Goal: Task Accomplishment & Management: Manage account settings

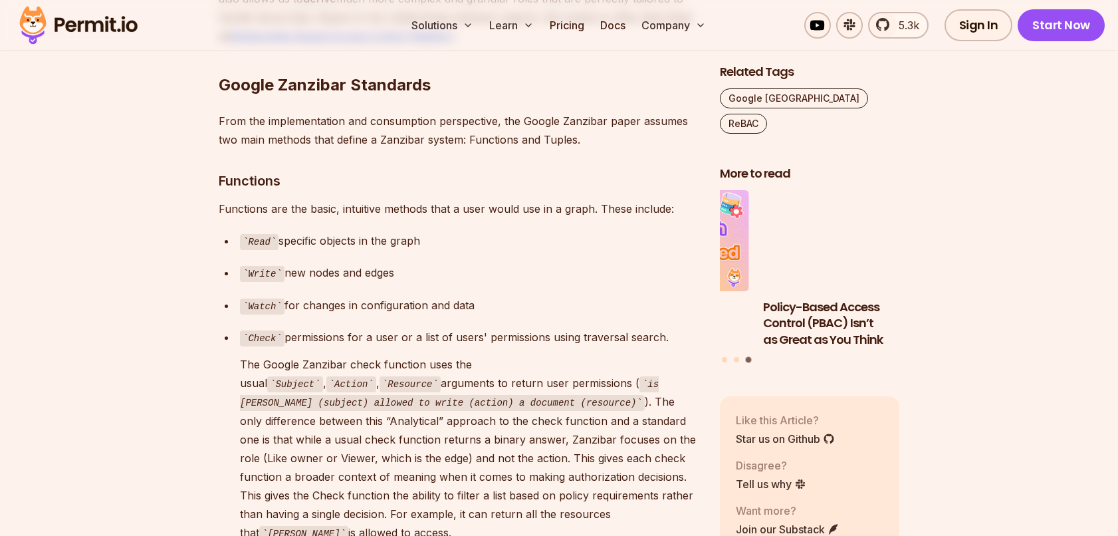
scroll to position [3709, 0]
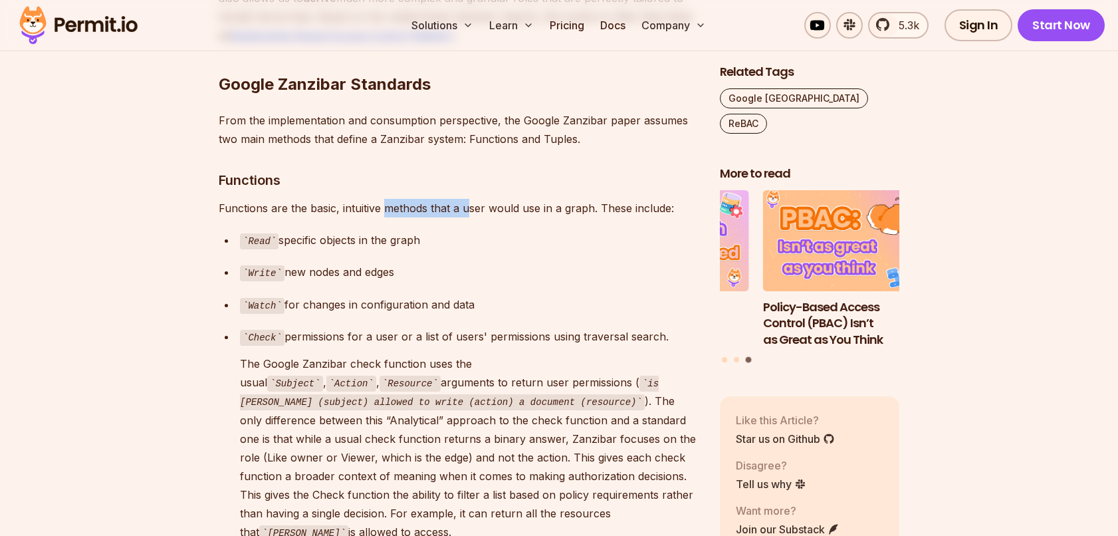
drag, startPoint x: 386, startPoint y: 154, endPoint x: 468, endPoint y: 158, distance: 82.5
click at [468, 158] on div "Google Zanzibar is a white paper that describes Google's authorization system f…" at bounding box center [459, 210] width 480 height 6197
click at [474, 199] on p "Functions are the basic, intuitive methods that a user would use in a graph. Th…" at bounding box center [459, 208] width 480 height 19
drag, startPoint x: 530, startPoint y: 173, endPoint x: 508, endPoint y: 140, distance: 40.4
click at [508, 140] on div "Google Zanzibar is a white paper that describes Google's authorization system f…" at bounding box center [459, 210] width 480 height 6197
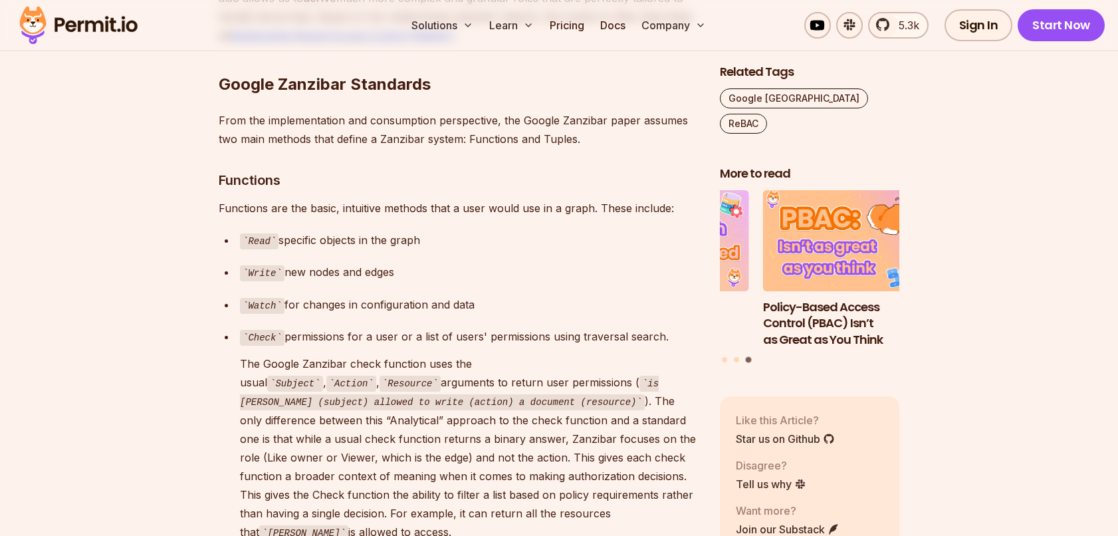
click at [508, 199] on p "Functions are the basic, intuitive methods that a user would use in a graph. Th…" at bounding box center [459, 208] width 480 height 19
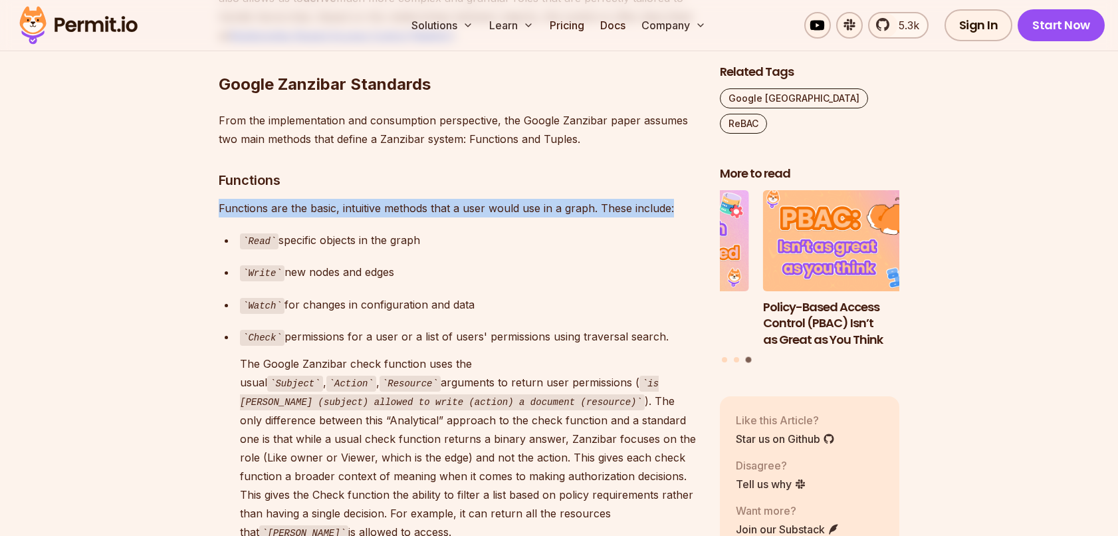
drag, startPoint x: 493, startPoint y: 138, endPoint x: 518, endPoint y: 168, distance: 39.1
click at [518, 168] on div "Google Zanzibar is a white paper that describes Google's authorization system f…" at bounding box center [459, 210] width 480 height 6197
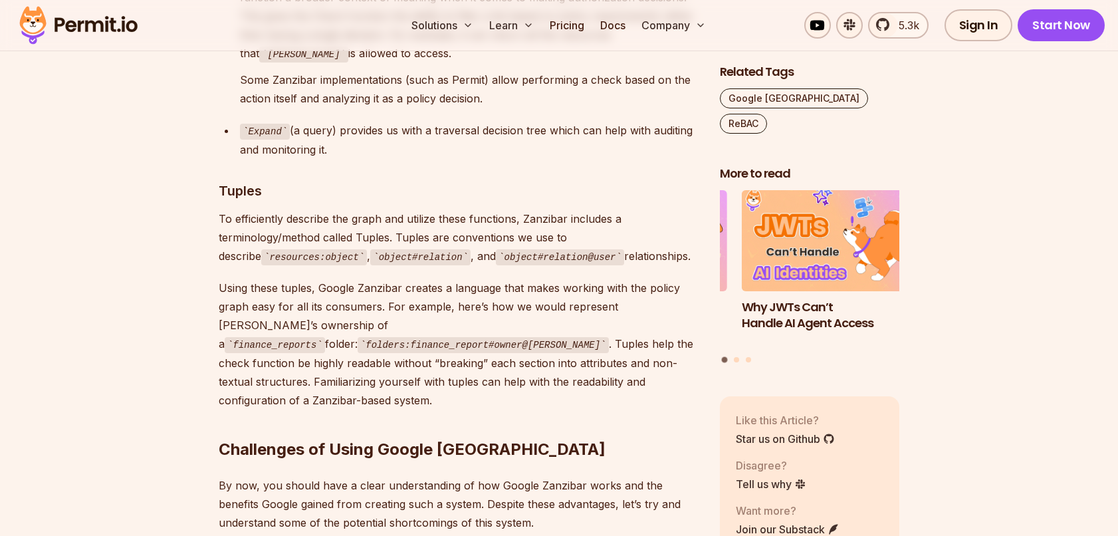
scroll to position [4185, 0]
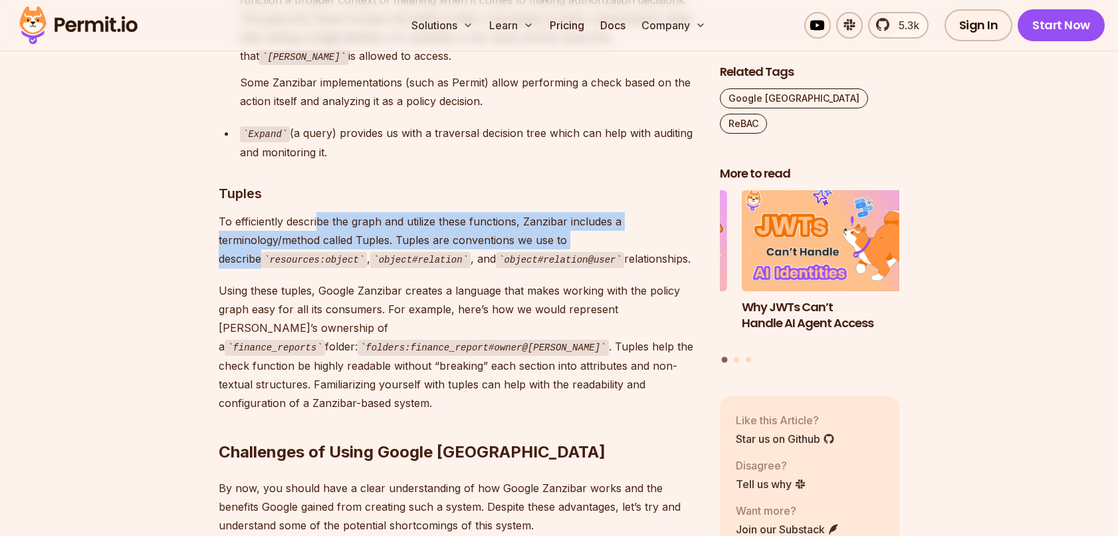
drag, startPoint x: 316, startPoint y: 136, endPoint x: 633, endPoint y: 154, distance: 317.5
click at [633, 212] on p "To efficiently describe the graph and utilize these functions, Zanzibar include…" at bounding box center [459, 240] width 480 height 56
drag, startPoint x: 633, startPoint y: 154, endPoint x: 601, endPoint y: 140, distance: 35.4
click at [601, 212] on p "To efficiently describe the graph and utilize these functions, Zanzibar include…" at bounding box center [459, 240] width 480 height 56
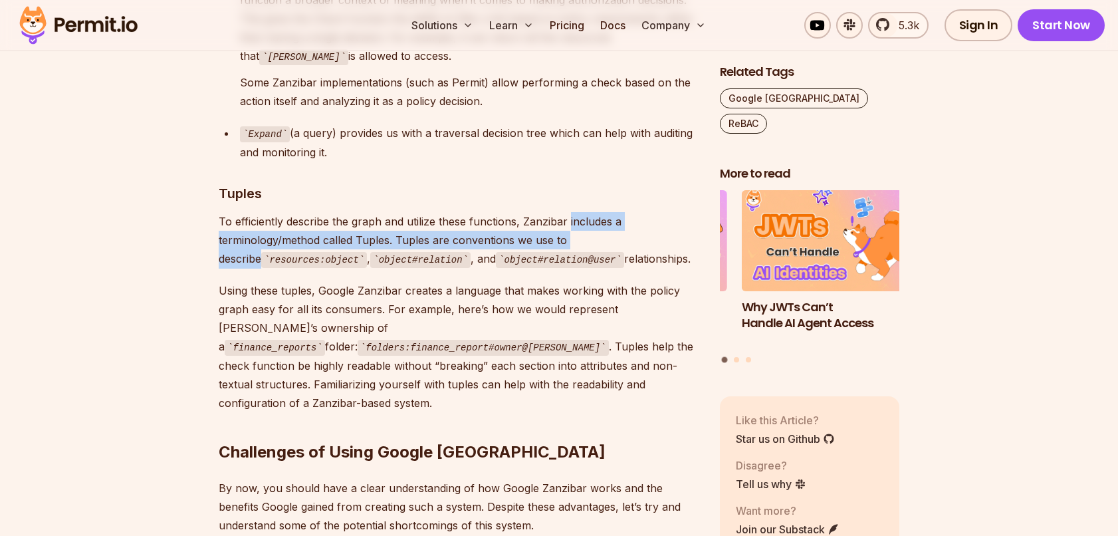
click at [601, 212] on p "To efficiently describe the graph and utilize these functions, Zanzibar include…" at bounding box center [459, 240] width 480 height 56
drag, startPoint x: 599, startPoint y: 137, endPoint x: 626, endPoint y: 161, distance: 36.2
click at [626, 212] on p "To efficiently describe the graph and utilize these functions, Zanzibar include…" at bounding box center [459, 240] width 480 height 56
drag, startPoint x: 626, startPoint y: 161, endPoint x: 601, endPoint y: 134, distance: 36.7
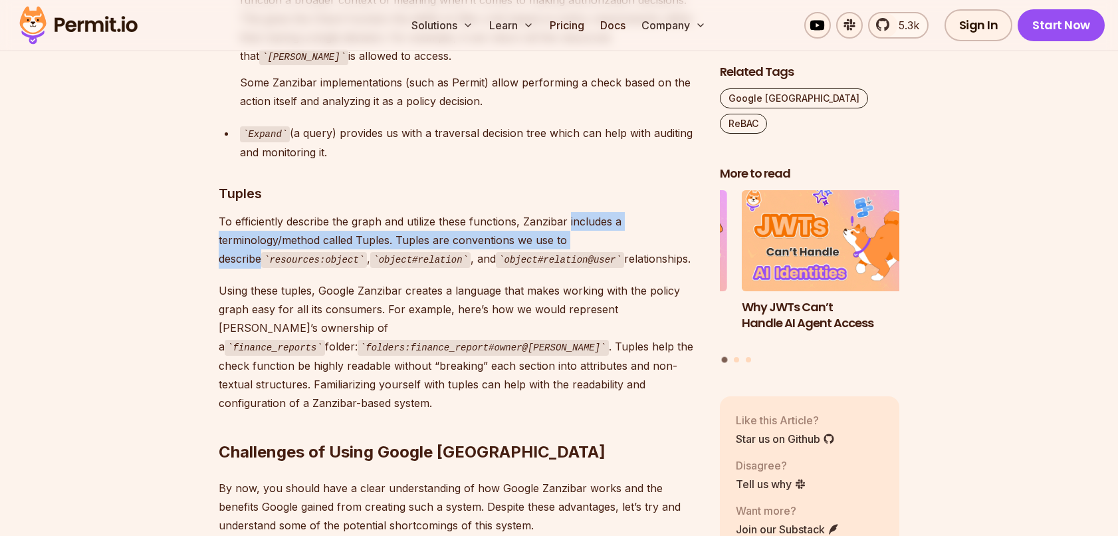
click at [601, 212] on p "To efficiently describe the graph and utilize these functions, Zanzibar include…" at bounding box center [459, 240] width 480 height 56
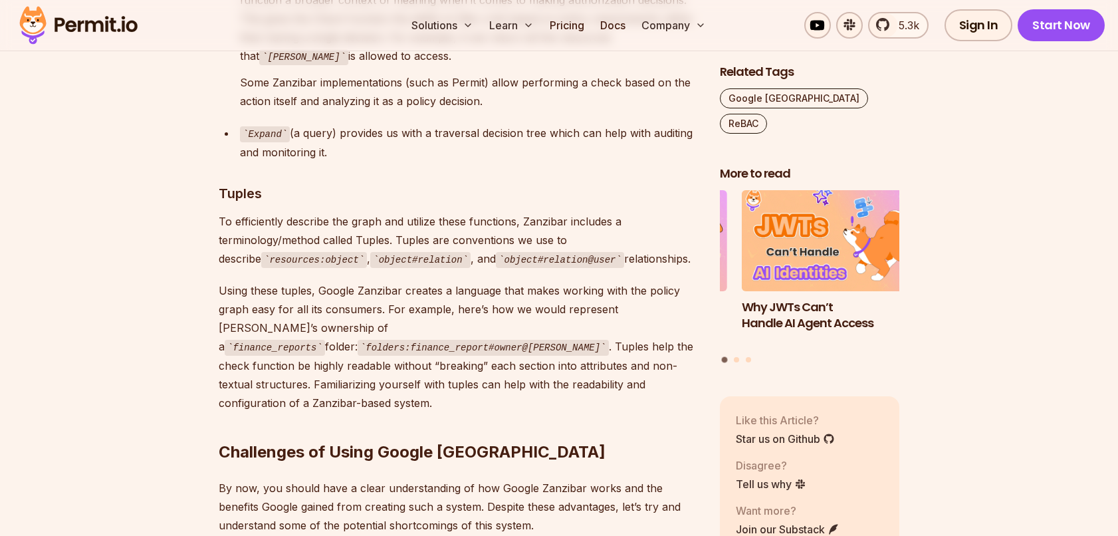
click at [261, 252] on code "resources:object" at bounding box center [314, 260] width 106 height 16
click at [289, 252] on code "resources:object" at bounding box center [314, 260] width 106 height 16
click at [370, 252] on code "object#relation" at bounding box center [420, 260] width 100 height 16
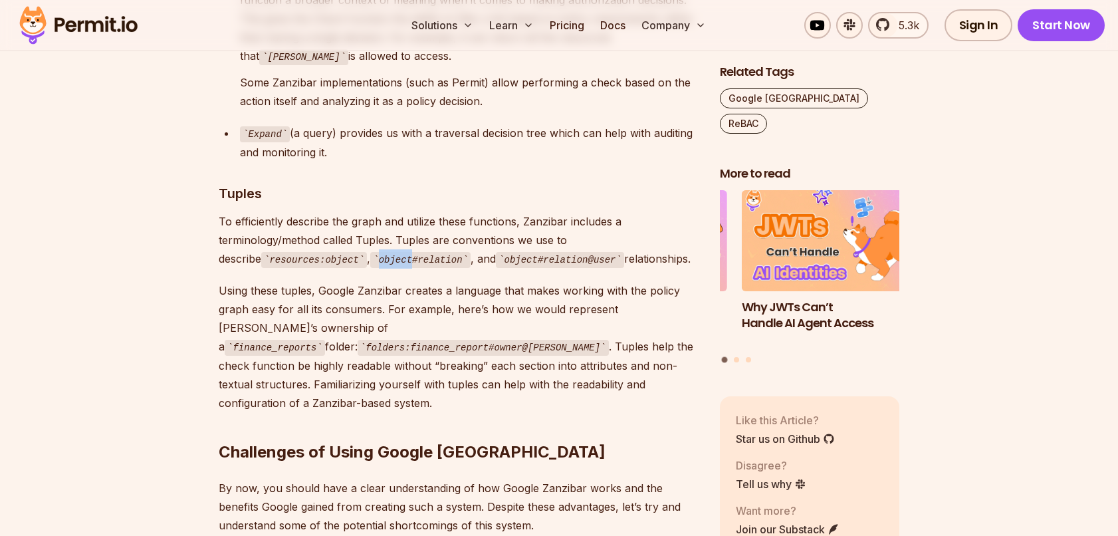
click at [370, 252] on code "object#relation" at bounding box center [420, 260] width 100 height 16
click at [401, 252] on code "object#relation" at bounding box center [420, 260] width 100 height 16
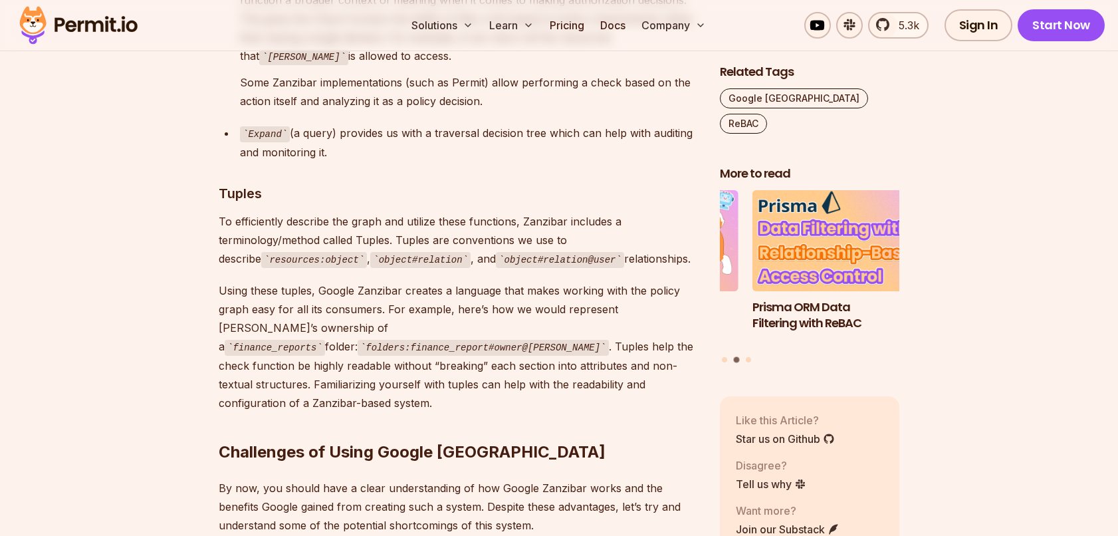
click at [496, 252] on code "object#relation@user" at bounding box center [560, 260] width 128 height 16
click at [510, 252] on code "object#relation@user" at bounding box center [560, 260] width 128 height 16
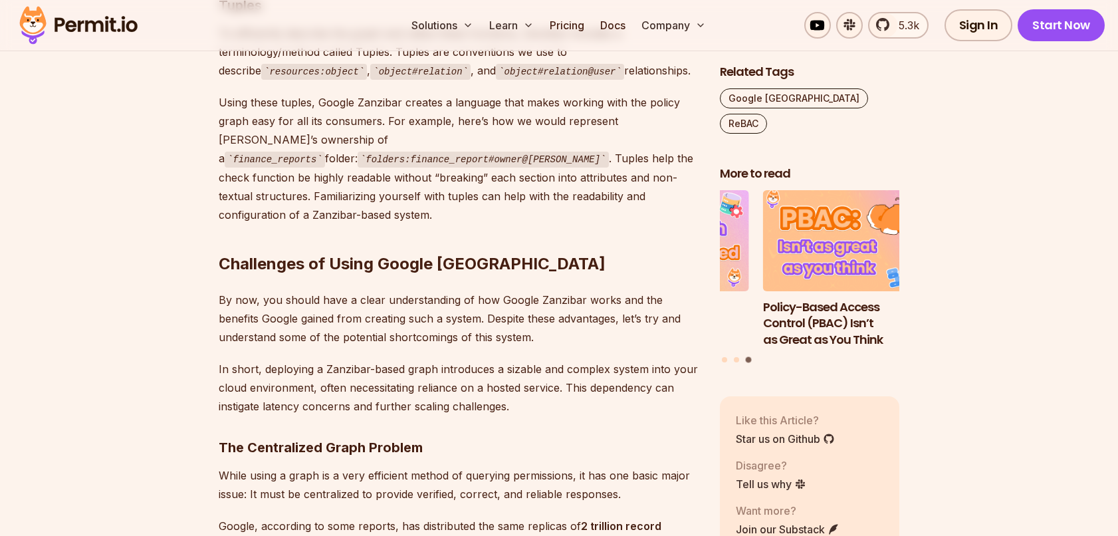
scroll to position [4373, 0]
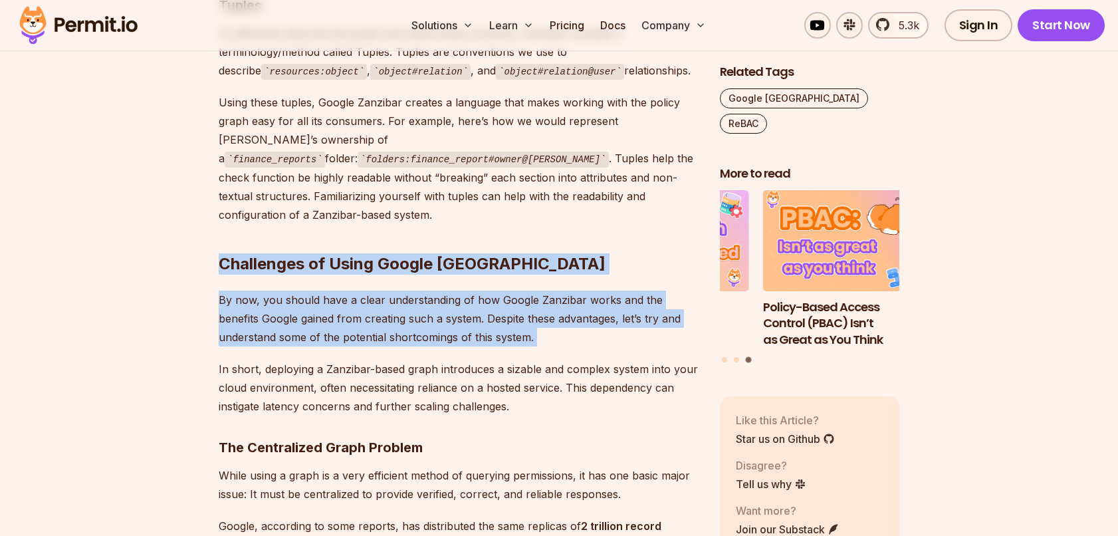
drag, startPoint x: 364, startPoint y: 116, endPoint x: 577, endPoint y: 249, distance: 251.7
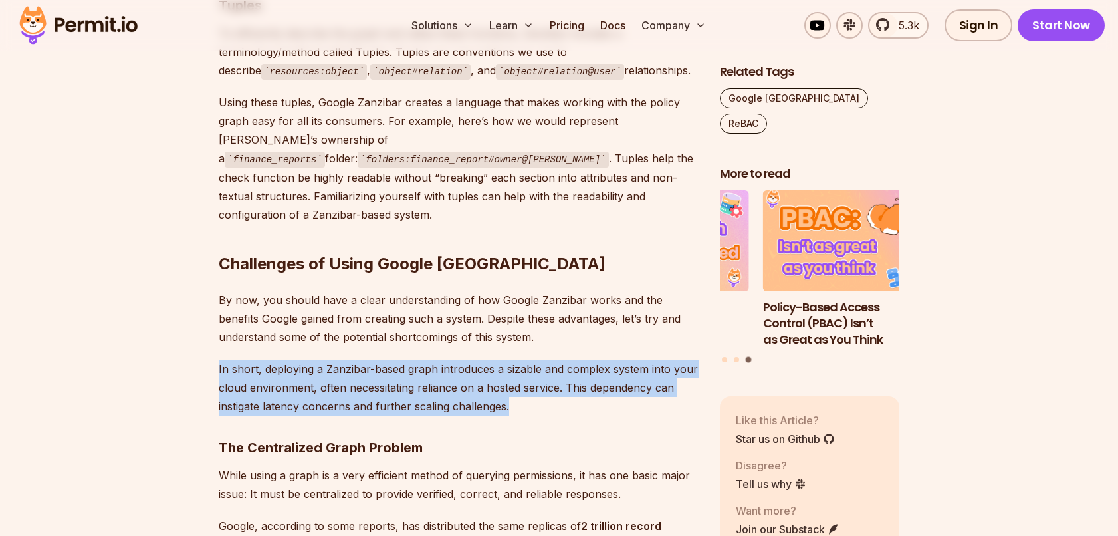
drag, startPoint x: 578, startPoint y: 249, endPoint x: 570, endPoint y: 315, distance: 66.4
click at [570, 360] on p "In short, deploying a Zanzibar-based graph introduces a sizable and complex sys…" at bounding box center [459, 388] width 480 height 56
drag, startPoint x: 570, startPoint y: 315, endPoint x: 544, endPoint y: 252, distance: 68.0
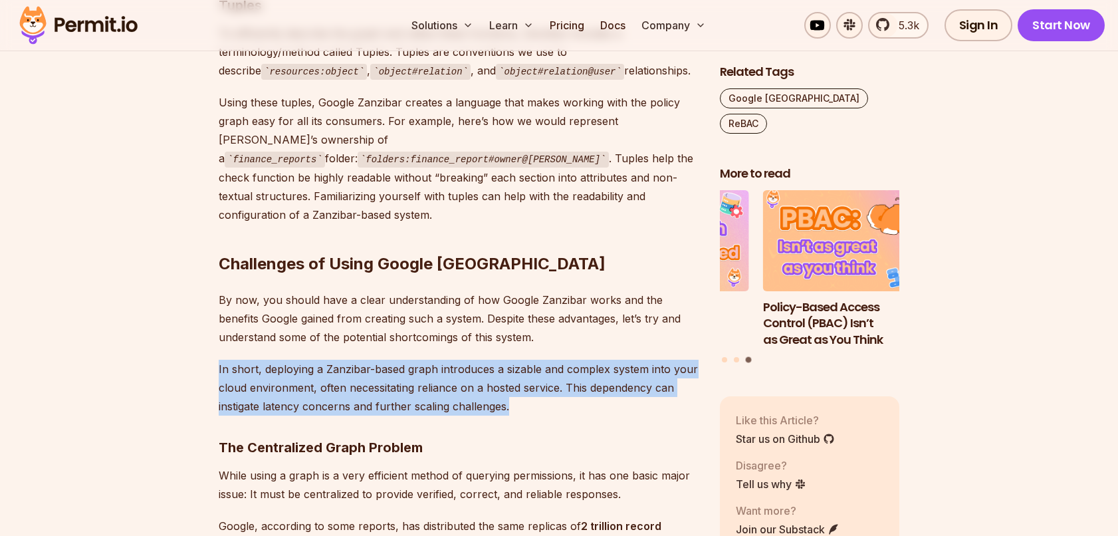
drag, startPoint x: 544, startPoint y: 252, endPoint x: 556, endPoint y: 316, distance: 65.4
drag, startPoint x: 554, startPoint y: 314, endPoint x: 517, endPoint y: 244, distance: 79.7
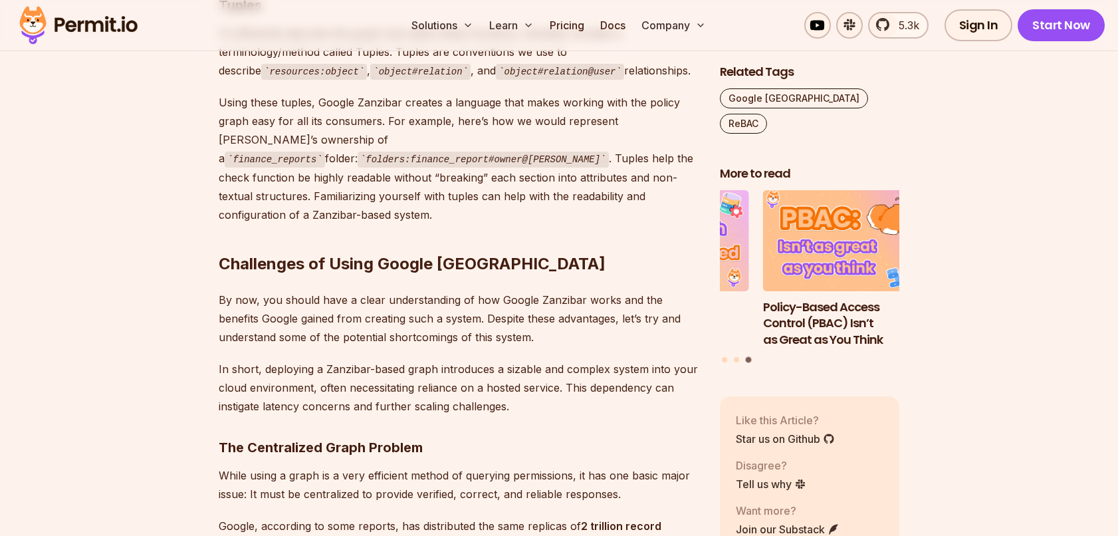
click at [516, 290] on p "By now, you should have a clear understanding of how Google Zanzibar works and …" at bounding box center [459, 318] width 480 height 56
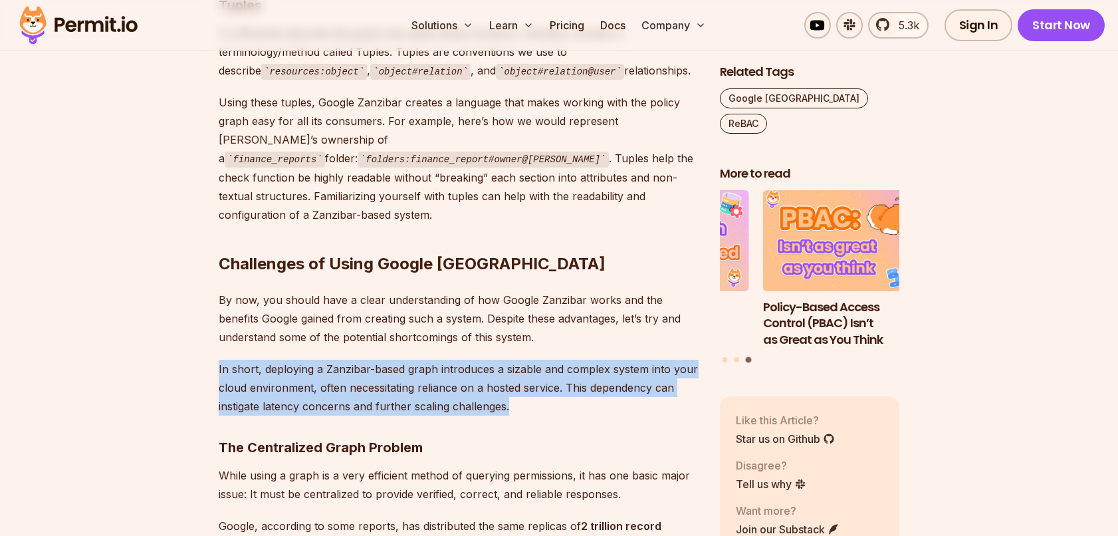
drag, startPoint x: 516, startPoint y: 242, endPoint x: 554, endPoint y: 314, distance: 81.7
click at [554, 360] on p "In short, deploying a Zanzibar-based graph introduces a sizable and complex sys…" at bounding box center [459, 388] width 480 height 56
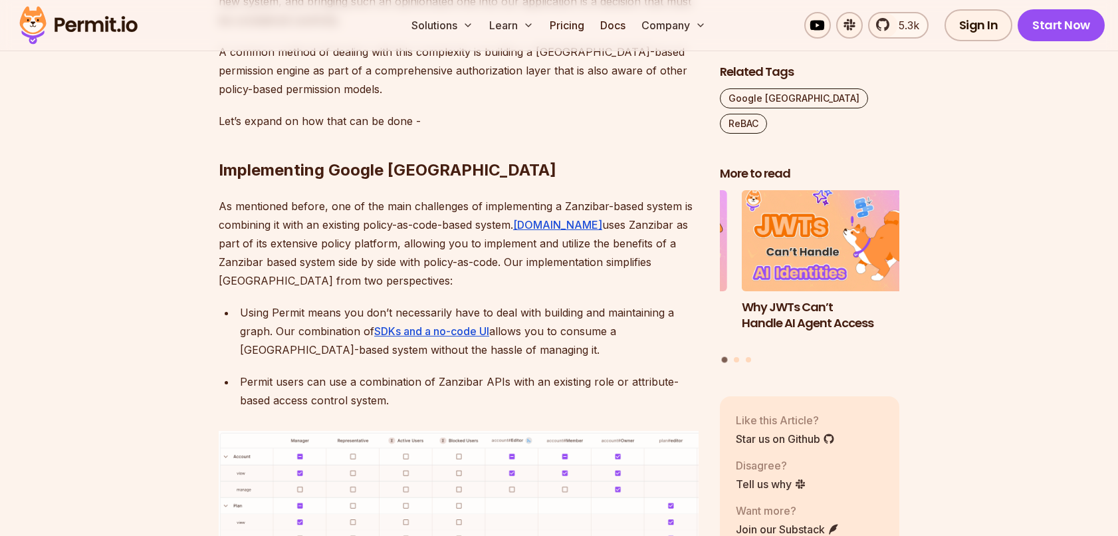
scroll to position [5450, 0]
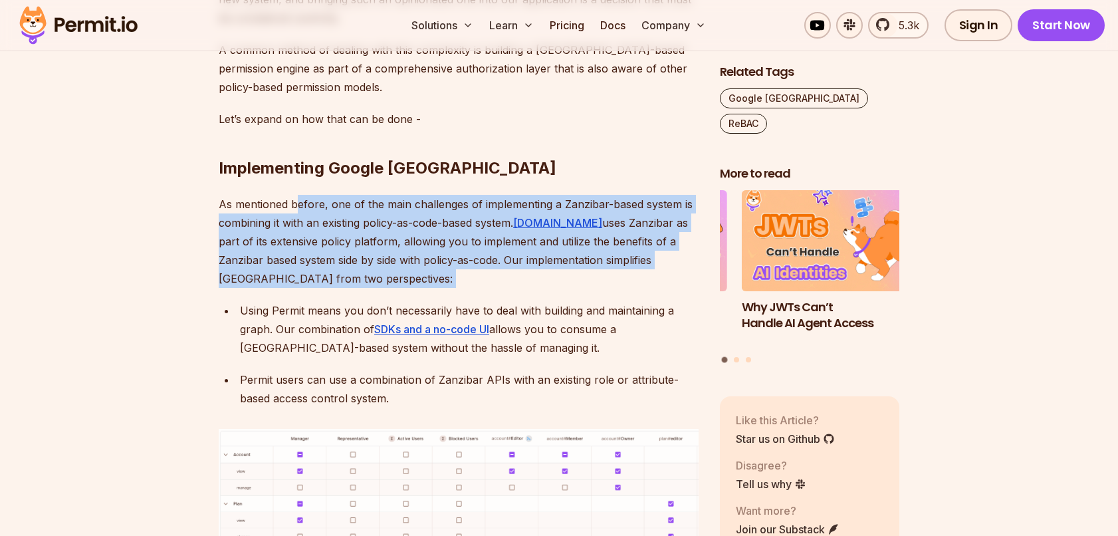
drag, startPoint x: 436, startPoint y: 157, endPoint x: 296, endPoint y: 72, distance: 163.4
click at [296, 195] on p "As mentioned before, one of the main challenges of implementing a Zanzibar-base…" at bounding box center [459, 241] width 480 height 93
drag, startPoint x: 296, startPoint y: 72, endPoint x: 421, endPoint y: 141, distance: 141.9
click at [421, 195] on p "As mentioned before, one of the main challenges of implementing a Zanzibar-base…" at bounding box center [459, 241] width 480 height 93
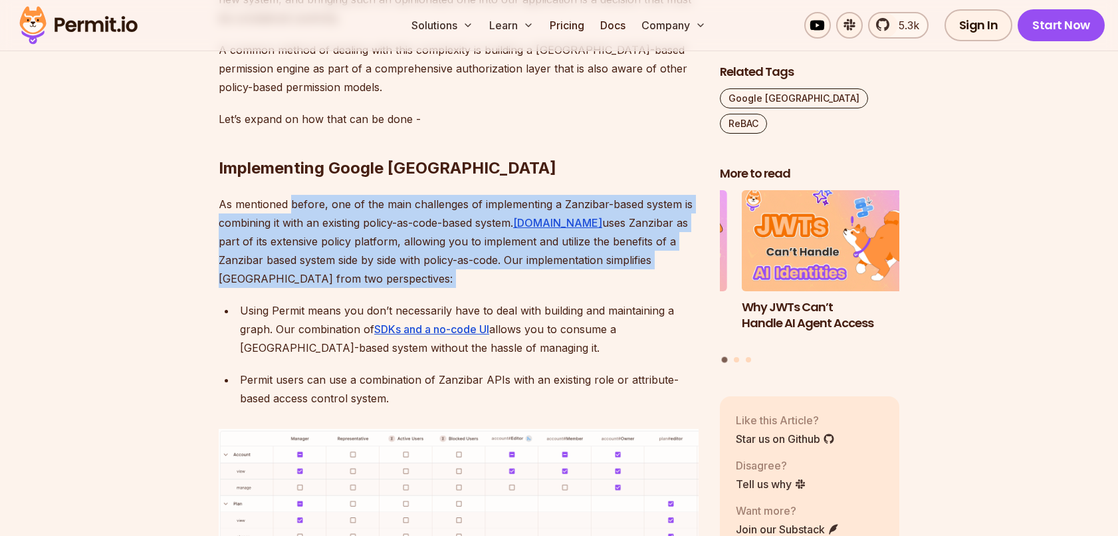
click at [421, 195] on p "As mentioned before, one of the main challenges of implementing a Zanzibar-base…" at bounding box center [459, 241] width 480 height 93
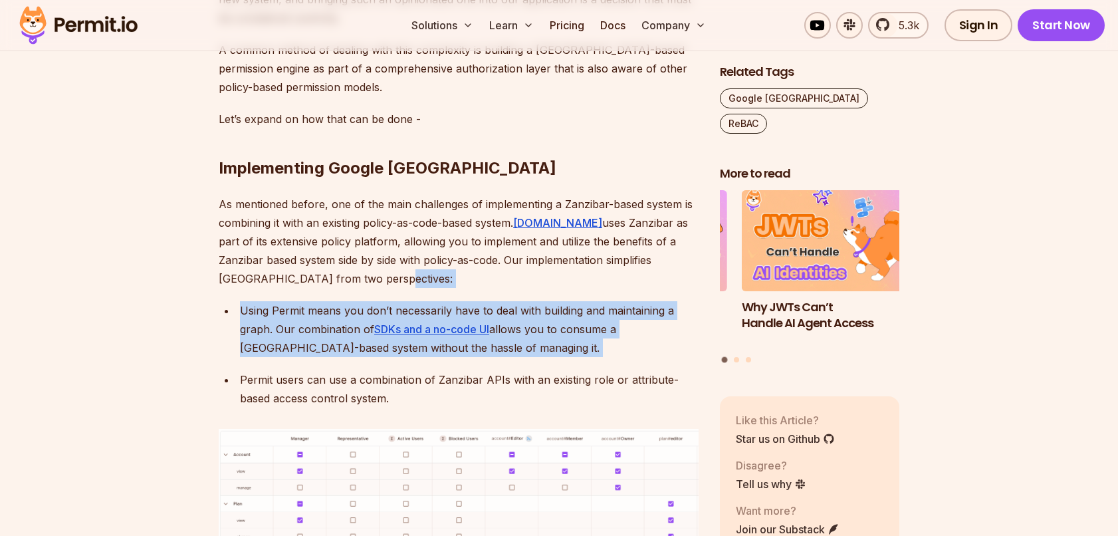
drag, startPoint x: 421, startPoint y: 140, endPoint x: 588, endPoint y: 208, distance: 180.7
click at [590, 301] on div "Using Permit means you don’t necessarily have to deal with building and maintai…" at bounding box center [469, 329] width 459 height 56
drag, startPoint x: 590, startPoint y: 208, endPoint x: 522, endPoint y: 148, distance: 90.8
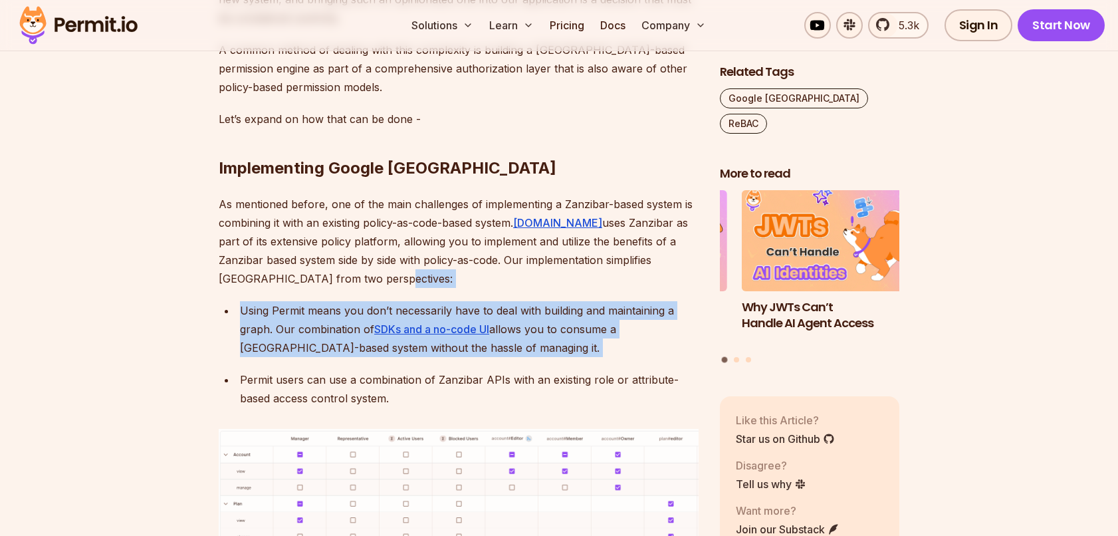
click at [522, 195] on p "As mentioned before, one of the main challenges of implementing a Zanzibar-base…" at bounding box center [459, 241] width 480 height 93
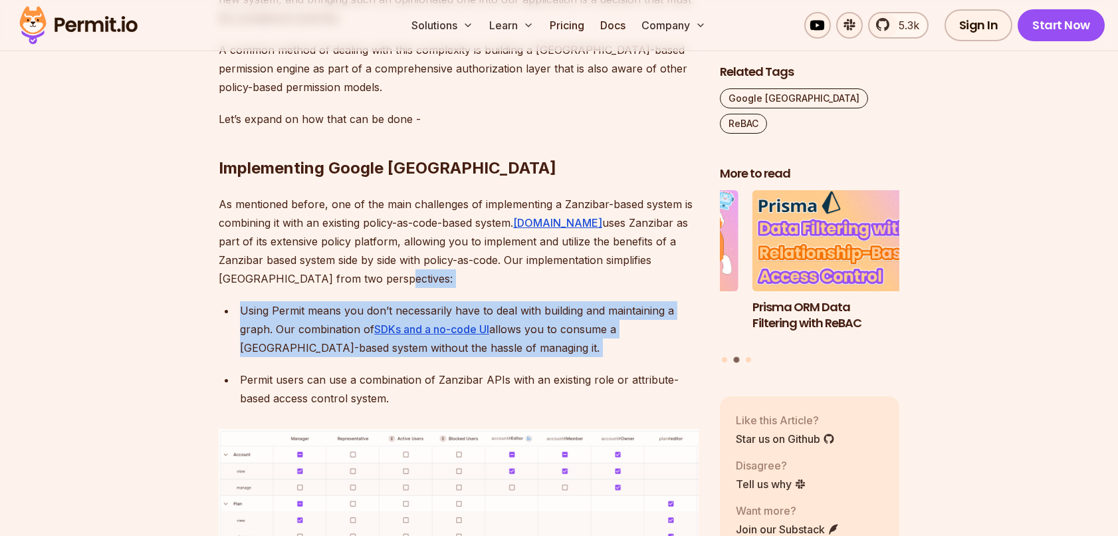
drag, startPoint x: 522, startPoint y: 148, endPoint x: 577, endPoint y: 211, distance: 83.9
click at [577, 301] on div "Using Permit means you don’t necessarily have to deal with building and maintai…" at bounding box center [469, 329] width 459 height 56
drag, startPoint x: 577, startPoint y: 211, endPoint x: 448, endPoint y: 146, distance: 144.4
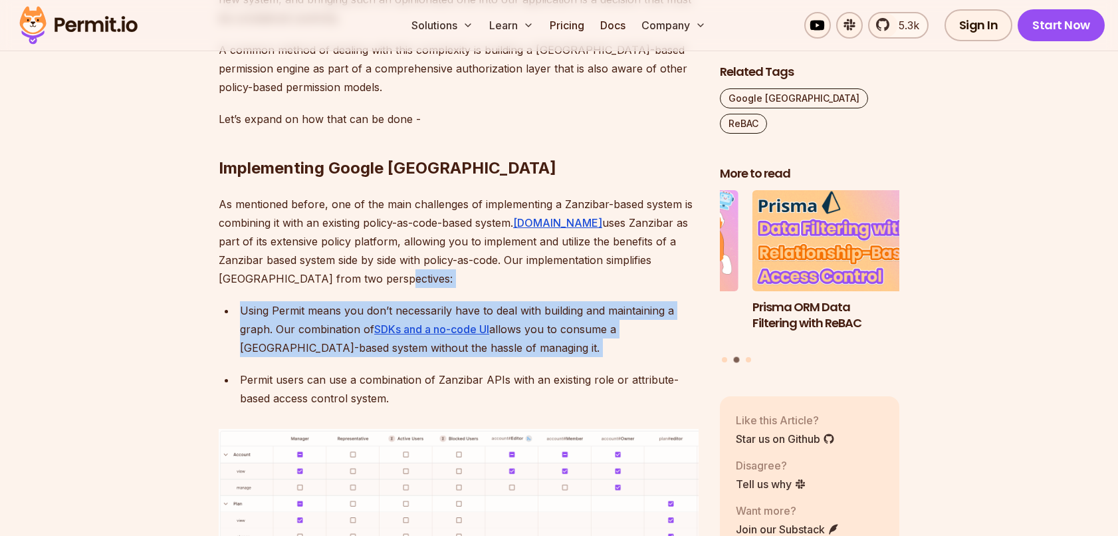
click at [448, 195] on p "As mentioned before, one of the main challenges of implementing a Zanzibar-base…" at bounding box center [459, 241] width 480 height 93
drag, startPoint x: 448, startPoint y: 146, endPoint x: 536, endPoint y: 217, distance: 112.5
click at [536, 301] on div "Using Permit means you don’t necessarily have to deal with building and maintai…" at bounding box center [469, 329] width 459 height 56
drag, startPoint x: 536, startPoint y: 217, endPoint x: 496, endPoint y: 148, distance: 78.9
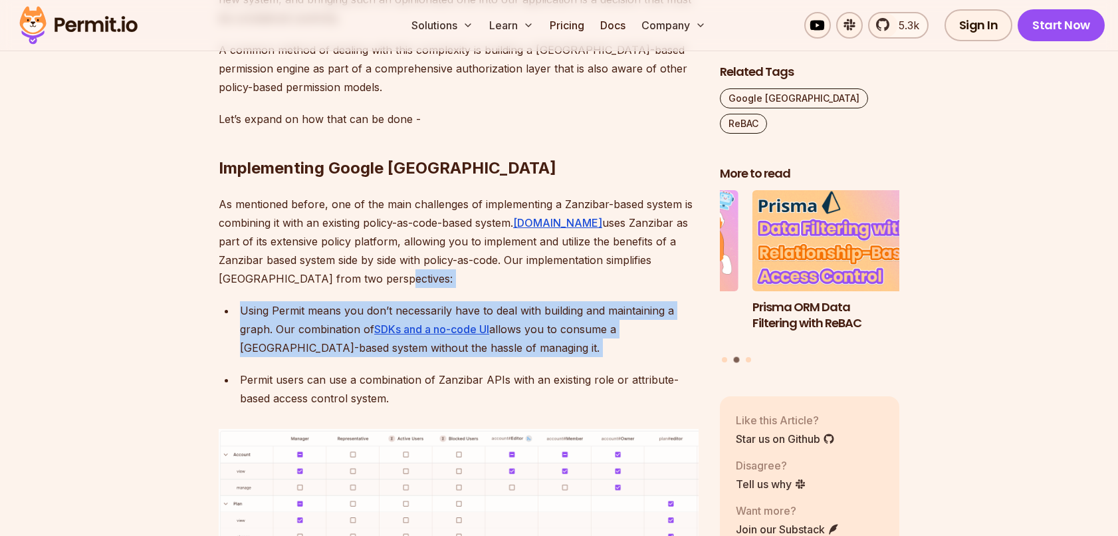
click at [496, 195] on p "As mentioned before, one of the main challenges of implementing a Zanzibar-base…" at bounding box center [459, 241] width 480 height 93
drag, startPoint x: 496, startPoint y: 148, endPoint x: 541, endPoint y: 205, distance: 71.9
click at [541, 301] on div "Using Permit means you don’t necessarily have to deal with building and maintai…" at bounding box center [469, 329] width 459 height 56
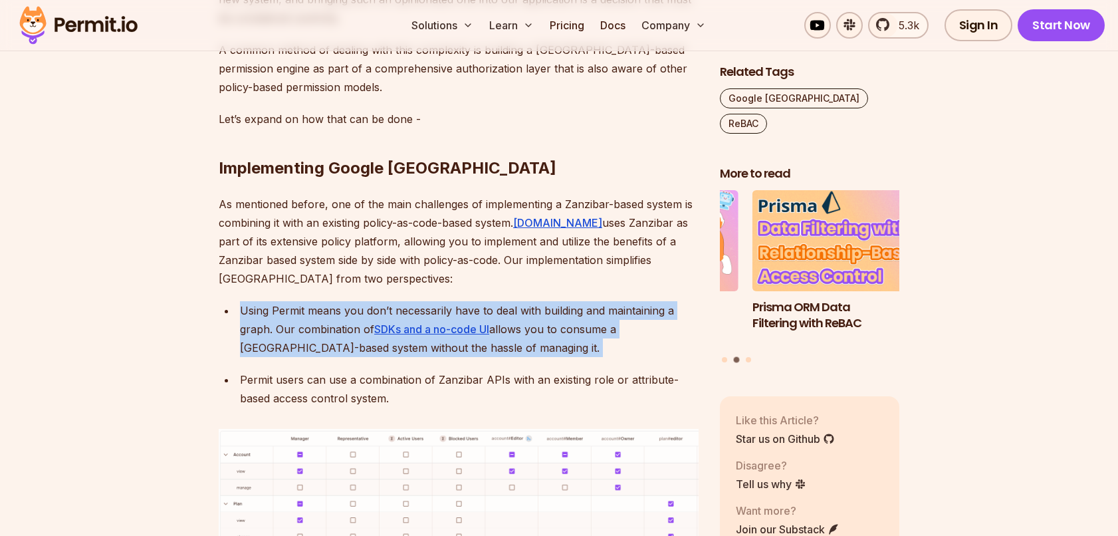
drag, startPoint x: 541, startPoint y: 205, endPoint x: 512, endPoint y: 158, distance: 54.9
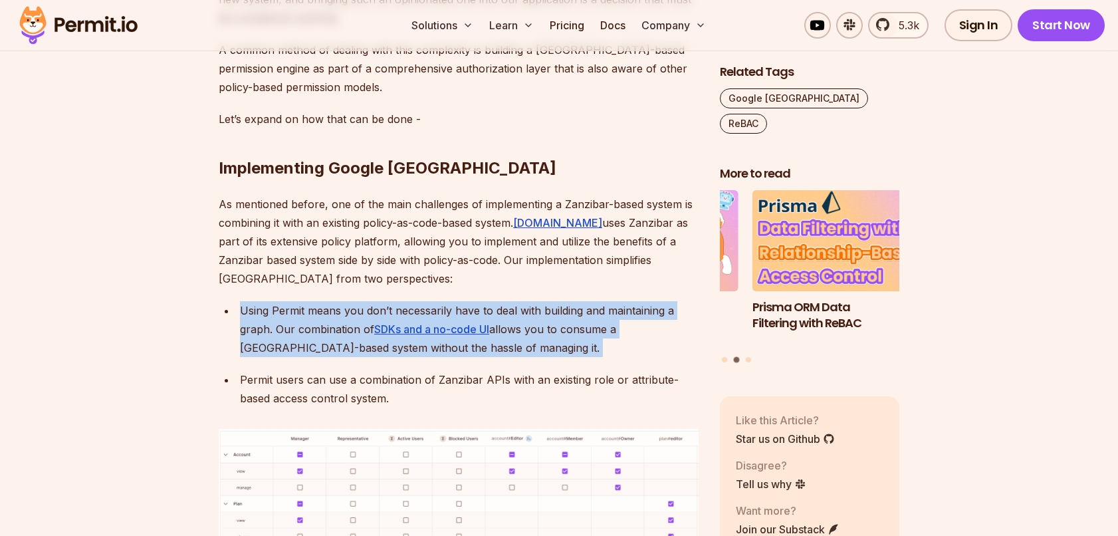
drag, startPoint x: 511, startPoint y: 157, endPoint x: 532, endPoint y: 204, distance: 50.9
click at [532, 301] on div "Using Permit means you don’t necessarily have to deal with building and maintai…" at bounding box center [469, 329] width 459 height 56
drag, startPoint x: 532, startPoint y: 204, endPoint x: 482, endPoint y: 157, distance: 68.1
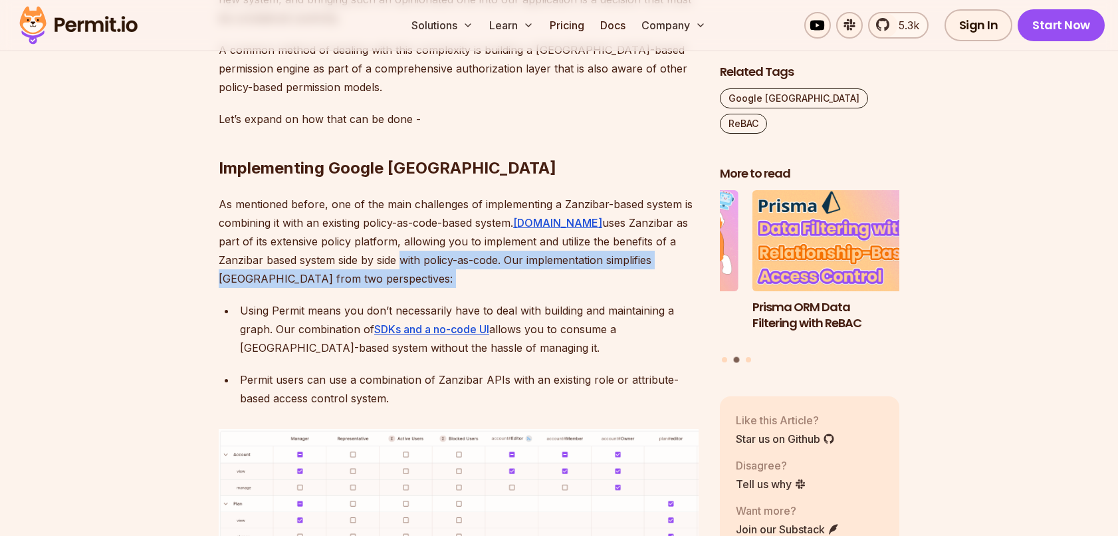
drag, startPoint x: 466, startPoint y: 152, endPoint x: 349, endPoint y: 116, distance: 122.5
click at [349, 195] on p "As mentioned before, one of the main challenges of implementing a Zanzibar-base…" at bounding box center [459, 241] width 480 height 93
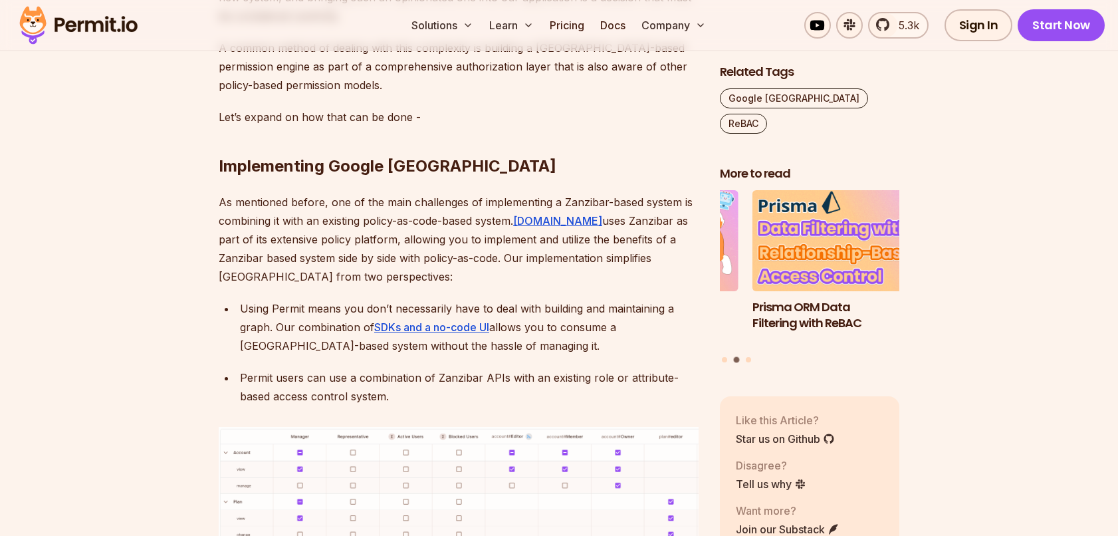
scroll to position [5452, 0]
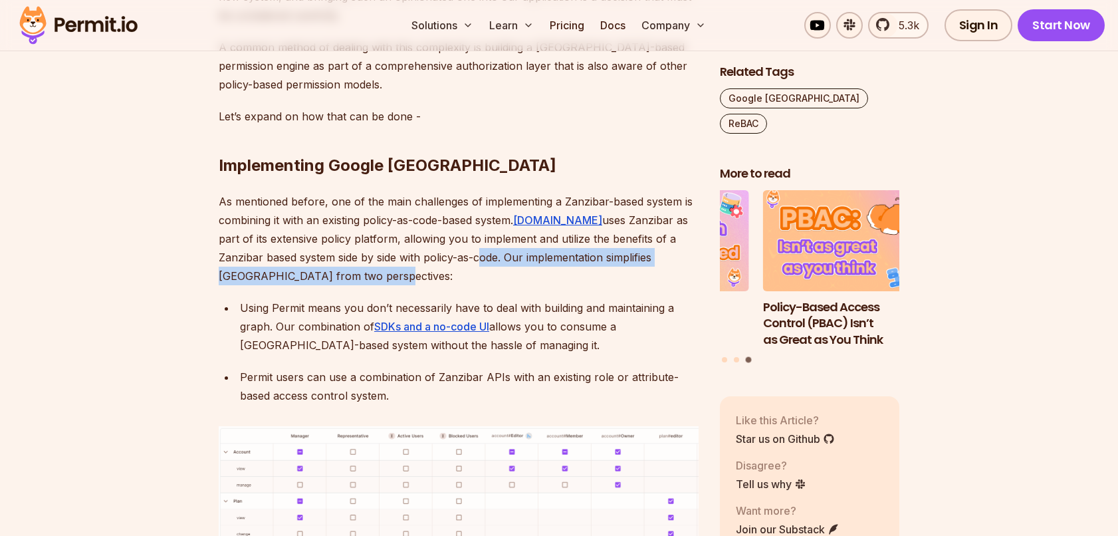
drag, startPoint x: 431, startPoint y: 115, endPoint x: 486, endPoint y: 147, distance: 64.3
click at [486, 192] on p "As mentioned before, one of the main challenges of implementing a Zanzibar-base…" at bounding box center [459, 238] width 480 height 93
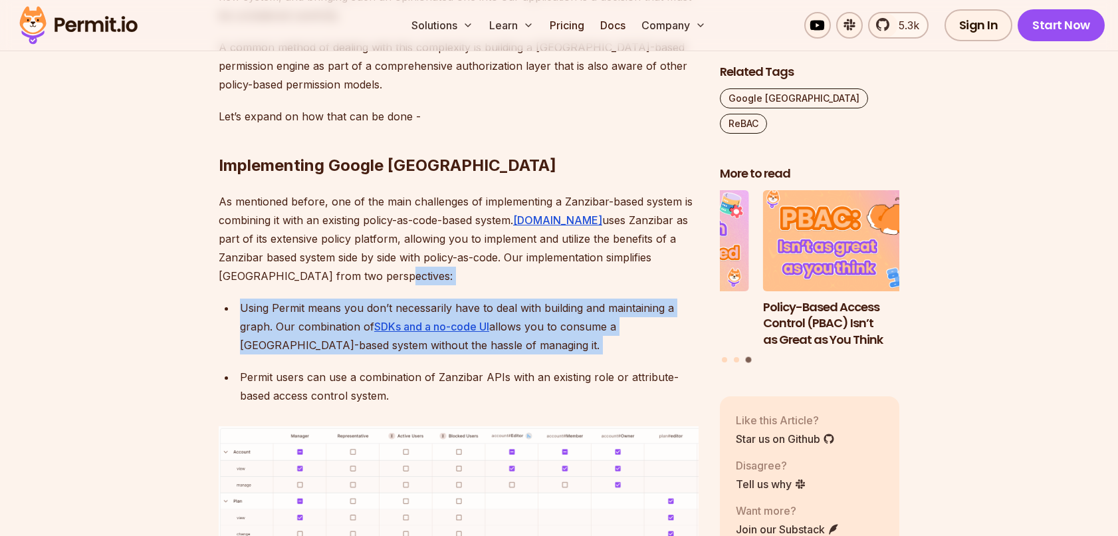
drag, startPoint x: 486, startPoint y: 147, endPoint x: 535, endPoint y: 203, distance: 74.5
click at [535, 298] on div "Using Permit means you don’t necessarily have to deal with building and maintai…" at bounding box center [469, 326] width 459 height 56
drag, startPoint x: 535, startPoint y: 203, endPoint x: 475, endPoint y: 148, distance: 81.4
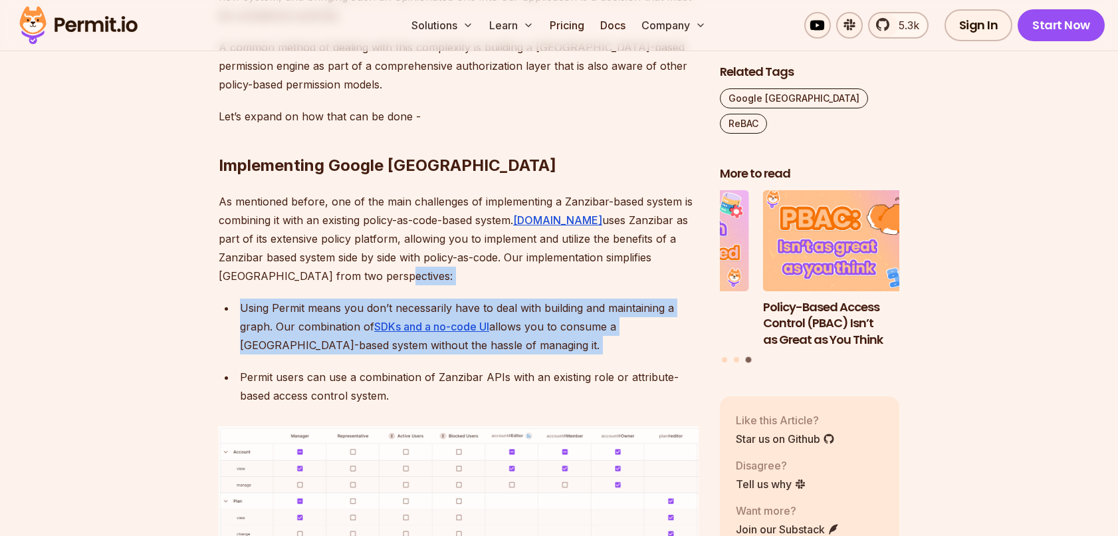
click at [475, 192] on p "As mentioned before, one of the main challenges of implementing a Zanzibar-base…" at bounding box center [459, 238] width 480 height 93
drag, startPoint x: 475, startPoint y: 148, endPoint x: 535, endPoint y: 206, distance: 83.6
click at [535, 298] on div "Using Permit means you don’t necessarily have to deal with building and maintai…" at bounding box center [469, 326] width 459 height 56
drag
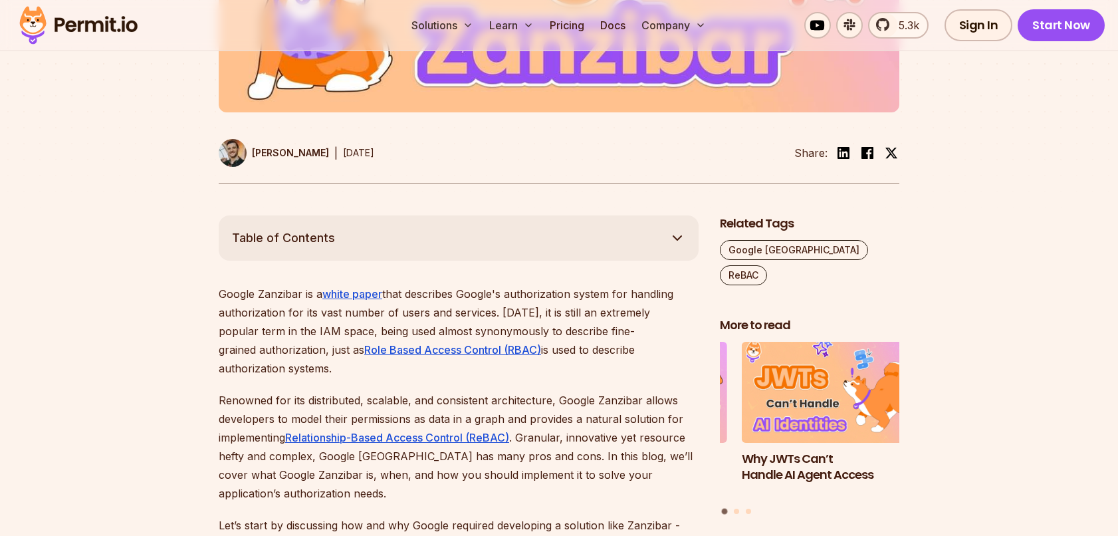
scroll to position [653, 0]
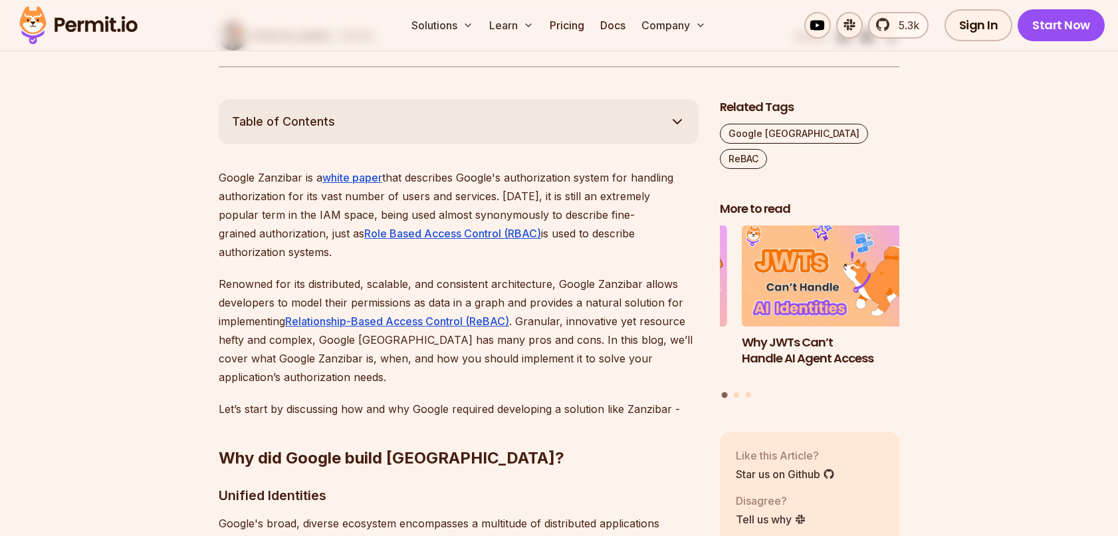
click at [649, 239] on p "Google Zanzibar is a white paper that describes Google's authorization system f…" at bounding box center [459, 214] width 480 height 93
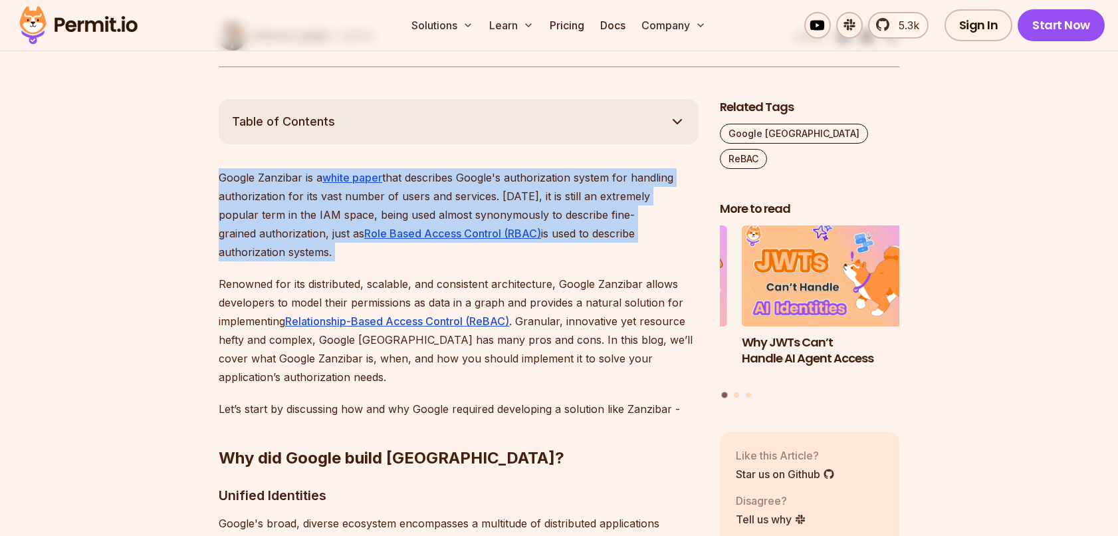
click at [676, 234] on p "Google Zanzibar is a white paper that describes Google's authorization system f…" at bounding box center [459, 214] width 480 height 93
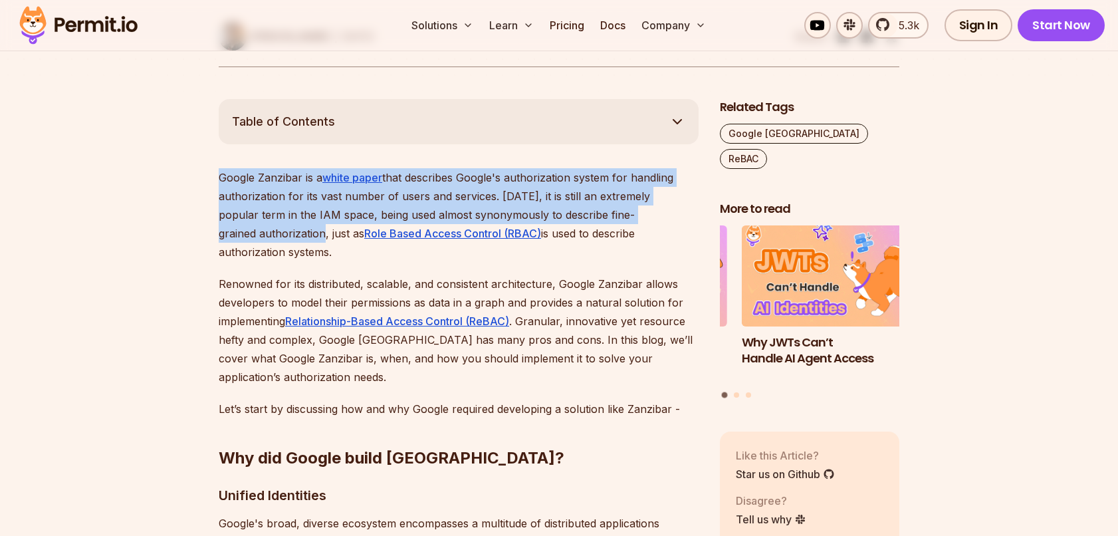
click at [671, 221] on p "Google Zanzibar is a white paper that describes Google's authorization system f…" at bounding box center [459, 214] width 480 height 93
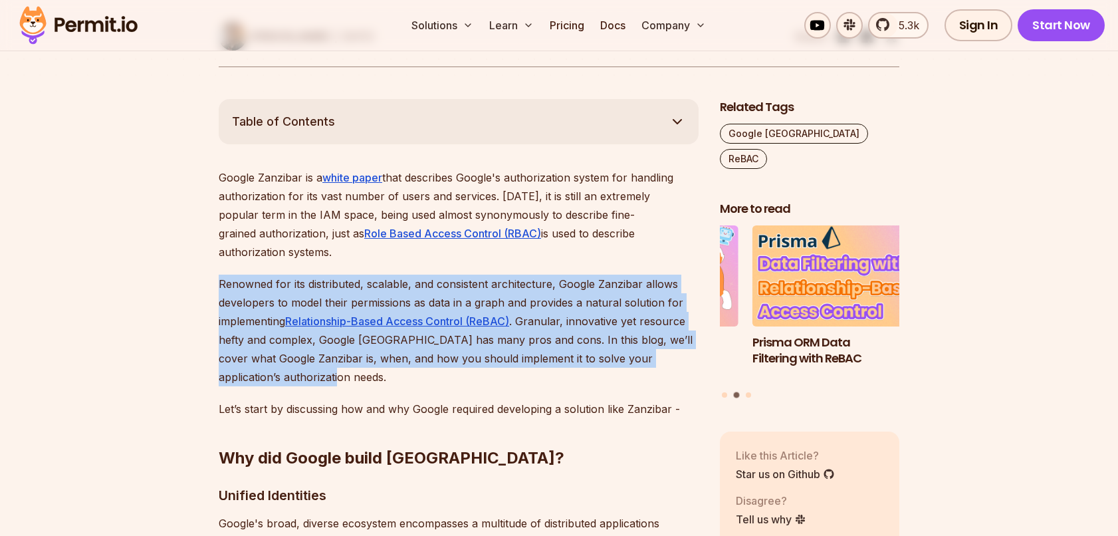
click at [391, 353] on p "Renowned for its distributed, scalable, and consistent architecture, Google Zan…" at bounding box center [459, 330] width 480 height 112
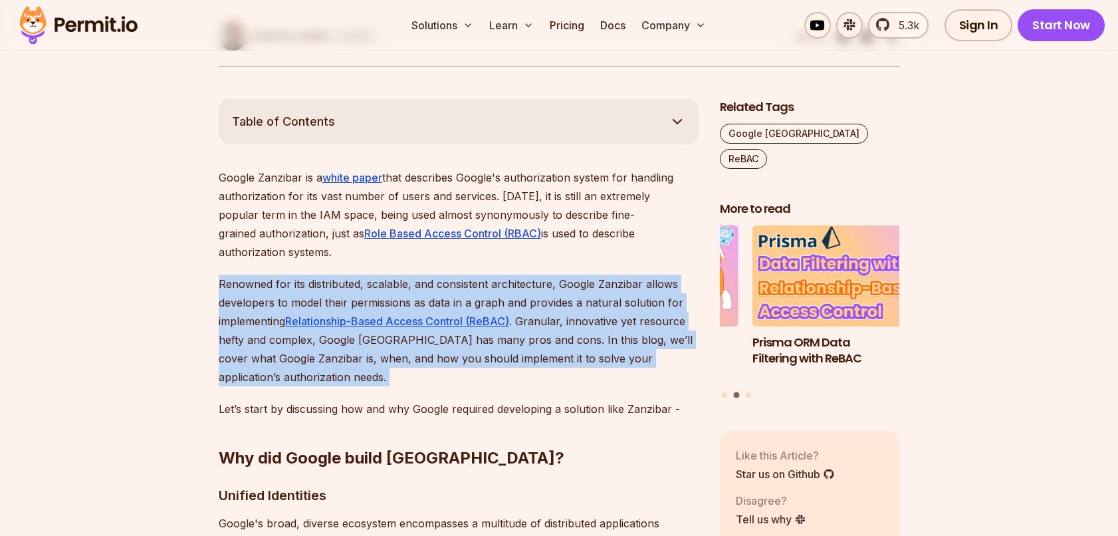
click at [419, 362] on p "Renowned for its distributed, scalable, and consistent architecture, Google Zan…" at bounding box center [459, 330] width 480 height 112
click at [236, 274] on p "Renowned for its distributed, scalable, and consistent architecture, Google Zan…" at bounding box center [459, 330] width 480 height 112
click at [235, 274] on p "Renowned for its distributed, scalable, and consistent architecture, Google Zan…" at bounding box center [459, 330] width 480 height 112
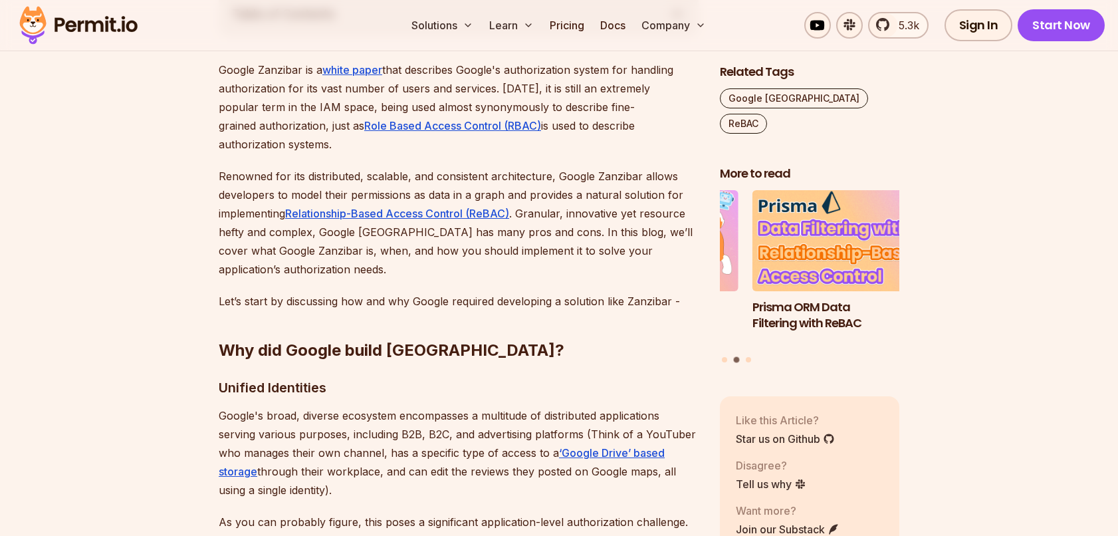
scroll to position [886, 0]
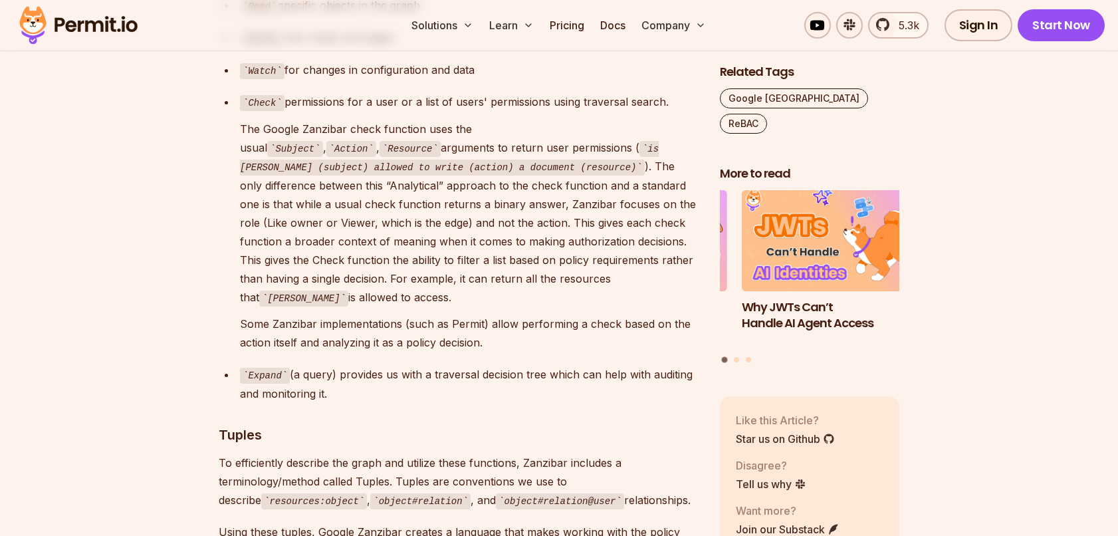
scroll to position [4006, 0]
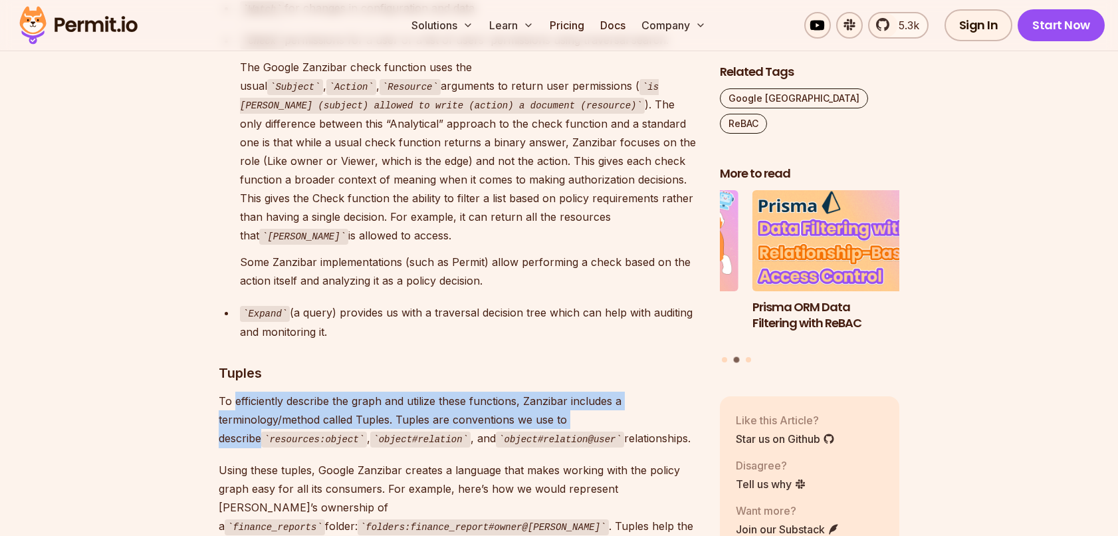
click at [653, 391] on p "To efficiently describe the graph and utilize these functions, Zanzibar include…" at bounding box center [459, 419] width 480 height 56
click at [202, 318] on section "Table of Contents Google Zanzibar is a white paper that describes Google's auth…" at bounding box center [559, 16] width 1118 height 6540
click at [645, 345] on section "Table of Contents Google Zanzibar is a white paper that describes Google's auth…" at bounding box center [559, 16] width 1118 height 6540
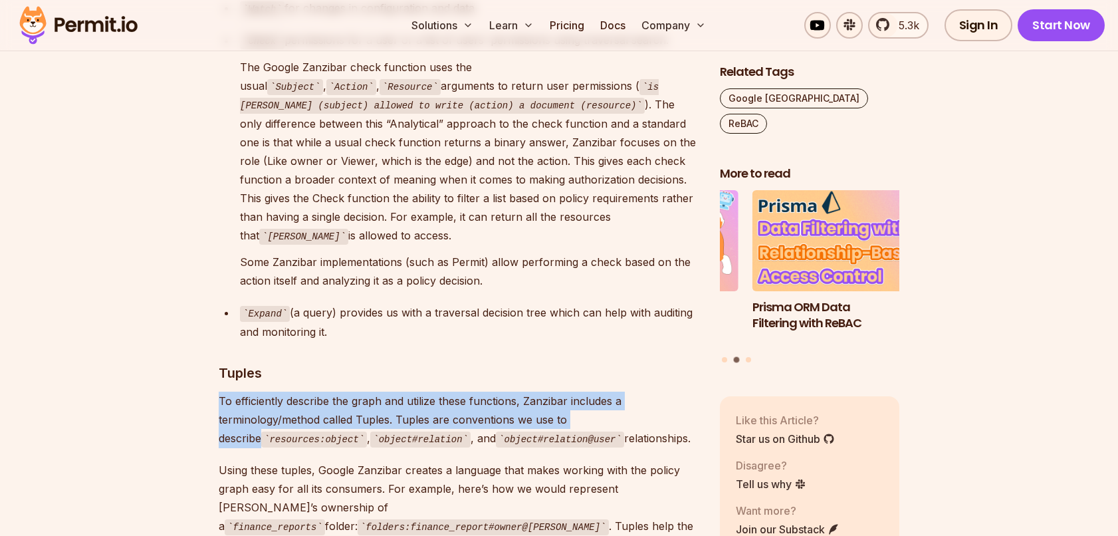
click at [645, 391] on p "To efficiently describe the graph and utilize these functions, Zanzibar include…" at bounding box center [459, 419] width 480 height 56
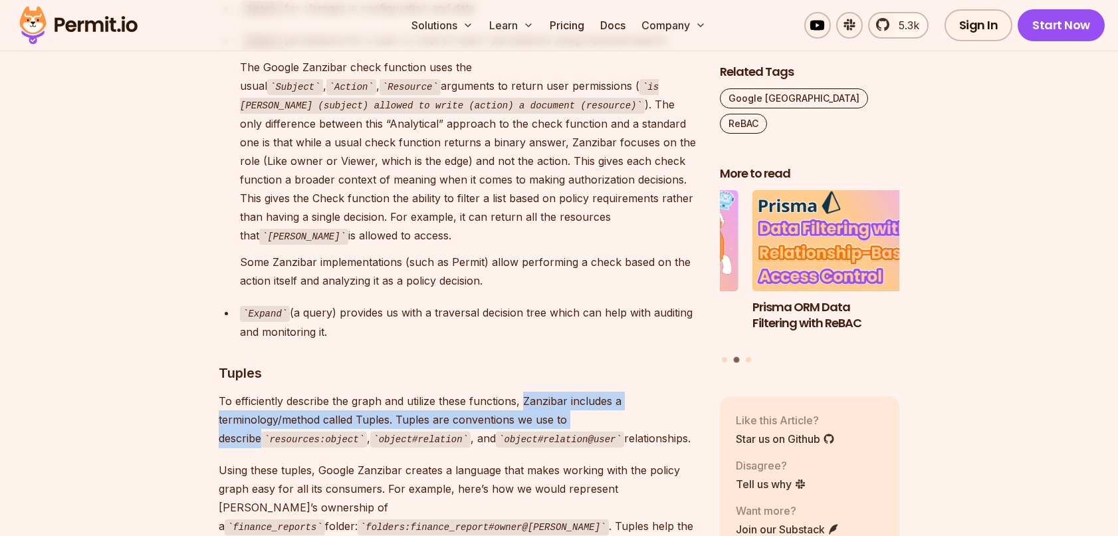
click at [535, 391] on p "To efficiently describe the graph and utilize these functions, Zanzibar include…" at bounding box center [459, 419] width 480 height 56
click at [637, 391] on p "To efficiently describe the graph and utilize these functions, Zanzibar include…" at bounding box center [459, 419] width 480 height 56
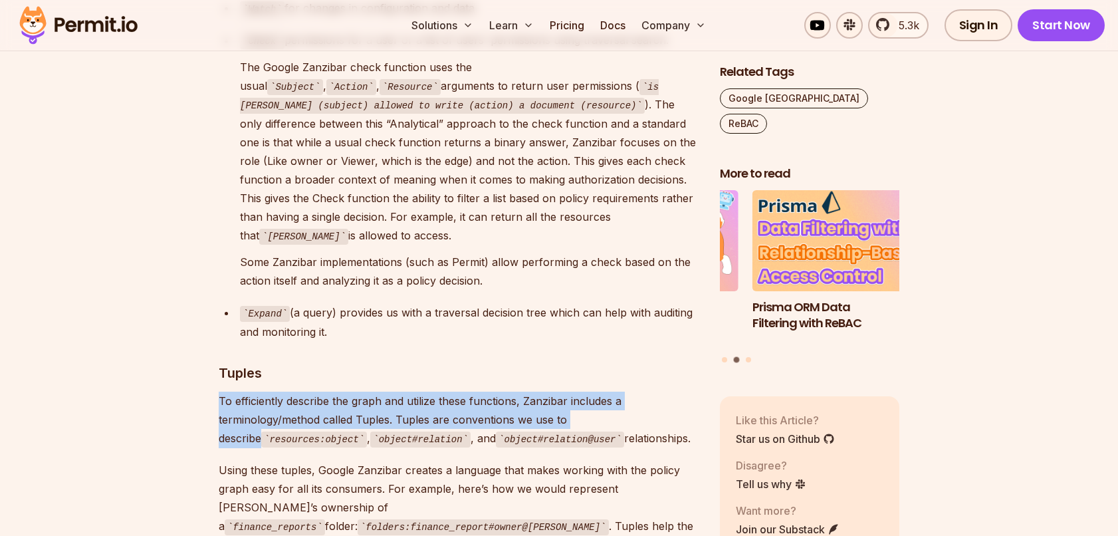
click at [215, 322] on section "Table of Contents Google Zanzibar is a white paper that describes Google's auth…" at bounding box center [559, 16] width 1118 height 6540
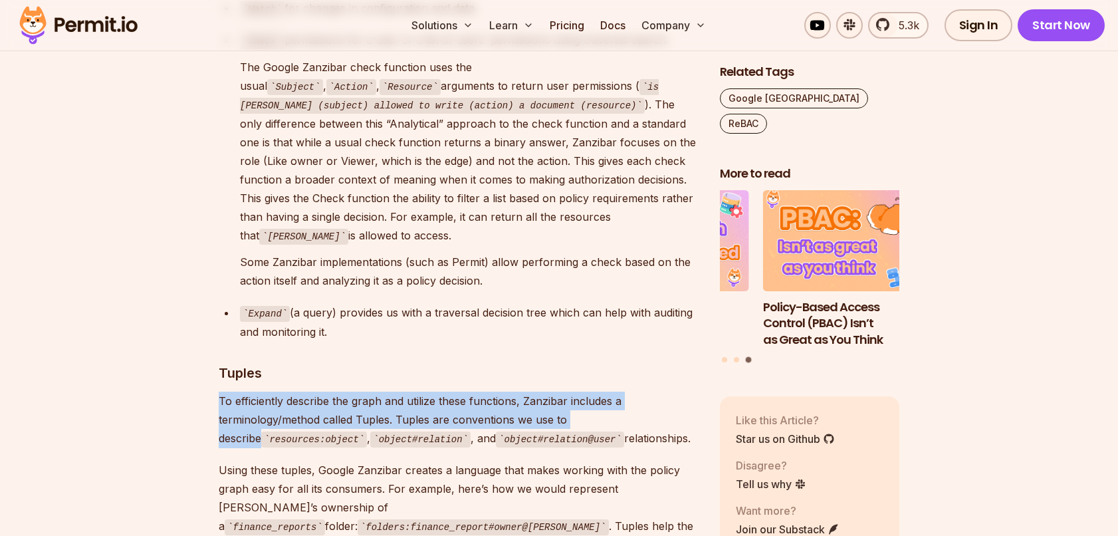
click at [603, 335] on section "Table of Contents Google Zanzibar is a white paper that describes Google's auth…" at bounding box center [559, 16] width 1118 height 6540
click at [603, 391] on p "To efficiently describe the graph and utilize these functions, Zanzibar include…" at bounding box center [459, 419] width 480 height 56
click at [496, 391] on p "To efficiently describe the graph and utilize these functions, Zanzibar include…" at bounding box center [459, 419] width 480 height 56
click at [525, 391] on p "To efficiently describe the graph and utilize these functions, Zanzibar include…" at bounding box center [459, 419] width 480 height 56
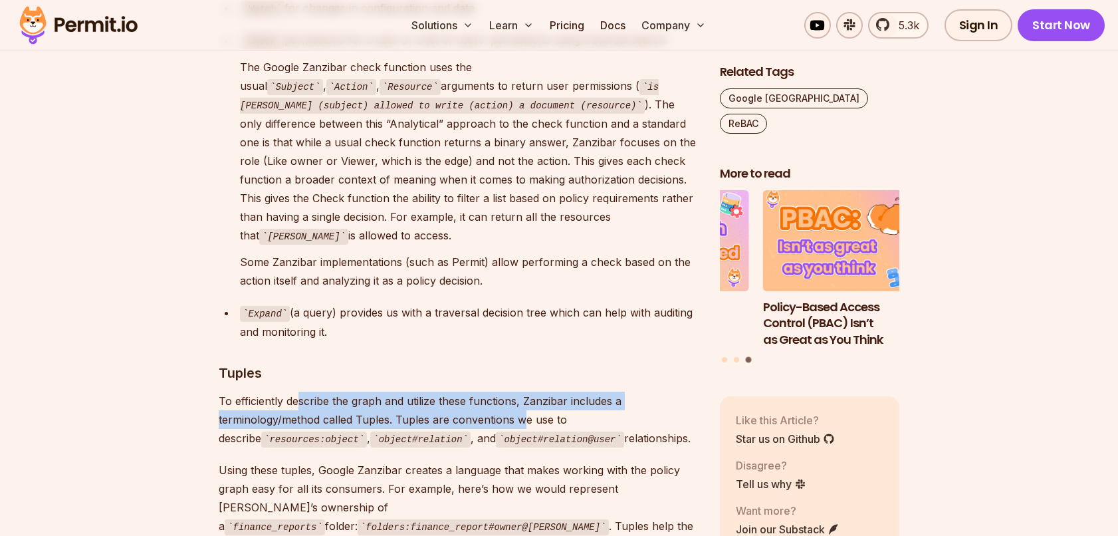
click at [525, 391] on p "To efficiently describe the graph and utilize these functions, Zanzibar include…" at bounding box center [459, 419] width 480 height 56
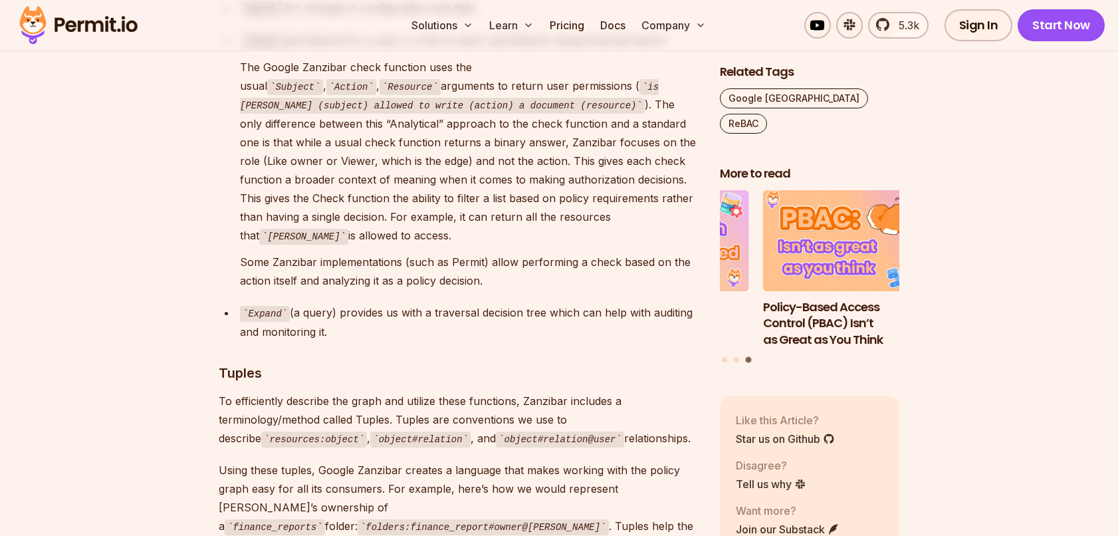
click at [270, 431] on code "resources:object" at bounding box center [314, 439] width 106 height 16
click at [288, 431] on code "resources:object" at bounding box center [314, 439] width 106 height 16
click at [370, 431] on code "object#relation" at bounding box center [420, 439] width 100 height 16
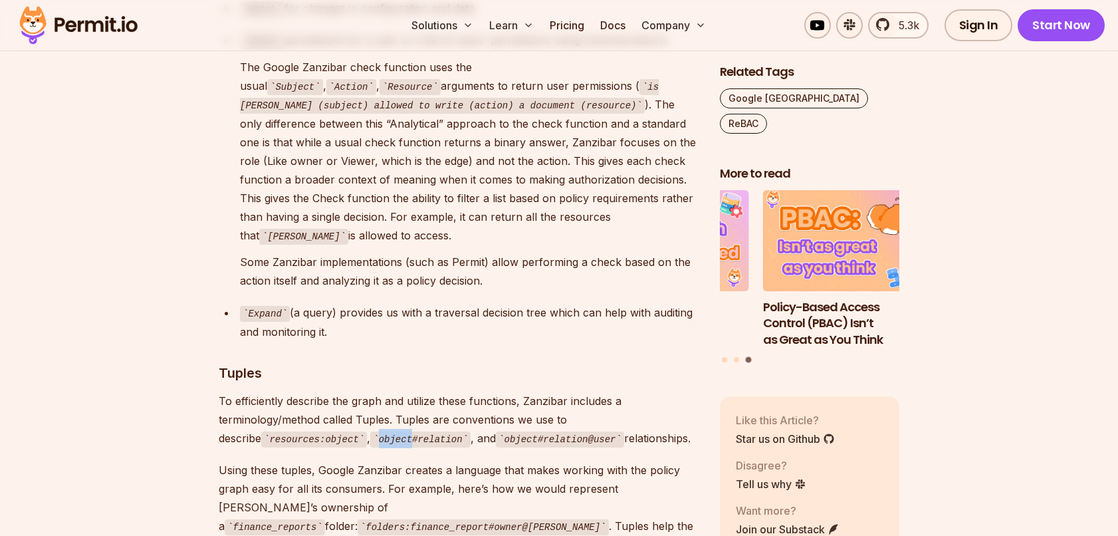
click at [370, 431] on code "object#relation" at bounding box center [420, 439] width 100 height 16
click at [263, 431] on code "resources:object" at bounding box center [314, 439] width 106 height 16
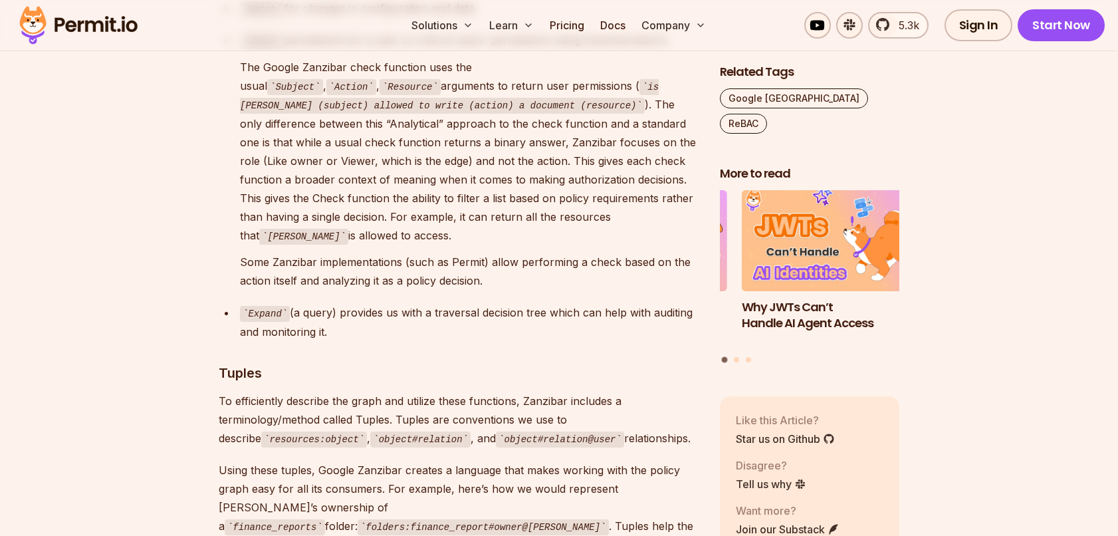
click at [370, 431] on code "object#relation" at bounding box center [420, 439] width 100 height 16
click at [389, 431] on code "object#relation" at bounding box center [420, 439] width 100 height 16
click at [262, 431] on code "resources:object" at bounding box center [314, 439] width 106 height 16
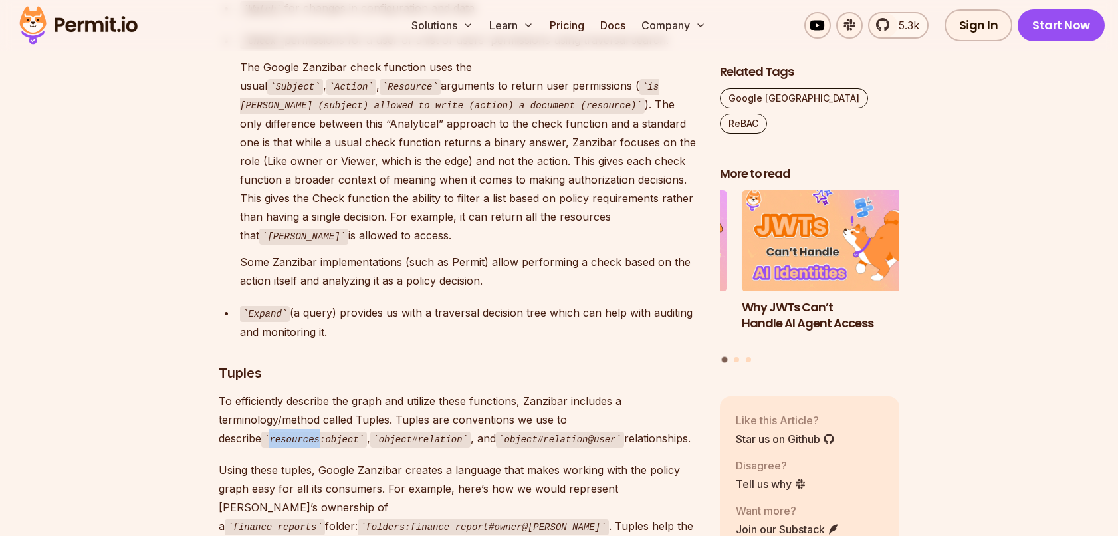
click at [262, 431] on code "resources:object" at bounding box center [314, 439] width 106 height 16
click at [278, 431] on code "resources:object" at bounding box center [314, 439] width 106 height 16
click at [262, 431] on code "resources:object" at bounding box center [314, 439] width 106 height 16
click at [370, 431] on code "object#relation" at bounding box center [420, 439] width 100 height 16
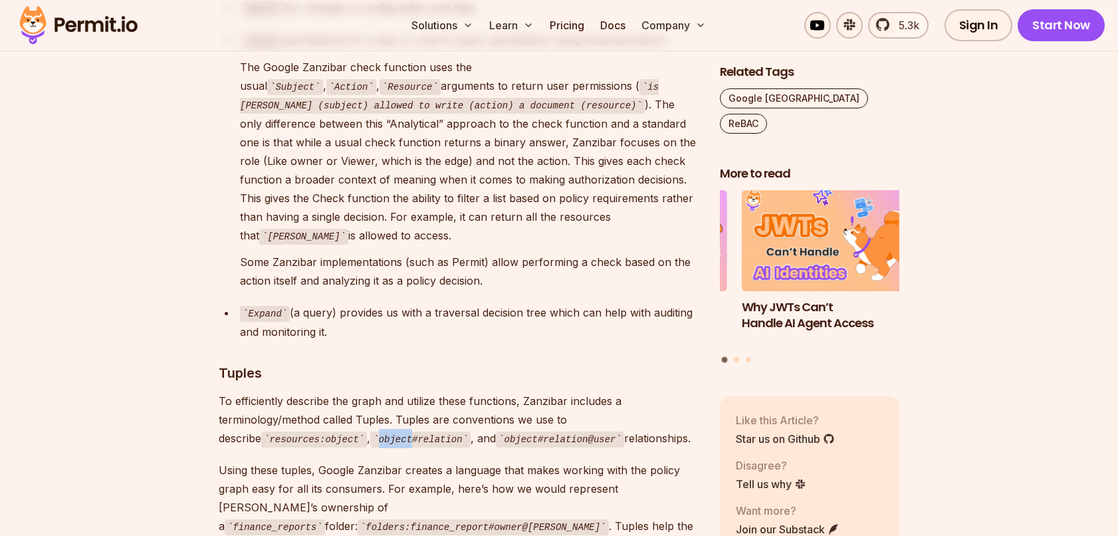
click at [370, 431] on code "object#relation" at bounding box center [420, 439] width 100 height 16
click at [496, 431] on code "object#relation@user" at bounding box center [560, 439] width 128 height 16
drag, startPoint x: 477, startPoint y: 360, endPoint x: 358, endPoint y: 362, distance: 119.6
click at [496, 431] on code "object#relation@user" at bounding box center [560, 439] width 128 height 16
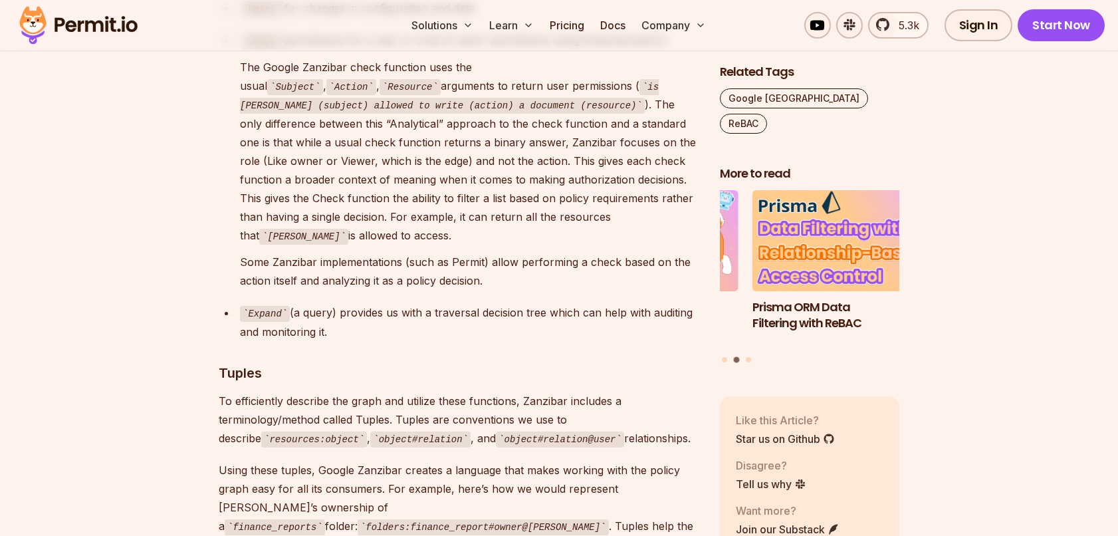
click at [261, 431] on code "resources:object" at bounding box center [314, 439] width 106 height 16
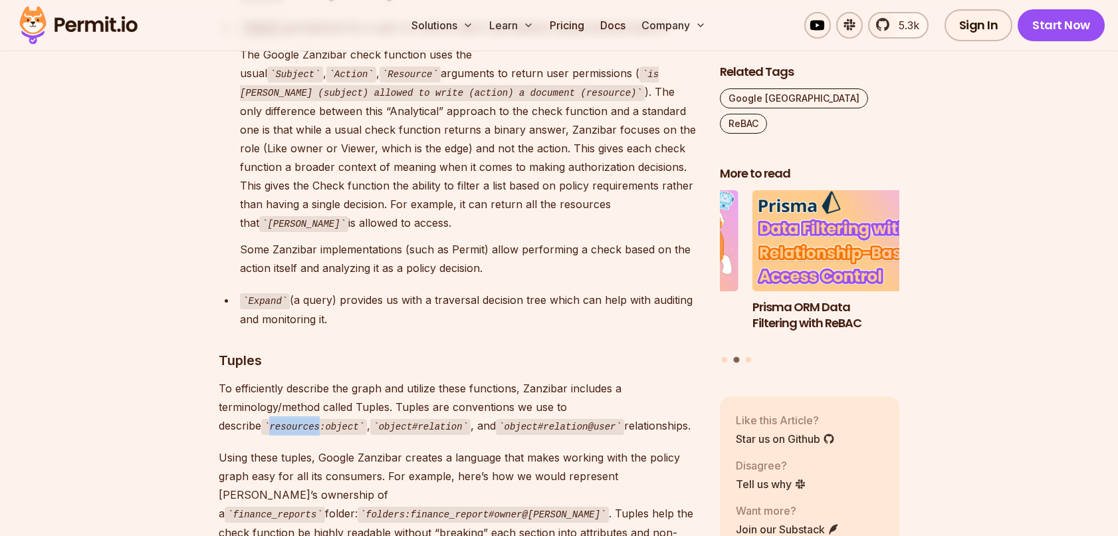
scroll to position [4019, 0]
click at [261, 418] on code "resources:object" at bounding box center [314, 426] width 106 height 16
click at [281, 418] on code "resources:object" at bounding box center [314, 426] width 106 height 16
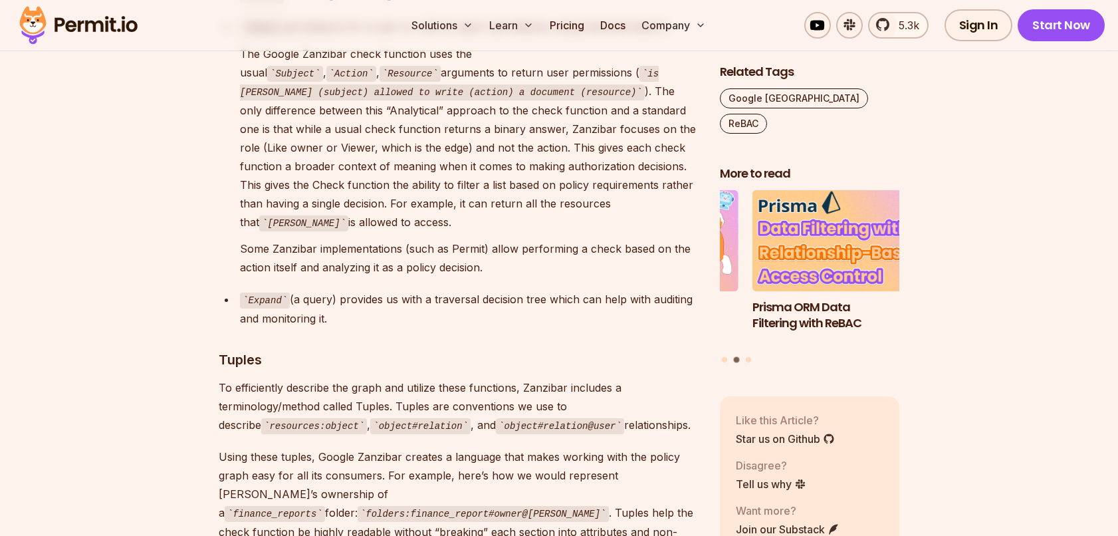
click at [269, 418] on code "resources:object" at bounding box center [314, 426] width 106 height 16
click at [295, 418] on code "resources:object" at bounding box center [314, 426] width 106 height 16
click at [261, 418] on code "resources:object" at bounding box center [314, 426] width 106 height 16
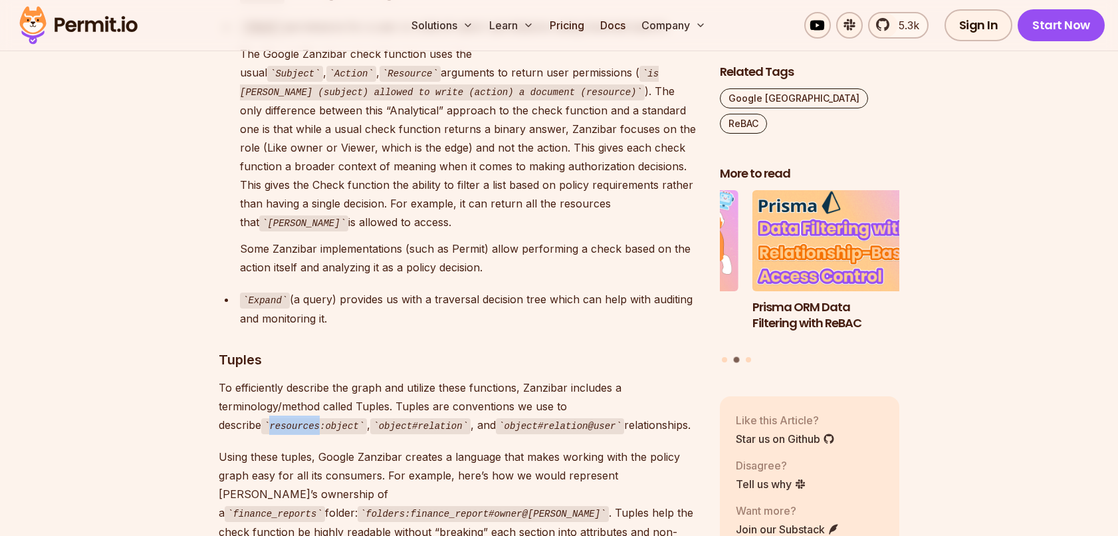
click at [261, 418] on code "resources:object" at bounding box center [314, 426] width 106 height 16
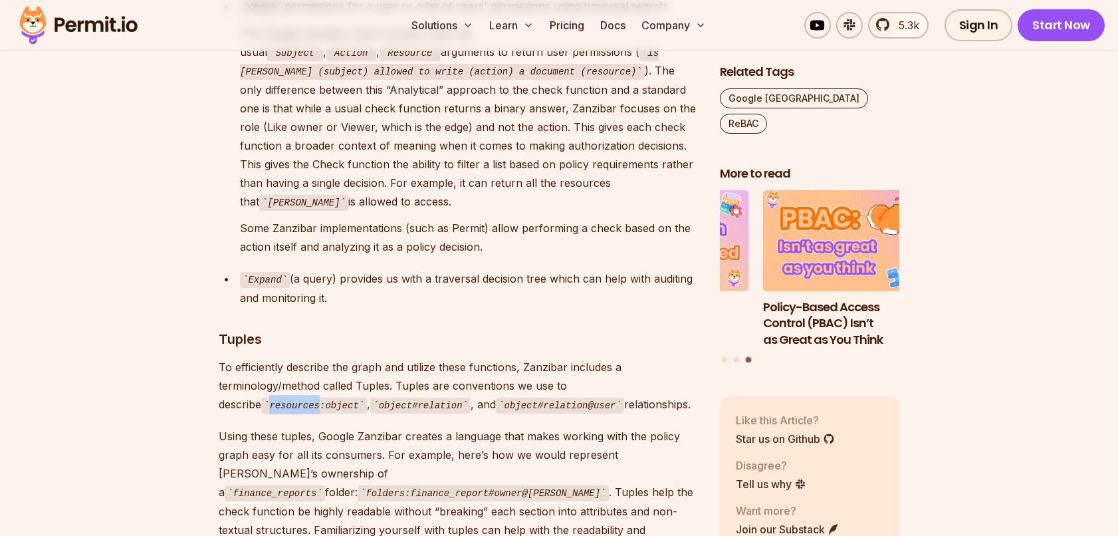
scroll to position [4043, 0]
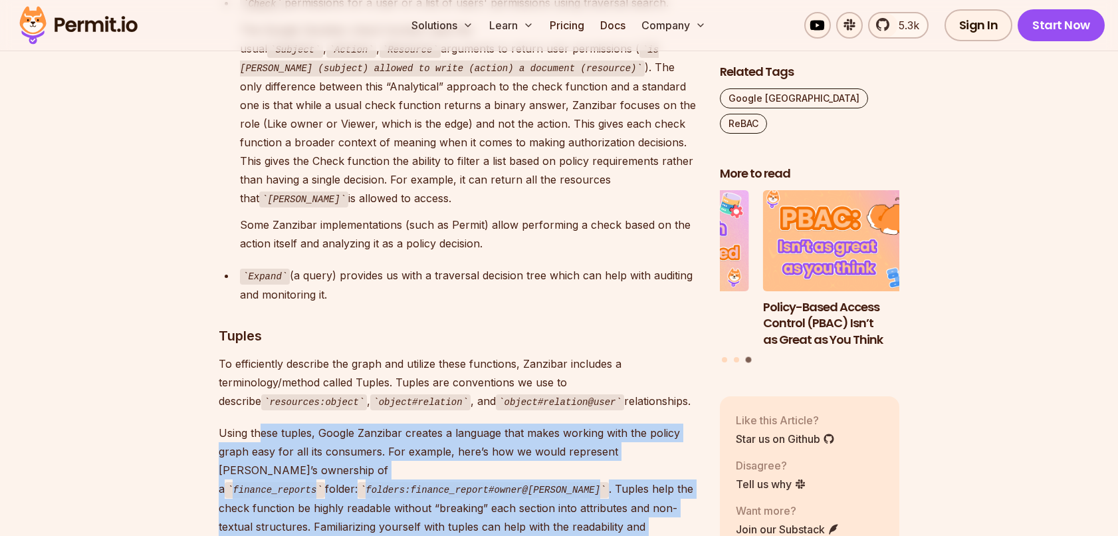
drag, startPoint x: 260, startPoint y: 344, endPoint x: 439, endPoint y: 449, distance: 207.6
drag, startPoint x: 439, startPoint y: 449, endPoint x: 209, endPoint y: 348, distance: 251.7
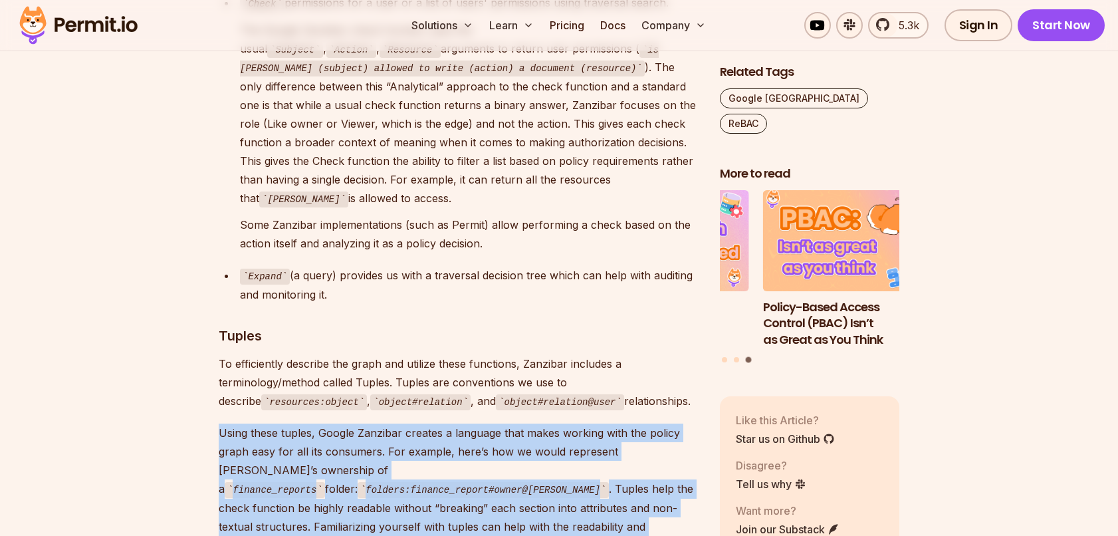
drag, startPoint x: 209, startPoint y: 348, endPoint x: 445, endPoint y: 437, distance: 253.0
drag, startPoint x: 445, startPoint y: 437, endPoint x: 215, endPoint y: 359, distance: 243.6
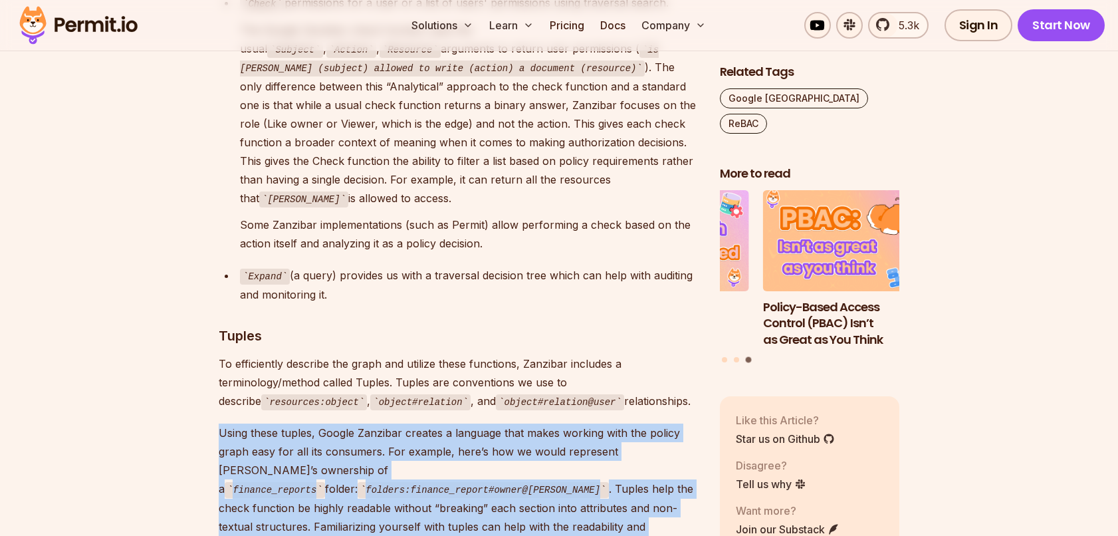
drag, startPoint x: 215, startPoint y: 359, endPoint x: 415, endPoint y: 438, distance: 215.7
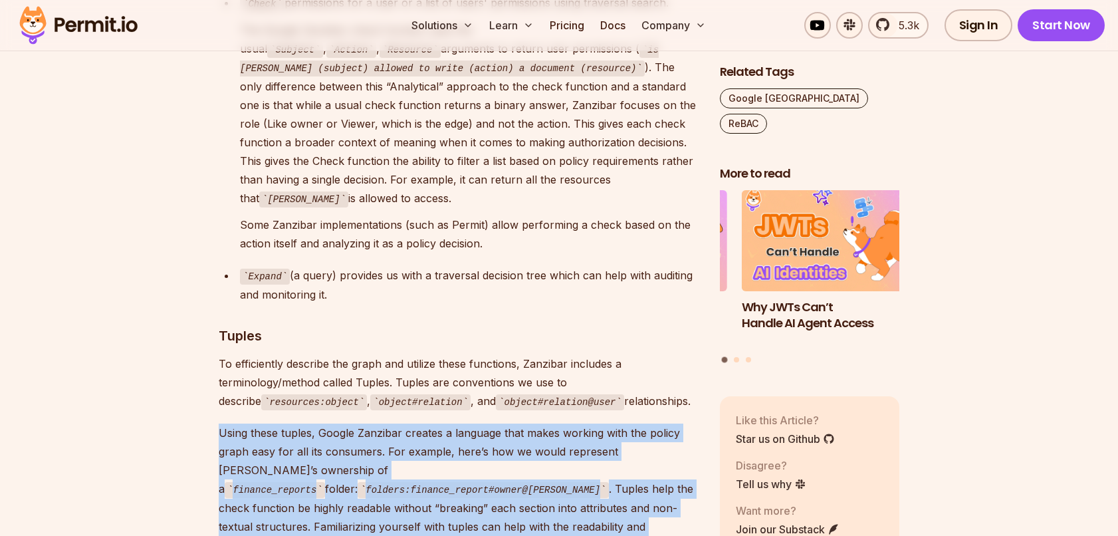
drag, startPoint x: 389, startPoint y: 443, endPoint x: 213, endPoint y: 362, distance: 194.5
drag, startPoint x: 233, startPoint y: 361, endPoint x: 397, endPoint y: 440, distance: 182.2
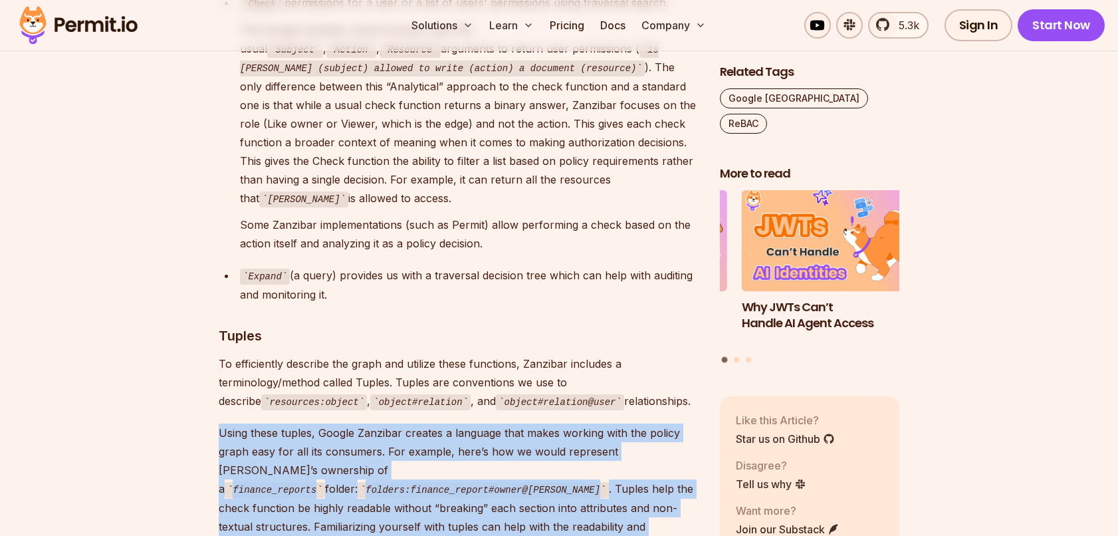
click at [377, 429] on p "Using these tuples, Google Zanzibar creates a language that makes working with …" at bounding box center [459, 488] width 480 height 131
drag, startPoint x: 377, startPoint y: 432, endPoint x: 226, endPoint y: 359, distance: 168.2
click at [226, 423] on p "Using these tuples, Google Zanzibar creates a language that makes working with …" at bounding box center [459, 488] width 480 height 131
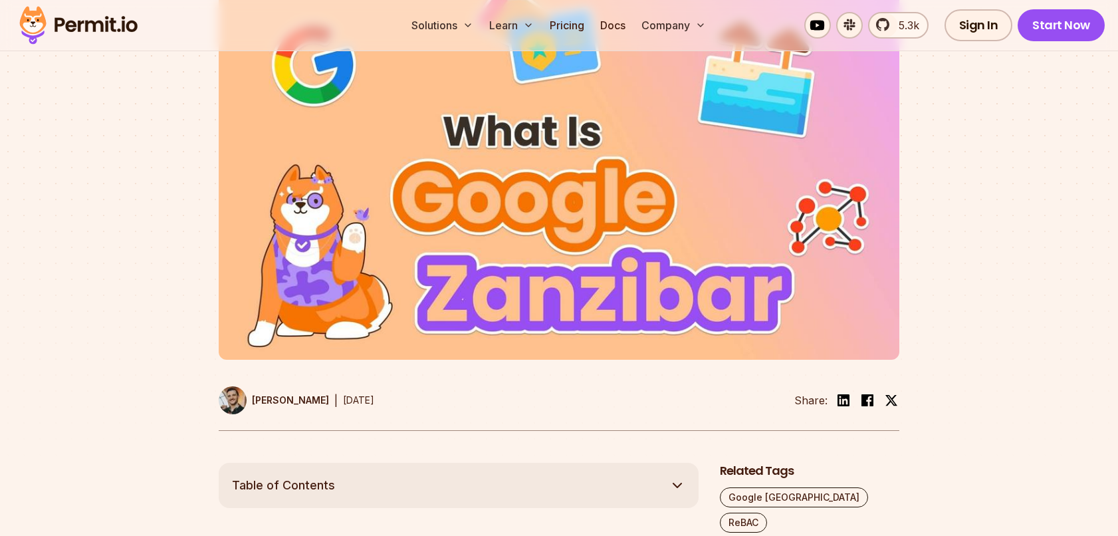
scroll to position [0, 0]
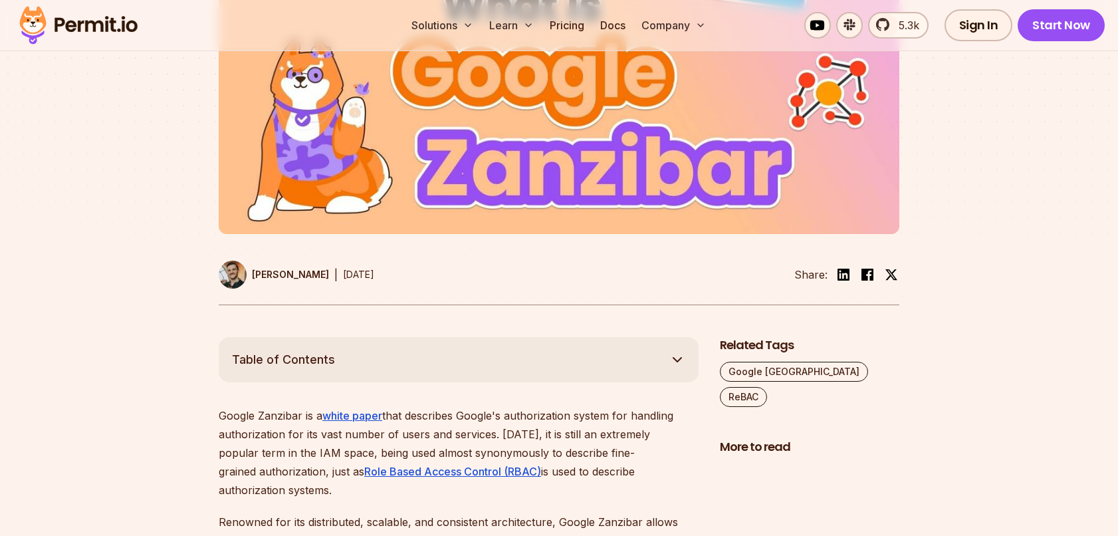
scroll to position [495, 0]
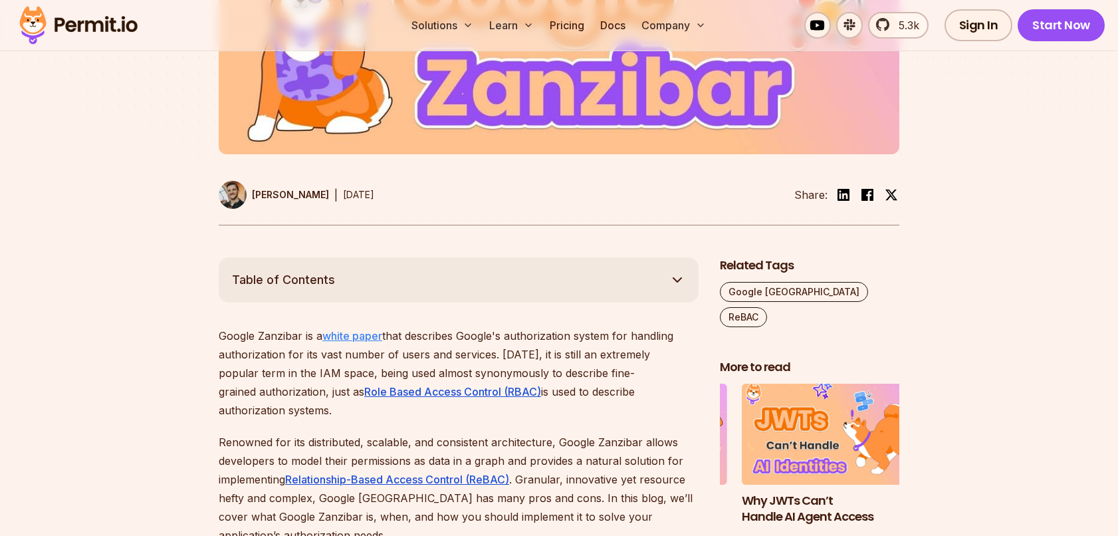
click at [342, 337] on link "white paper" at bounding box center [352, 335] width 60 height 13
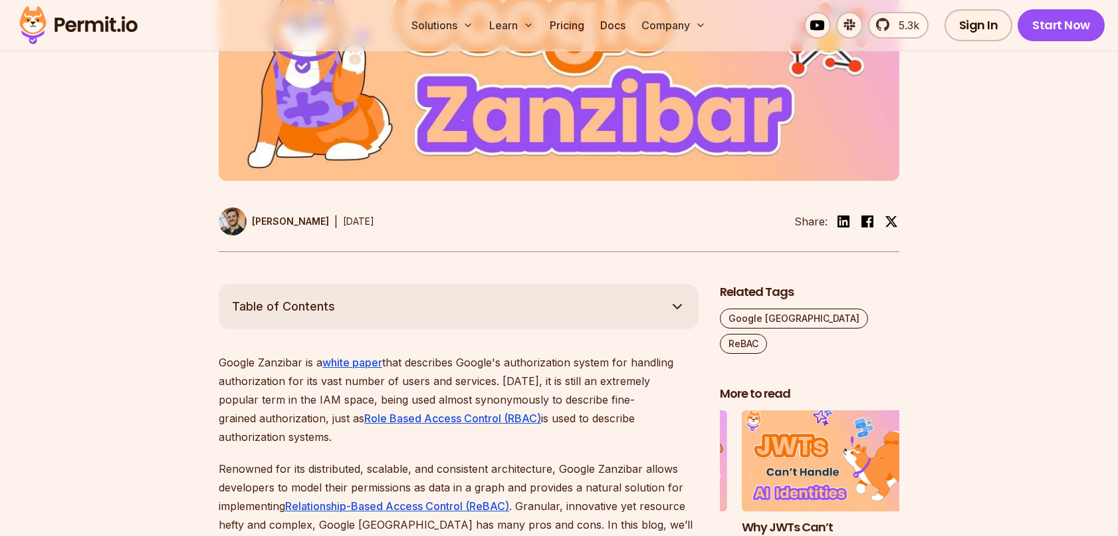
scroll to position [467, 0]
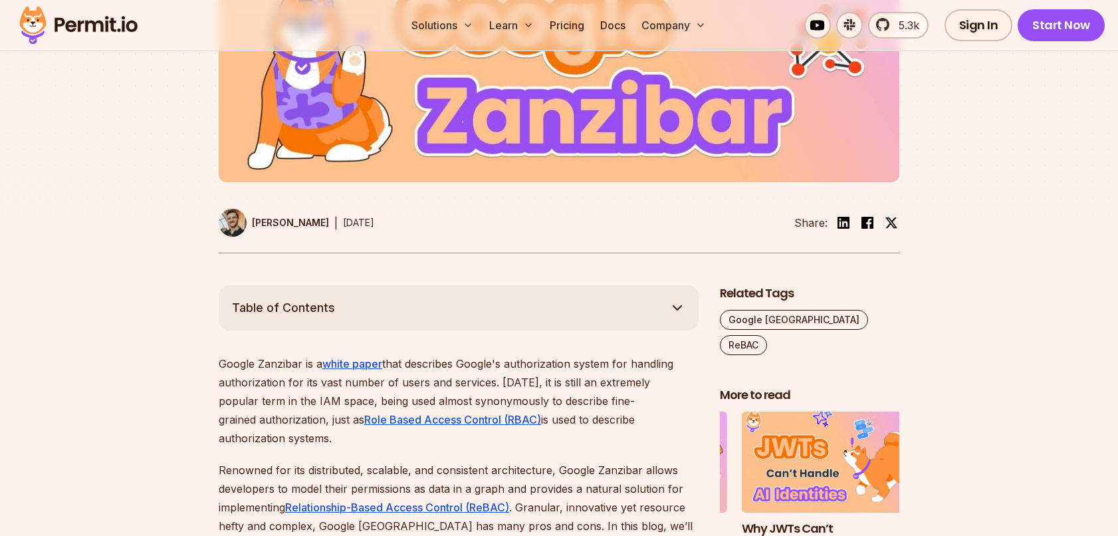
click at [1090, 119] on div at bounding box center [559, 52] width 1118 height 466
click at [976, 25] on link "Sign In" at bounding box center [978, 25] width 68 height 32
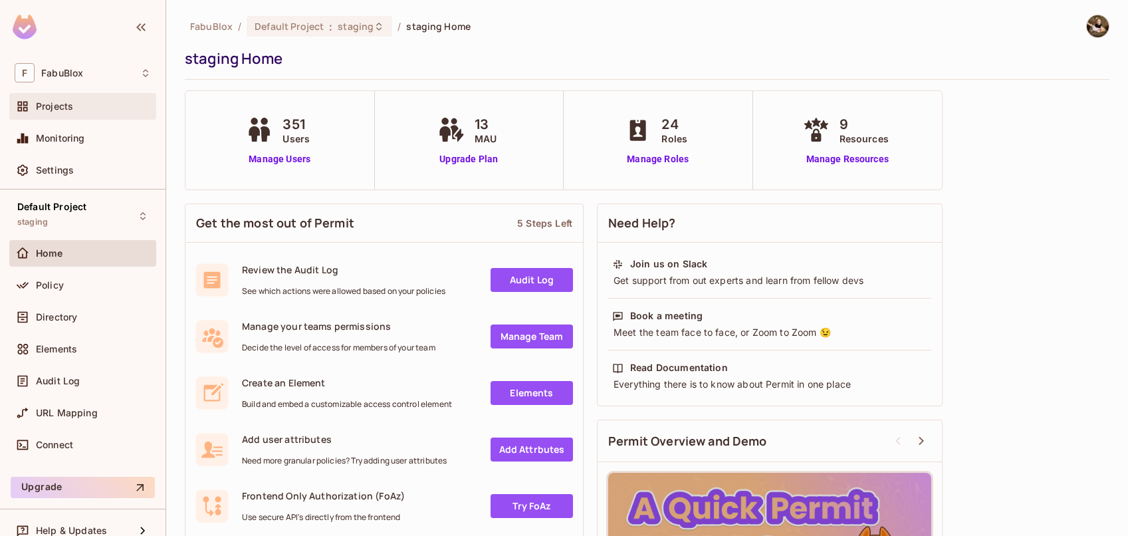
click at [108, 115] on div "Projects" at bounding box center [82, 106] width 147 height 27
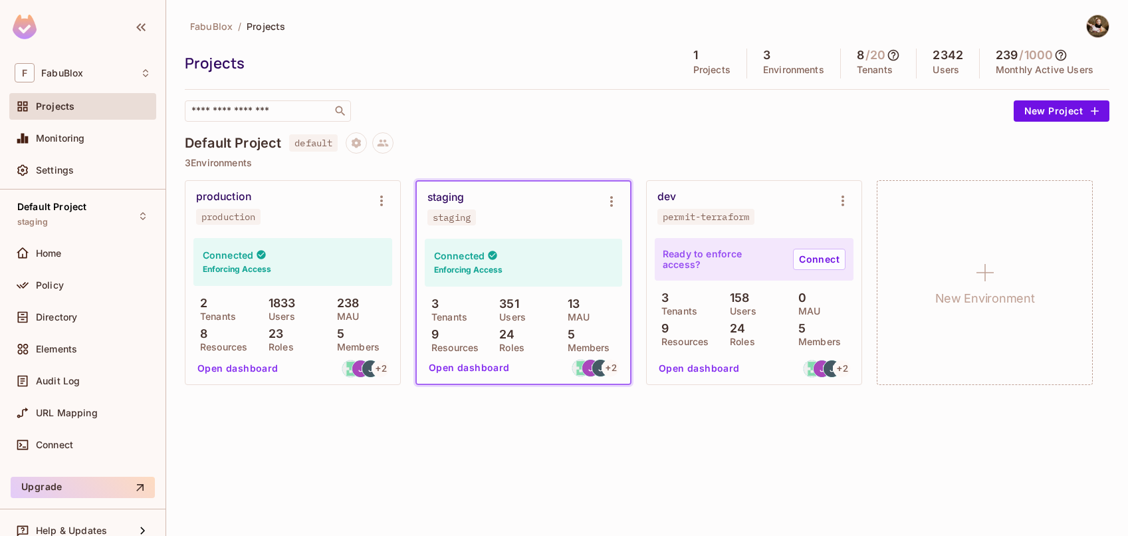
click at [674, 195] on div "dev" at bounding box center [666, 196] width 19 height 13
click at [672, 199] on div "dev" at bounding box center [666, 196] width 19 height 13
click at [720, 373] on button "Open dashboard" at bounding box center [699, 368] width 92 height 21
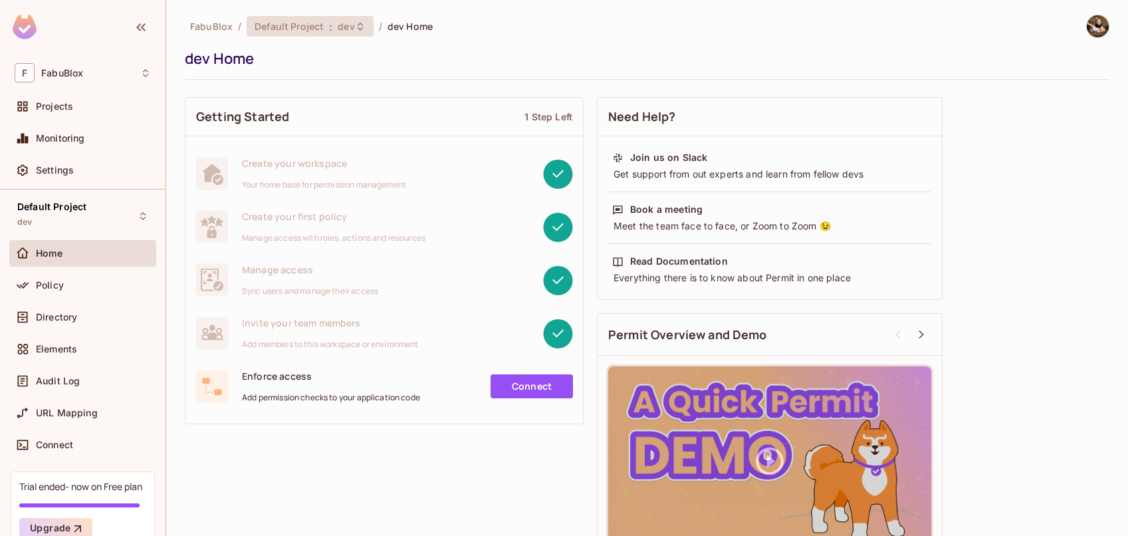
click at [285, 25] on span "Default Project" at bounding box center [289, 26] width 69 height 13
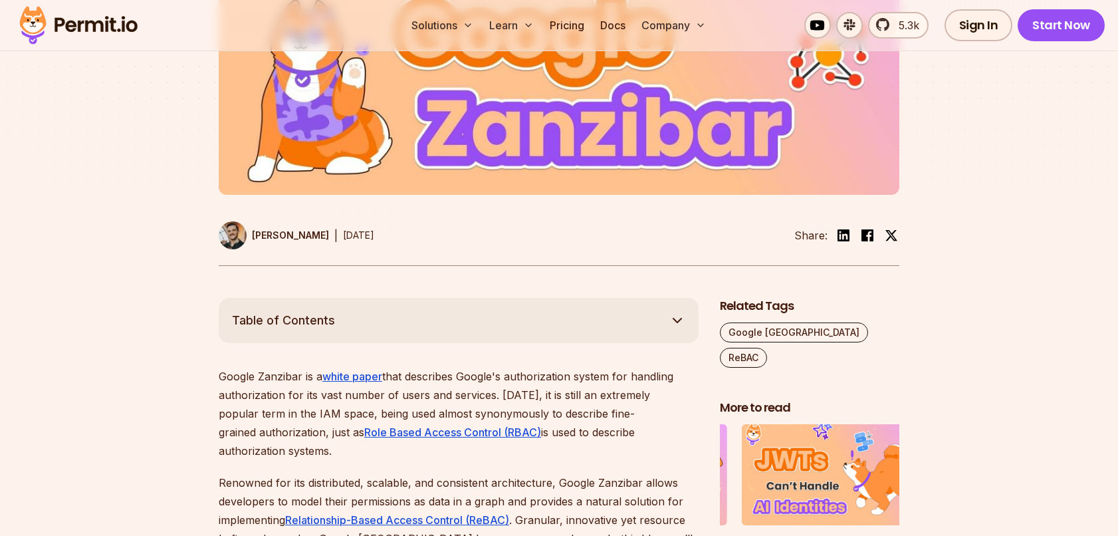
scroll to position [440, 0]
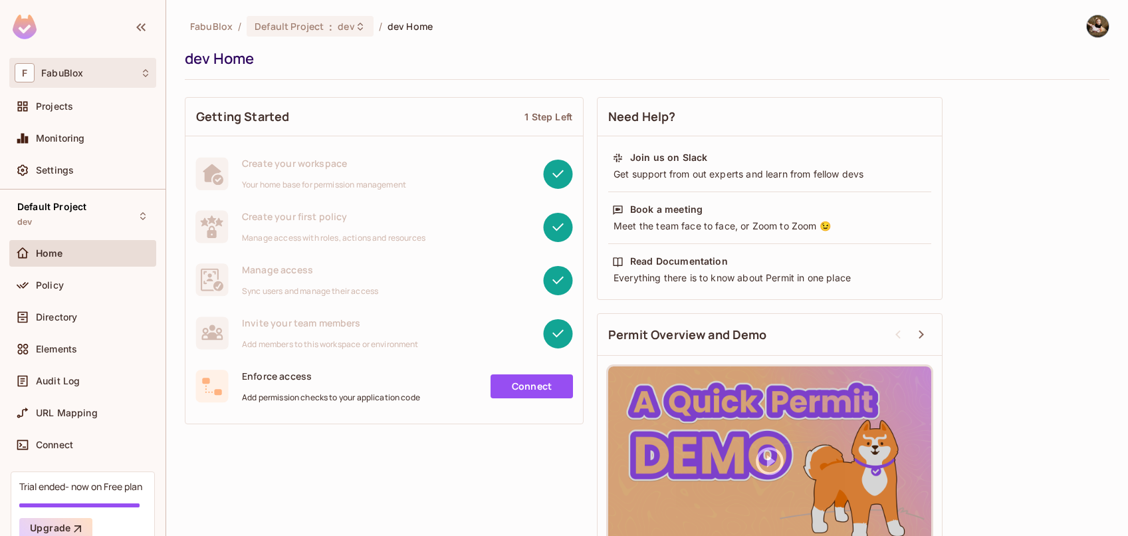
click at [84, 80] on div "F FabuBlox" at bounding box center [83, 72] width 136 height 19
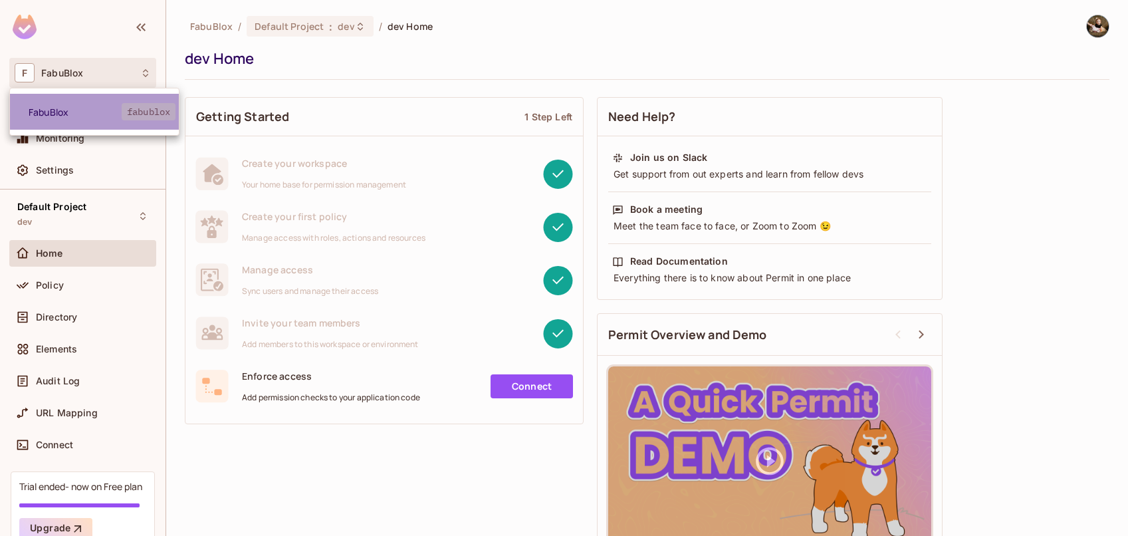
click at [98, 107] on span "FabuBlox" at bounding box center [75, 112] width 93 height 13
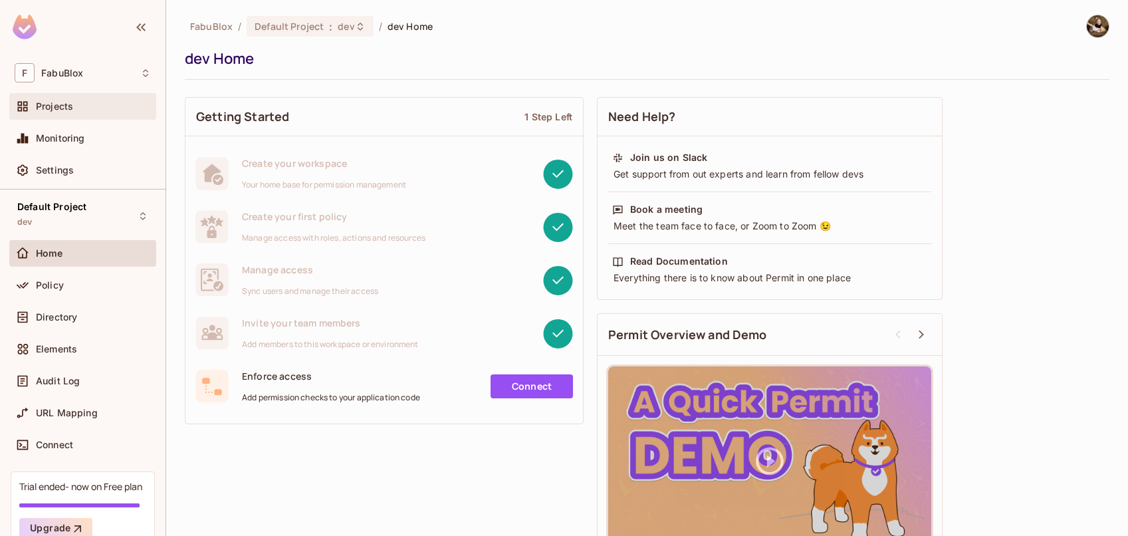
click at [79, 109] on div "Projects" at bounding box center [93, 106] width 115 height 11
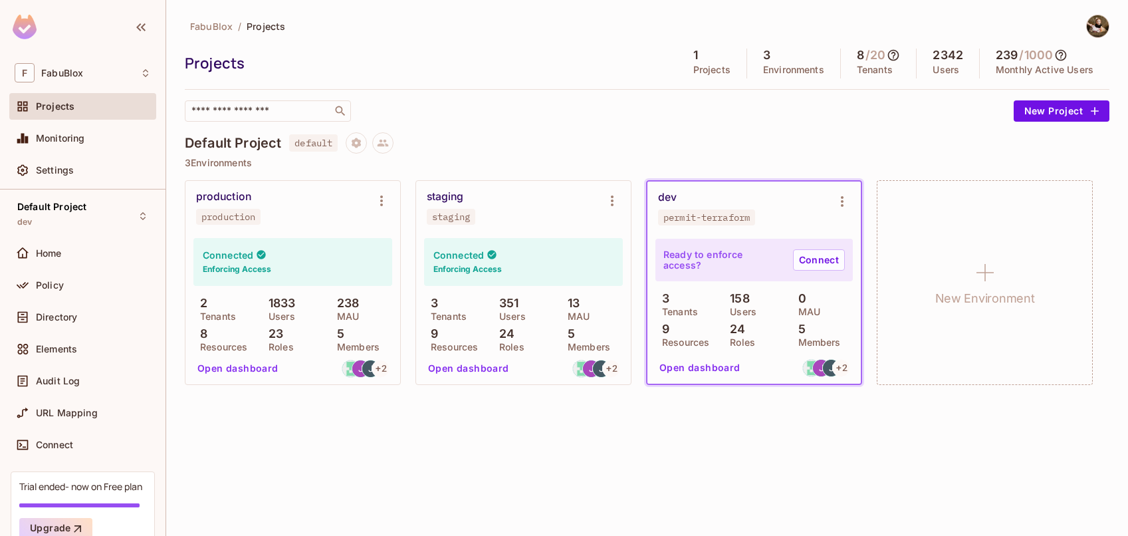
click at [461, 196] on div "staging" at bounding box center [445, 196] width 37 height 13
click at [461, 363] on button "Open dashboard" at bounding box center [469, 368] width 92 height 21
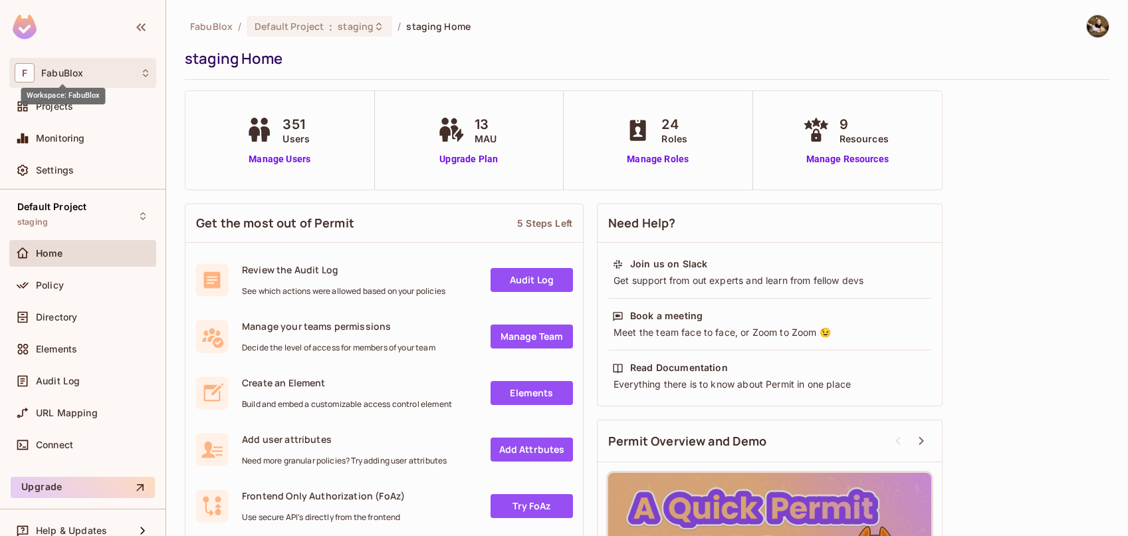
click at [63, 77] on span "FabuBlox" at bounding box center [62, 73] width 42 height 11
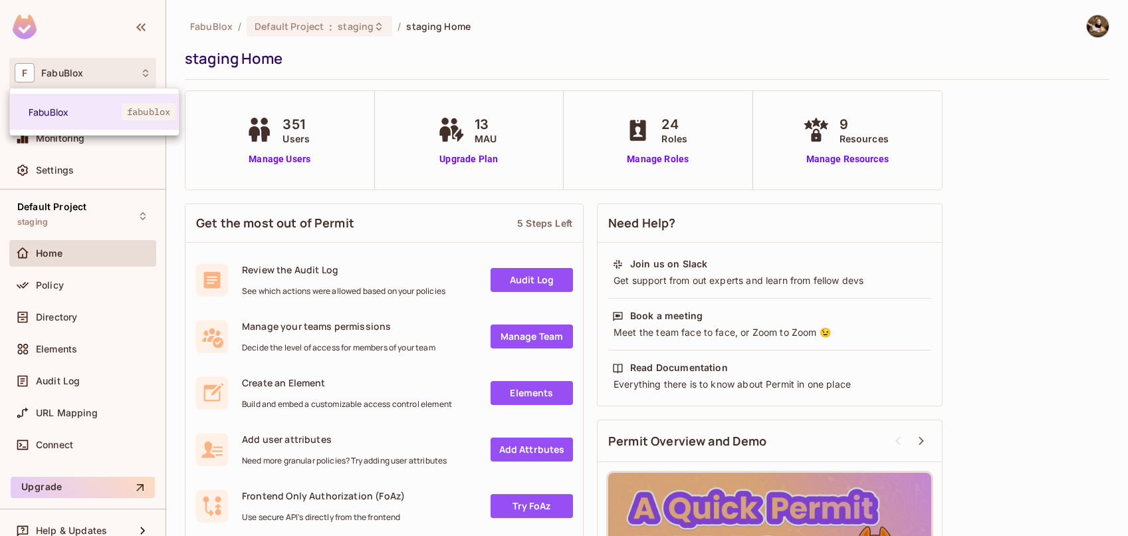
click at [429, 45] on div at bounding box center [564, 268] width 1128 height 536
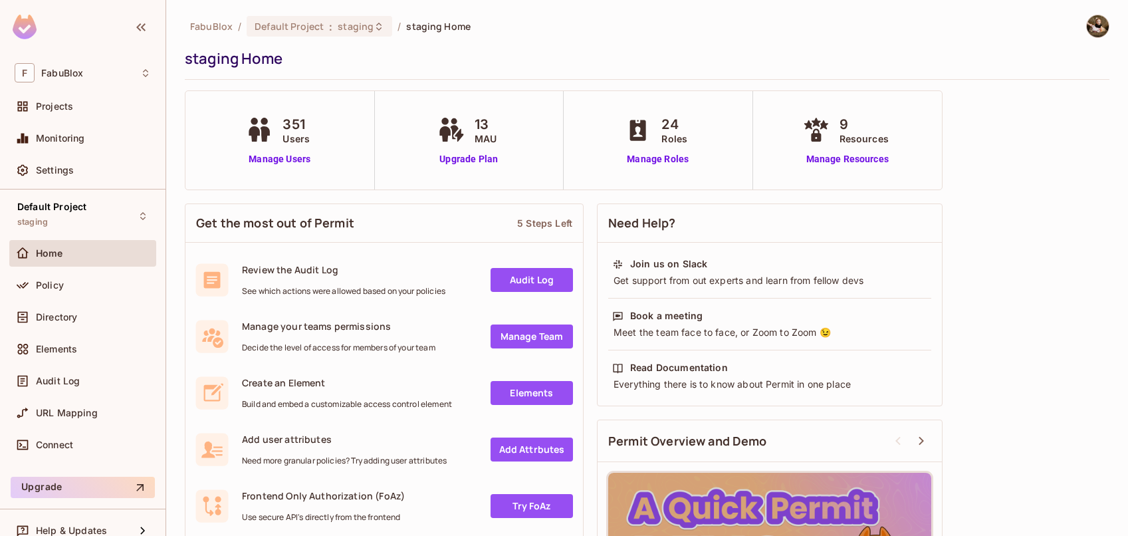
click at [428, 30] on span "staging Home" at bounding box center [438, 26] width 64 height 13
click at [66, 118] on div "Projects" at bounding box center [82, 106] width 147 height 27
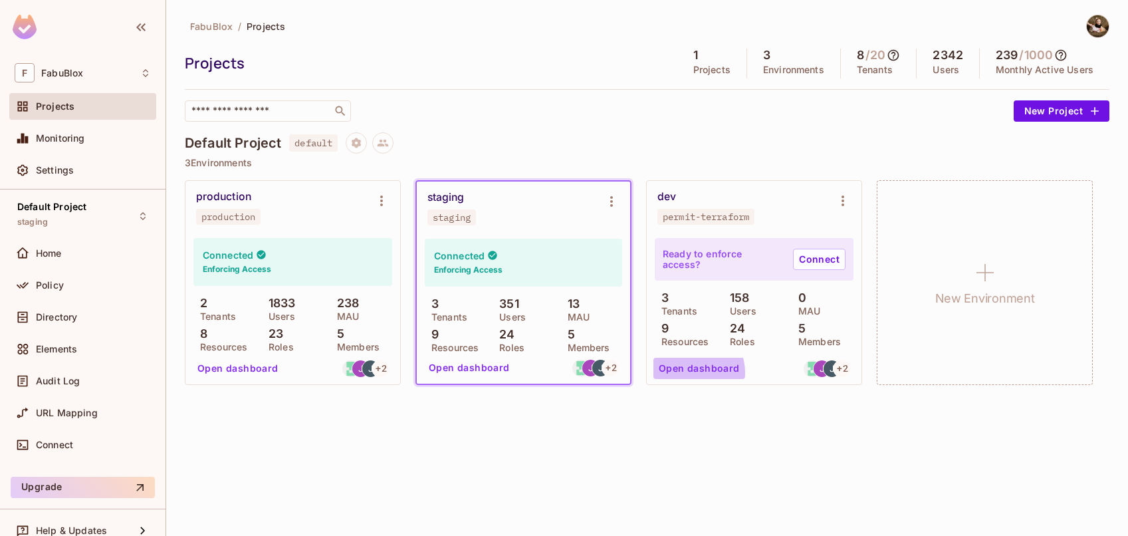
click at [692, 372] on button "Open dashboard" at bounding box center [699, 368] width 92 height 21
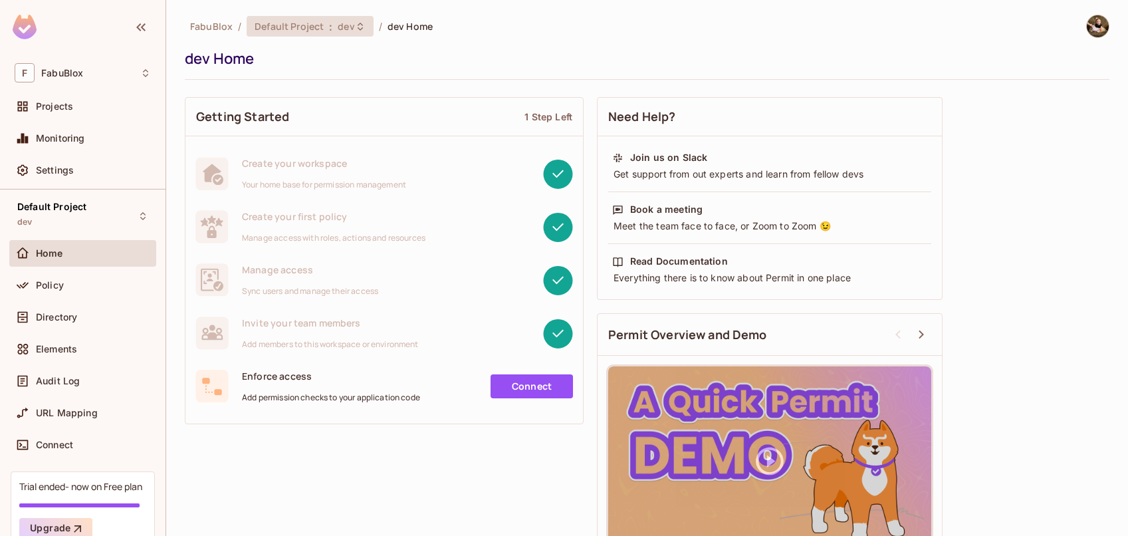
click at [344, 24] on span "dev" at bounding box center [346, 26] width 17 height 13
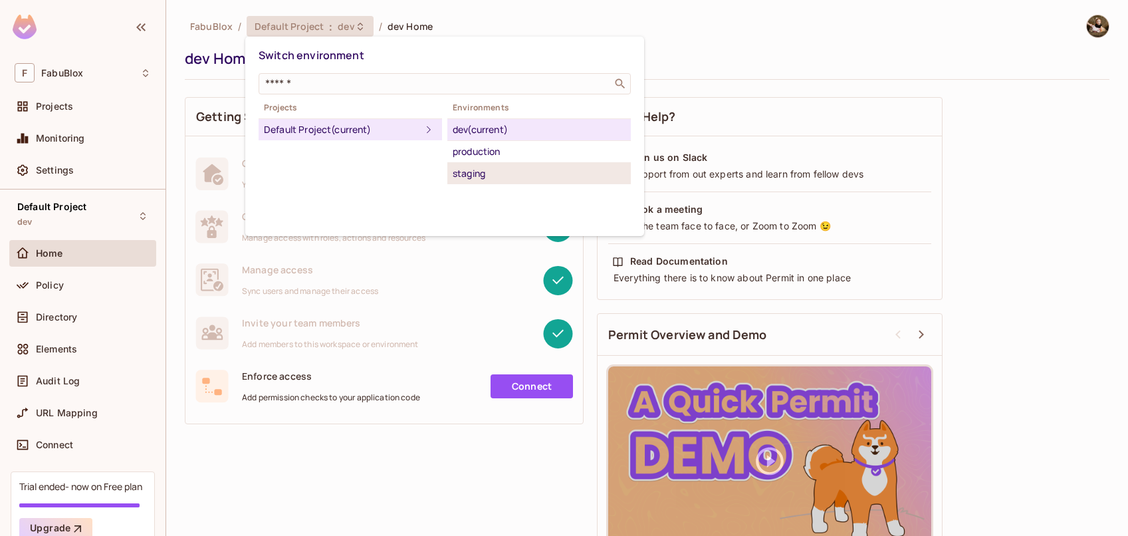
click at [486, 166] on div "staging" at bounding box center [539, 173] width 173 height 16
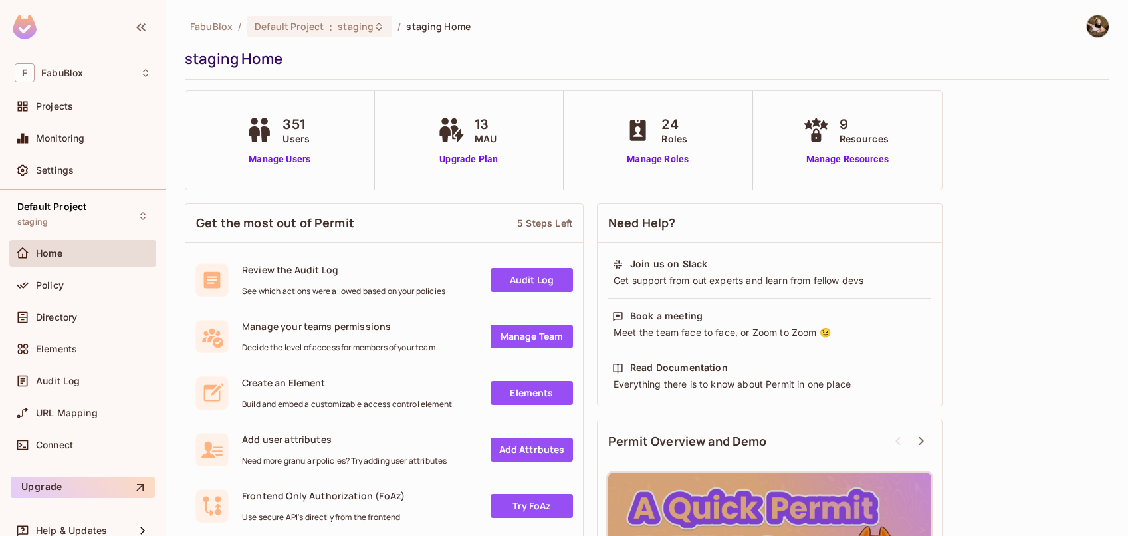
click at [430, 26] on span "staging Home" at bounding box center [438, 26] width 64 height 13
click at [672, 164] on link "Manage Roles" at bounding box center [657, 159] width 72 height 14
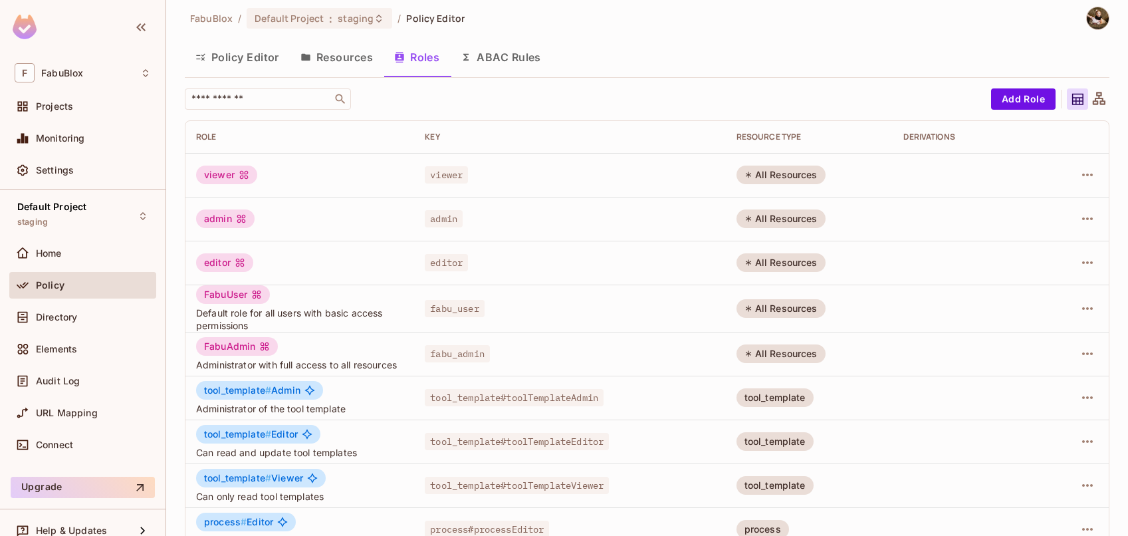
scroll to position [11, 0]
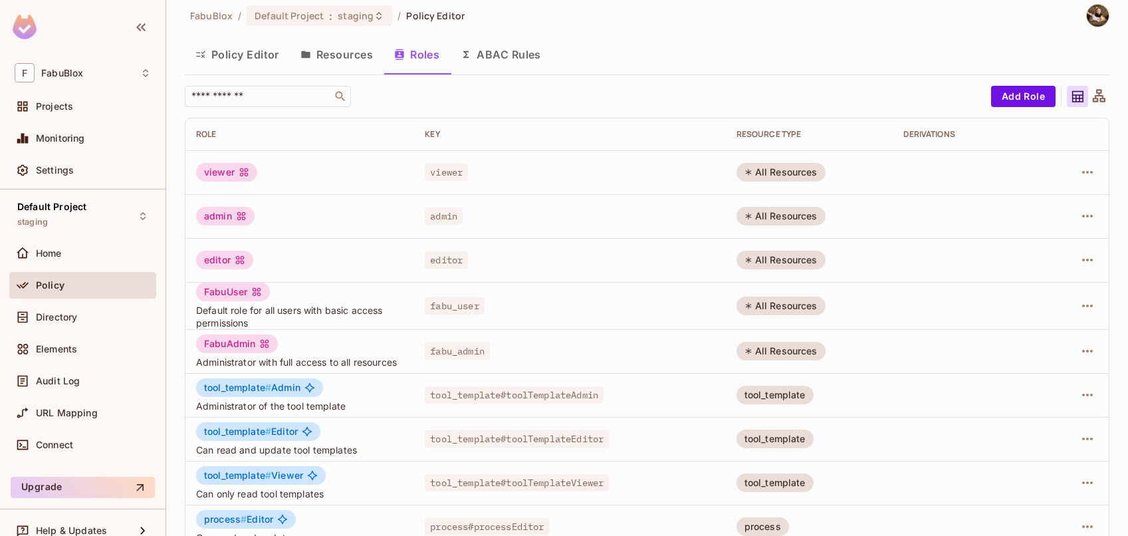
click at [336, 59] on button "Resources" at bounding box center [337, 54] width 94 height 33
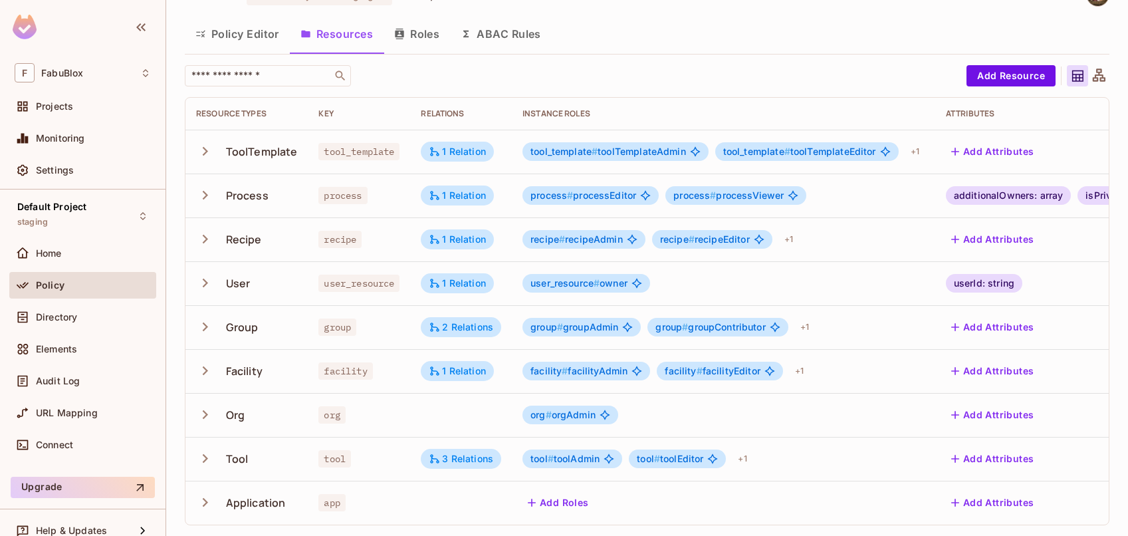
scroll to position [41, 0]
click at [207, 318] on icon "button" at bounding box center [205, 327] width 18 height 18
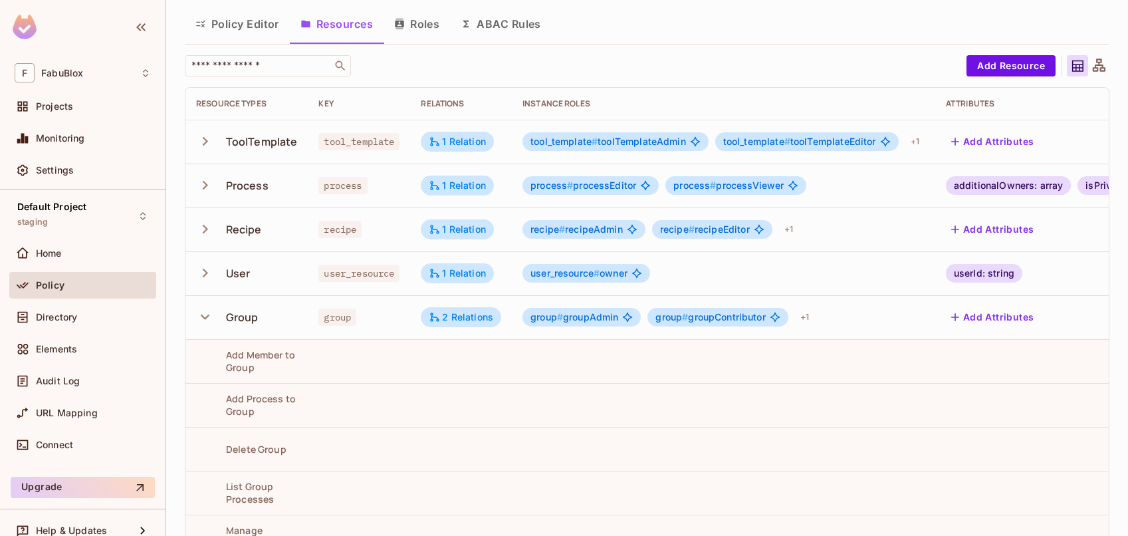
click at [207, 312] on icon "button" at bounding box center [205, 317] width 18 height 18
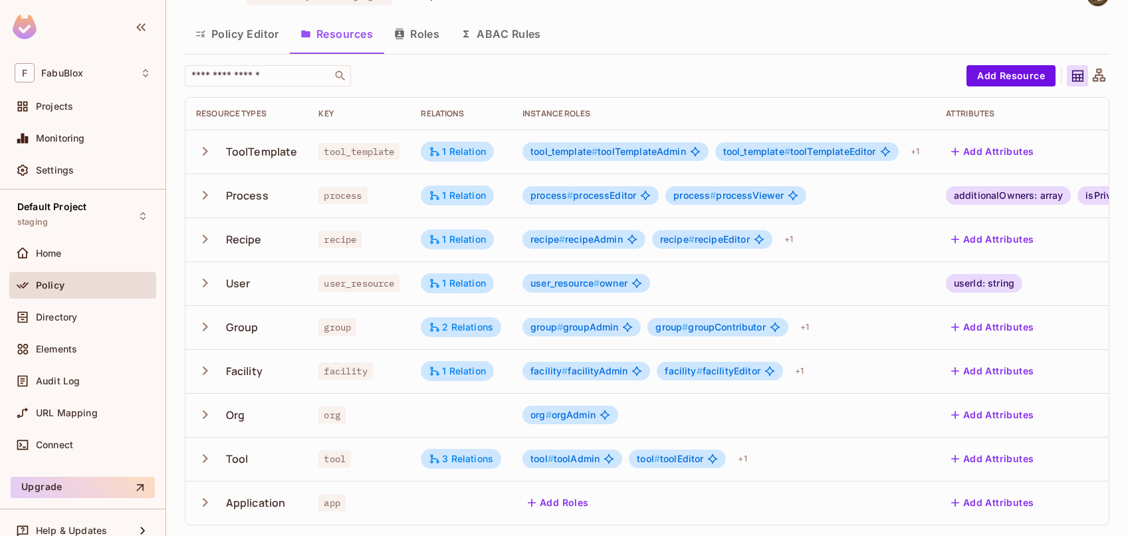
click at [207, 318] on icon "button" at bounding box center [205, 327] width 18 height 18
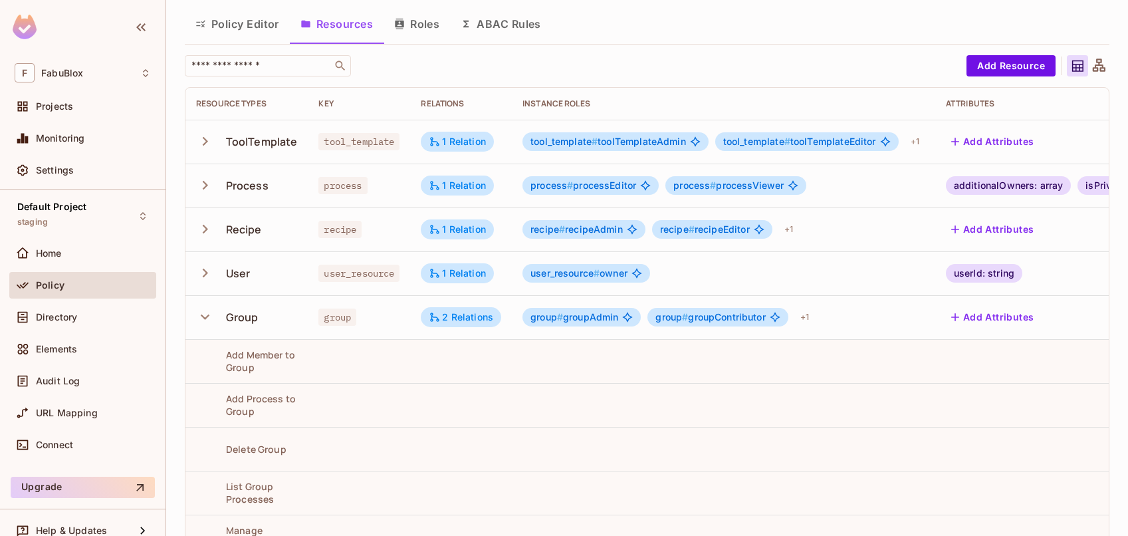
click at [207, 312] on icon "button" at bounding box center [205, 317] width 18 height 18
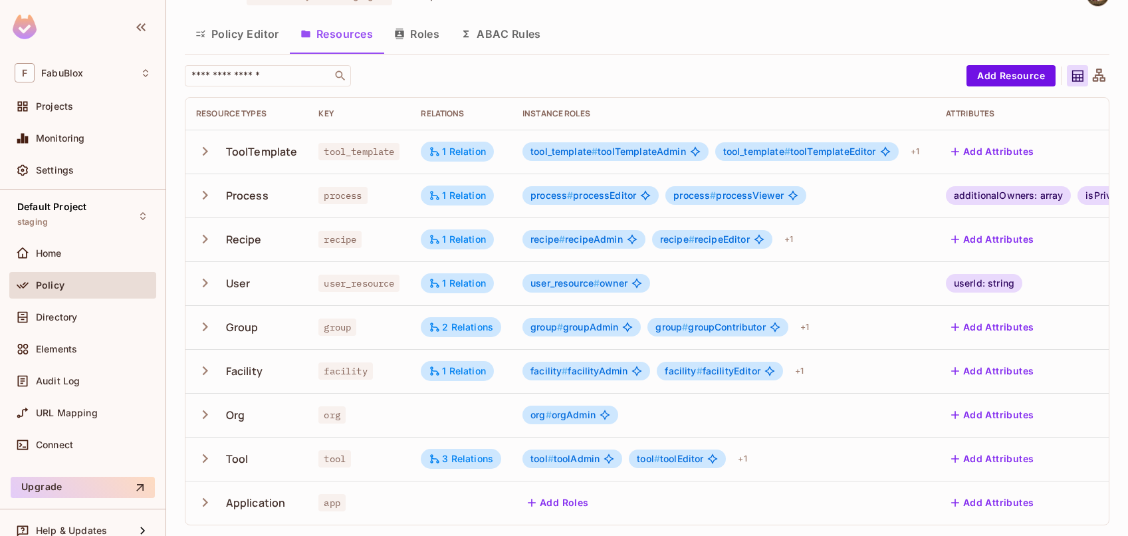
click at [212, 186] on icon "button" at bounding box center [205, 195] width 18 height 18
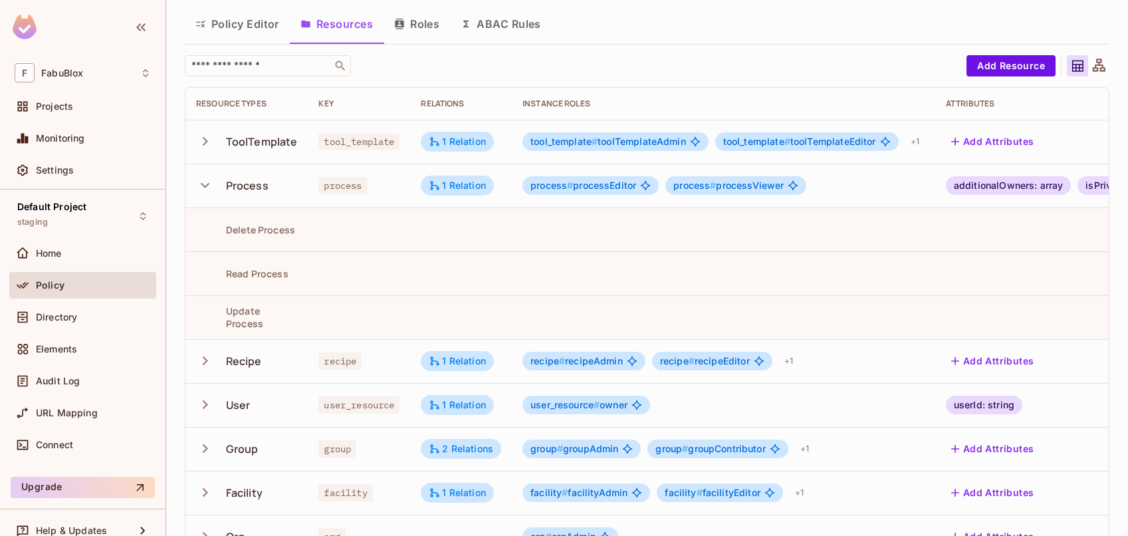
click at [212, 185] on icon "button" at bounding box center [205, 185] width 18 height 18
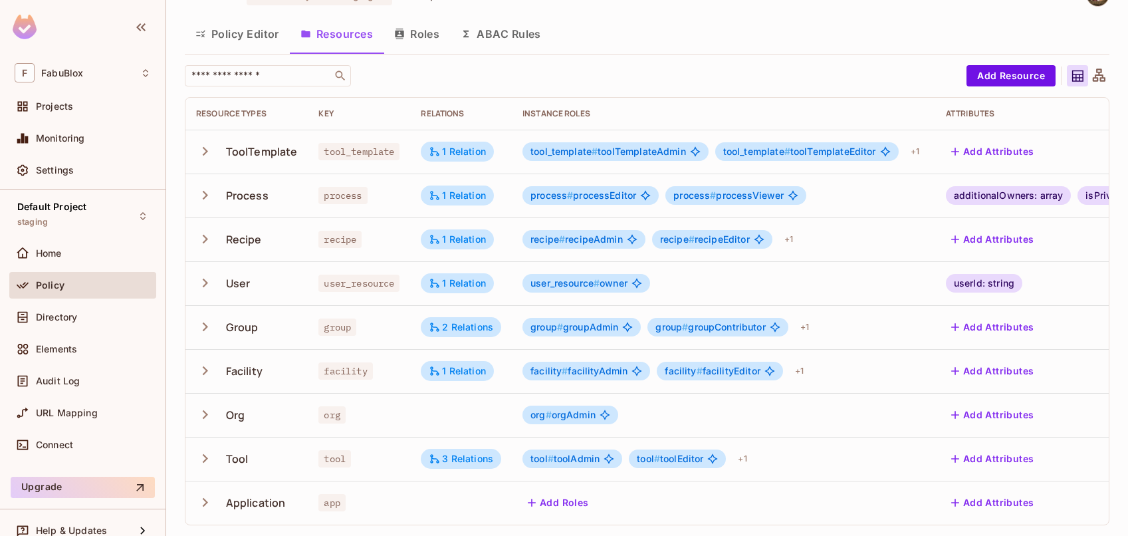
click at [204, 191] on icon "button" at bounding box center [205, 195] width 5 height 9
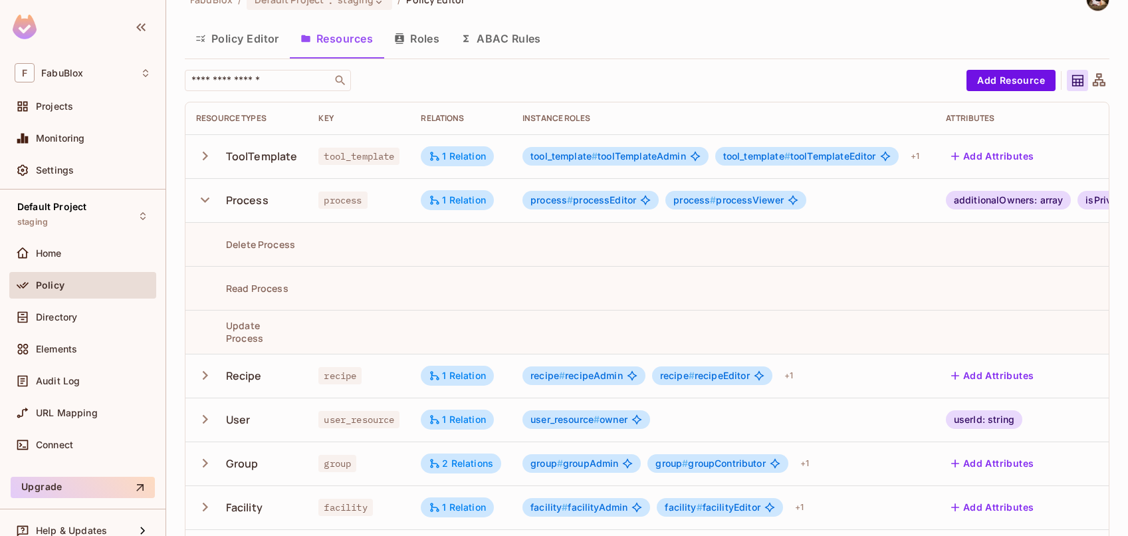
scroll to position [28, 0]
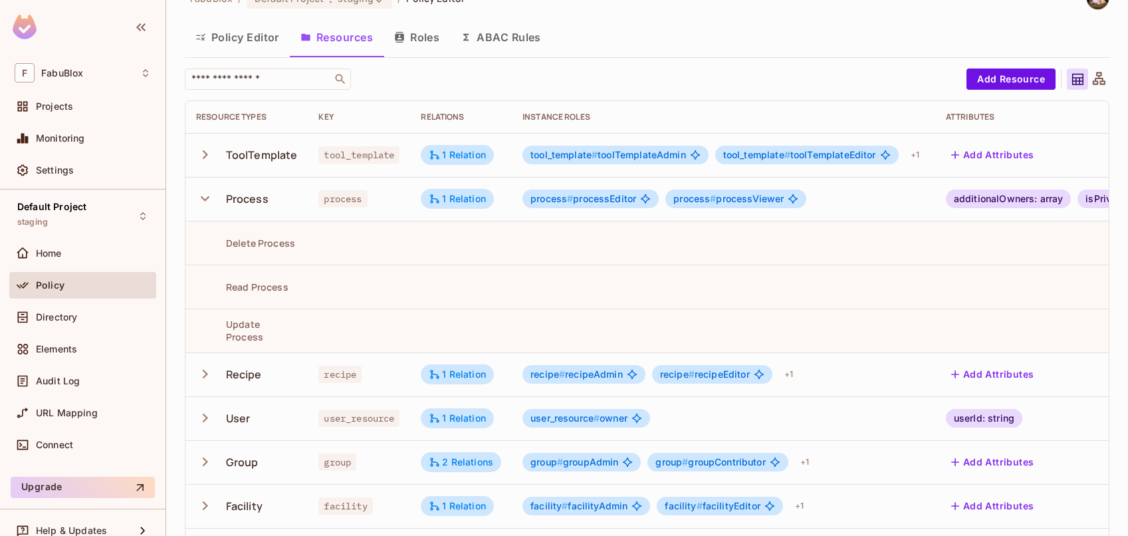
click at [209, 195] on icon "button" at bounding box center [205, 198] width 18 height 18
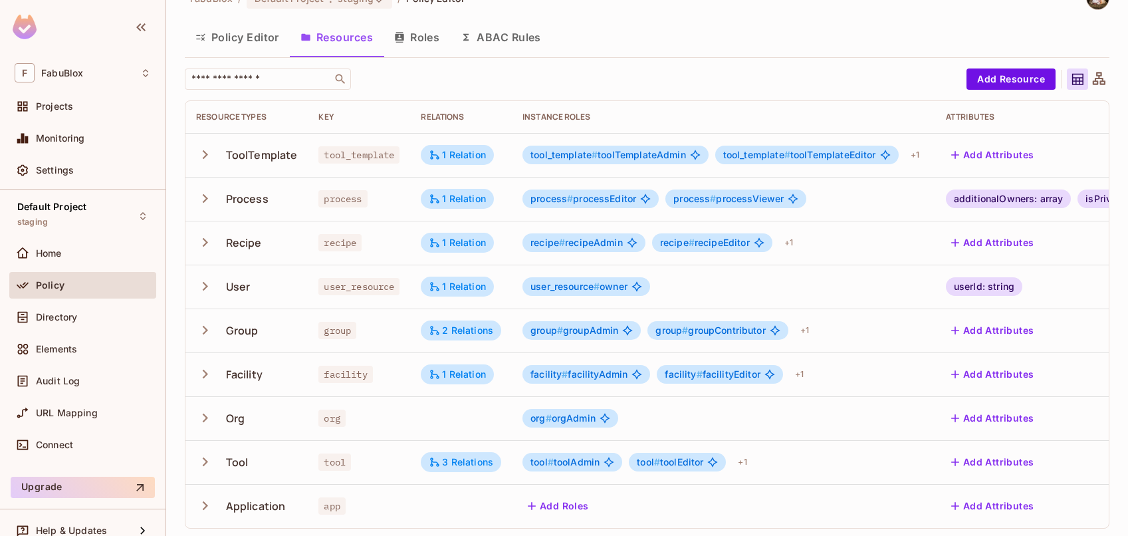
click at [720, 199] on span "process # processViewer" at bounding box center [728, 198] width 110 height 11
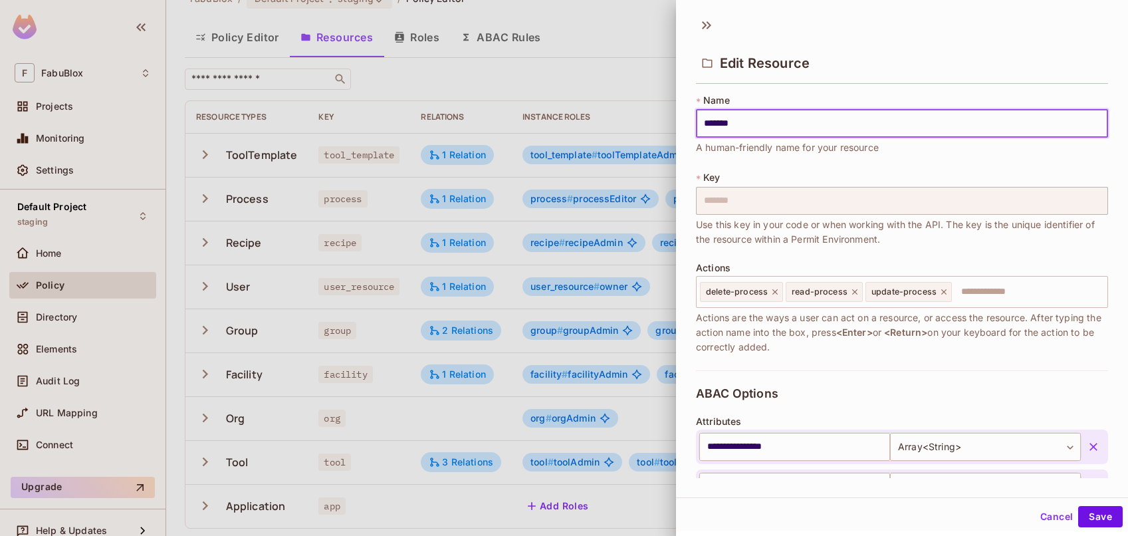
click at [593, 62] on div at bounding box center [564, 268] width 1128 height 536
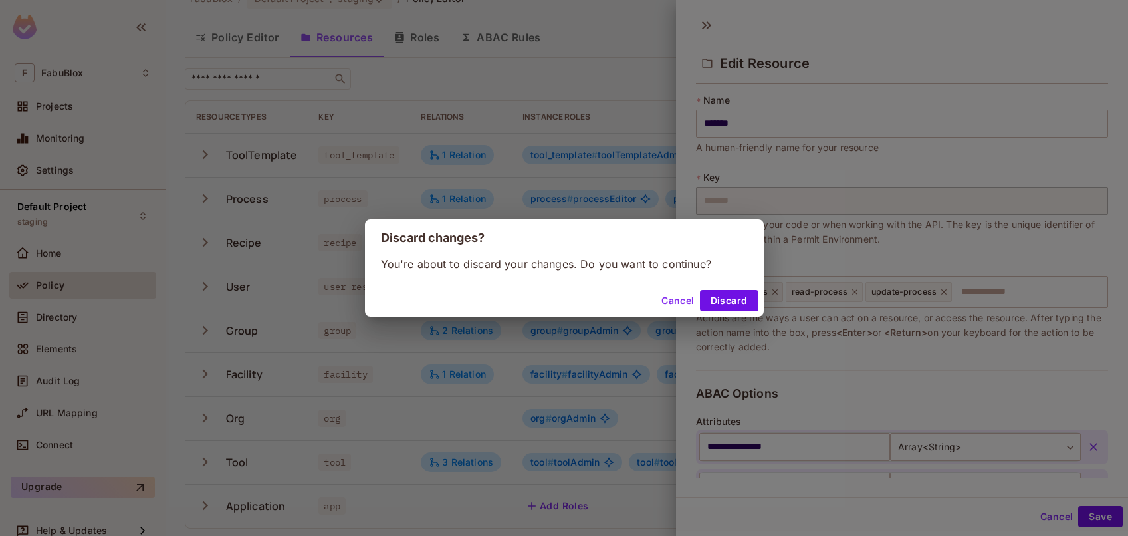
click at [676, 302] on button "Cancel" at bounding box center [677, 300] width 43 height 21
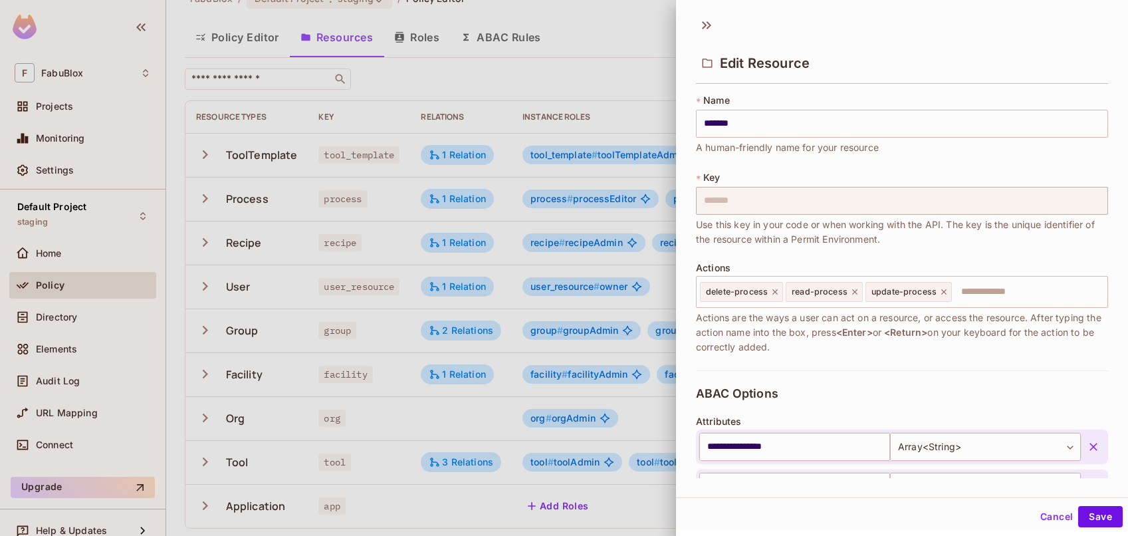
click at [1040, 520] on button "Cancel" at bounding box center [1056, 516] width 43 height 21
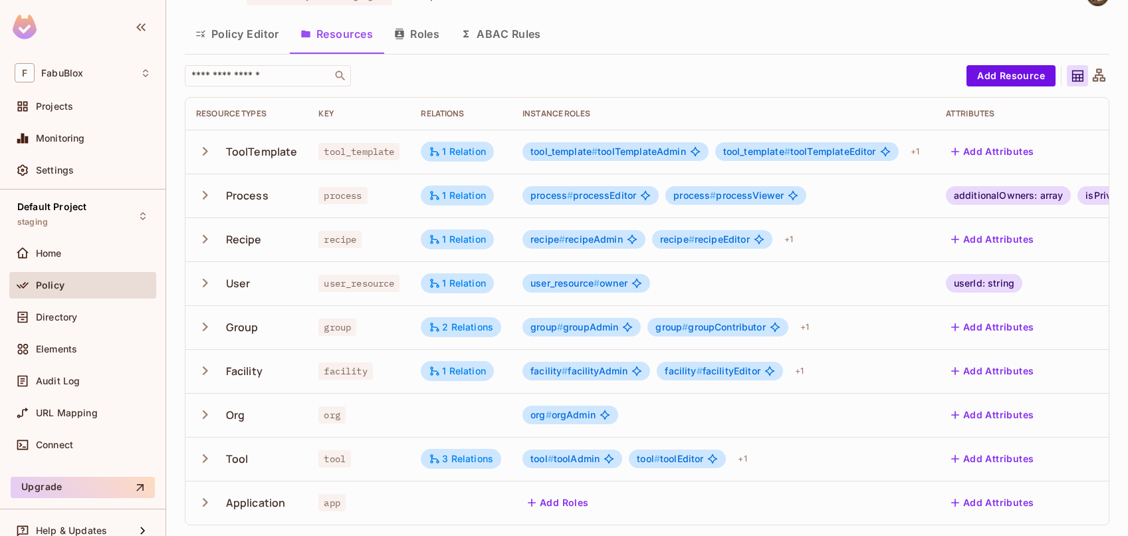
scroll to position [41, 0]
click at [203, 278] on icon "button" at bounding box center [205, 283] width 18 height 18
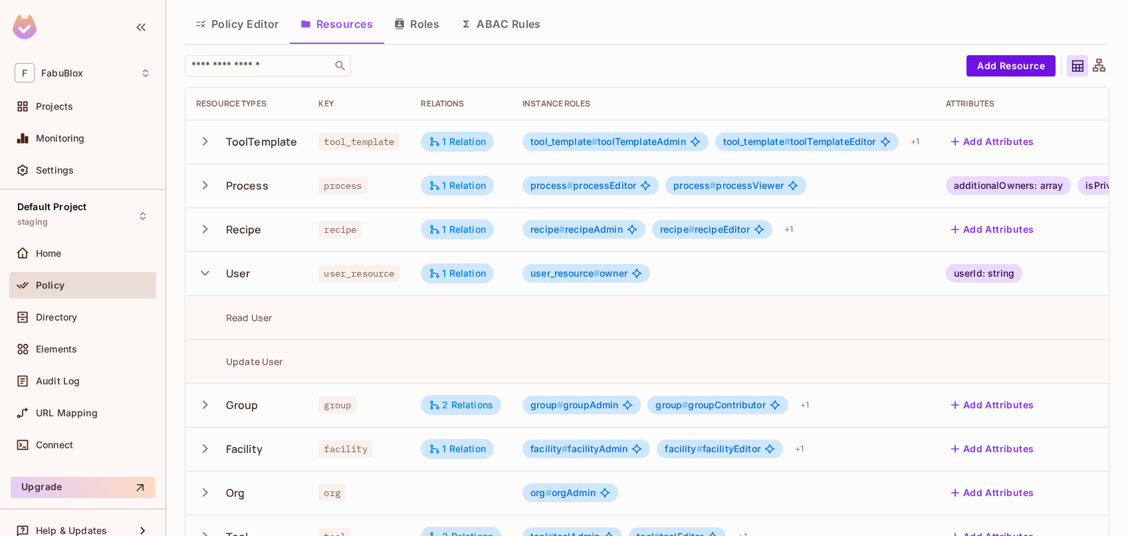
click at [203, 278] on icon "button" at bounding box center [205, 273] width 18 height 18
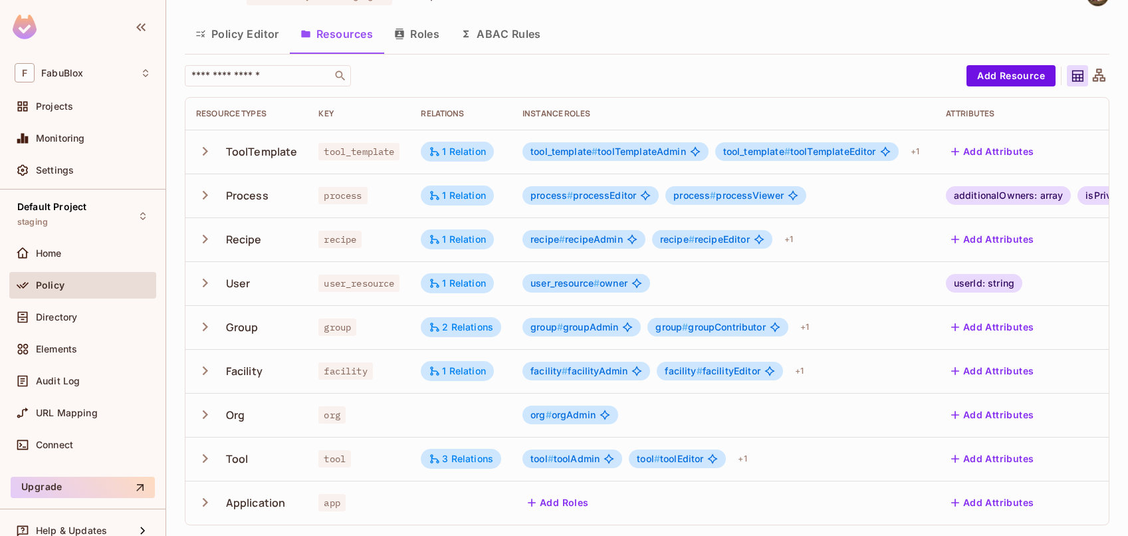
click at [203, 278] on icon "button" at bounding box center [205, 283] width 18 height 18
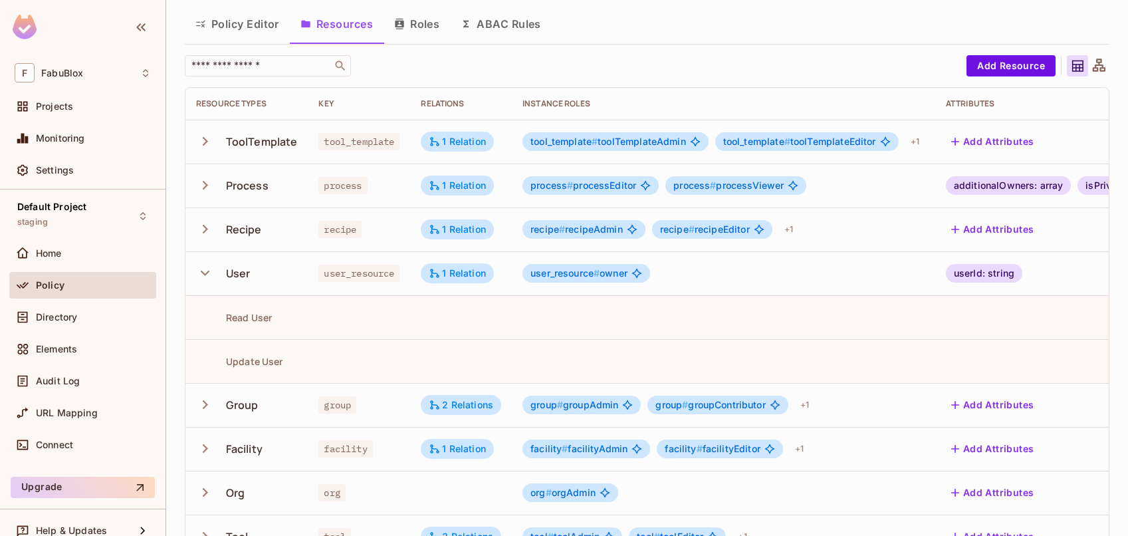
click at [203, 274] on icon "button" at bounding box center [205, 273] width 18 height 18
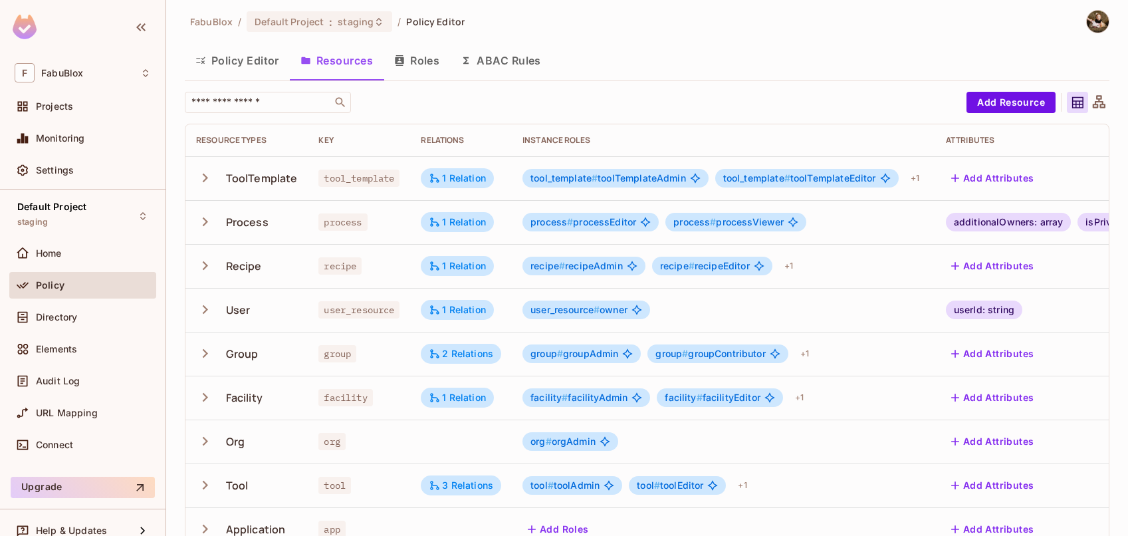
scroll to position [0, 0]
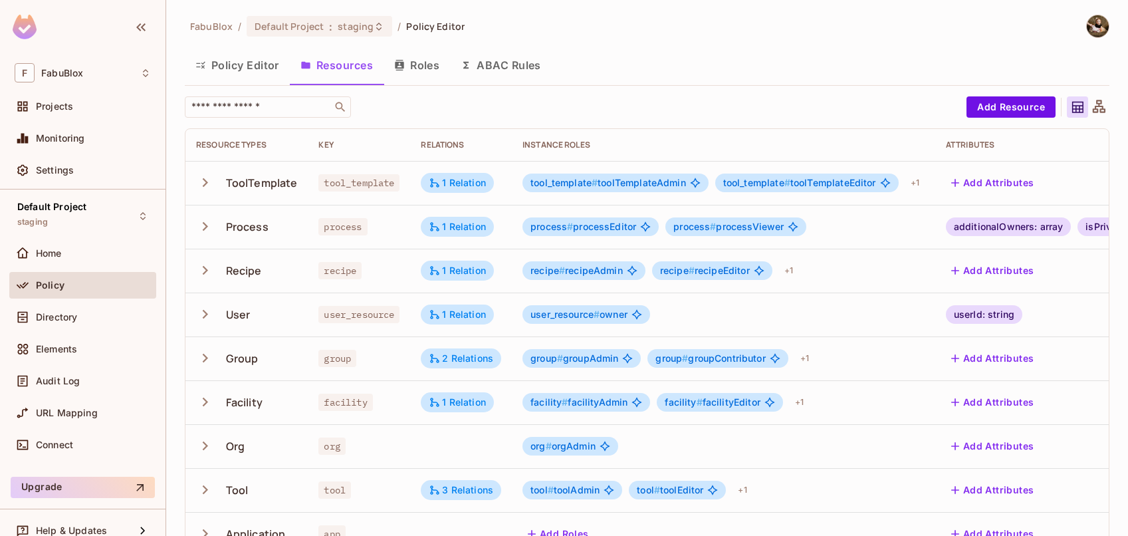
click at [247, 64] on button "Policy Editor" at bounding box center [237, 65] width 105 height 33
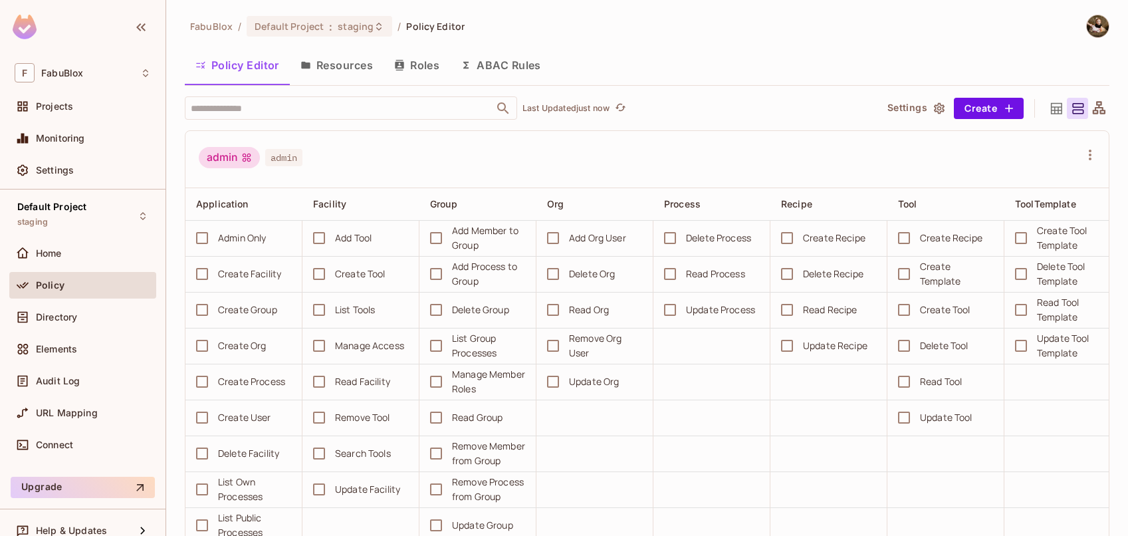
click at [326, 56] on button "Resources" at bounding box center [337, 65] width 94 height 33
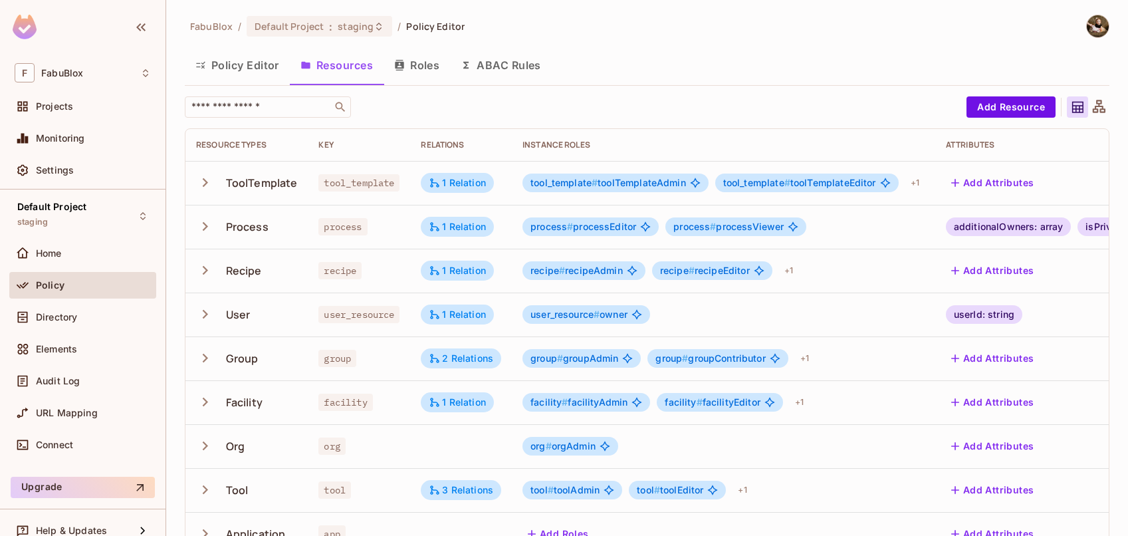
click at [205, 314] on icon "button" at bounding box center [205, 314] width 18 height 18
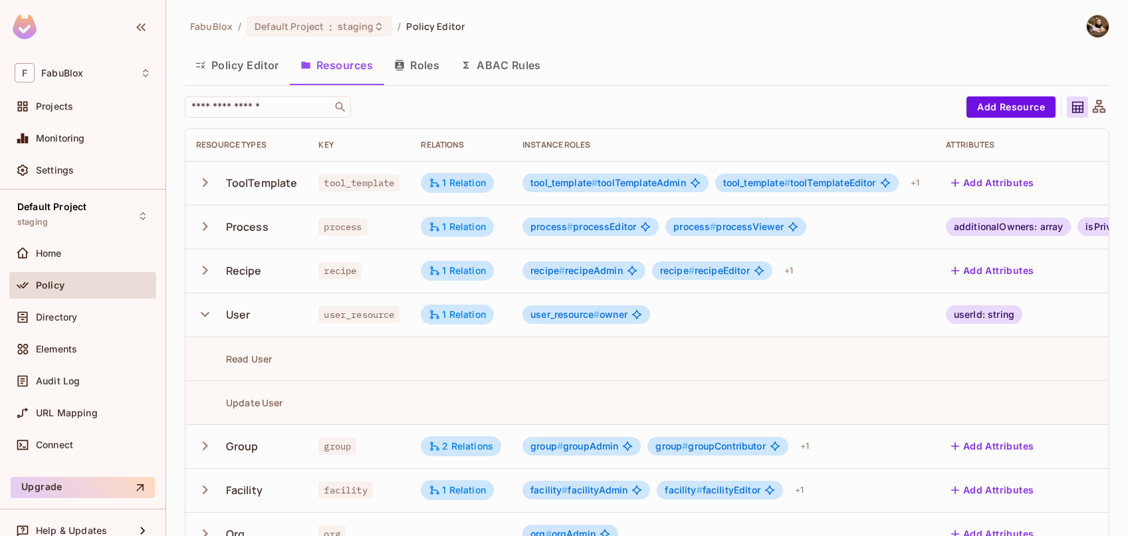
click at [205, 314] on icon "button" at bounding box center [205, 314] width 9 height 5
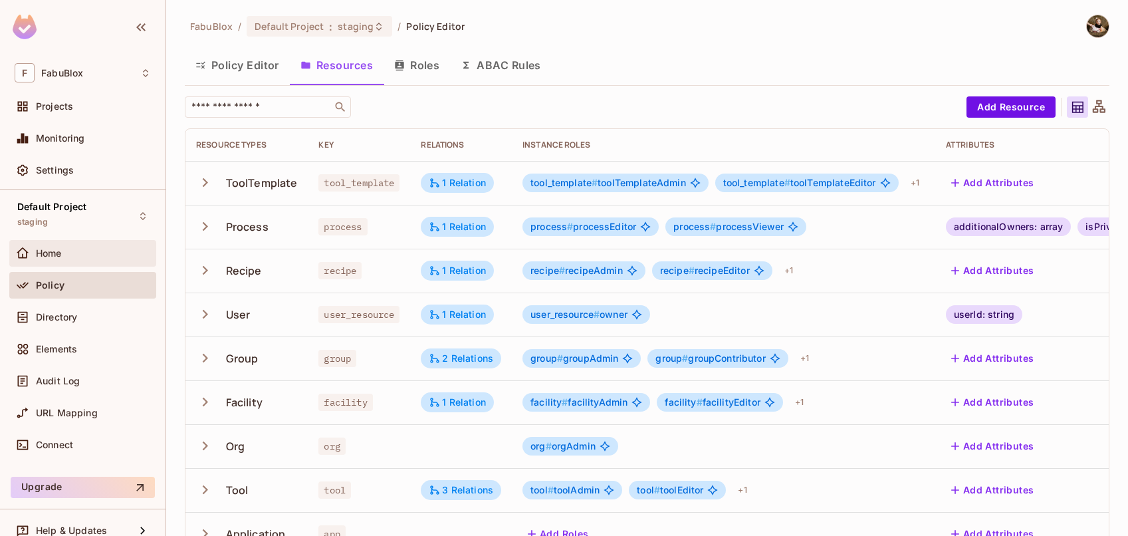
click at [110, 250] on div "Home" at bounding box center [93, 253] width 115 height 11
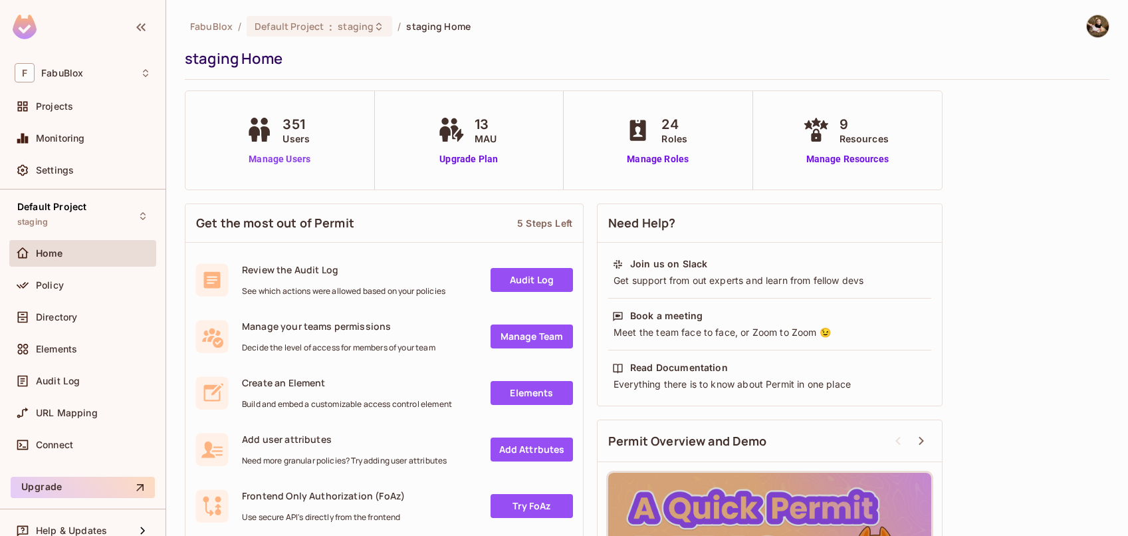
click at [292, 160] on link "Manage Users" at bounding box center [280, 159] width 74 height 14
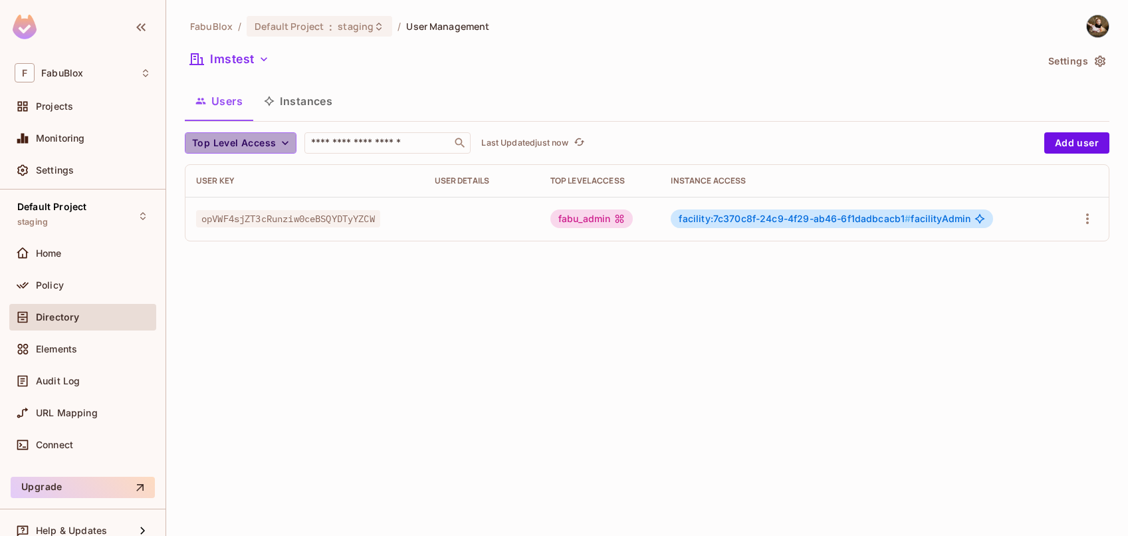
click at [286, 142] on icon "button" at bounding box center [285, 143] width 7 height 4
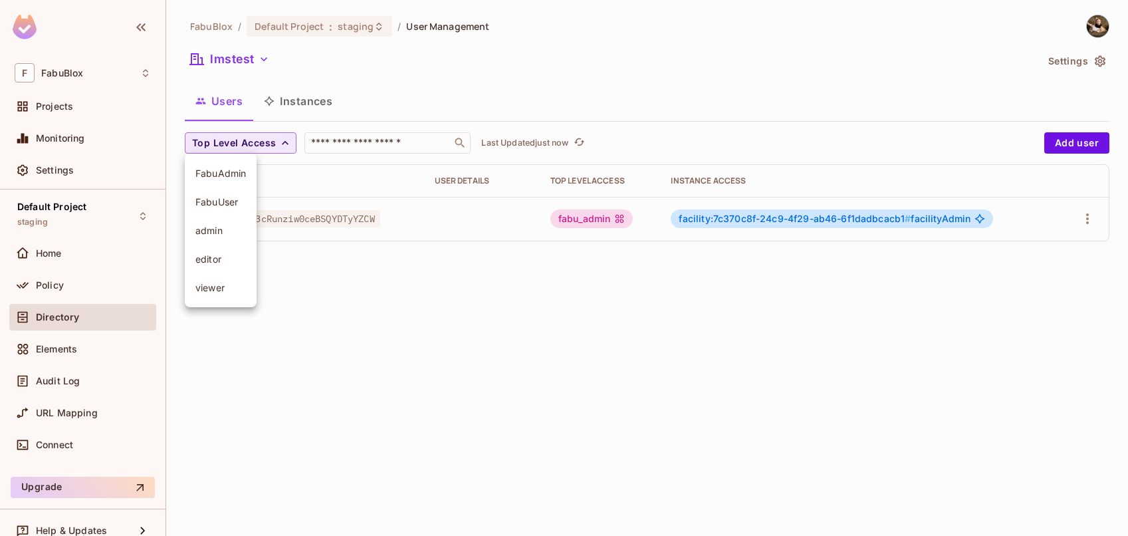
click at [478, 103] on div at bounding box center [564, 268] width 1128 height 536
click at [314, 102] on button "Instances" at bounding box center [298, 100] width 90 height 33
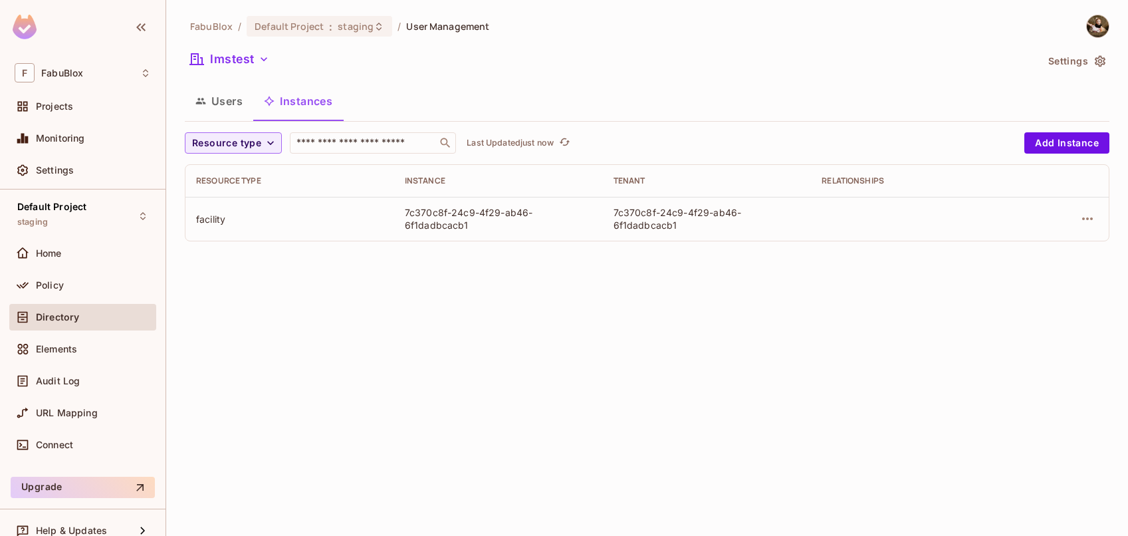
click at [213, 96] on button "Users" at bounding box center [219, 100] width 68 height 33
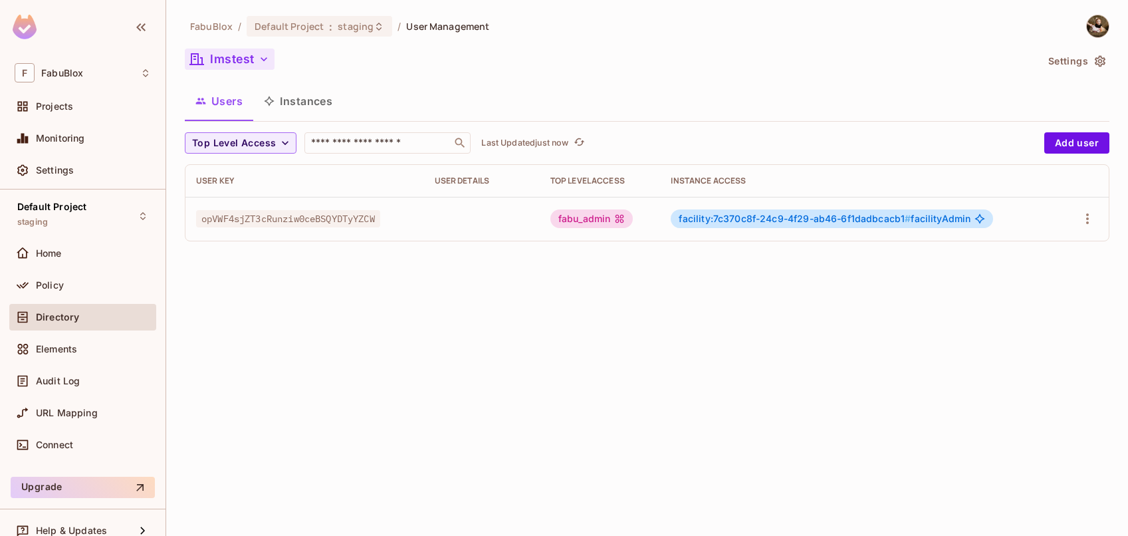
click at [251, 62] on button "lmstest" at bounding box center [230, 59] width 90 height 21
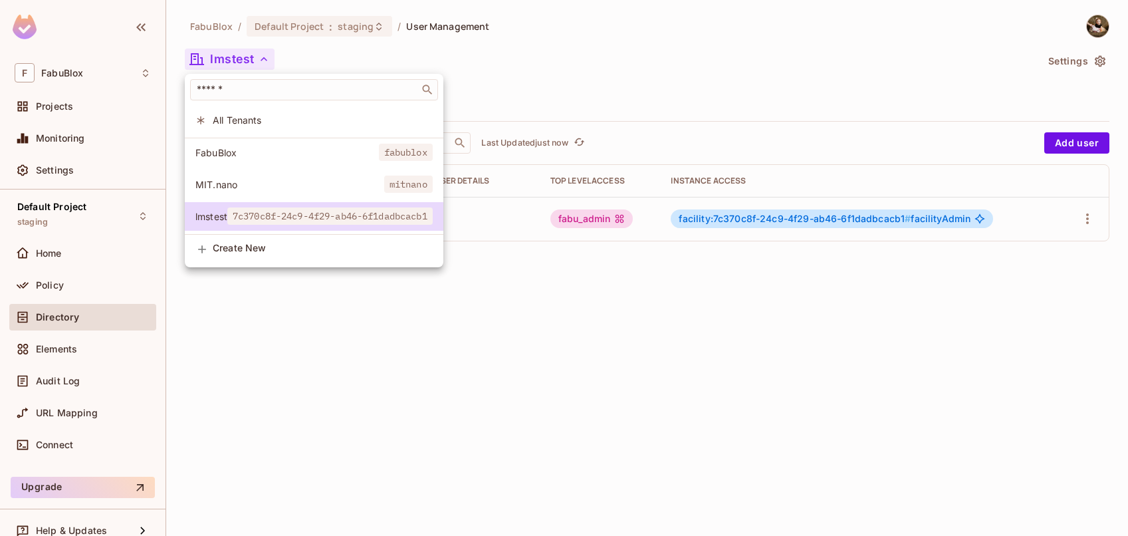
click at [284, 150] on span "FabuBlox" at bounding box center [286, 152] width 183 height 13
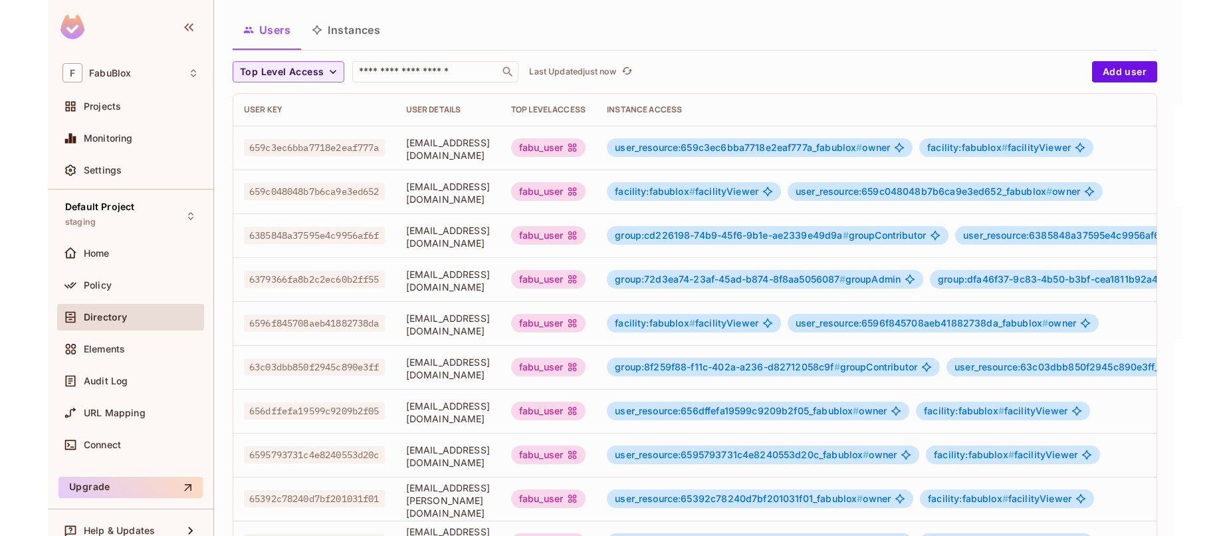
scroll to position [72, 0]
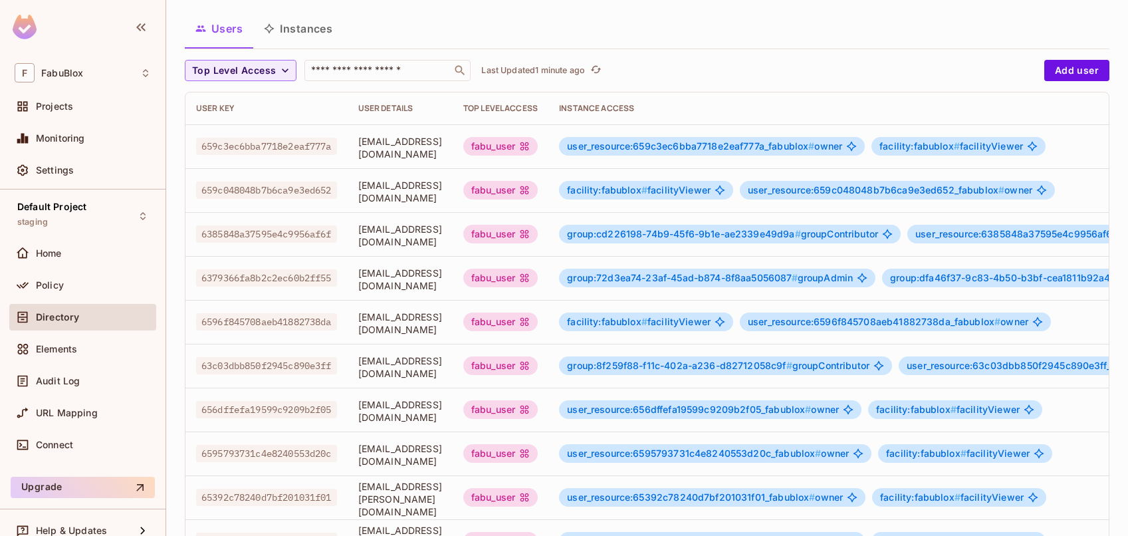
click at [442, 146] on span "[EMAIL_ADDRESS][DOMAIN_NAME]" at bounding box center [400, 147] width 84 height 25
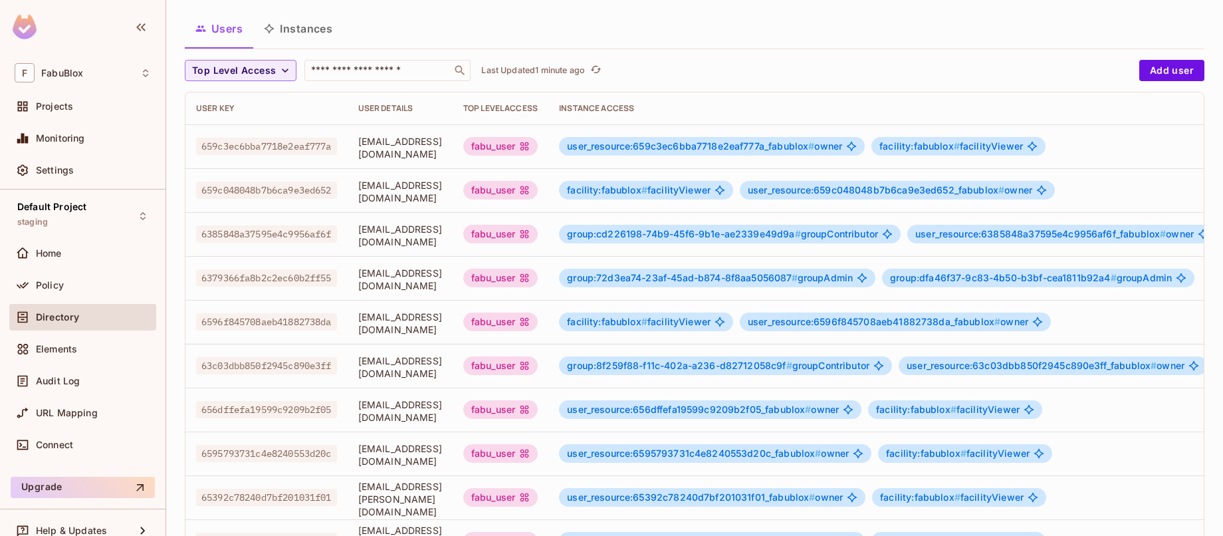
click at [1124, 142] on div "user_resource:659c3ec6bba7718e2eaf777a_fabublox # owner facility:fabublox # fac…" at bounding box center [902, 146] width 687 height 19
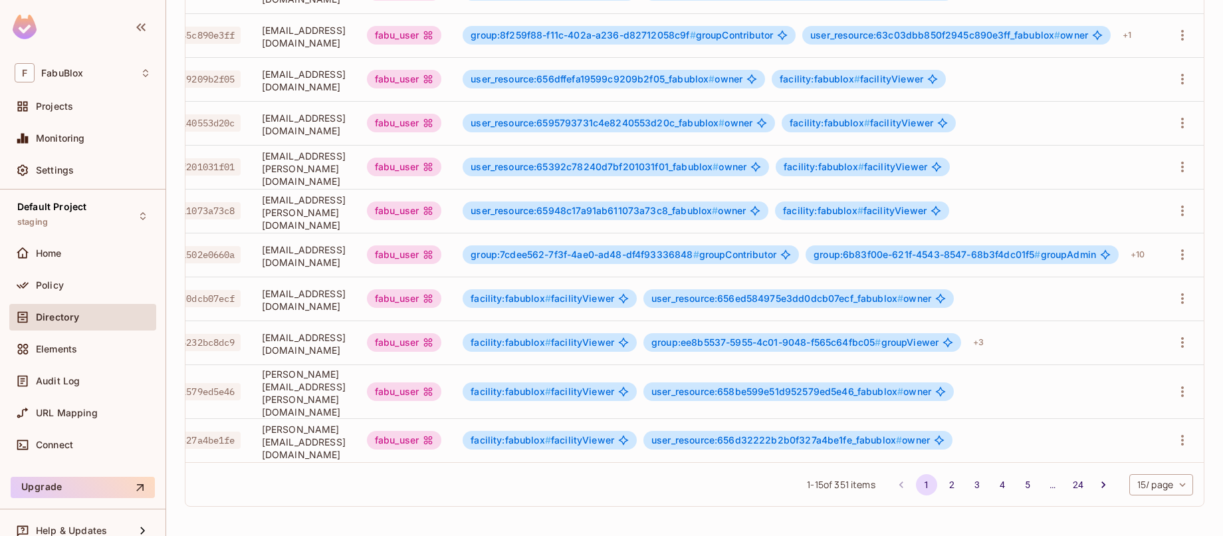
scroll to position [400, 0]
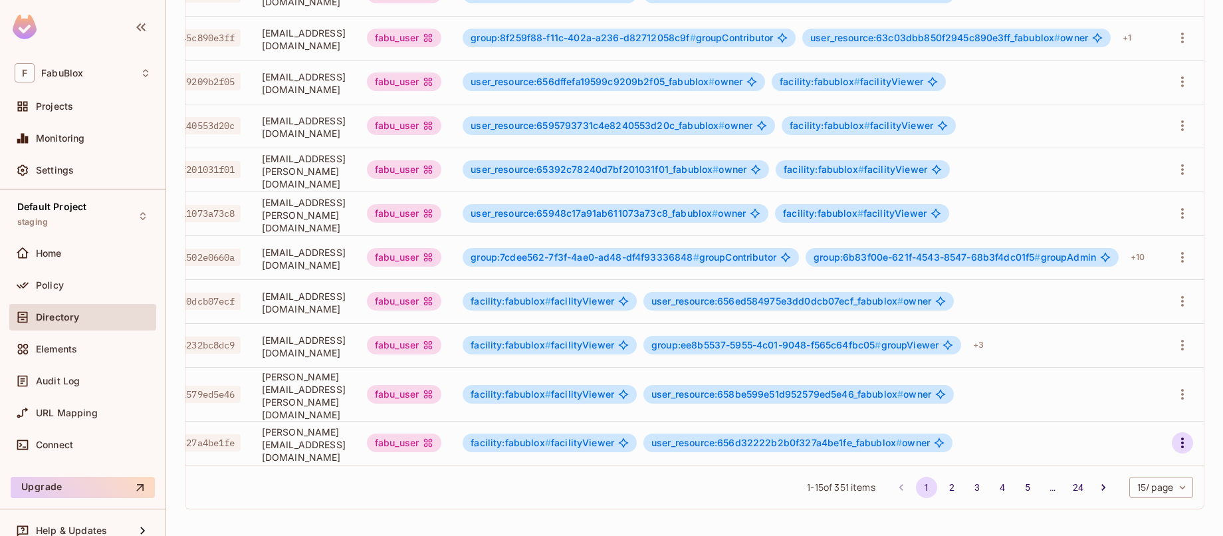
click at [1127, 435] on icon "button" at bounding box center [1182, 443] width 16 height 16
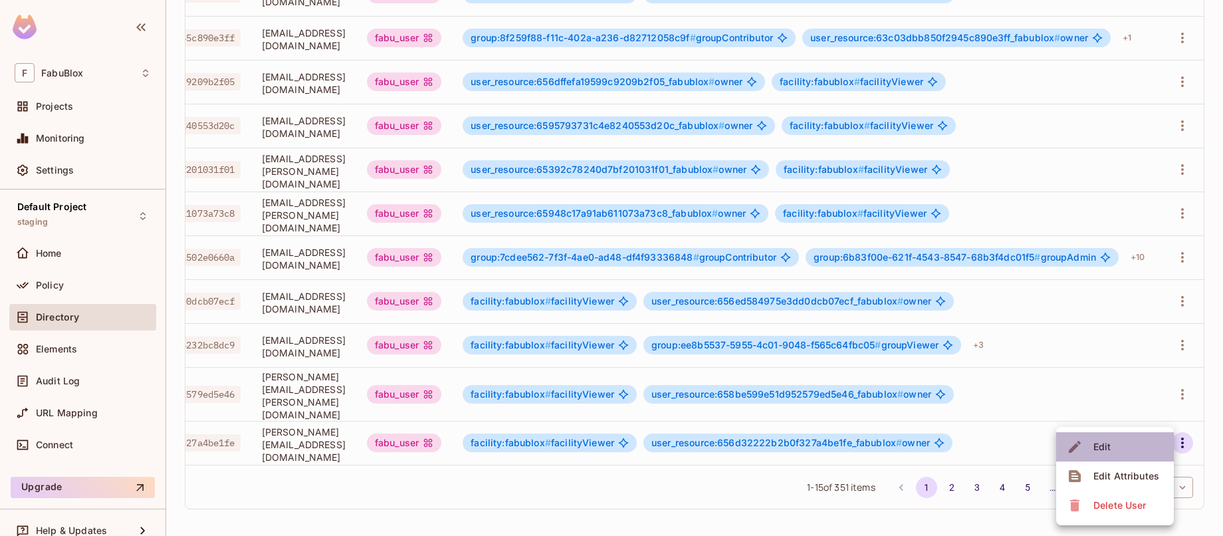
click at [1122, 437] on li "Edit" at bounding box center [1115, 446] width 118 height 29
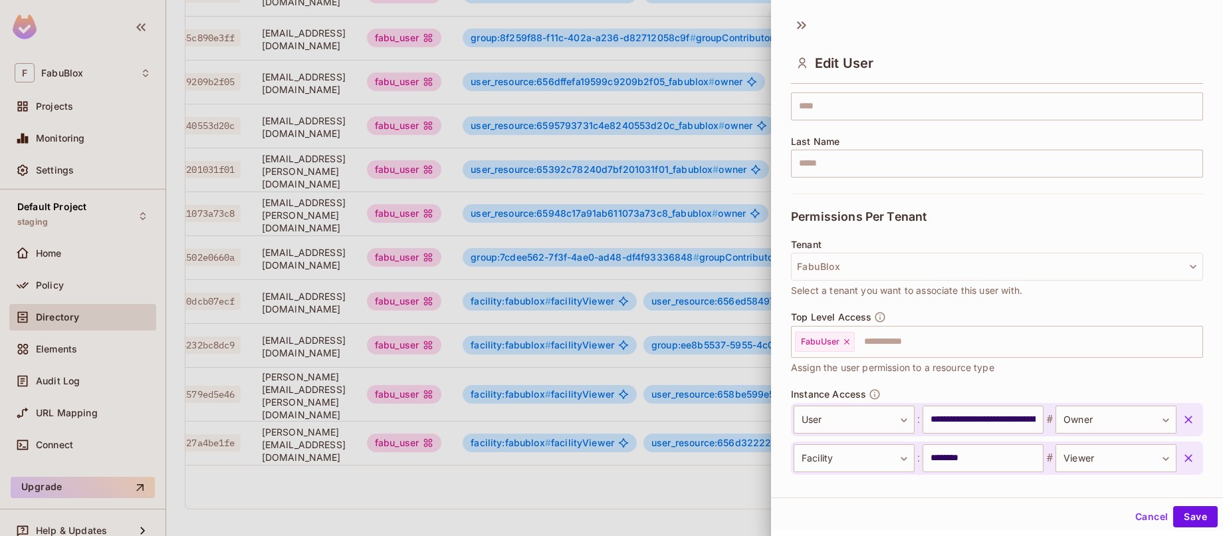
scroll to position [249, 0]
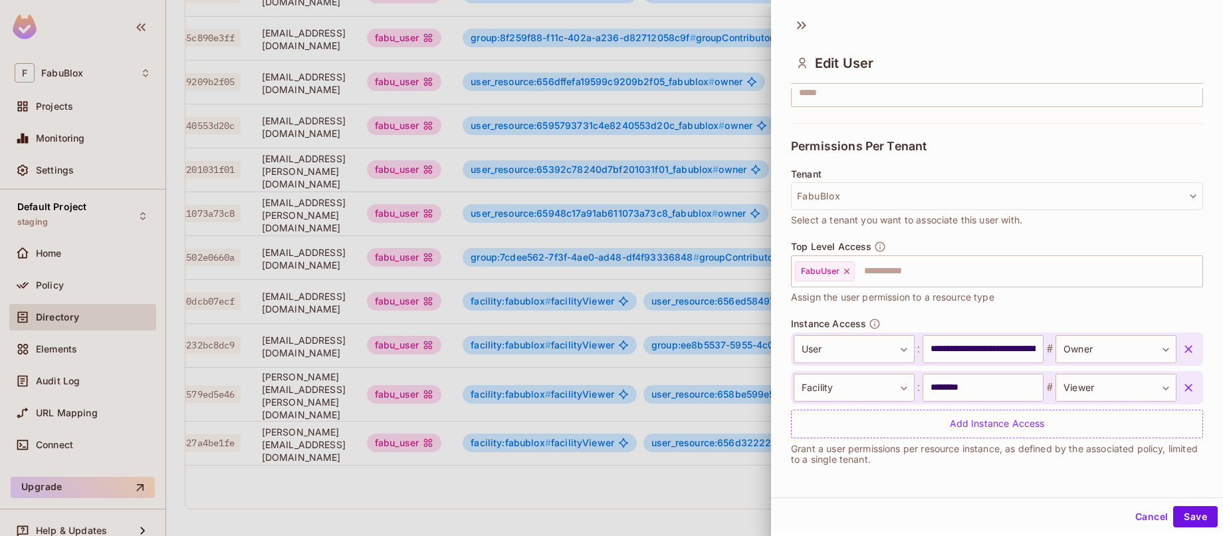
click at [731, 483] on div at bounding box center [611, 268] width 1223 height 536
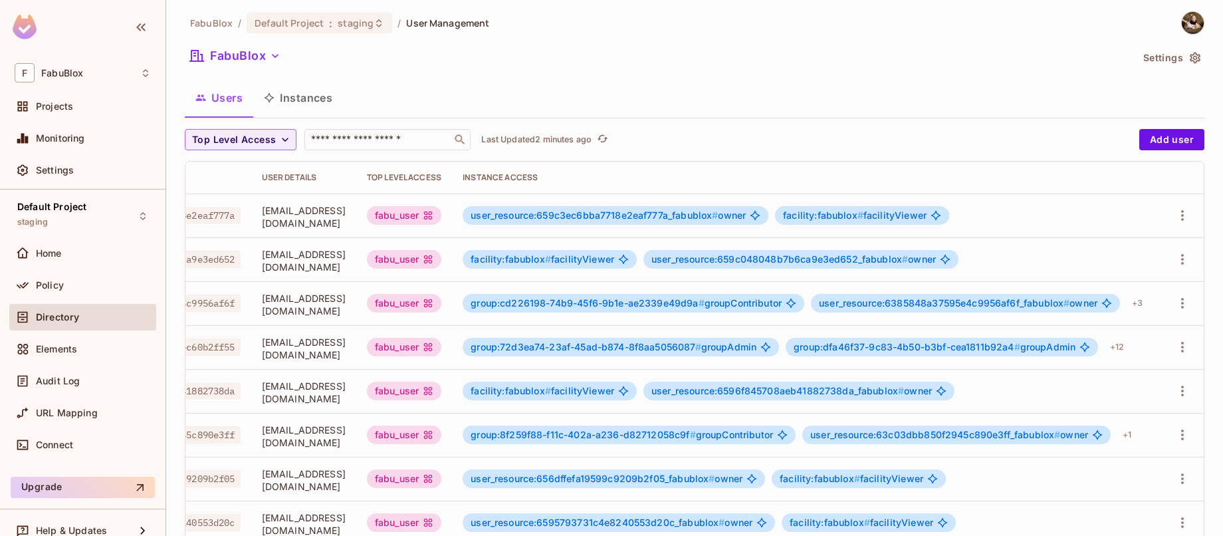
scroll to position [0, 0]
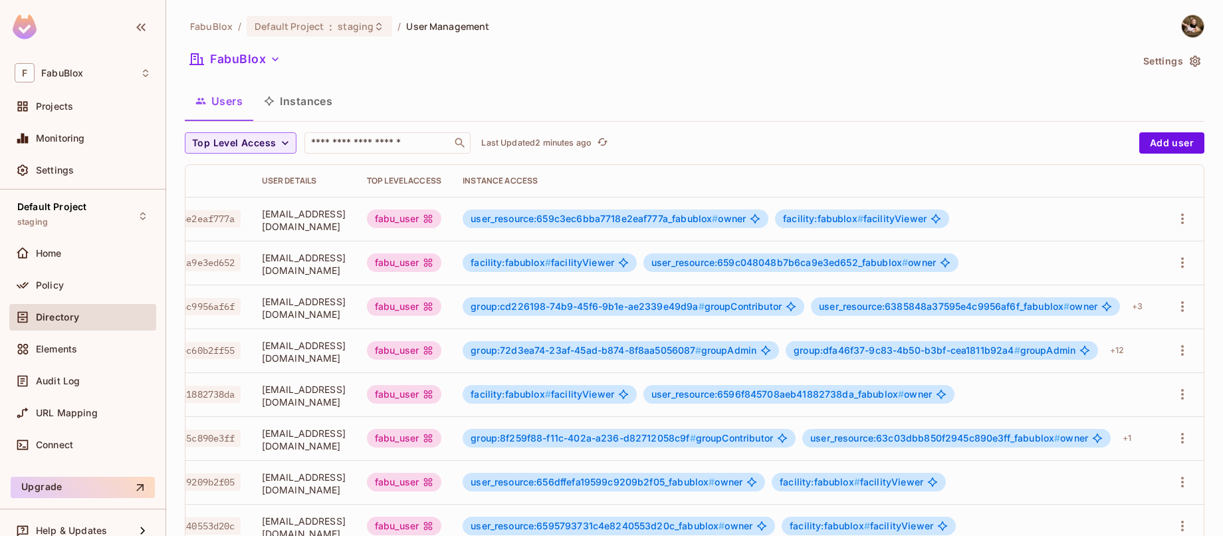
click at [301, 102] on button "Instances" at bounding box center [298, 100] width 90 height 33
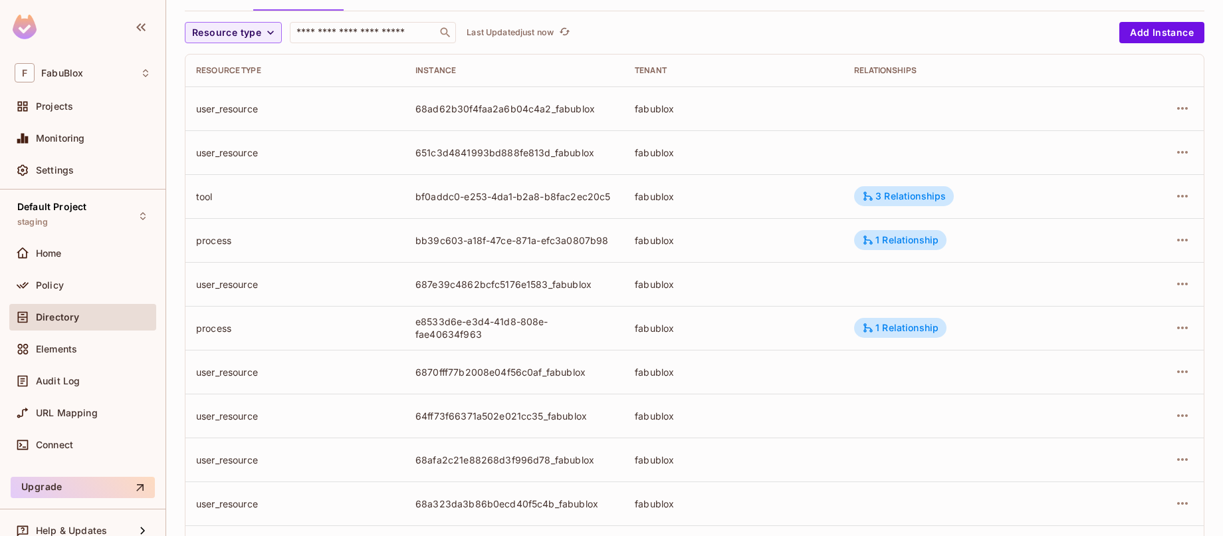
scroll to position [108, 0]
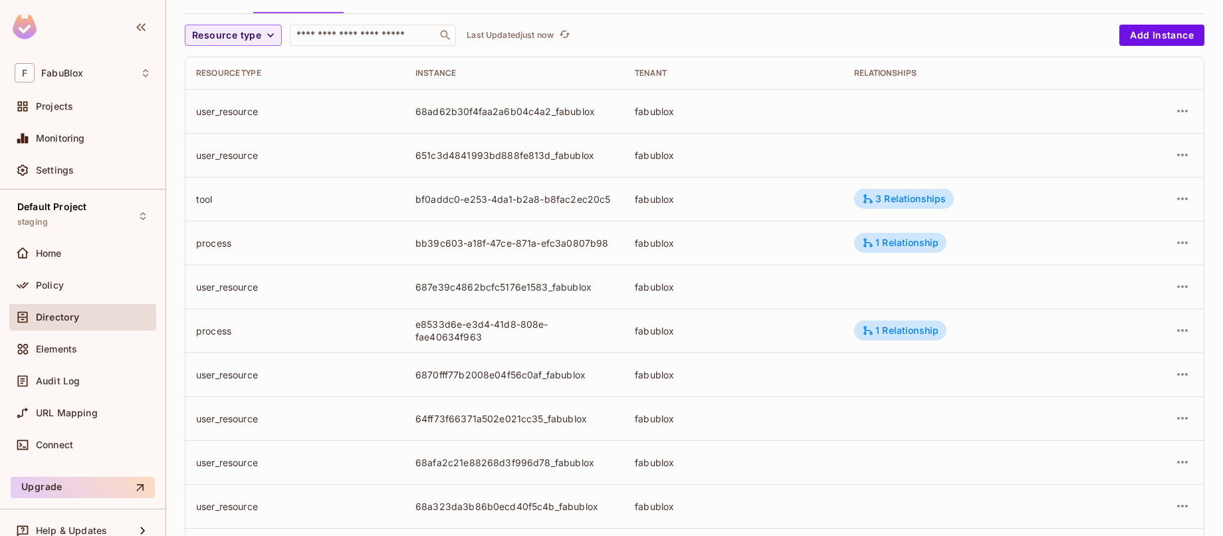
click at [789, 205] on td "fabublox" at bounding box center [733, 199] width 219 height 44
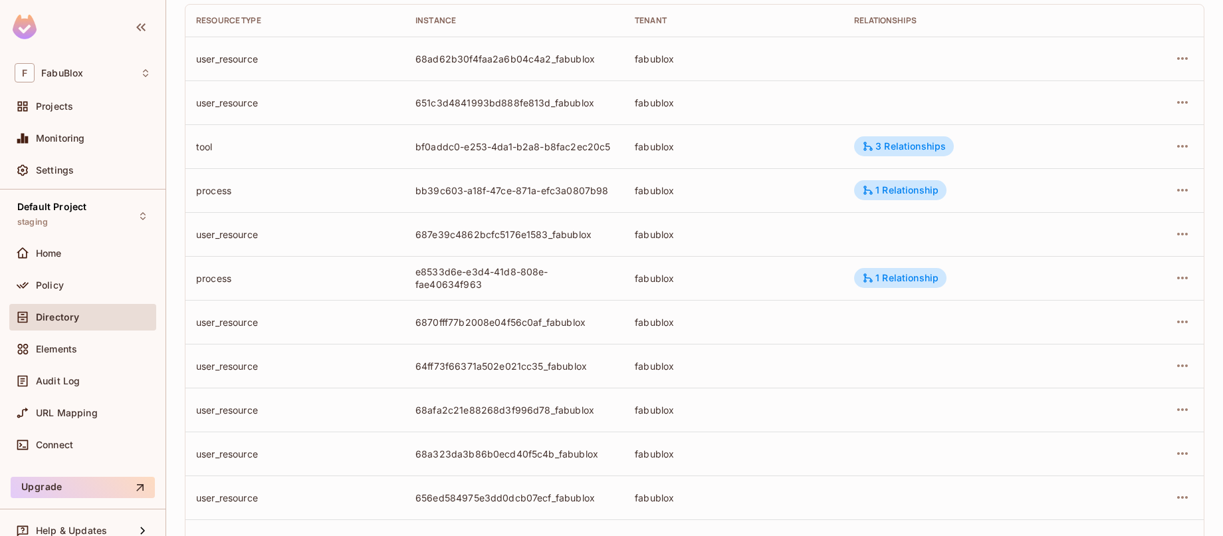
scroll to position [0, 0]
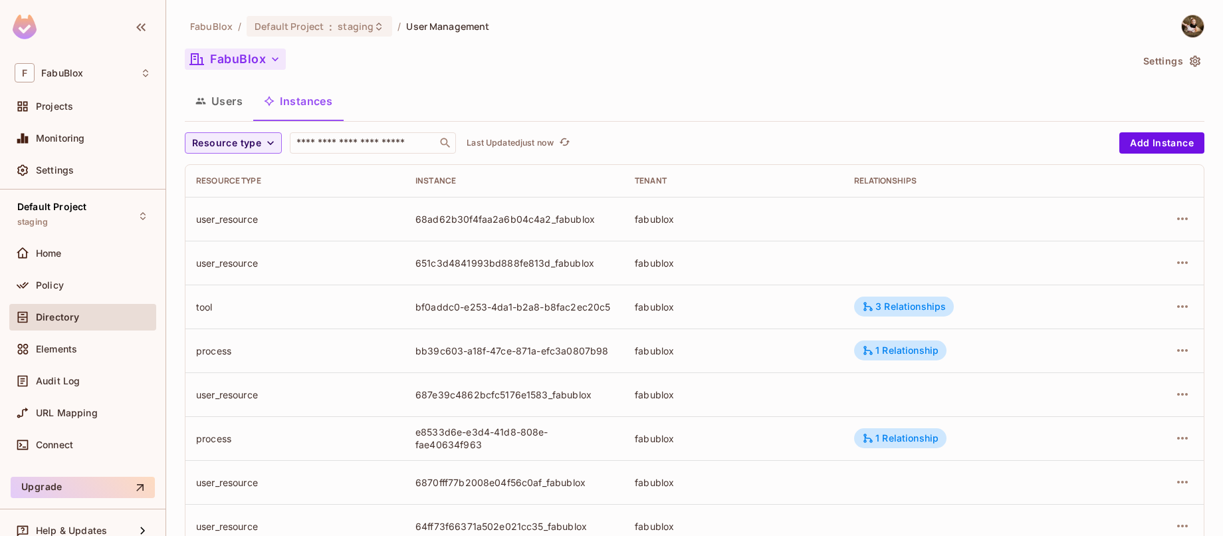
click at [233, 53] on button "FabuBlox" at bounding box center [235, 59] width 101 height 21
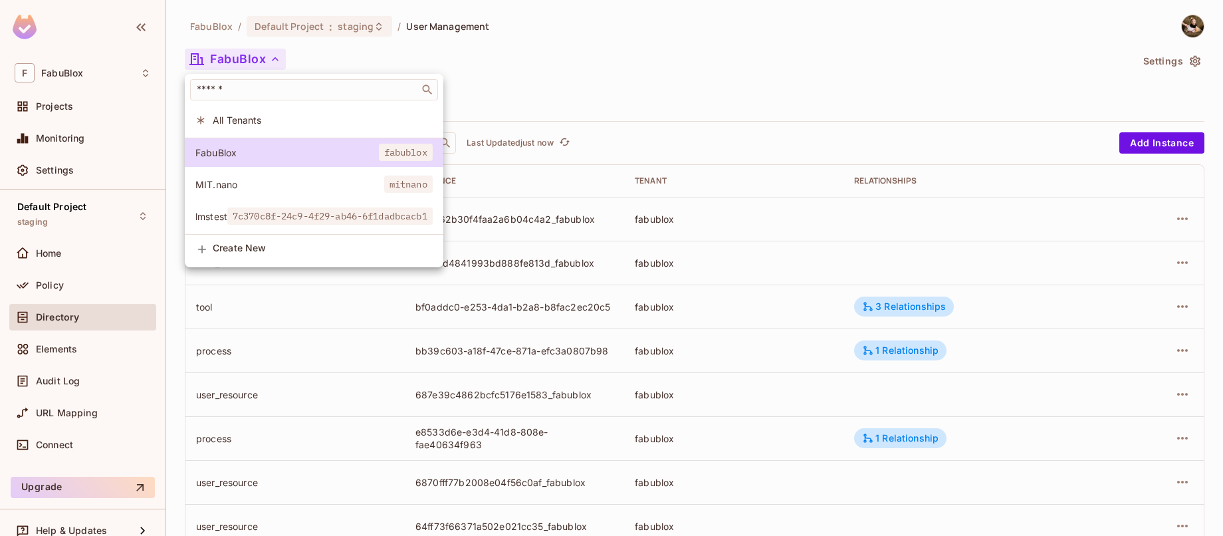
click at [449, 50] on div at bounding box center [611, 268] width 1223 height 536
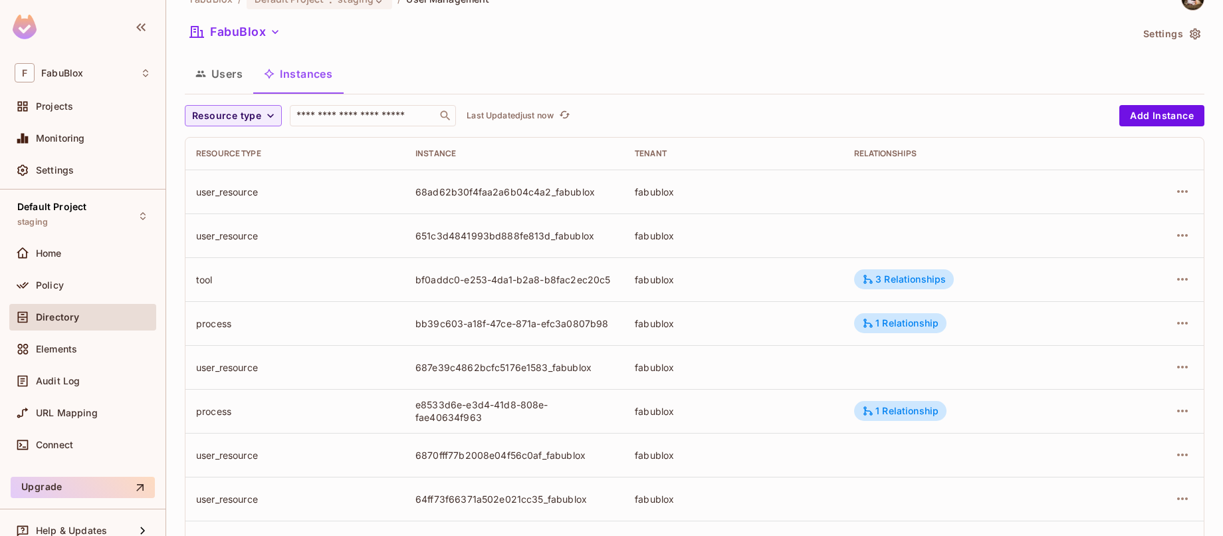
click at [307, 241] on td "user_resource" at bounding box center [294, 235] width 219 height 44
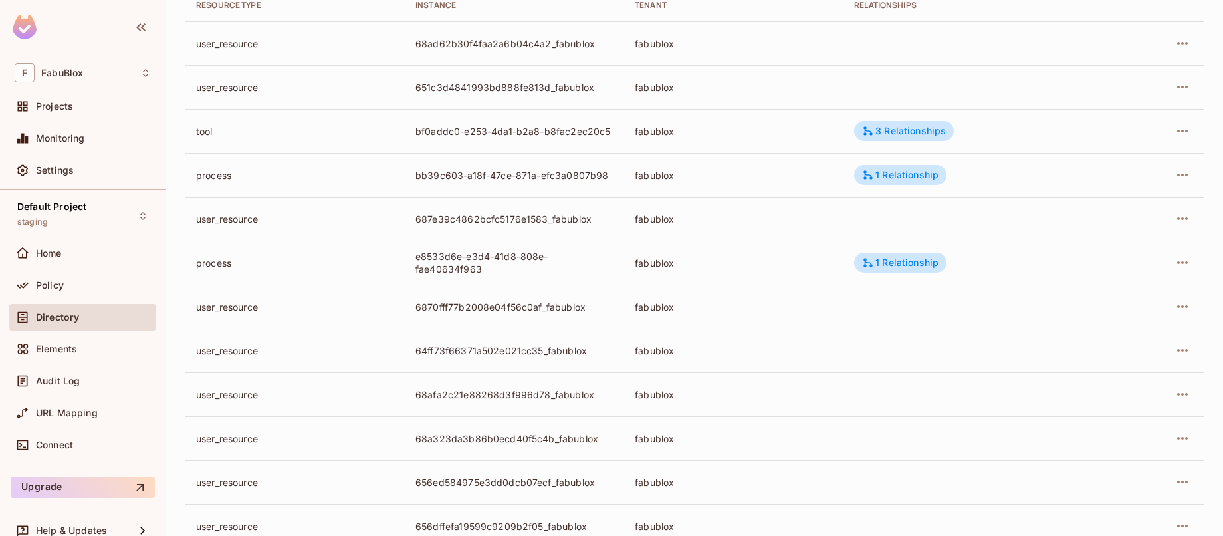
scroll to position [178, 0]
click at [886, 175] on div "1 Relationship" at bounding box center [900, 172] width 76 height 12
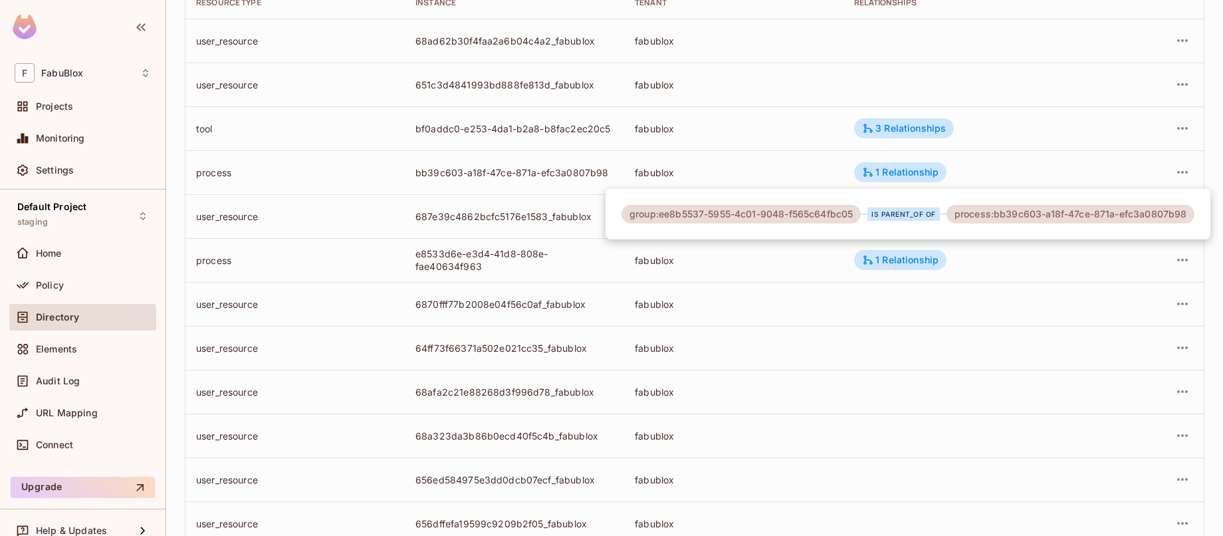
click at [750, 175] on div at bounding box center [611, 268] width 1223 height 536
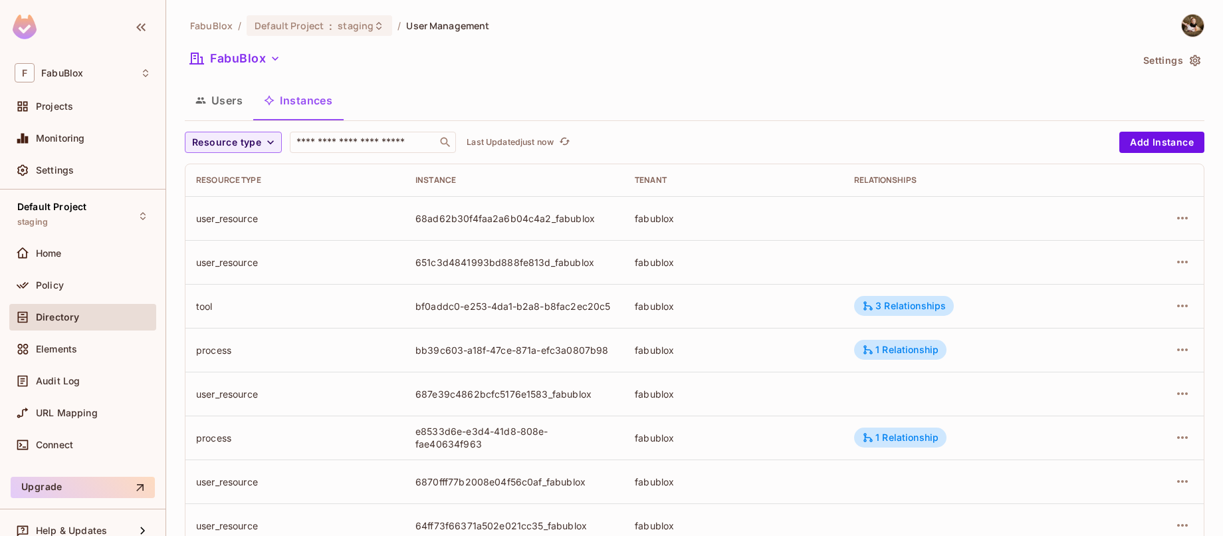
scroll to position [0, 0]
click at [895, 311] on div "3 Relationships" at bounding box center [904, 306] width 84 height 12
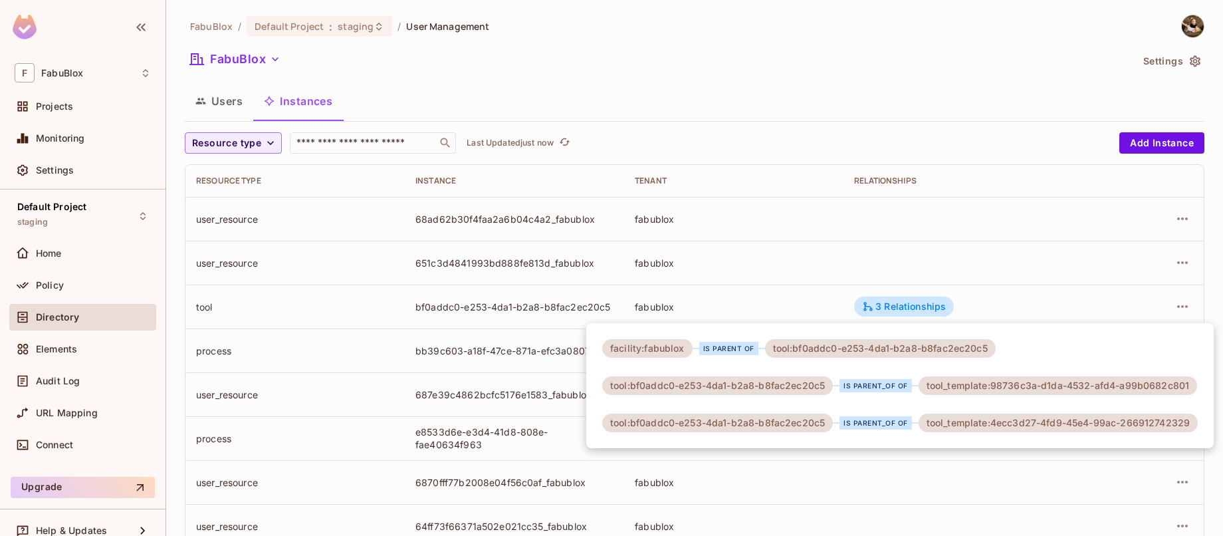
click at [891, 74] on div at bounding box center [611, 268] width 1223 height 536
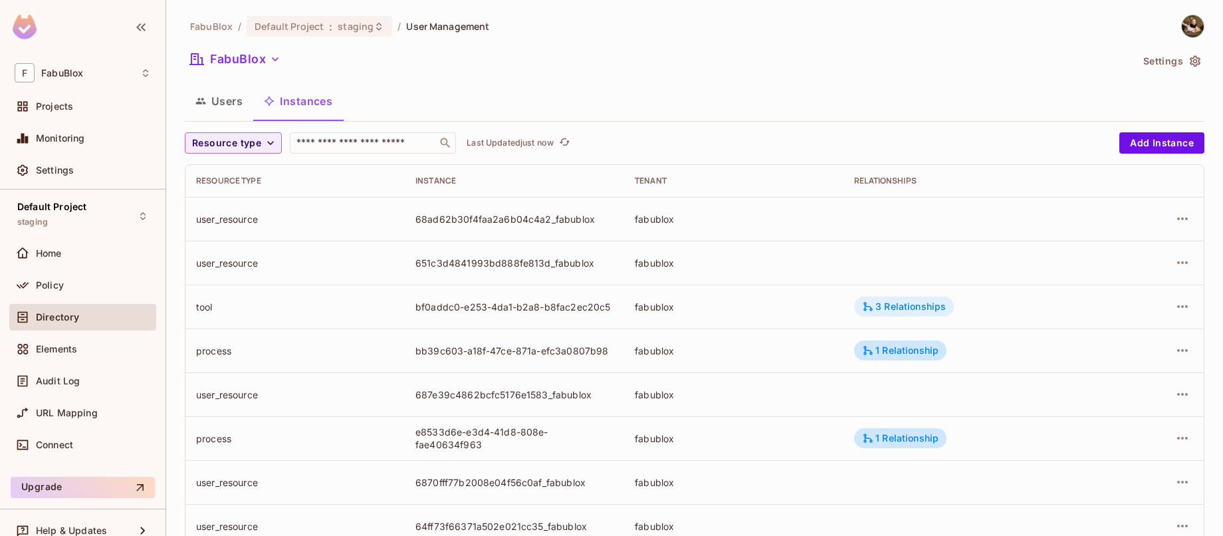
click at [905, 296] on div "3 Relationships" at bounding box center [904, 306] width 100 height 20
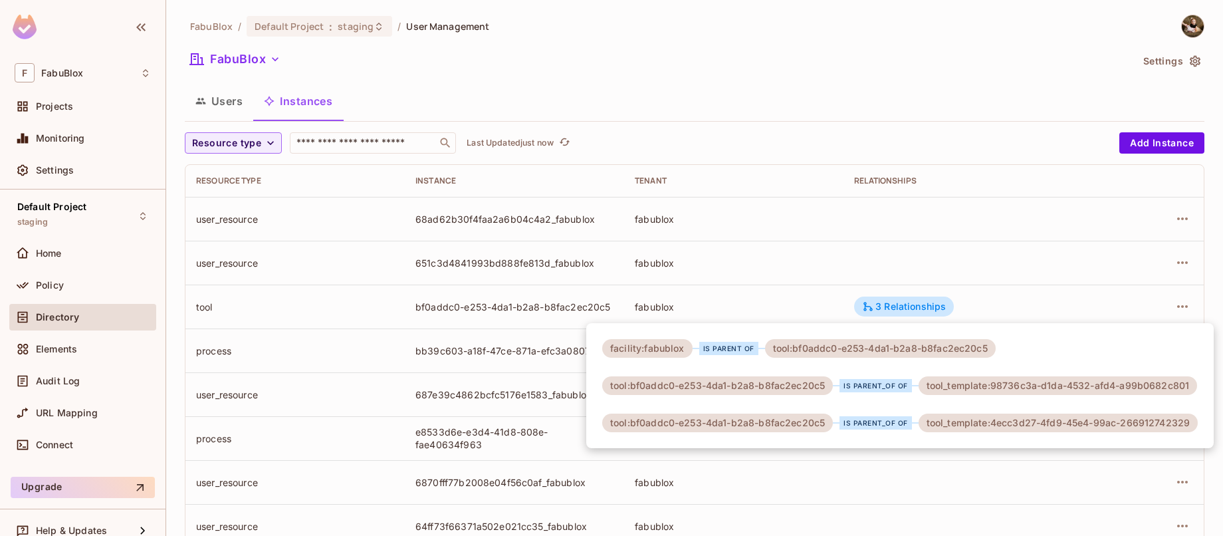
click at [902, 106] on div at bounding box center [611, 268] width 1223 height 536
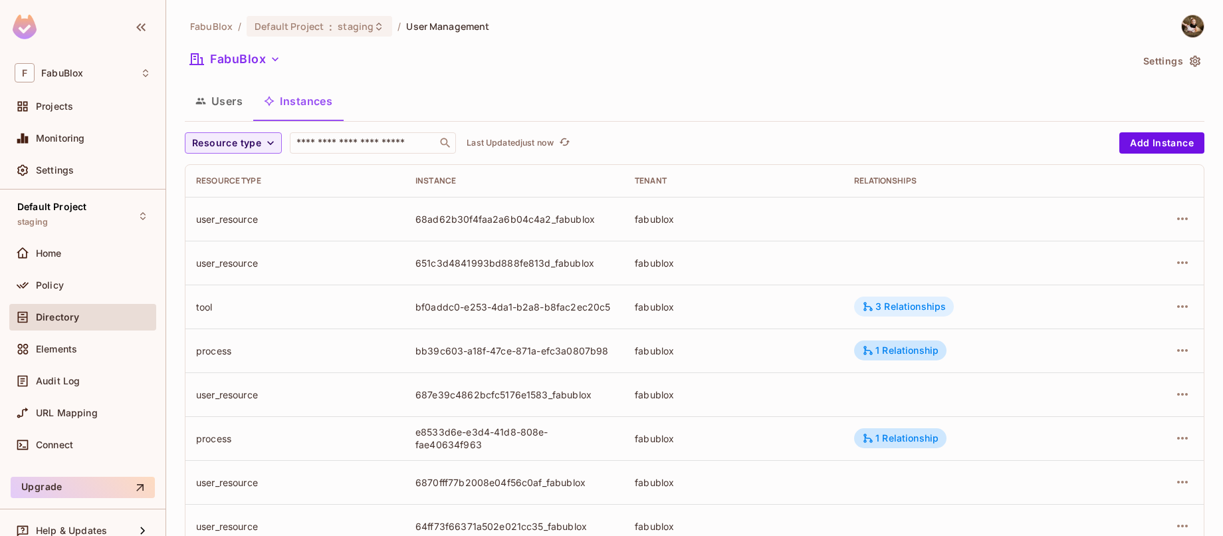
click at [904, 306] on div "3 Relationships" at bounding box center [904, 306] width 84 height 12
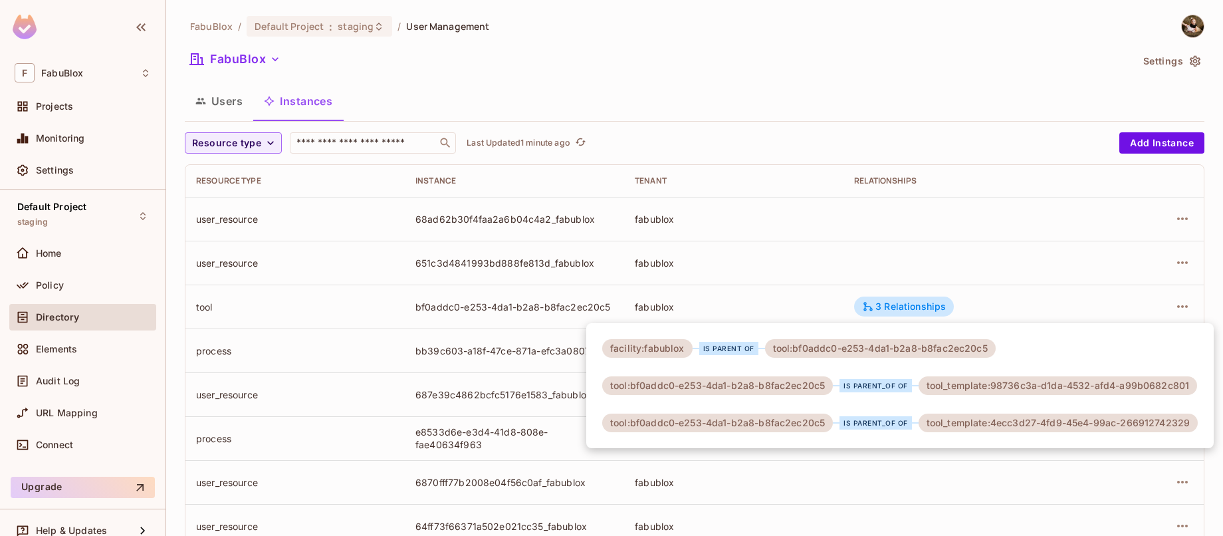
click at [1000, 290] on div at bounding box center [611, 268] width 1223 height 536
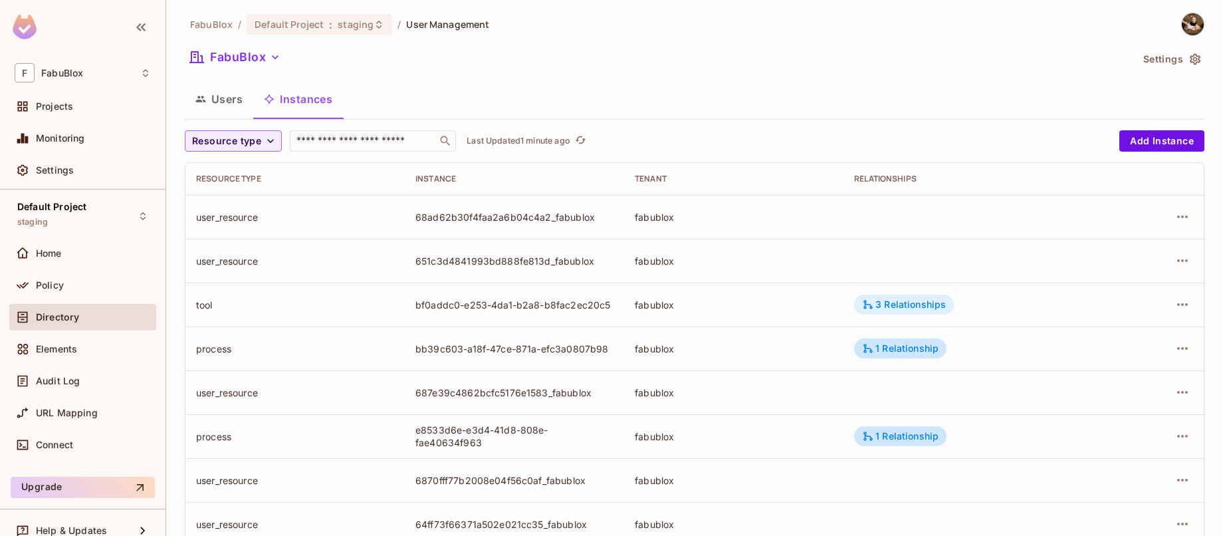
scroll to position [3, 0]
click at [1127, 300] on icon "button" at bounding box center [1182, 304] width 16 height 16
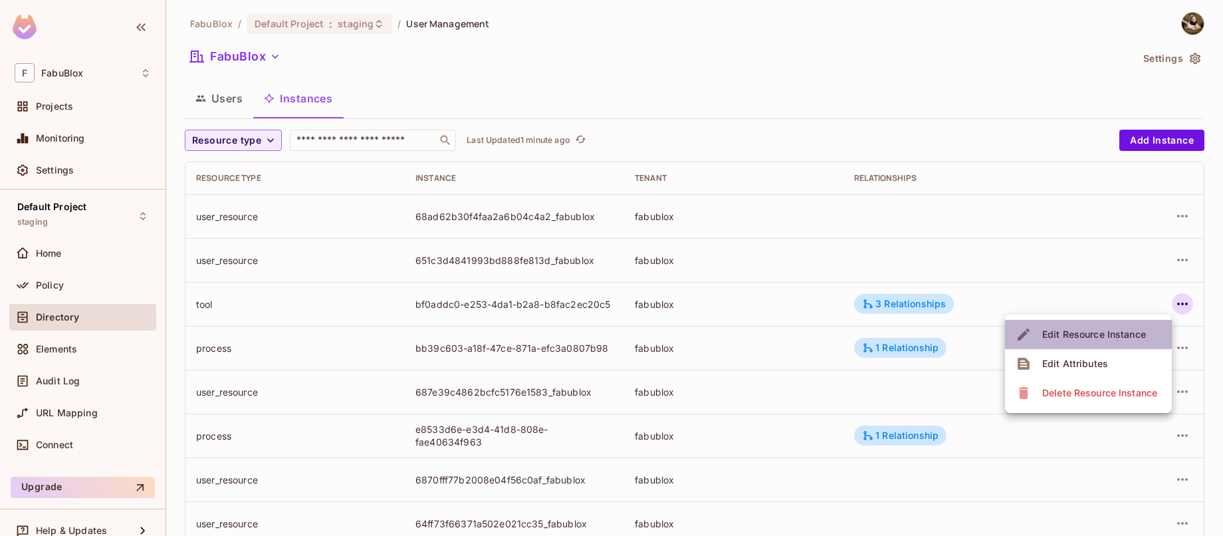
click at [1079, 335] on div "Edit Resource Instance" at bounding box center [1094, 334] width 104 height 13
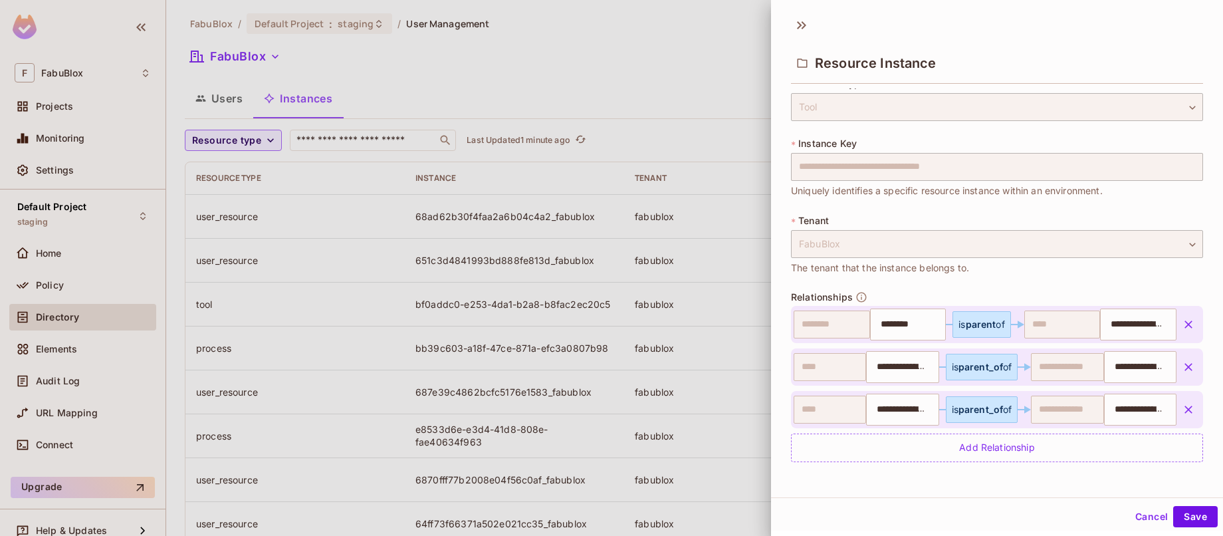
scroll to position [2, 0]
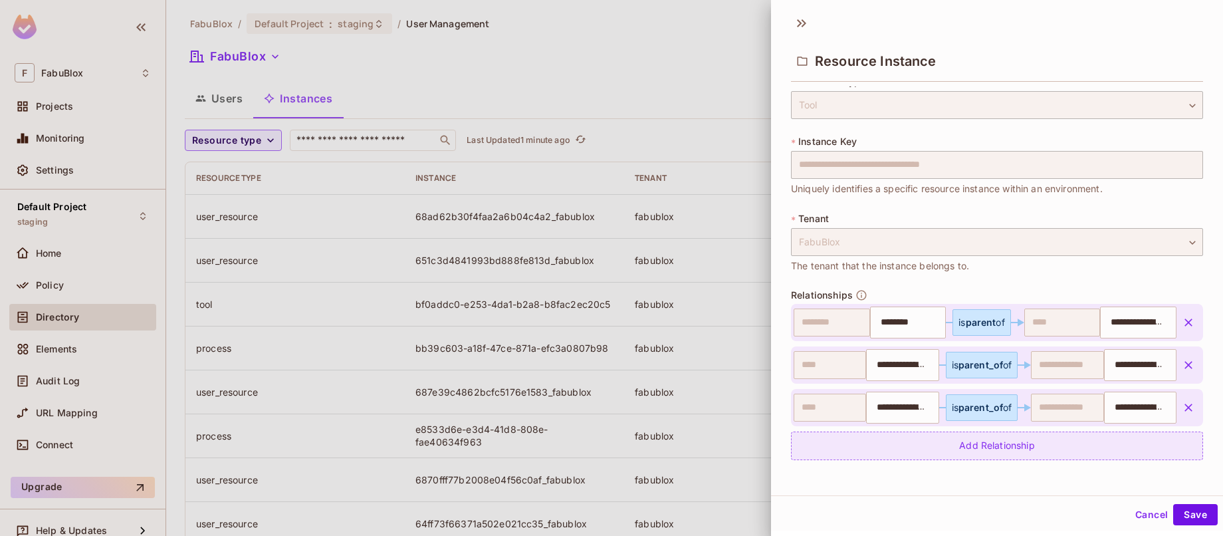
click at [1047, 440] on div "Add Relationship" at bounding box center [997, 445] width 412 height 29
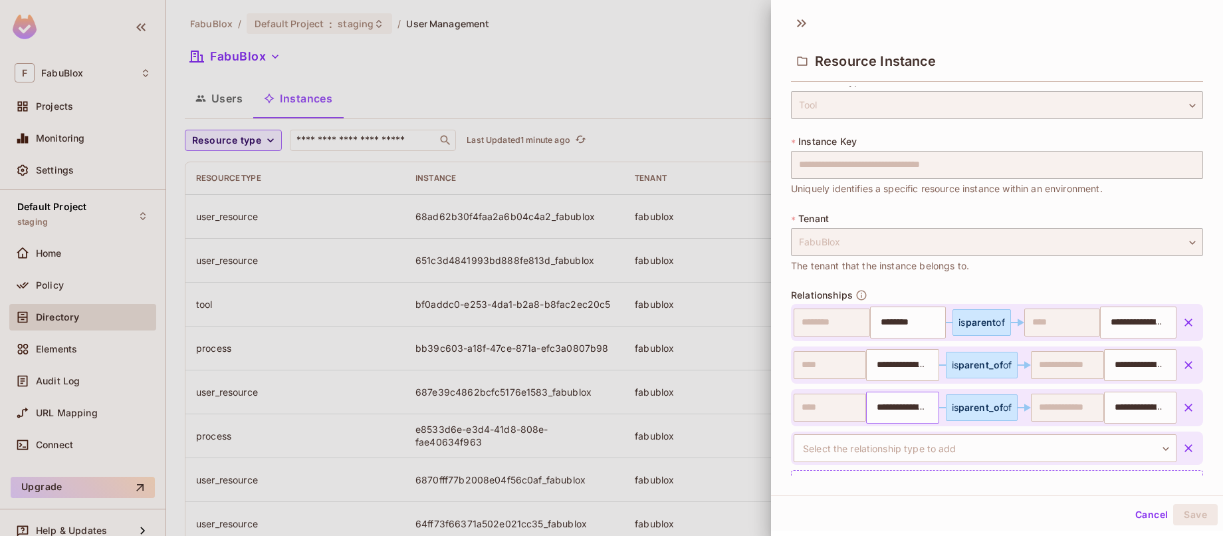
click at [896, 410] on input "**********" at bounding box center [901, 407] width 64 height 27
click at [997, 443] on body "F FabuBlox Projects Monitoring Settings Default Project staging Home Policy Dir…" at bounding box center [611, 268] width 1223 height 536
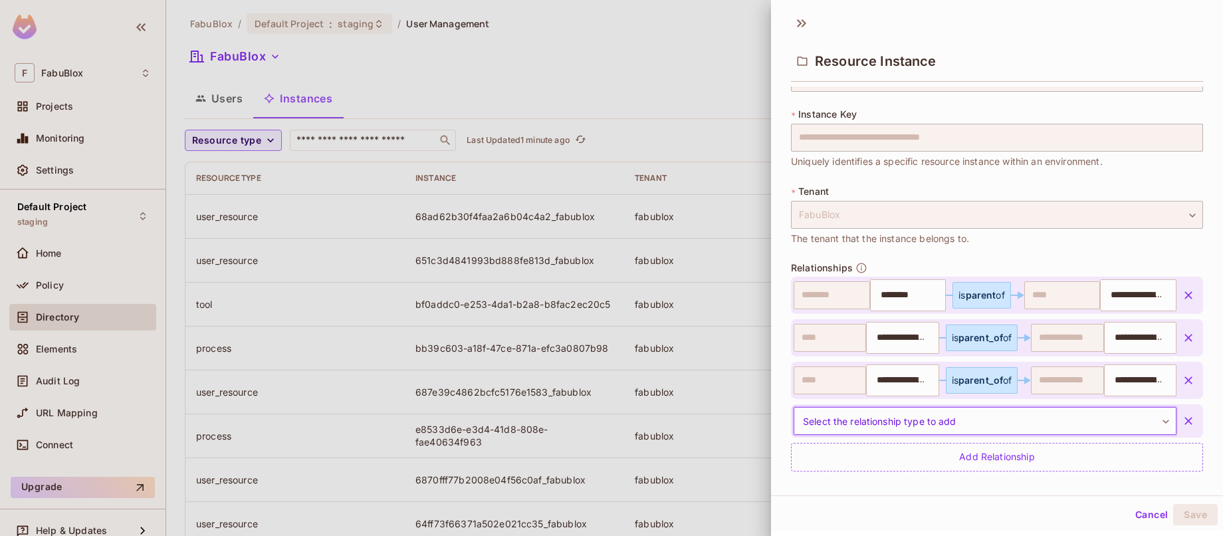
scroll to position [55, 0]
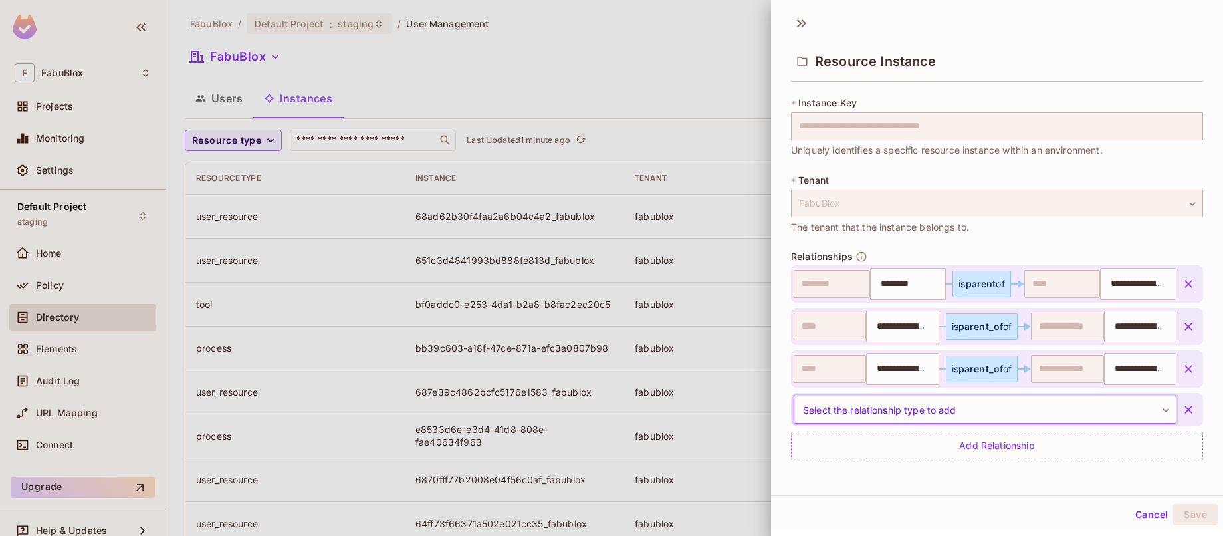
click at [1127, 408] on body "F FabuBlox Projects Monitoring Settings Default Project staging Home Policy Dir…" at bounding box center [611, 268] width 1223 height 536
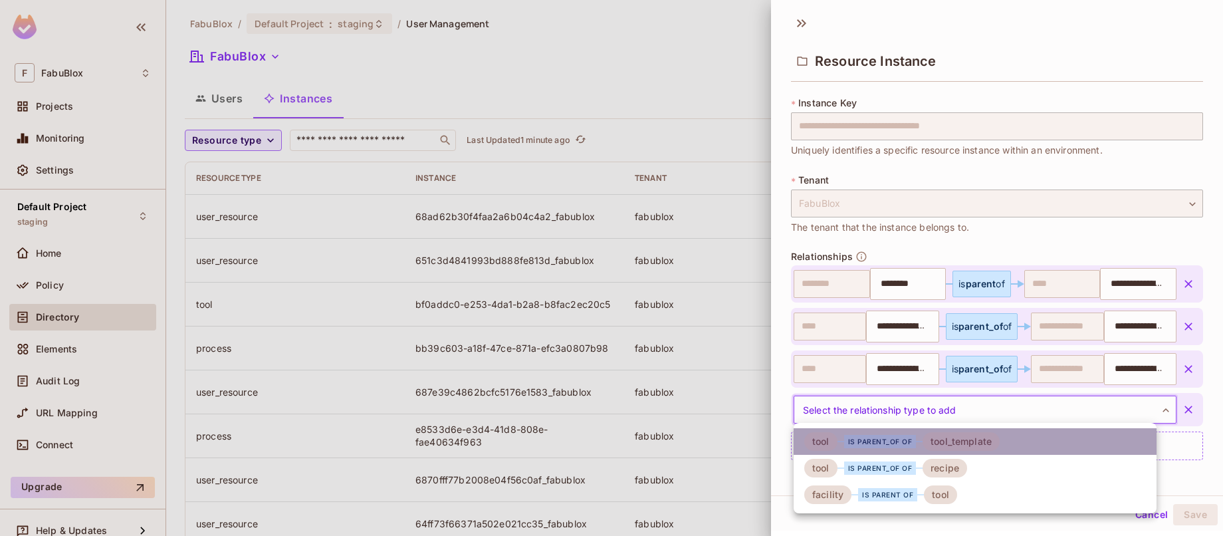
click at [962, 445] on div "tool_template" at bounding box center [960, 441] width 77 height 19
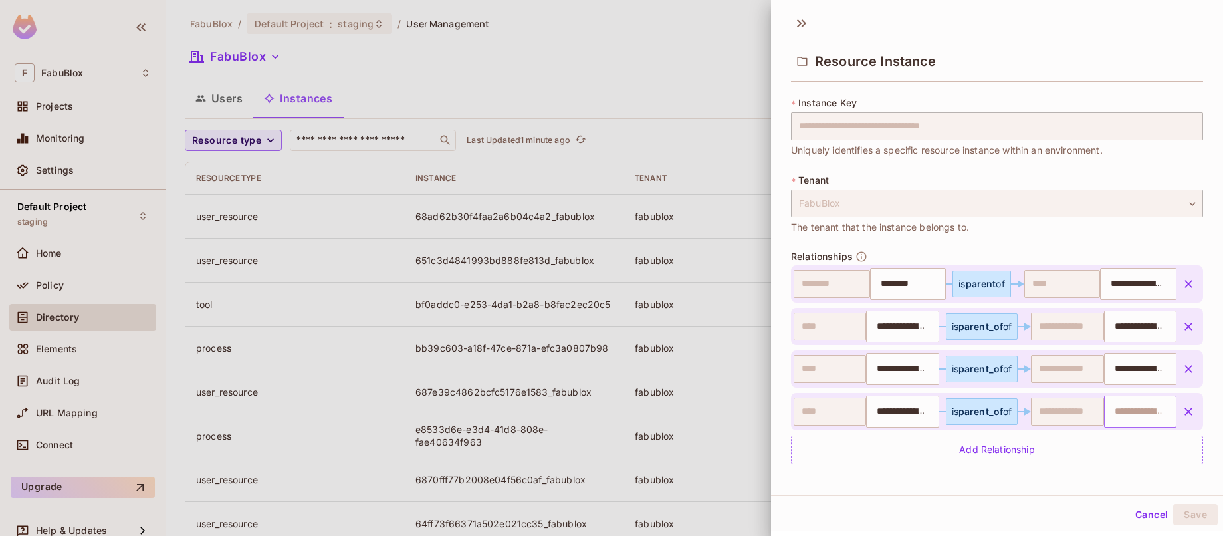
click at [1111, 402] on input "text" at bounding box center [1138, 411] width 64 height 27
click at [1122, 368] on input "**********" at bounding box center [1138, 369] width 64 height 27
drag, startPoint x: 1111, startPoint y: 413, endPoint x: 1119, endPoint y: 413, distance: 8.0
click at [1112, 413] on input "text" at bounding box center [1138, 411] width 64 height 27
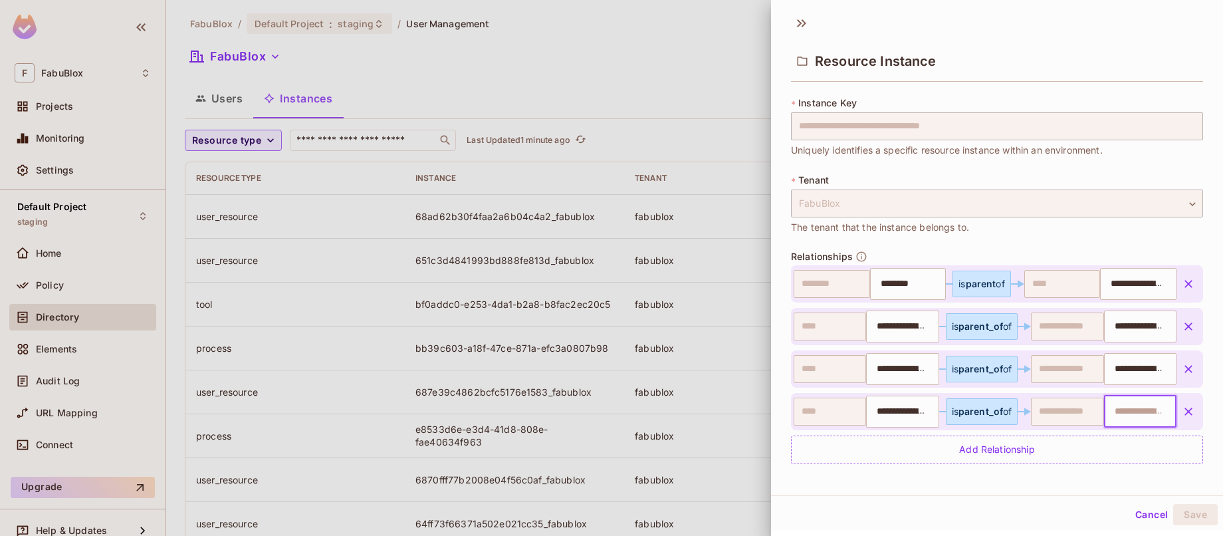
paste input "********"
type input "********"
click at [1127, 487] on div "**********" at bounding box center [997, 251] width 452 height 488
click at [1127, 518] on button "Save" at bounding box center [1195, 514] width 45 height 21
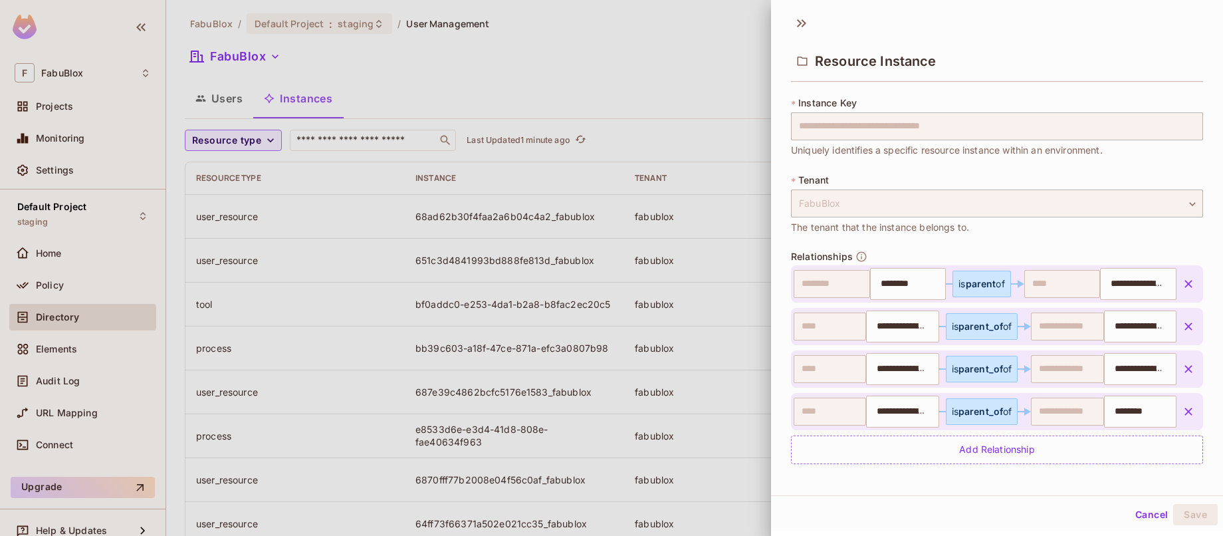
scroll to position [0, 0]
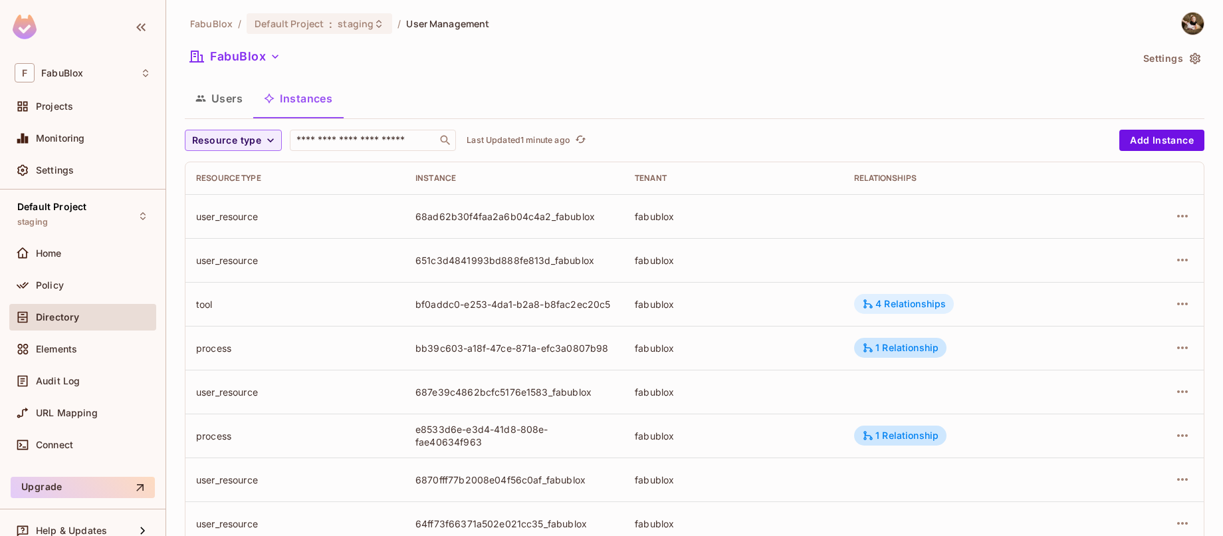
click at [915, 301] on div "4 Relationships" at bounding box center [904, 304] width 84 height 12
click at [917, 301] on div "4 Relationships" at bounding box center [904, 304] width 84 height 12
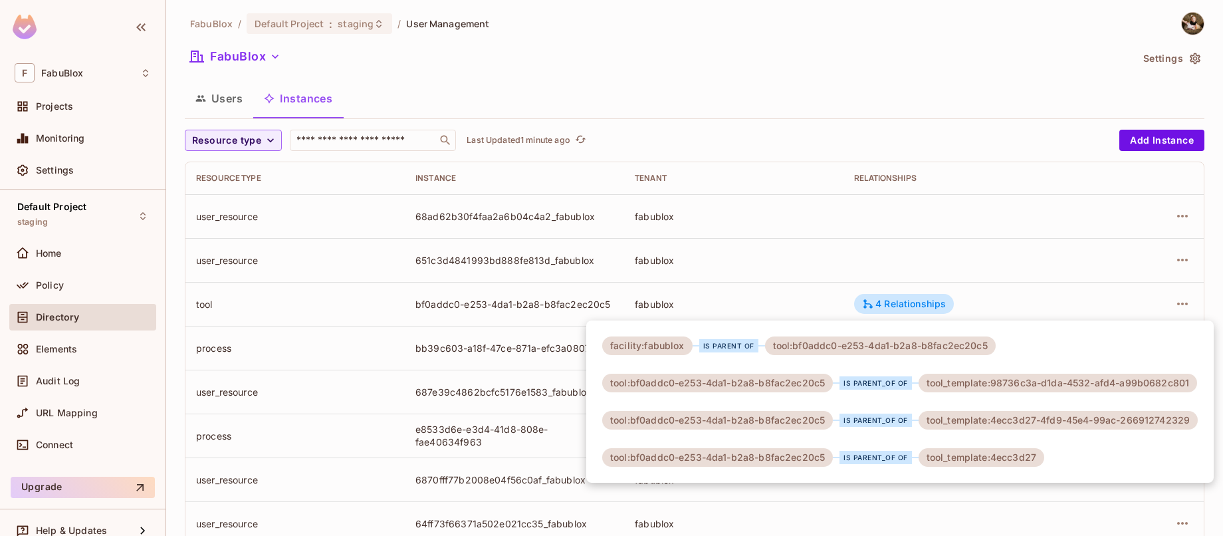
click at [1031, 257] on div at bounding box center [611, 268] width 1223 height 536
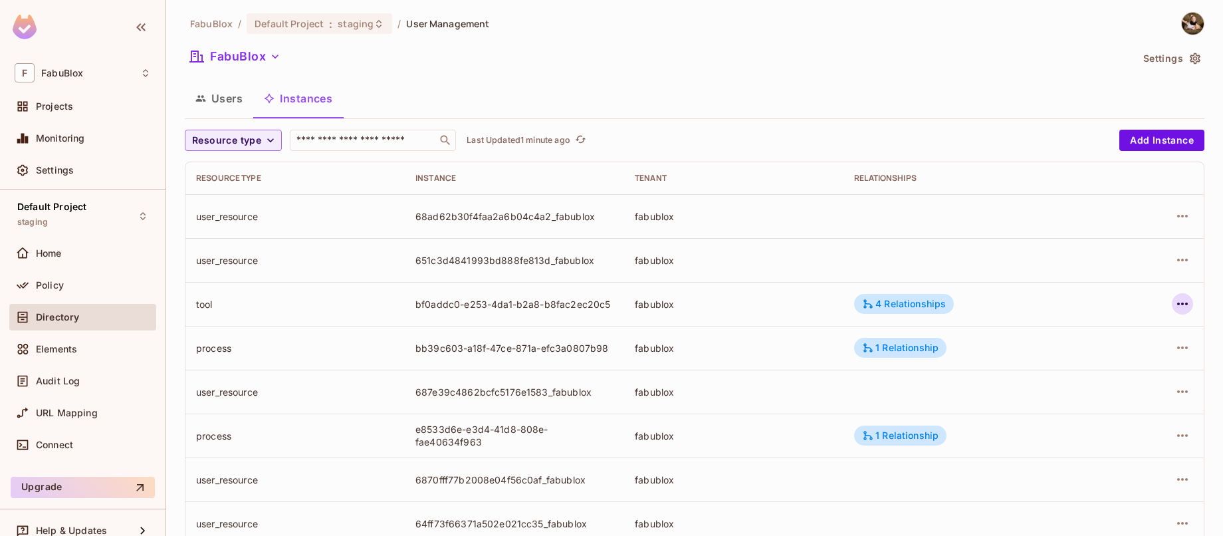
click at [1127, 302] on icon "button" at bounding box center [1182, 304] width 16 height 16
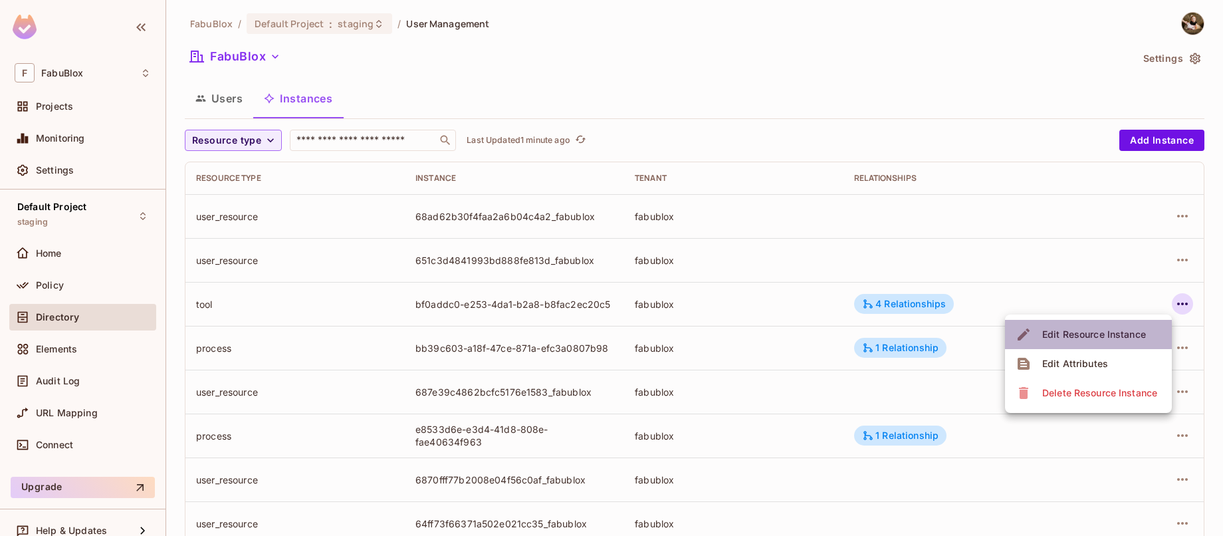
click at [1096, 340] on div "Edit Resource Instance" at bounding box center [1094, 334] width 104 height 13
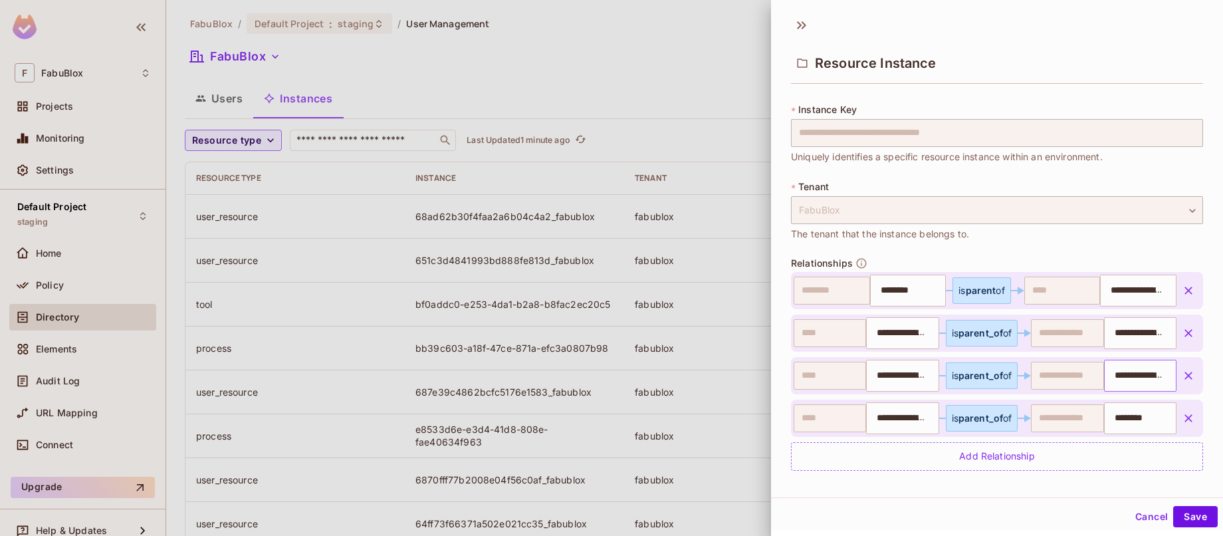
scroll to position [59, 0]
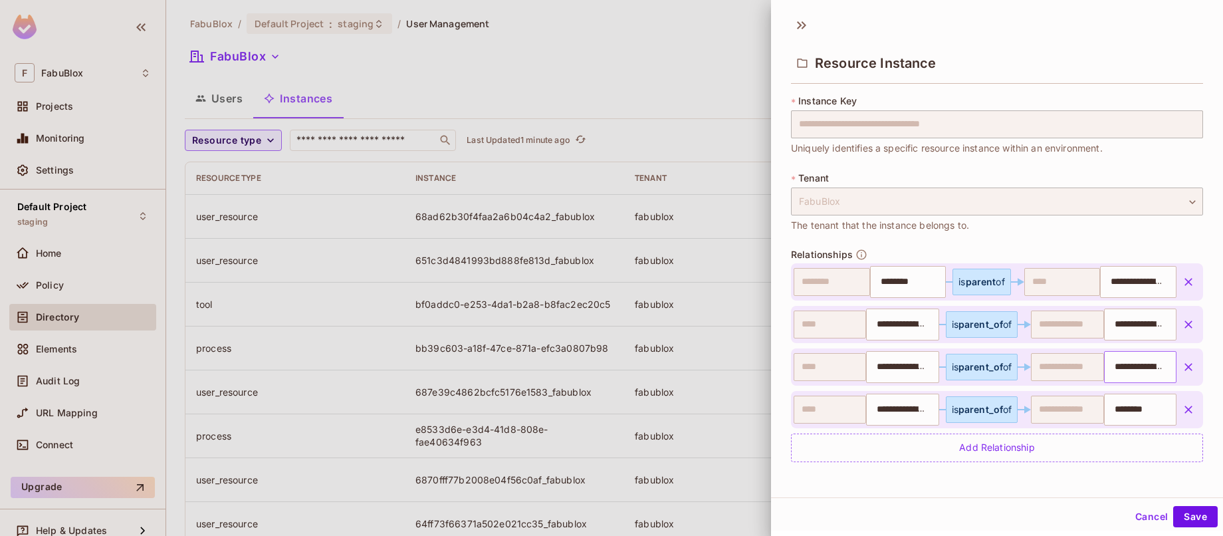
click at [1117, 365] on input "**********" at bounding box center [1138, 367] width 64 height 27
click at [1109, 371] on input "**********" at bounding box center [1138, 367] width 64 height 27
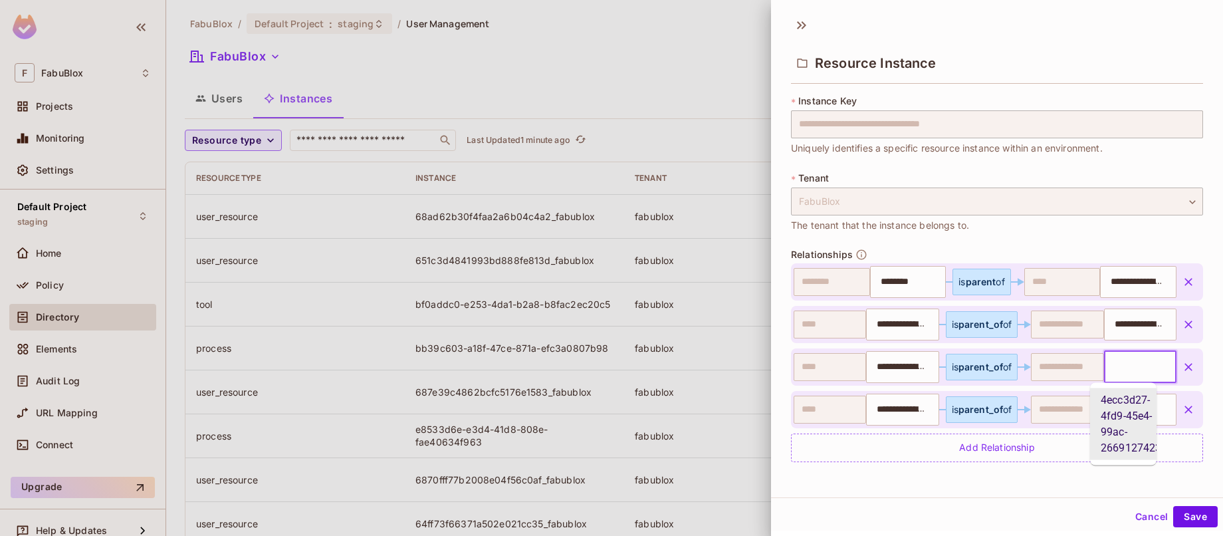
drag, startPoint x: 1108, startPoint y: 369, endPoint x: 1182, endPoint y: 369, distance: 73.1
click at [1127, 369] on div "**********" at bounding box center [997, 366] width 412 height 37
click at [1127, 365] on input "**********" at bounding box center [1135, 367] width 58 height 27
click at [1039, 363] on div "**********" at bounding box center [984, 367] width 383 height 32
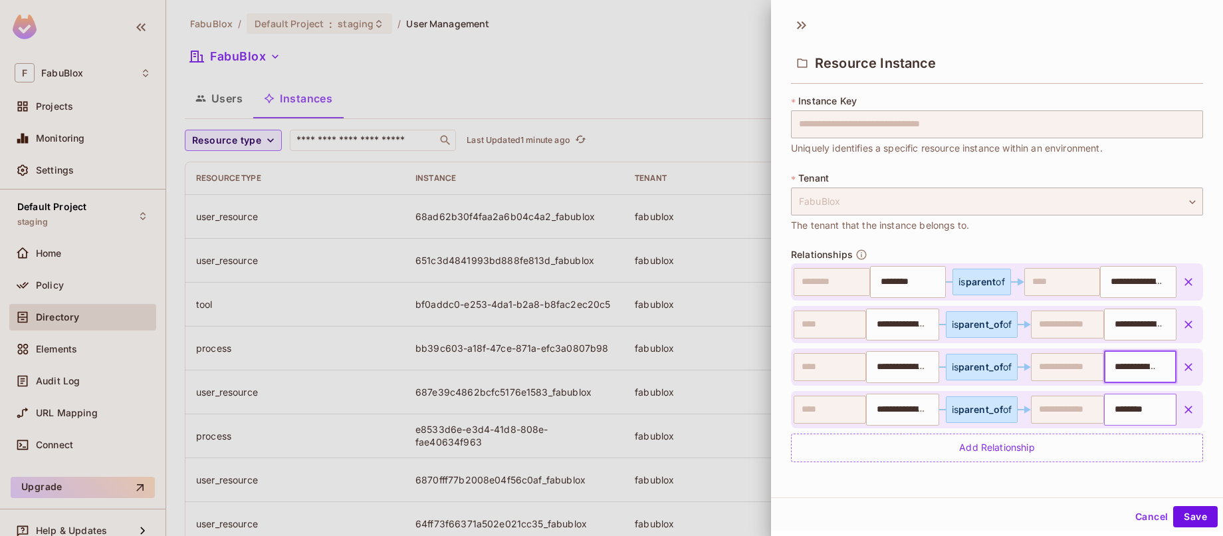
click at [1120, 406] on input "********" at bounding box center [1138, 409] width 64 height 27
click at [1127, 412] on input "text" at bounding box center [1138, 409] width 64 height 27
paste input "**********"
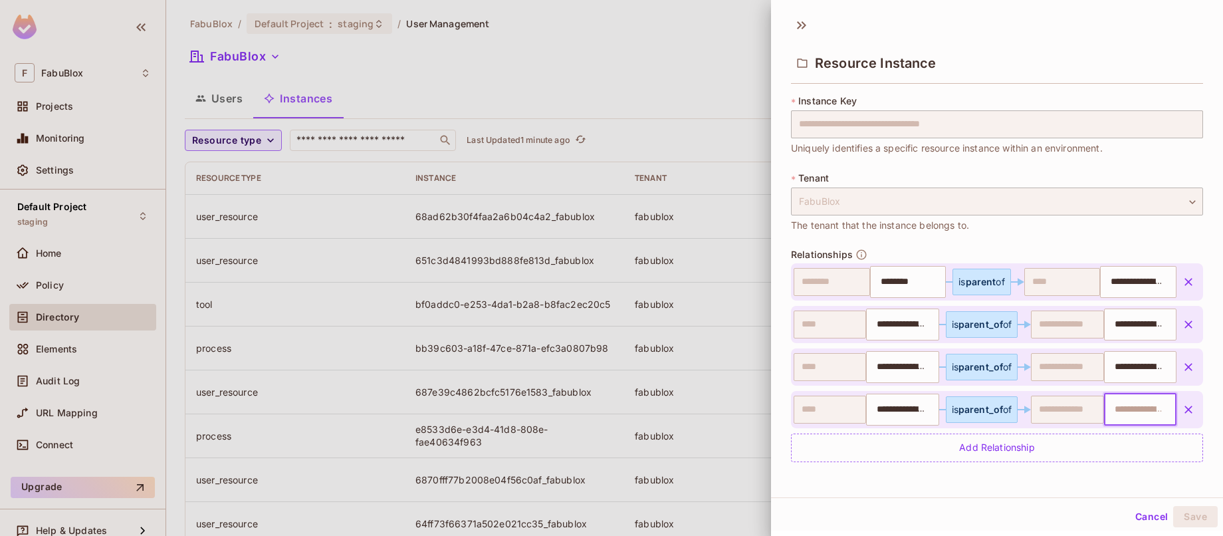
type input "**********"
click at [1127, 520] on button "Save" at bounding box center [1195, 516] width 45 height 21
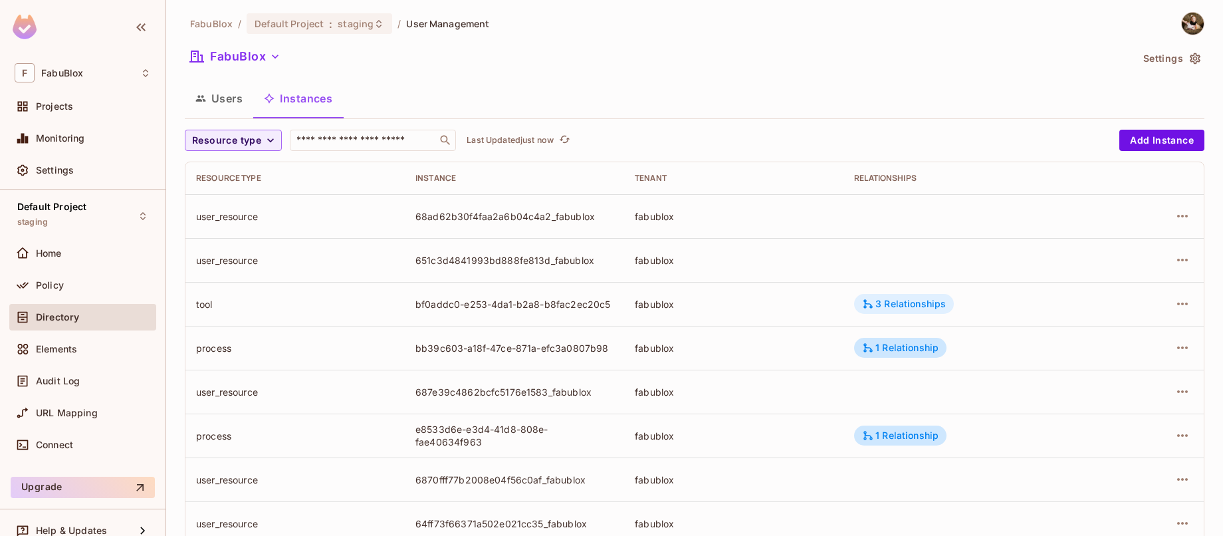
click at [916, 298] on div "3 Relationships" at bounding box center [904, 304] width 84 height 12
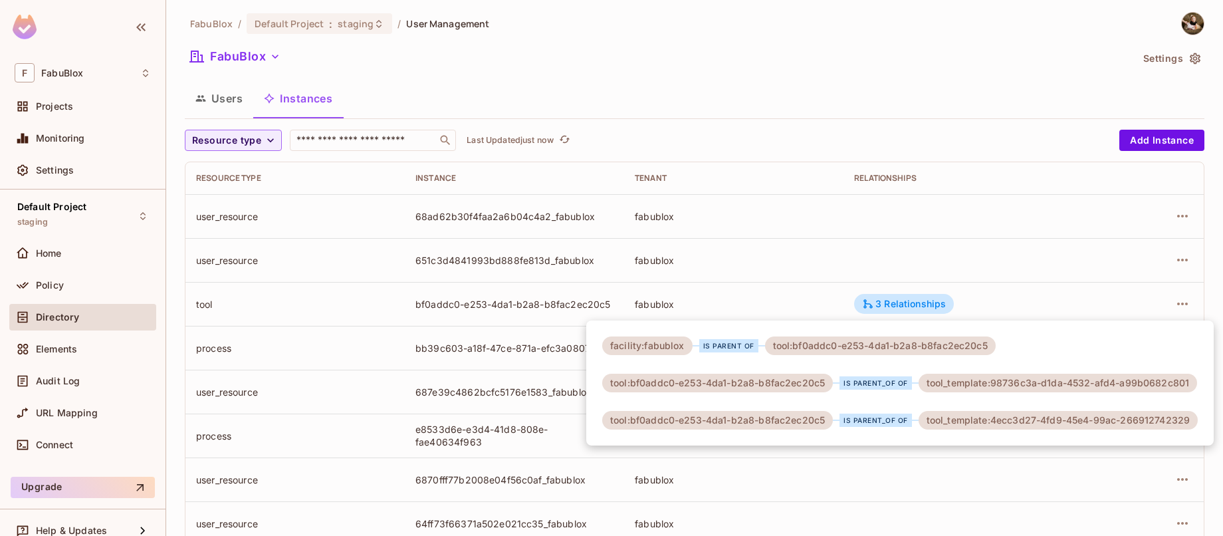
click at [793, 312] on div at bounding box center [611, 268] width 1223 height 536
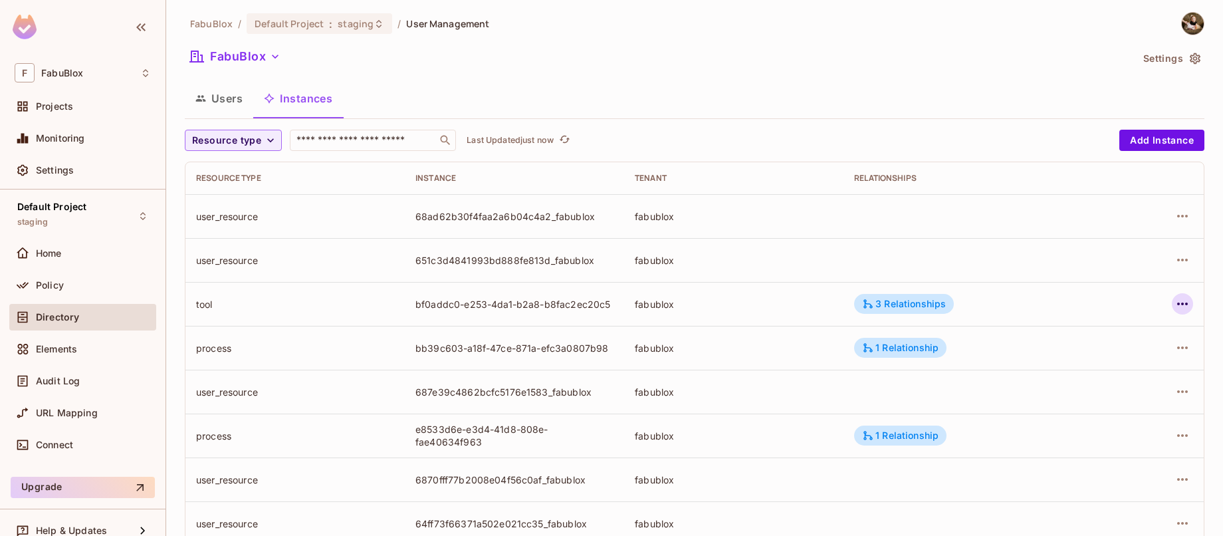
click at [1127, 302] on icon "button" at bounding box center [1182, 304] width 16 height 16
click at [1072, 372] on span "Edit Attributes" at bounding box center [1075, 363] width 74 height 21
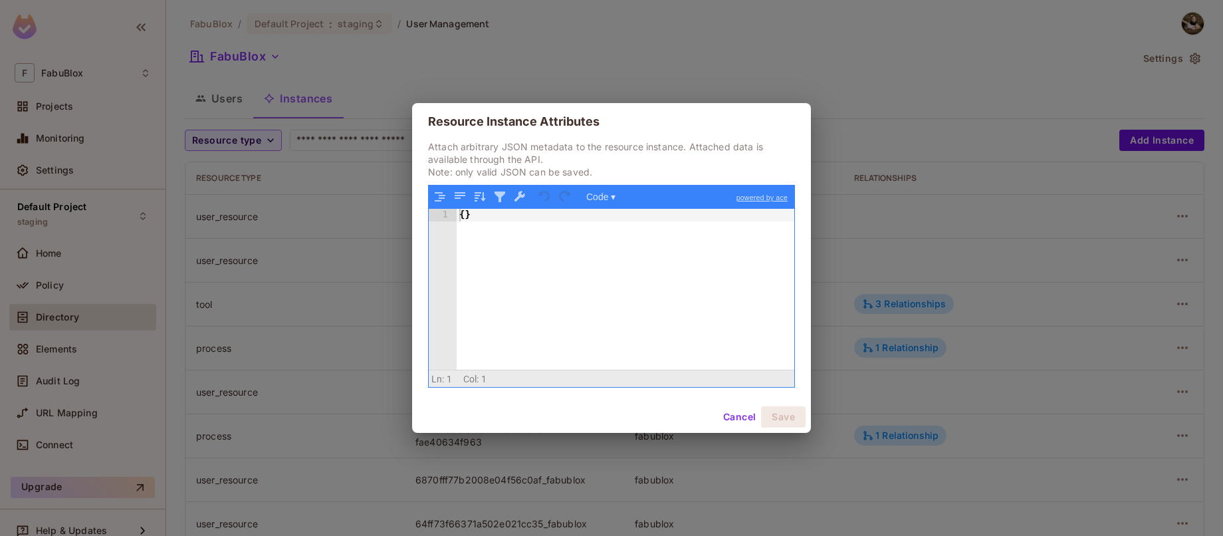
click at [740, 413] on button "Cancel" at bounding box center [739, 416] width 43 height 21
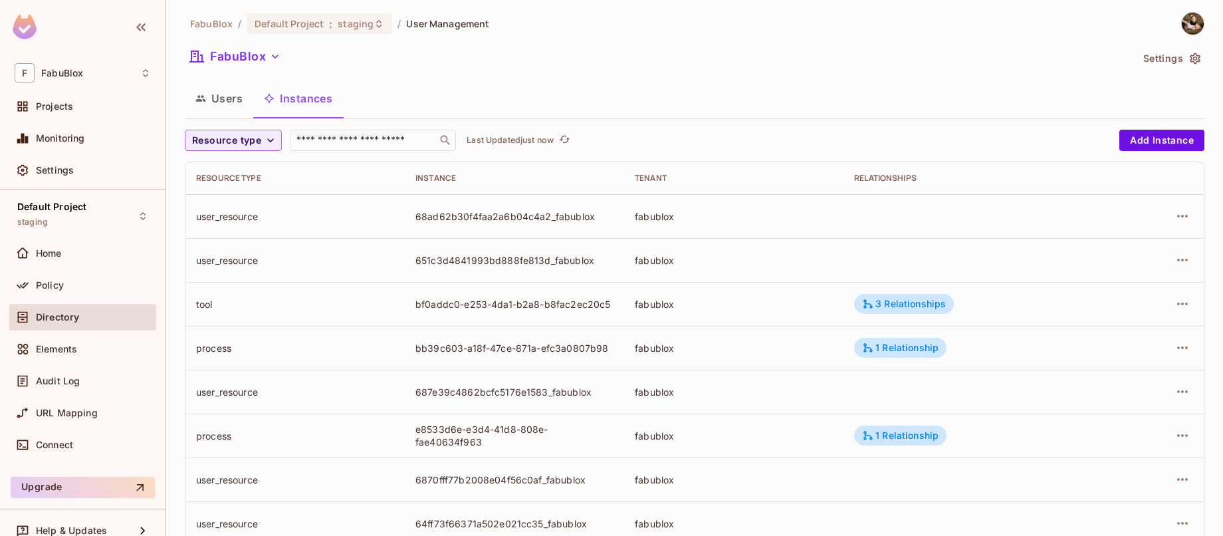
click at [1127, 331] on div "FabuBlox / Default Project : staging / User Management FabuBlox Settings Users …" at bounding box center [694, 268] width 1057 height 536
click at [1127, 296] on icon "button" at bounding box center [1182, 304] width 16 height 16
click at [1127, 300] on div at bounding box center [611, 268] width 1223 height 536
click at [1127, 298] on icon "button" at bounding box center [1182, 304] width 16 height 16
click at [1127, 305] on div at bounding box center [611, 268] width 1223 height 536
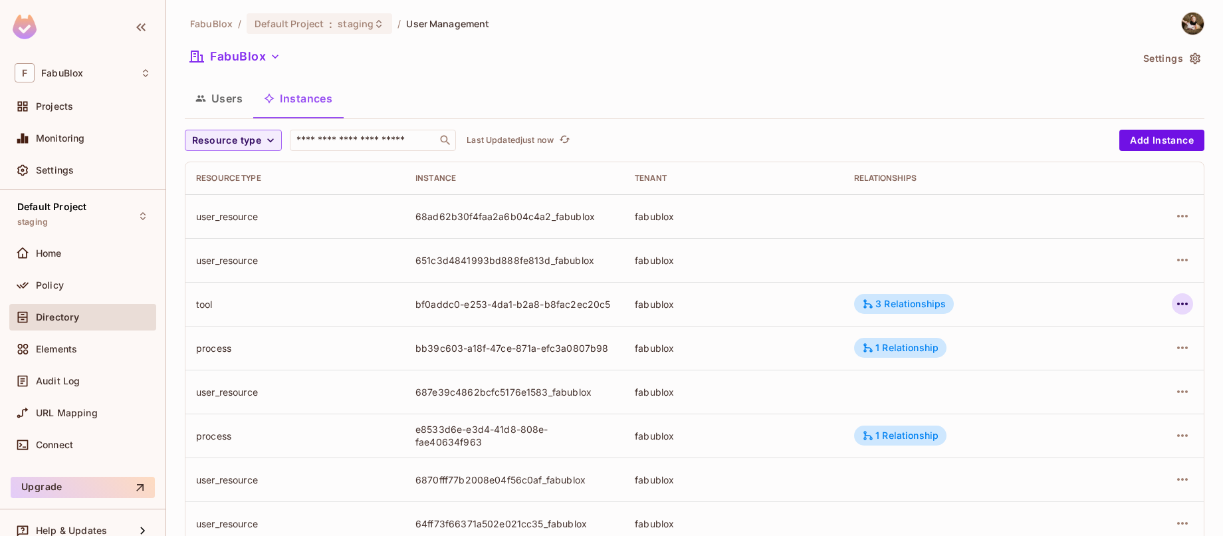
click at [1127, 306] on icon "button" at bounding box center [1182, 304] width 16 height 16
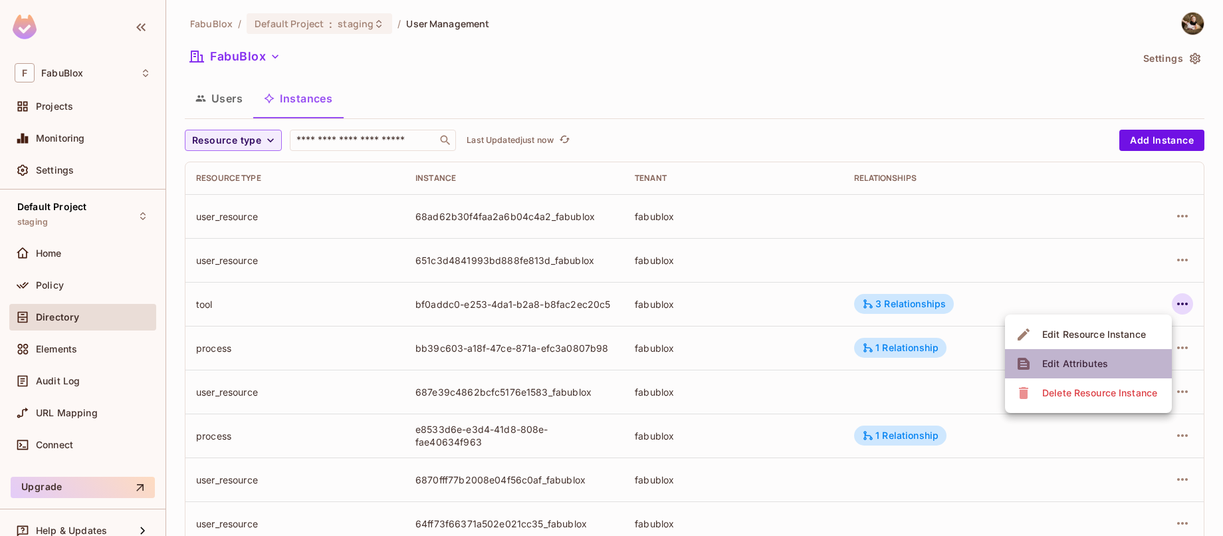
click at [1127, 360] on li "Edit Attributes" at bounding box center [1088, 363] width 167 height 29
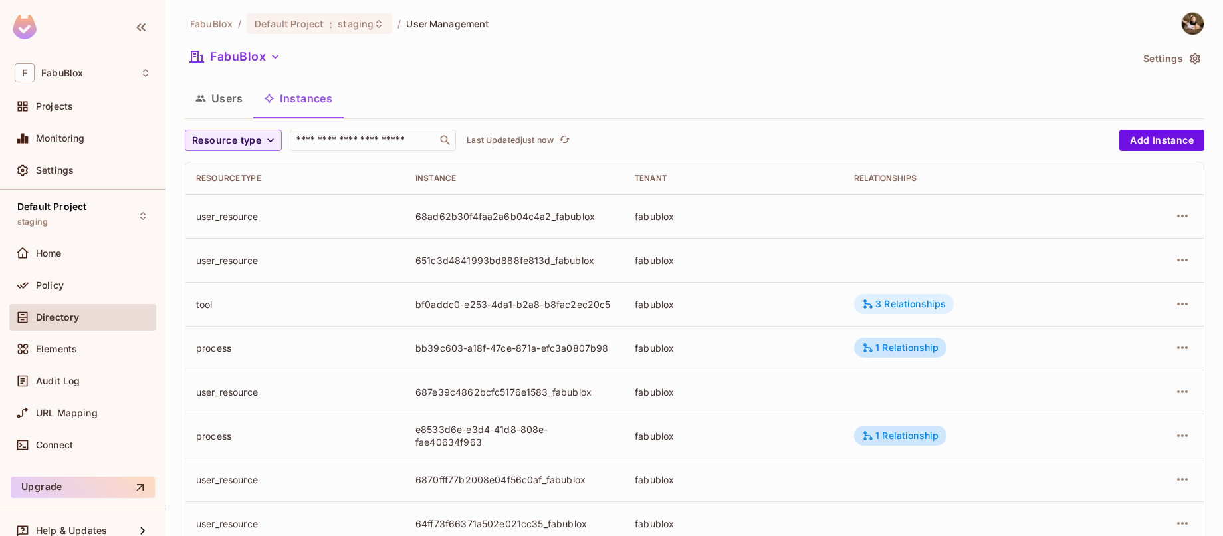
click at [916, 309] on div "3 Relationships" at bounding box center [904, 304] width 84 height 12
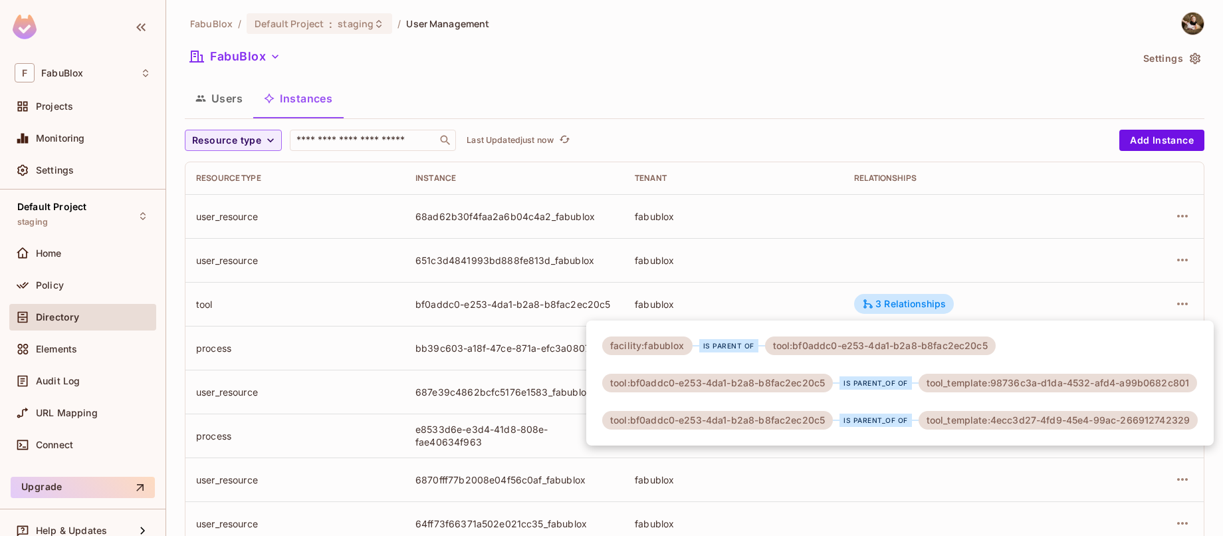
click at [979, 309] on div at bounding box center [611, 268] width 1223 height 536
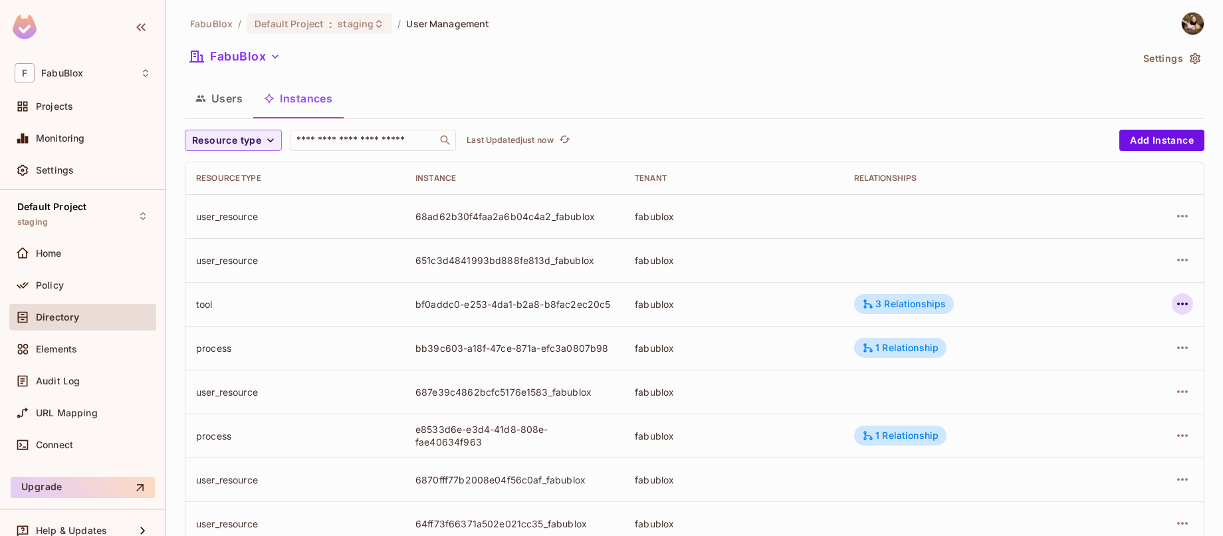
click at [1127, 302] on icon "button" at bounding box center [1182, 304] width 16 height 16
click at [1070, 363] on div "Edit Attributes" at bounding box center [1075, 363] width 66 height 13
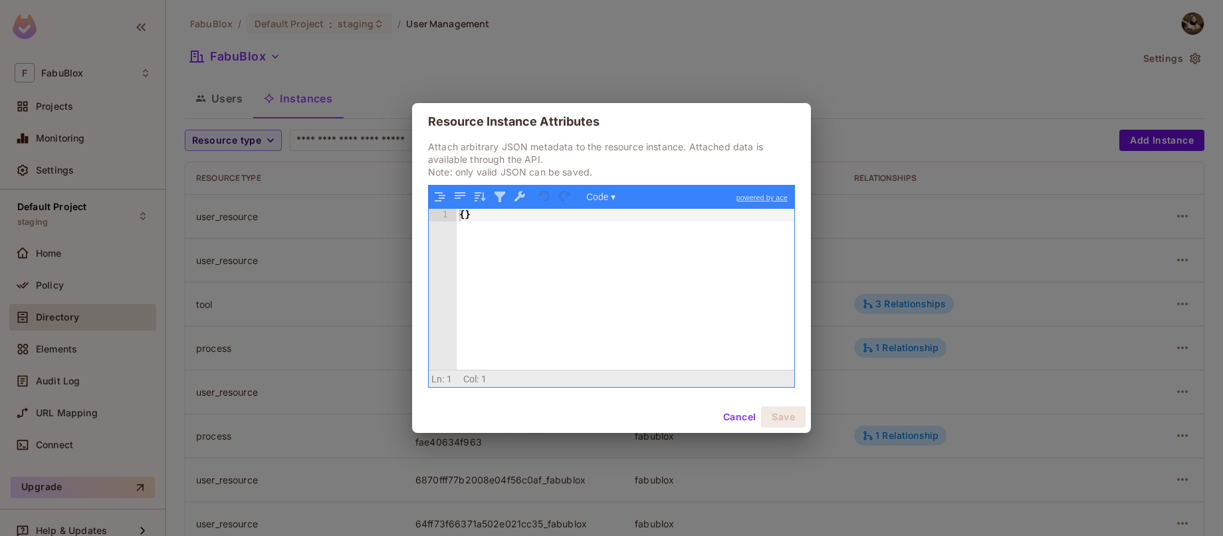
click at [682, 317] on div "{ }" at bounding box center [626, 301] width 338 height 185
drag, startPoint x: 611, startPoint y: 170, endPoint x: 488, endPoint y: 142, distance: 126.9
click at [488, 142] on p "Attach arbitrary JSON metadata to the resource instance. Attached data is avail…" at bounding box center [611, 159] width 367 height 38
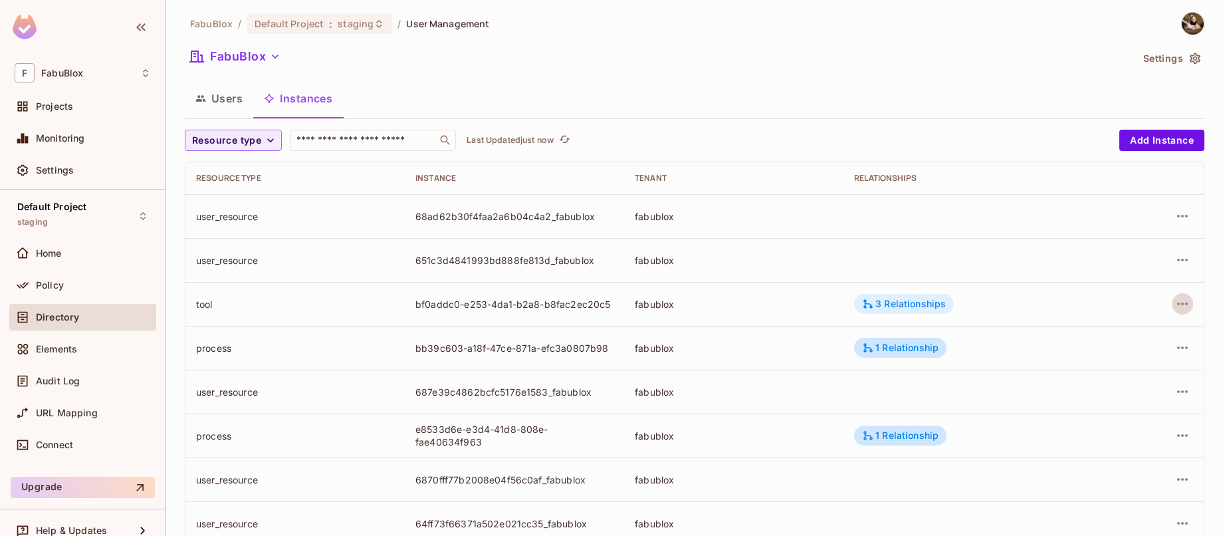
click at [886, 300] on div "3 Relationships" at bounding box center [904, 304] width 84 height 12
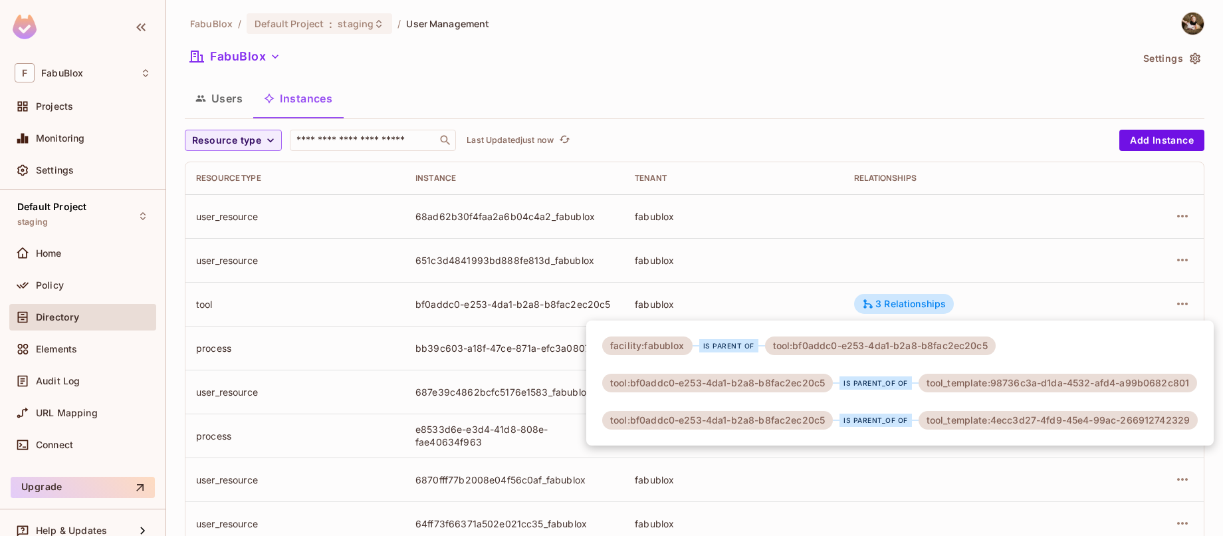
click at [793, 304] on div at bounding box center [611, 268] width 1223 height 536
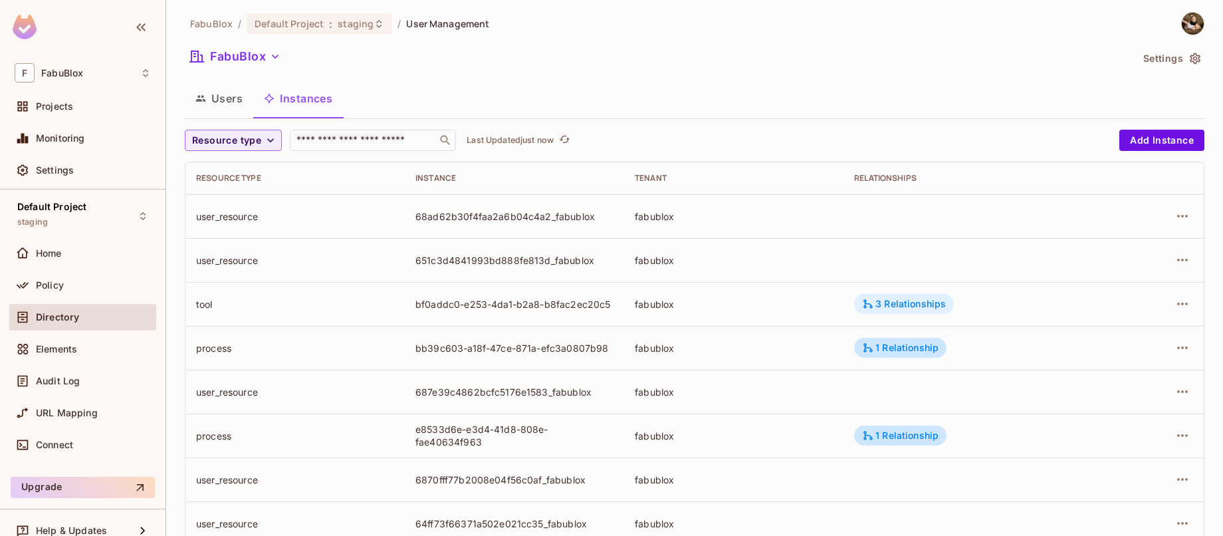
click at [894, 304] on div "3 Relationships" at bounding box center [904, 304] width 84 height 12
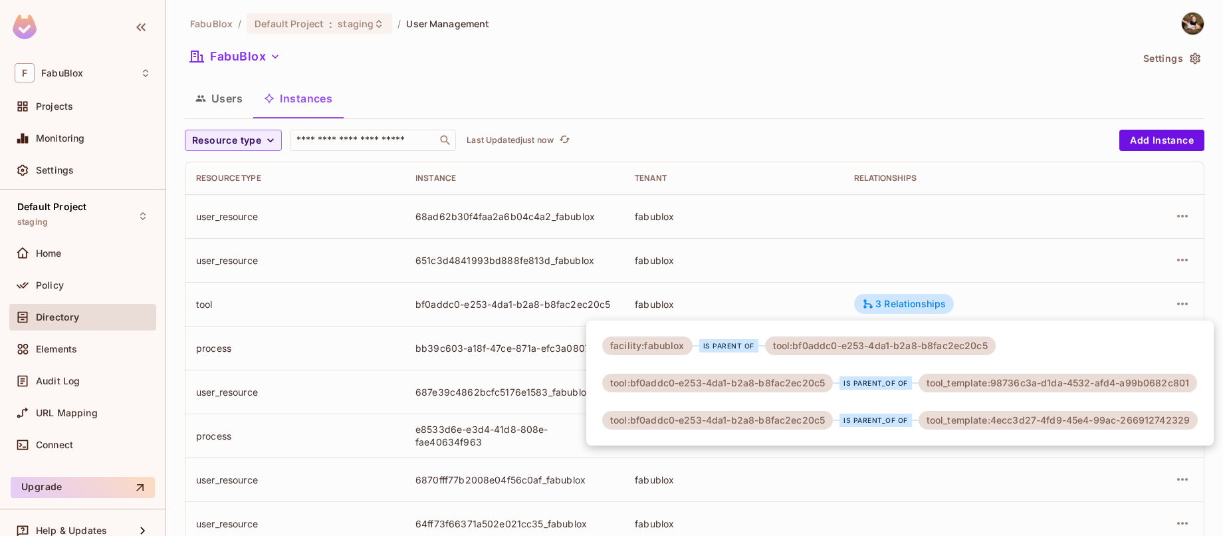
click at [1118, 305] on div at bounding box center [611, 268] width 1223 height 536
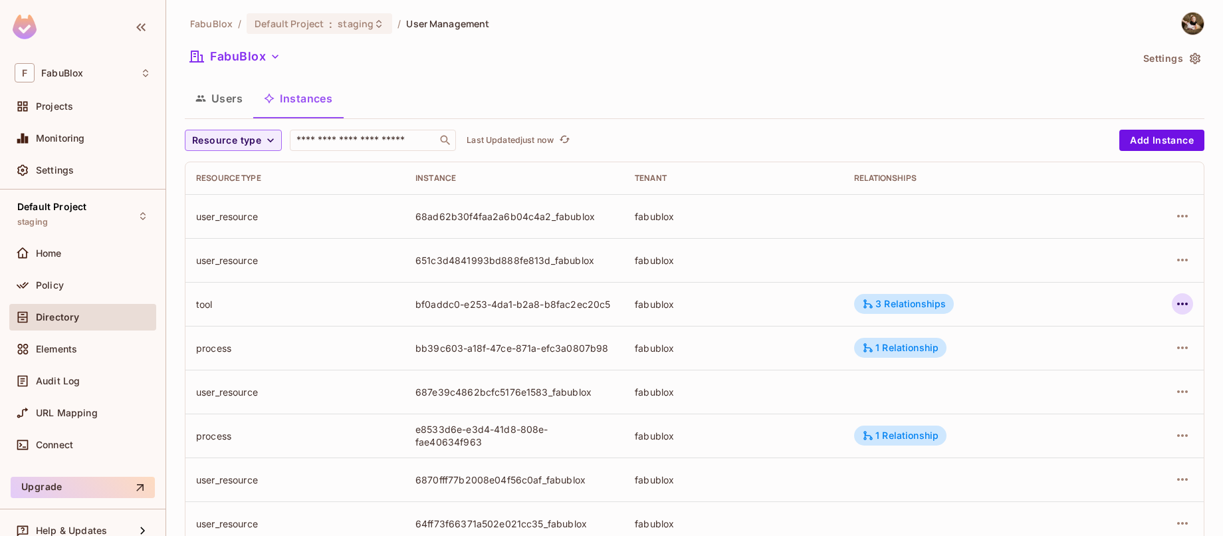
click at [1127, 306] on icon "button" at bounding box center [1182, 304] width 16 height 16
click at [1113, 365] on li "Edit Attributes" at bounding box center [1088, 363] width 167 height 29
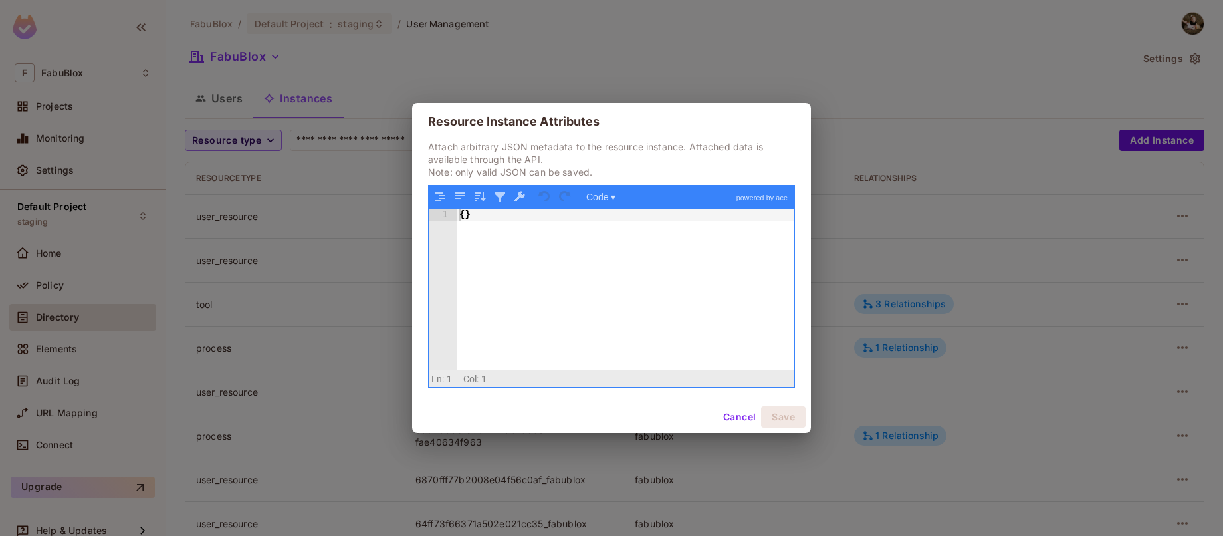
click at [748, 418] on button "Cancel" at bounding box center [739, 416] width 43 height 21
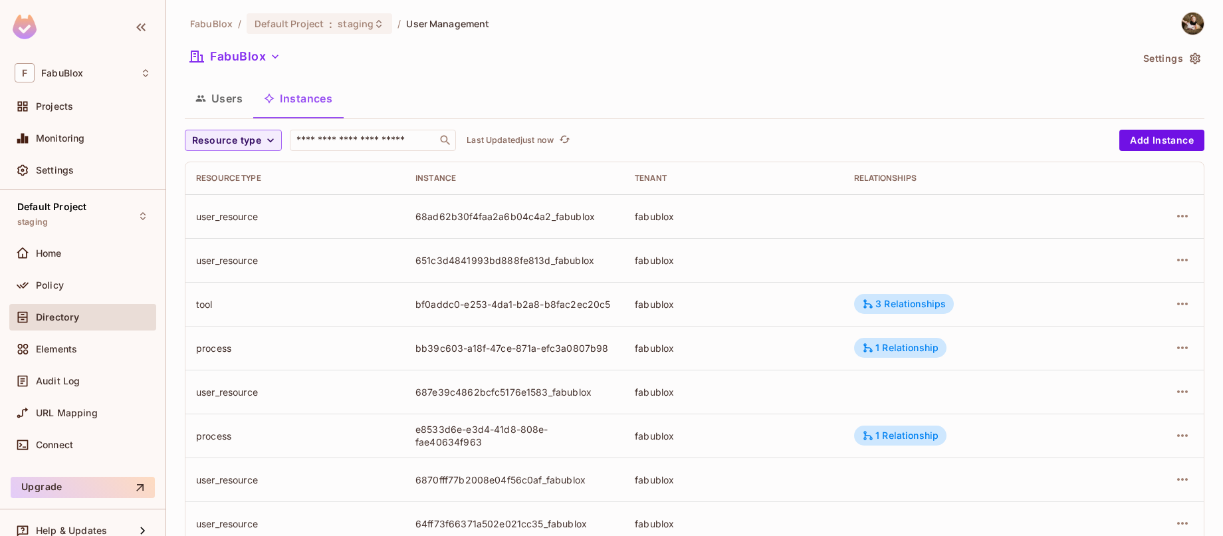
click at [1127, 303] on div at bounding box center [1156, 303] width 72 height 21
click at [1127, 302] on icon "button" at bounding box center [1182, 304] width 16 height 16
click at [1127, 330] on div "Edit Resource Instance" at bounding box center [1094, 334] width 104 height 13
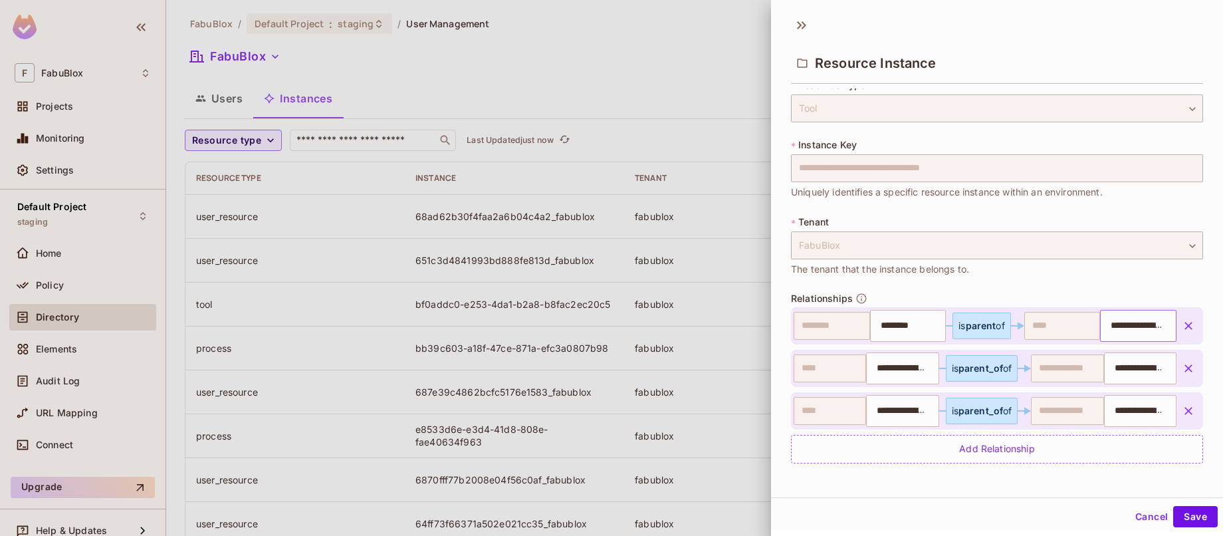
scroll to position [17, 0]
click at [982, 413] on span "parent_of" at bounding box center [980, 408] width 45 height 11
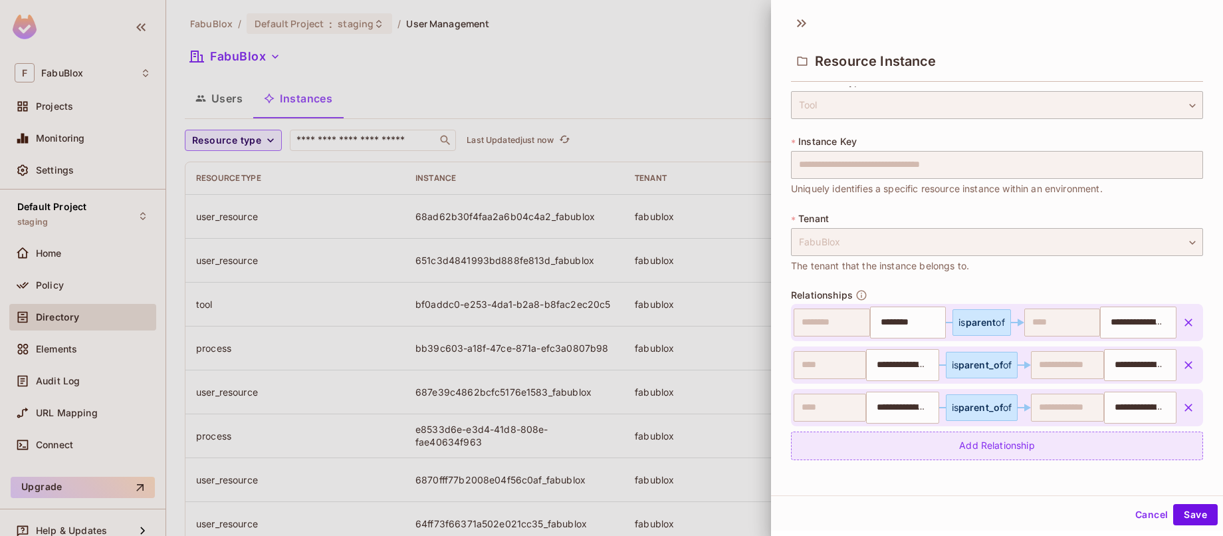
click at [1085, 439] on div "Add Relationship" at bounding box center [997, 445] width 412 height 29
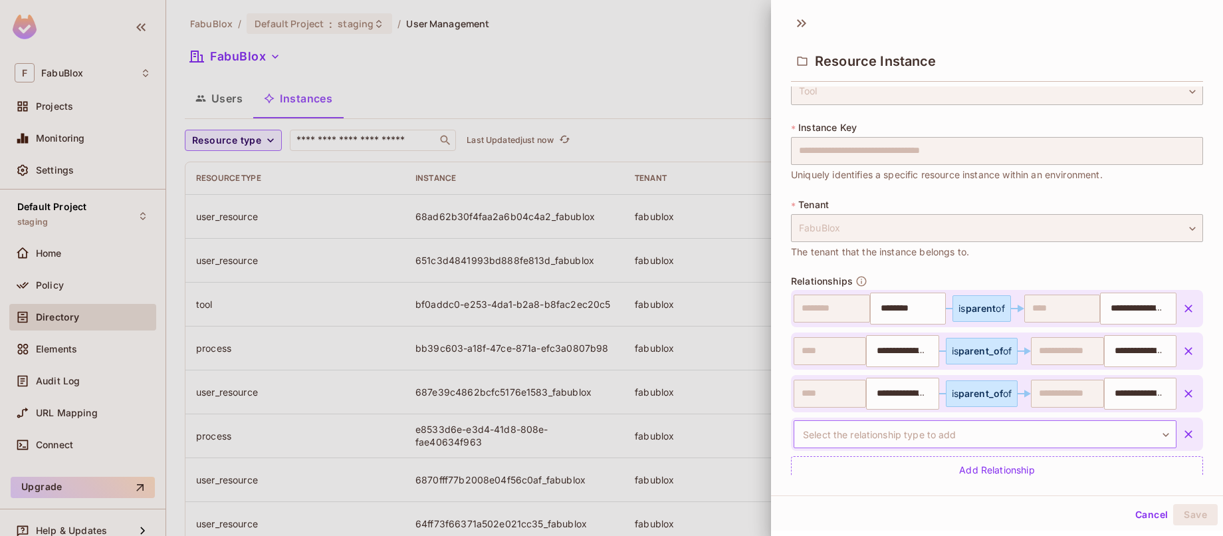
scroll to position [55, 0]
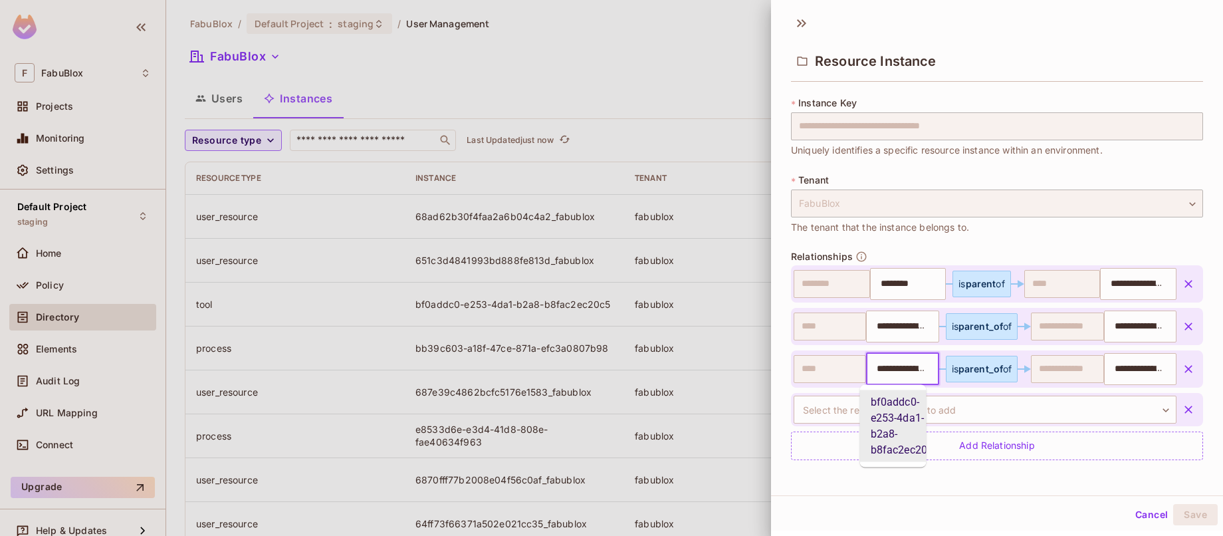
click at [890, 371] on input "**********" at bounding box center [901, 369] width 64 height 27
click at [1127, 407] on body "F FabuBlox Projects Monitoring Settings Default Project staging Home Policy Dir…" at bounding box center [611, 268] width 1223 height 536
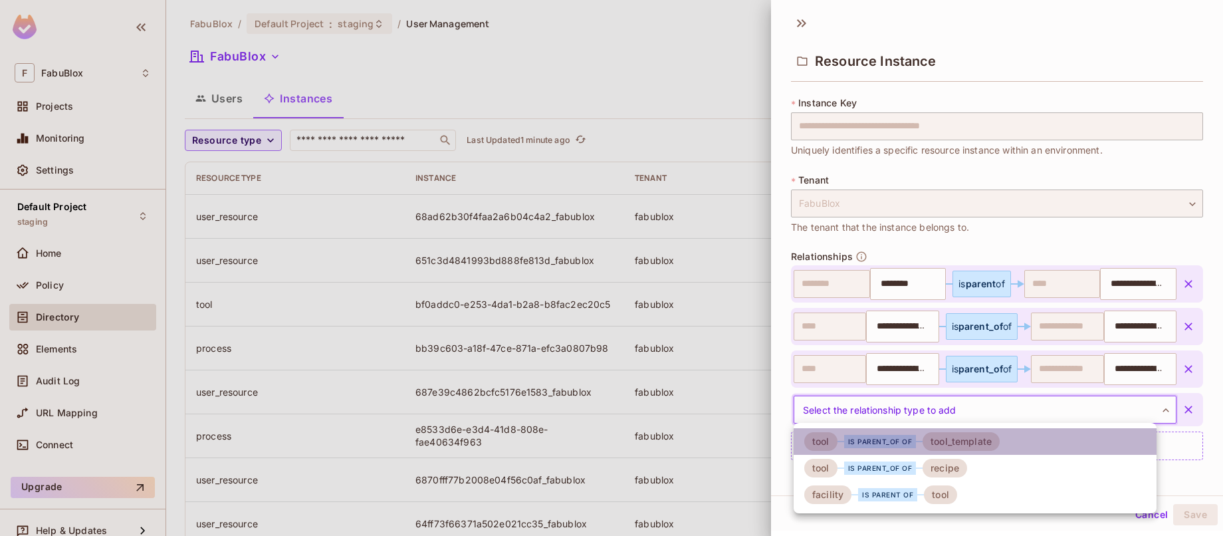
click at [970, 443] on div "tool_template" at bounding box center [960, 441] width 77 height 19
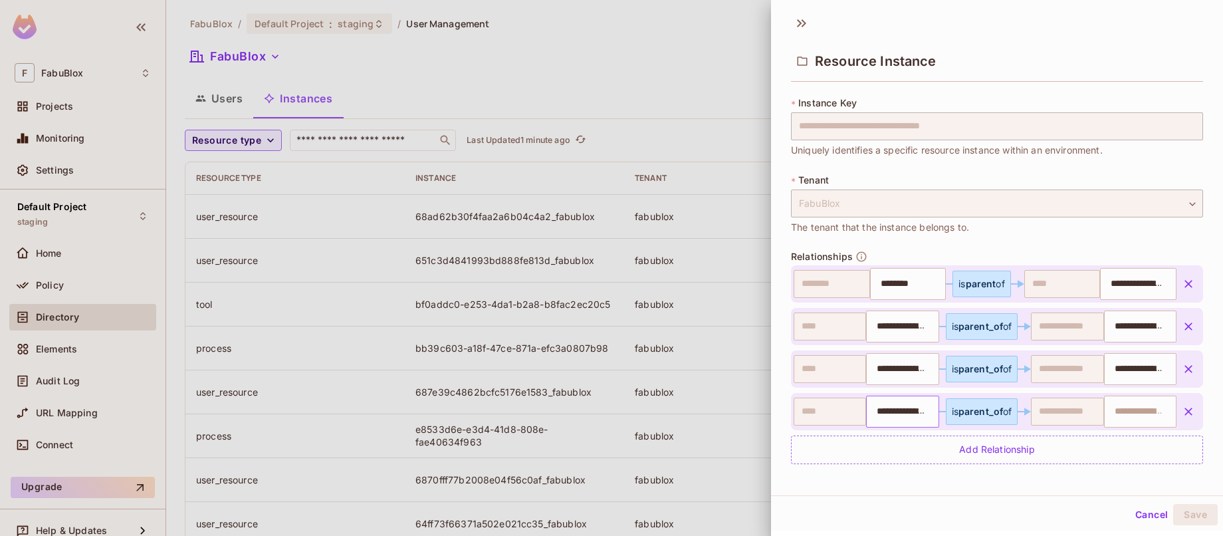
click at [908, 415] on input "**********" at bounding box center [901, 411] width 64 height 27
click at [1123, 369] on input "**********" at bounding box center [1138, 369] width 64 height 27
click at [1127, 365] on input "**********" at bounding box center [1138, 369] width 64 height 27
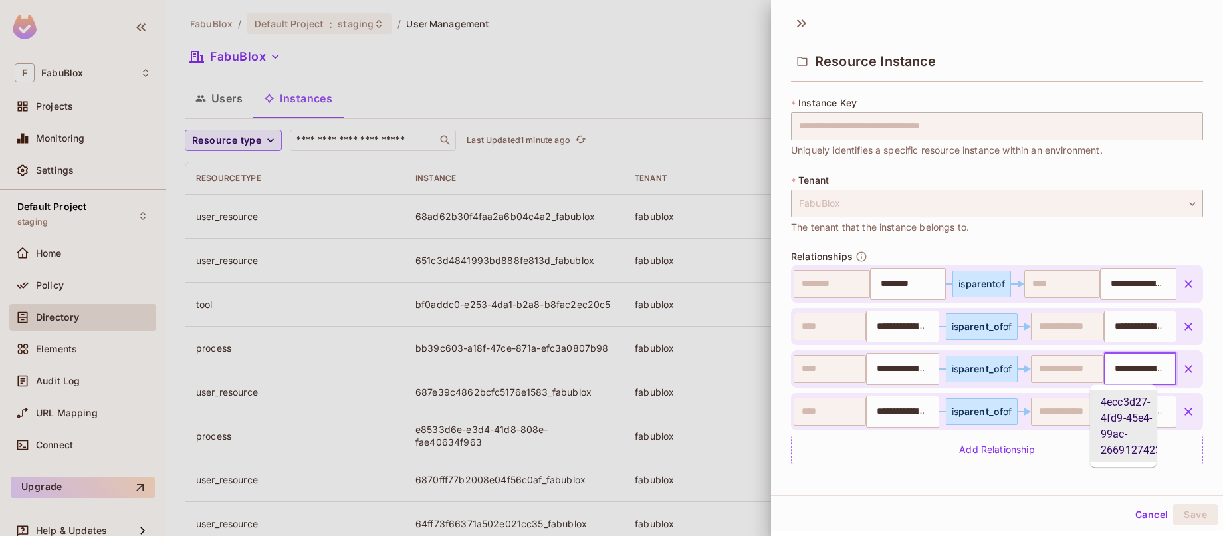
click at [1127, 365] on input "**********" at bounding box center [1138, 369] width 64 height 27
click at [1114, 371] on input "**********" at bounding box center [1138, 369] width 64 height 27
click at [1126, 405] on input "text" at bounding box center [1138, 411] width 64 height 27
paste input "**********"
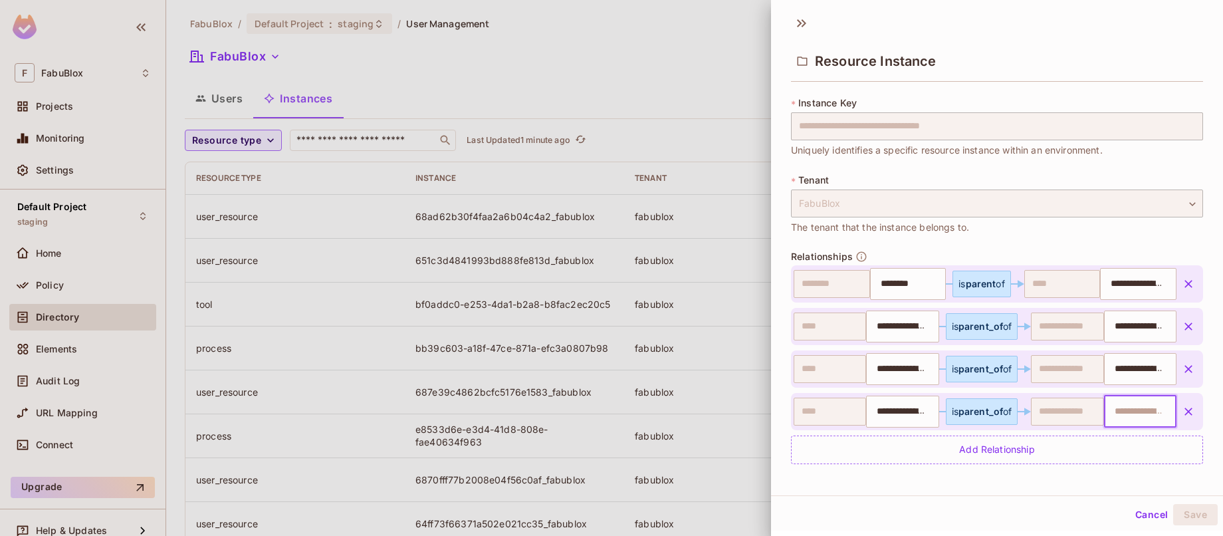
type input "**********"
click at [1127, 408] on input "**********" at bounding box center [1135, 411] width 58 height 27
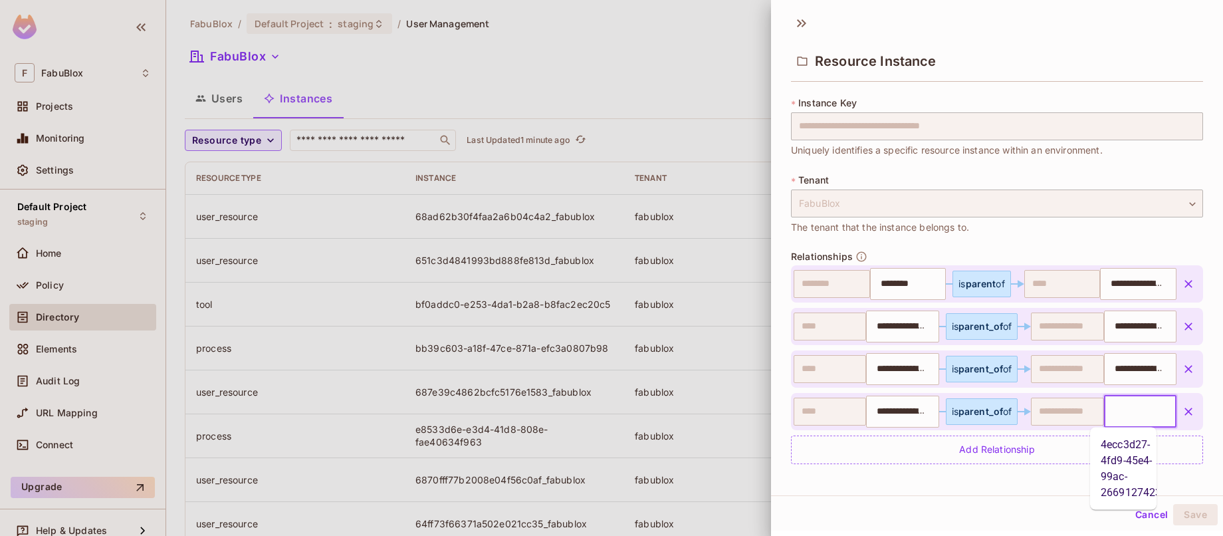
drag, startPoint x: 1116, startPoint y: 408, endPoint x: 1167, endPoint y: 409, distance: 51.2
click at [1127, 409] on div "**********" at bounding box center [997, 411] width 412 height 37
click at [1127, 415] on div "**********" at bounding box center [997, 280] width 452 height 389
click at [1127, 515] on button "Save" at bounding box center [1195, 514] width 45 height 21
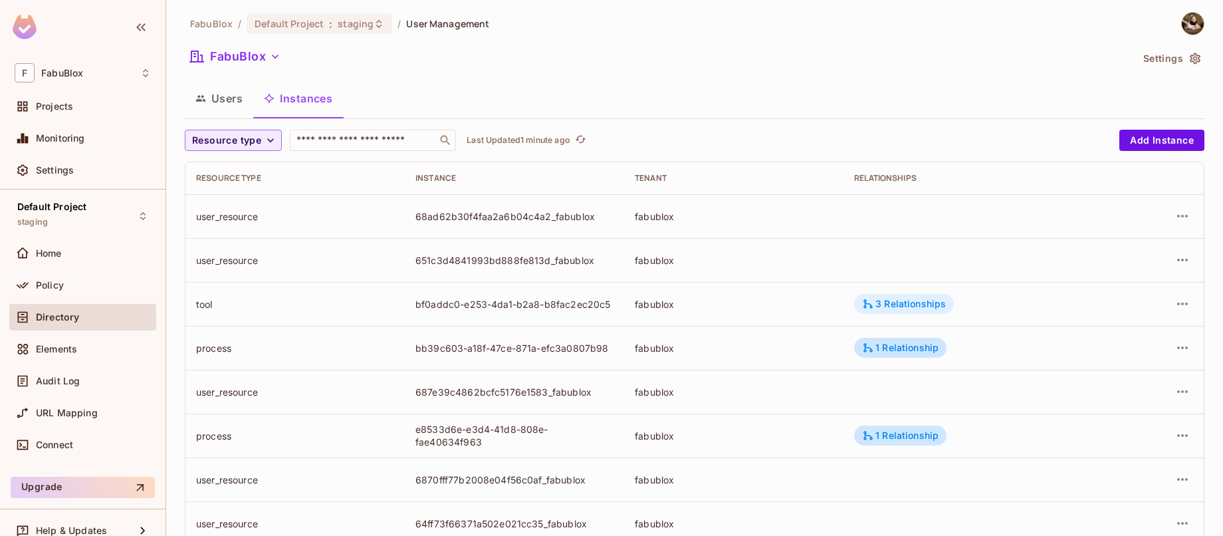
click at [921, 300] on div "3 Relationships" at bounding box center [904, 304] width 84 height 12
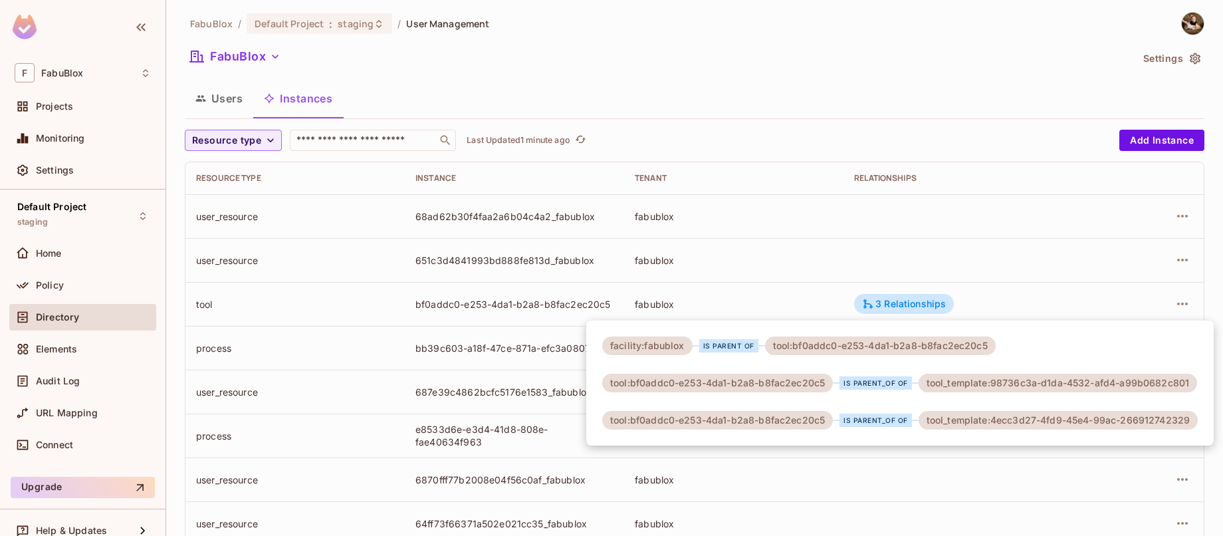
click at [1017, 288] on div at bounding box center [611, 268] width 1223 height 536
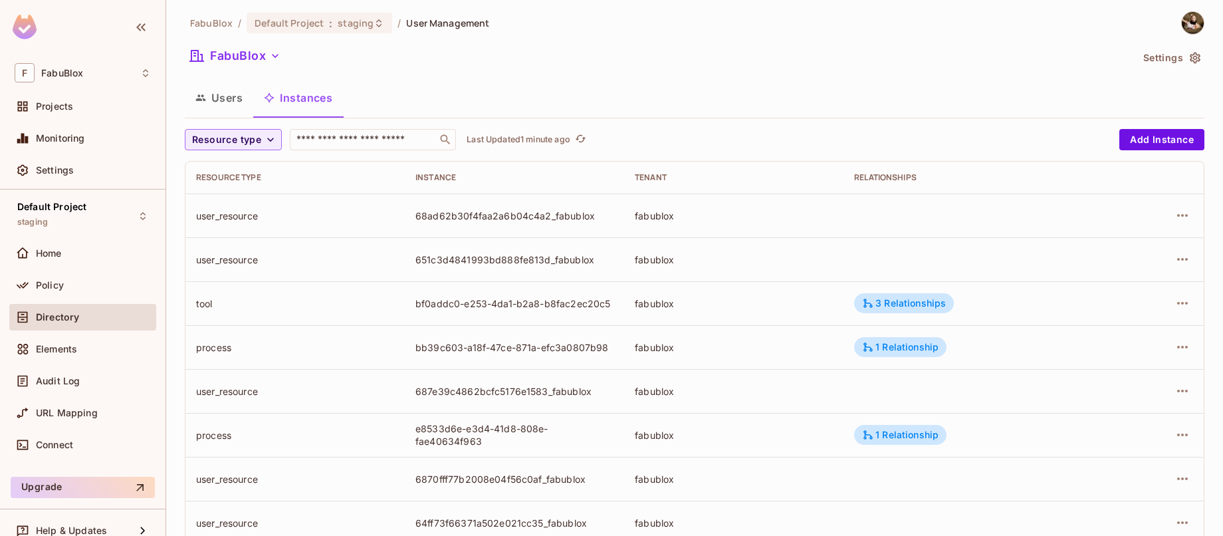
scroll to position [3, 0]
click at [1127, 300] on icon "button" at bounding box center [1182, 304] width 16 height 16
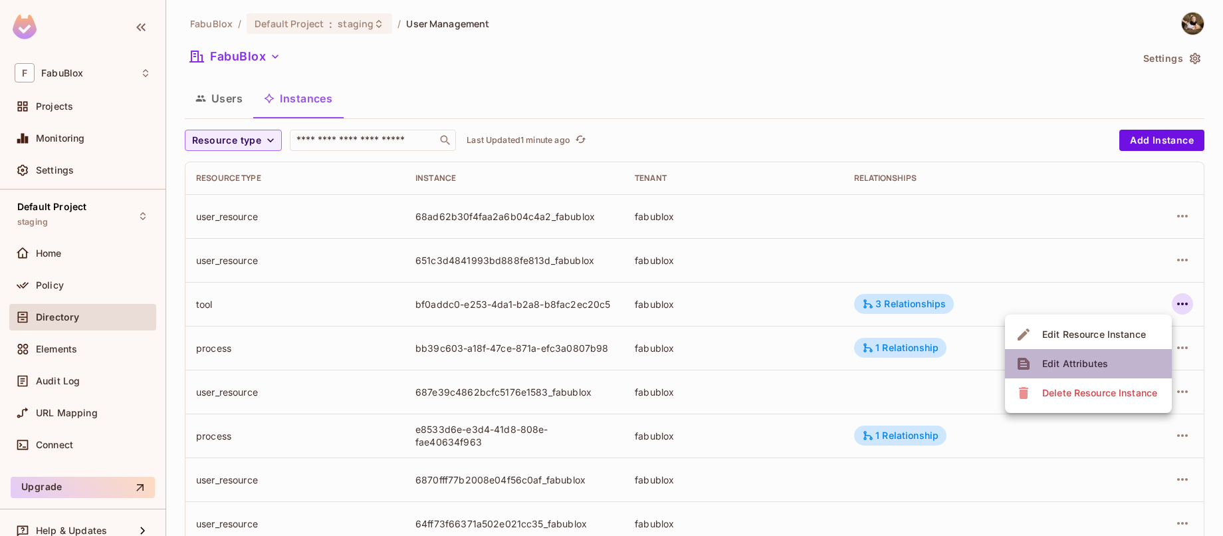
click at [1083, 358] on div "Edit Attributes" at bounding box center [1075, 363] width 66 height 13
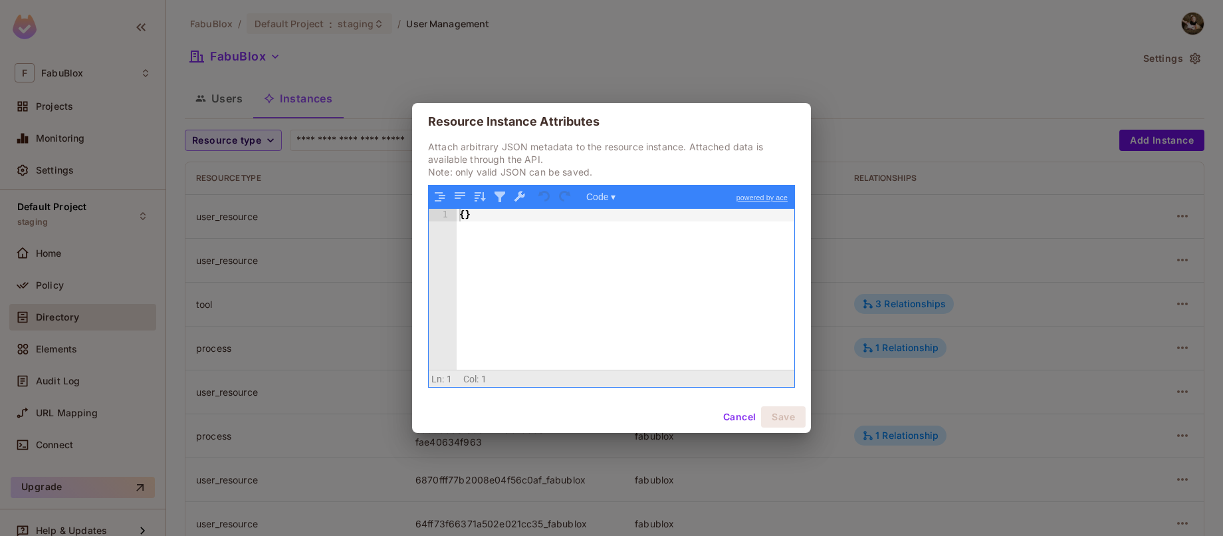
click at [734, 417] on button "Cancel" at bounding box center [739, 416] width 43 height 21
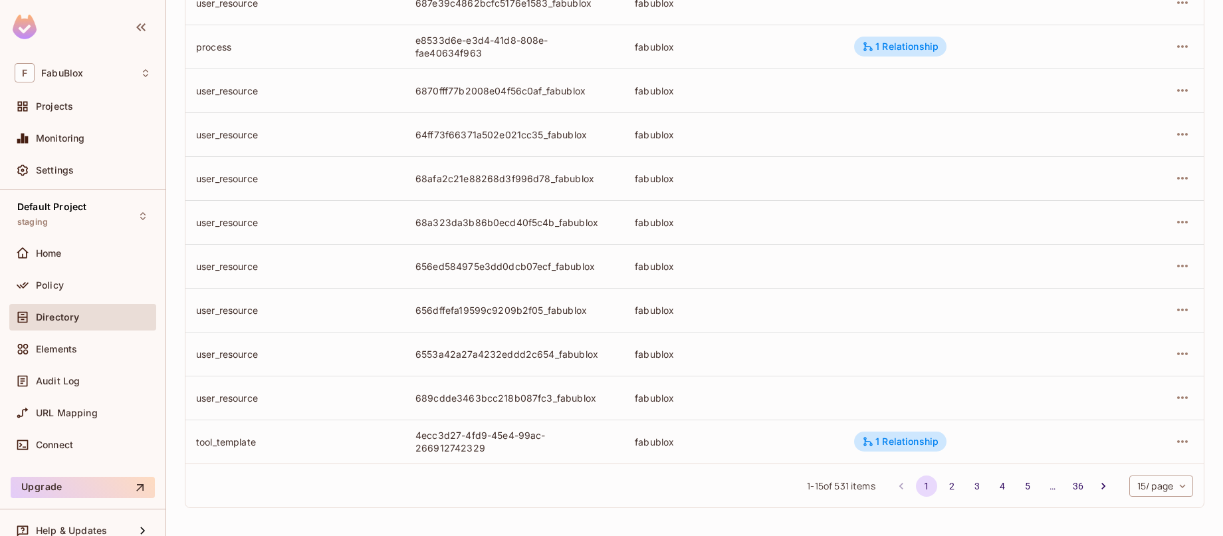
scroll to position [393, 0]
click at [1127, 438] on icon "button" at bounding box center [1182, 440] width 16 height 16
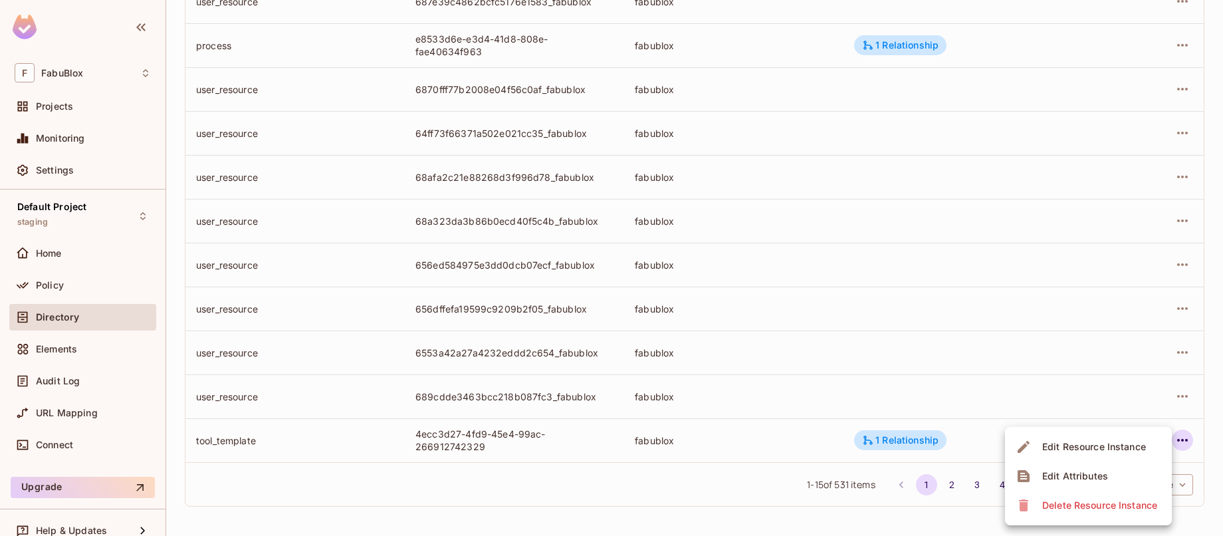
click at [1107, 449] on div "Edit Resource Instance" at bounding box center [1094, 446] width 104 height 13
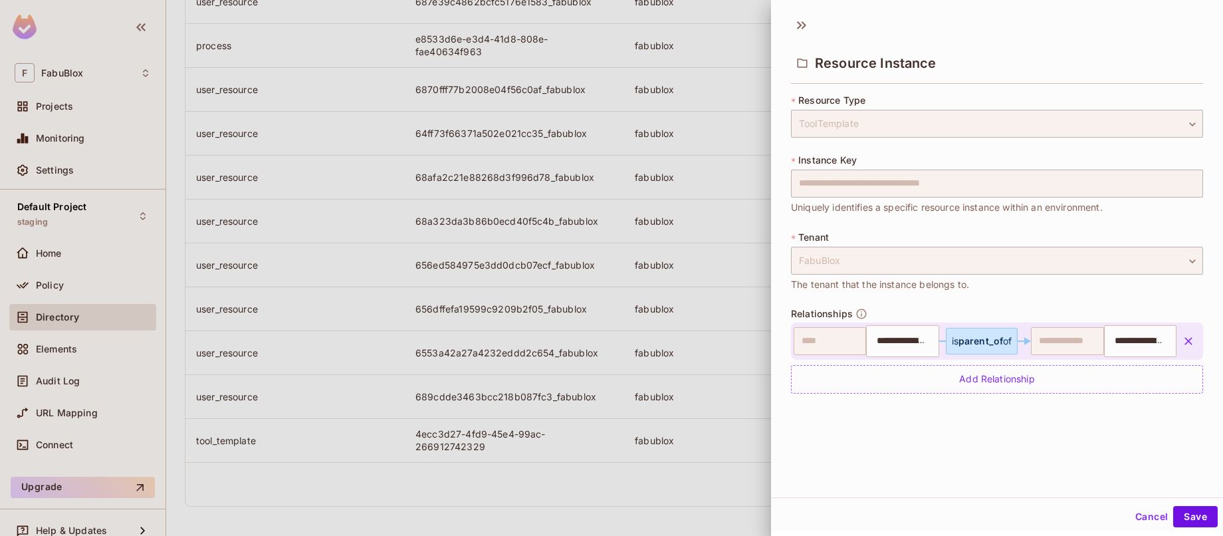
click at [1127, 521] on button "Cancel" at bounding box center [1151, 516] width 43 height 21
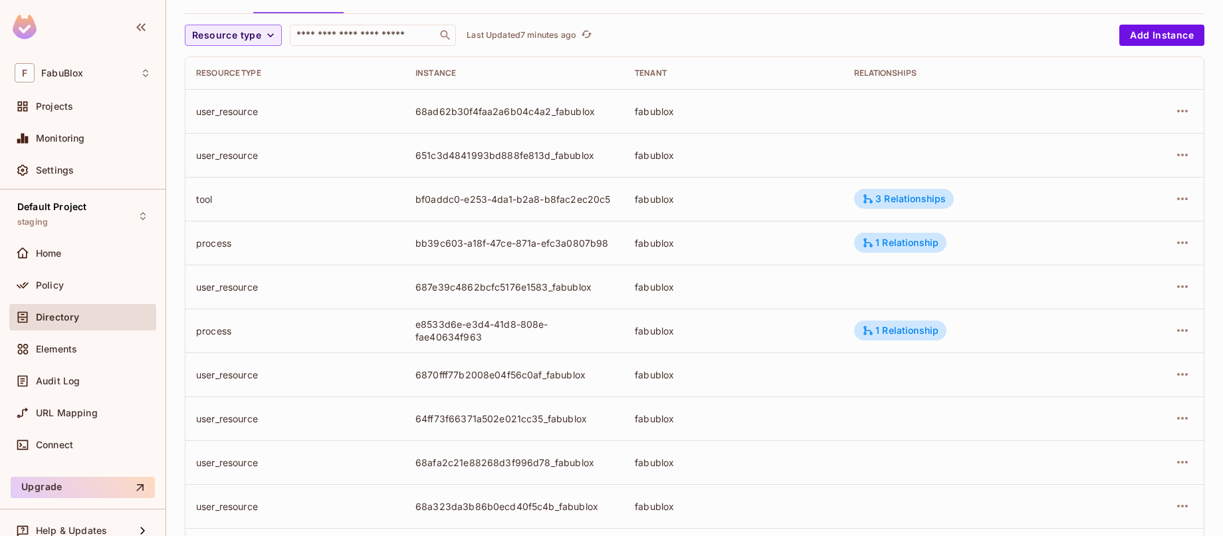
scroll to position [110, 0]
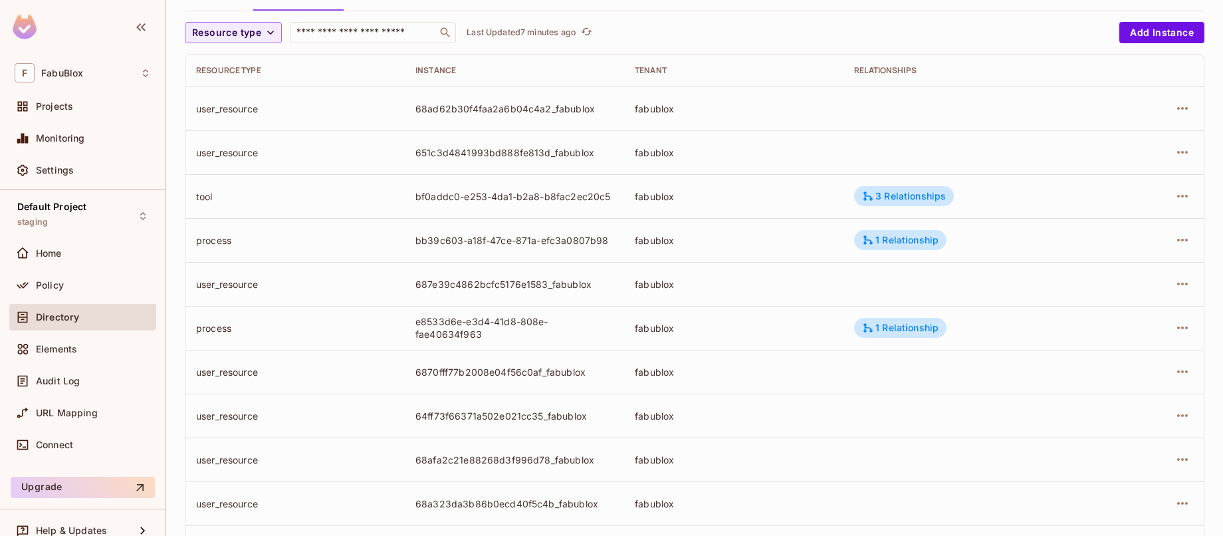
click at [289, 190] on div "tool" at bounding box center [295, 196] width 198 height 13
click at [1127, 189] on icon "button" at bounding box center [1182, 196] width 16 height 16
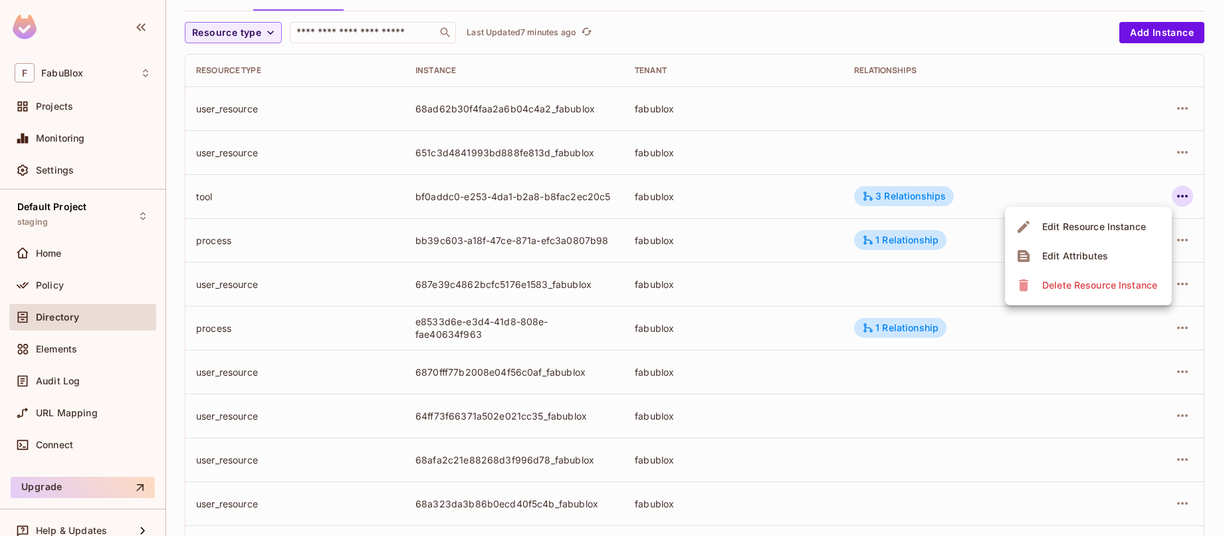
click at [1127, 221] on div "Edit Resource Instance" at bounding box center [1094, 226] width 104 height 13
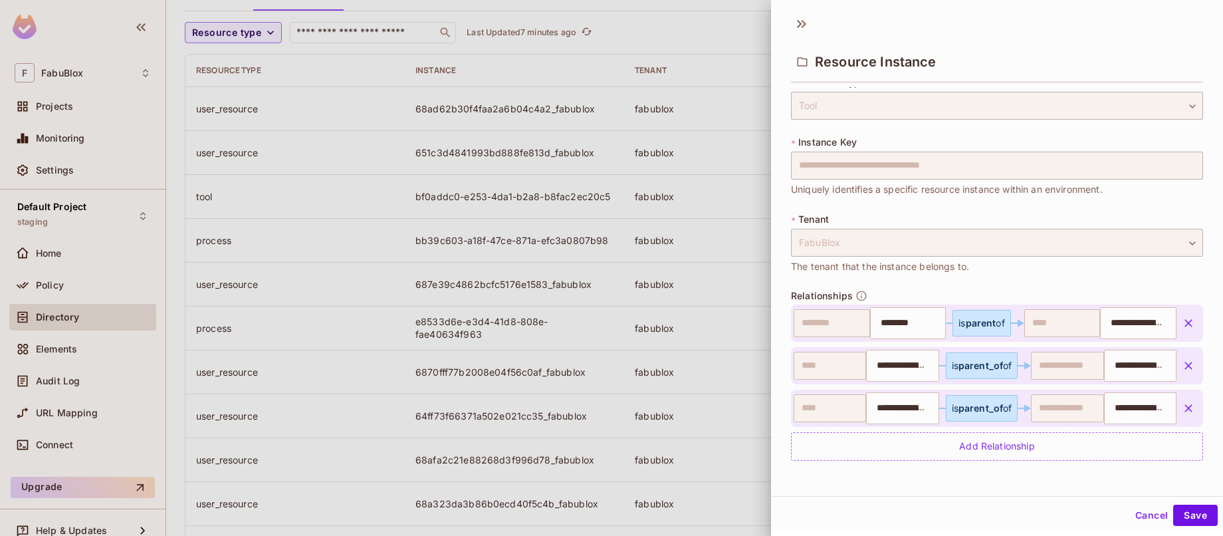
scroll to position [2, 0]
click at [684, 111] on div at bounding box center [611, 268] width 1223 height 536
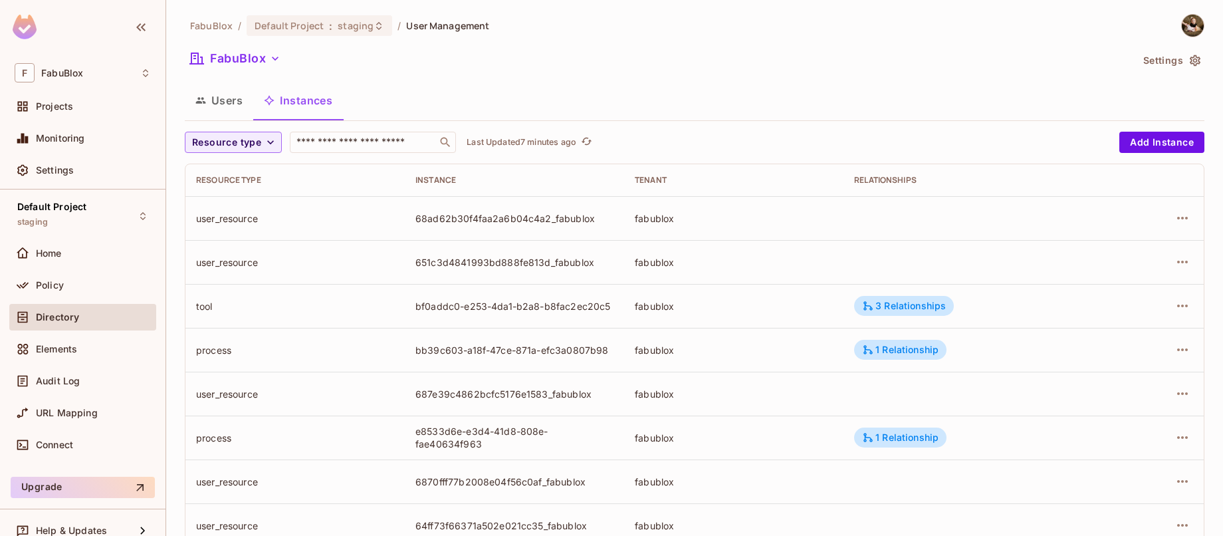
scroll to position [0, 0]
click at [209, 86] on button "Users" at bounding box center [219, 100] width 68 height 33
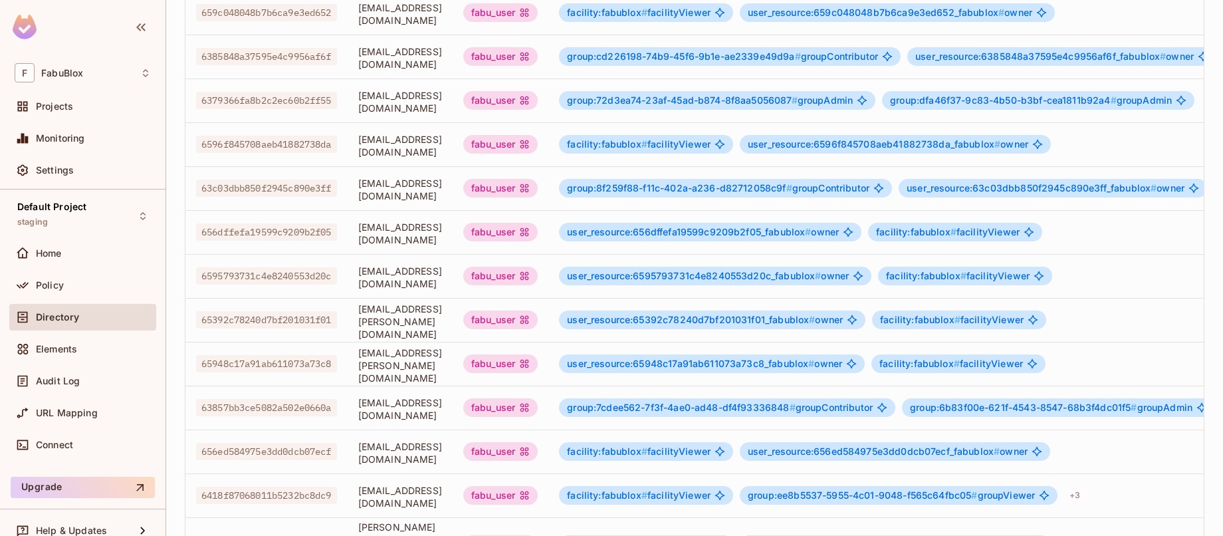
scroll to position [403, 0]
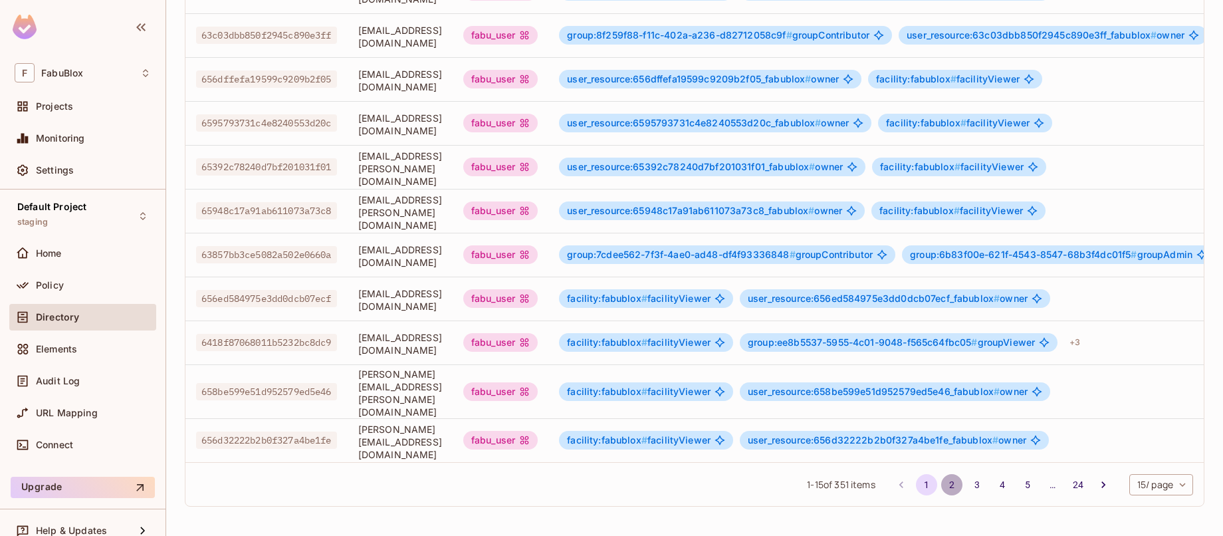
click at [941, 479] on button "2" at bounding box center [951, 484] width 21 height 21
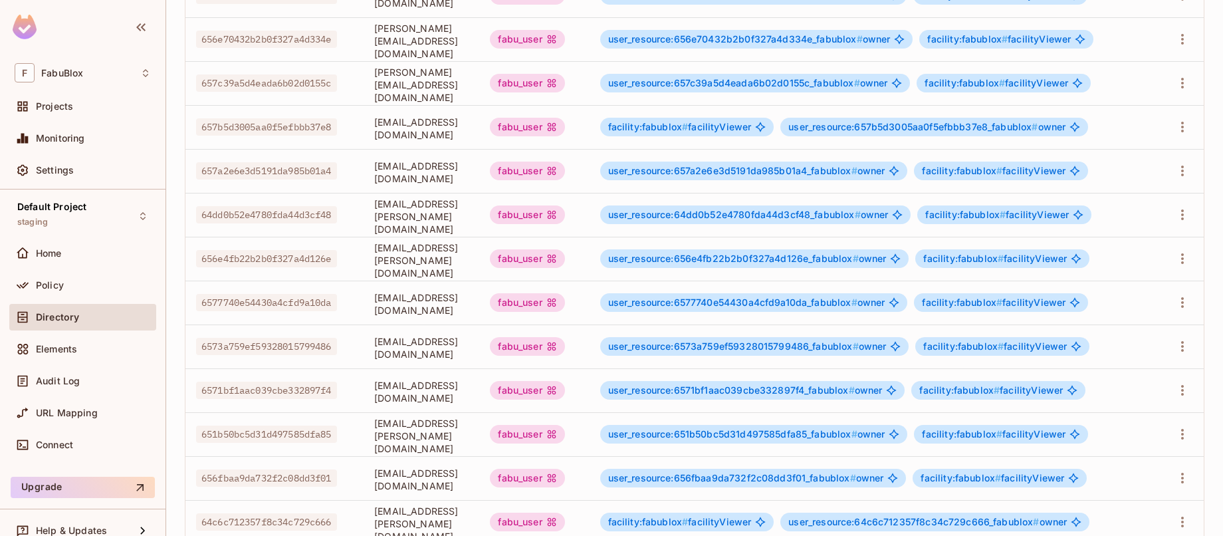
scroll to position [393, 0]
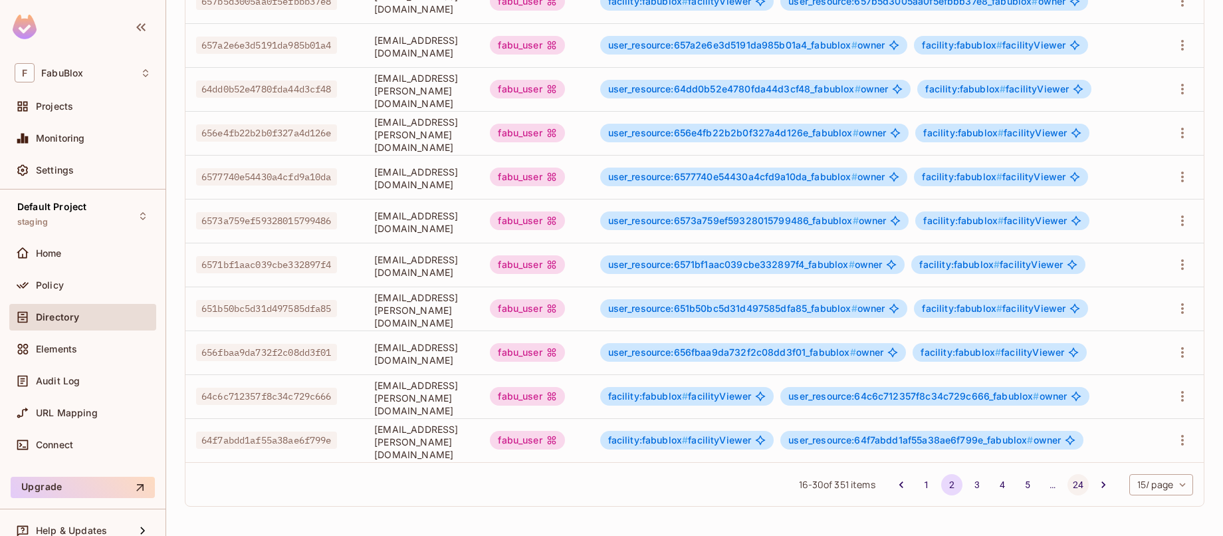
click at [1067, 480] on button "24" at bounding box center [1077, 484] width 21 height 21
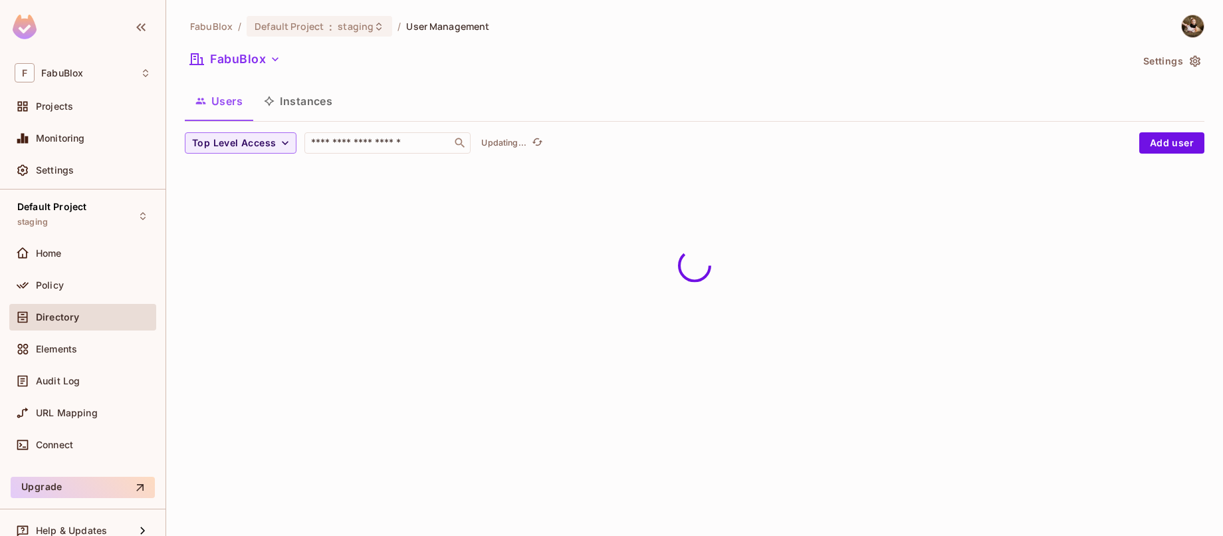
scroll to position [0, 0]
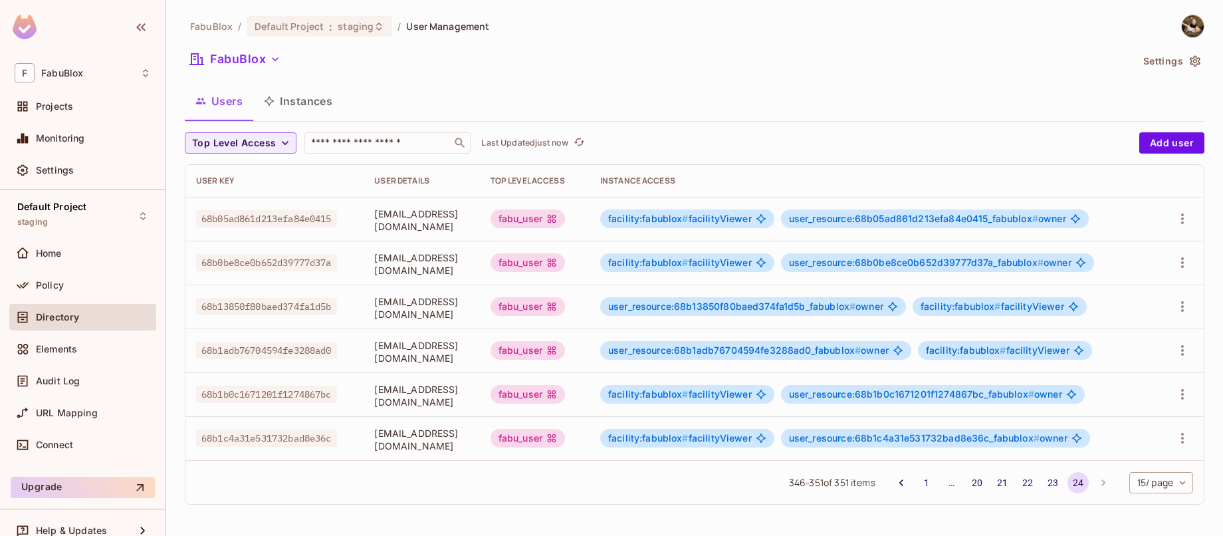
click at [304, 94] on button "Instances" at bounding box center [298, 100] width 90 height 33
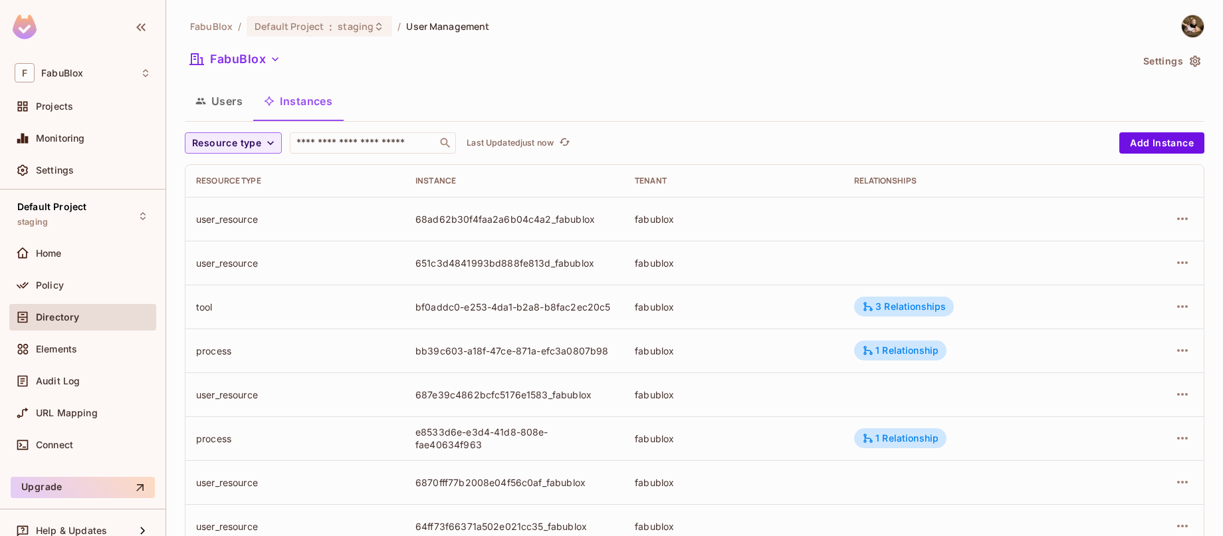
click at [247, 96] on button "Users" at bounding box center [219, 100] width 68 height 33
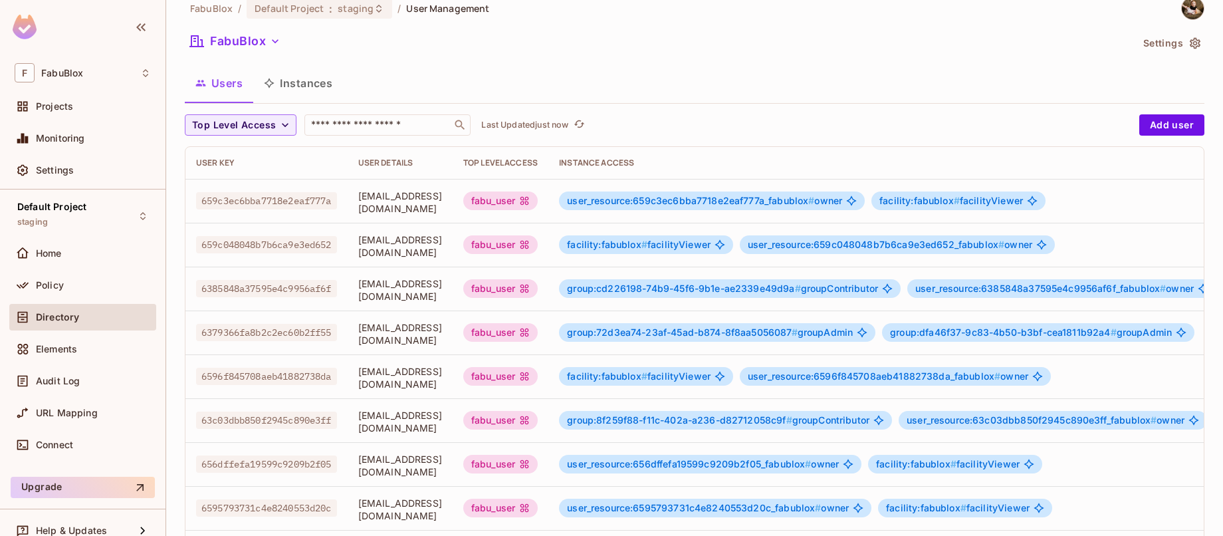
scroll to position [20, 0]
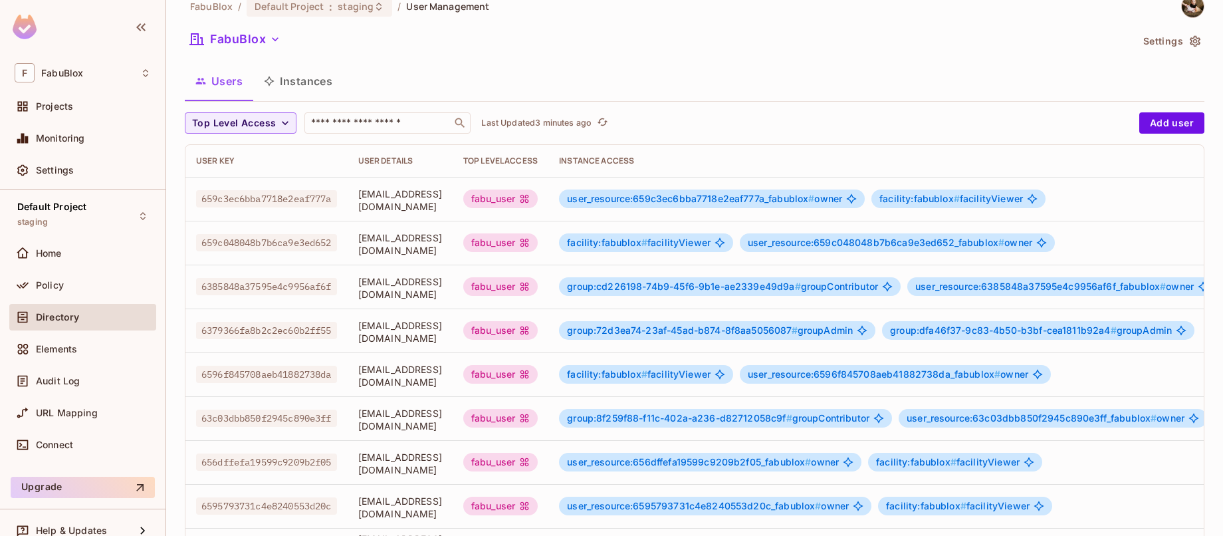
click at [1113, 197] on div "user_resource:659c3ec6bba7718e2eaf777a_fabublox # owner facility:fabublox # fac…" at bounding box center [902, 198] width 687 height 19
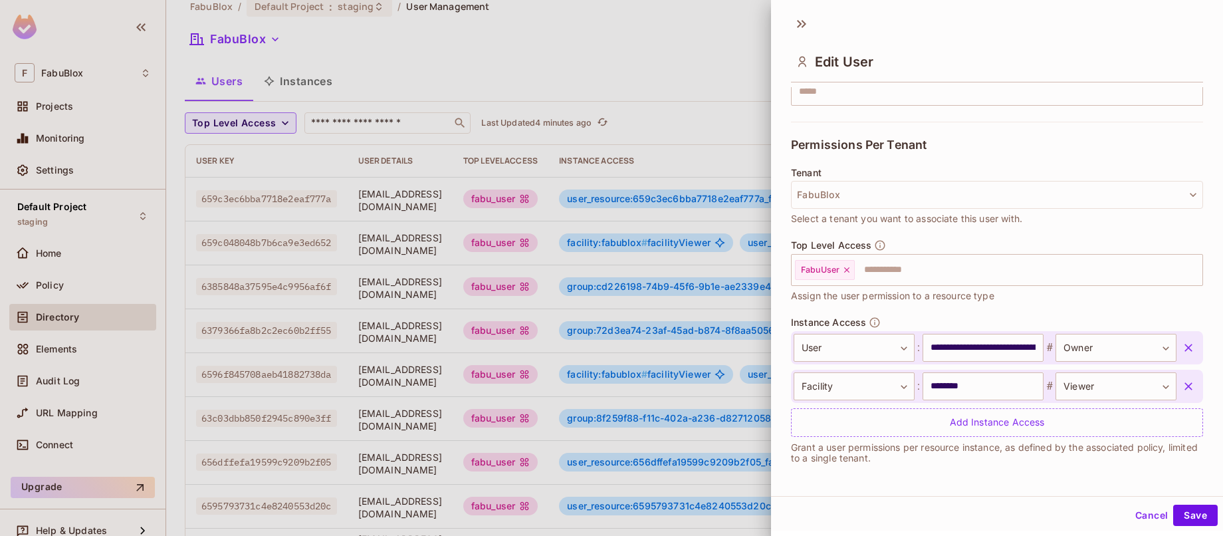
scroll to position [2, 0]
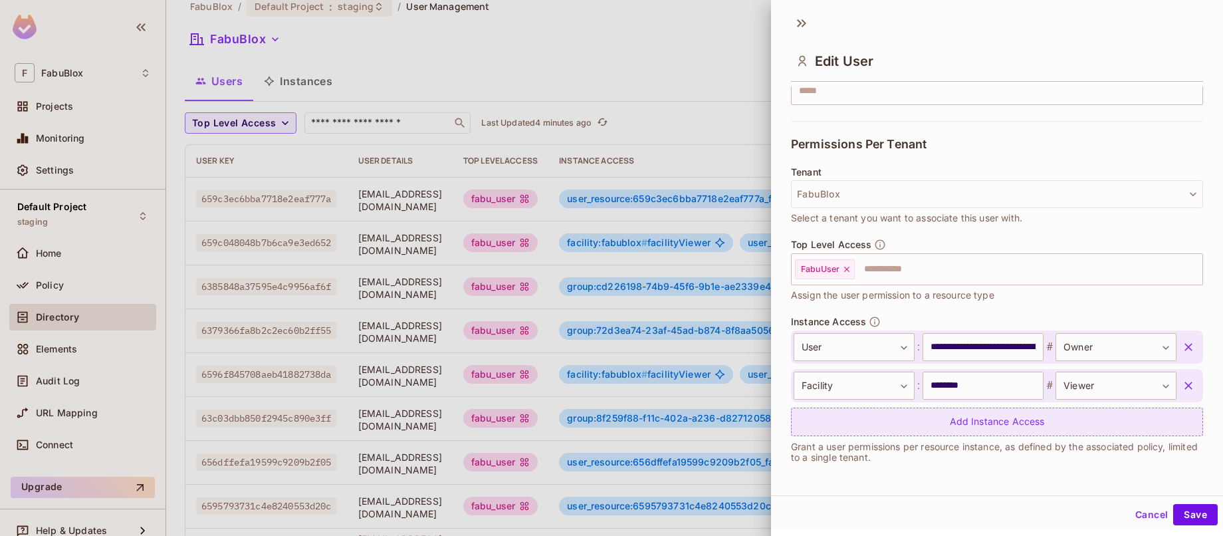
click at [952, 418] on div "Add Instance Access" at bounding box center [997, 421] width 412 height 29
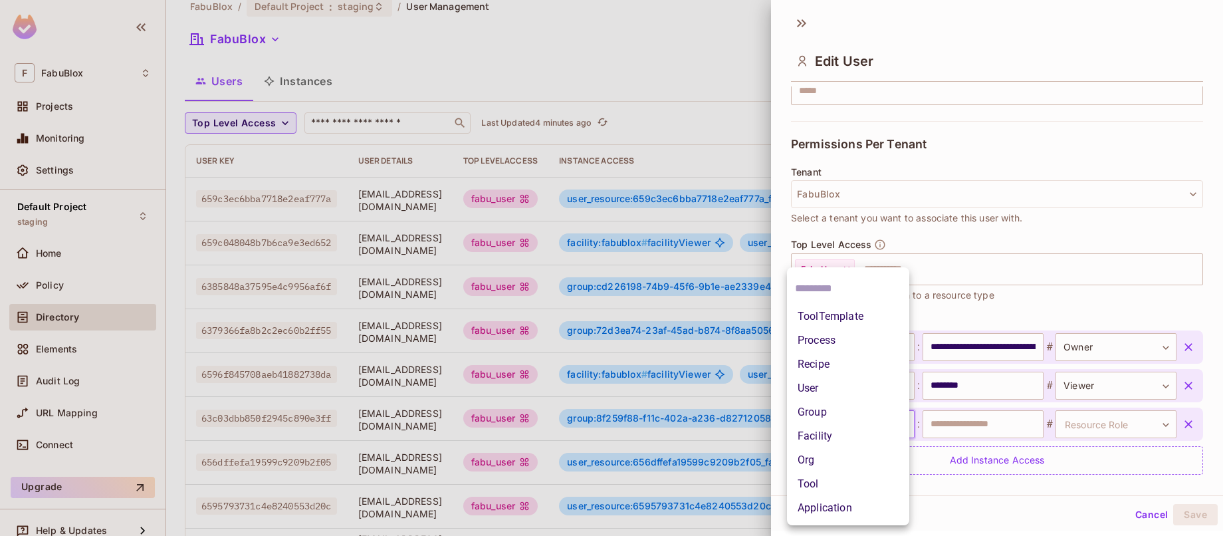
click at [886, 423] on body "F FabuBlox Projects Monitoring Settings Default Project staging Home Policy Dir…" at bounding box center [611, 268] width 1223 height 536
click at [861, 346] on li "Process" at bounding box center [848, 340] width 122 height 24
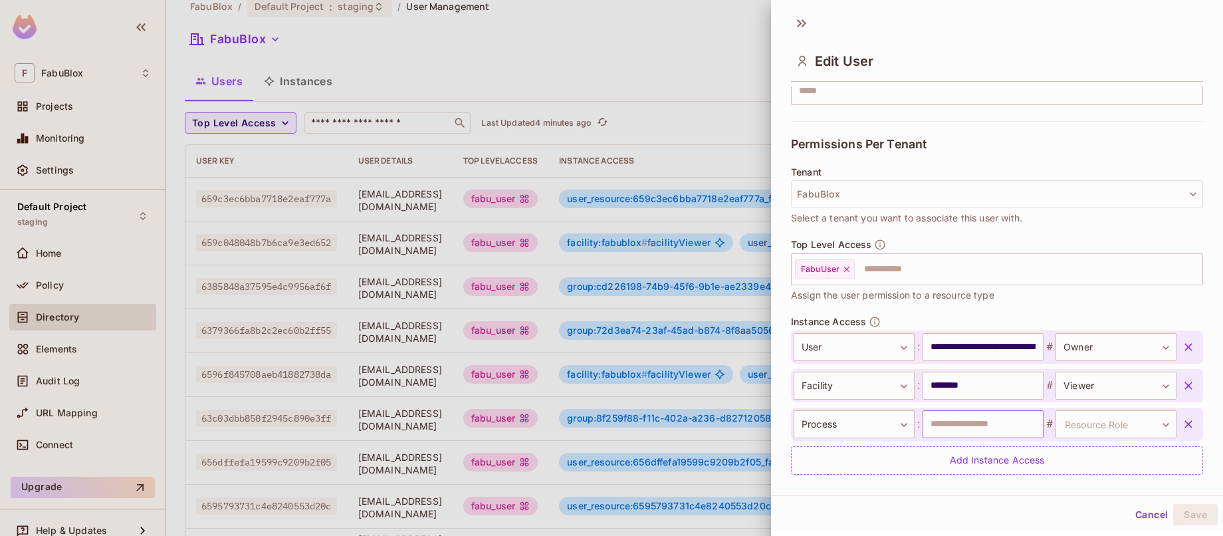
click at [998, 431] on input "text" at bounding box center [982, 424] width 121 height 28
click at [1127, 512] on button "Cancel" at bounding box center [1151, 514] width 43 height 21
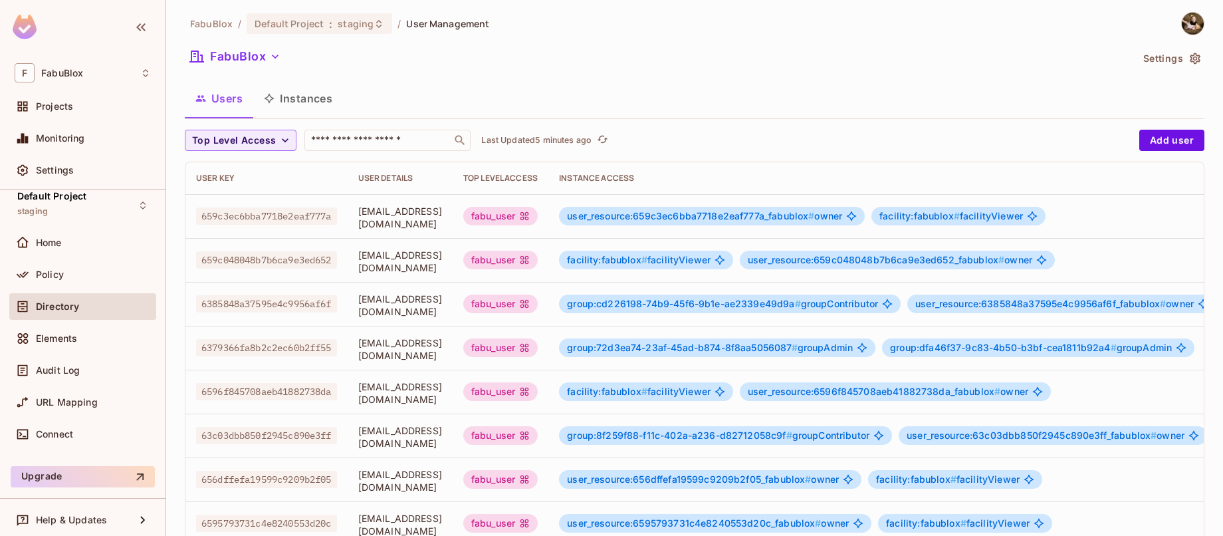
scroll to position [0, 0]
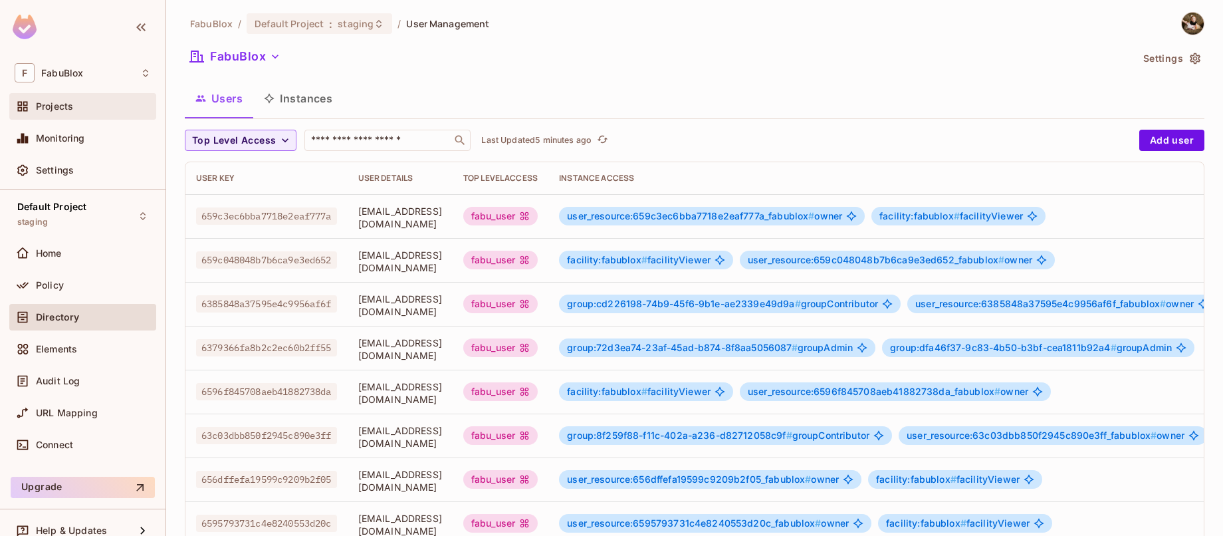
click at [68, 100] on div "Projects" at bounding box center [83, 106] width 136 height 16
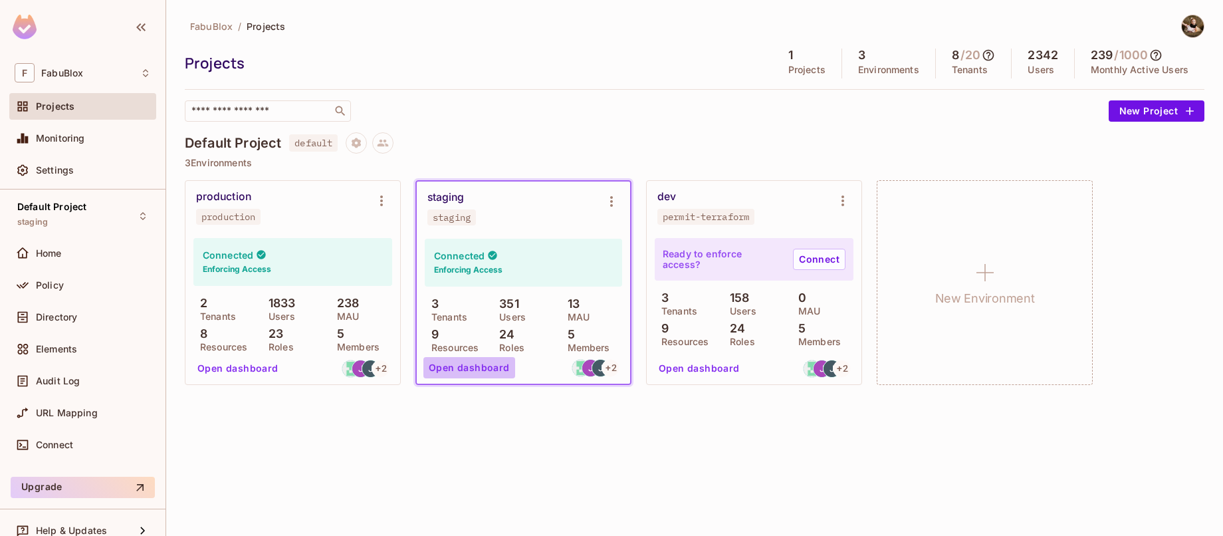
click at [486, 365] on button "Open dashboard" at bounding box center [469, 367] width 92 height 21
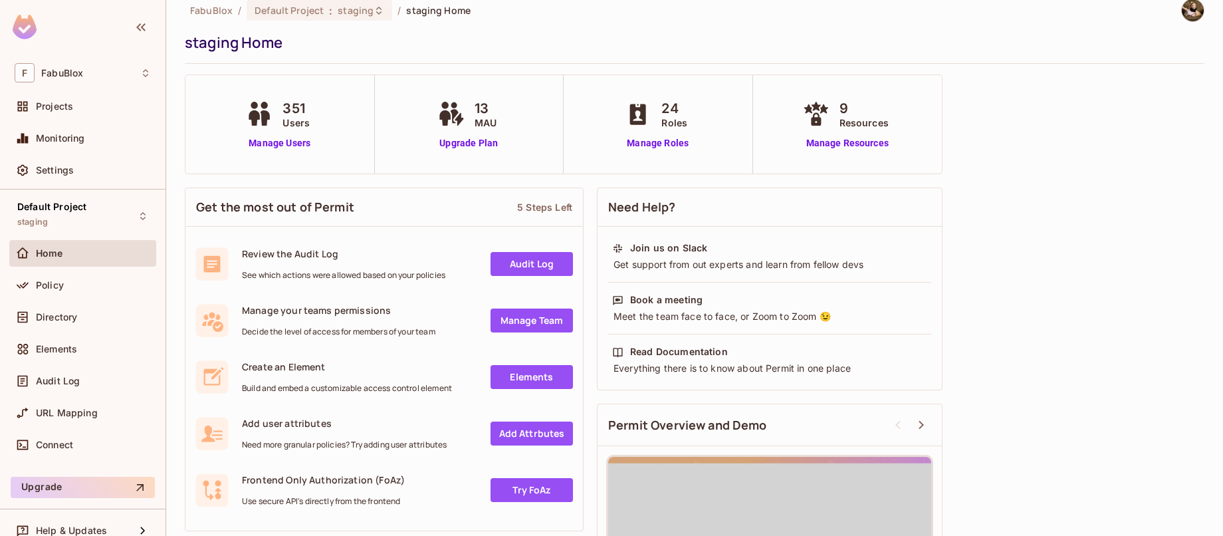
scroll to position [18, 0]
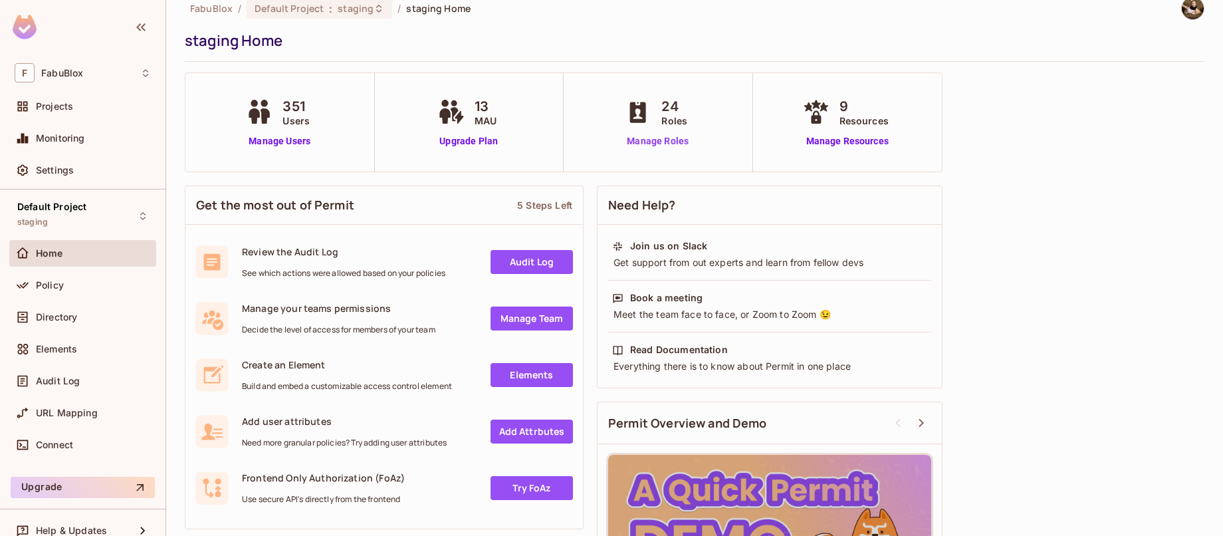
click at [682, 142] on link "Manage Roles" at bounding box center [657, 141] width 72 height 14
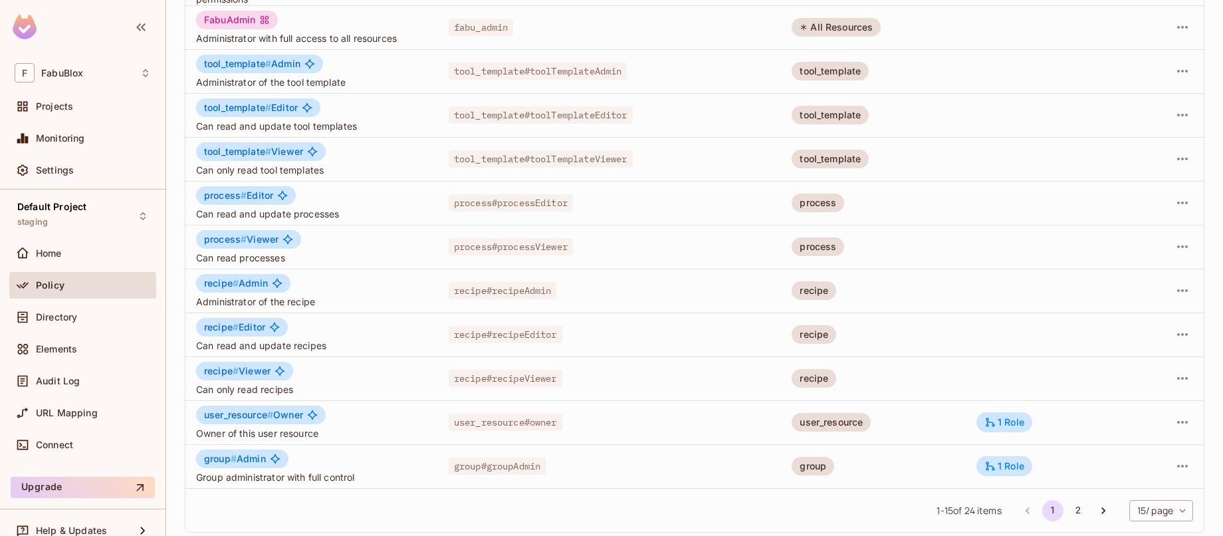
scroll to position [342, 0]
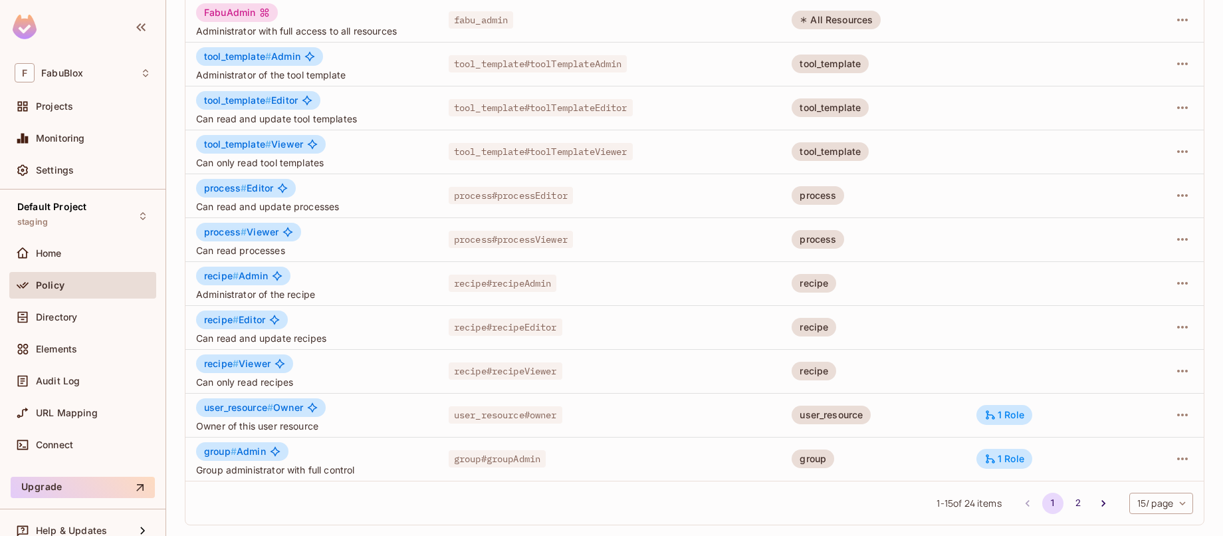
click at [734, 367] on div "recipe#recipeViewer" at bounding box center [610, 370] width 322 height 13
click at [1174, 373] on icon "button" at bounding box center [1182, 371] width 16 height 16
click at [1138, 407] on li "Edit Role" at bounding box center [1115, 401] width 118 height 29
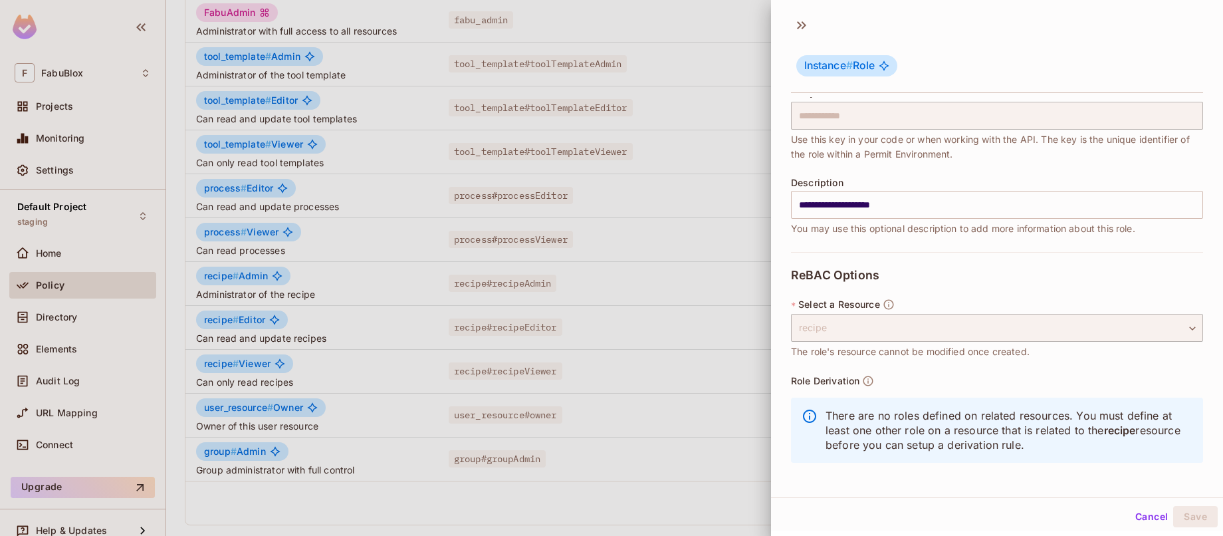
scroll to position [91, 0]
click at [963, 328] on div "recipe" at bounding box center [997, 330] width 412 height 28
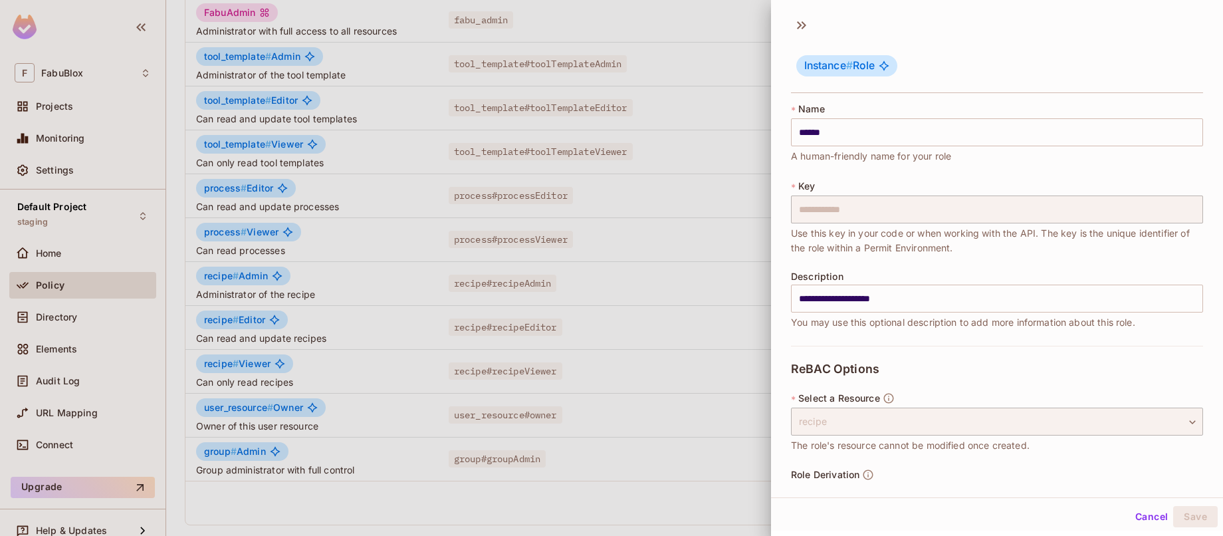
scroll to position [0, 0]
click at [1131, 512] on button "Cancel" at bounding box center [1151, 516] width 43 height 21
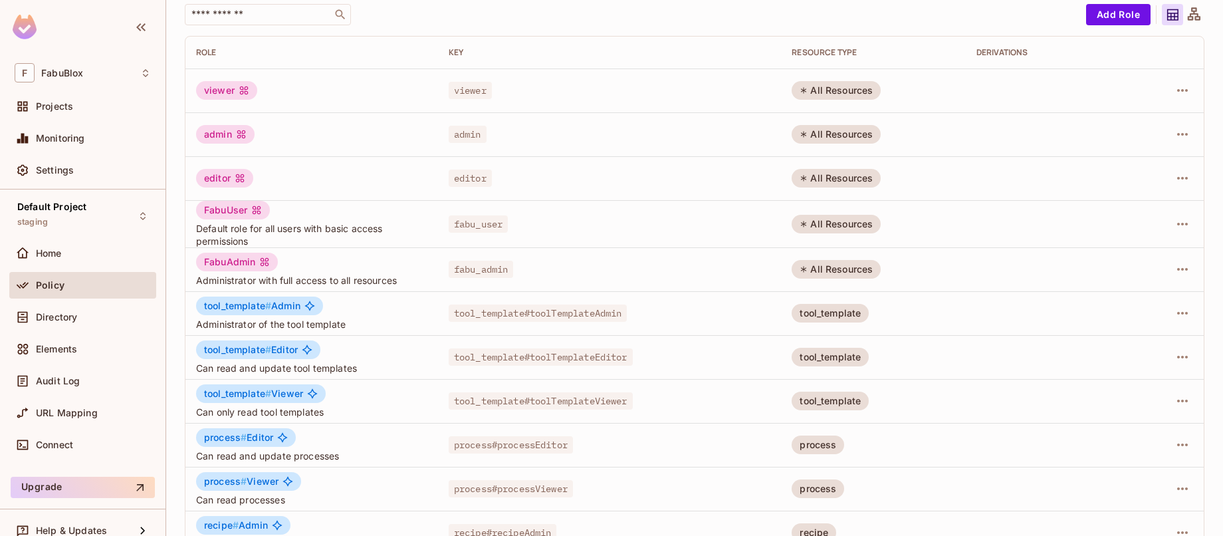
scroll to position [108, 0]
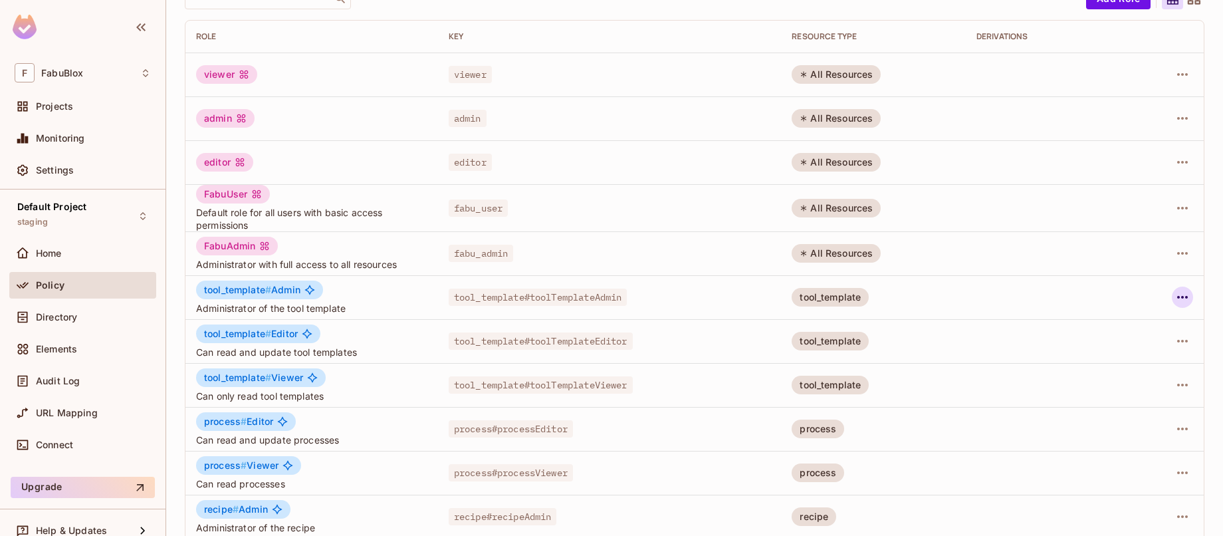
click at [1174, 294] on icon "button" at bounding box center [1182, 297] width 16 height 16
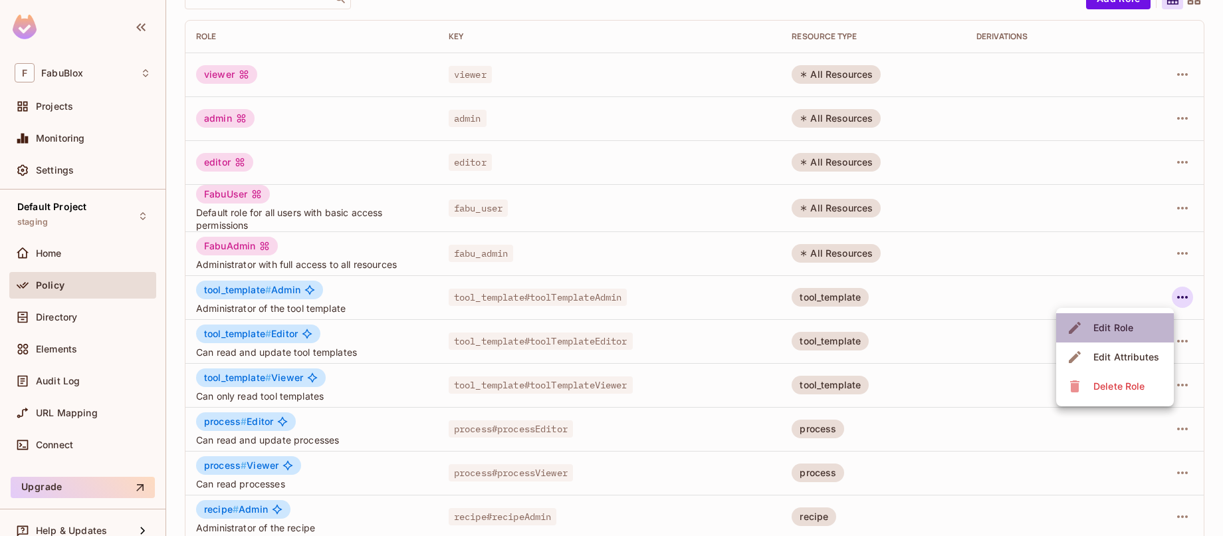
click at [1145, 321] on li "Edit Role" at bounding box center [1115, 327] width 118 height 29
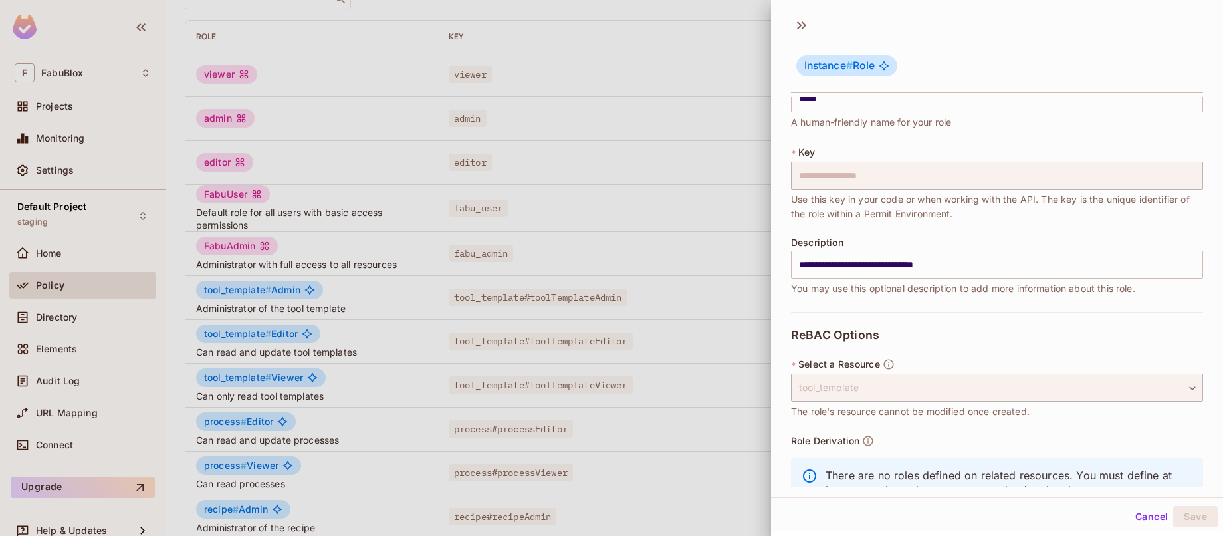
scroll to position [94, 0]
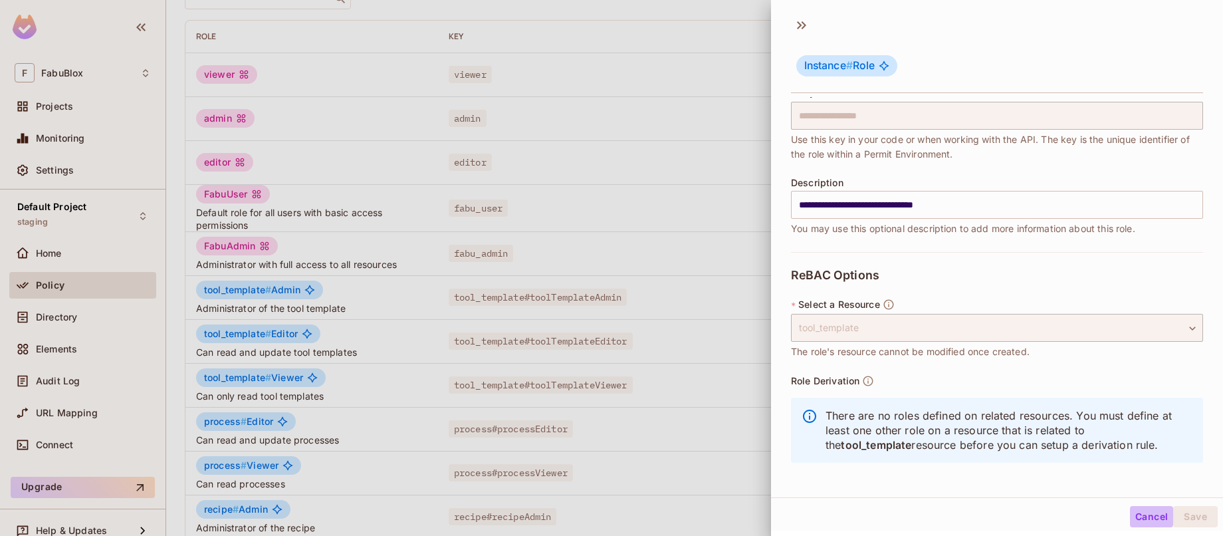
click at [1134, 508] on button "Cancel" at bounding box center [1151, 516] width 43 height 21
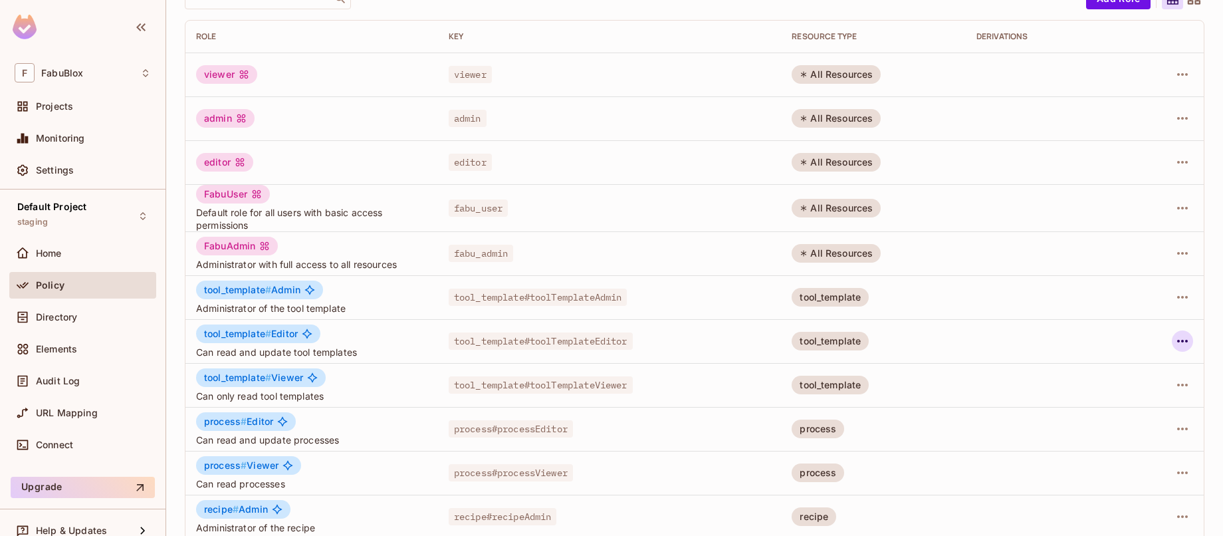
click at [1177, 342] on icon "button" at bounding box center [1182, 341] width 11 height 3
click at [1110, 375] on div "Edit Role" at bounding box center [1113, 371] width 40 height 13
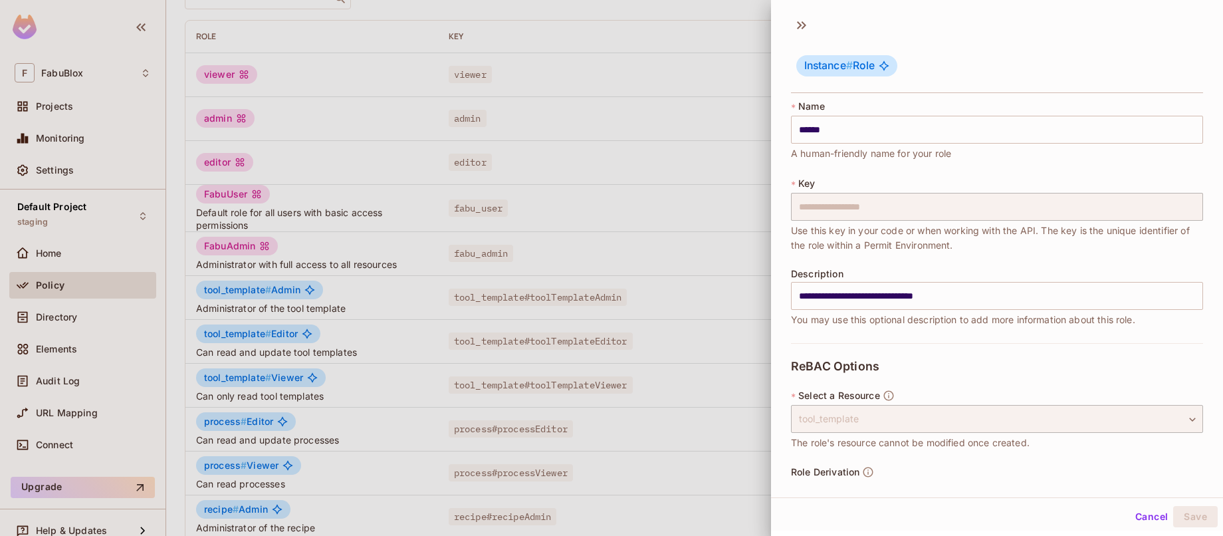
scroll to position [0, 0]
drag, startPoint x: 1134, startPoint y: 513, endPoint x: 1053, endPoint y: 482, distance: 86.0
click at [1134, 513] on button "Cancel" at bounding box center [1151, 516] width 43 height 21
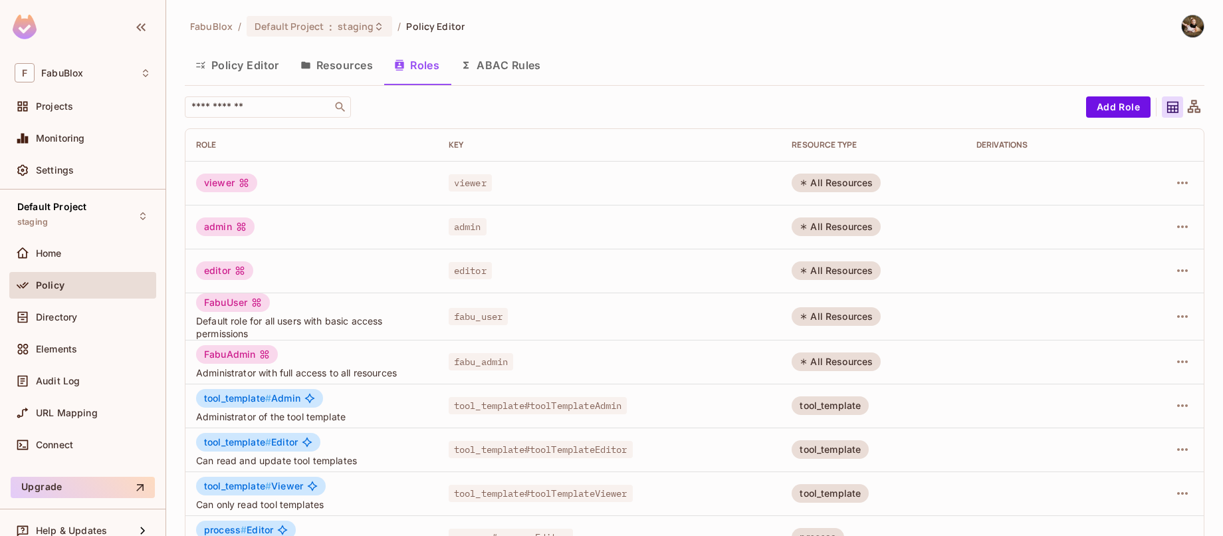
click at [500, 65] on button "ABAC Rules" at bounding box center [501, 65] width 102 height 33
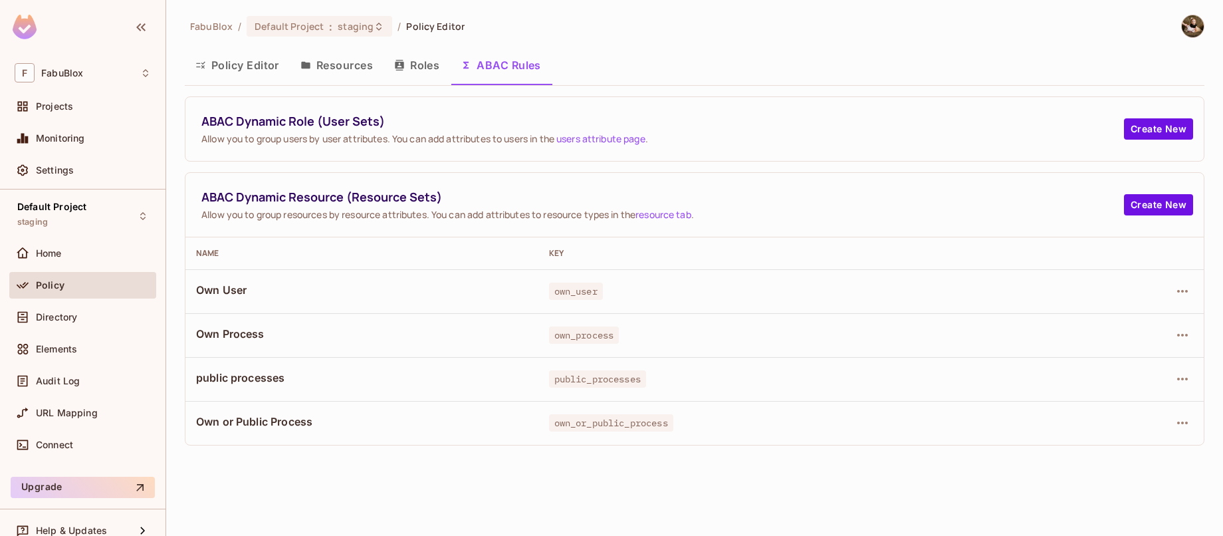
click at [432, 68] on button "Roles" at bounding box center [416, 65] width 66 height 33
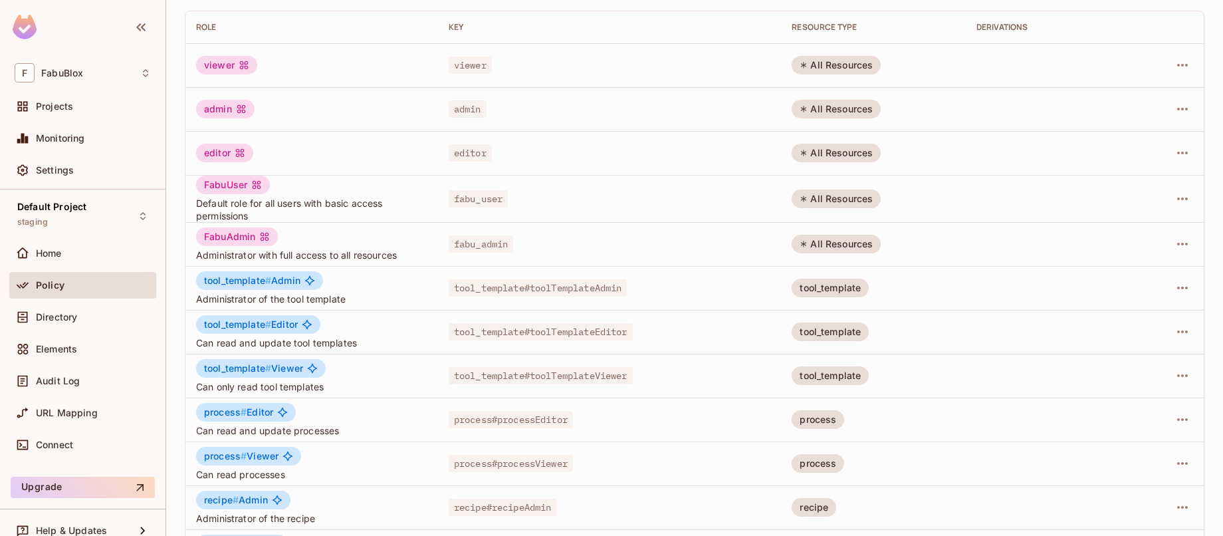
scroll to position [342, 0]
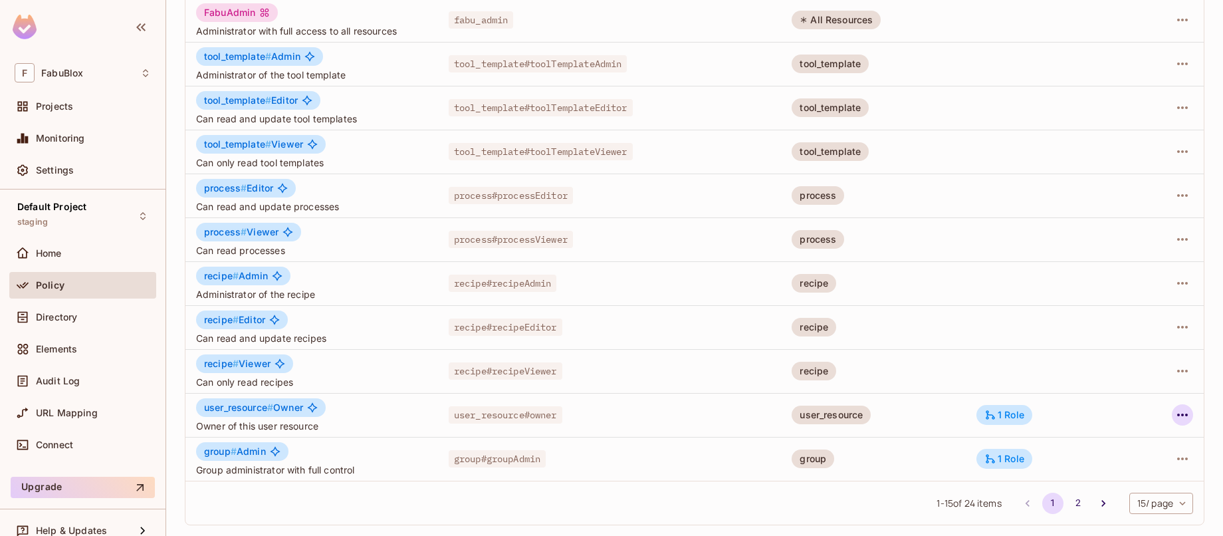
click at [1176, 417] on icon "button" at bounding box center [1182, 415] width 16 height 16
click at [1150, 469] on div "Edit Attributes" at bounding box center [1126, 474] width 66 height 13
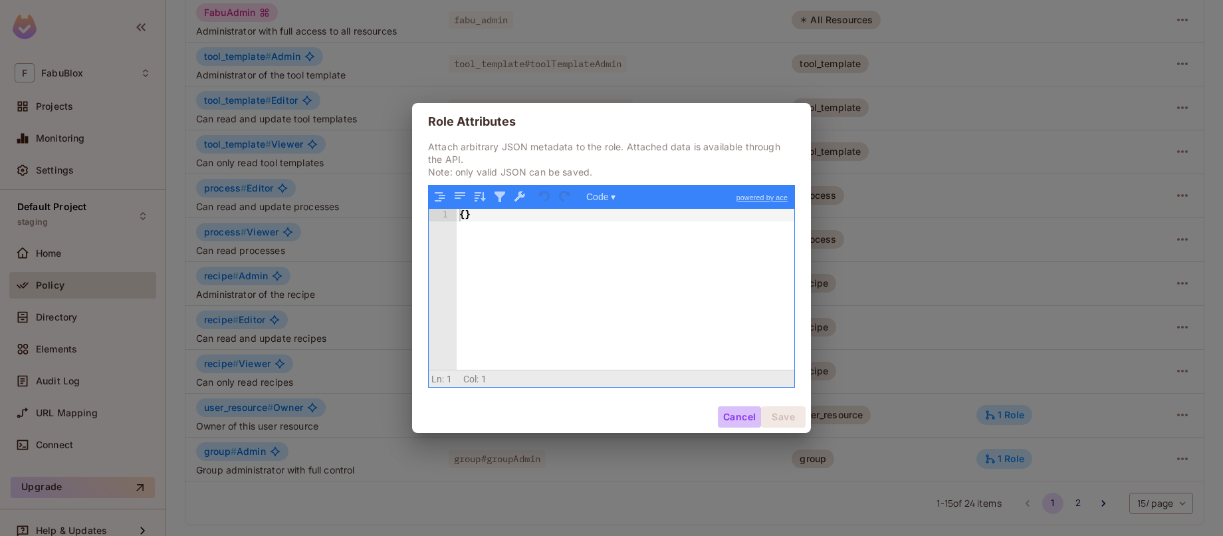
click at [724, 416] on button "Cancel" at bounding box center [739, 416] width 43 height 21
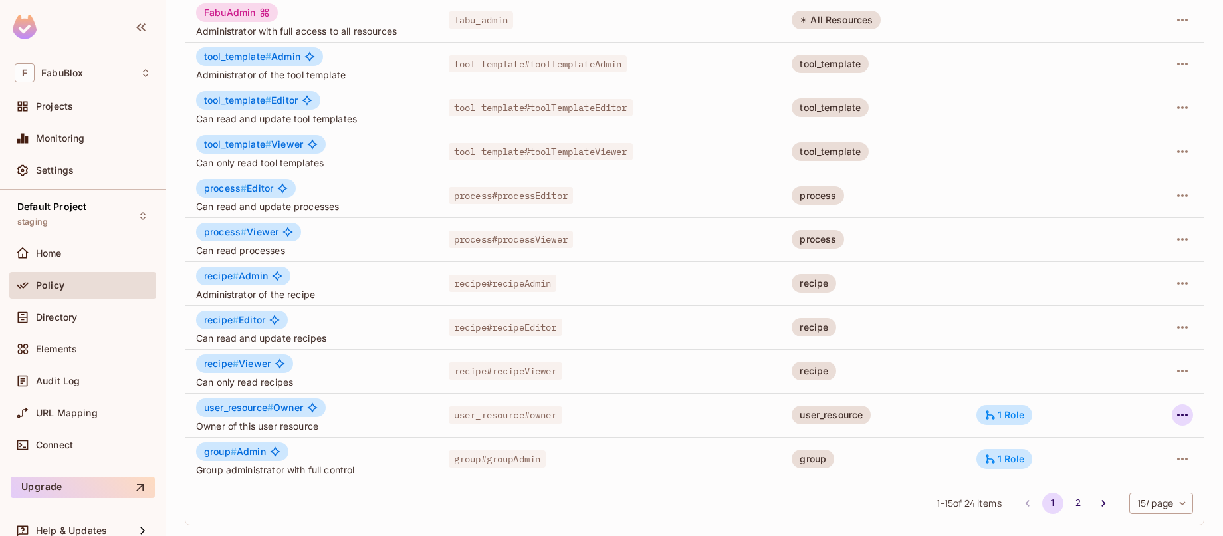
click at [1174, 413] on icon "button" at bounding box center [1182, 415] width 16 height 16
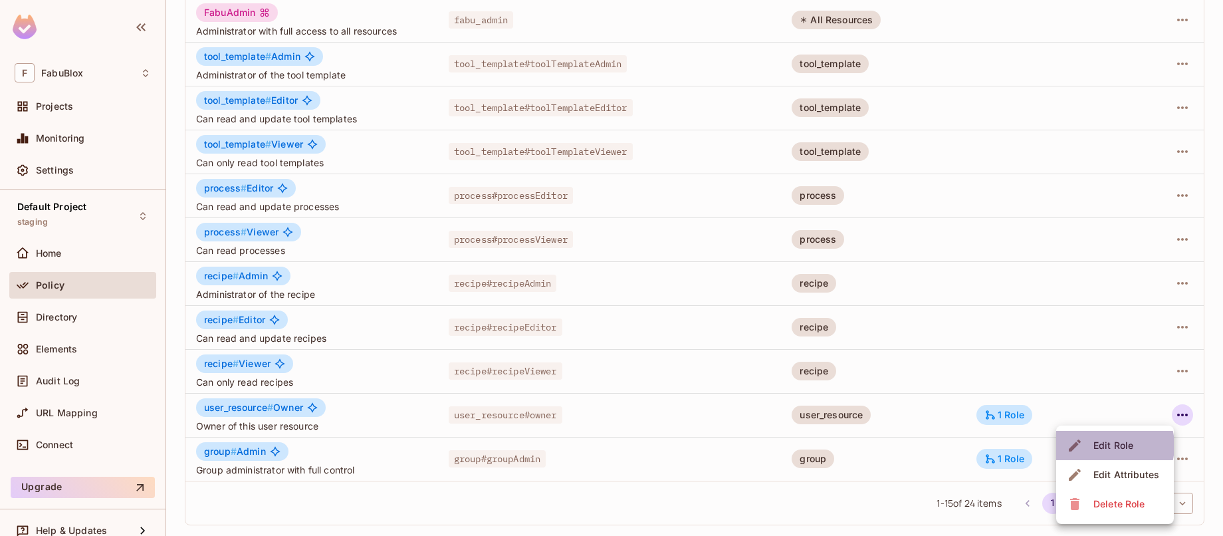
click at [1103, 445] on div "Edit Role" at bounding box center [1113, 445] width 40 height 13
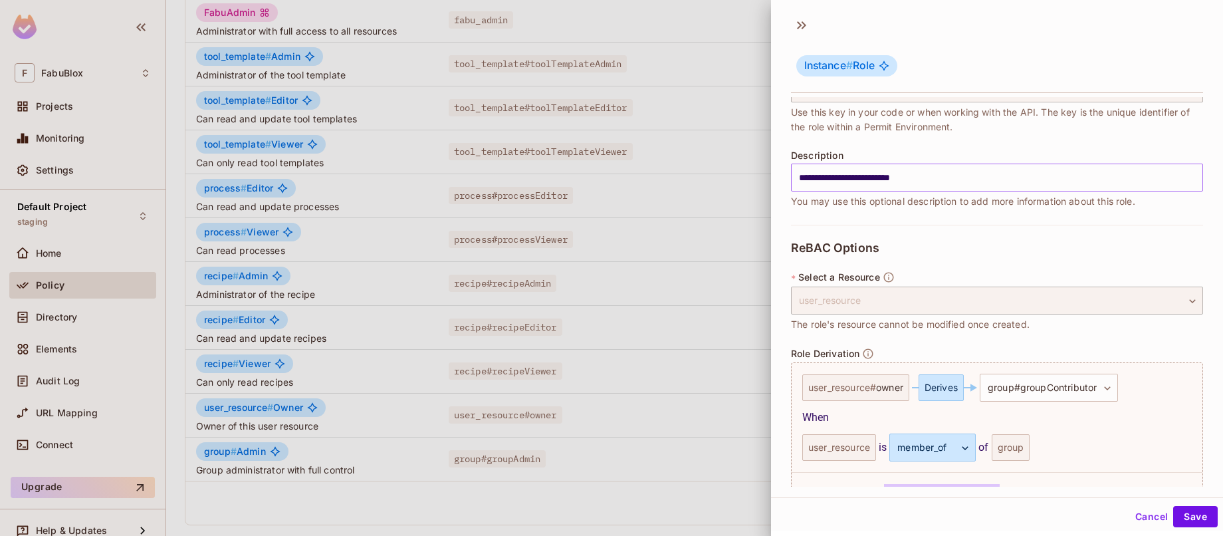
scroll to position [223, 0]
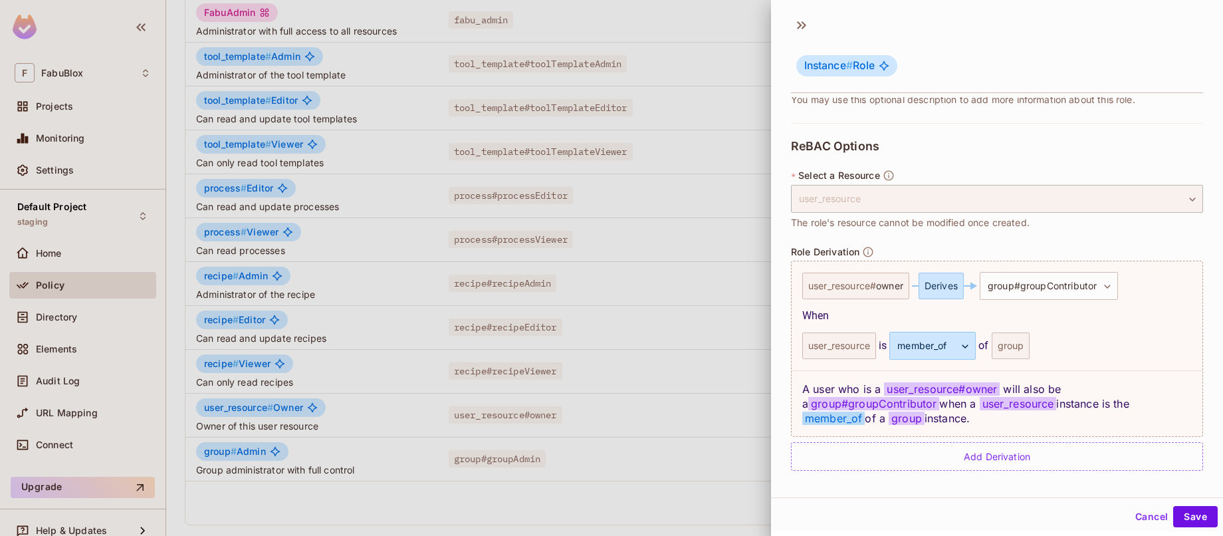
click at [1130, 514] on button "Cancel" at bounding box center [1151, 516] width 43 height 21
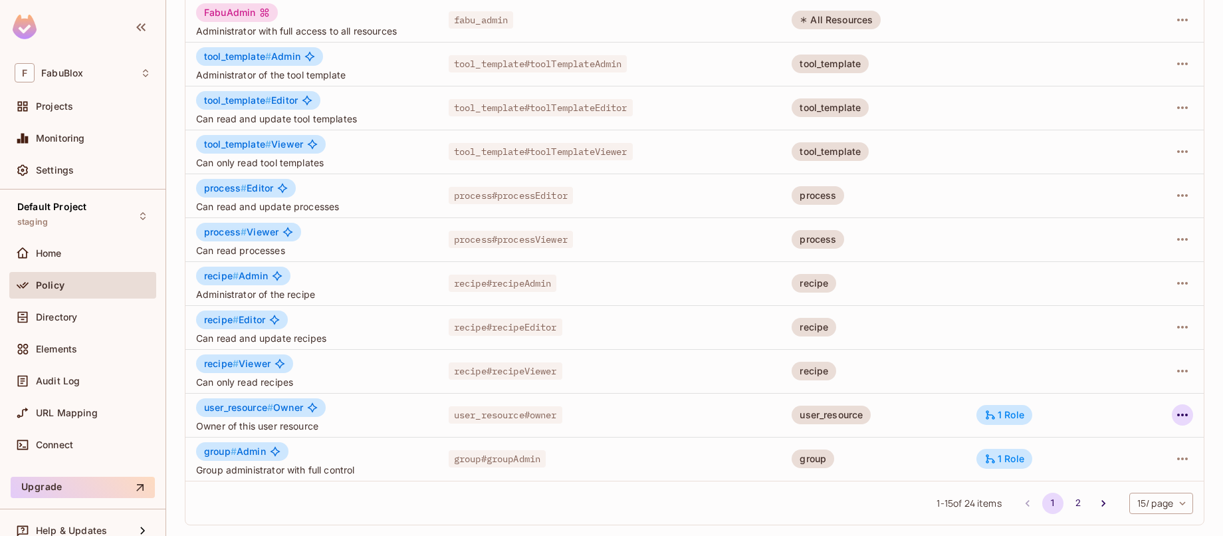
click at [1174, 413] on icon "button" at bounding box center [1182, 415] width 16 height 16
click at [1156, 441] on li "Edit Role" at bounding box center [1115, 445] width 118 height 29
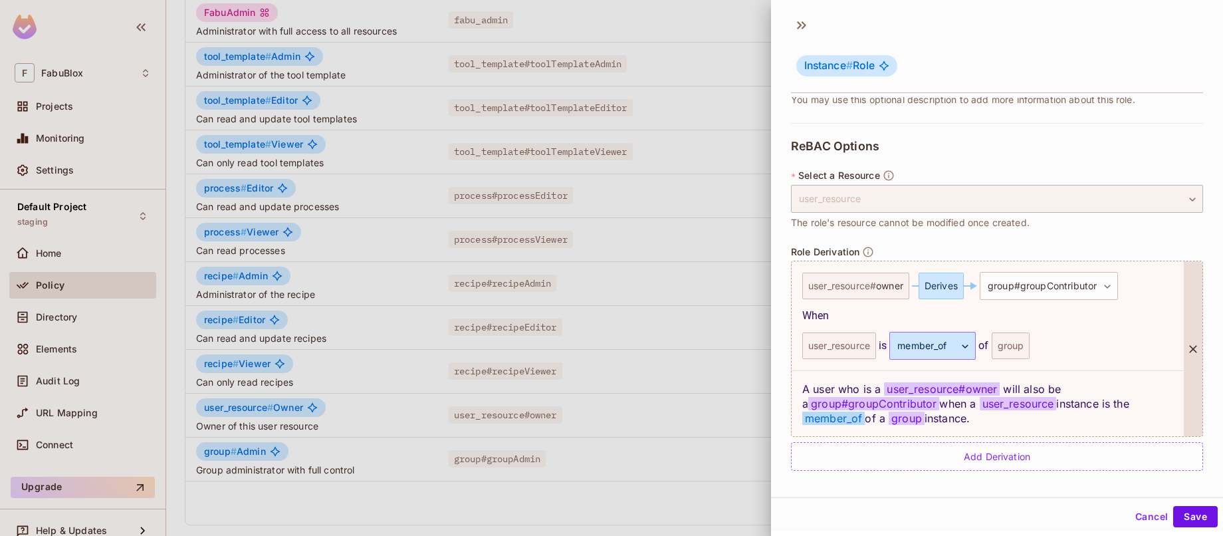
click at [929, 340] on body "F FabuBlox Projects Monitoring Settings Default Project staging Home Policy Dir…" at bounding box center [611, 268] width 1223 height 536
click at [1074, 348] on div at bounding box center [611, 268] width 1223 height 536
click at [862, 343] on div "user_resource" at bounding box center [839, 345] width 74 height 27
click at [1067, 351] on div "user_resource is member_of ********* ​ of group" at bounding box center [987, 346] width 371 height 28
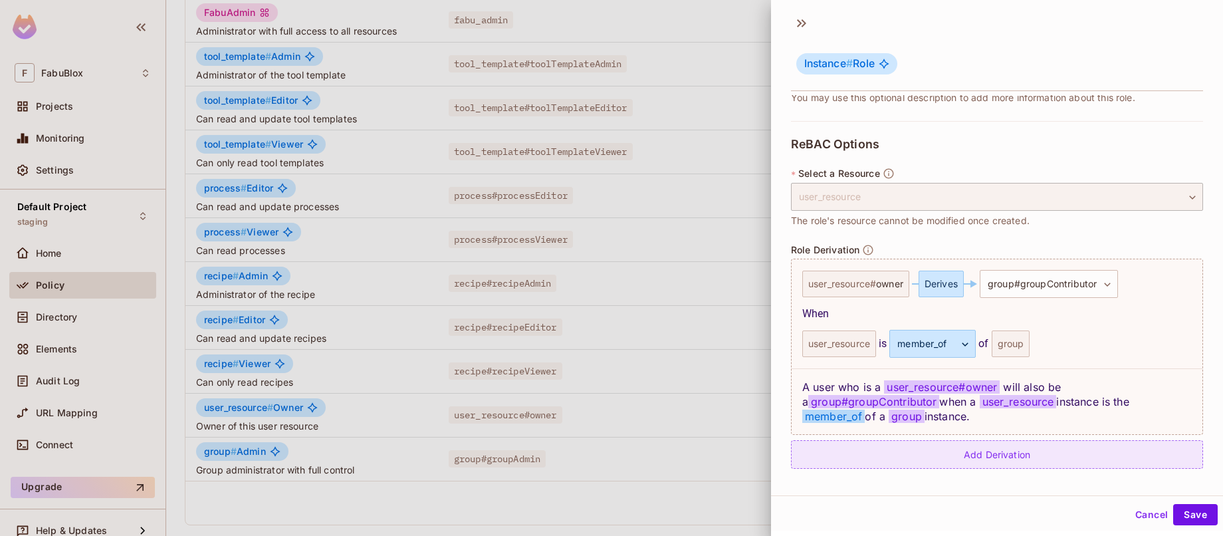
click at [1036, 454] on div "Add Derivation" at bounding box center [997, 454] width 412 height 29
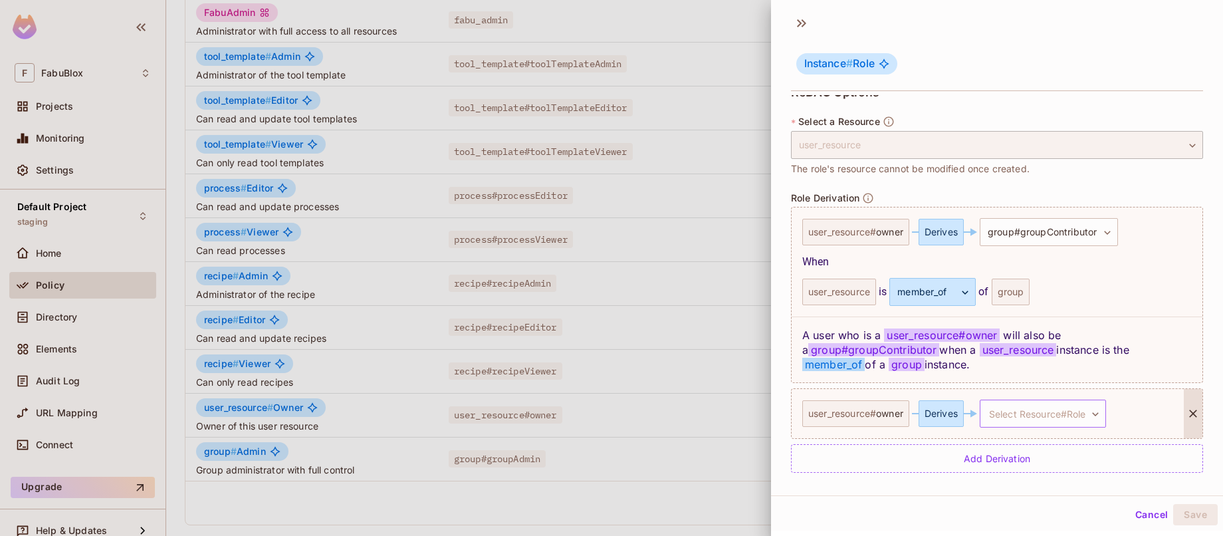
scroll to position [278, 0]
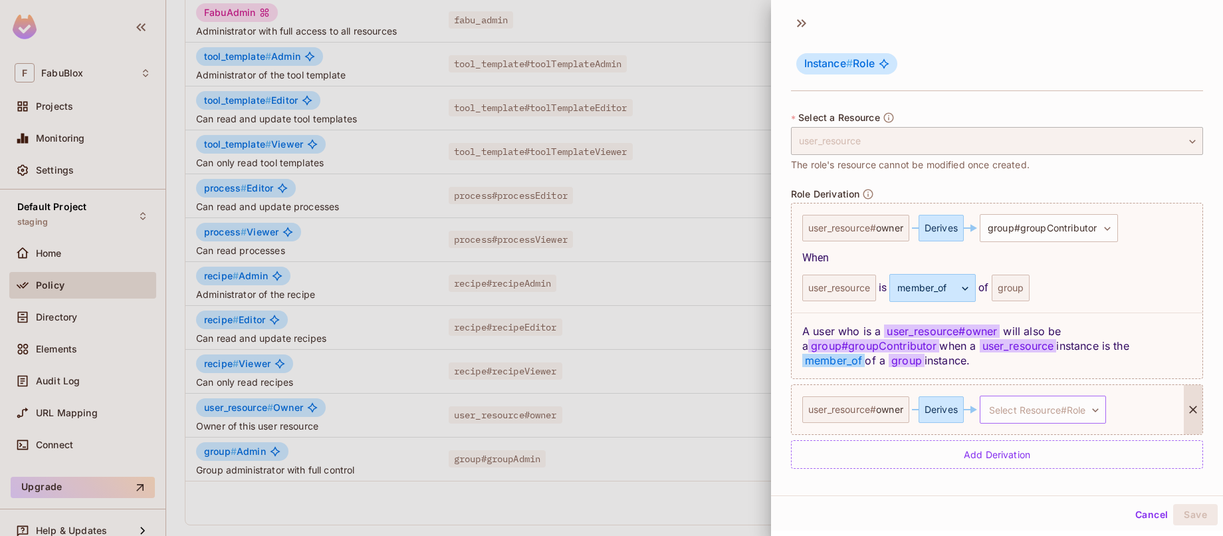
click at [1013, 407] on body "F FabuBlox Projects Monitoring Settings Default Project staging Home Policy Dir…" at bounding box center [611, 268] width 1223 height 536
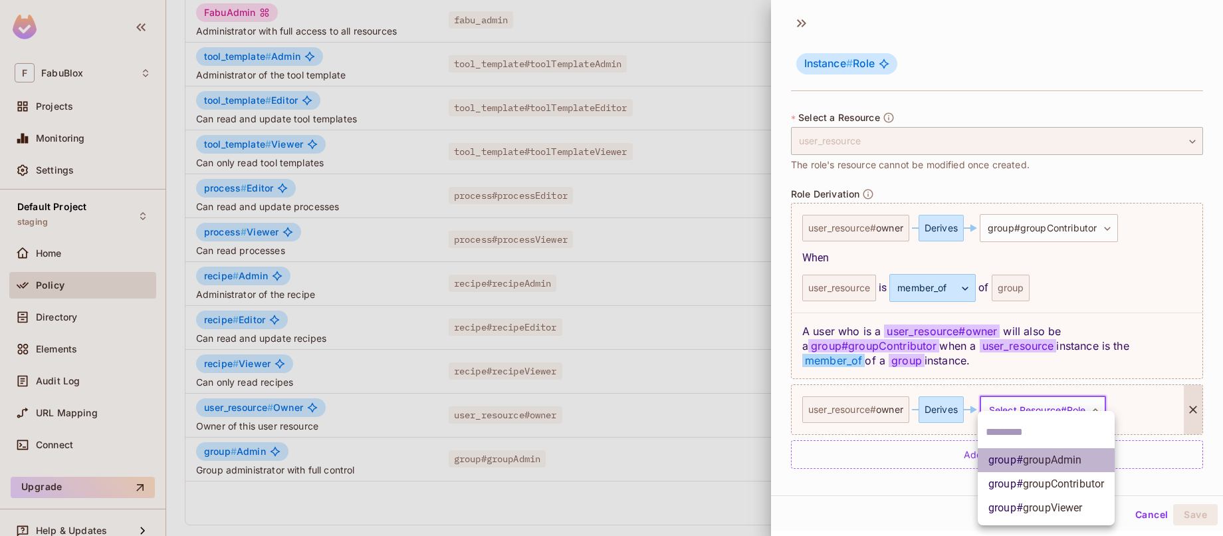
click at [1029, 463] on span "groupAdmin" at bounding box center [1052, 459] width 59 height 13
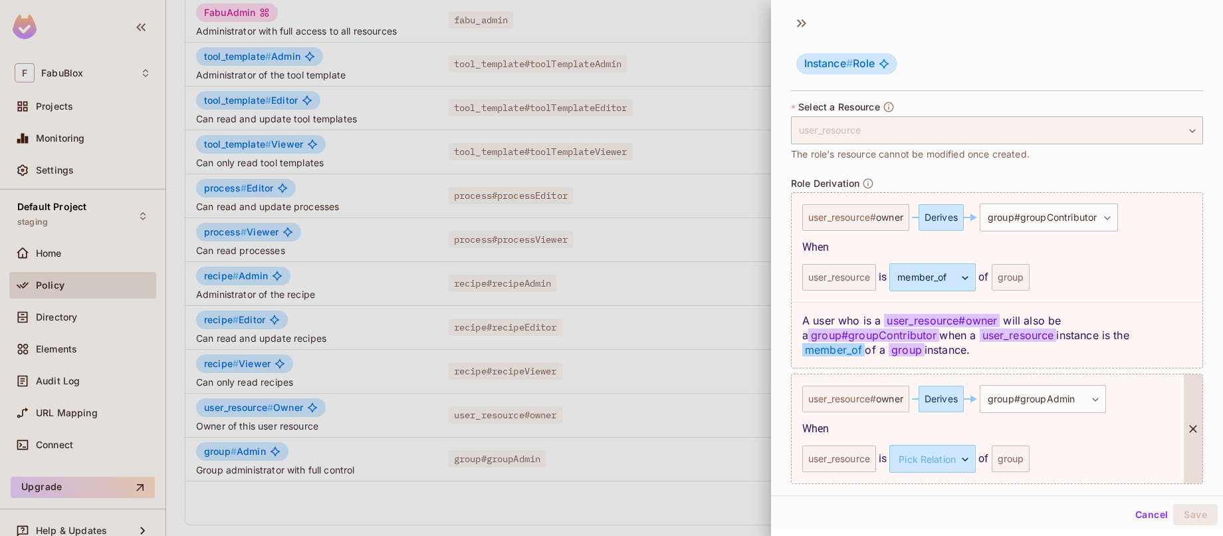
scroll to position [292, 0]
click at [879, 393] on span "owner" at bounding box center [889, 396] width 27 height 11
click at [912, 462] on body "F FabuBlox Projects Monitoring Settings Default Project staging Home Policy Dir…" at bounding box center [611, 268] width 1223 height 536
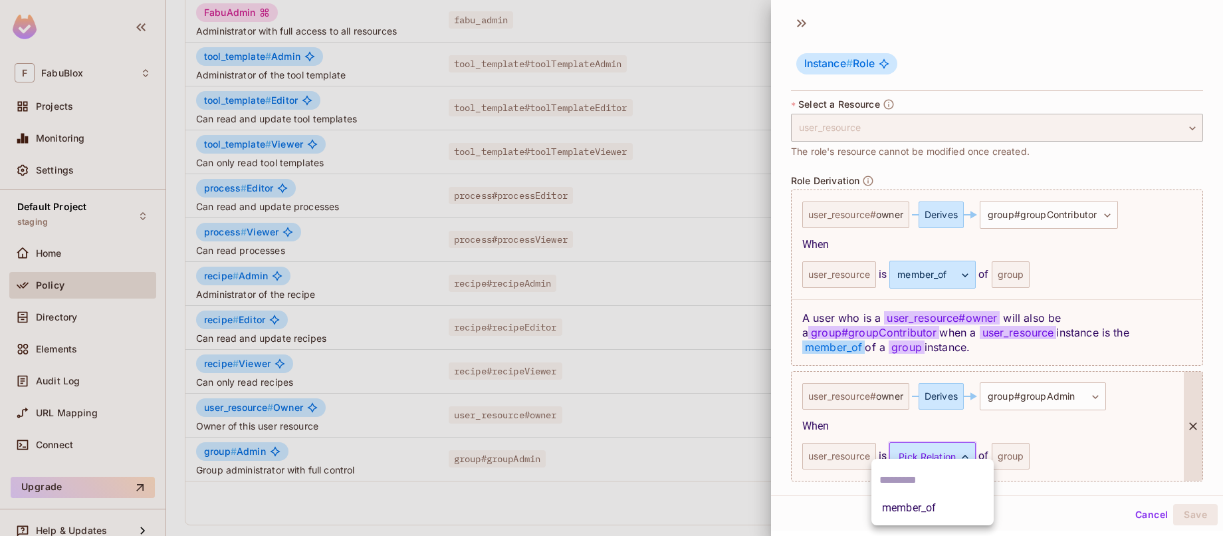
click at [950, 443] on div at bounding box center [611, 268] width 1223 height 536
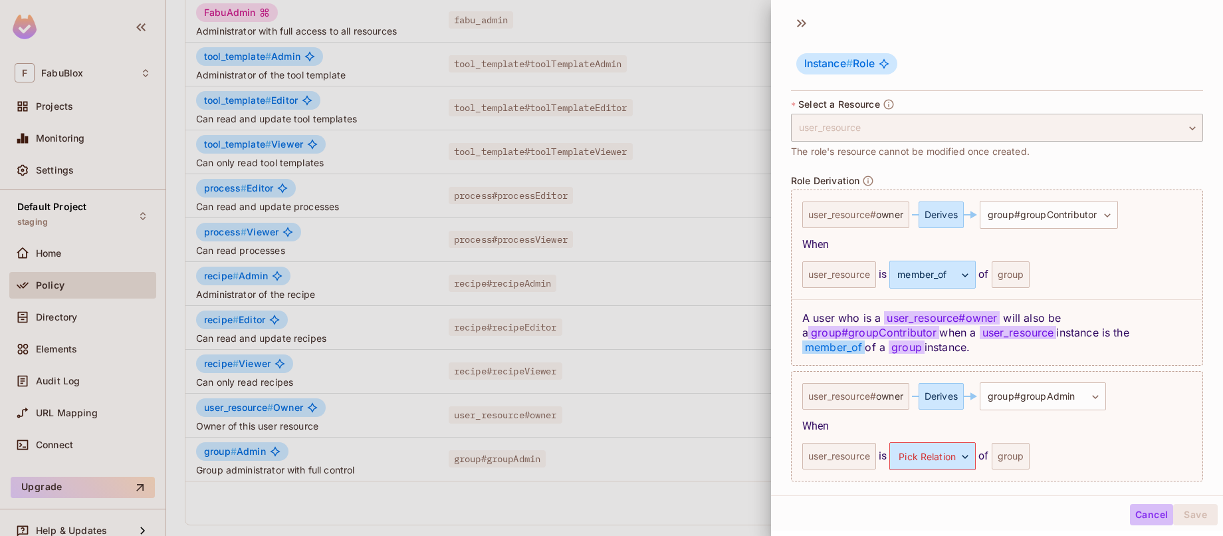
click at [1149, 514] on button "Cancel" at bounding box center [1151, 514] width 43 height 21
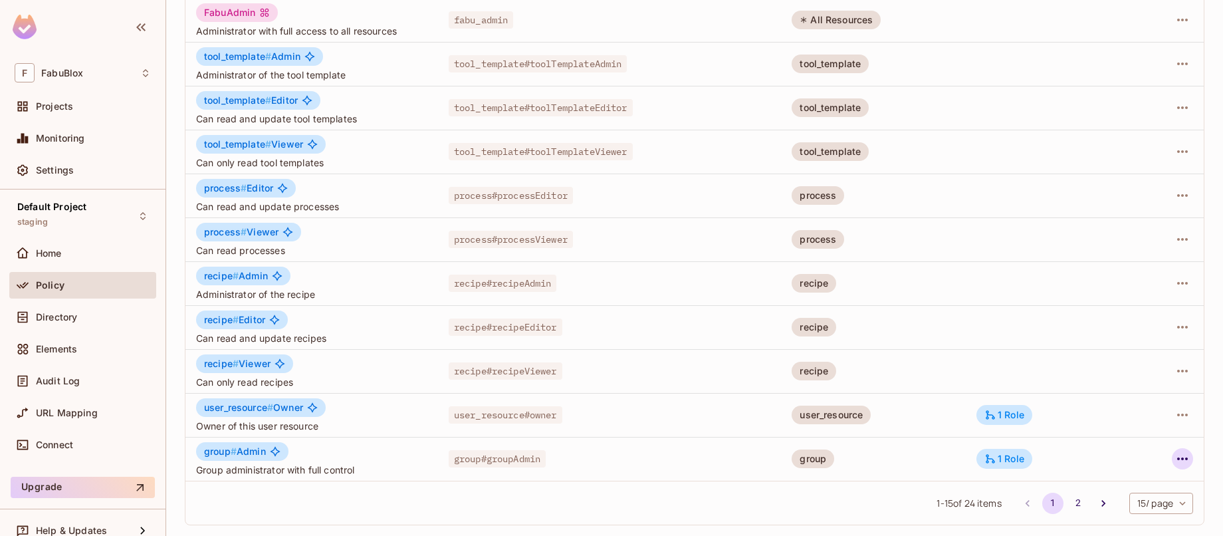
click at [1177, 459] on icon "button" at bounding box center [1182, 458] width 11 height 3
click at [1121, 448] on div "Edit Role" at bounding box center [1113, 446] width 40 height 13
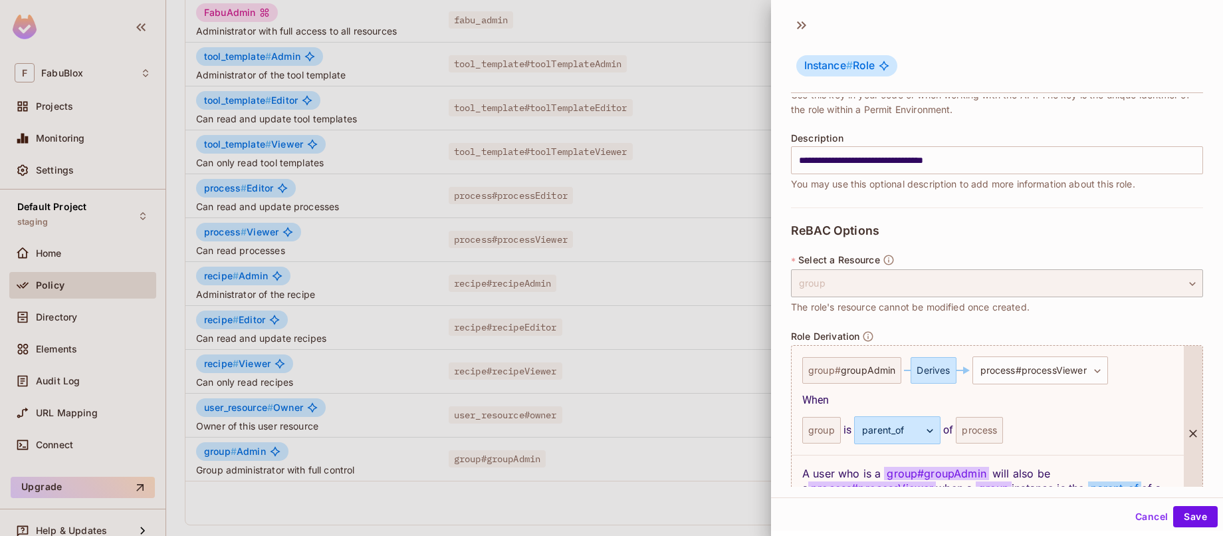
scroll to position [223, 0]
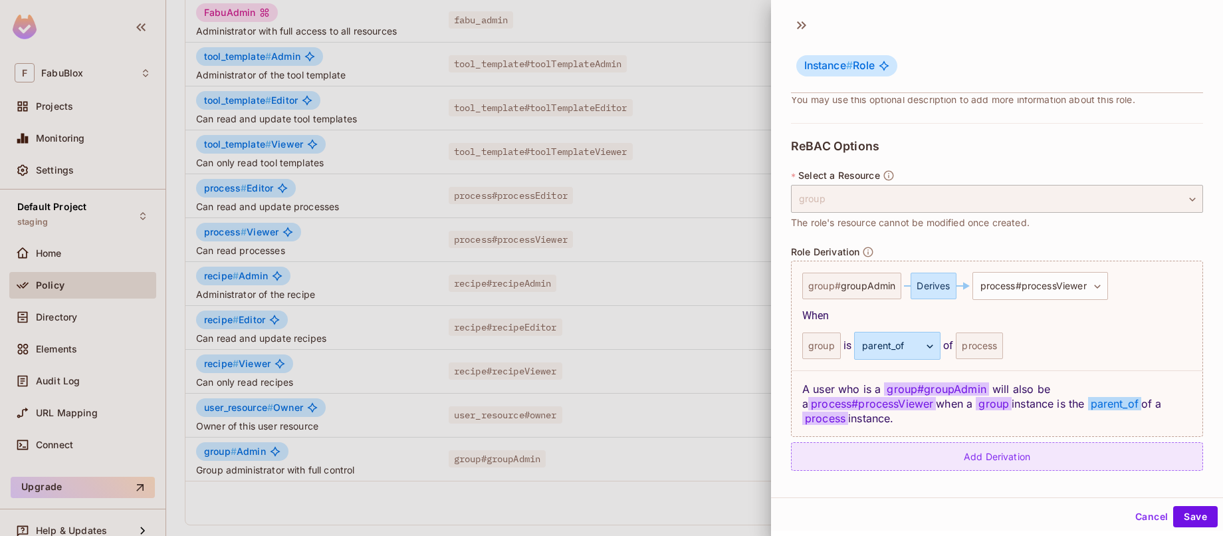
click at [1027, 449] on div "Add Derivation" at bounding box center [997, 456] width 412 height 29
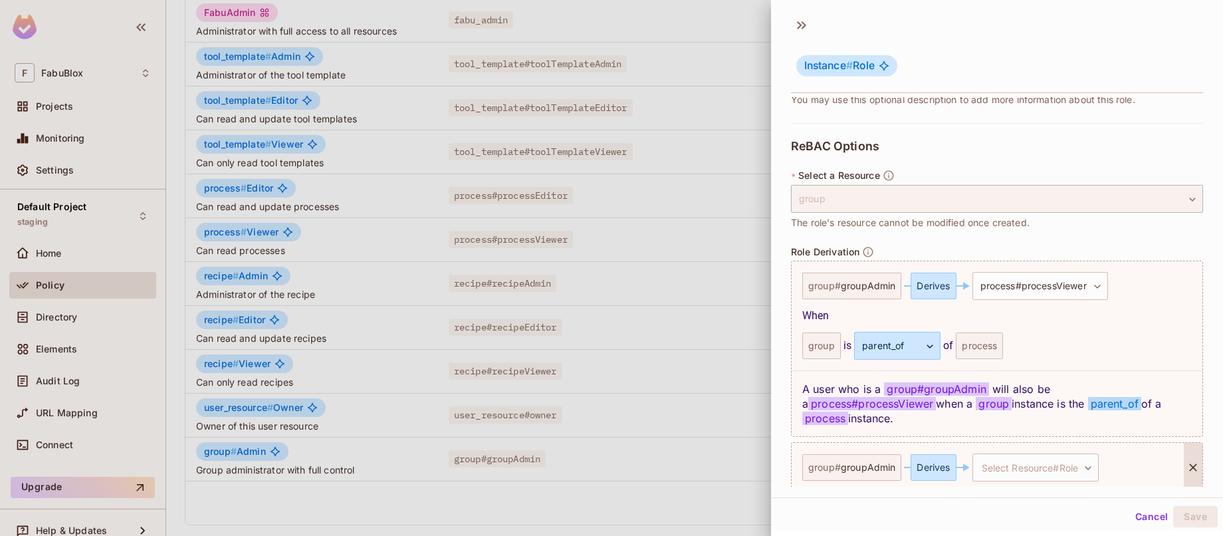
click at [865, 467] on span "groupAdmin" at bounding box center [868, 467] width 55 height 11
click at [958, 472] on div "Derives" at bounding box center [936, 467] width 65 height 27
click at [1007, 470] on body "F FabuBlox Projects Monitoring Settings Default Project staging Home Policy Dir…" at bounding box center [611, 268] width 1223 height 536
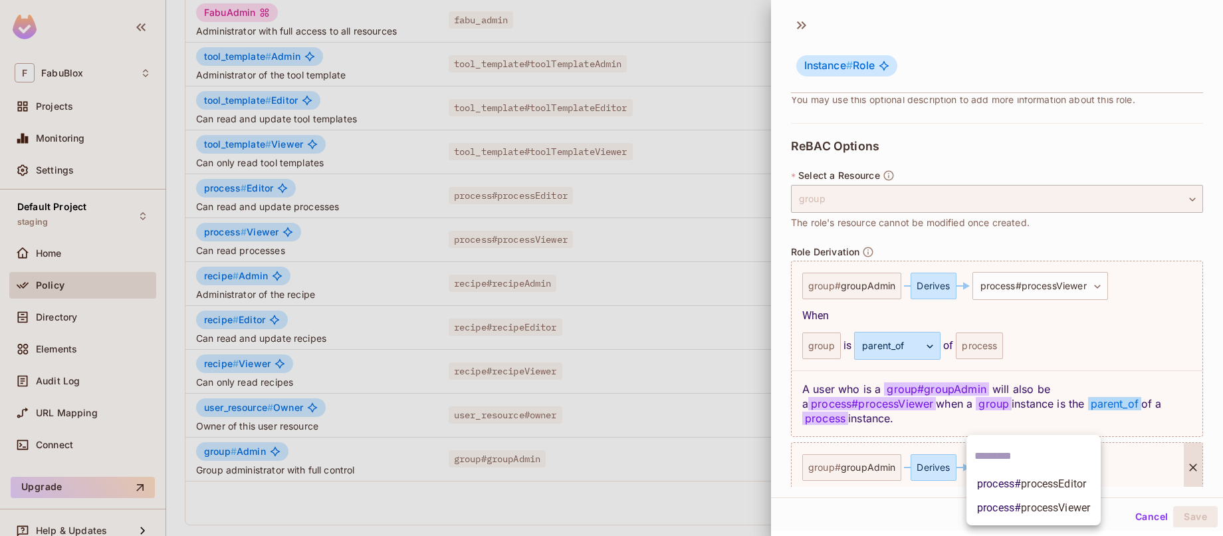
click at [1022, 495] on li "process # processEditor" at bounding box center [1033, 484] width 134 height 24
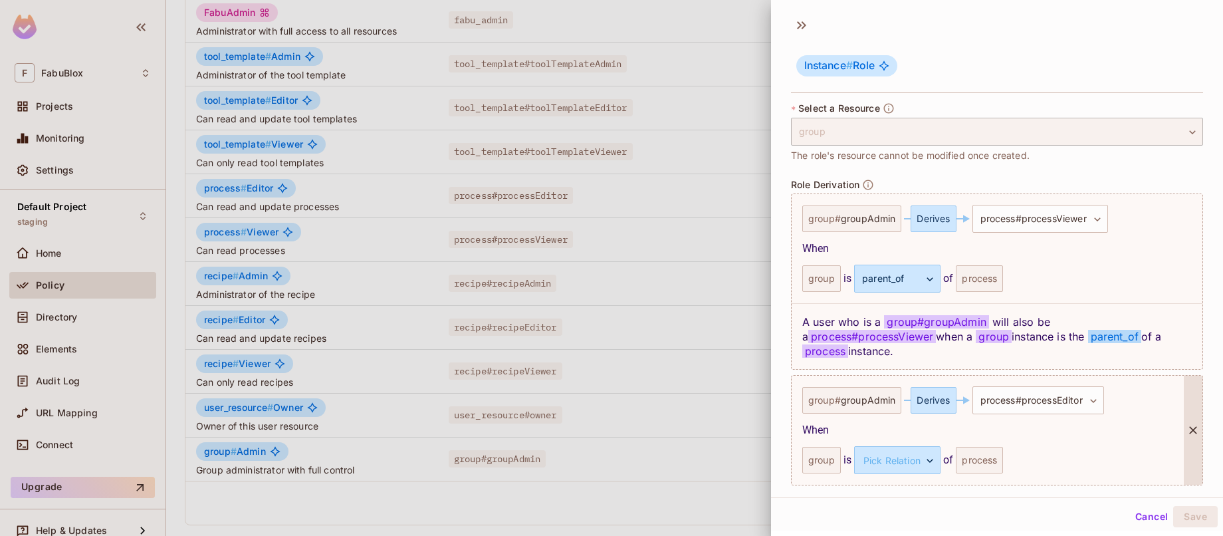
scroll to position [338, 0]
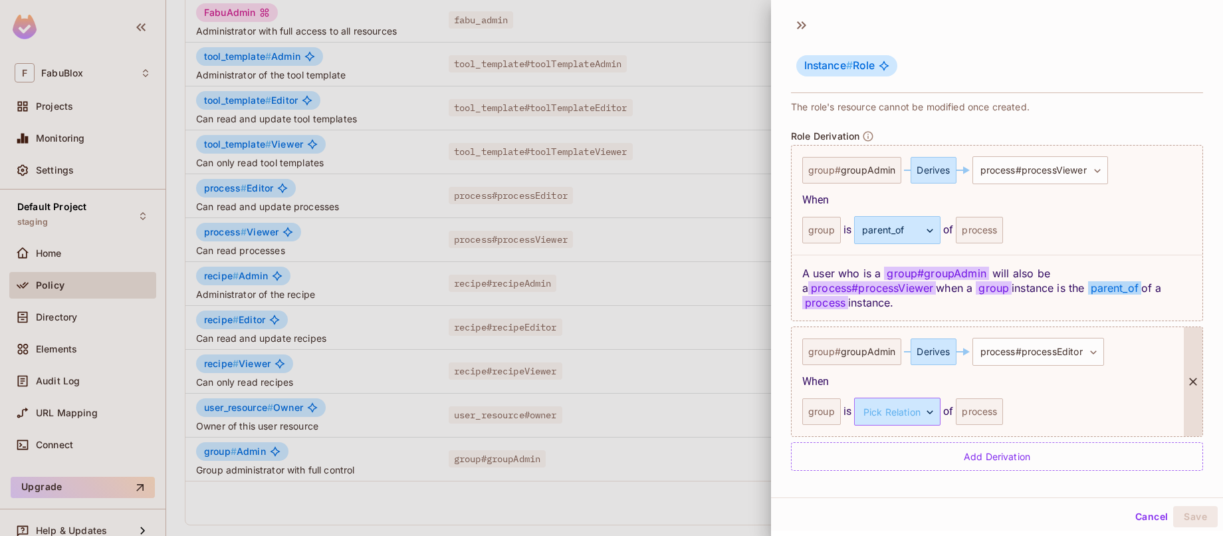
click at [910, 418] on body "F FabuBlox Projects Monitoring Settings Default Project staging Home Policy Dir…" at bounding box center [611, 268] width 1223 height 536
click at [862, 392] on div at bounding box center [611, 268] width 1223 height 536
click at [836, 403] on div "group" at bounding box center [821, 411] width 39 height 27
click at [902, 407] on body "F FabuBlox Projects Monitoring Settings Default Project staging Home Policy Dir…" at bounding box center [611, 268] width 1223 height 536
click at [924, 389] on div at bounding box center [611, 268] width 1223 height 536
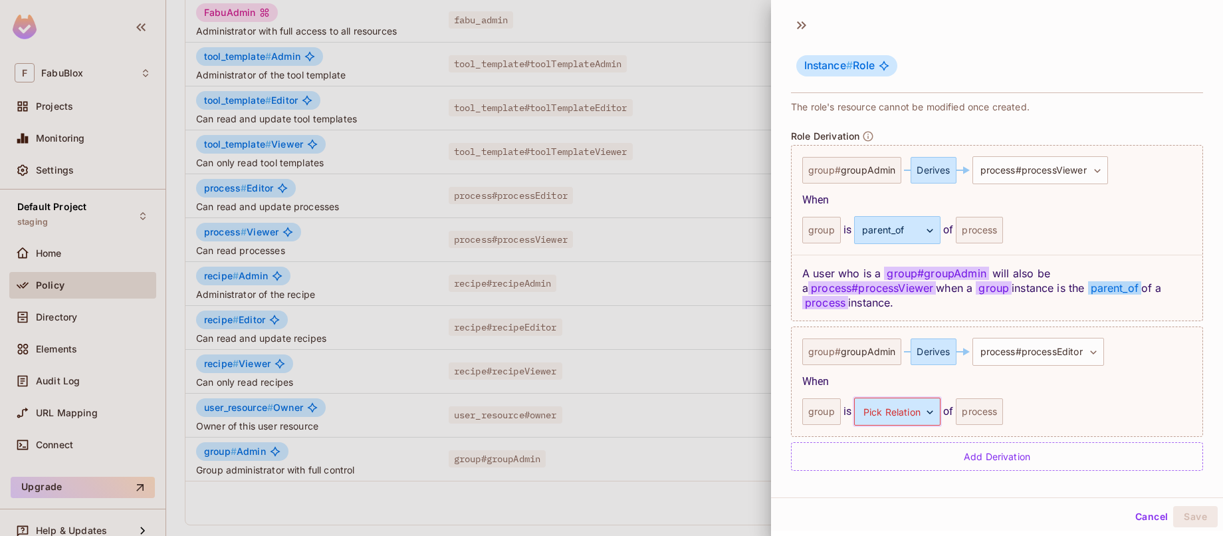
click at [1138, 520] on button "Cancel" at bounding box center [1151, 516] width 43 height 21
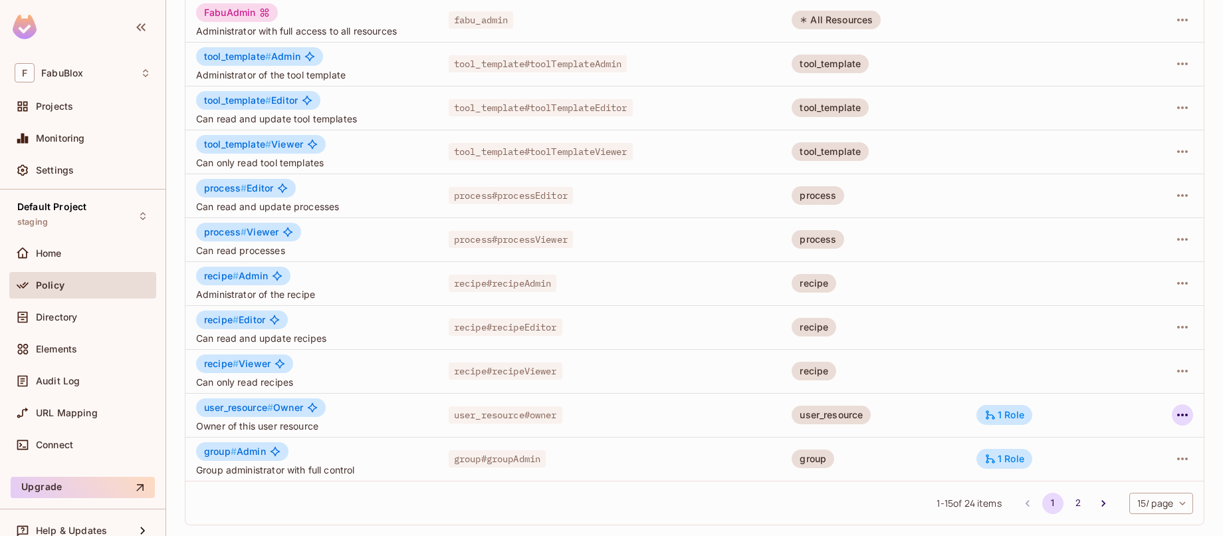
click at [1174, 411] on icon "button" at bounding box center [1182, 415] width 16 height 16
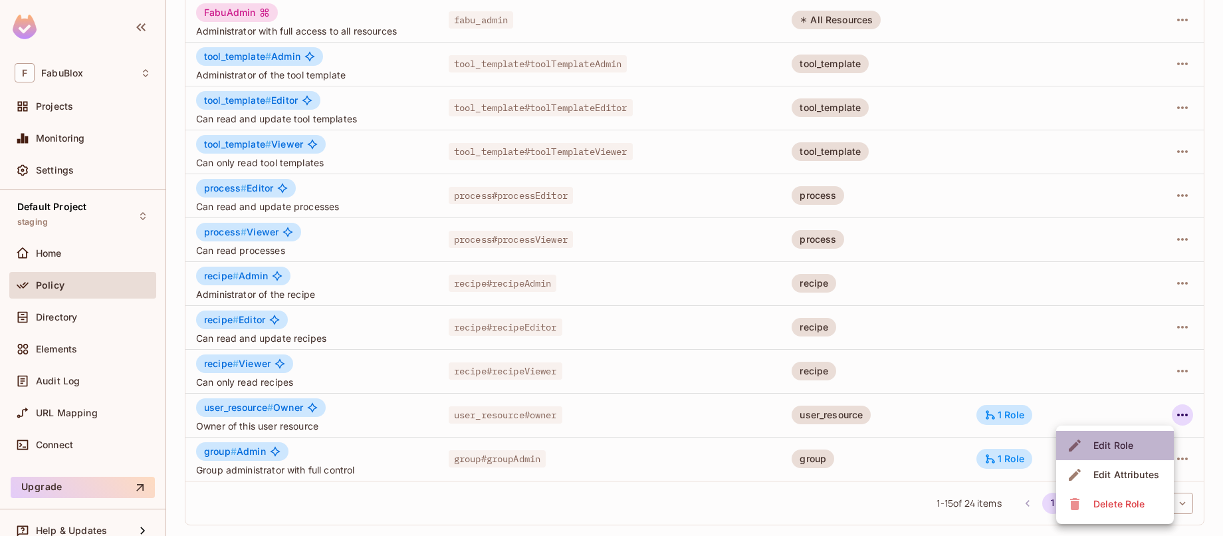
click at [1116, 441] on div "Edit Role" at bounding box center [1113, 445] width 40 height 13
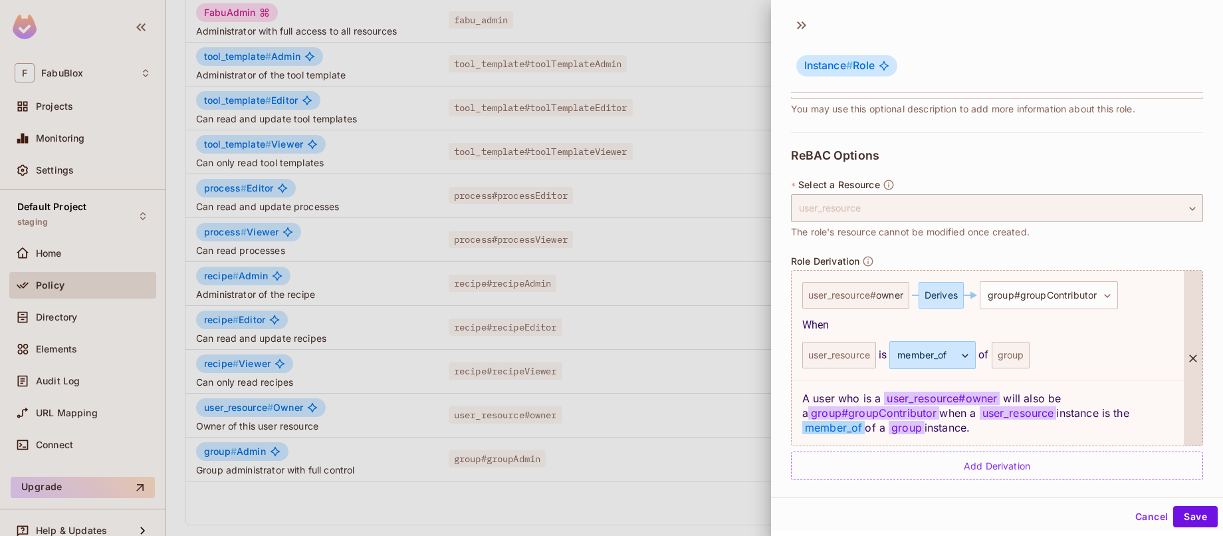
scroll to position [215, 0]
click at [964, 202] on div "user_resource" at bounding box center [997, 206] width 412 height 28
click at [1172, 207] on div "user_resource" at bounding box center [997, 206] width 412 height 28
click at [1099, 163] on div "**********" at bounding box center [997, 311] width 412 height 363
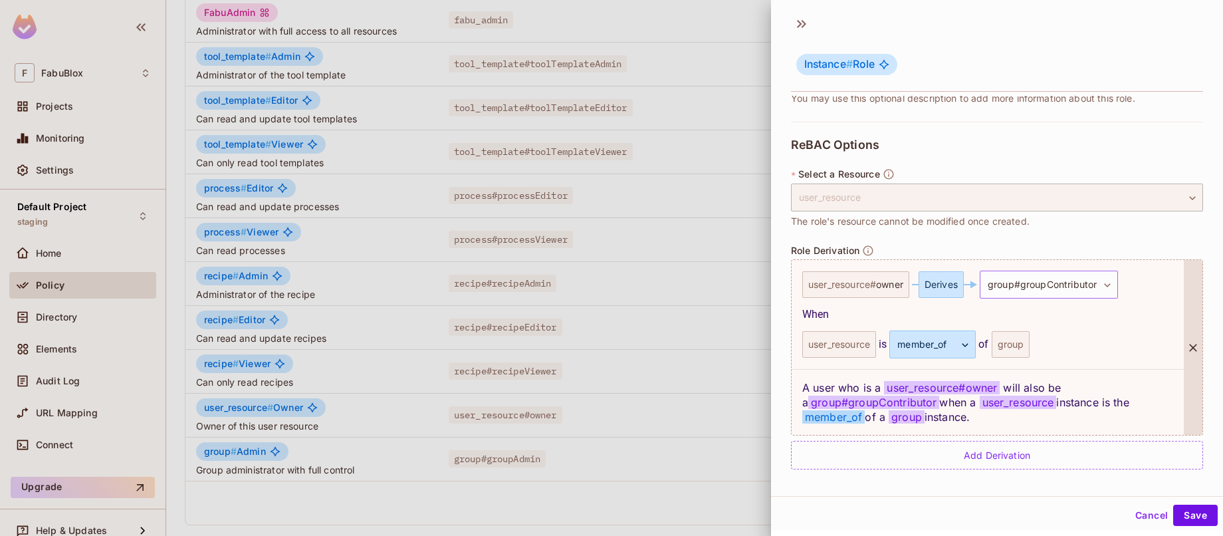
scroll to position [2, 0]
click at [1145, 514] on button "Cancel" at bounding box center [1151, 514] width 43 height 21
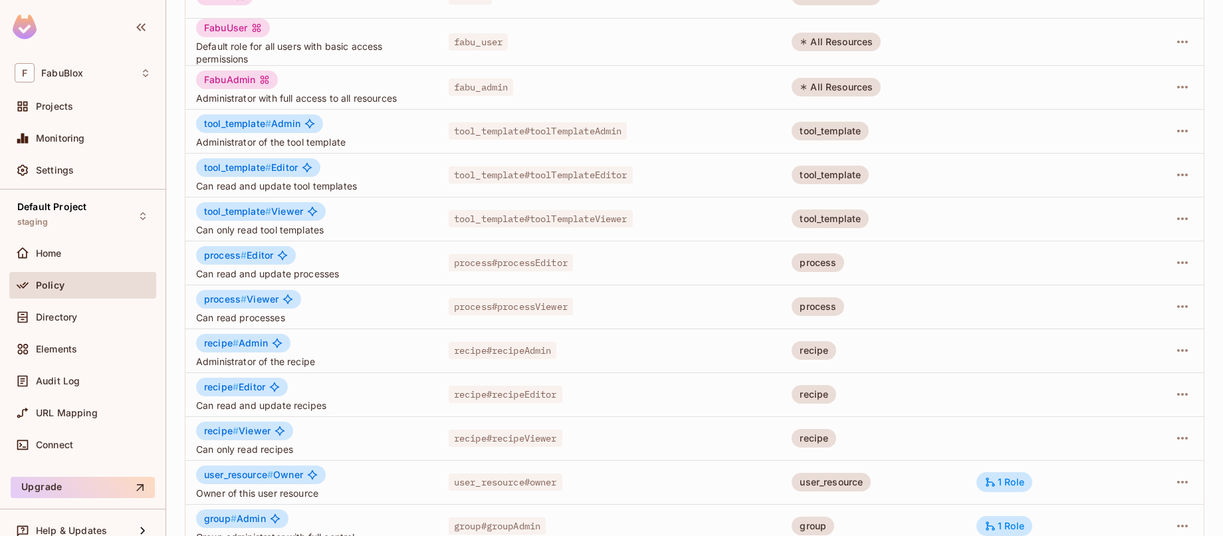
scroll to position [342, 0]
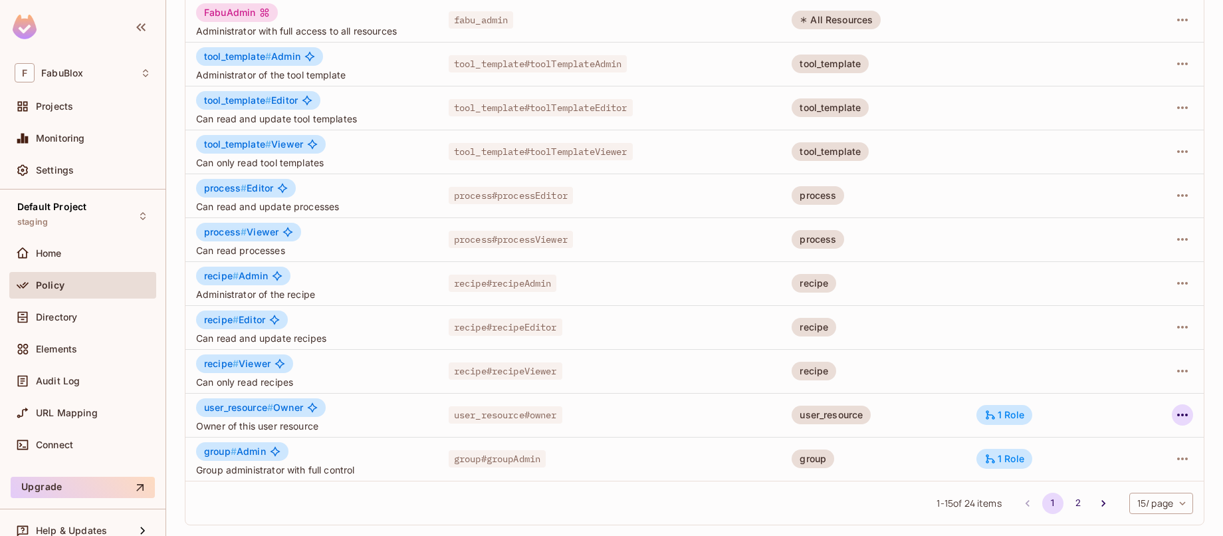
click at [1174, 417] on icon "button" at bounding box center [1182, 415] width 16 height 16
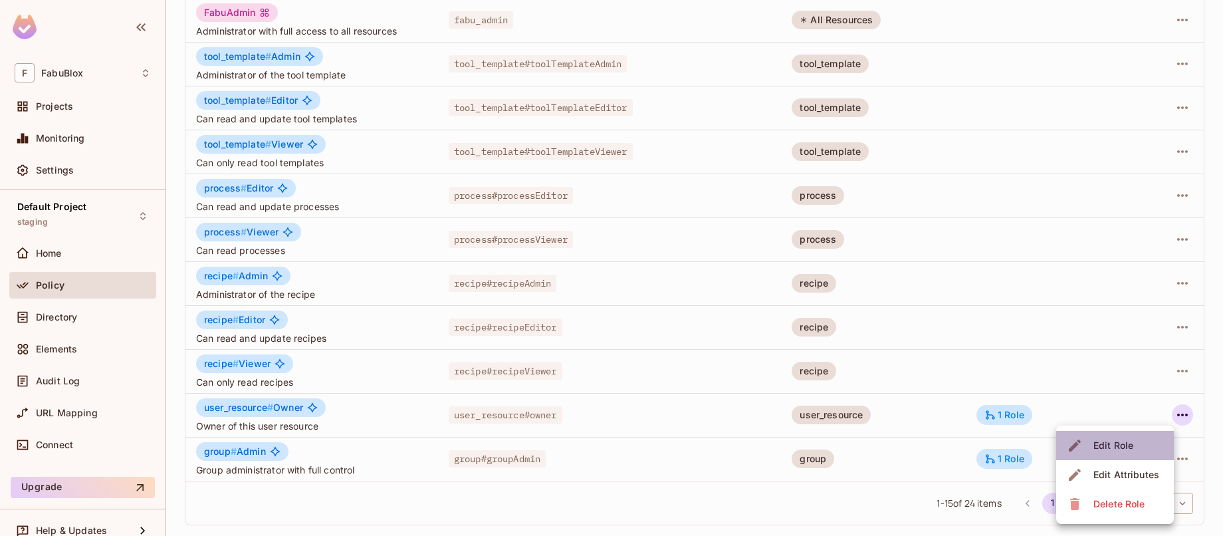
click at [1154, 446] on li "Edit Role" at bounding box center [1115, 445] width 118 height 29
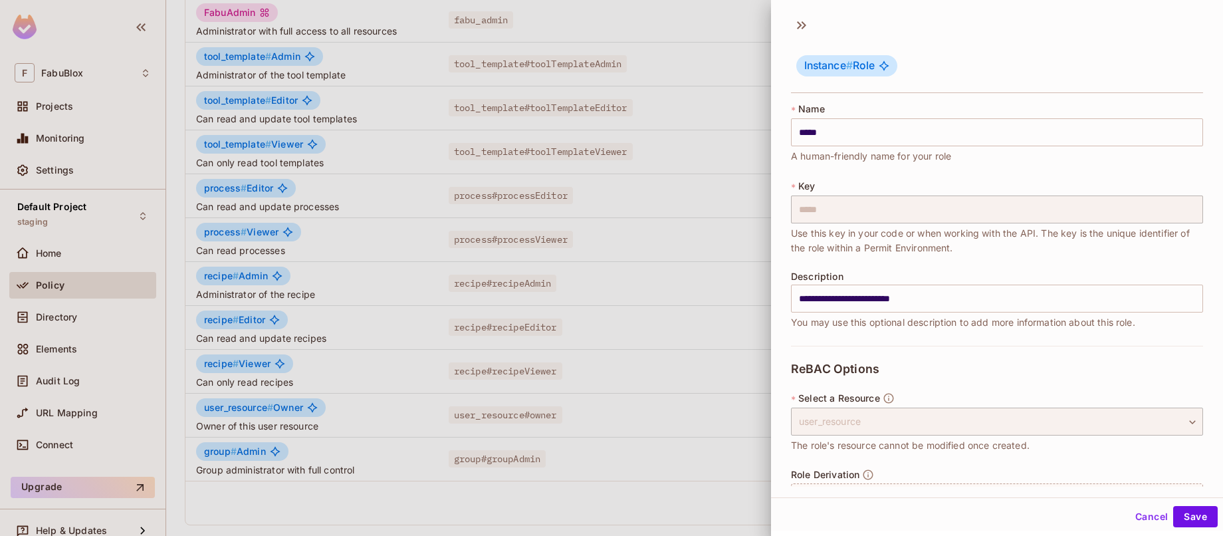
click at [676, 267] on div at bounding box center [611, 268] width 1223 height 536
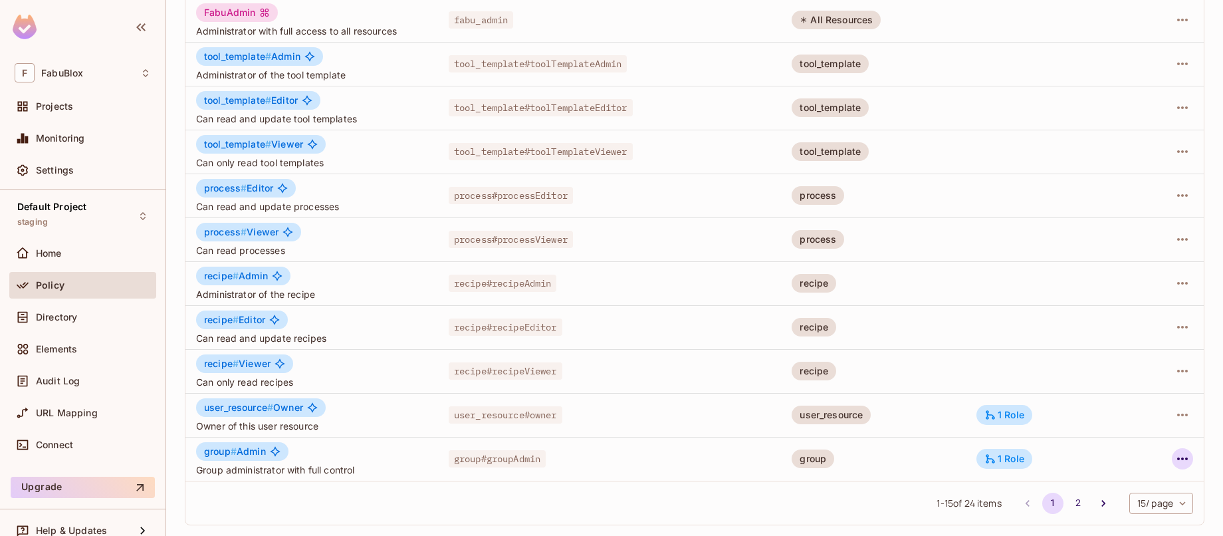
click at [1176, 463] on icon "button" at bounding box center [1182, 459] width 16 height 16
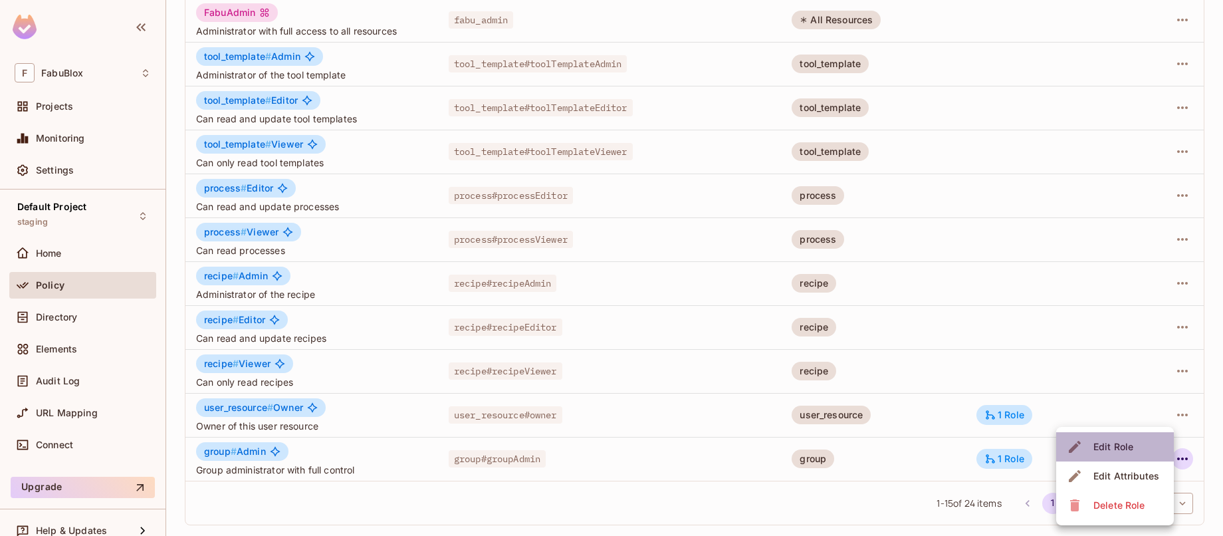
click at [1141, 455] on li "Edit Role" at bounding box center [1115, 446] width 118 height 29
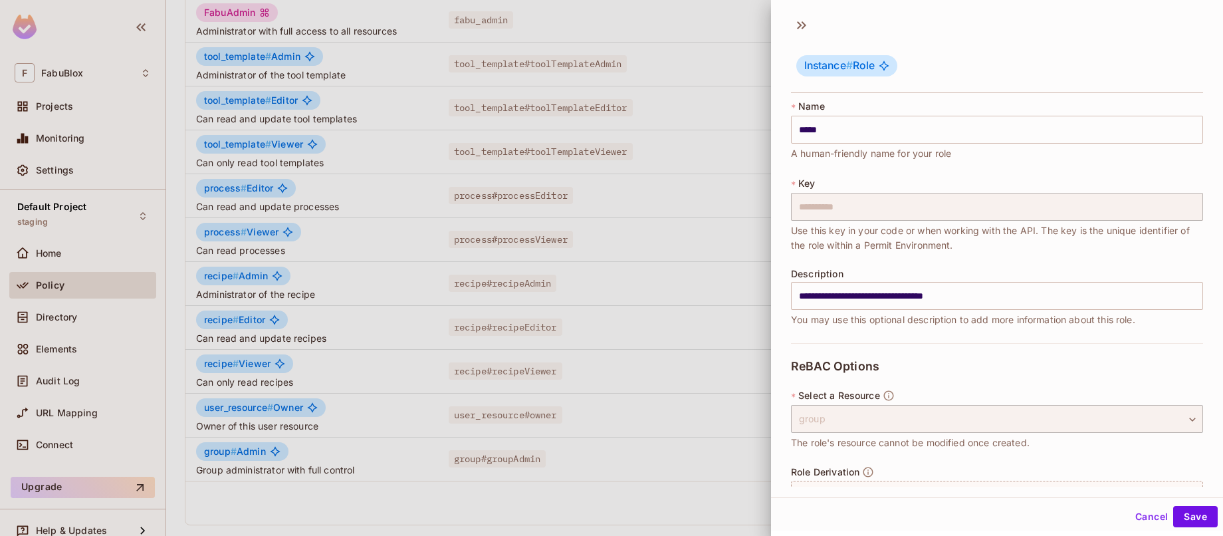
scroll to position [2, 0]
click at [1131, 496] on div "Cancel Save" at bounding box center [997, 511] width 452 height 33
click at [1136, 506] on button "Cancel" at bounding box center [1151, 514] width 43 height 21
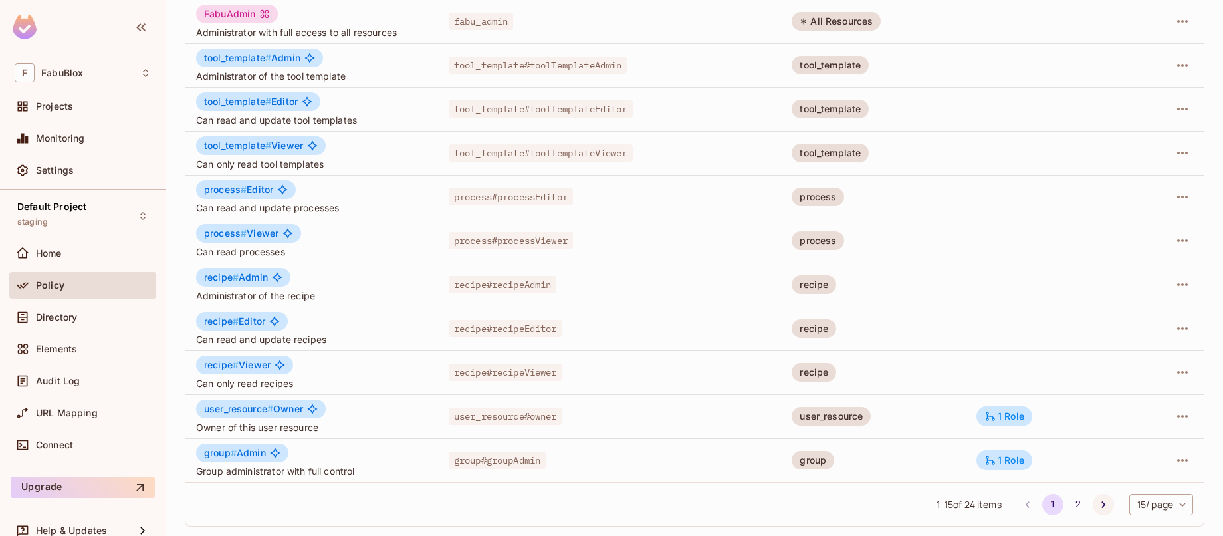
click at [1098, 503] on button "Go to next page" at bounding box center [1102, 504] width 21 height 21
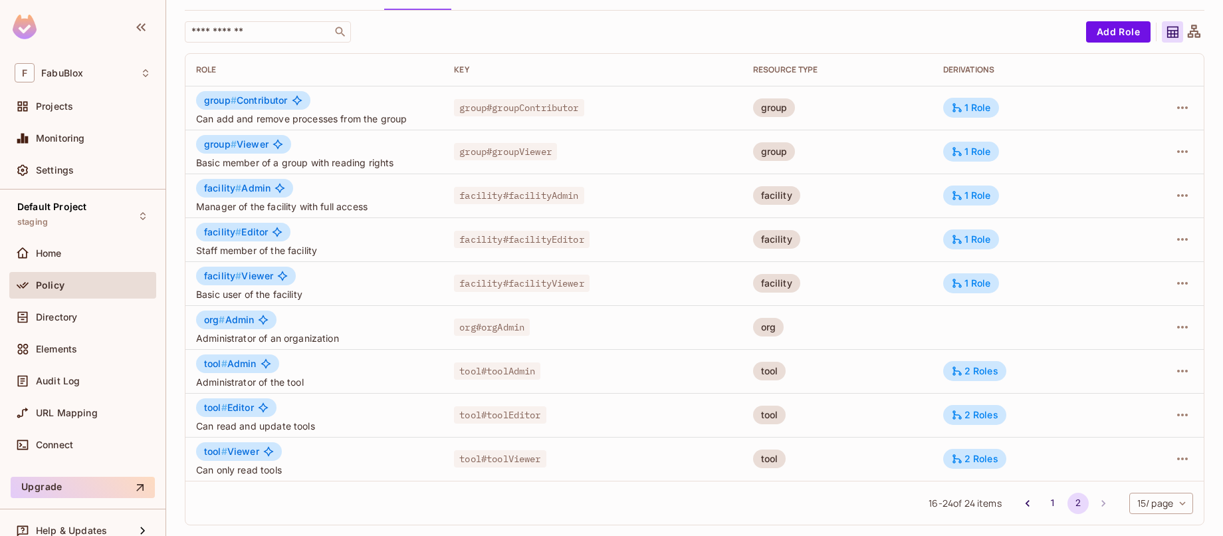
scroll to position [75, 0]
click at [1175, 404] on button "button" at bounding box center [1182, 414] width 21 height 21
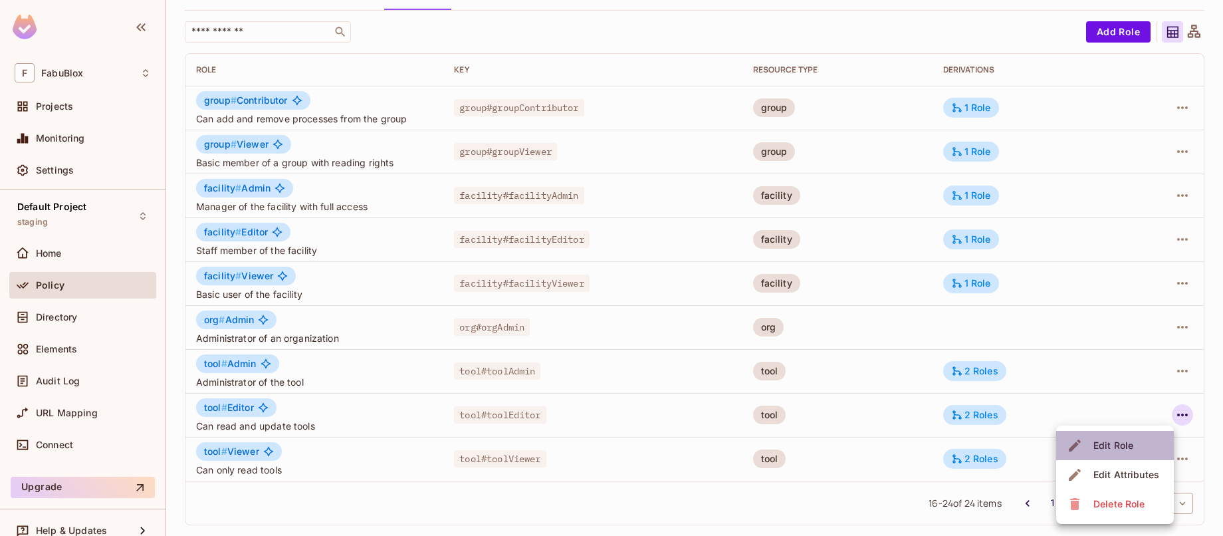
click at [1142, 440] on li "Edit Role" at bounding box center [1115, 445] width 118 height 29
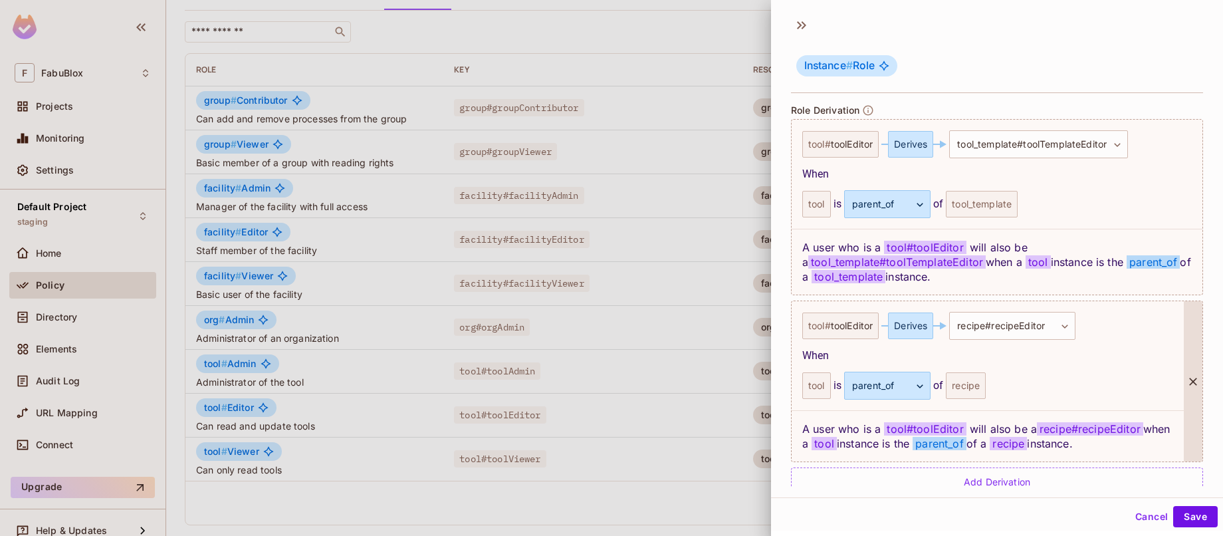
scroll to position [363, 0]
click at [1134, 511] on button "Cancel" at bounding box center [1151, 516] width 43 height 21
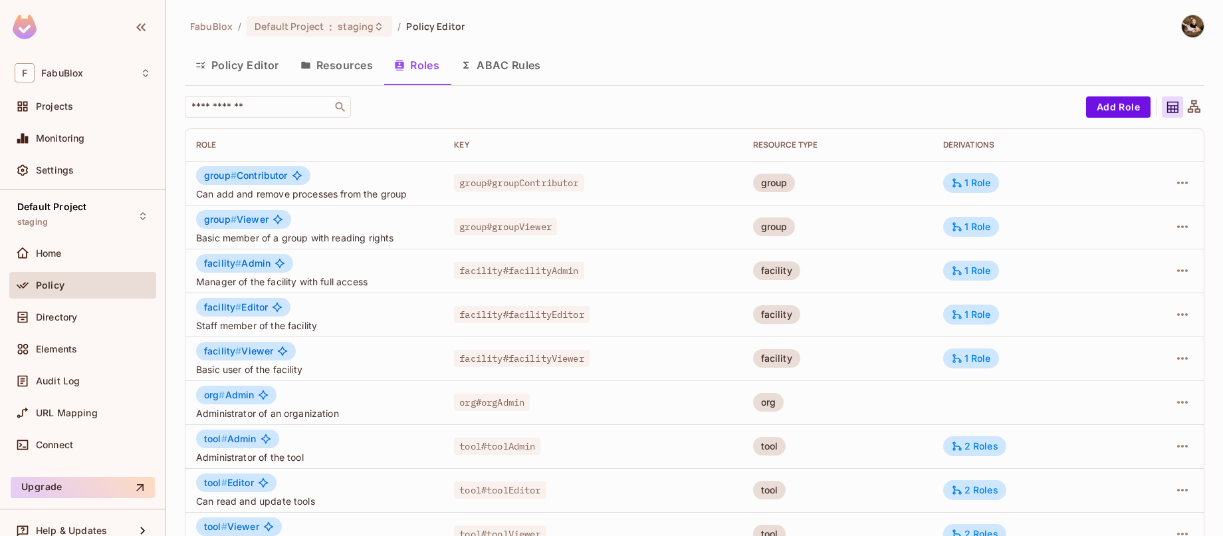
scroll to position [0, 0]
click at [230, 68] on button "Policy Editor" at bounding box center [237, 65] width 105 height 33
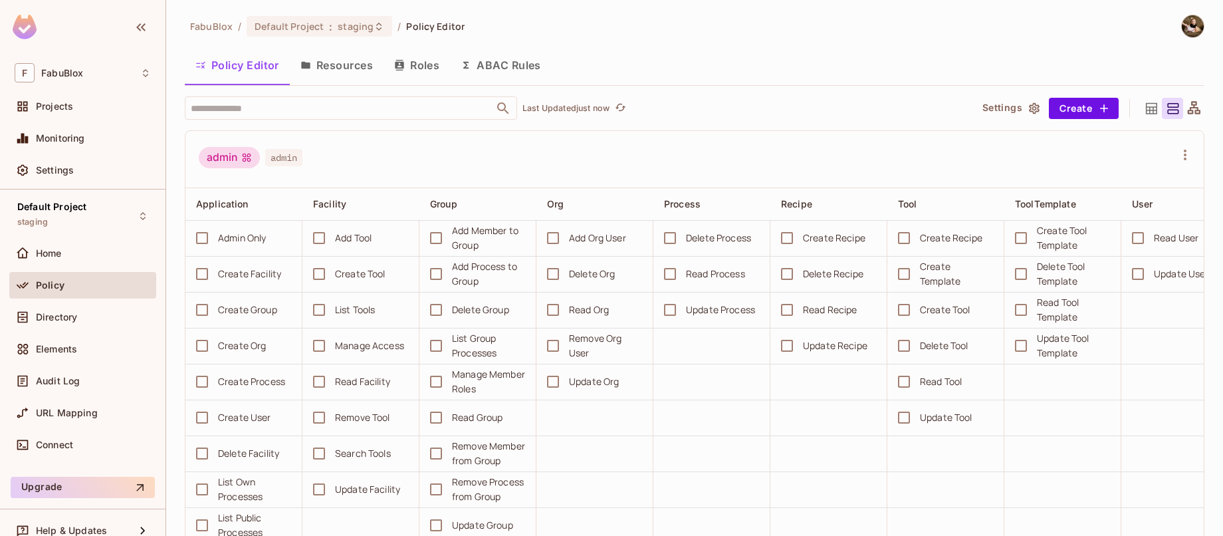
click at [352, 72] on button "Resources" at bounding box center [337, 65] width 94 height 33
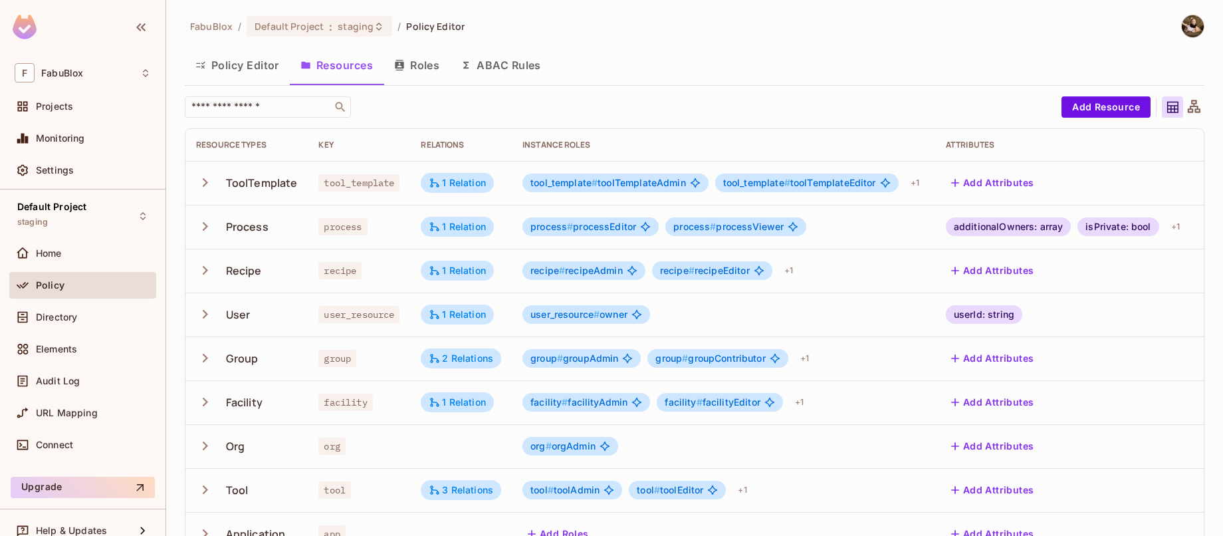
click at [205, 181] on icon "button" at bounding box center [205, 182] width 5 height 9
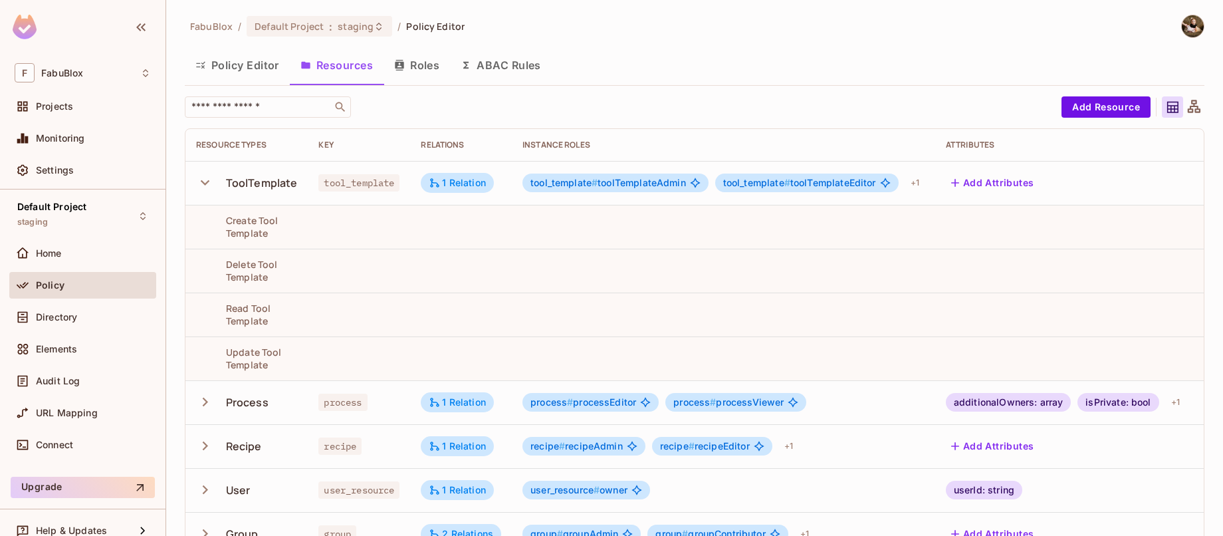
click at [205, 181] on icon "button" at bounding box center [205, 182] width 18 height 18
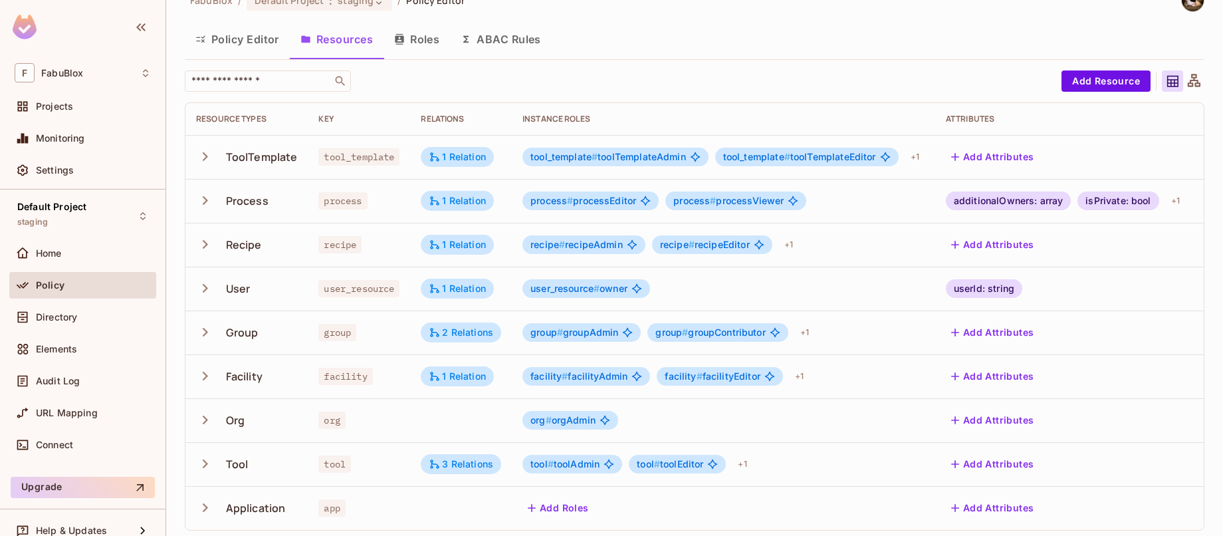
scroll to position [11, 0]
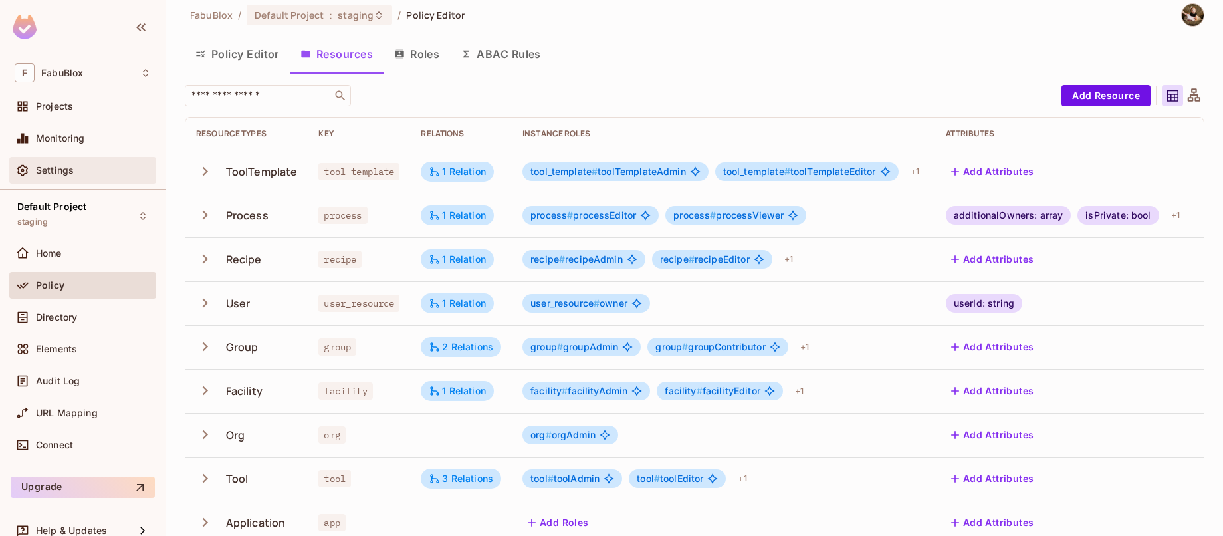
click at [74, 179] on div "Settings" at bounding box center [82, 170] width 147 height 27
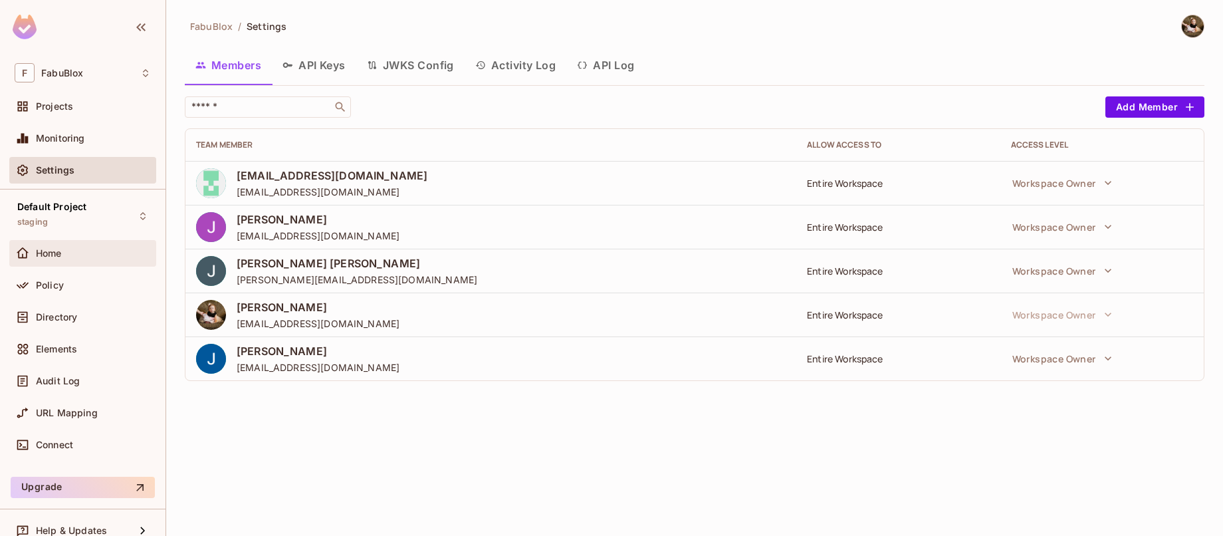
click at [52, 241] on div "Home" at bounding box center [82, 253] width 147 height 27
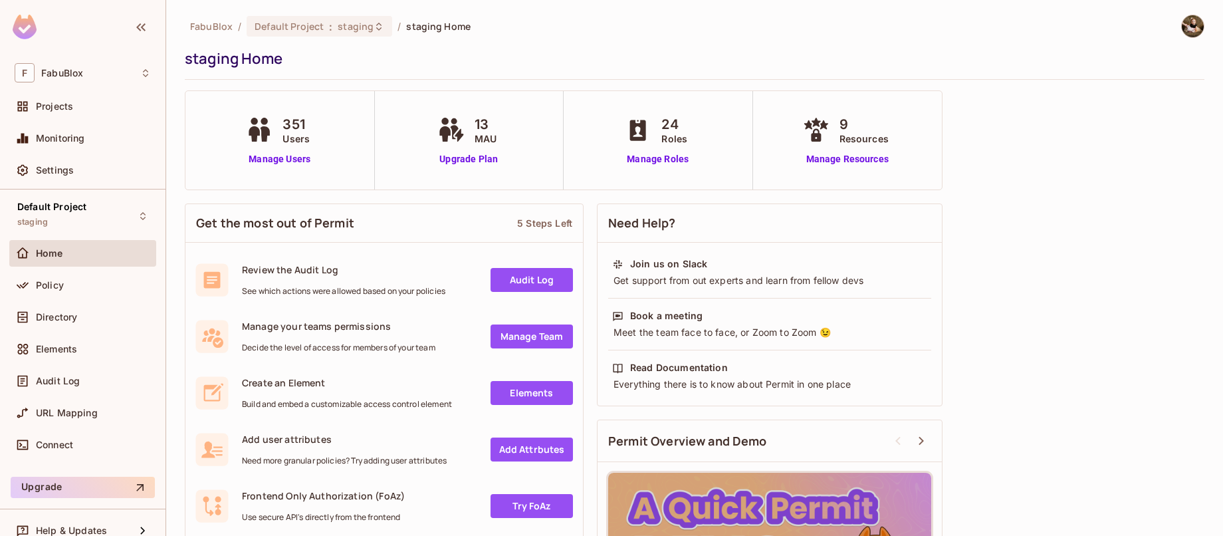
click at [997, 255] on div "Get the most out of Permit 5 Steps Left Review the Audit Log See which actions …" at bounding box center [694, 440] width 1019 height 487
click at [345, 34] on div "Default Project : staging" at bounding box center [320, 26] width 146 height 21
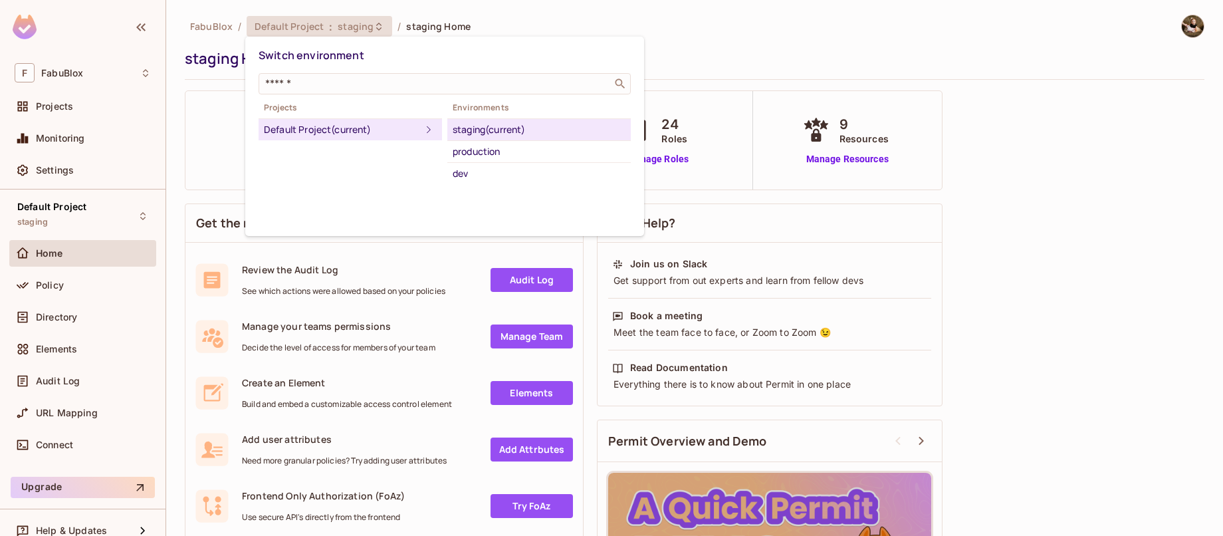
click at [175, 151] on div at bounding box center [611, 268] width 1223 height 536
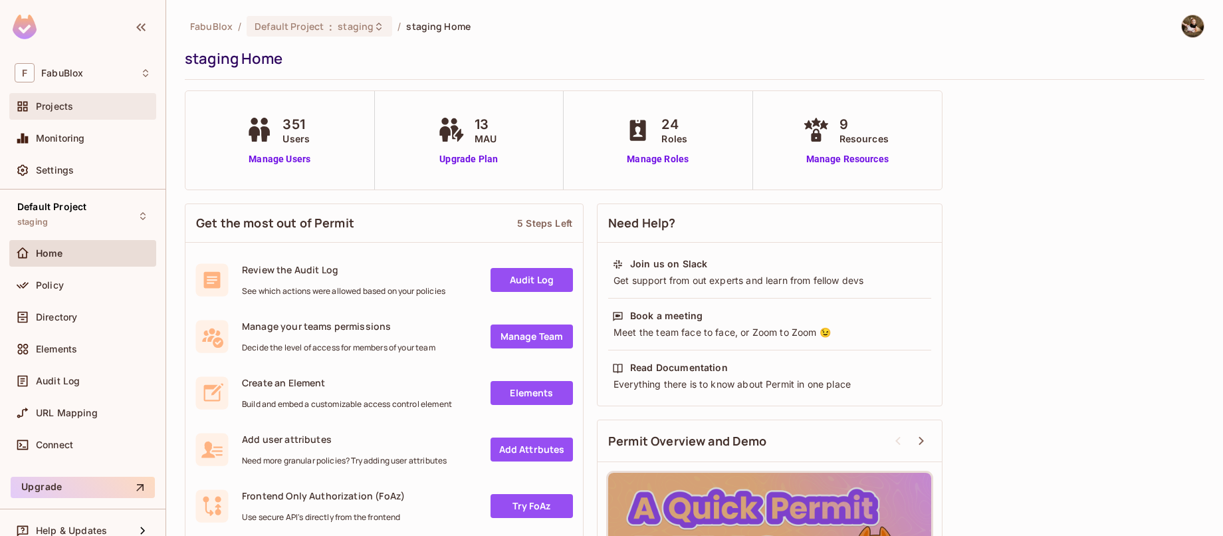
click at [104, 113] on div "Projects" at bounding box center [83, 106] width 136 height 16
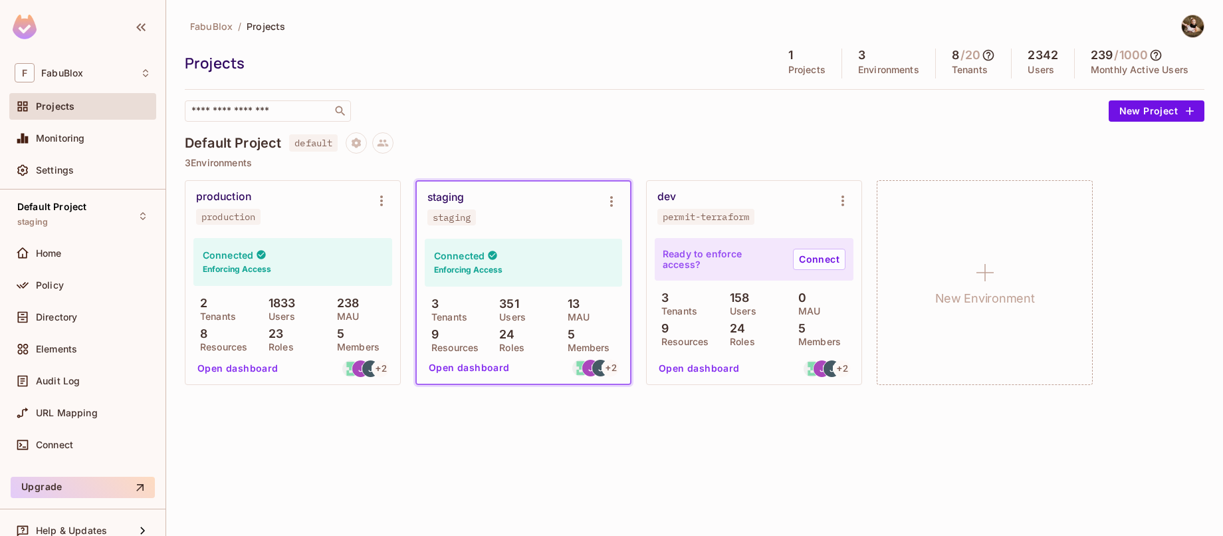
click at [488, 362] on button "Open dashboard" at bounding box center [469, 367] width 92 height 21
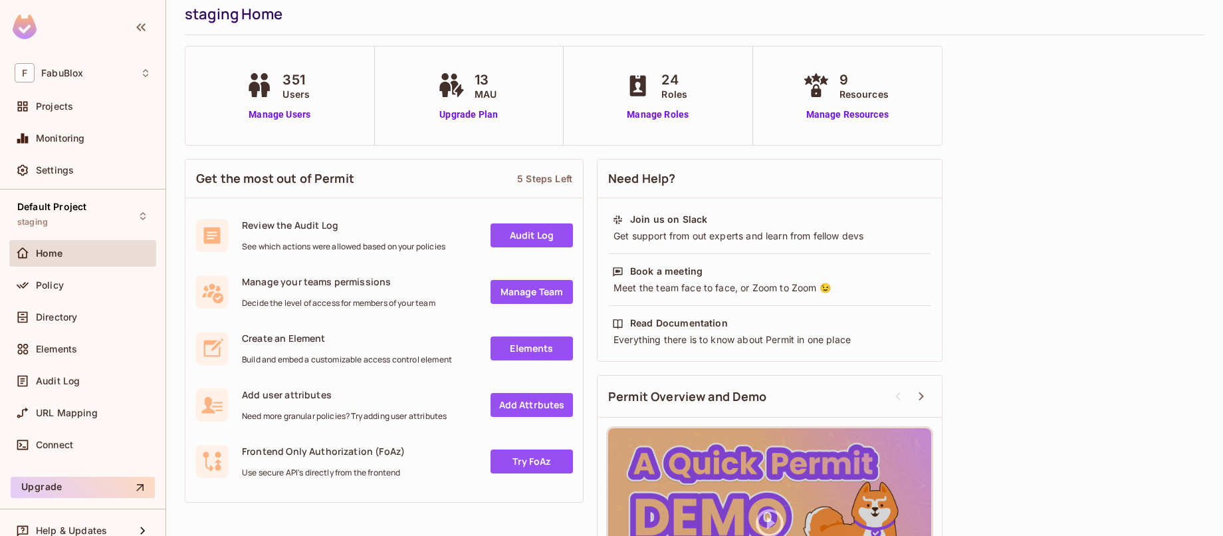
scroll to position [44, 0]
click at [855, 117] on link "Manage Resources" at bounding box center [847, 115] width 96 height 14
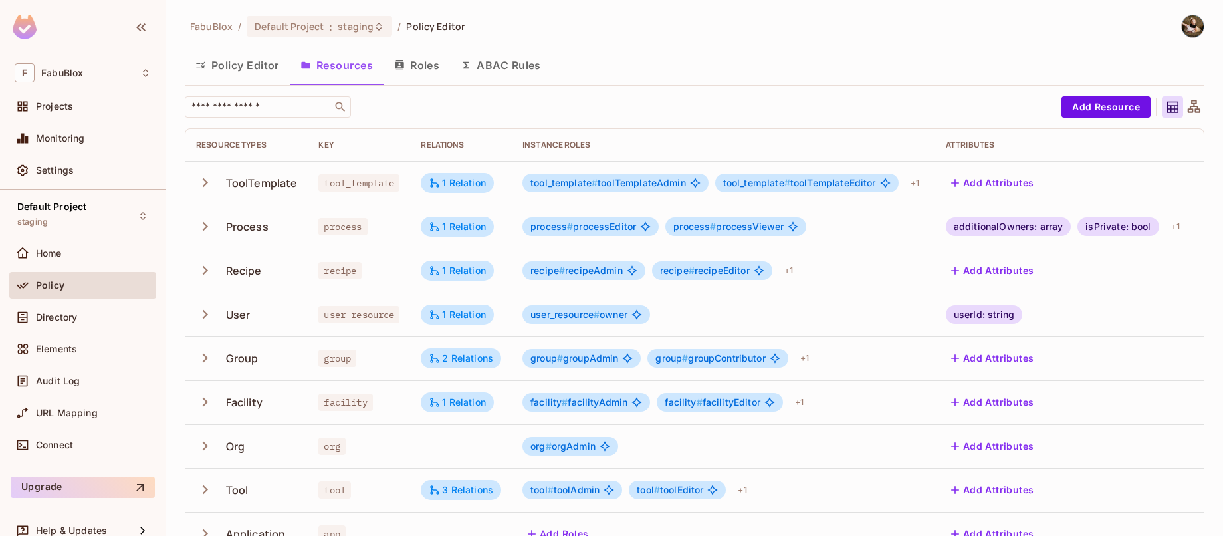
click at [201, 361] on icon "button" at bounding box center [205, 358] width 18 height 18
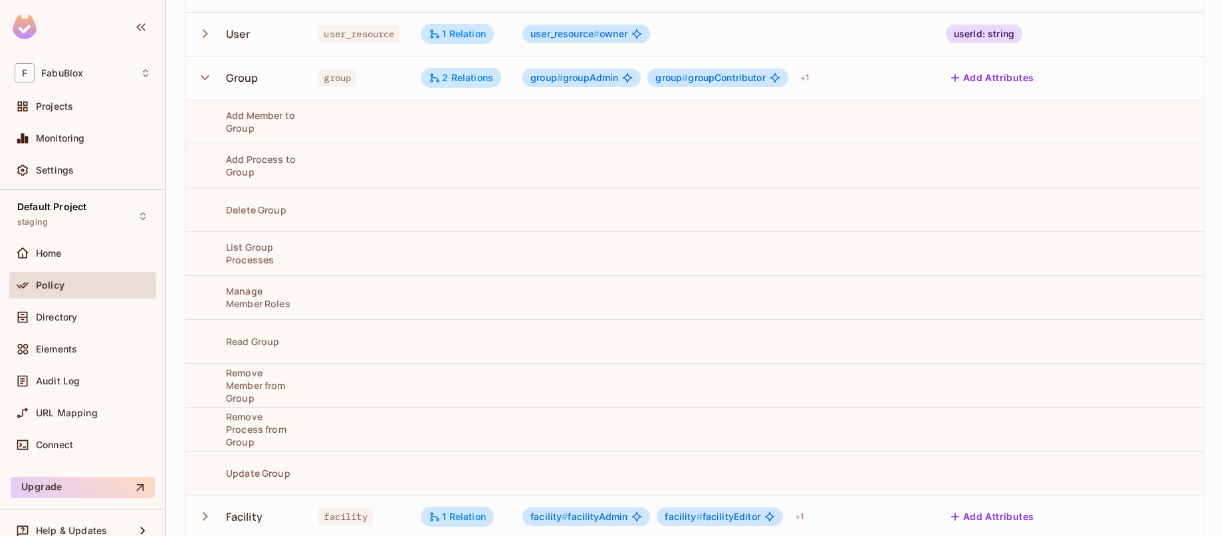
scroll to position [275, 0]
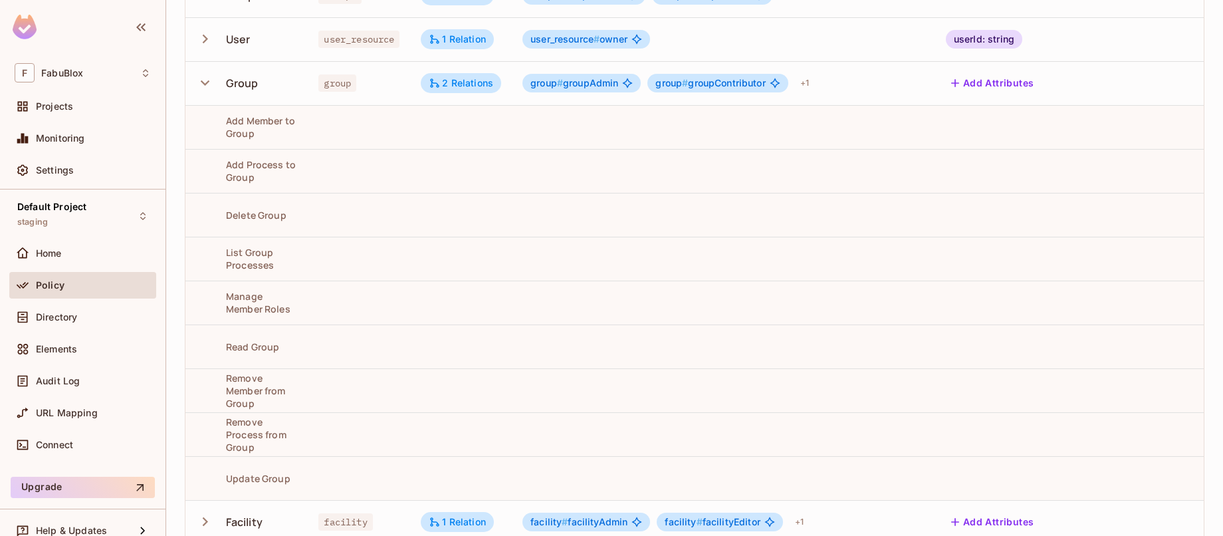
click at [210, 83] on icon "button" at bounding box center [205, 83] width 18 height 18
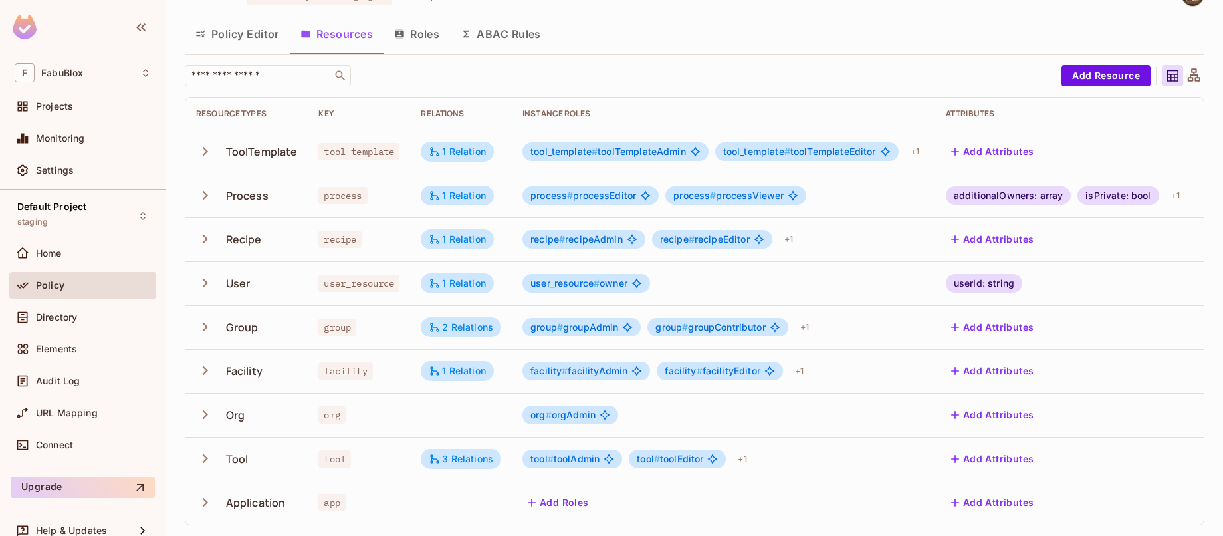
click at [212, 405] on icon "button" at bounding box center [205, 414] width 18 height 18
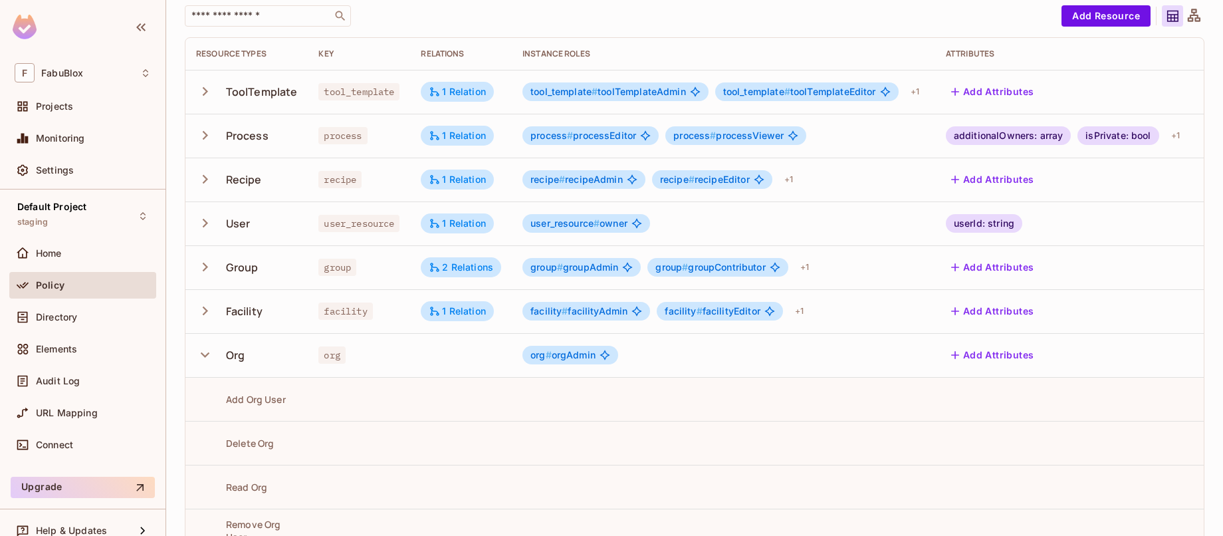
scroll to position [260, 0]
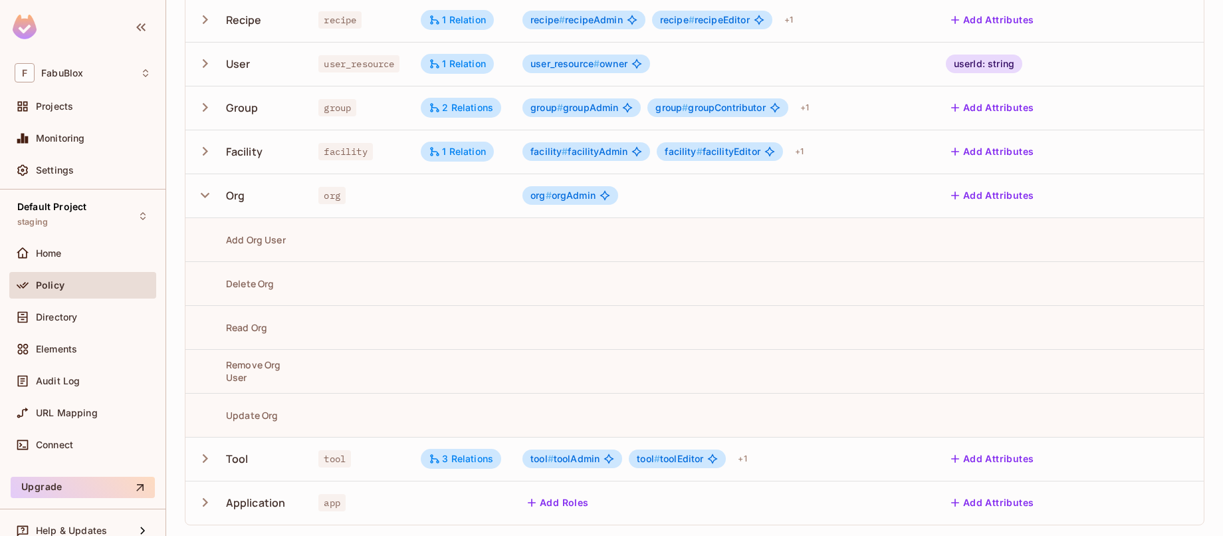
click at [198, 186] on icon "button" at bounding box center [205, 195] width 18 height 18
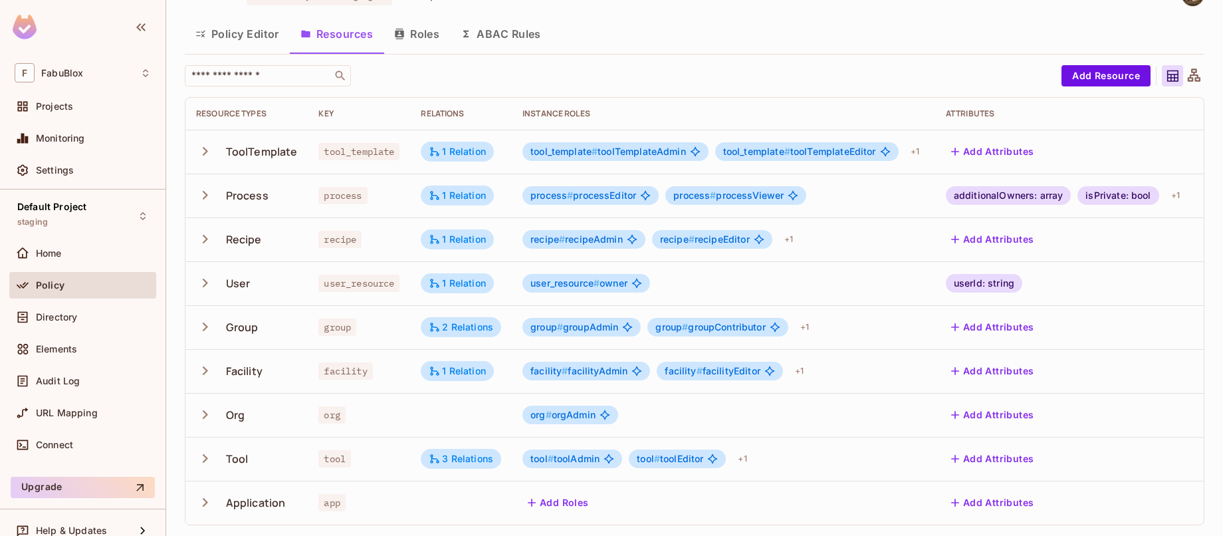
scroll to position [33, 0]
click at [207, 193] on icon "button" at bounding box center [205, 195] width 18 height 18
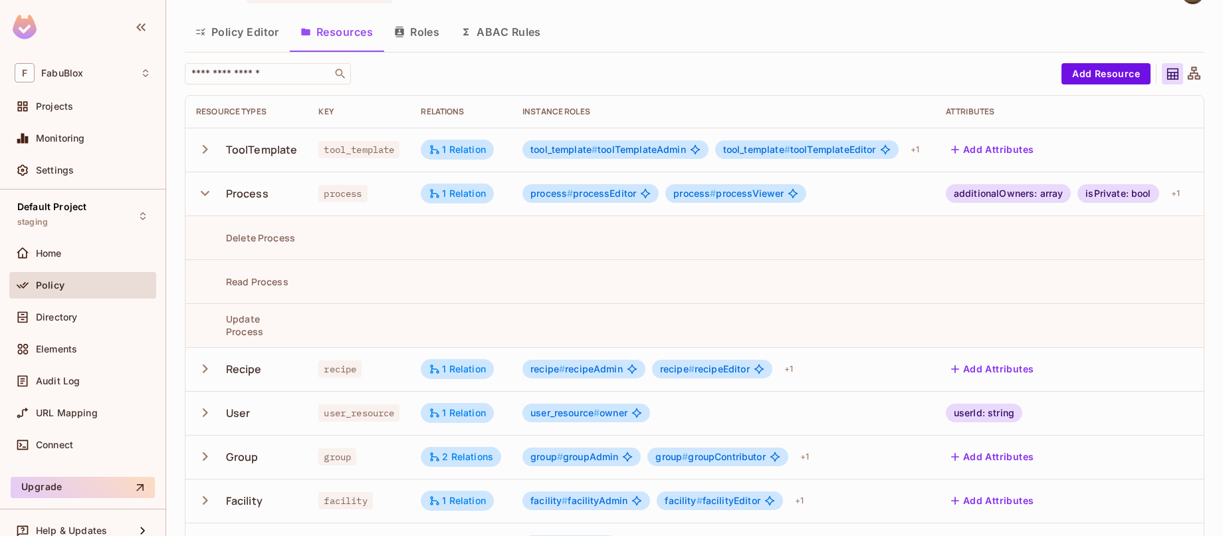
click at [207, 193] on icon "button" at bounding box center [205, 193] width 18 height 18
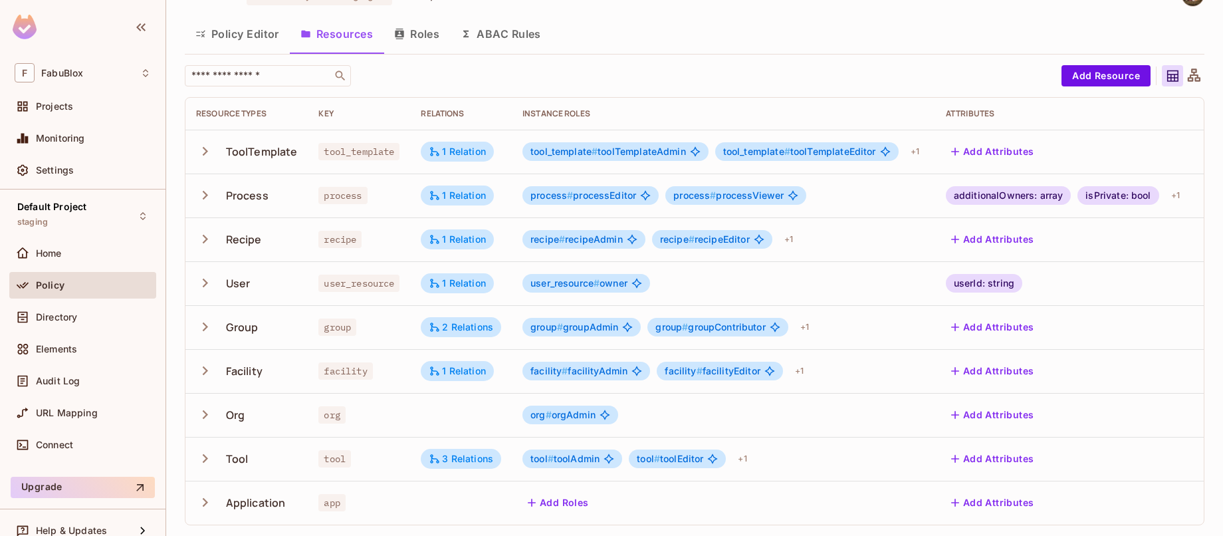
click at [209, 153] on icon "button" at bounding box center [205, 151] width 18 height 18
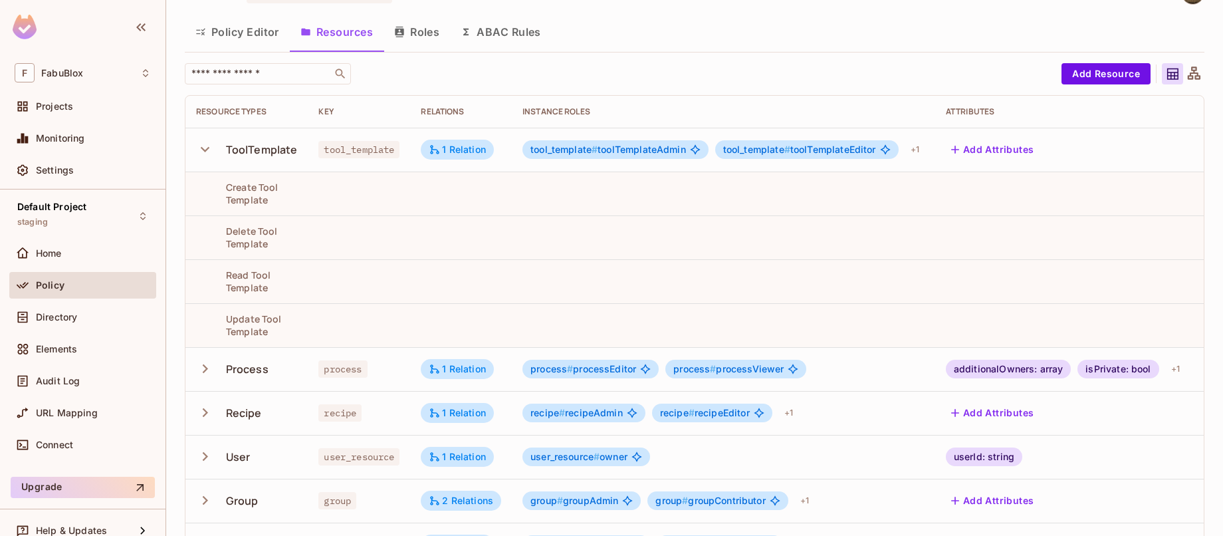
click at [209, 153] on icon "button" at bounding box center [205, 149] width 18 height 18
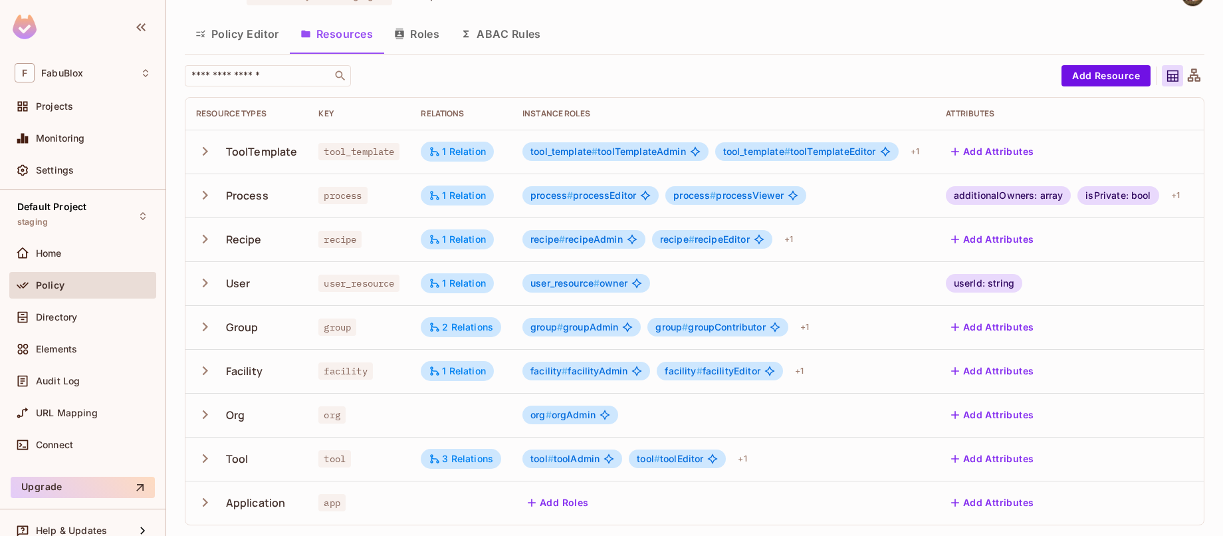
click at [209, 153] on icon "button" at bounding box center [205, 151] width 18 height 18
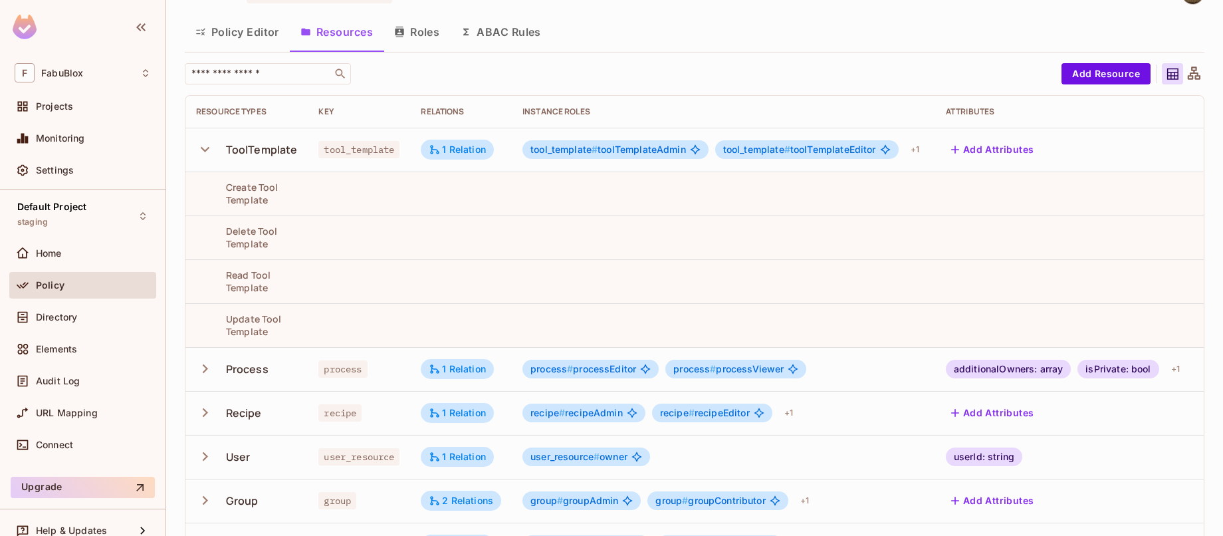
click at [209, 153] on icon "button" at bounding box center [205, 149] width 18 height 18
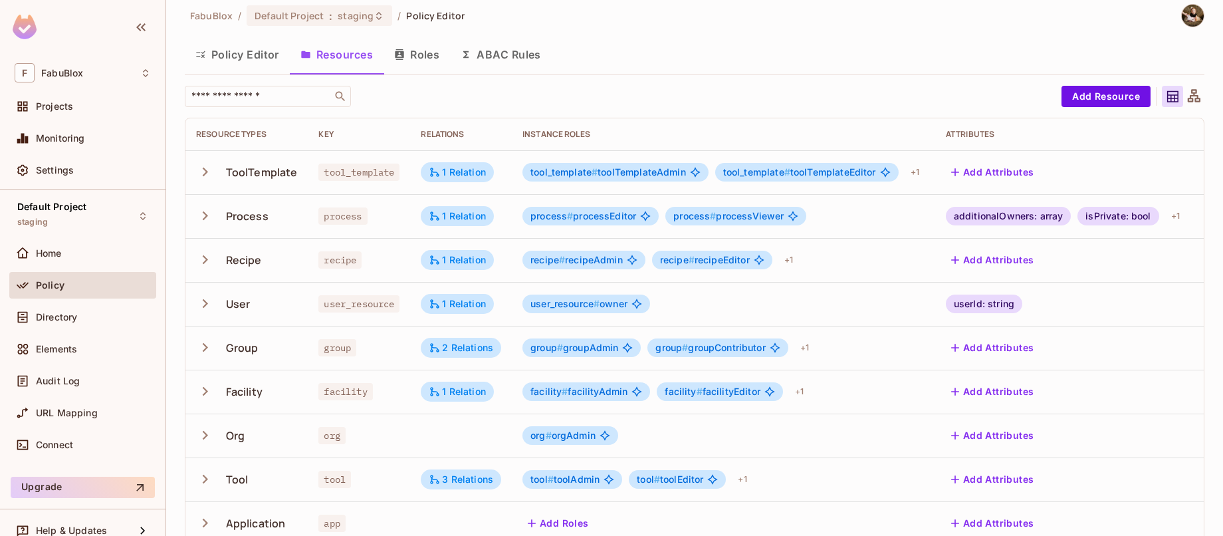
scroll to position [9, 0]
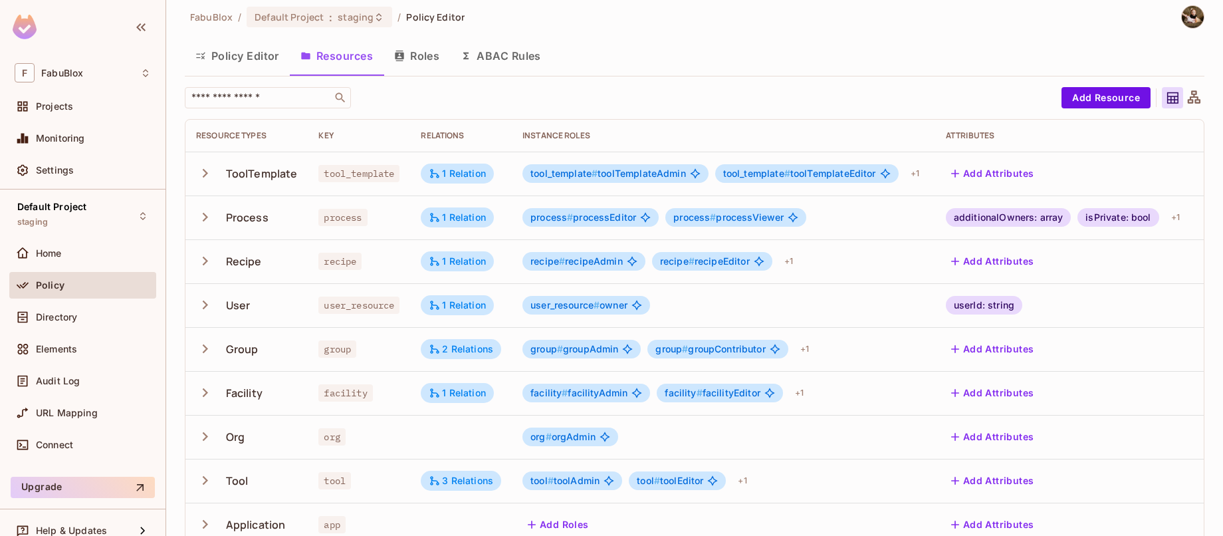
click at [413, 54] on button "Roles" at bounding box center [416, 55] width 66 height 33
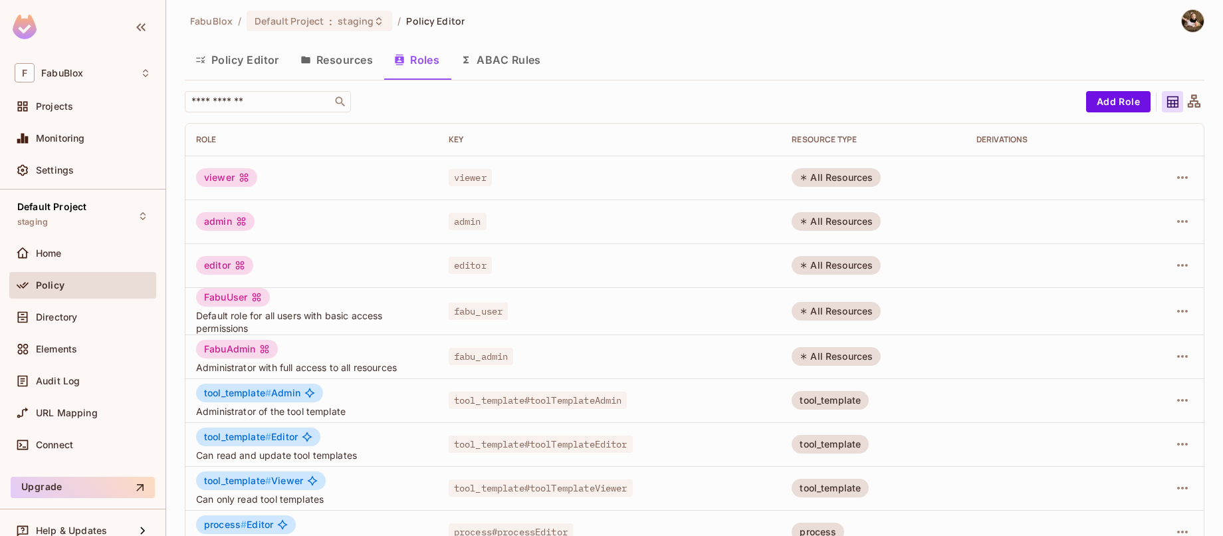
scroll to position [3, 0]
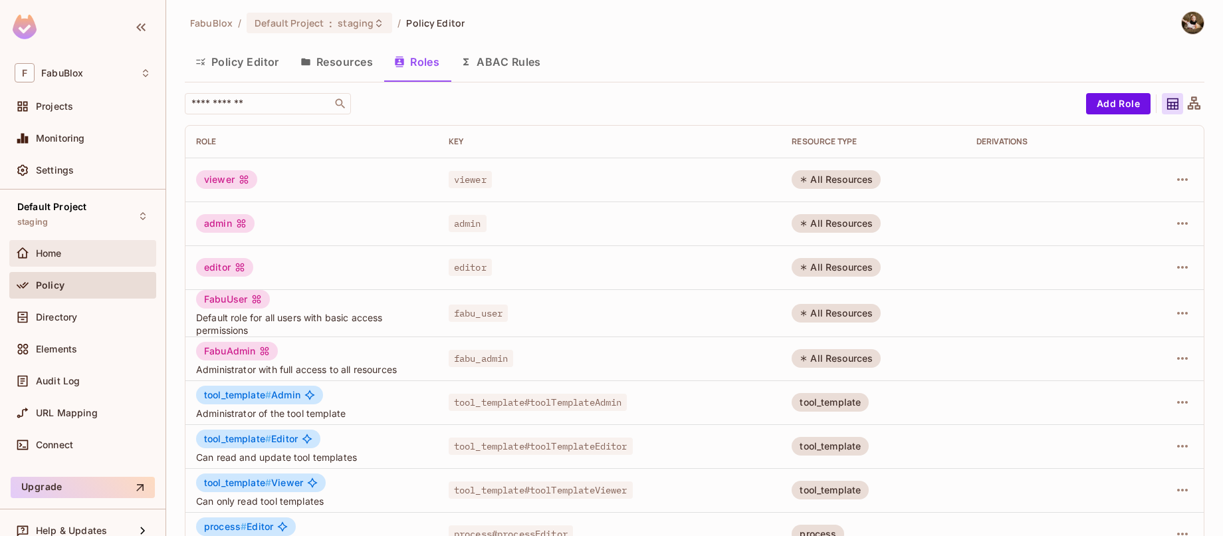
click at [82, 259] on div "Home" at bounding box center [83, 253] width 136 height 16
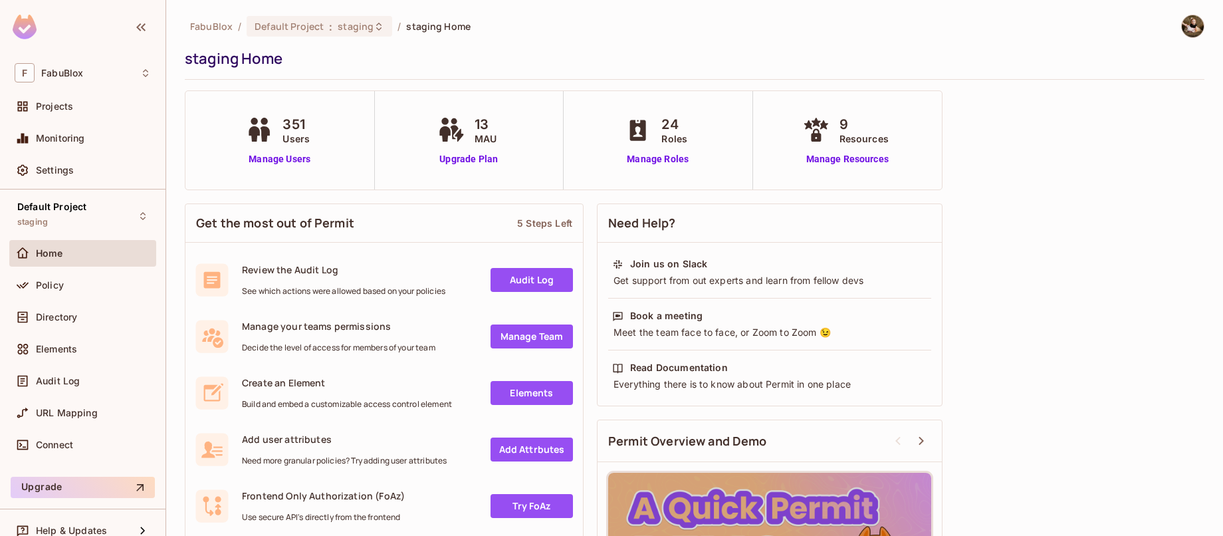
click at [424, 26] on span "staging Home" at bounding box center [438, 26] width 64 height 13
click at [365, 27] on span "staging" at bounding box center [356, 26] width 36 height 13
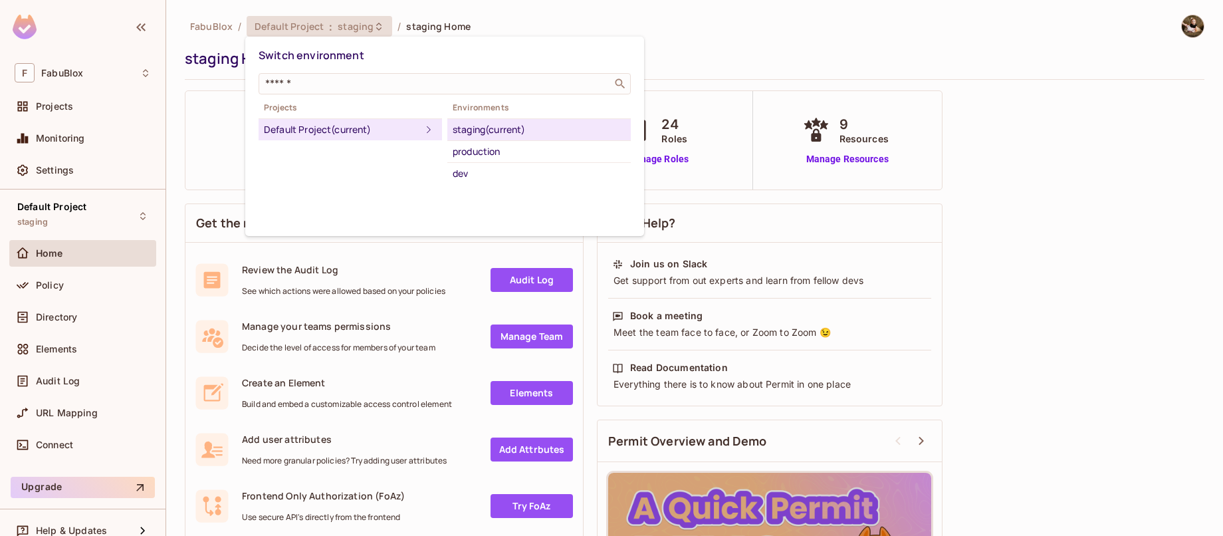
click at [494, 134] on div "staging (current)" at bounding box center [539, 130] width 173 height 16
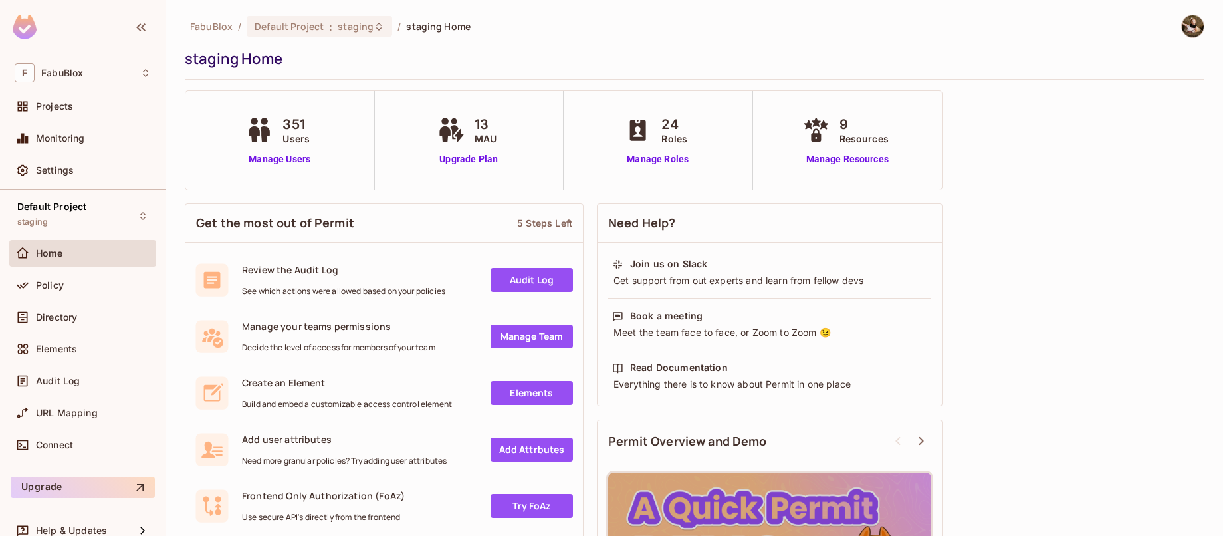
click at [387, 16] on div "Default Project : staging" at bounding box center [320, 26] width 146 height 21
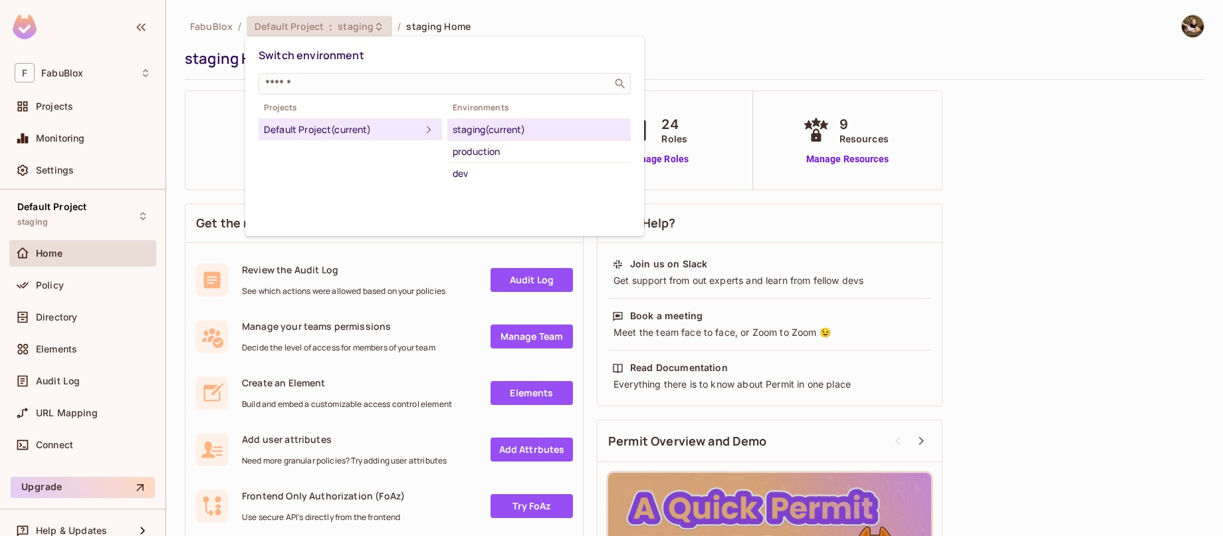
click at [160, 161] on div at bounding box center [611, 268] width 1223 height 536
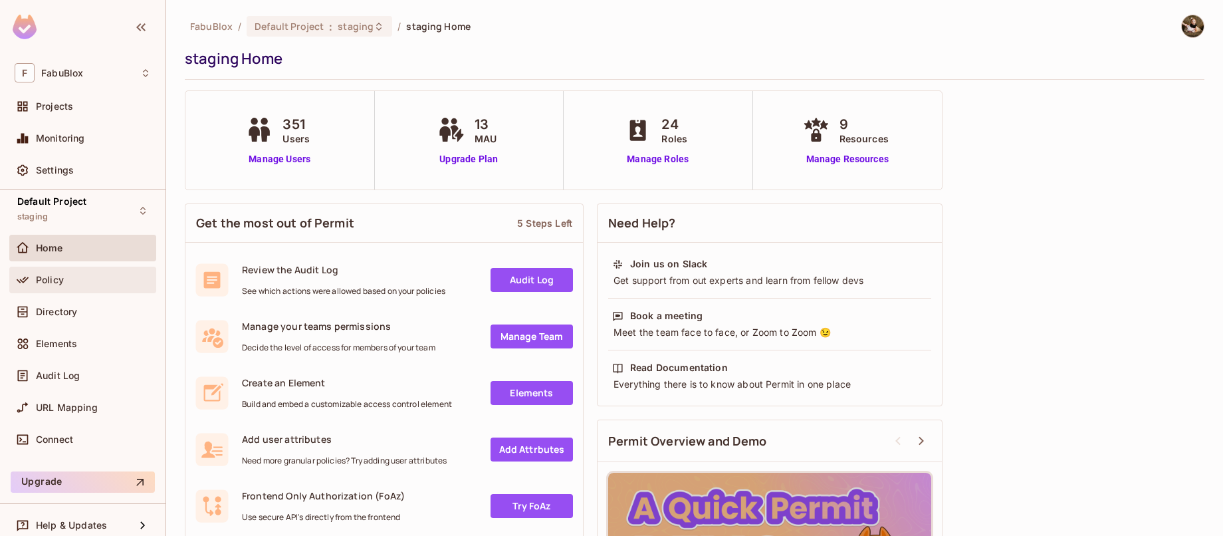
scroll to position [15, 0]
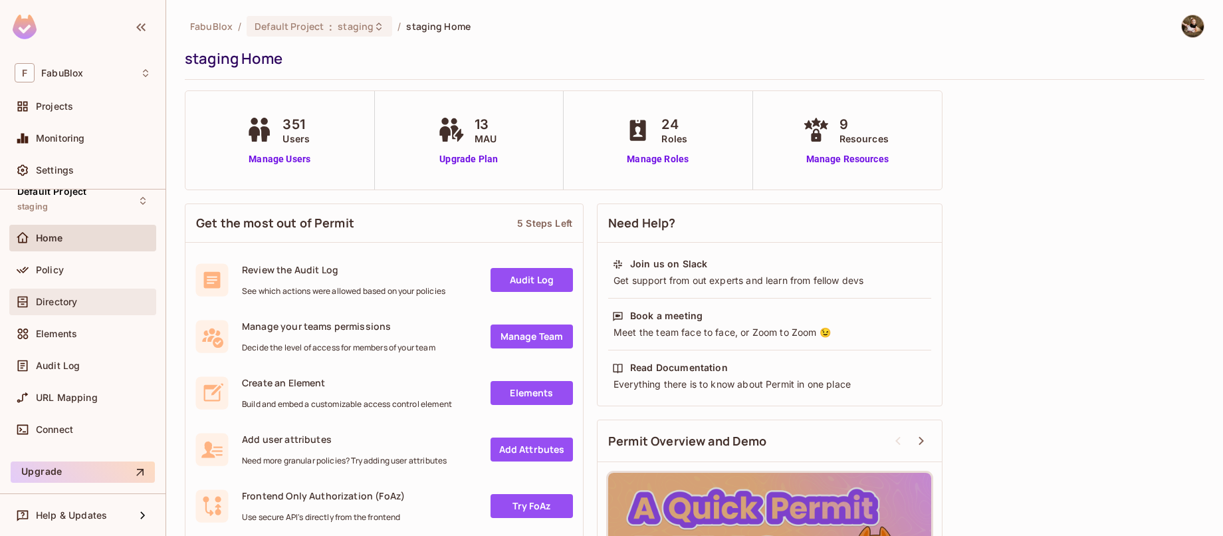
click at [104, 304] on div "Directory" at bounding box center [93, 301] width 115 height 11
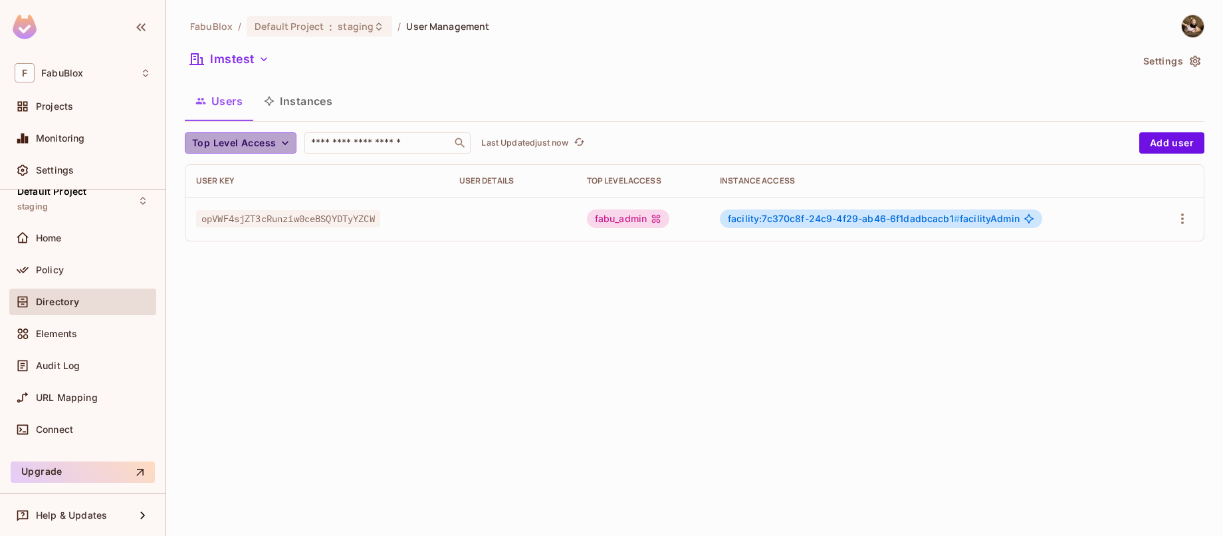
click at [278, 147] on icon "button" at bounding box center [284, 142] width 13 height 13
click at [391, 76] on div at bounding box center [611, 268] width 1223 height 536
click at [314, 106] on button "Instances" at bounding box center [298, 100] width 90 height 33
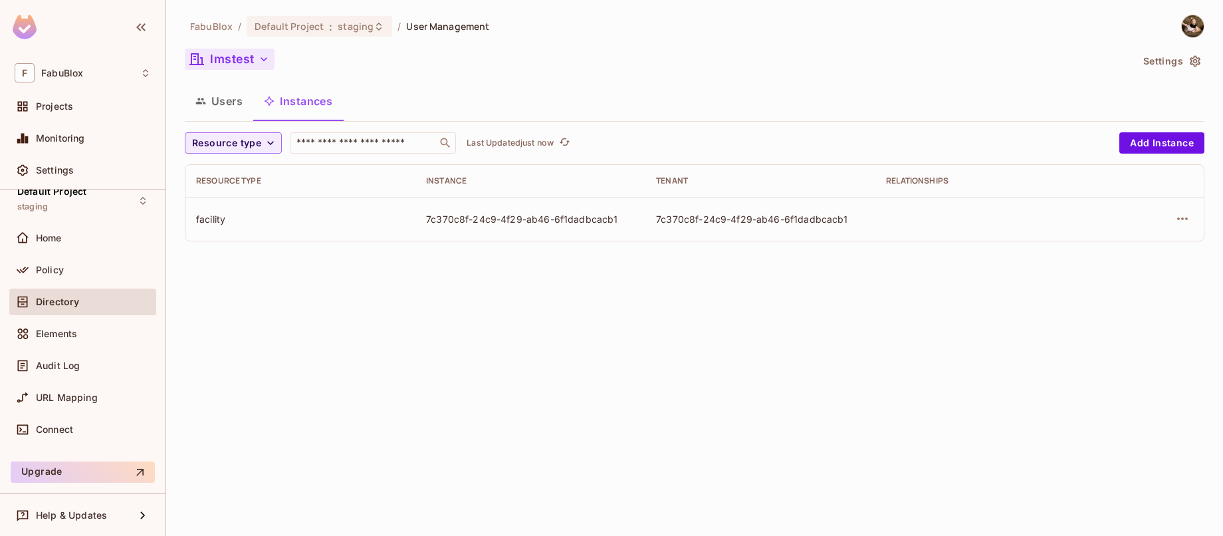
click at [257, 58] on icon "button" at bounding box center [263, 58] width 13 height 13
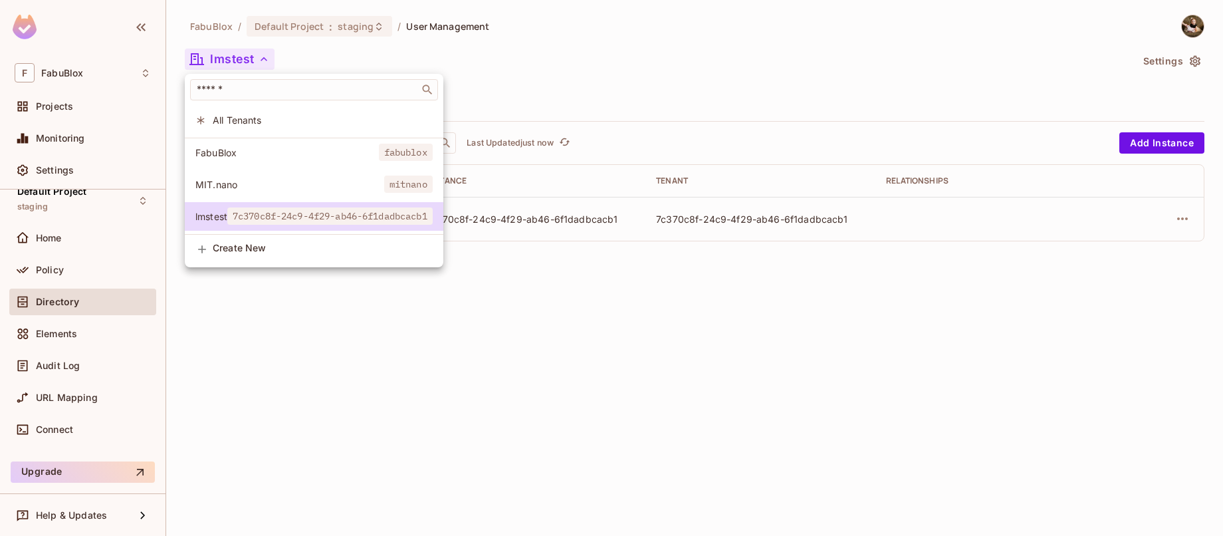
click at [266, 154] on span "FabuBlox" at bounding box center [286, 152] width 183 height 13
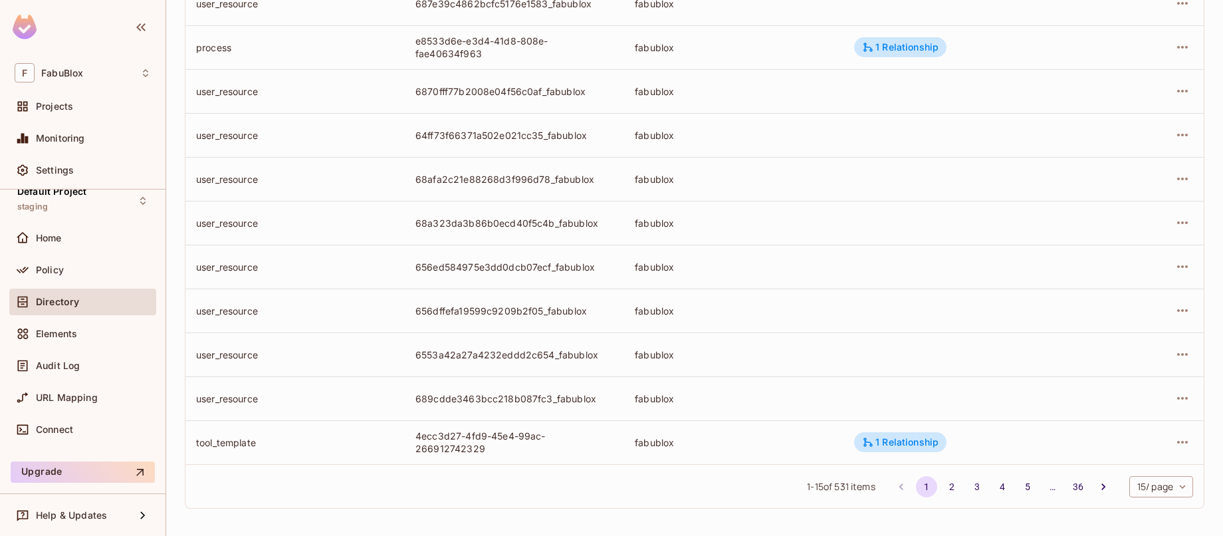
scroll to position [390, 0]
click at [1174, 264] on icon "button" at bounding box center [1182, 267] width 16 height 16
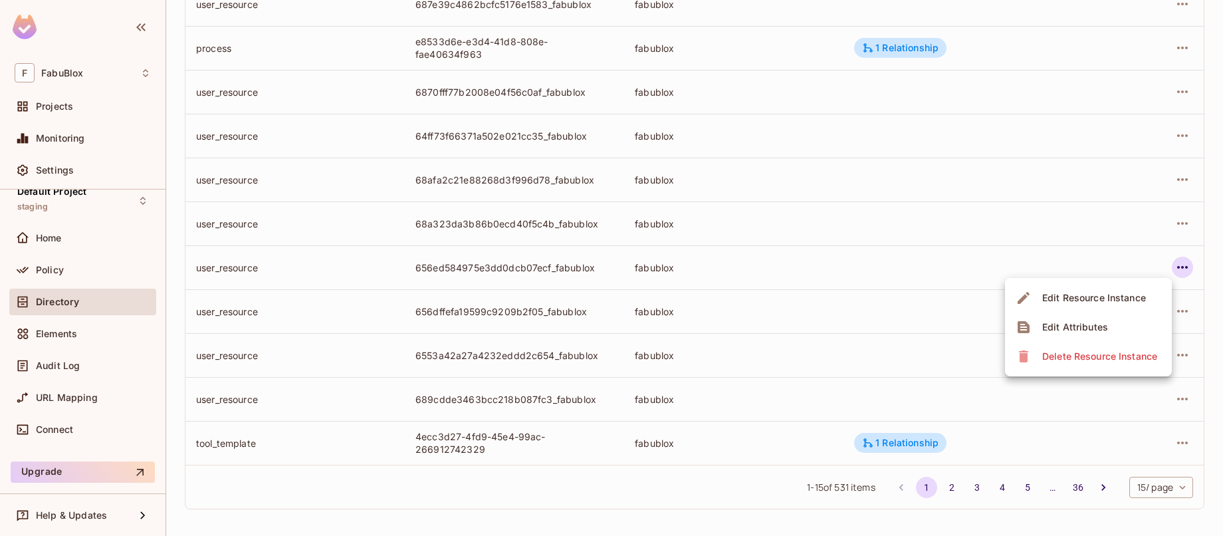
click at [1114, 301] on div "Edit Resource Instance" at bounding box center [1094, 297] width 104 height 13
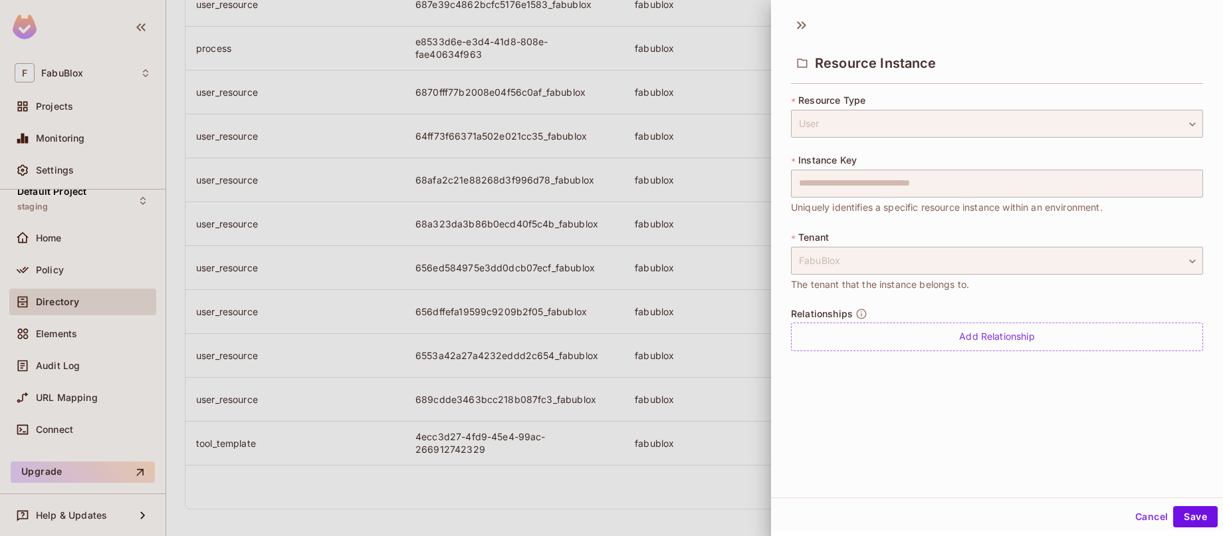
click at [669, 180] on div at bounding box center [611, 268] width 1223 height 536
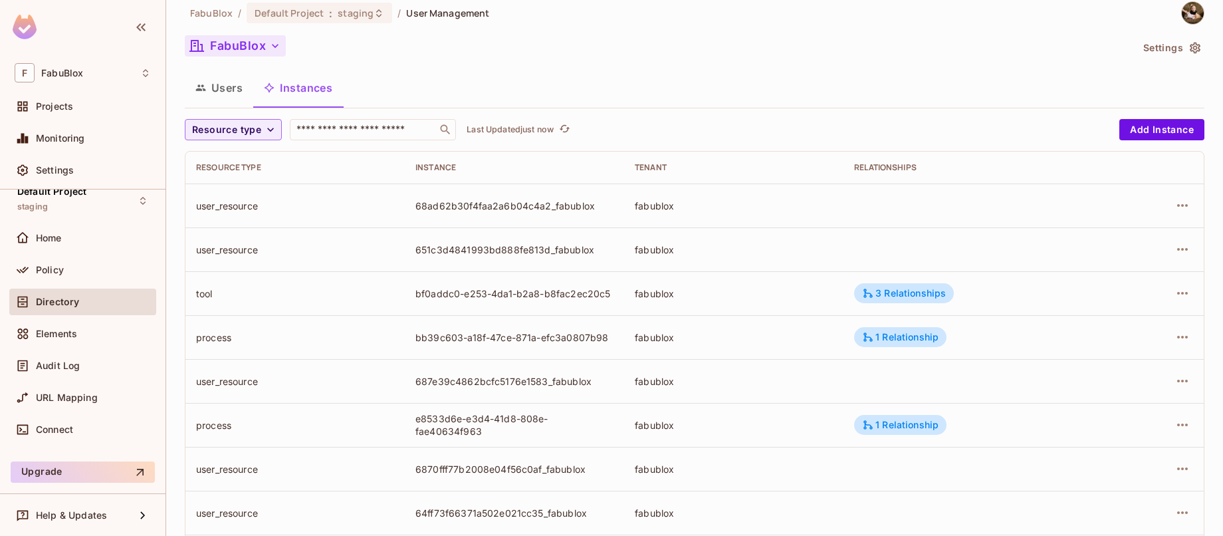
scroll to position [138, 0]
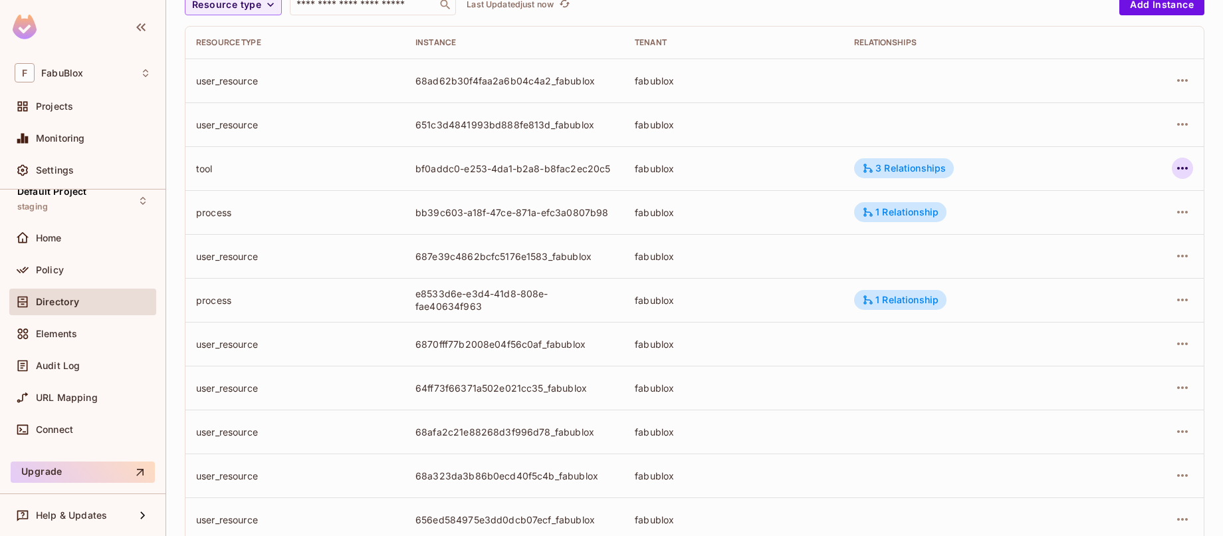
click at [1174, 169] on icon "button" at bounding box center [1182, 168] width 16 height 16
click at [1006, 132] on div at bounding box center [611, 268] width 1223 height 536
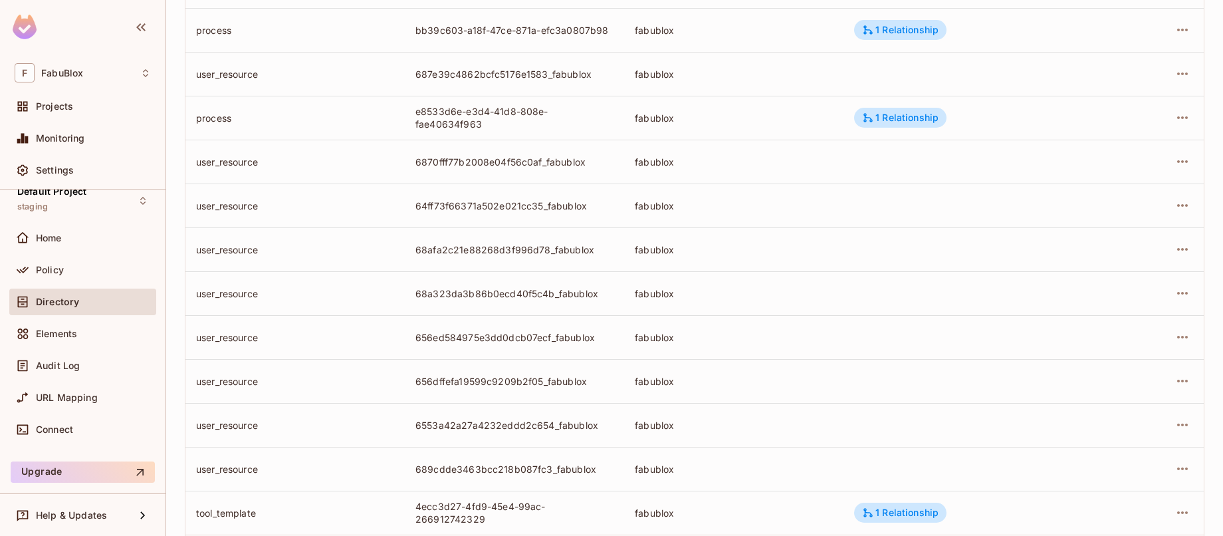
scroll to position [393, 0]
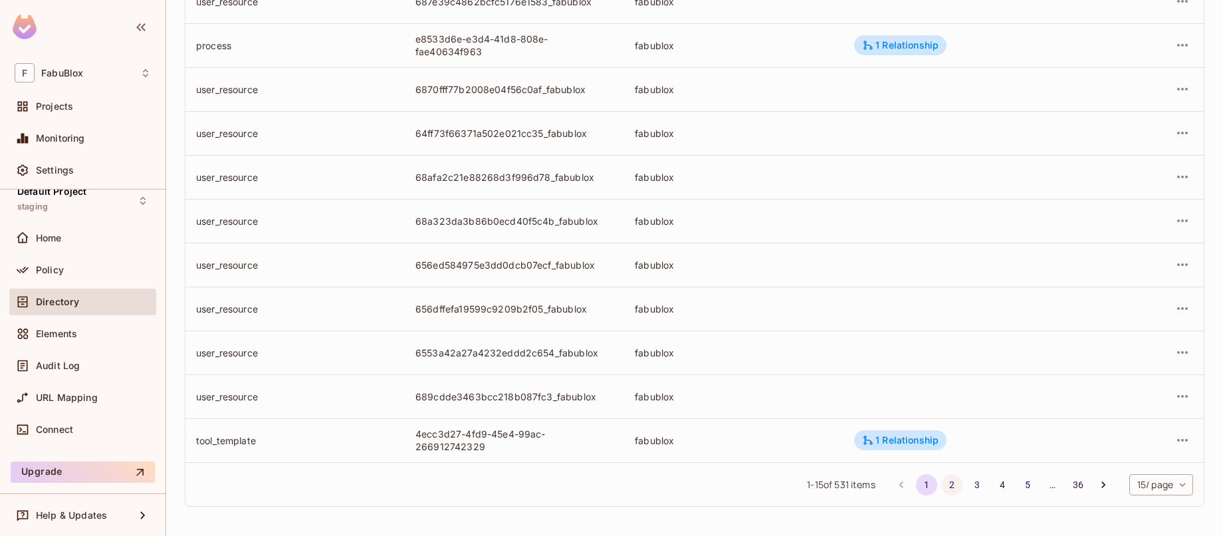
click at [941, 480] on button "2" at bounding box center [951, 484] width 21 height 21
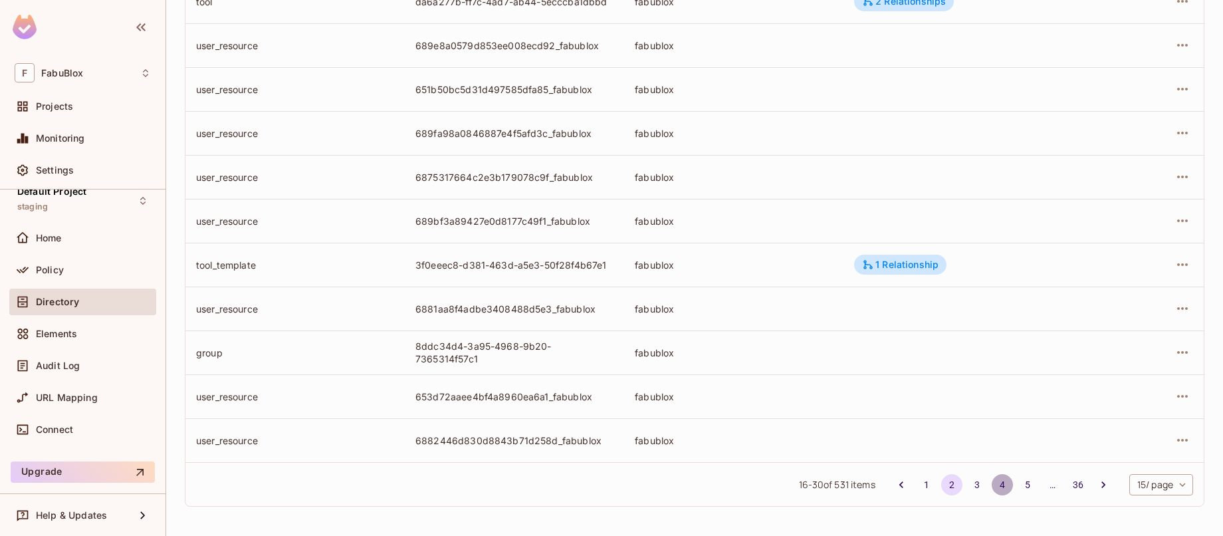
click at [991, 481] on button "4" at bounding box center [1001, 484] width 21 height 21
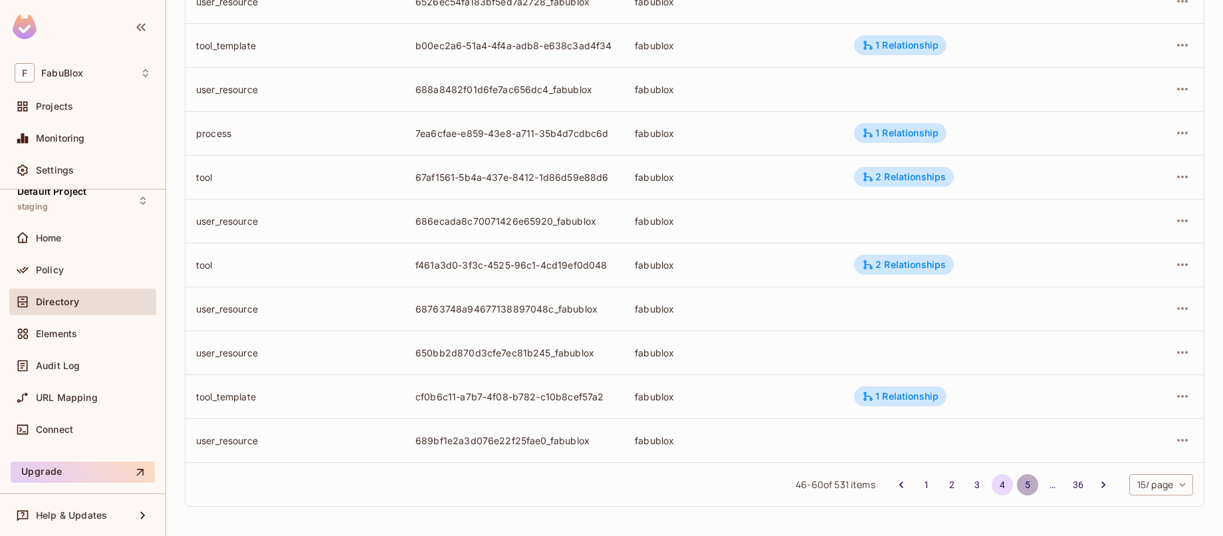
click at [1023, 486] on button "5" at bounding box center [1027, 484] width 21 height 21
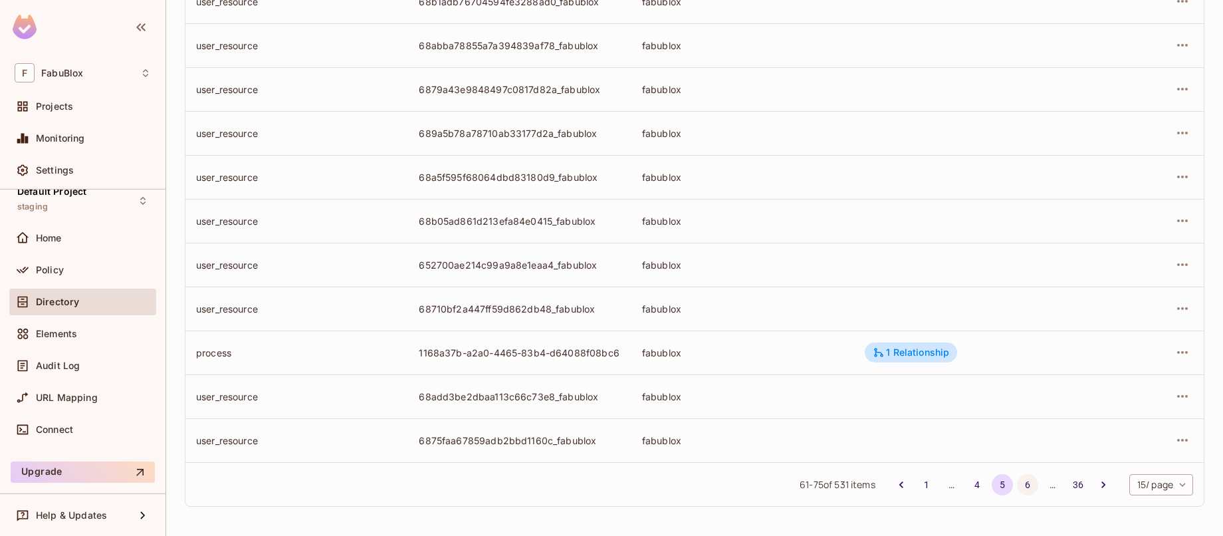
click at [1017, 480] on button "6" at bounding box center [1027, 484] width 21 height 21
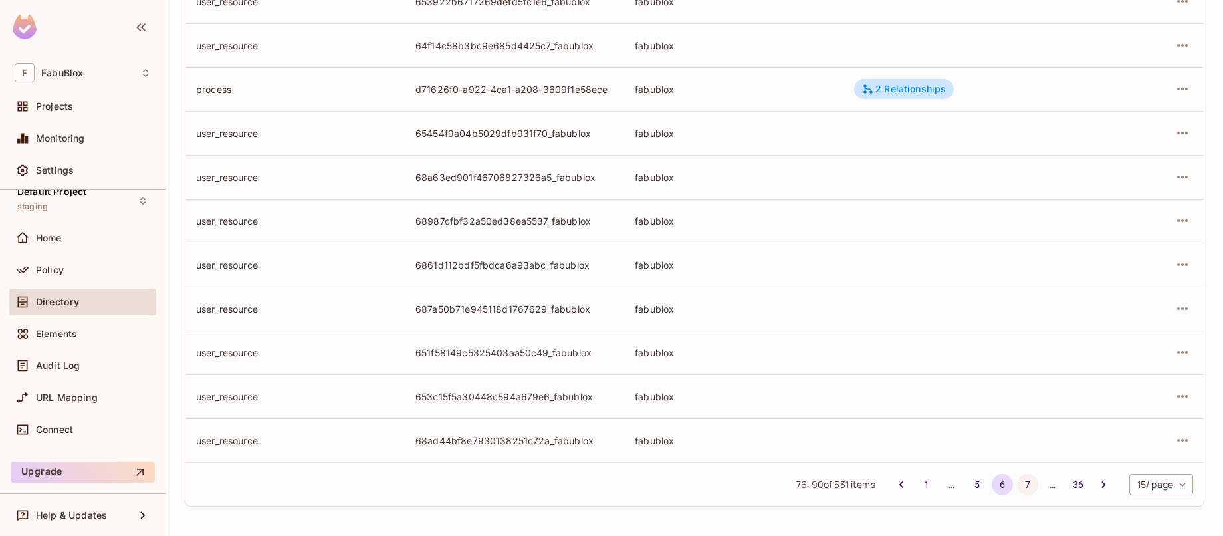
click at [1017, 479] on button "7" at bounding box center [1027, 484] width 21 height 21
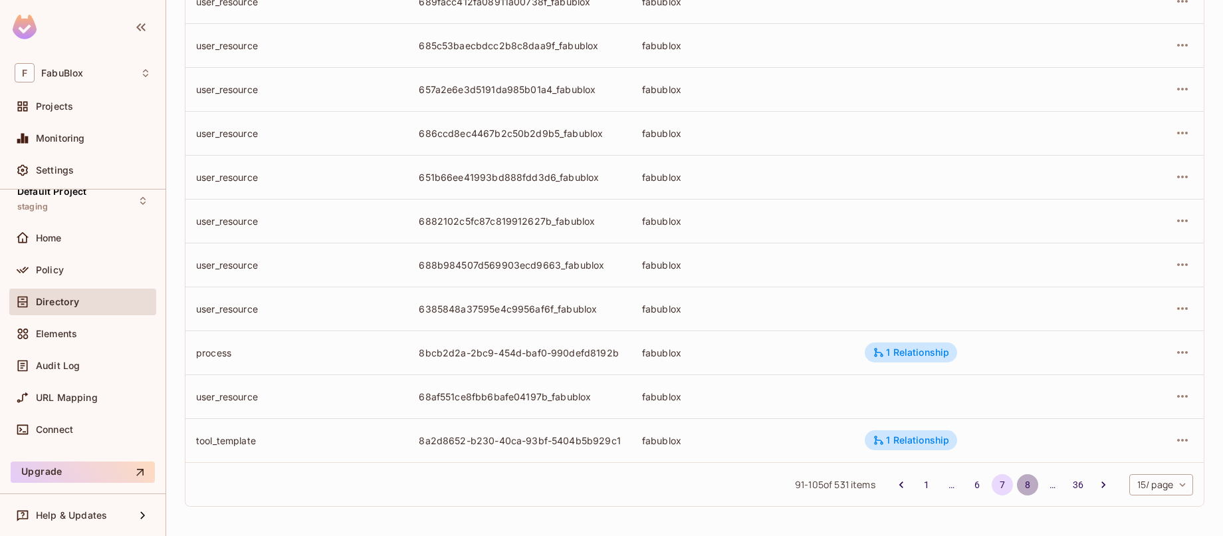
click at [1021, 485] on button "8" at bounding box center [1027, 484] width 21 height 21
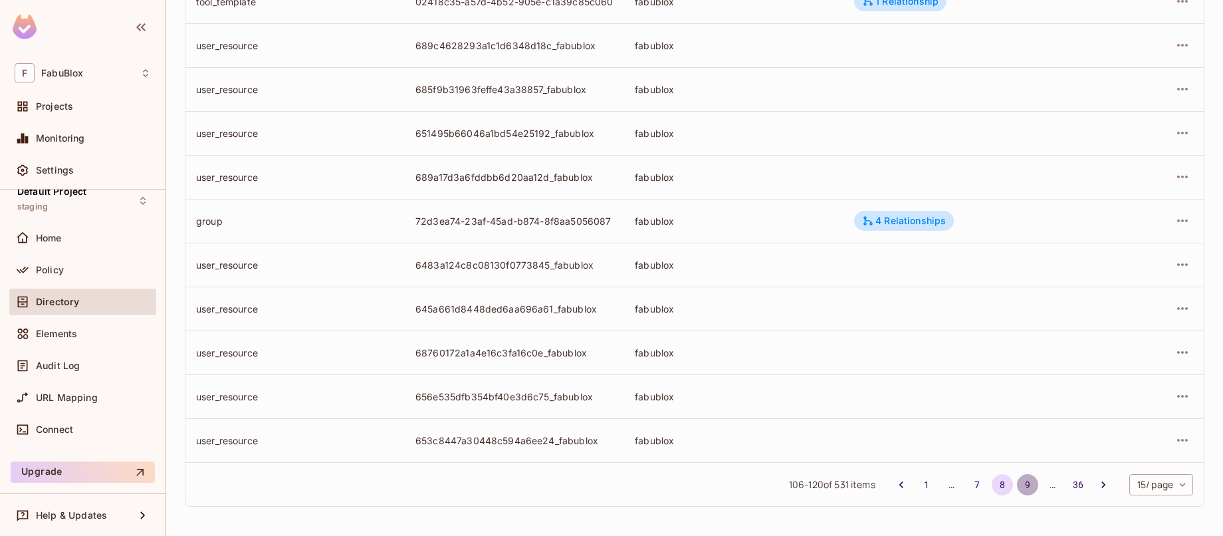
click at [1018, 481] on button "9" at bounding box center [1027, 484] width 21 height 21
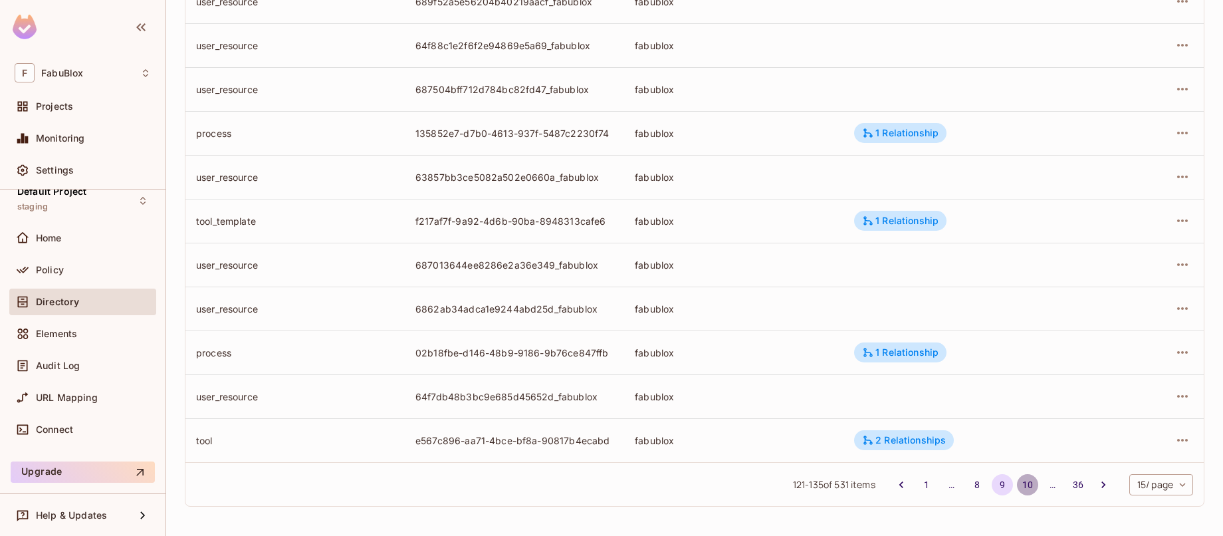
click at [1021, 479] on button "10" at bounding box center [1027, 484] width 21 height 21
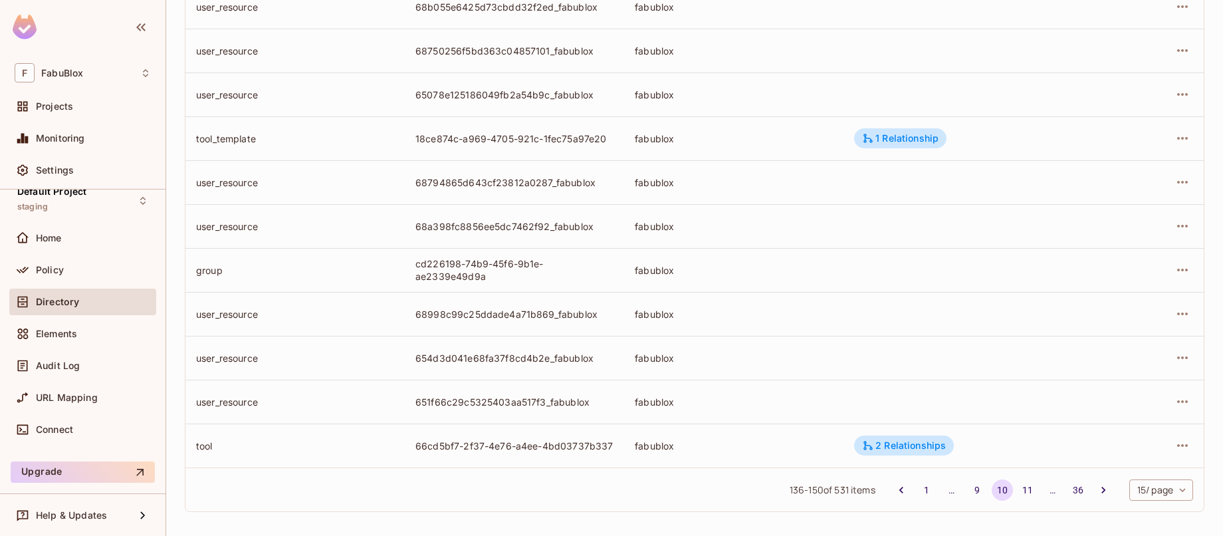
scroll to position [0, 0]
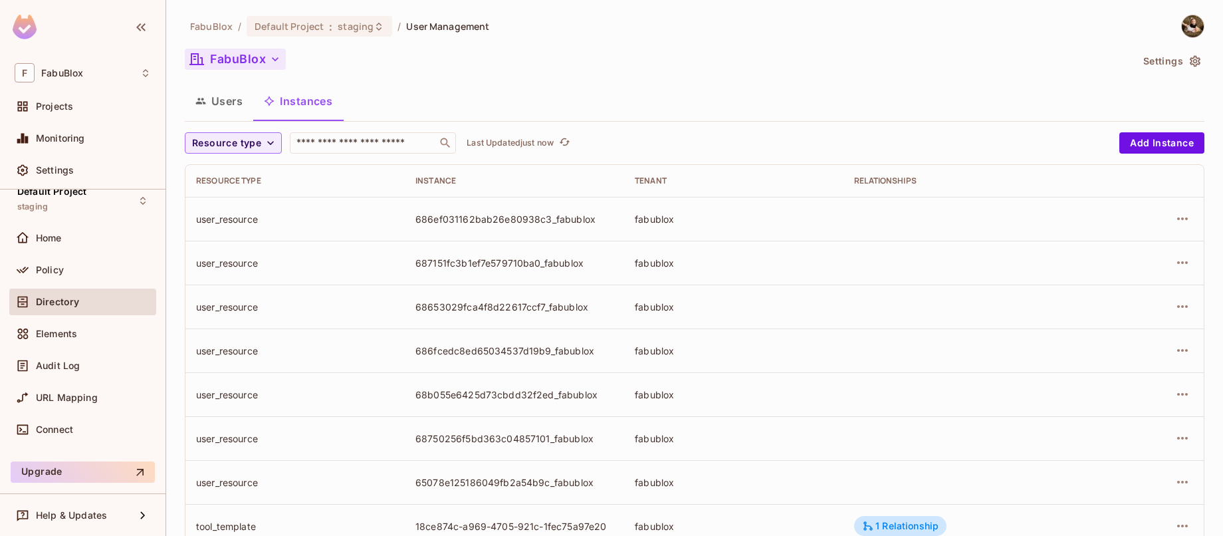
click at [217, 98] on button "Users" at bounding box center [219, 100] width 68 height 33
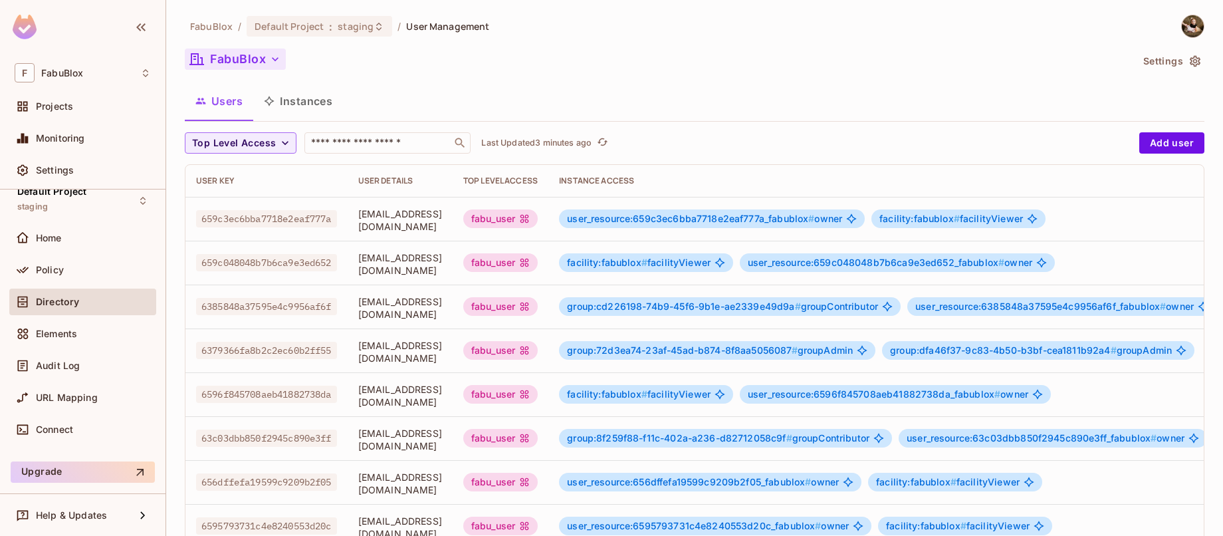
click at [539, 49] on div "FabuBlox" at bounding box center [658, 61] width 946 height 25
click at [88, 80] on div "F FabuBlox" at bounding box center [83, 72] width 136 height 19
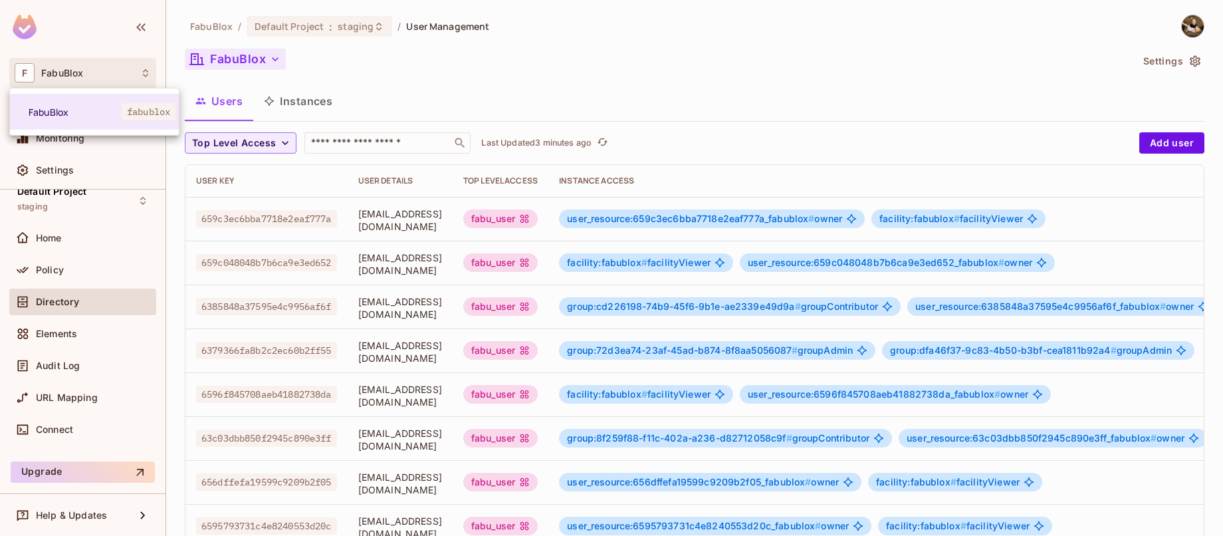
click at [445, 76] on div at bounding box center [611, 268] width 1223 height 536
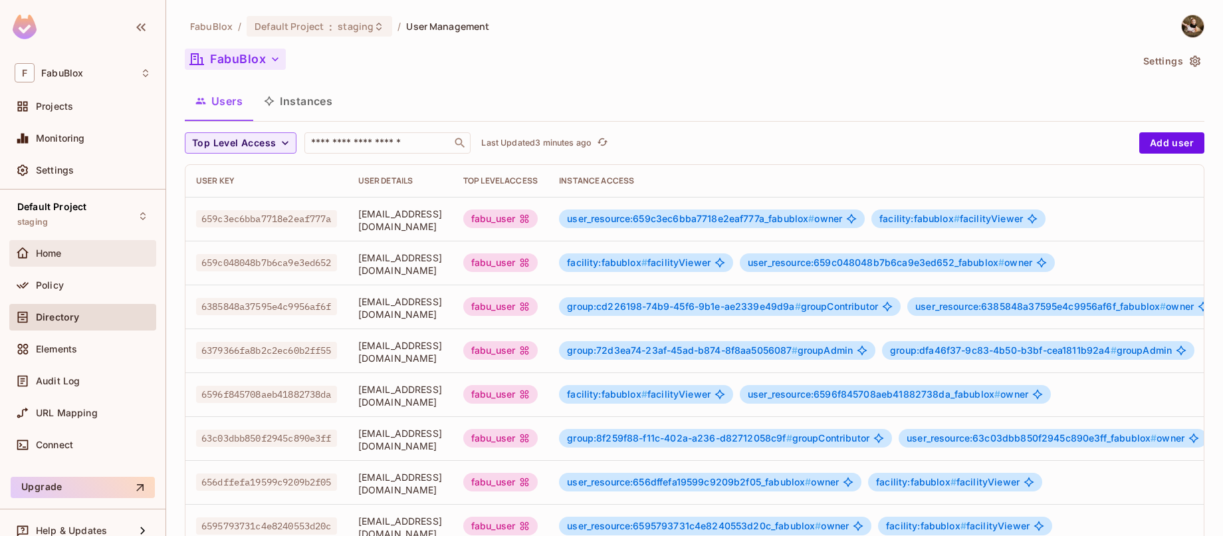
click at [66, 251] on div "Home" at bounding box center [93, 253] width 115 height 11
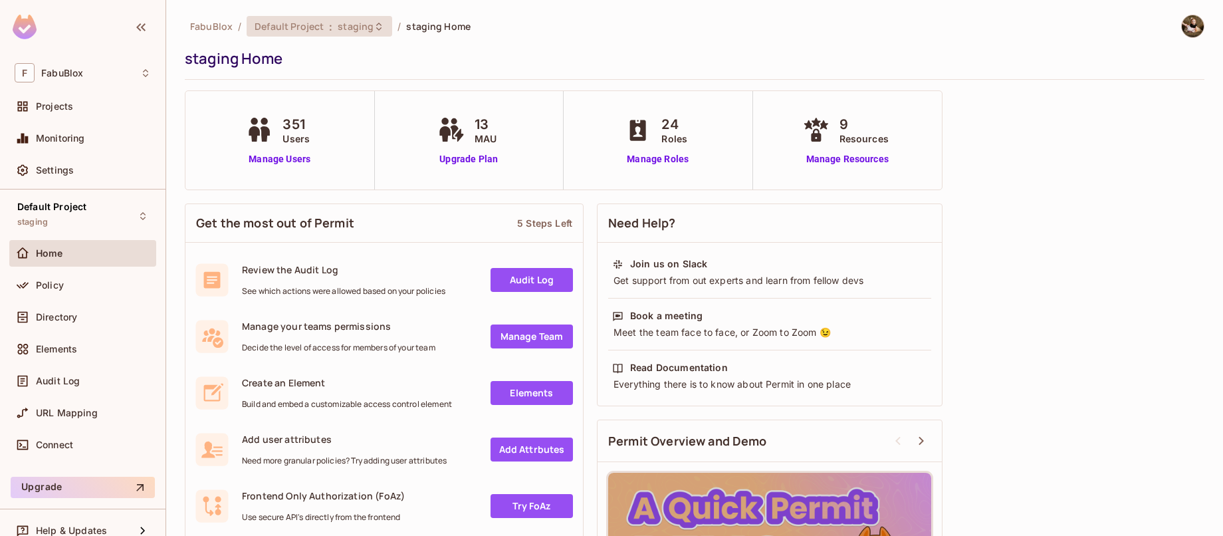
click at [362, 25] on span "staging" at bounding box center [356, 26] width 36 height 13
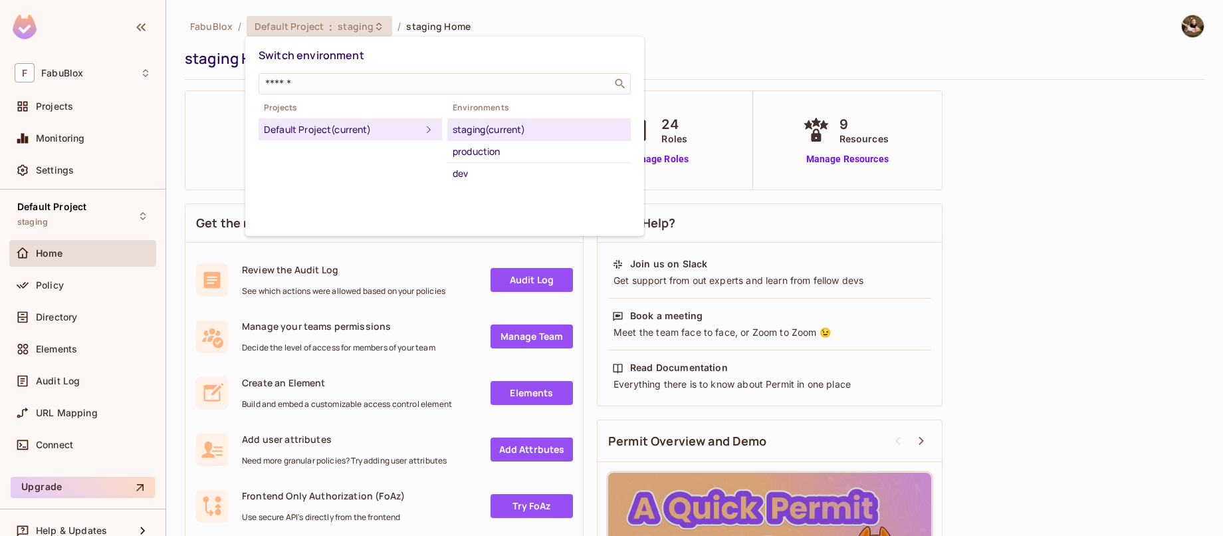
click at [457, 171] on div "dev" at bounding box center [539, 173] width 173 height 16
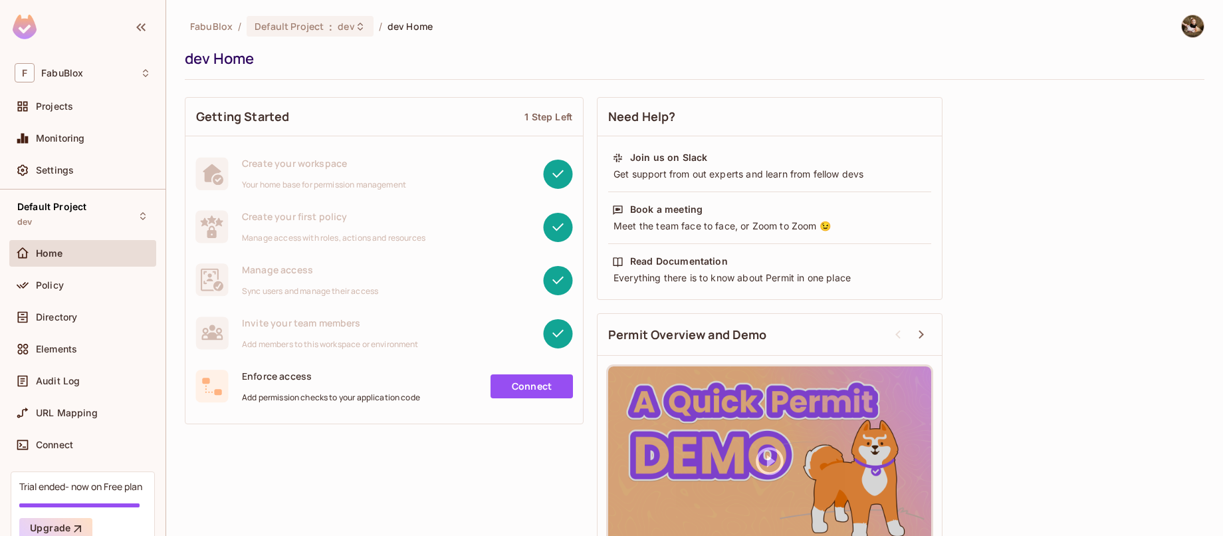
click at [556, 385] on link "Connect" at bounding box center [531, 386] width 82 height 24
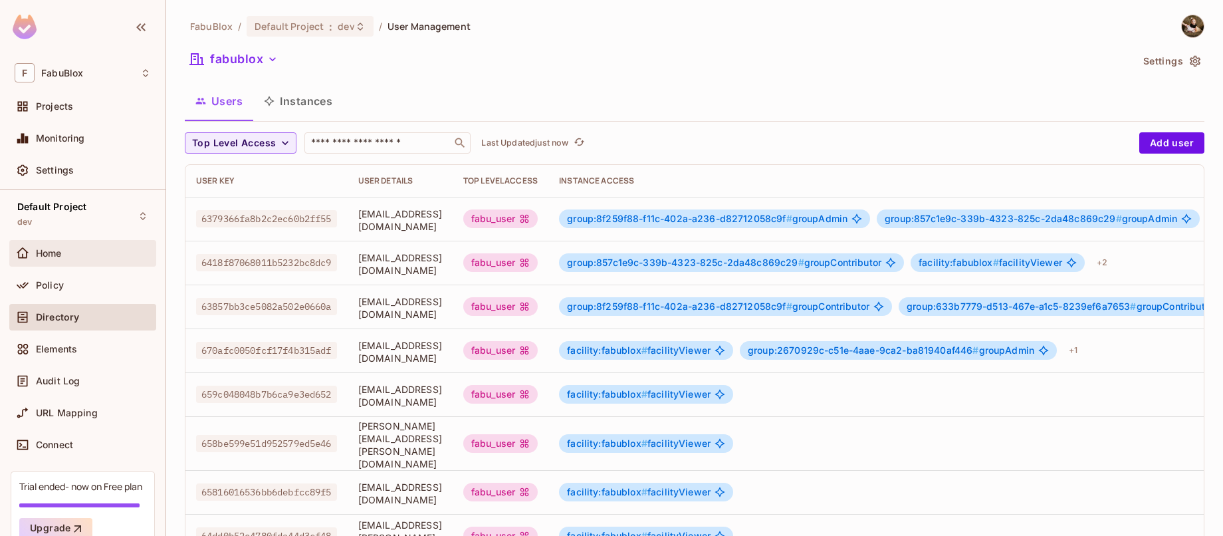
click at [98, 247] on div "Home" at bounding box center [83, 253] width 136 height 16
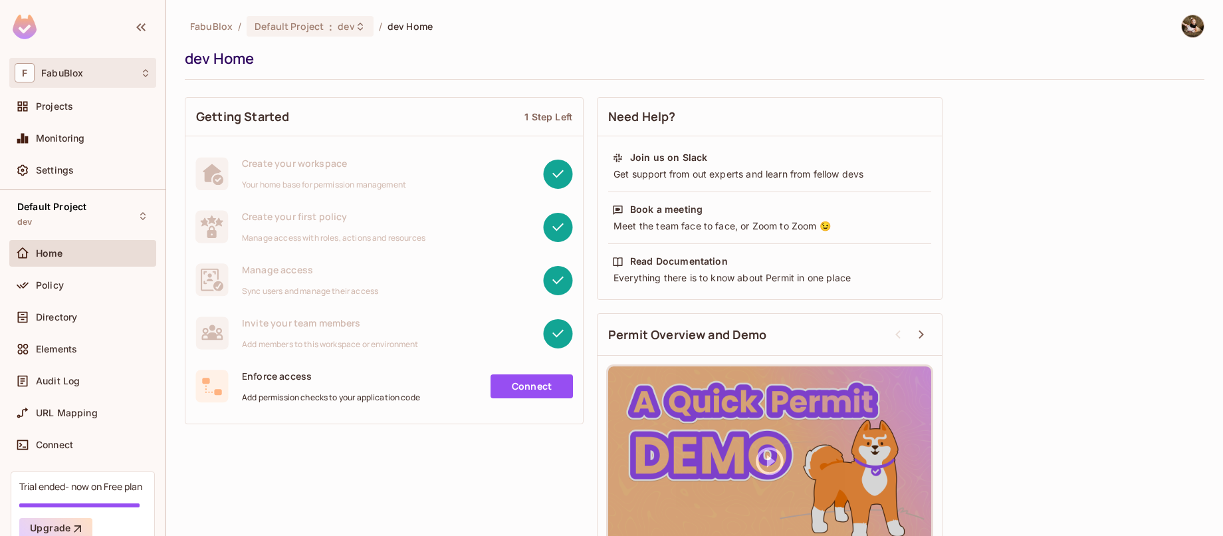
click at [57, 72] on span "FabuBlox" at bounding box center [62, 73] width 42 height 11
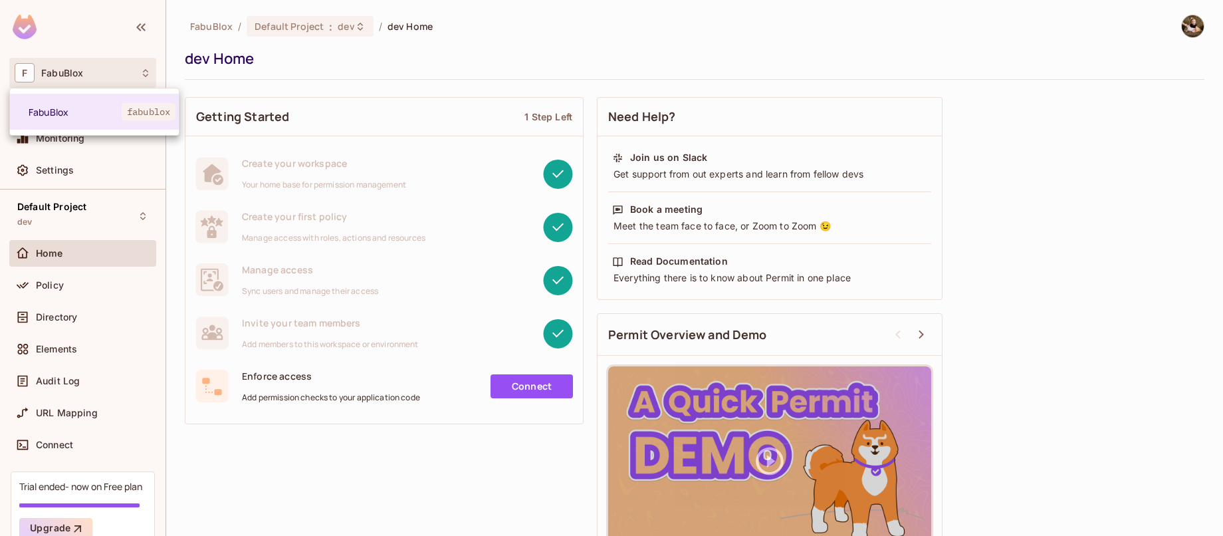
click at [444, 91] on div at bounding box center [611, 268] width 1223 height 536
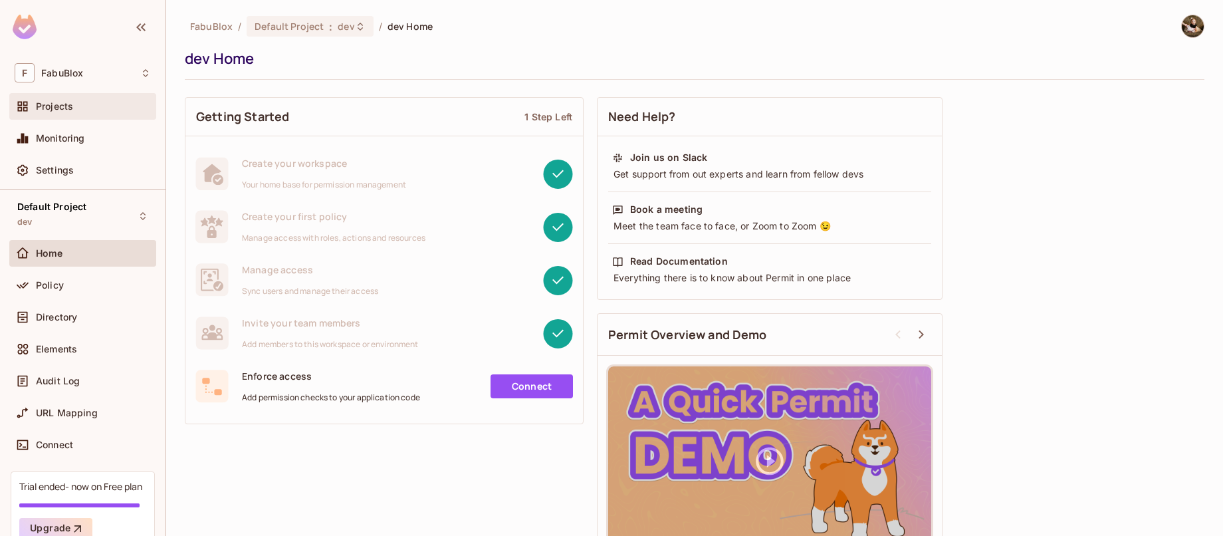
click at [103, 118] on div "Projects" at bounding box center [82, 106] width 147 height 27
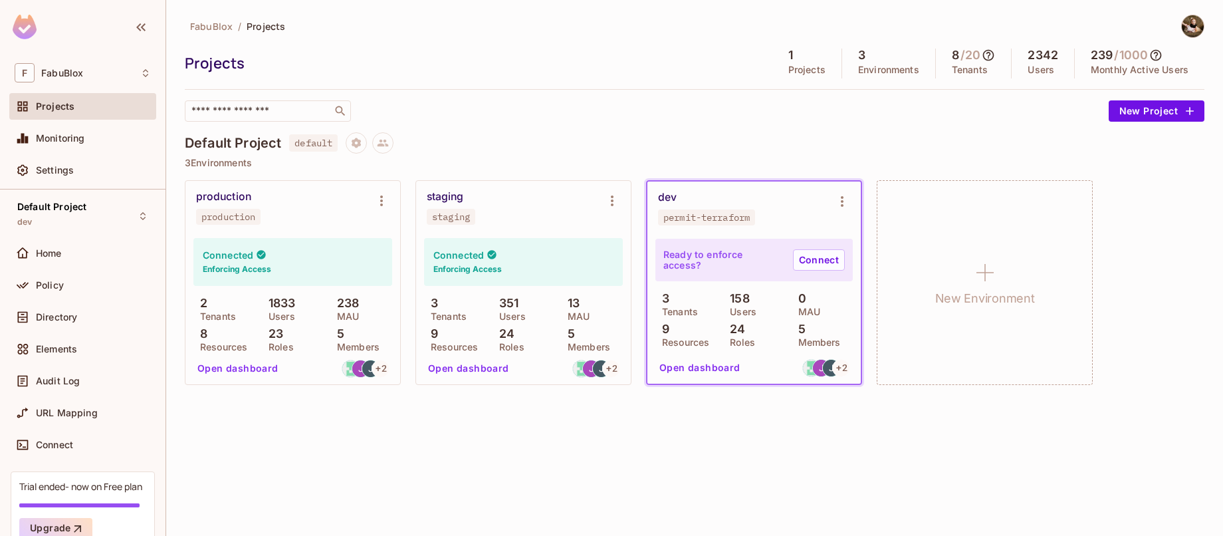
click at [483, 364] on button "Open dashboard" at bounding box center [469, 368] width 92 height 21
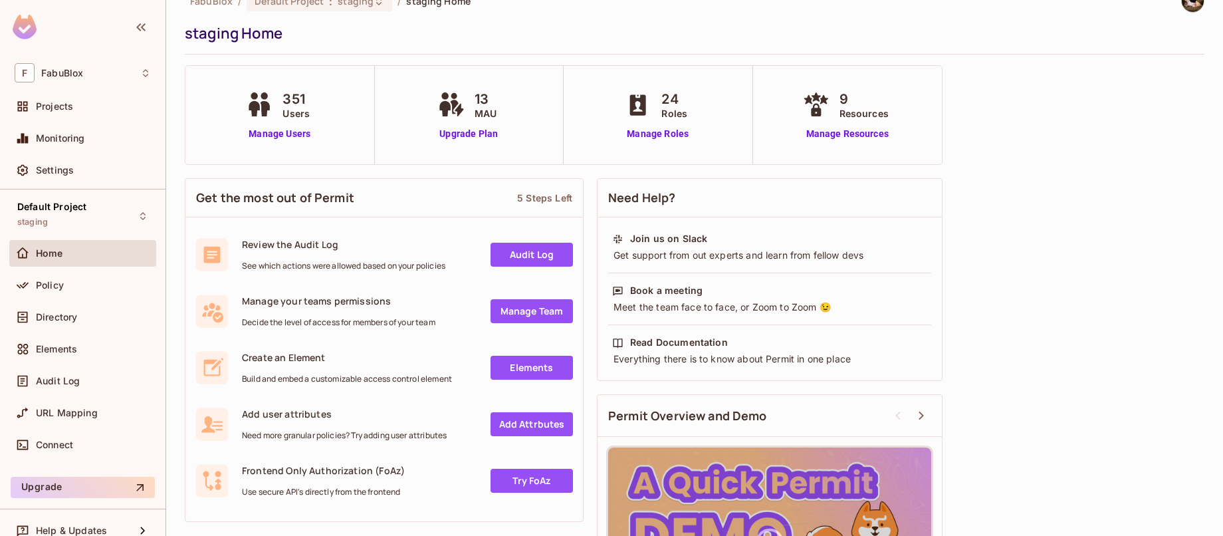
scroll to position [26, 0]
click at [839, 128] on link "Manage Resources" at bounding box center [847, 133] width 96 height 14
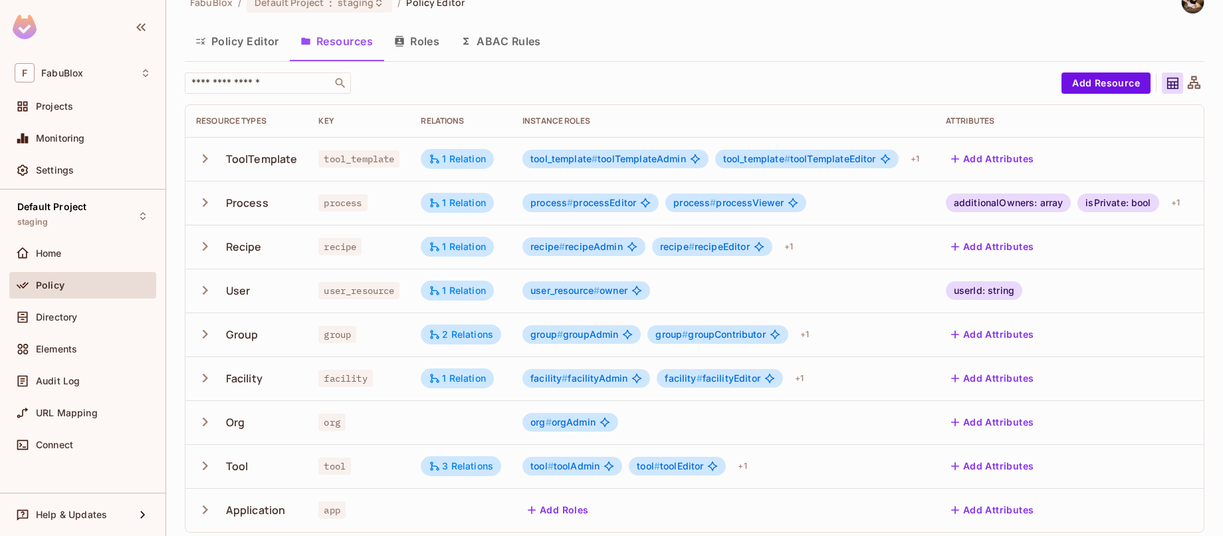
scroll to position [25, 0]
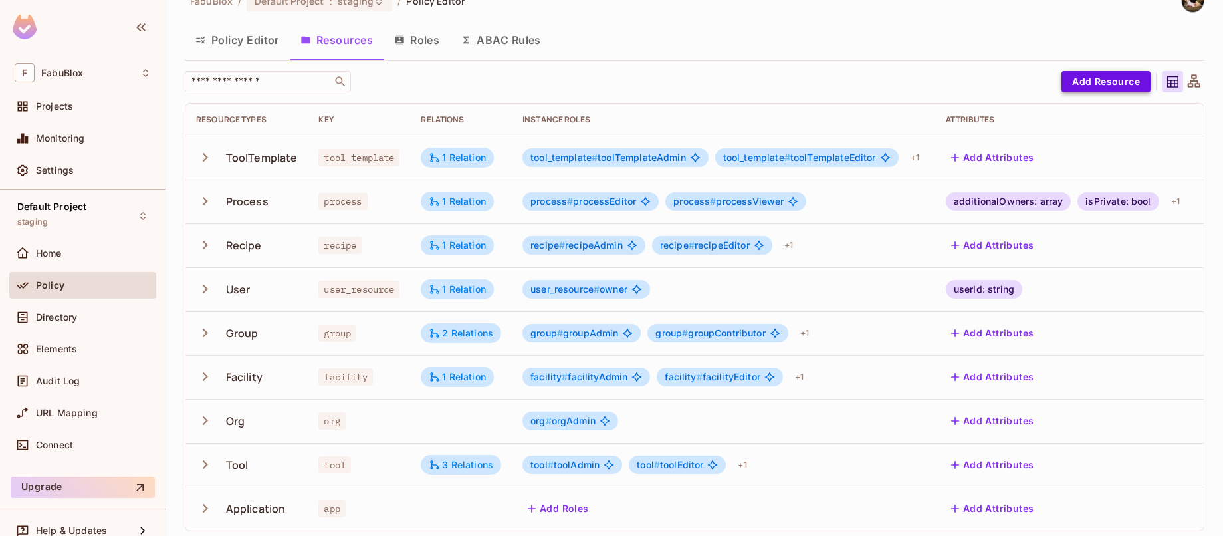
click at [1090, 82] on button "Add Resource" at bounding box center [1105, 81] width 89 height 21
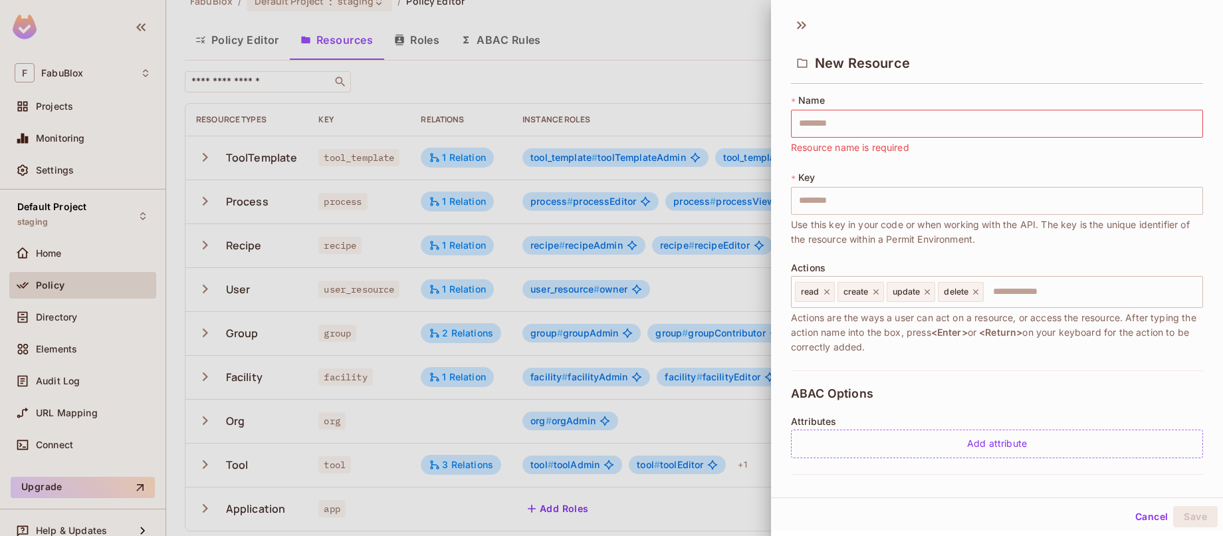
click at [1119, 515] on div "Cancel Save" at bounding box center [997, 516] width 452 height 32
click at [1134, 515] on button "Cancel" at bounding box center [1151, 516] width 43 height 21
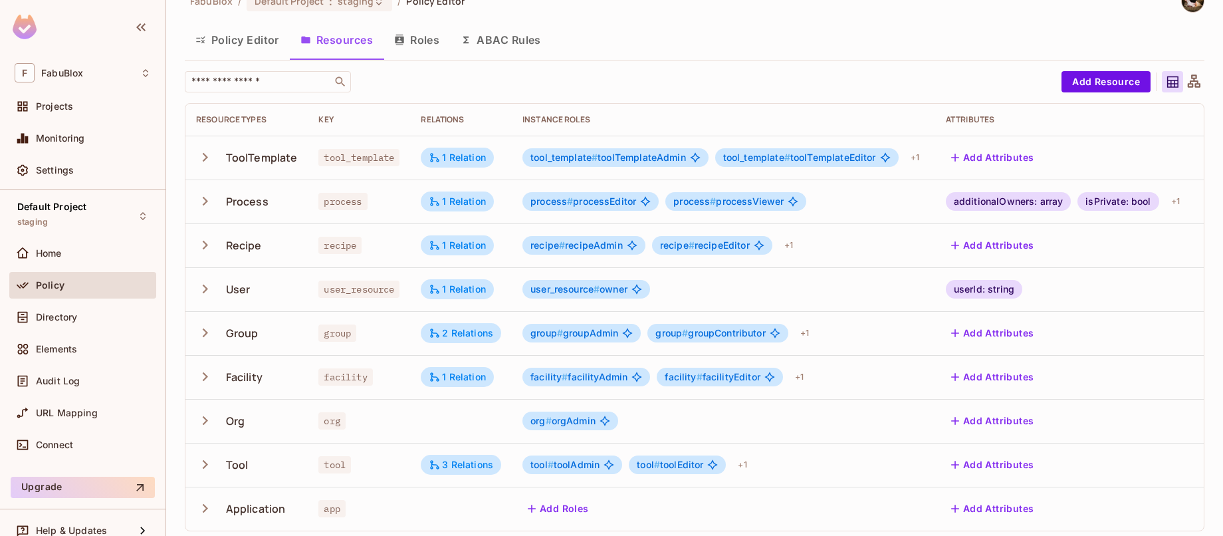
click at [512, 46] on button "ABAC Rules" at bounding box center [501, 39] width 102 height 33
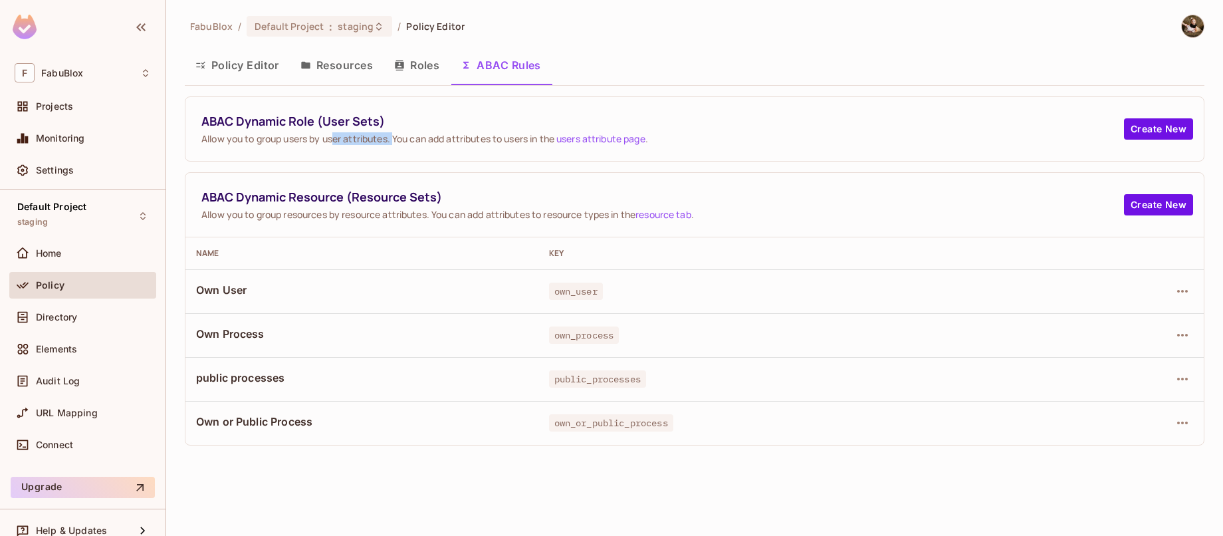
drag, startPoint x: 332, startPoint y: 137, endPoint x: 397, endPoint y: 141, distance: 65.2
click at [395, 141] on span "Allow you to group users by user attributes. You can add attributes to users in…" at bounding box center [662, 138] width 922 height 13
click at [397, 141] on span "Allow you to group users by user attributes. You can add attributes to users in…" at bounding box center [662, 138] width 922 height 13
drag, startPoint x: 409, startPoint y: 140, endPoint x: 353, endPoint y: 139, distance: 55.8
click at [353, 139] on span "Allow you to group users by user attributes. You can add attributes to users in…" at bounding box center [662, 138] width 922 height 13
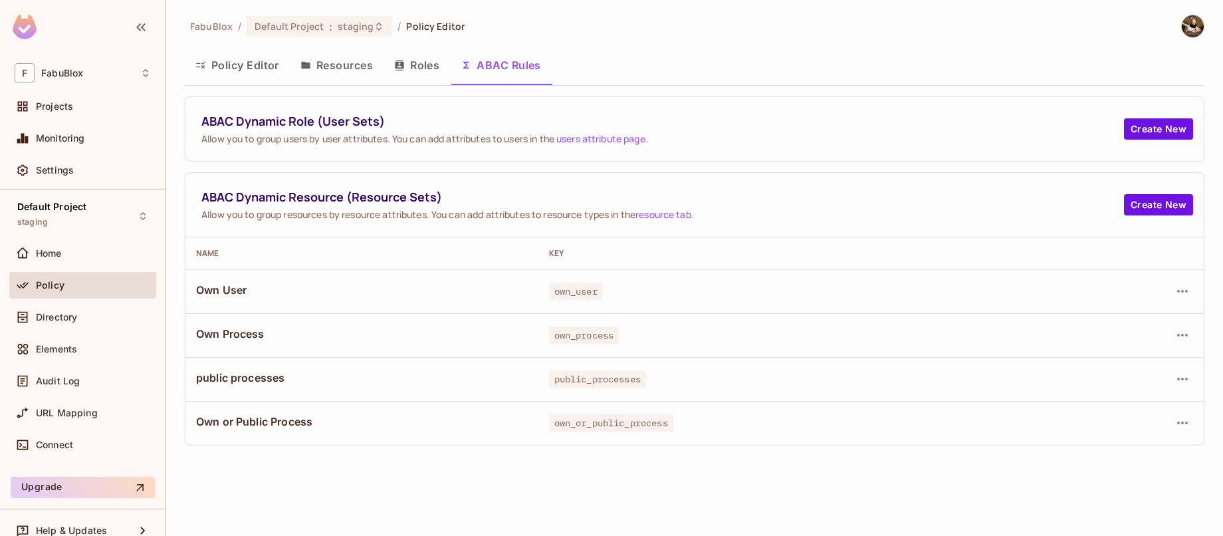
click at [353, 139] on span "Allow you to group users by user attributes. You can add attributes to users in…" at bounding box center [662, 138] width 922 height 13
click at [420, 65] on button "Roles" at bounding box center [416, 65] width 66 height 33
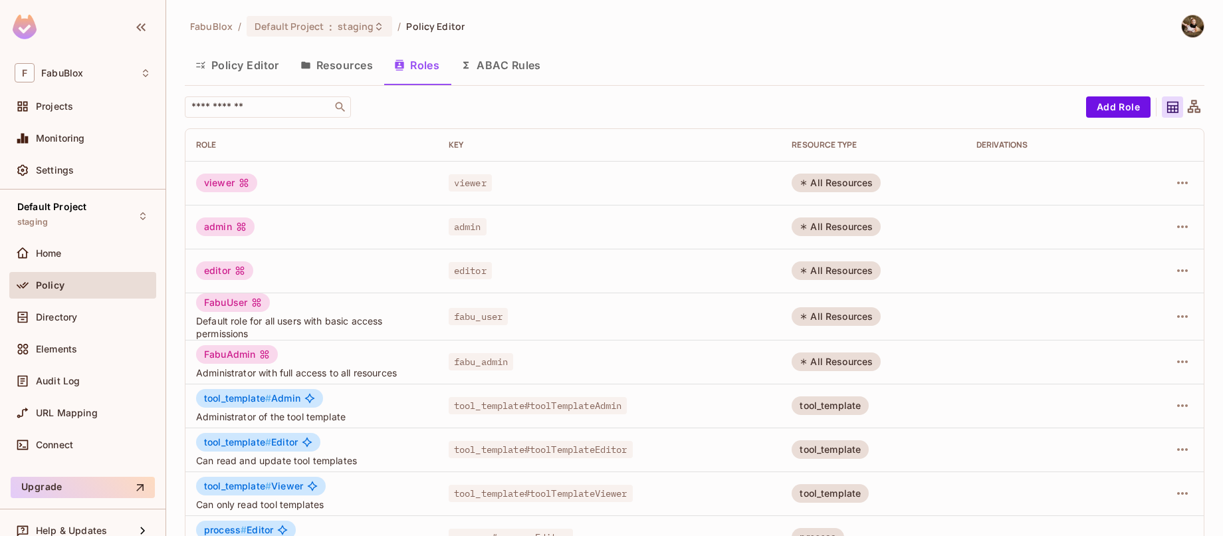
click at [337, 66] on button "Resources" at bounding box center [337, 65] width 94 height 33
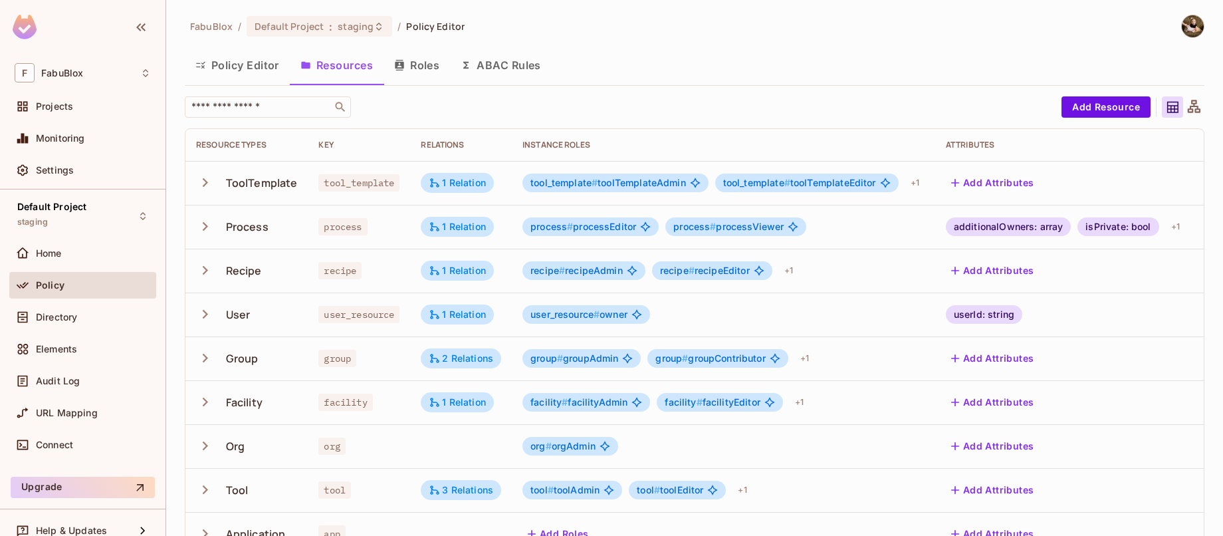
click at [255, 64] on button "Policy Editor" at bounding box center [237, 65] width 105 height 33
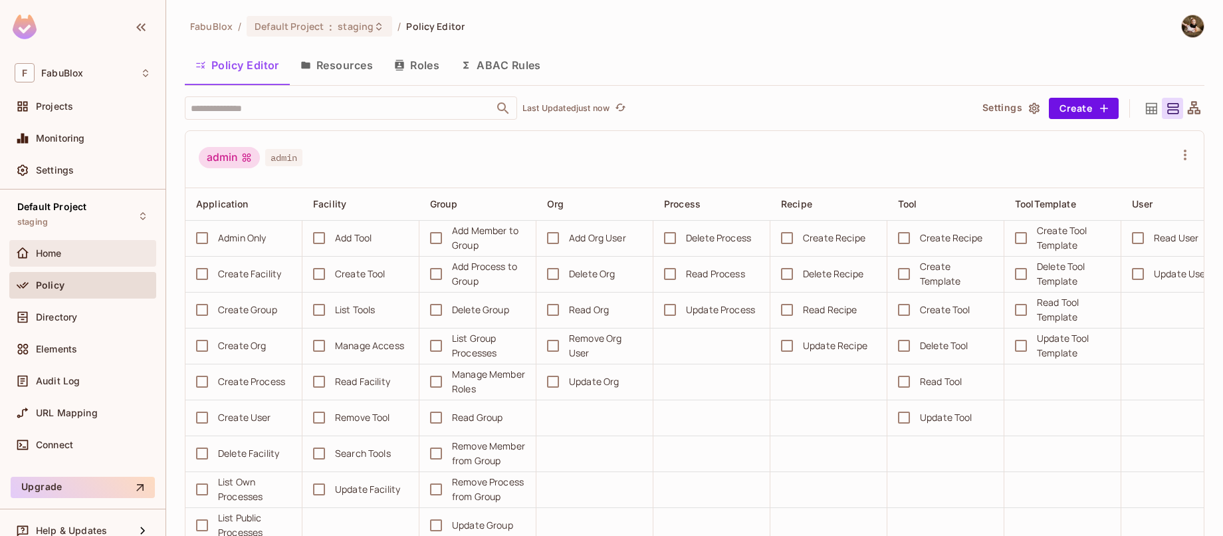
click at [88, 247] on div "Home" at bounding box center [83, 253] width 136 height 16
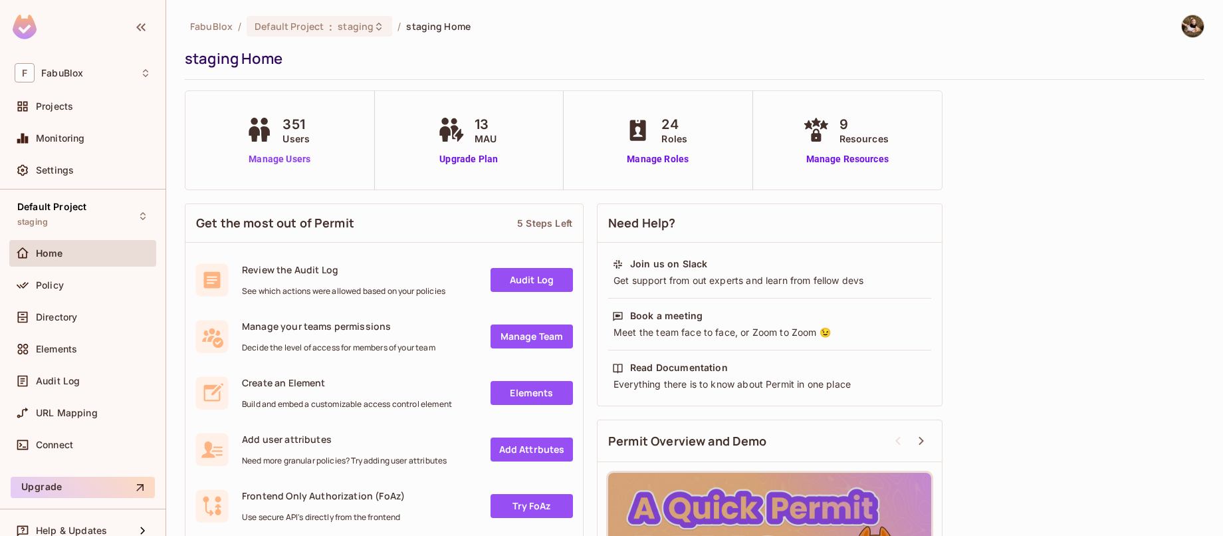
click at [273, 154] on link "Manage Users" at bounding box center [280, 159] width 74 height 14
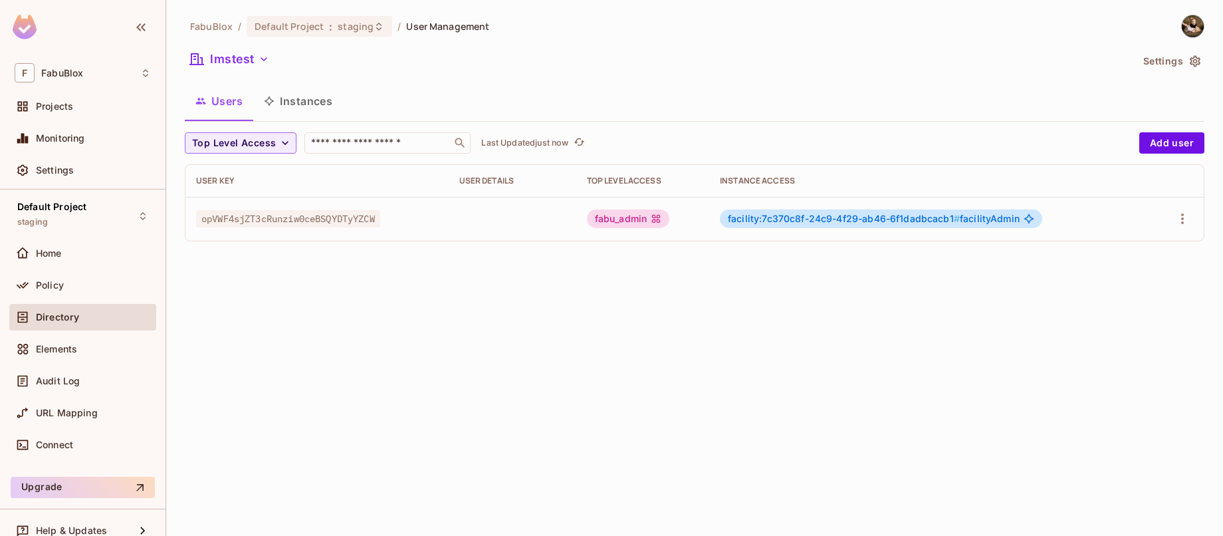
click at [315, 94] on button "Instances" at bounding box center [298, 100] width 90 height 33
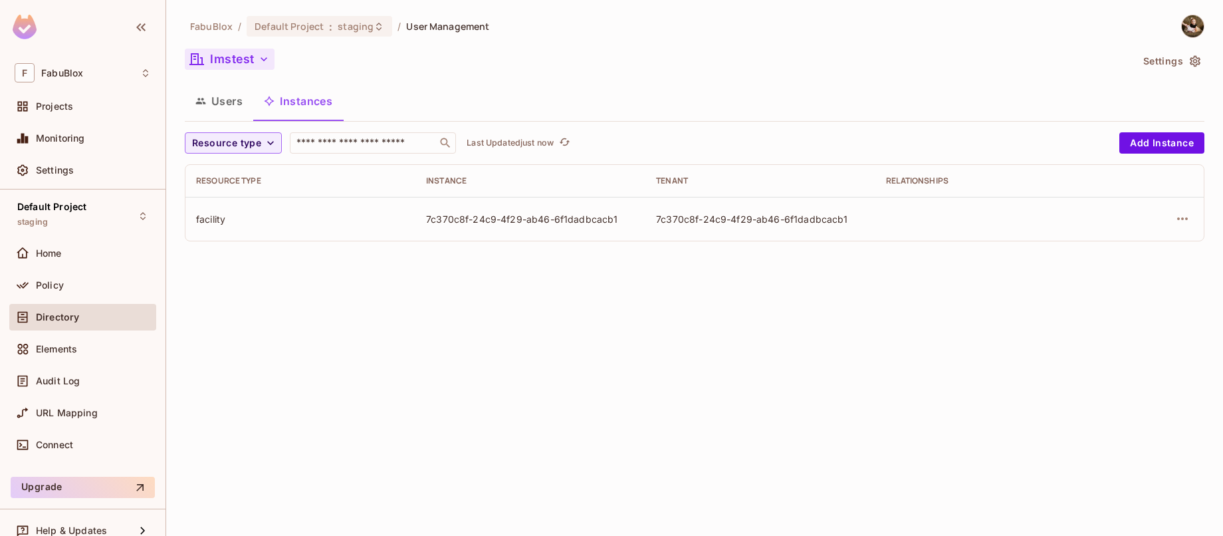
click at [248, 68] on button "lmstest" at bounding box center [230, 59] width 90 height 21
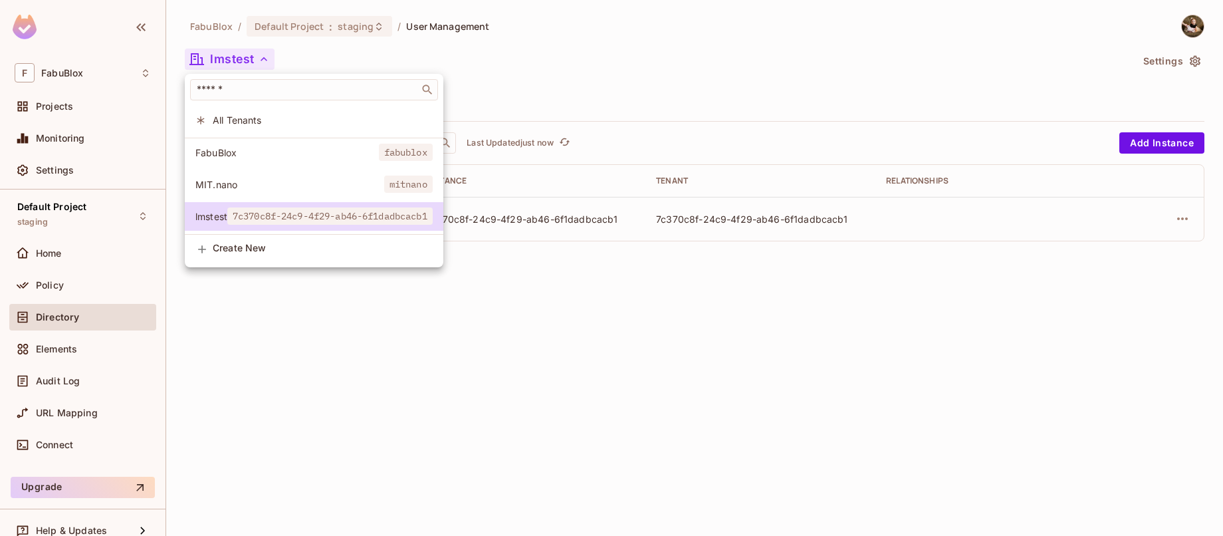
click at [269, 148] on span "FabuBlox" at bounding box center [286, 152] width 183 height 13
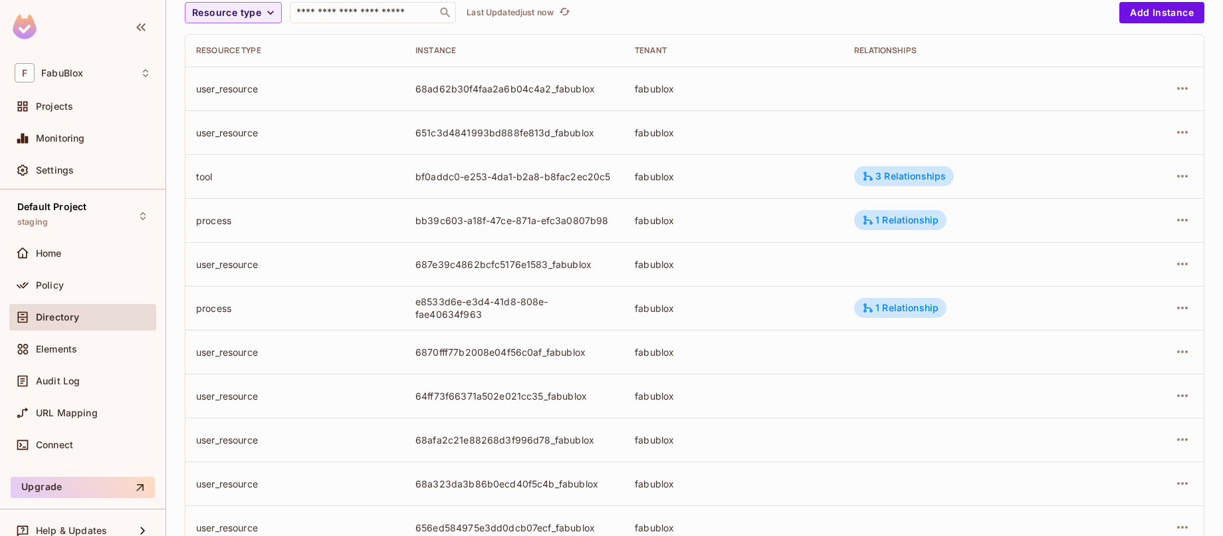
scroll to position [128, 0]
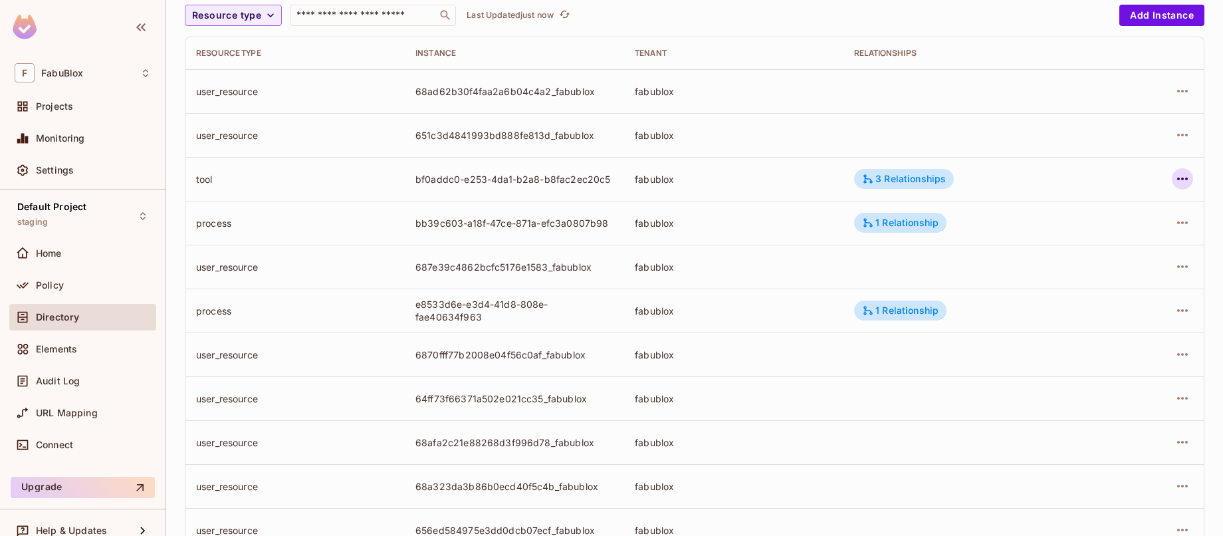
click at [1174, 173] on icon "button" at bounding box center [1182, 179] width 16 height 16
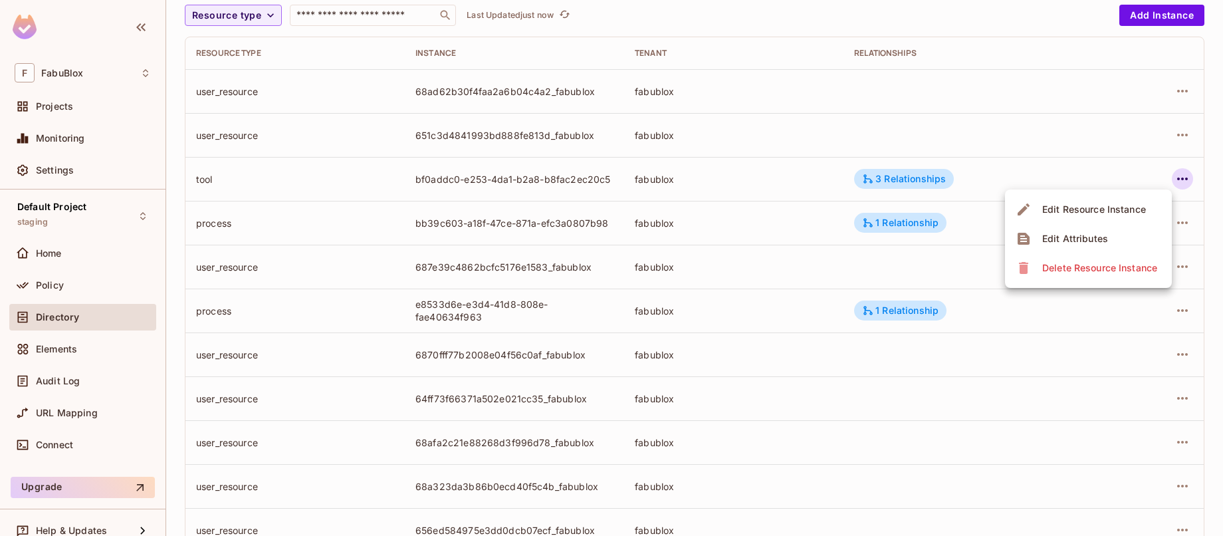
click at [1100, 240] on div "Edit Attributes" at bounding box center [1075, 238] width 66 height 13
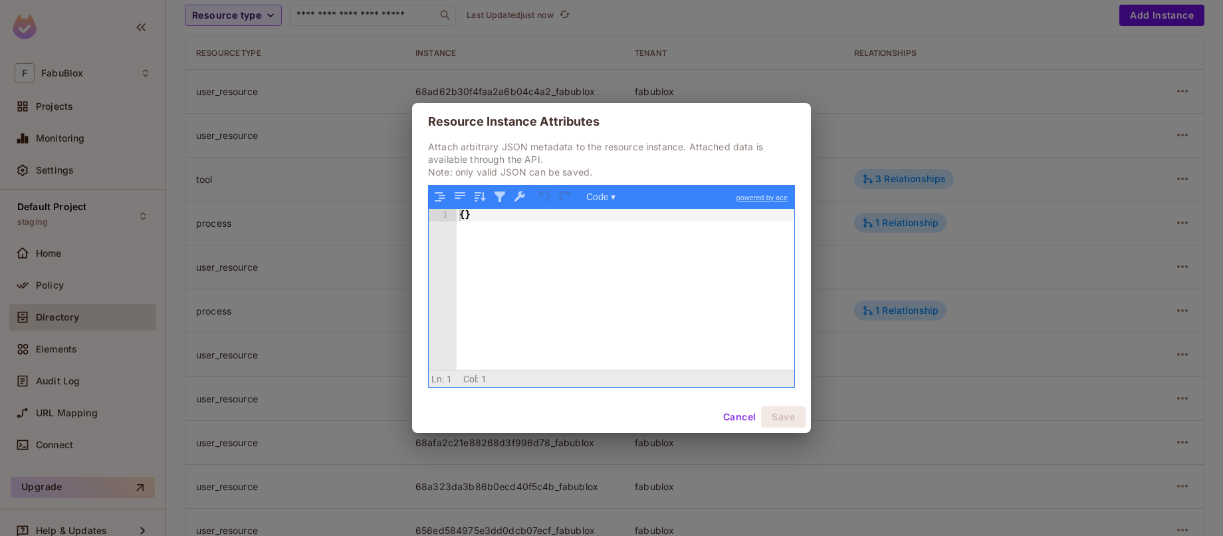
click at [726, 417] on button "Cancel" at bounding box center [739, 416] width 43 height 21
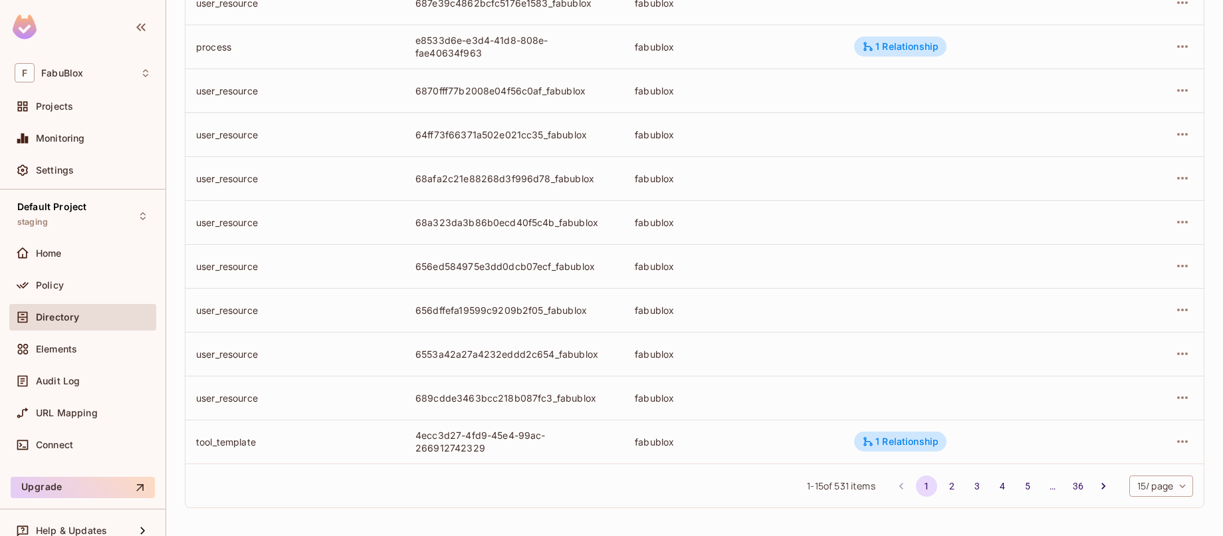
scroll to position [393, 0]
click at [1177, 352] on icon "button" at bounding box center [1182, 352] width 11 height 3
drag, startPoint x: 1108, startPoint y: 409, endPoint x: 1103, endPoint y: 385, distance: 25.2
click at [1103, 385] on ul "Edit Resource Instance Edit Attributes Delete Resource Instance" at bounding box center [1088, 412] width 167 height 98
click at [1103, 385] on div "Edit Resource Instance" at bounding box center [1094, 382] width 104 height 13
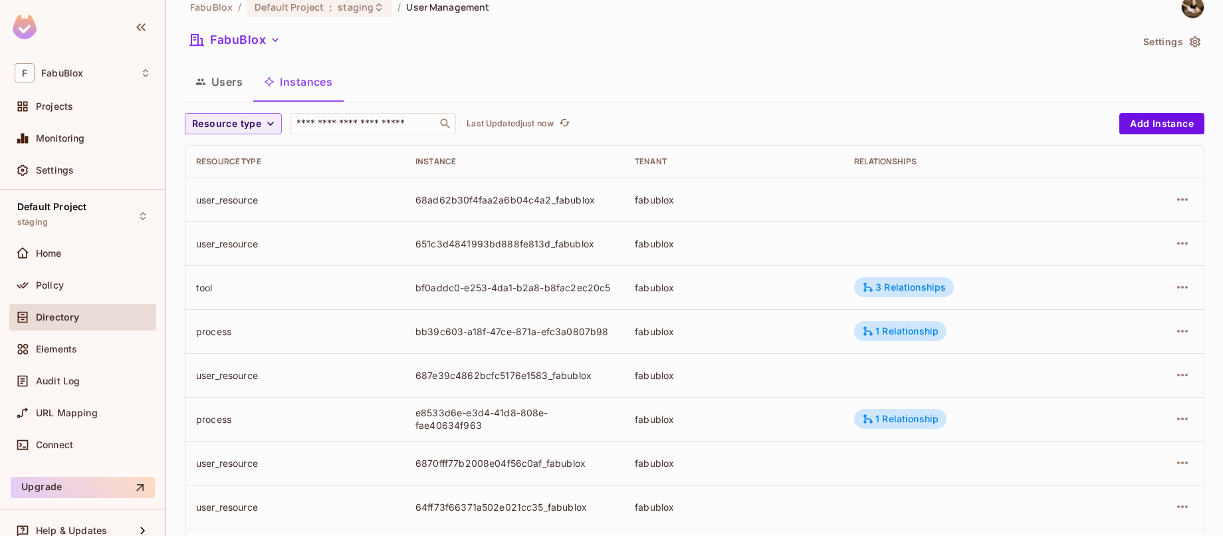
scroll to position [0, 0]
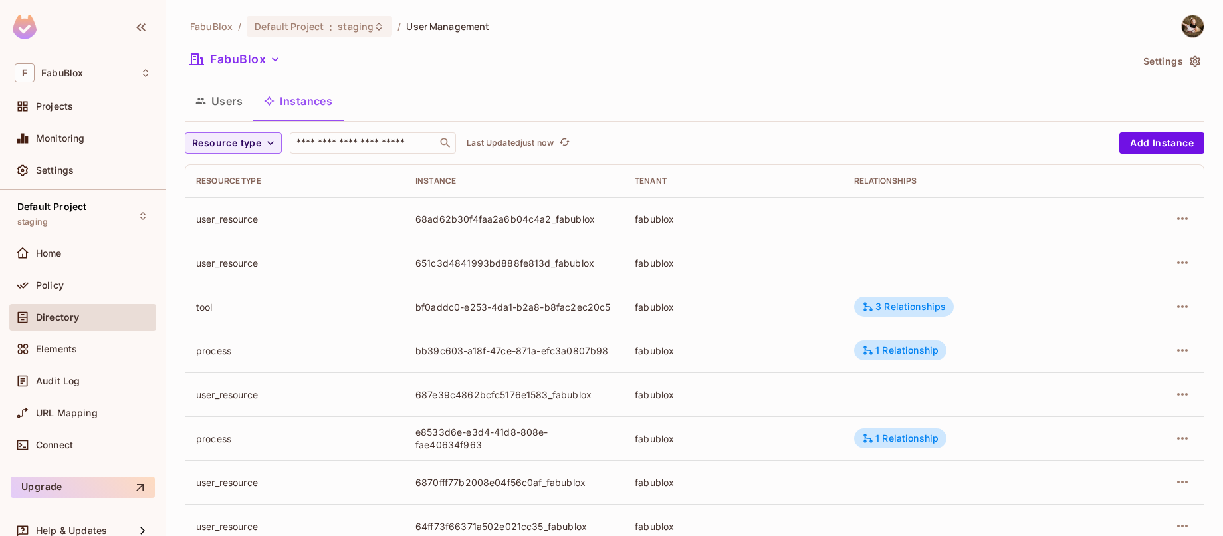
click at [239, 102] on button "Users" at bounding box center [219, 100] width 68 height 33
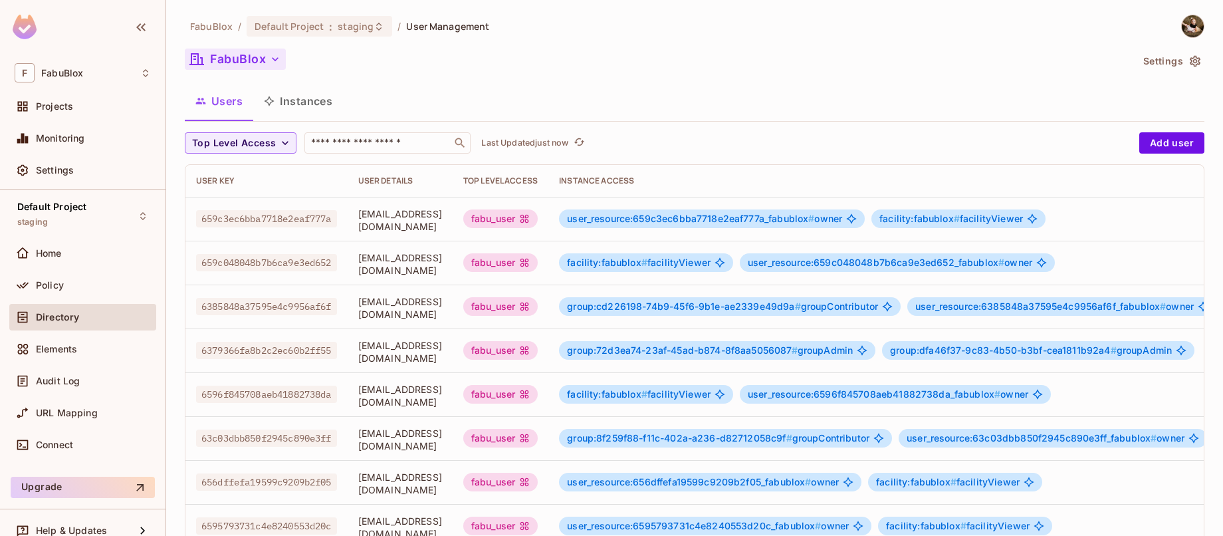
click at [266, 54] on button "FabuBlox" at bounding box center [235, 59] width 101 height 21
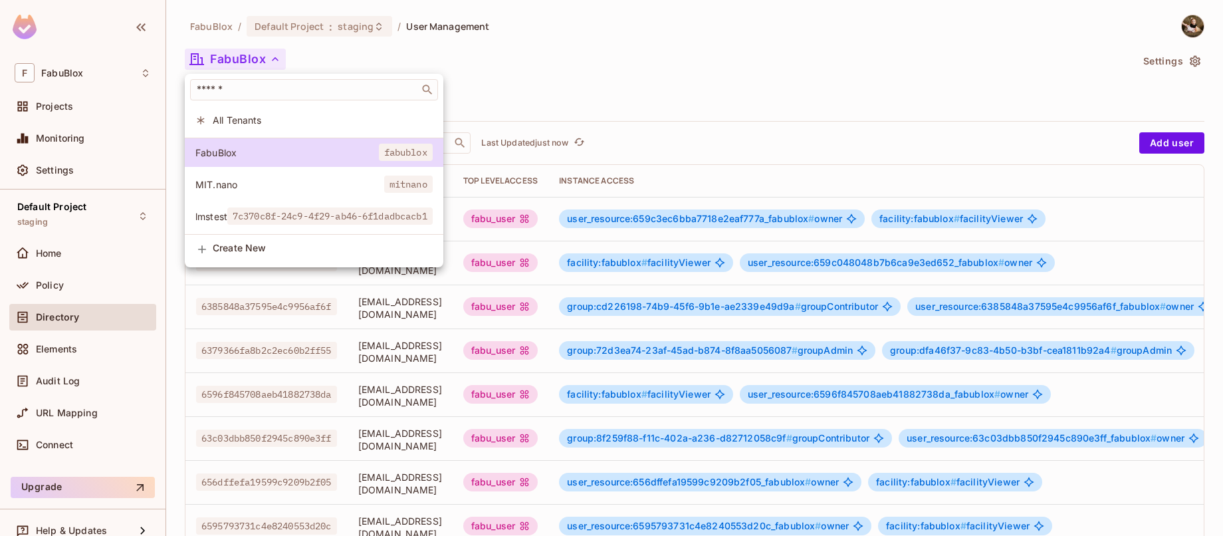
click at [439, 54] on div at bounding box center [611, 268] width 1223 height 536
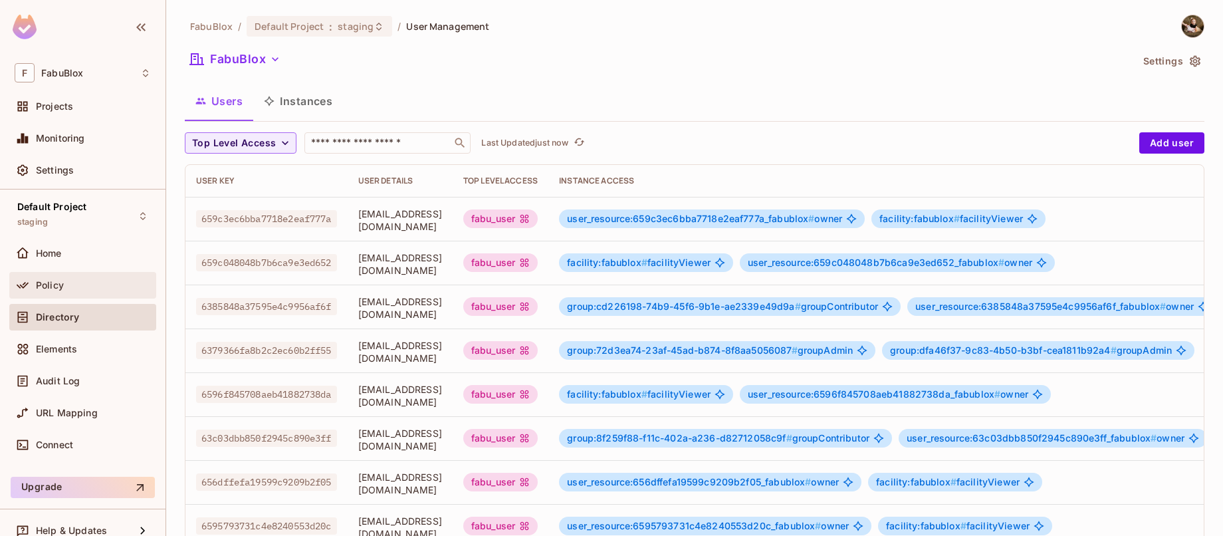
click at [84, 274] on div "Policy" at bounding box center [82, 285] width 147 height 27
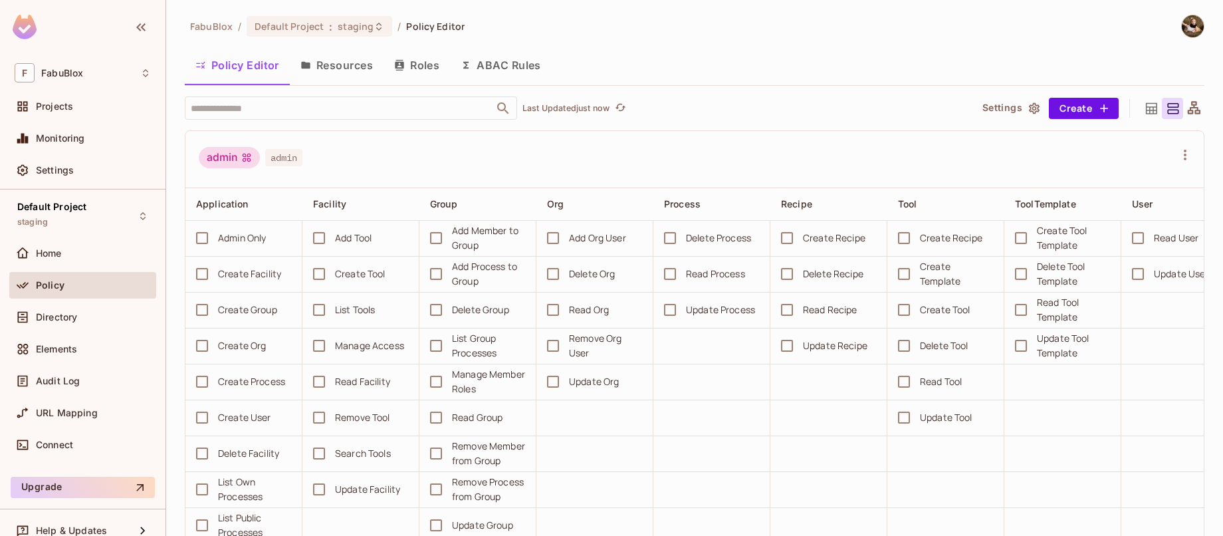
click at [335, 71] on button "Resources" at bounding box center [337, 65] width 94 height 33
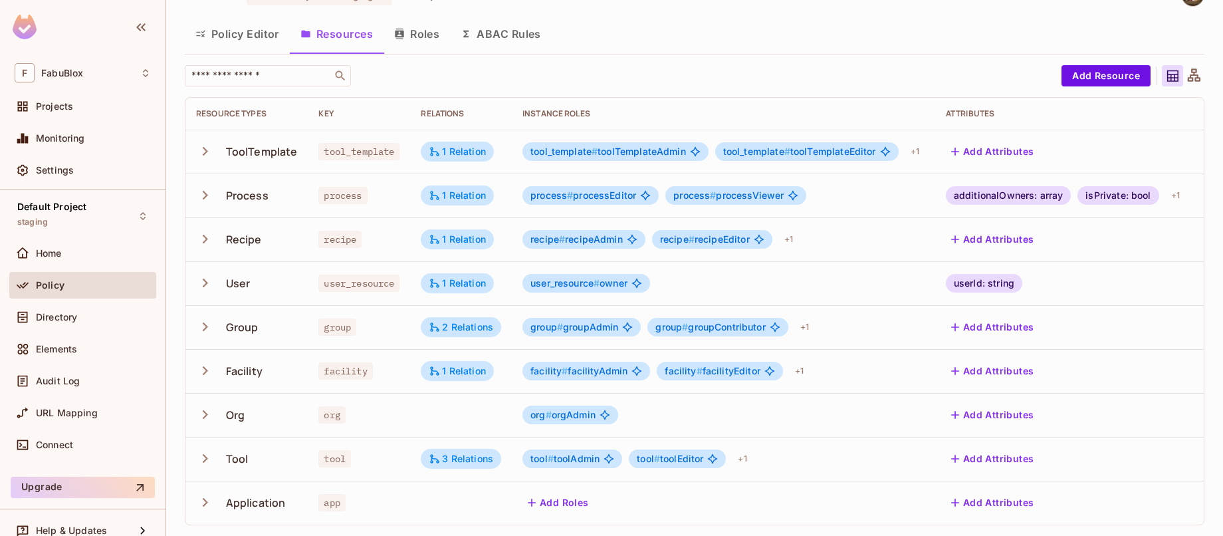
scroll to position [41, 0]
click at [196, 274] on icon "button" at bounding box center [205, 283] width 18 height 18
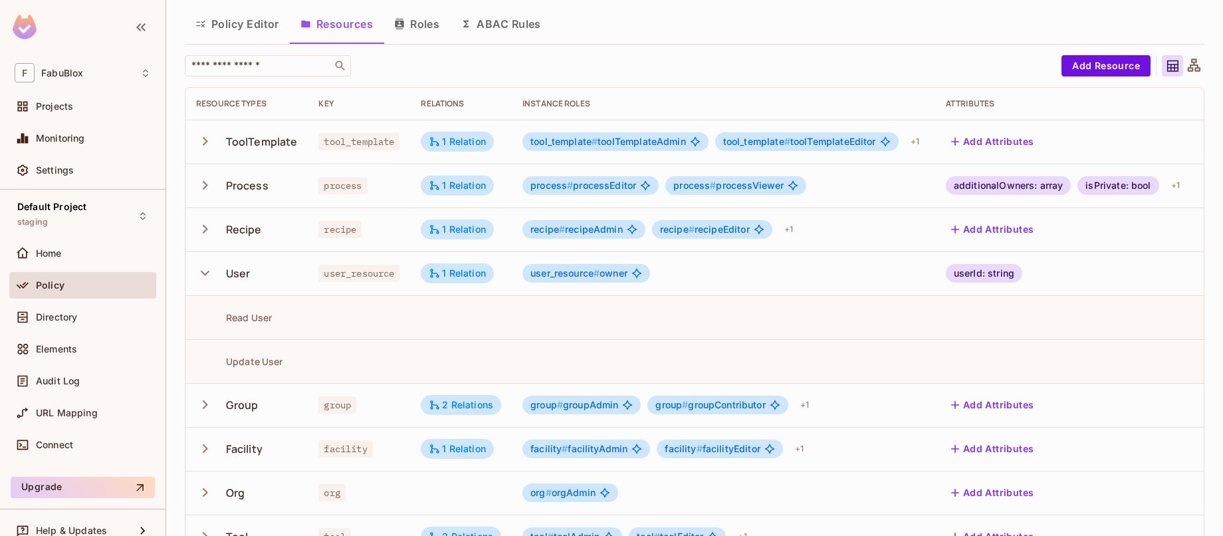
click at [1126, 269] on div "userId: string" at bounding box center [1065, 273] width 239 height 19
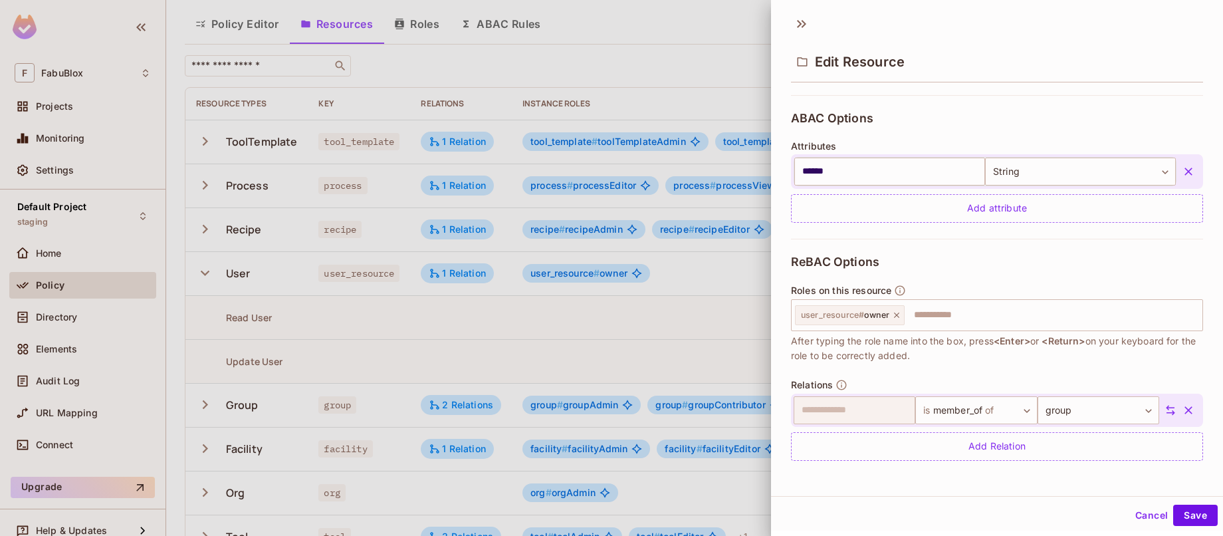
scroll to position [2, 0]
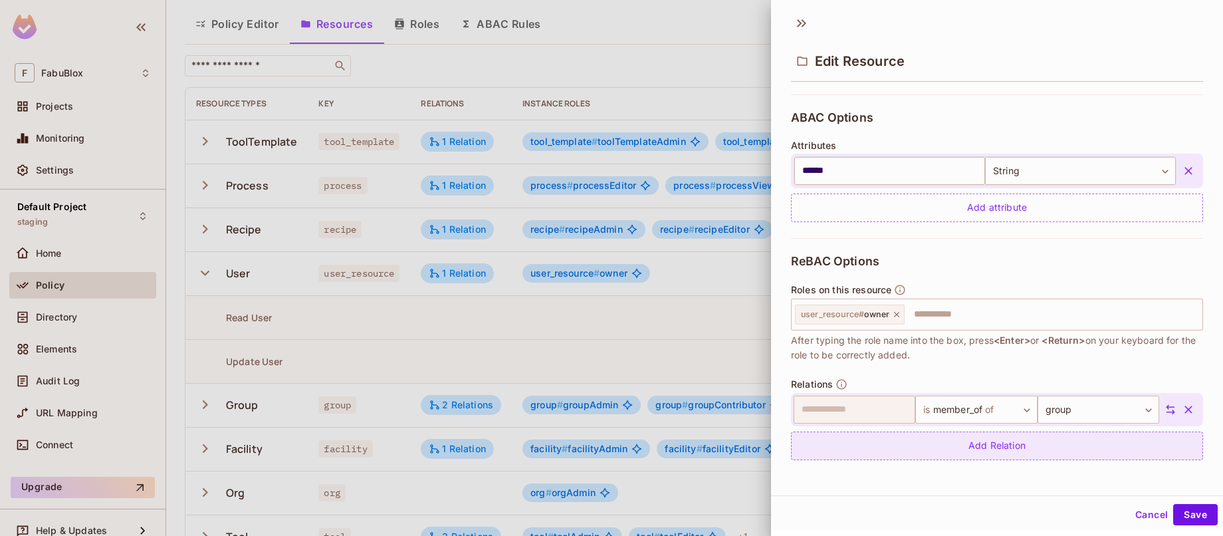
click at [1025, 446] on div "Add Relation" at bounding box center [997, 445] width 412 height 29
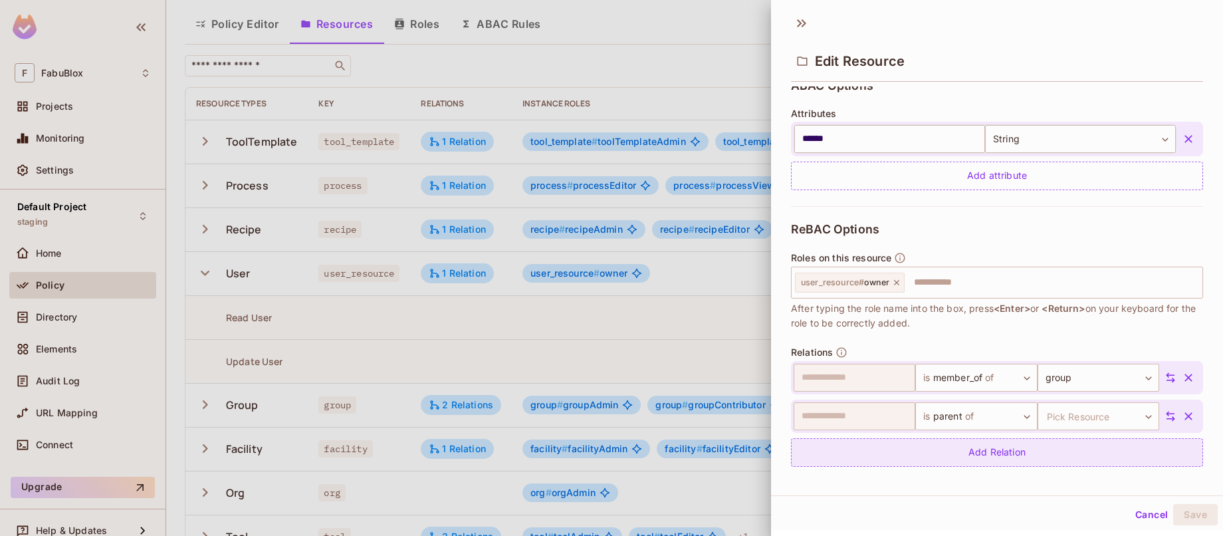
scroll to position [312, 0]
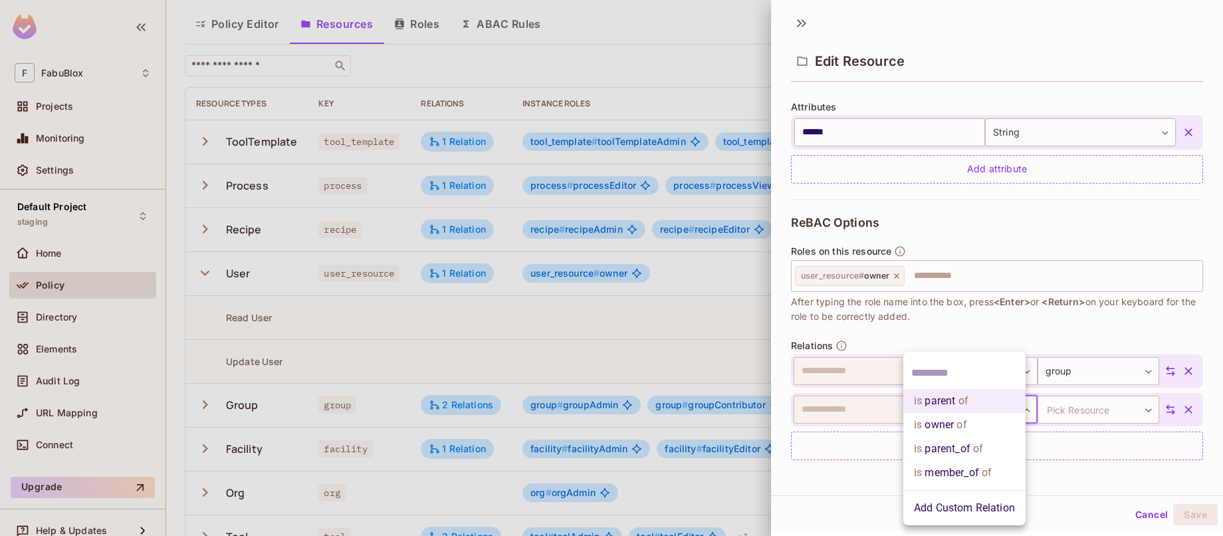
click at [982, 409] on body "F FabuBlox Projects Monitoring Settings Default Project staging Home Policy Dir…" at bounding box center [611, 268] width 1223 height 536
click at [998, 468] on li "is member_of of" at bounding box center [964, 473] width 122 height 24
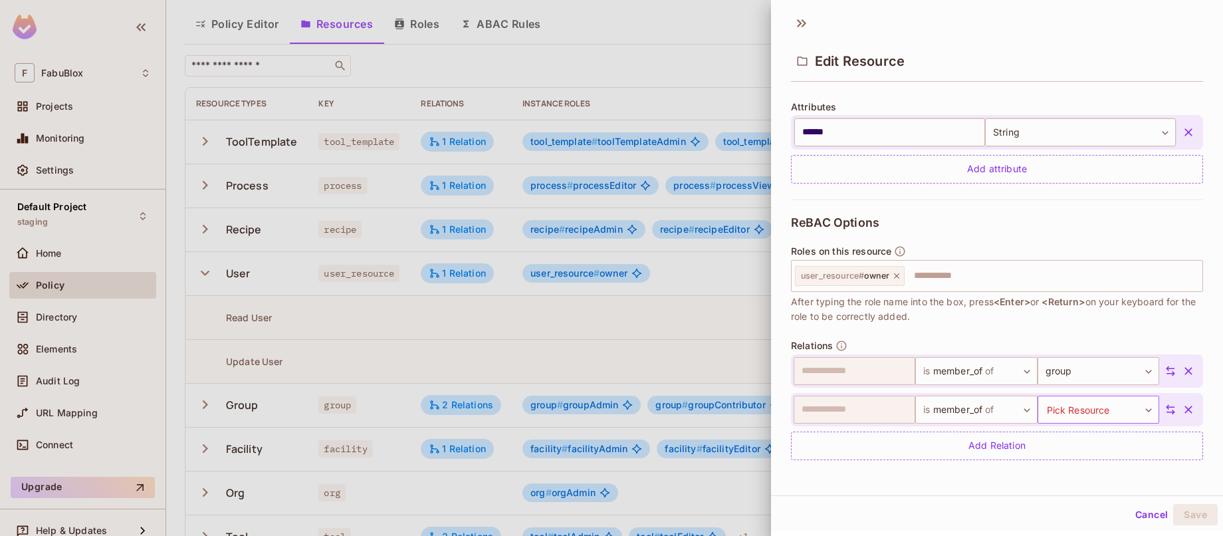
click at [1071, 407] on body "F FabuBlox Projects Monitoring Settings Default Project staging Home Policy Dir…" at bounding box center [611, 268] width 1223 height 536
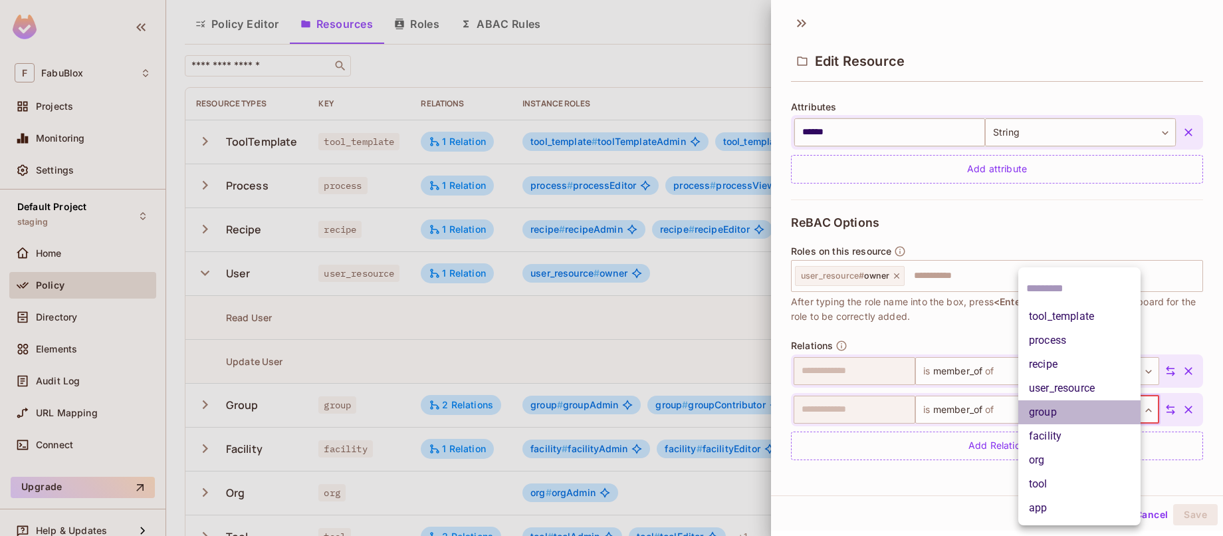
click at [1081, 414] on li "group" at bounding box center [1079, 412] width 122 height 24
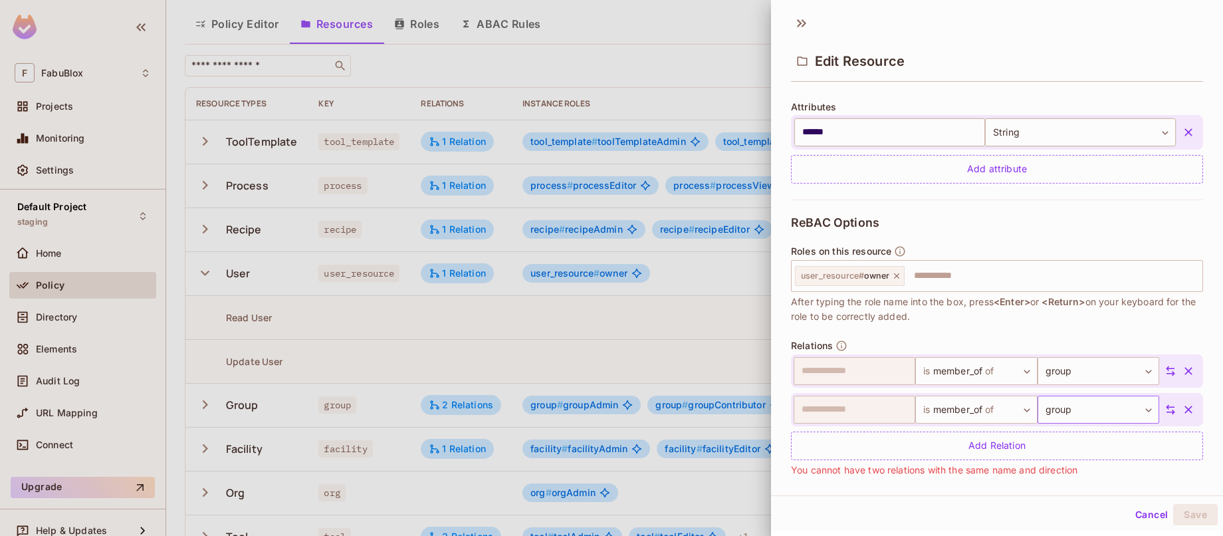
click at [1067, 411] on body "F FabuBlox Projects Monitoring Settings Default Project staging Home Policy Dir…" at bounding box center [611, 268] width 1223 height 536
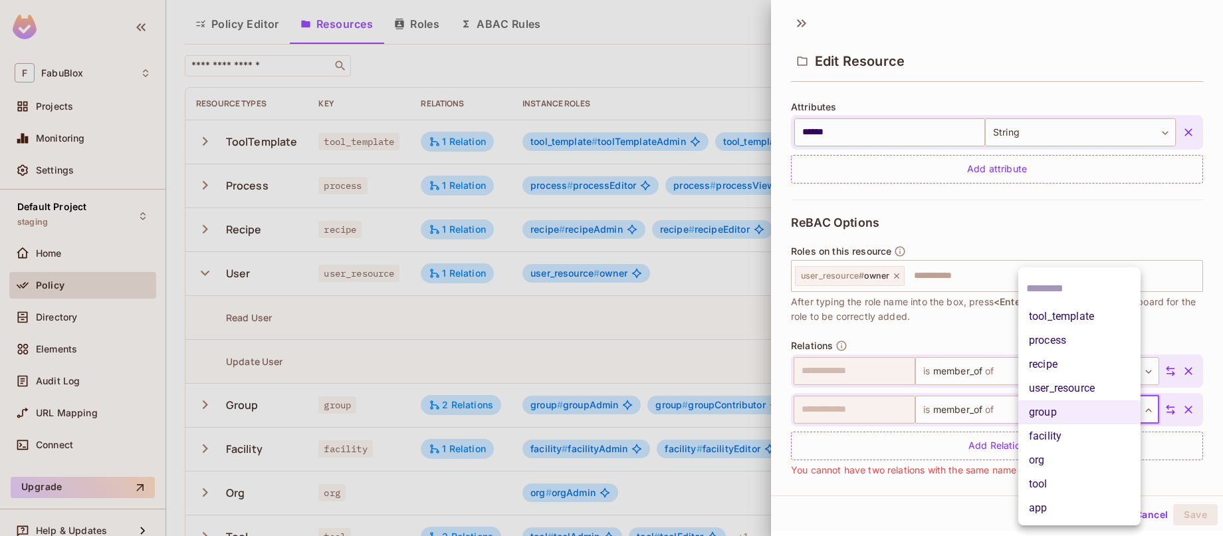
click at [1074, 431] on li "facility" at bounding box center [1079, 436] width 122 height 24
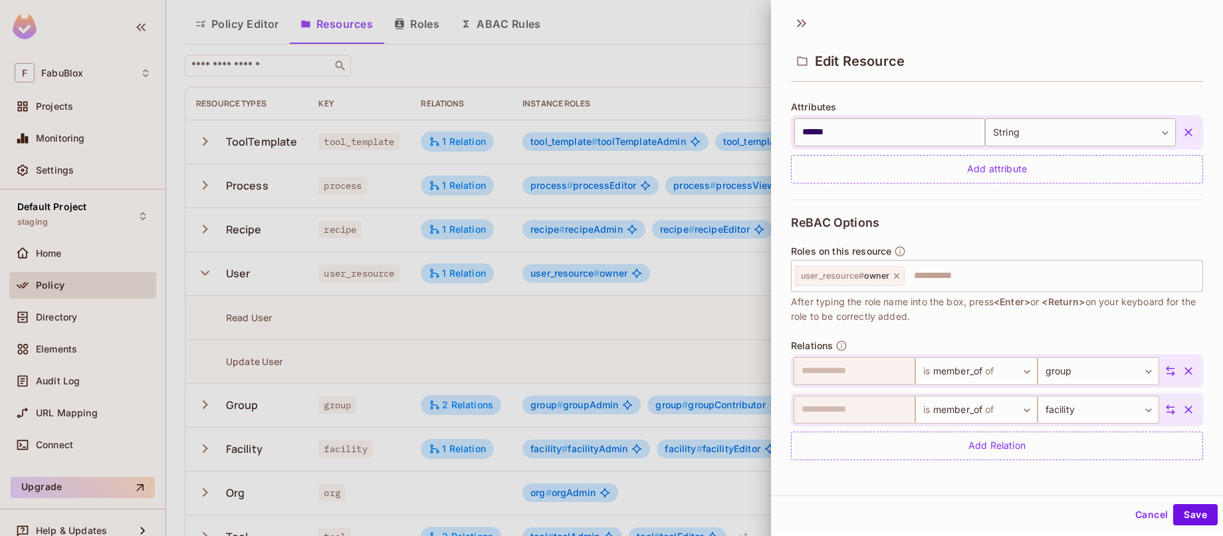
click at [1164, 408] on icon at bounding box center [1170, 409] width 12 height 12
click at [1182, 409] on icon "button" at bounding box center [1188, 409] width 13 height 13
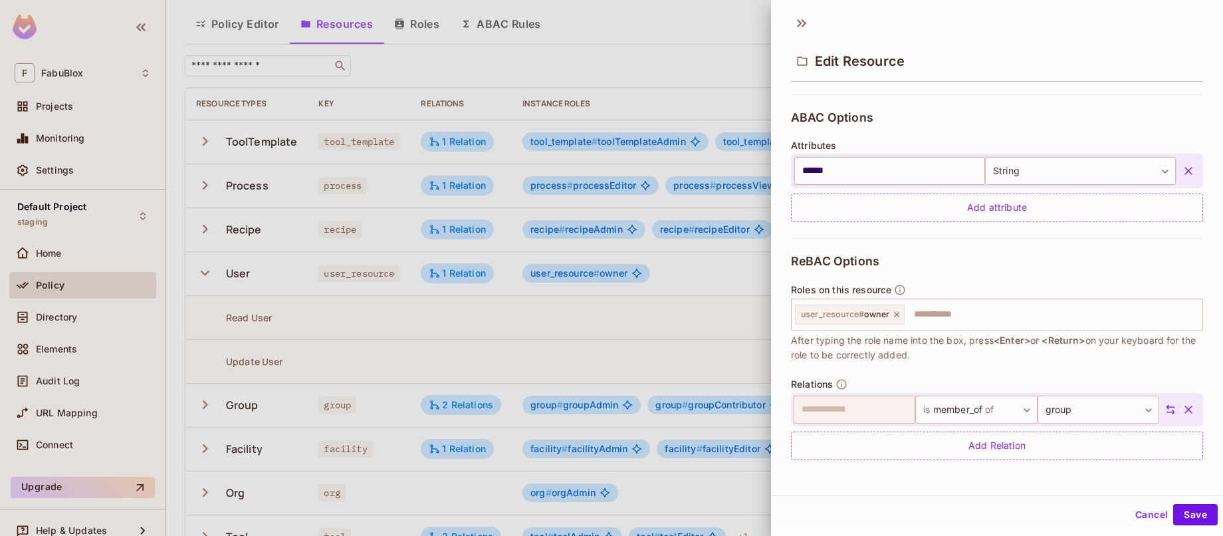
scroll to position [274, 0]
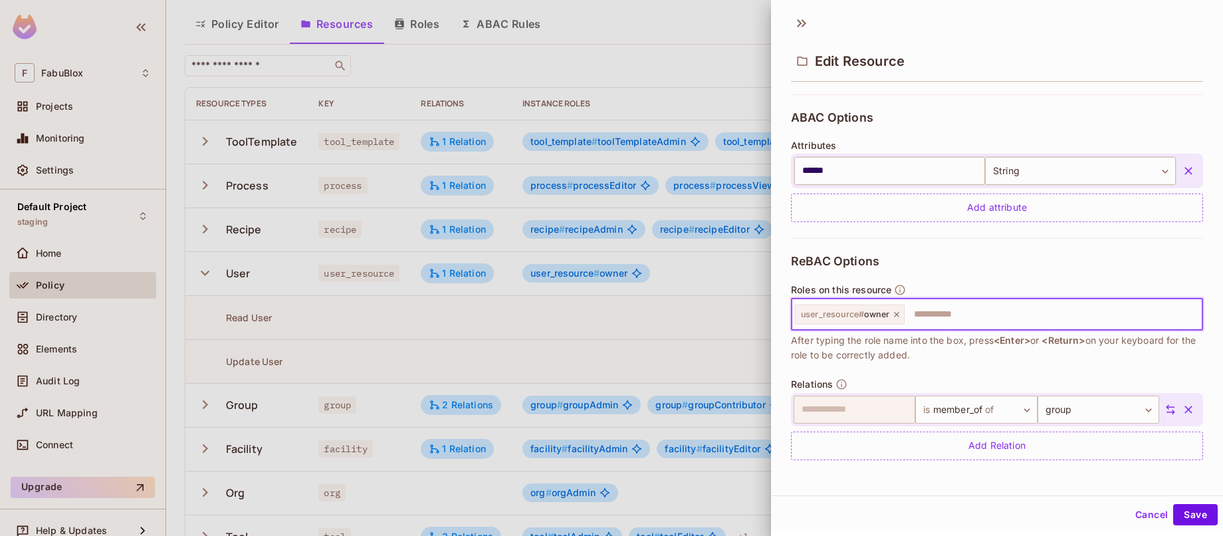
click at [943, 313] on input "text" at bounding box center [1051, 314] width 291 height 27
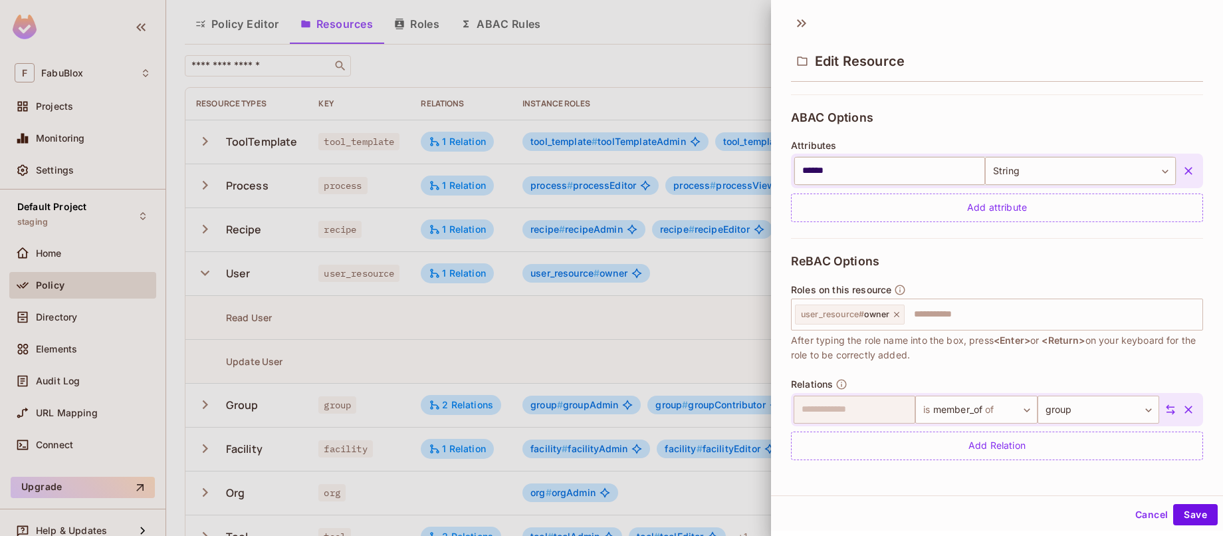
drag, startPoint x: 879, startPoint y: 342, endPoint x: 980, endPoint y: 356, distance: 101.9
click at [980, 356] on span "After typing the role name into the box, press <Enter> or <Return> on your keyb…" at bounding box center [997, 347] width 412 height 29
drag, startPoint x: 980, startPoint y: 356, endPoint x: 934, endPoint y: 338, distance: 49.0
click at [934, 338] on span "After typing the role name into the box, press <Enter> or <Return> on your keyb…" at bounding box center [997, 347] width 412 height 29
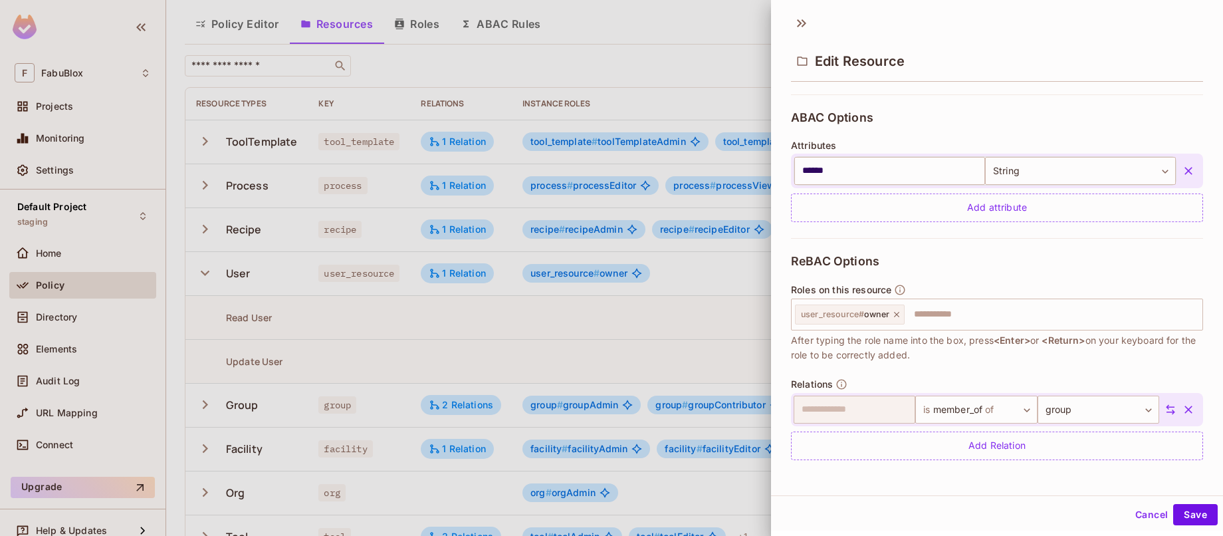
click at [934, 338] on span "After typing the role name into the box, press <Enter> or <Return> on your keyb…" at bounding box center [997, 347] width 412 height 29
click at [985, 317] on input "text" at bounding box center [1051, 314] width 291 height 27
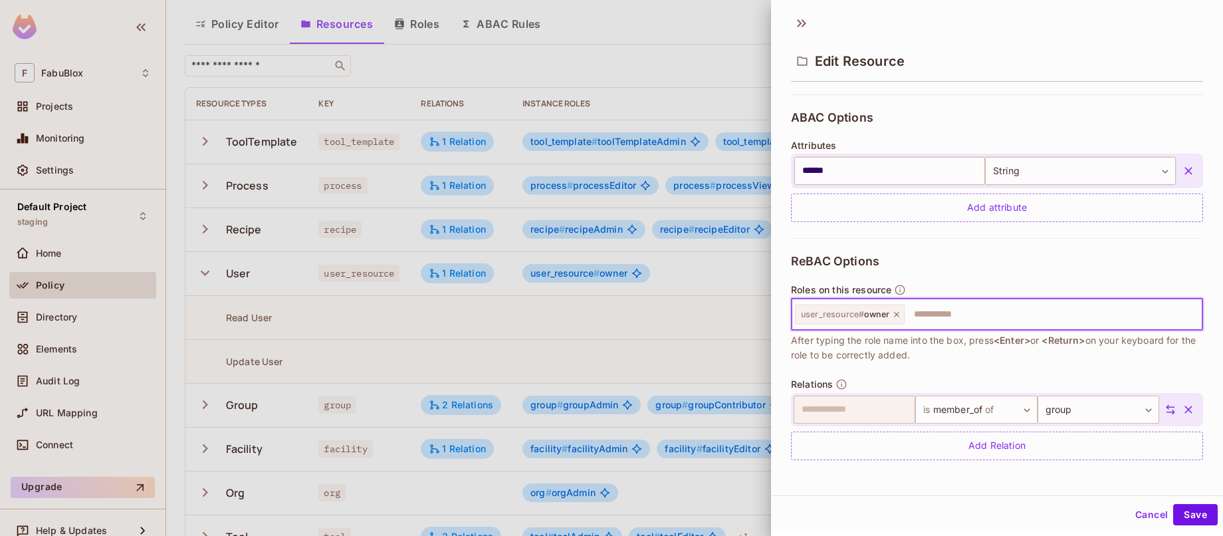
click at [1130, 510] on button "Cancel" at bounding box center [1151, 514] width 43 height 21
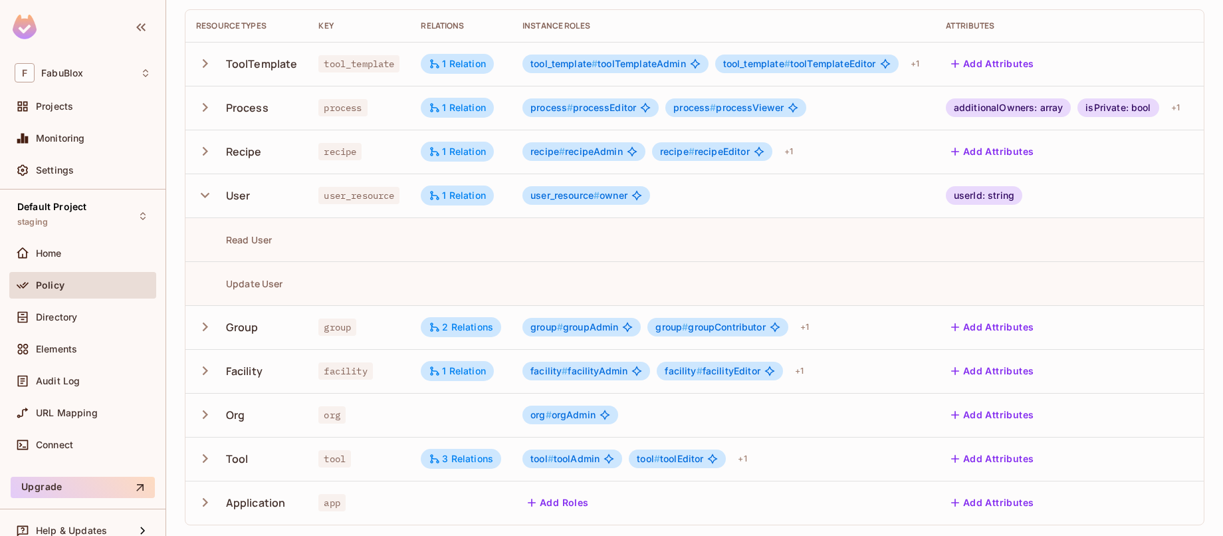
scroll to position [129, 0]
click at [1199, 445] on div "FabuBlox / Default Project : staging / Policy Editor Policy Editor Resources Ro…" at bounding box center [694, 268] width 1057 height 536
click at [1093, 450] on div "Add Attributes" at bounding box center [1065, 458] width 239 height 21
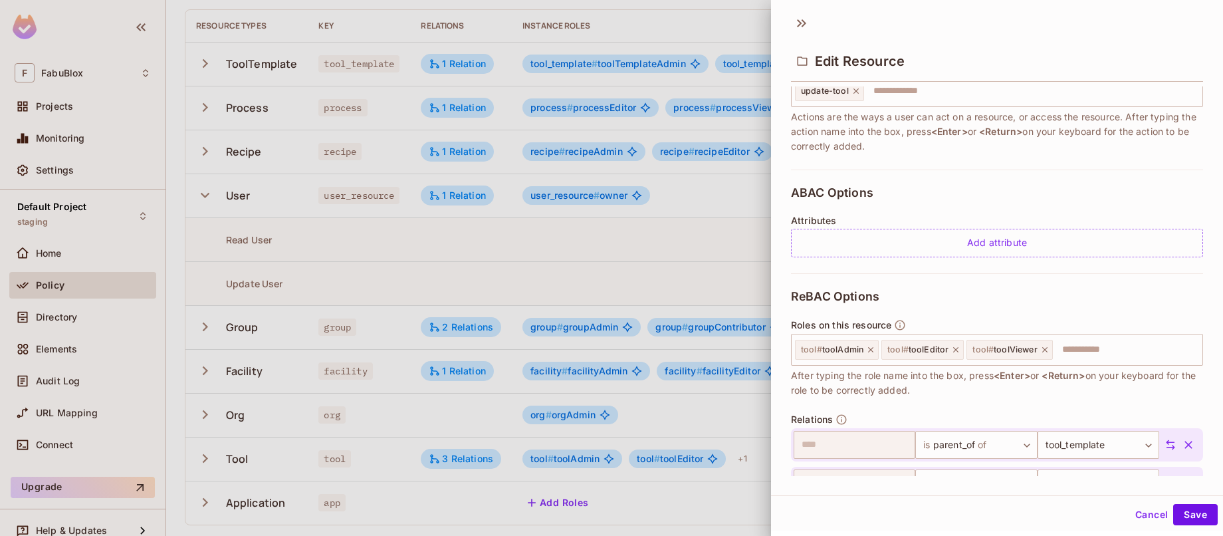
scroll to position [331, 0]
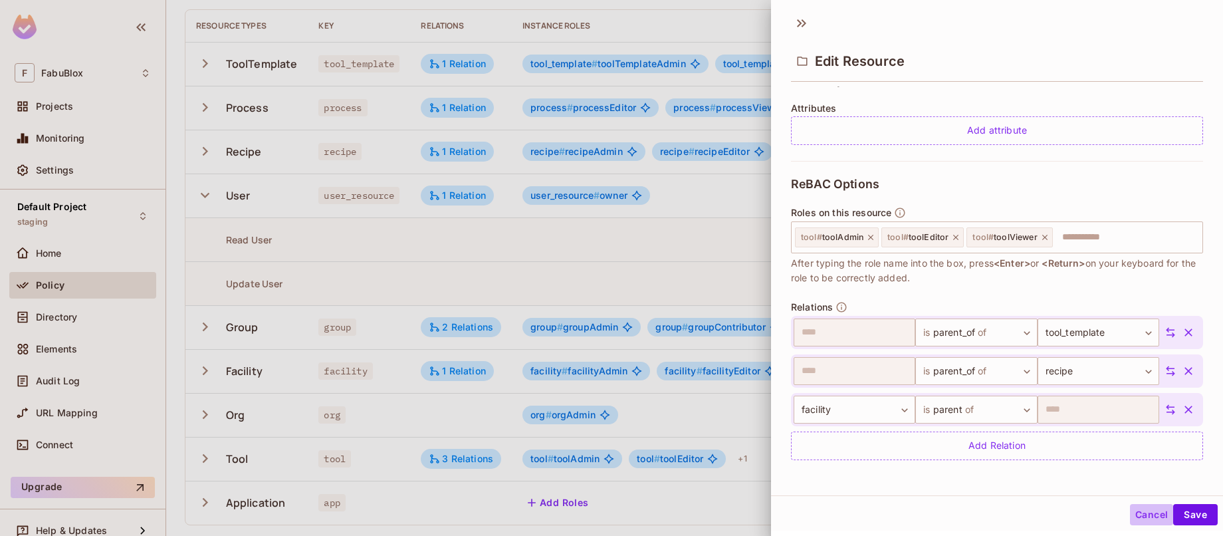
click at [1146, 512] on button "Cancel" at bounding box center [1151, 514] width 43 height 21
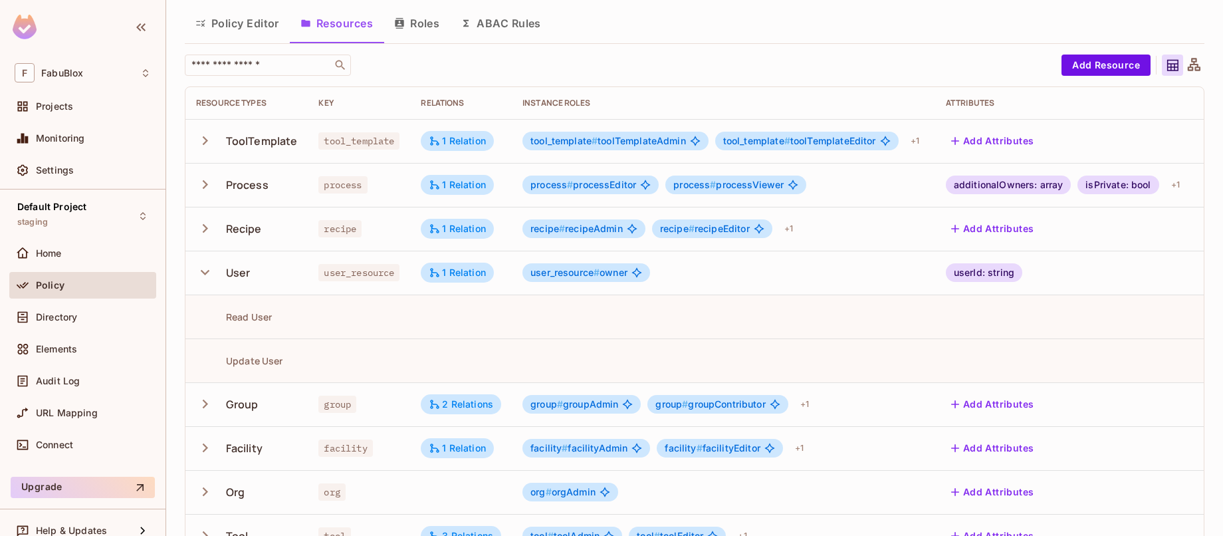
scroll to position [0, 0]
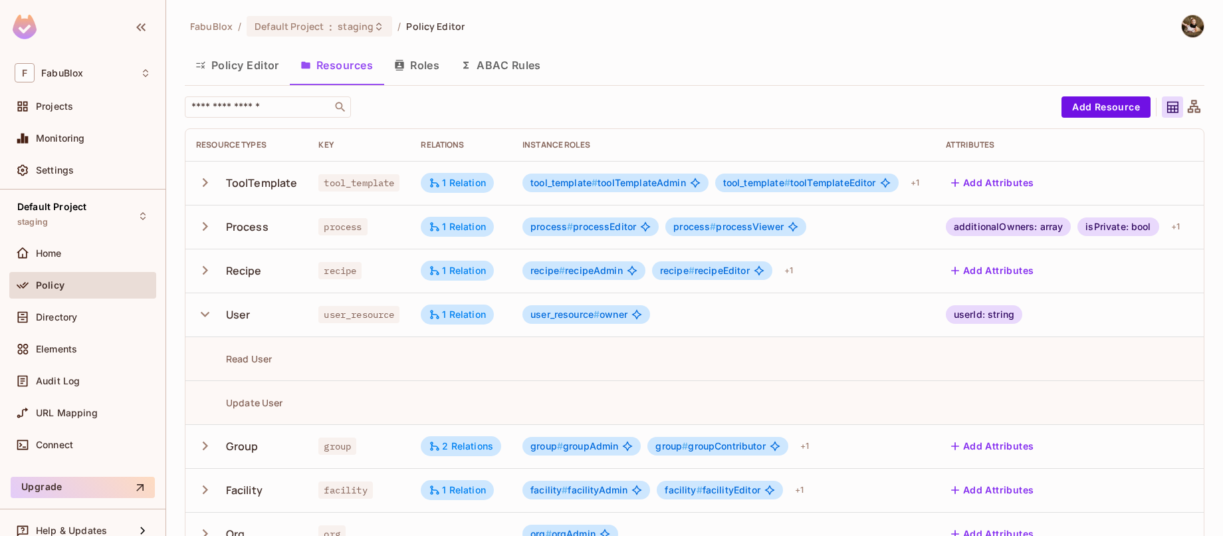
click at [245, 70] on button "Policy Editor" at bounding box center [237, 65] width 105 height 33
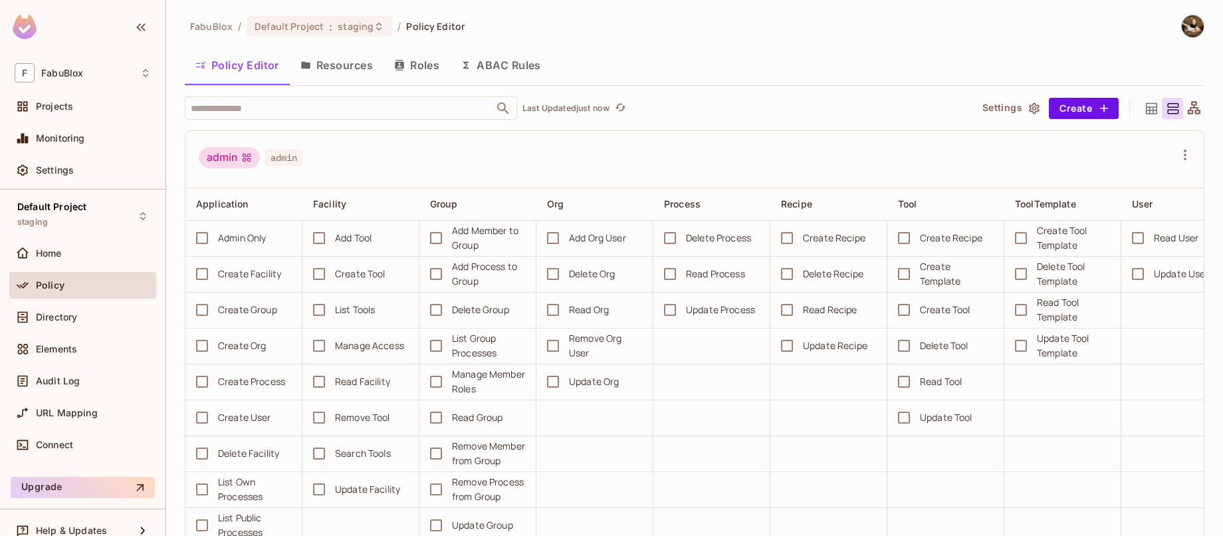
click at [429, 63] on button "Roles" at bounding box center [416, 65] width 66 height 33
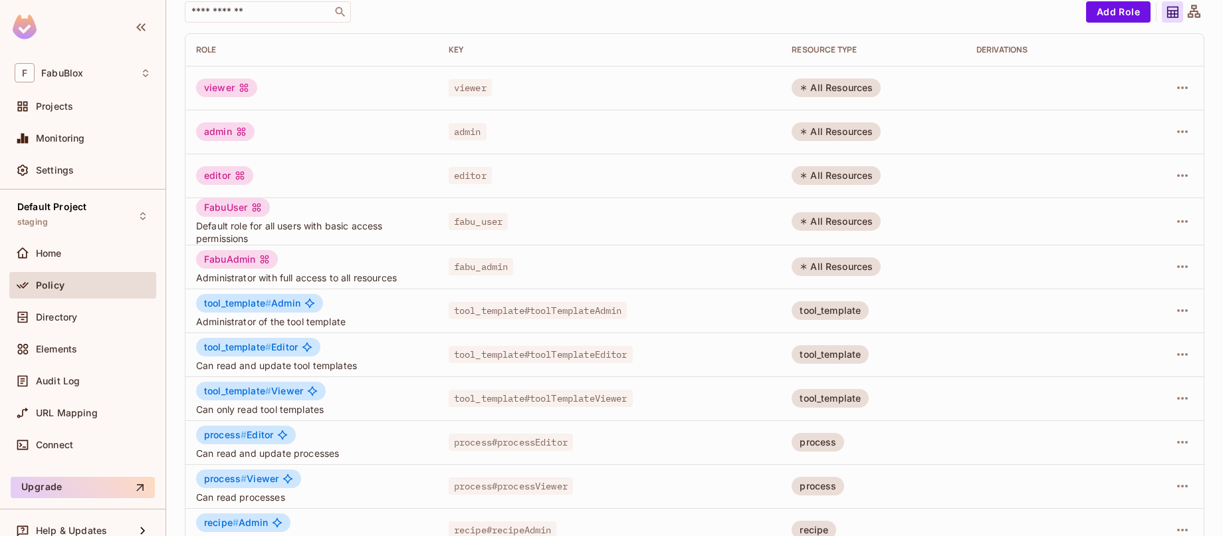
scroll to position [98, 0]
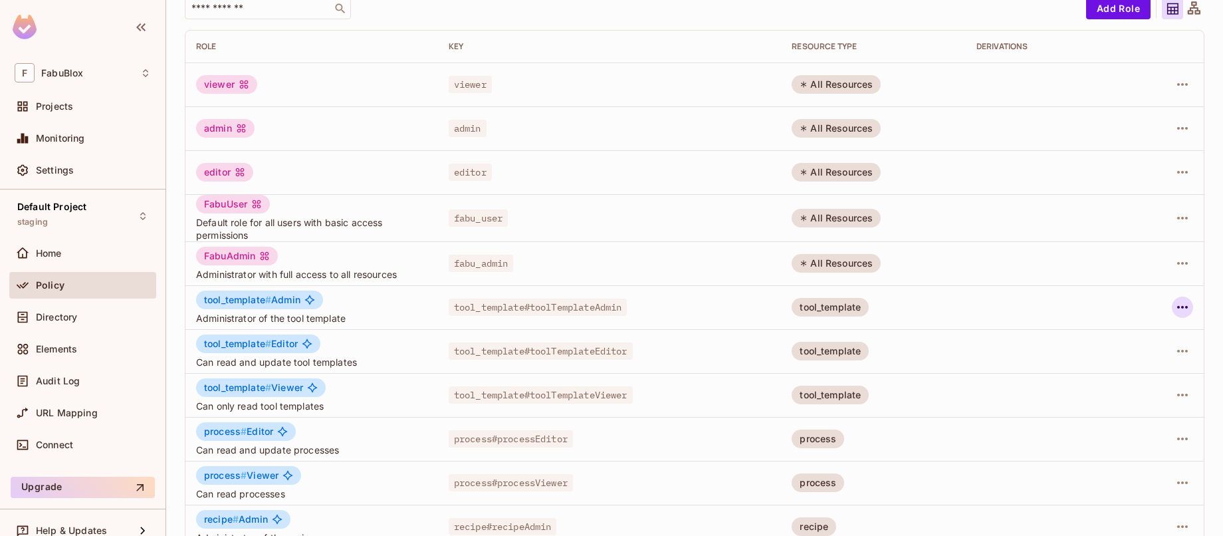
click at [1177, 306] on icon "button" at bounding box center [1182, 307] width 11 height 3
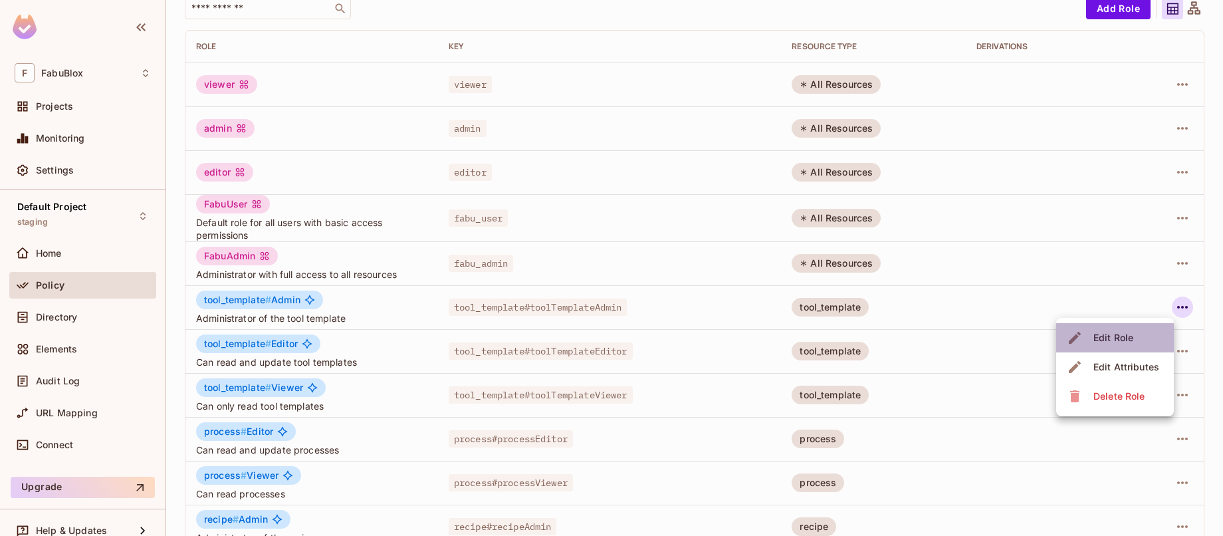
click at [1133, 338] on span "Edit Role" at bounding box center [1113, 337] width 48 height 21
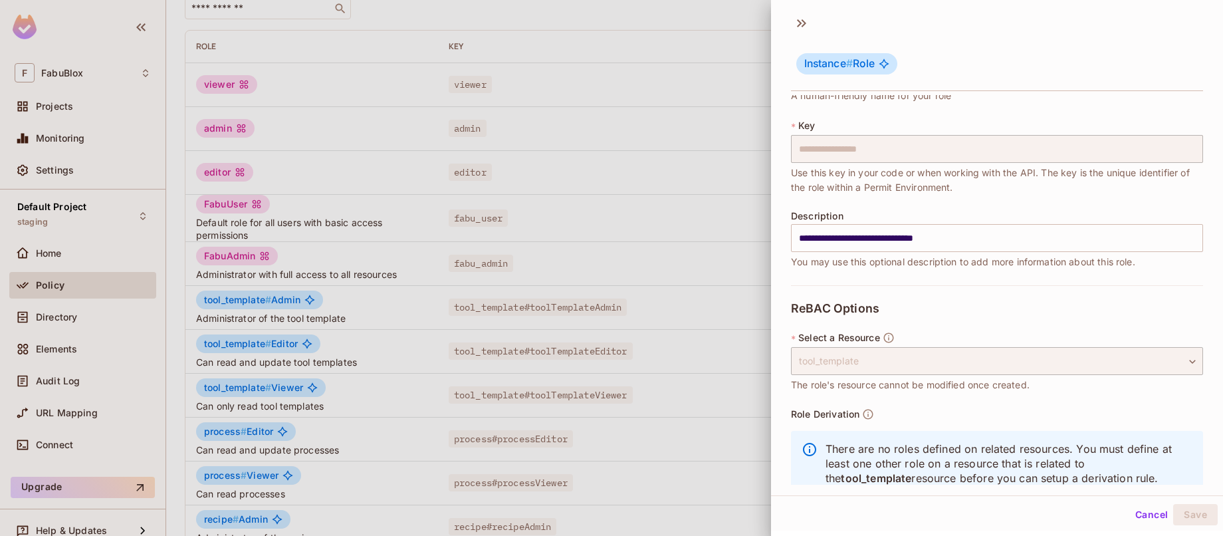
scroll to position [57, 0]
click at [706, 360] on div at bounding box center [611, 268] width 1223 height 536
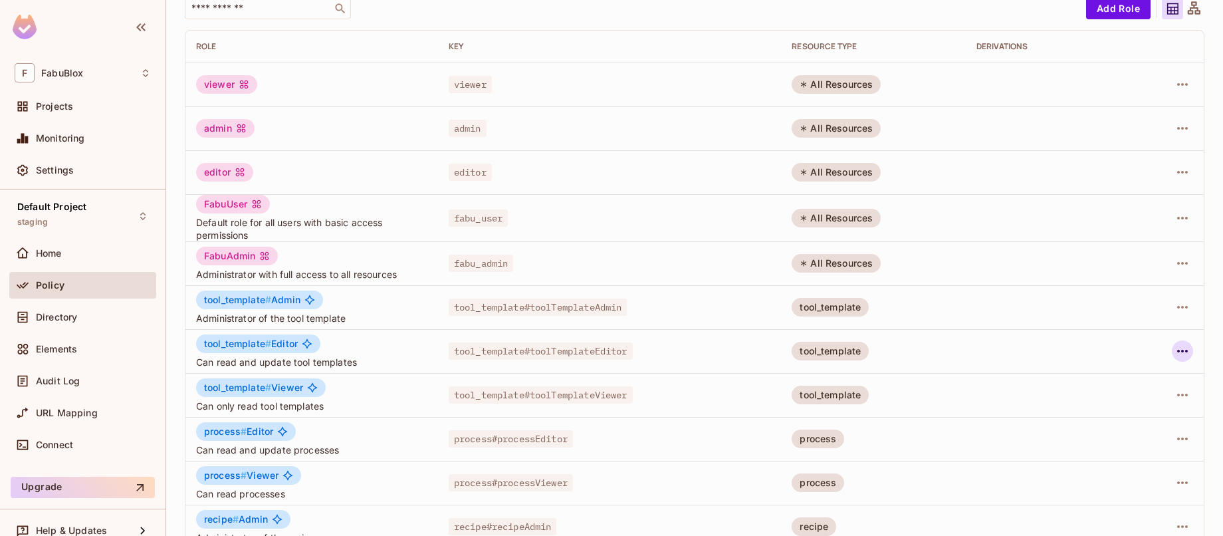
click at [1174, 346] on icon "button" at bounding box center [1182, 351] width 16 height 16
click at [1138, 371] on li "Edit Role" at bounding box center [1115, 381] width 118 height 29
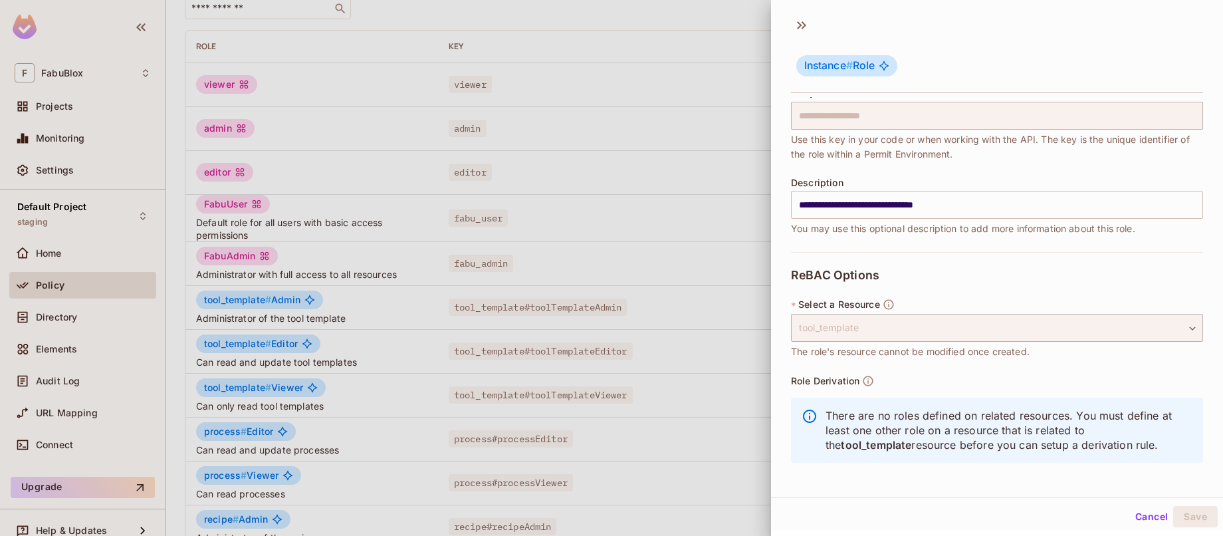
scroll to position [2, 0]
click at [1138, 510] on button "Cancel" at bounding box center [1151, 514] width 43 height 21
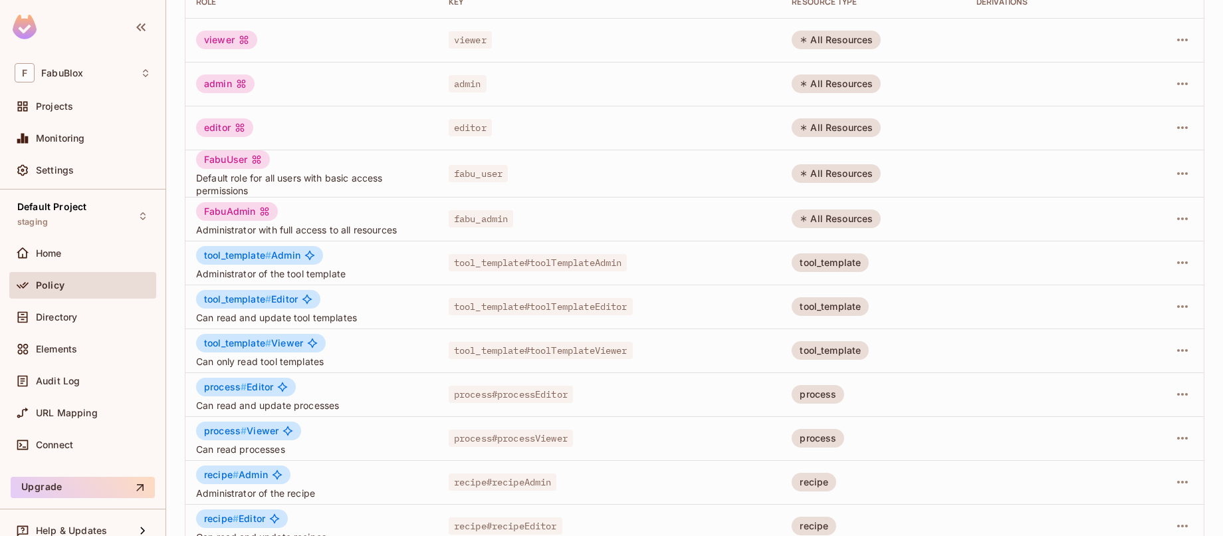
scroll to position [213, 0]
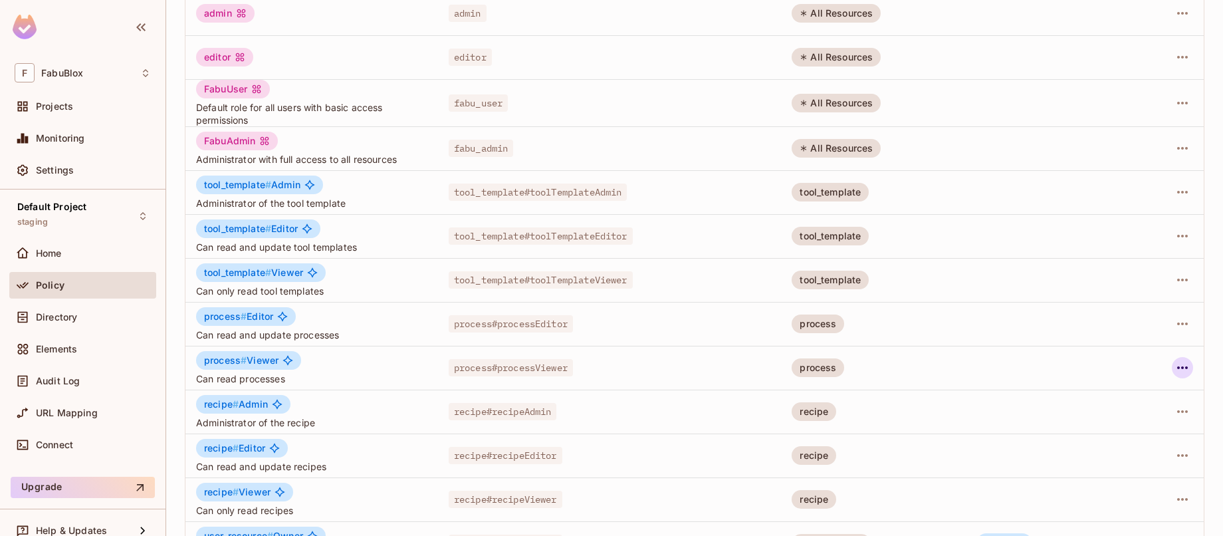
click at [1174, 368] on icon "button" at bounding box center [1182, 368] width 16 height 16
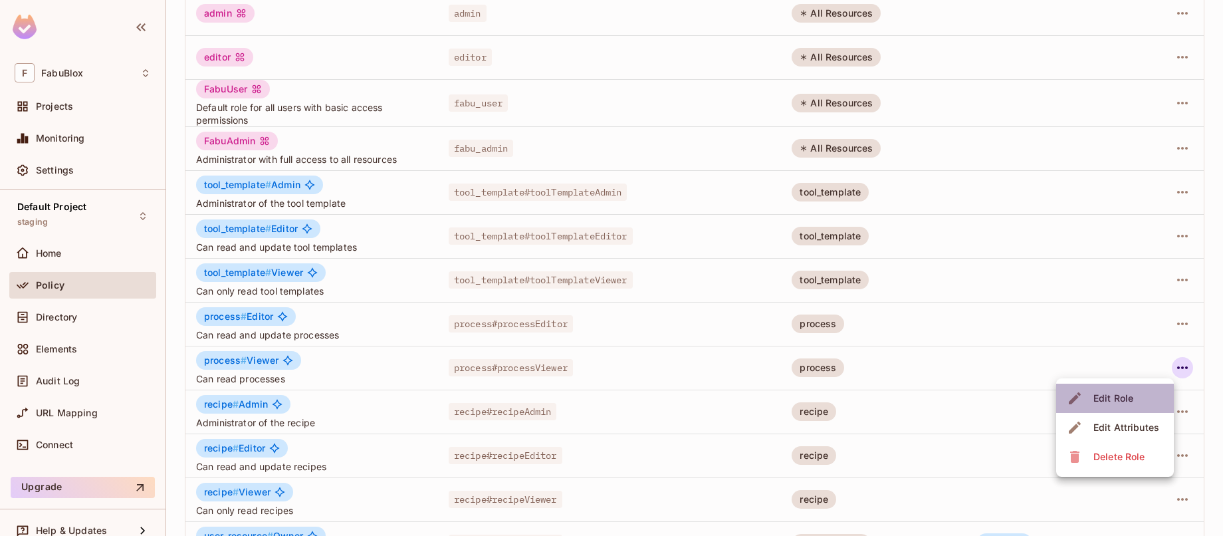
click at [1143, 390] on li "Edit Role" at bounding box center [1115, 397] width 118 height 29
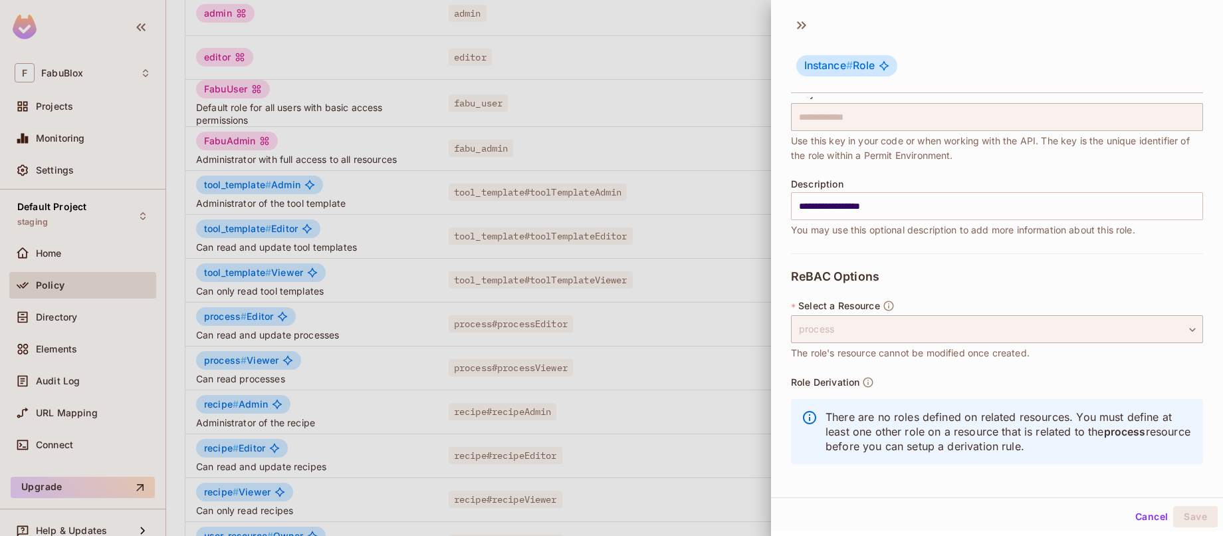
scroll to position [94, 0]
click at [1148, 510] on button "Cancel" at bounding box center [1151, 516] width 43 height 21
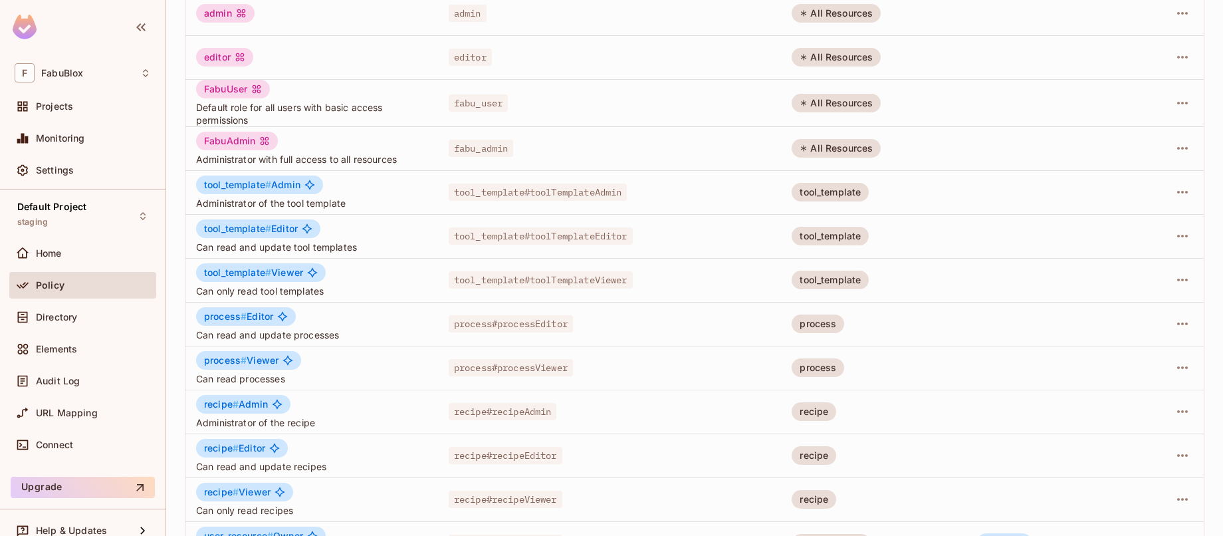
scroll to position [342, 0]
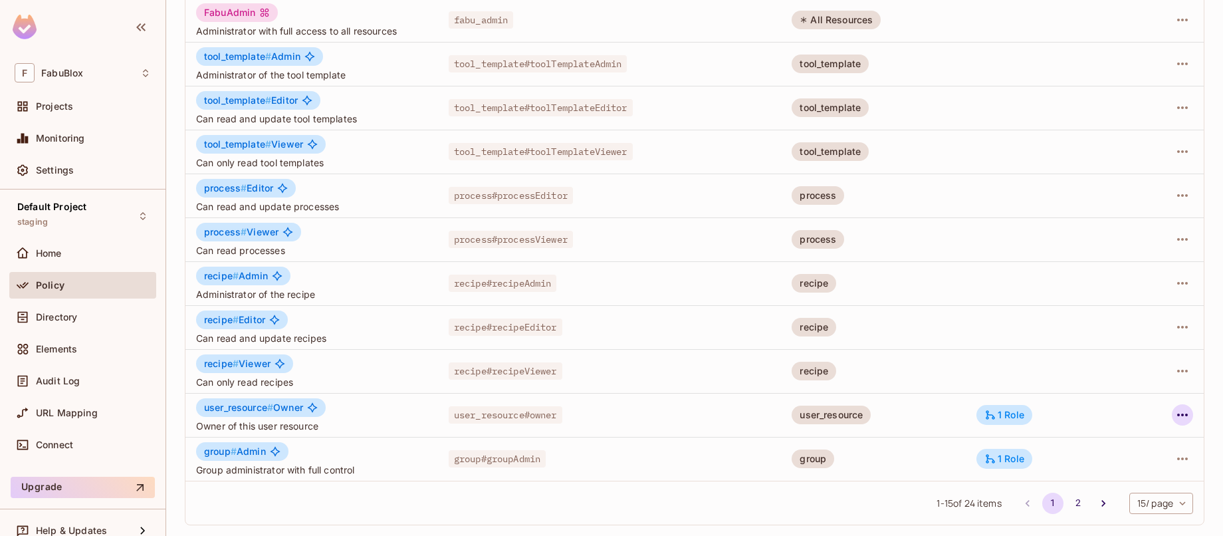
click at [1174, 414] on icon "button" at bounding box center [1182, 415] width 16 height 16
click at [1132, 451] on div "Edit Role" at bounding box center [1113, 445] width 40 height 13
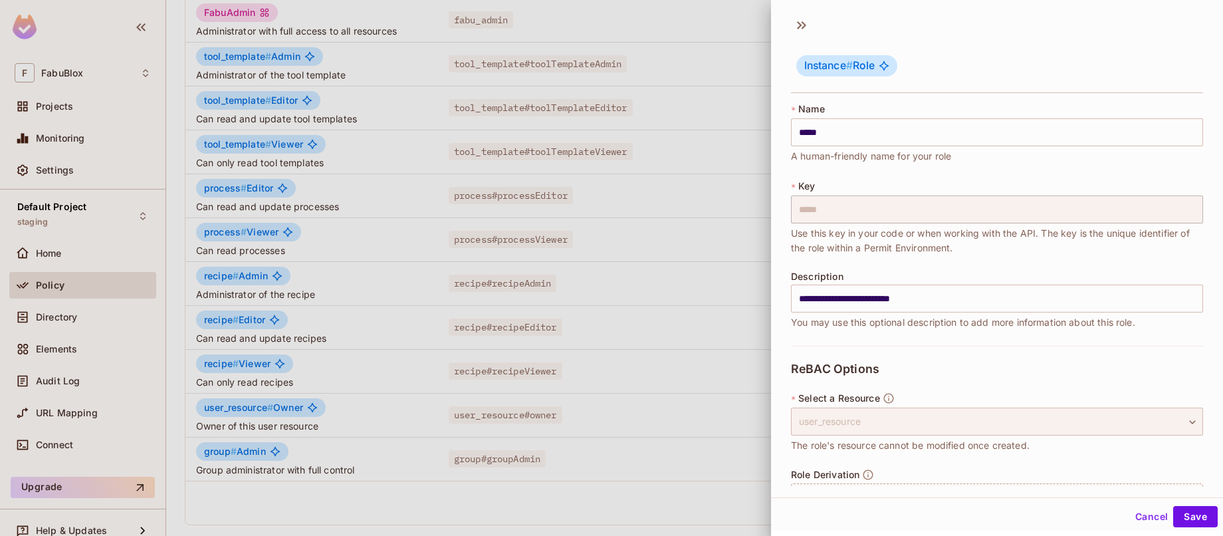
scroll to position [223, 0]
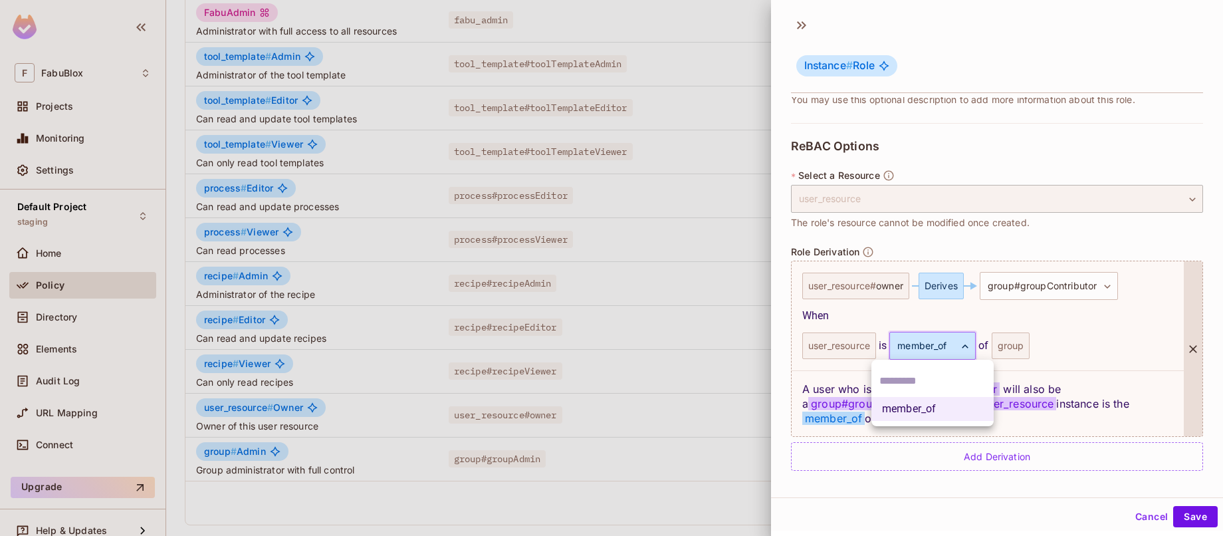
click at [948, 346] on body "F FabuBlox Projects Monitoring Settings Default Project staging Home Policy Dir…" at bounding box center [611, 268] width 1223 height 536
click at [1075, 324] on div at bounding box center [611, 268] width 1223 height 536
click at [911, 342] on body "F FabuBlox Projects Monitoring Settings Default Project staging Home Policy Dir…" at bounding box center [611, 268] width 1223 height 536
click at [920, 325] on div at bounding box center [611, 268] width 1223 height 536
click at [925, 333] on body "F FabuBlox Projects Monitoring Settings Default Project staging Home Policy Dir…" at bounding box center [611, 268] width 1223 height 536
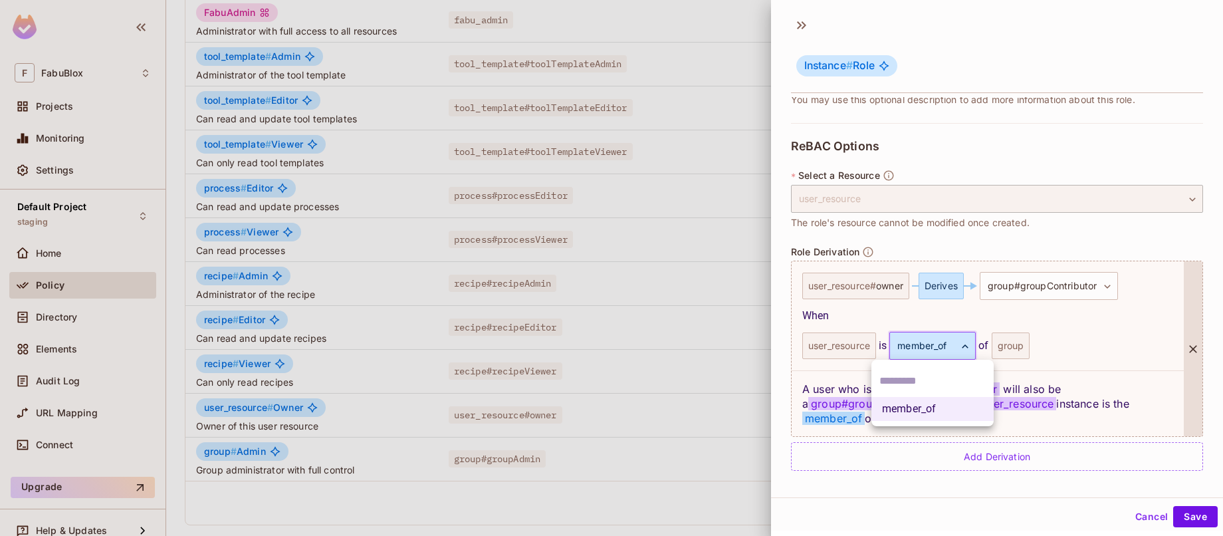
click at [857, 356] on div at bounding box center [611, 268] width 1223 height 536
click at [906, 317] on div "When" at bounding box center [987, 316] width 371 height 16
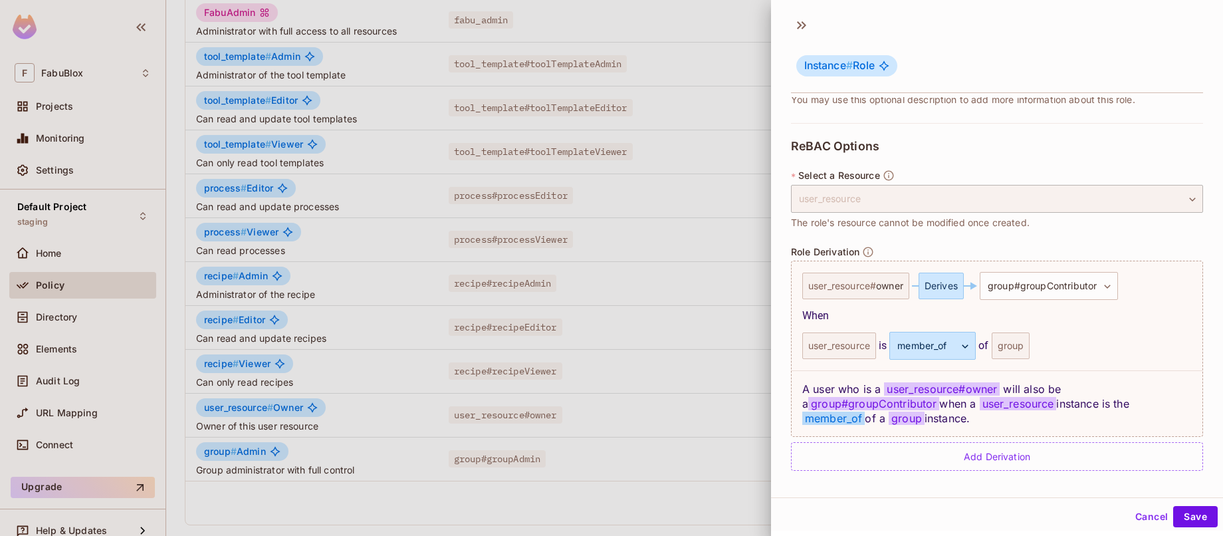
click at [1142, 515] on button "Cancel" at bounding box center [1151, 516] width 43 height 21
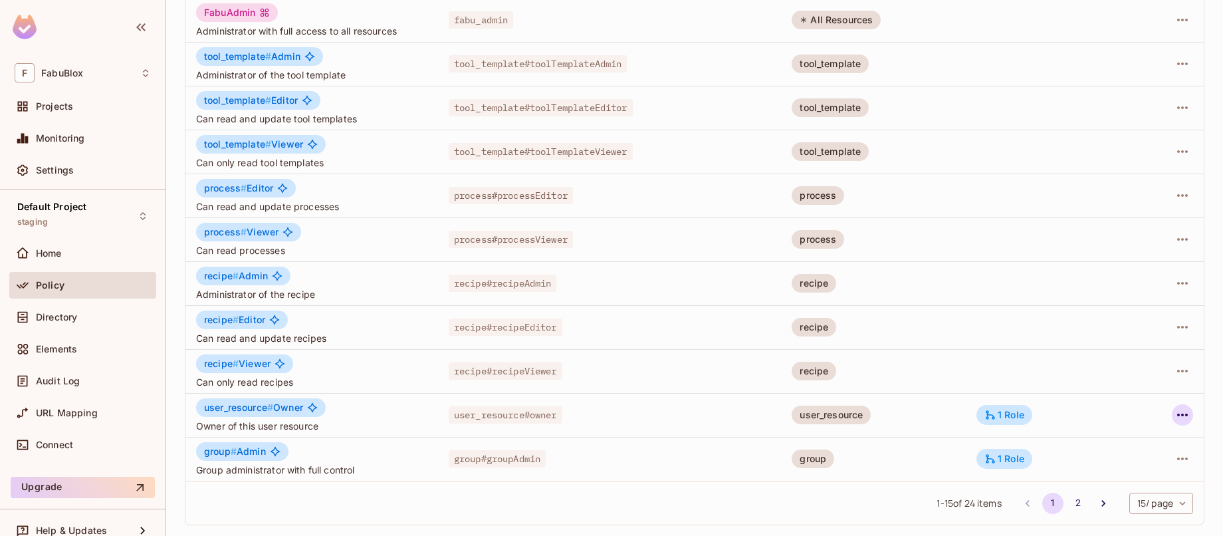
click at [1174, 419] on icon "button" at bounding box center [1182, 415] width 16 height 16
click at [1108, 440] on div "Edit Role" at bounding box center [1113, 445] width 40 height 13
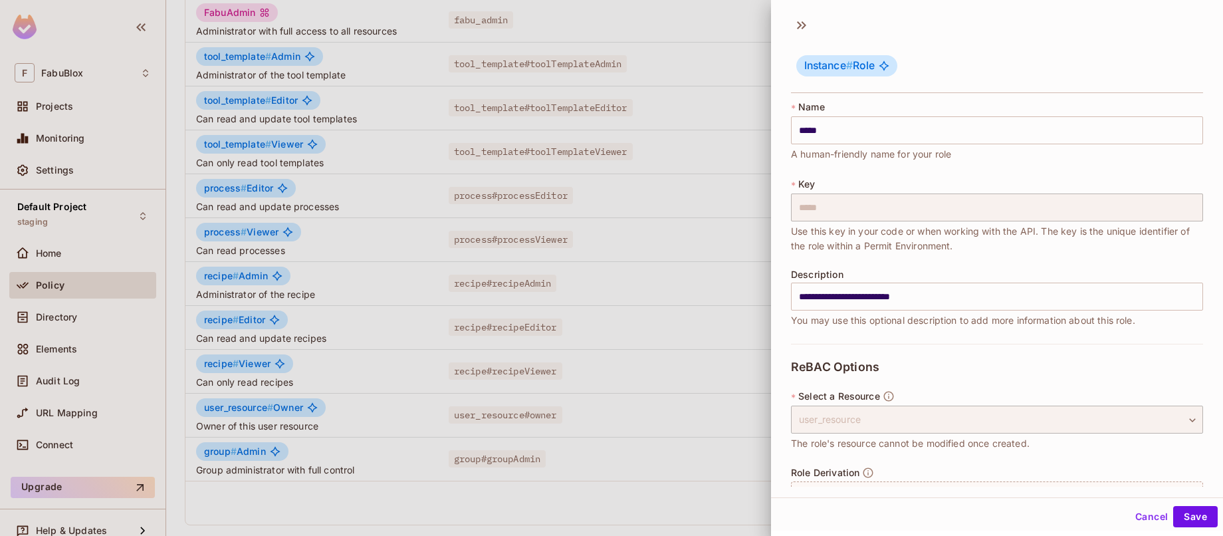
scroll to position [3, 0]
click at [1141, 519] on button "Cancel" at bounding box center [1151, 516] width 43 height 21
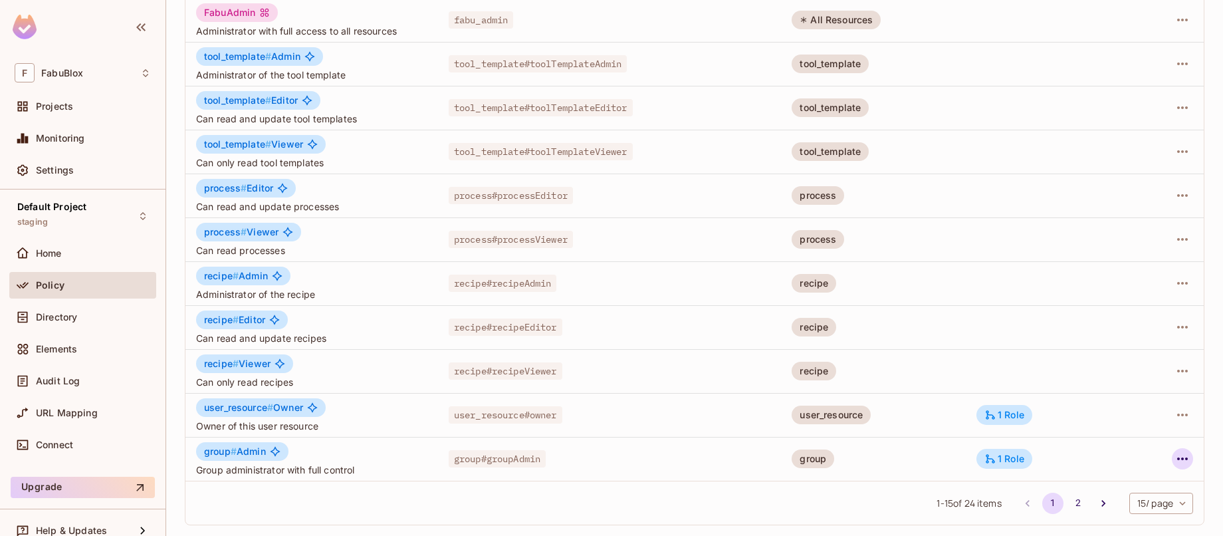
click at [1177, 459] on icon "button" at bounding box center [1182, 458] width 11 height 3
click at [1122, 449] on div "Edit Role" at bounding box center [1113, 446] width 40 height 13
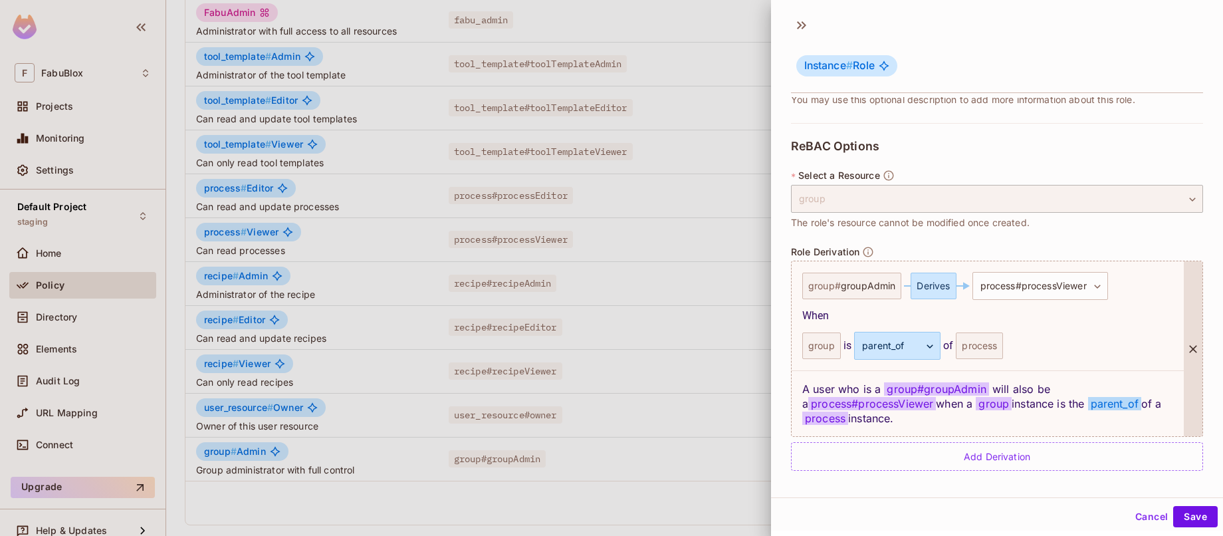
scroll to position [2, 0]
click at [981, 350] on div "process" at bounding box center [979, 343] width 47 height 27
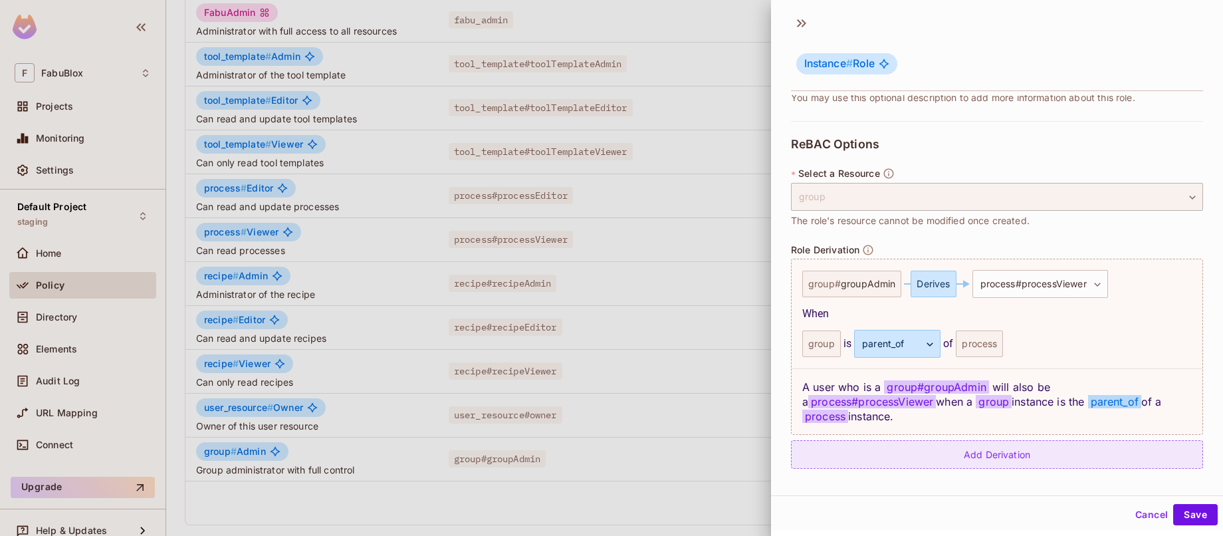
click at [1025, 450] on div "Add Derivation" at bounding box center [997, 454] width 412 height 29
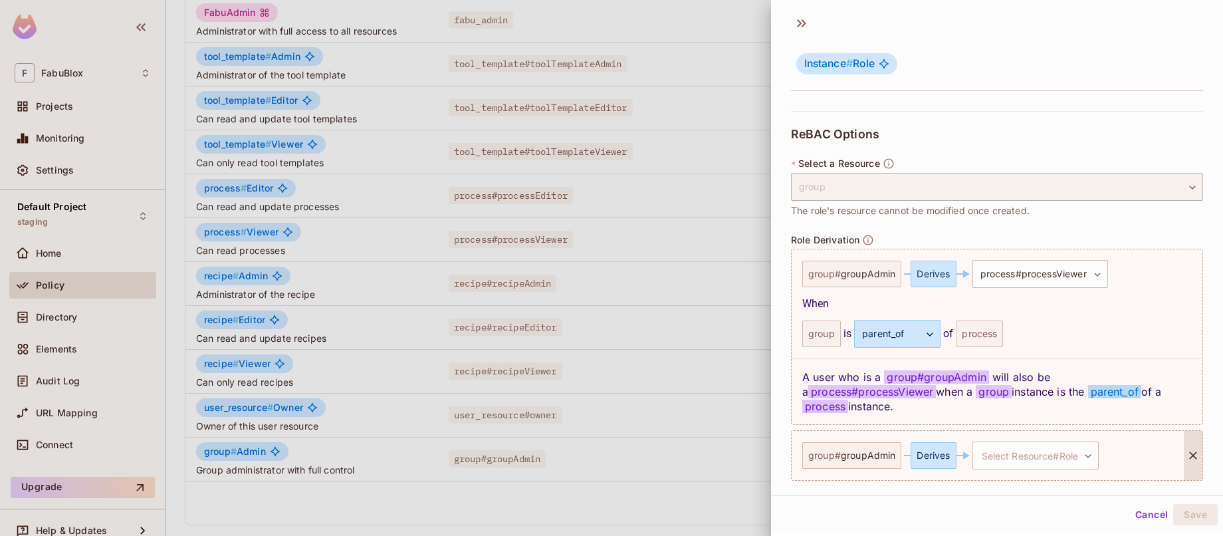
scroll to position [278, 0]
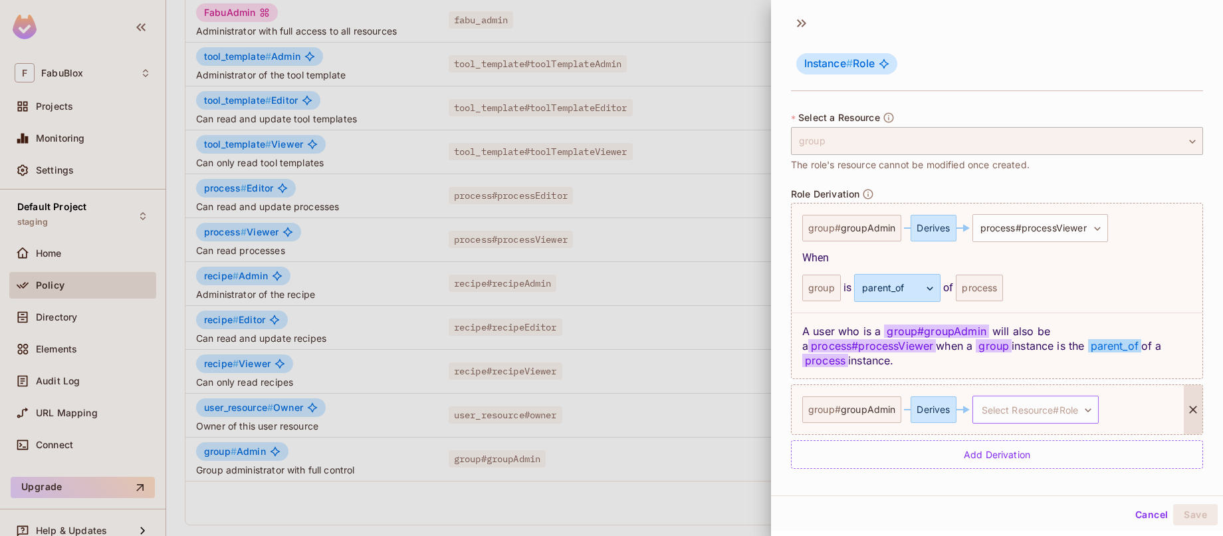
click at [1022, 407] on body "F FabuBlox Projects Monitoring Settings Default Project staging Home Policy Dir…" at bounding box center [611, 268] width 1223 height 536
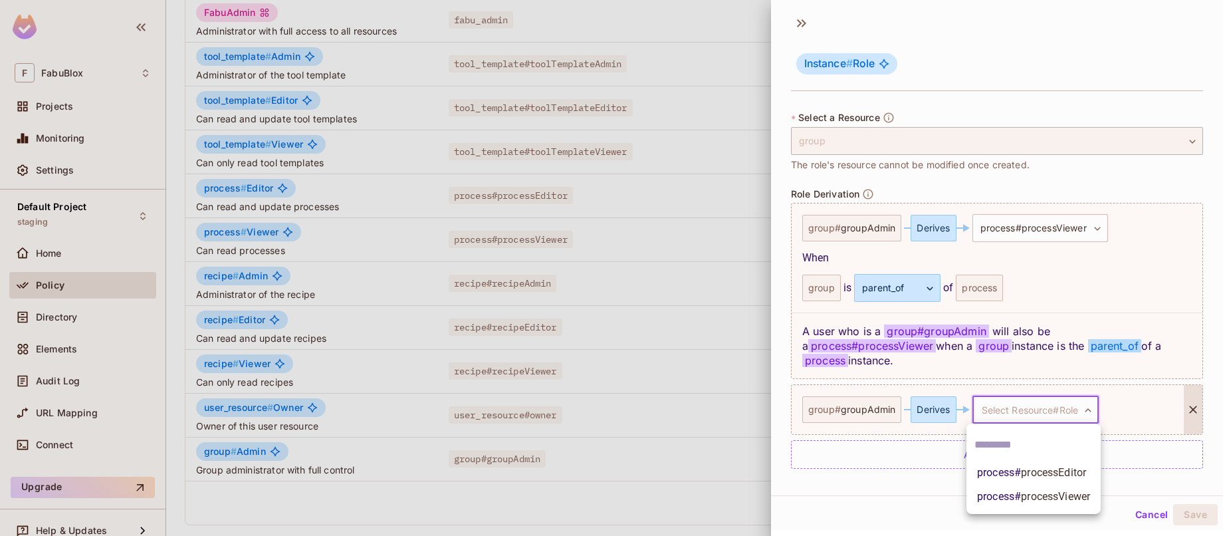
click at [1073, 477] on span "processEditor" at bounding box center [1053, 472] width 65 height 13
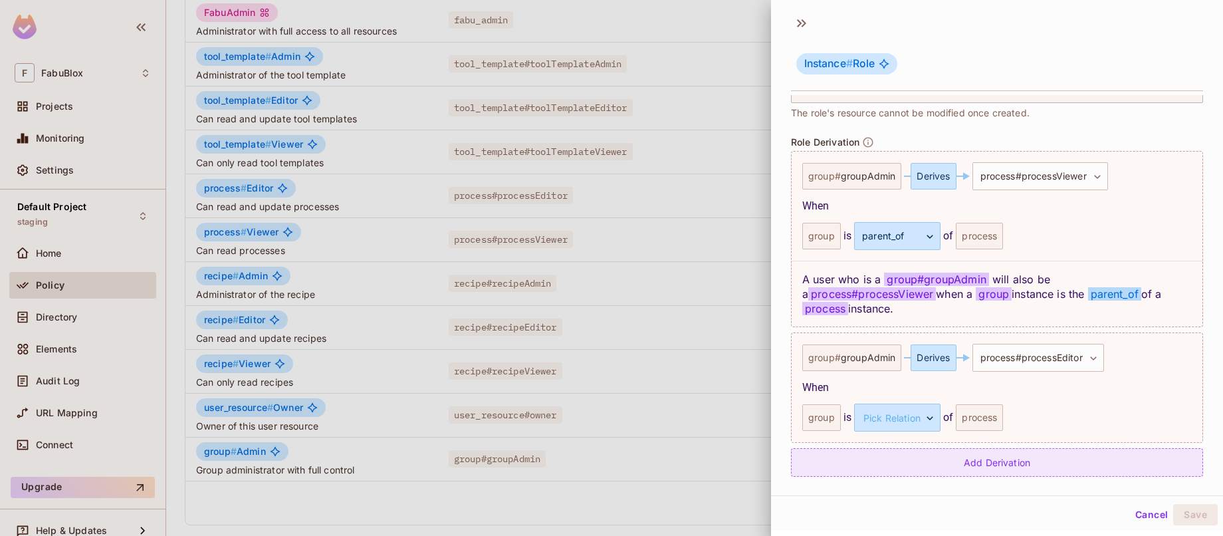
scroll to position [338, 0]
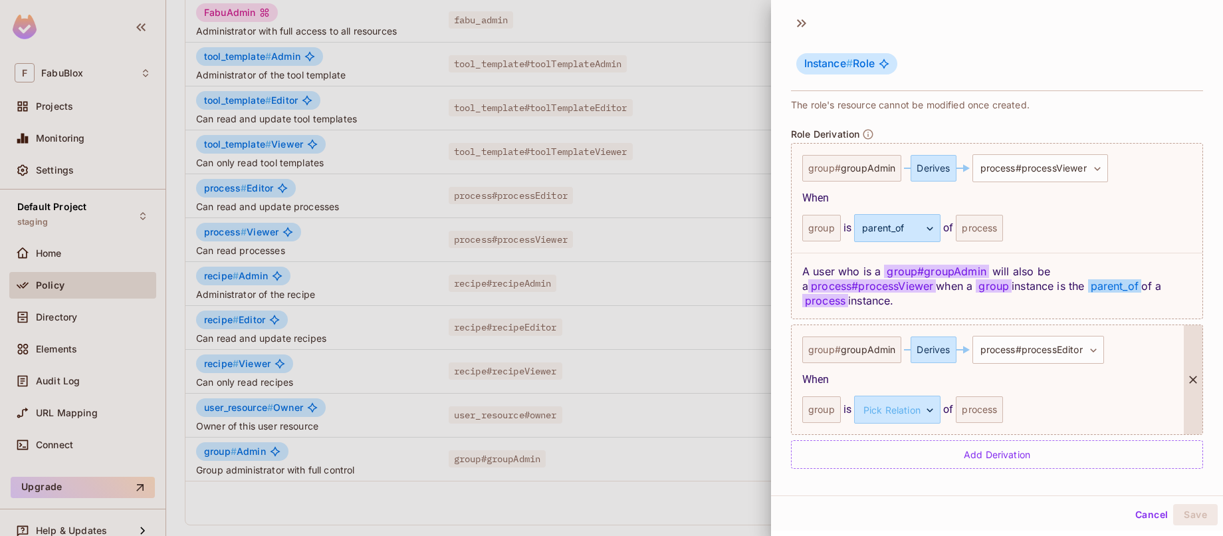
click at [837, 415] on div "group" at bounding box center [821, 409] width 39 height 27
click at [888, 405] on body "F FabuBlox Projects Monitoring Settings Default Project staging Home Policy Dir…" at bounding box center [611, 268] width 1223 height 536
click at [918, 393] on div at bounding box center [611, 268] width 1223 height 536
click at [923, 399] on body "F FabuBlox Projects Monitoring Settings Default Project staging Home Policy Dir…" at bounding box center [611, 268] width 1223 height 536
click at [928, 385] on div at bounding box center [611, 268] width 1223 height 536
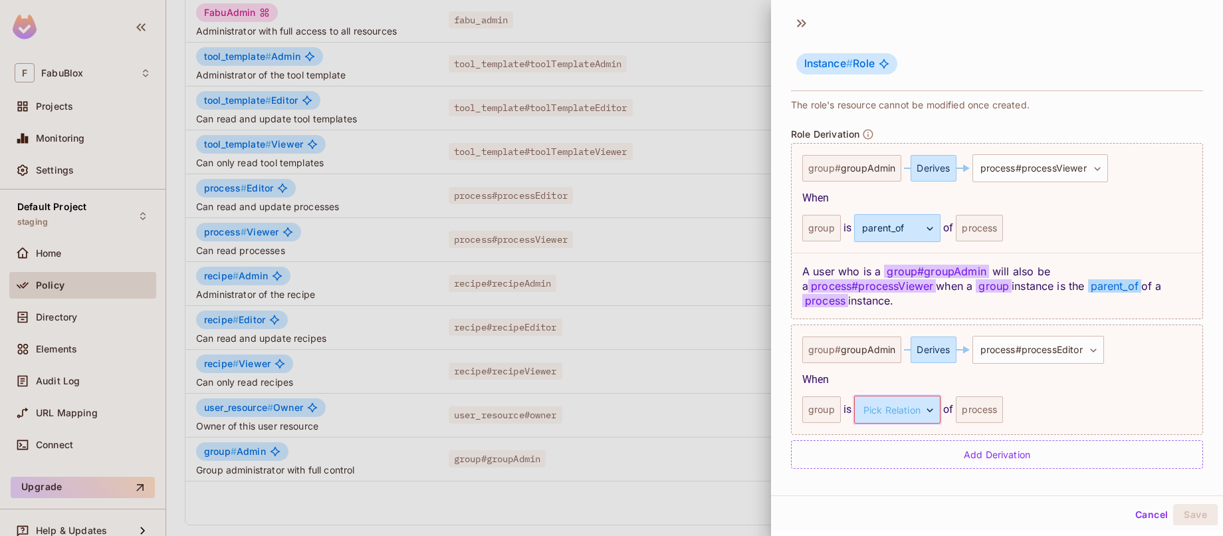
click at [1141, 512] on button "Cancel" at bounding box center [1151, 514] width 43 height 21
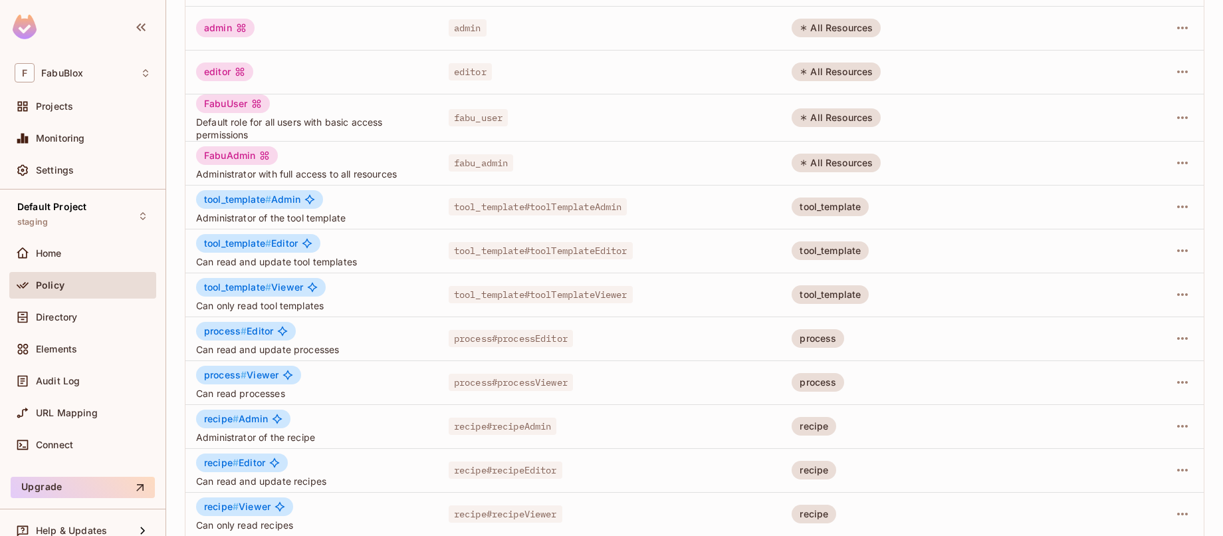
scroll to position [342, 0]
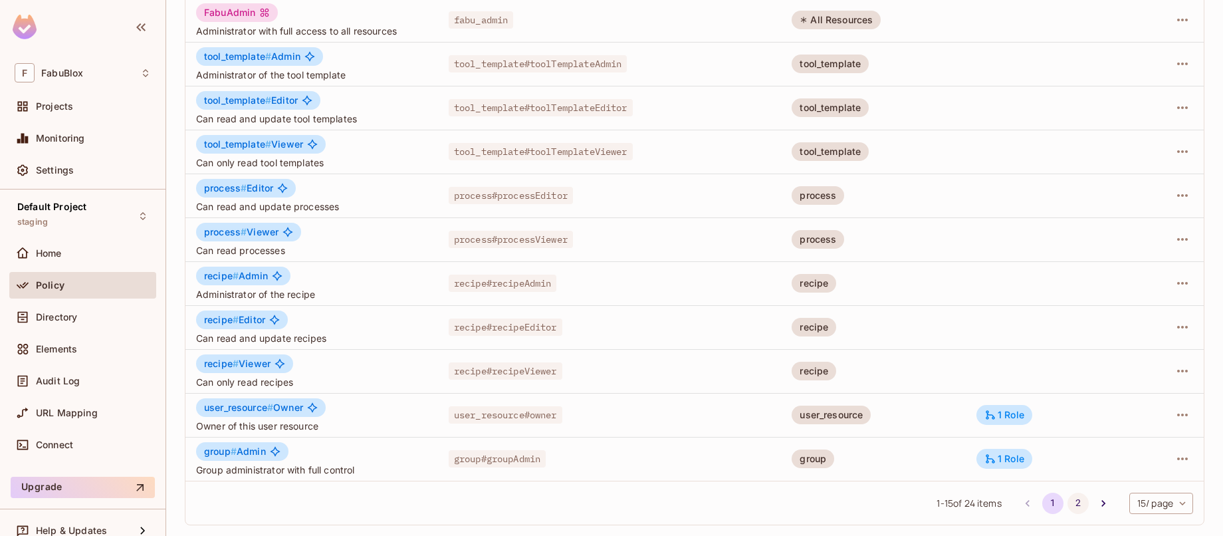
click at [1067, 495] on button "2" at bounding box center [1077, 502] width 21 height 21
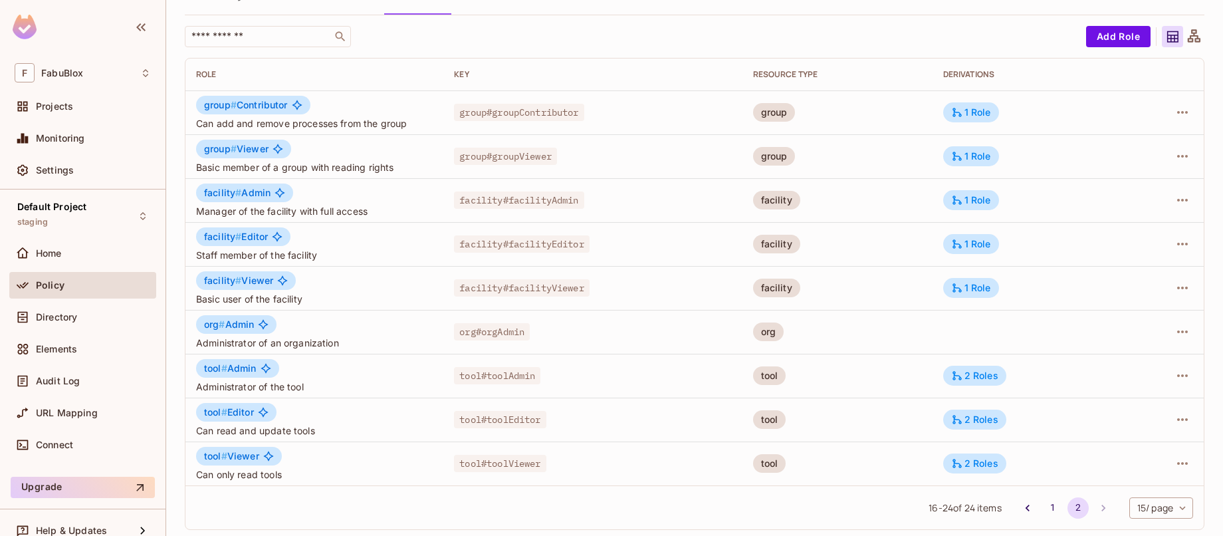
scroll to position [75, 0]
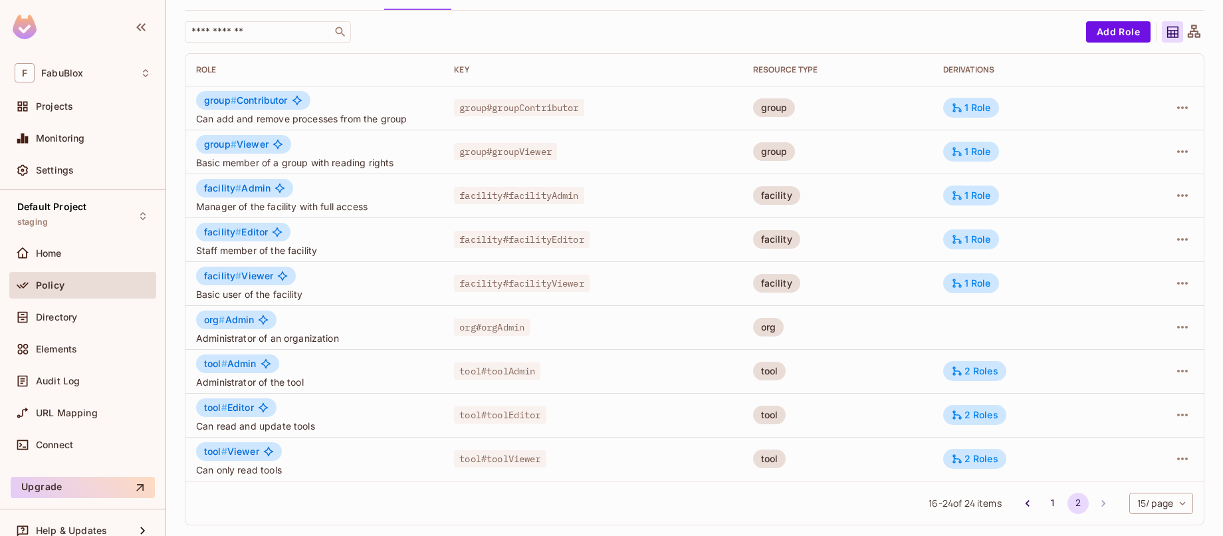
click at [1090, 504] on li "pagination navigation" at bounding box center [1102, 502] width 25 height 21
click at [1048, 500] on button "1" at bounding box center [1052, 502] width 21 height 21
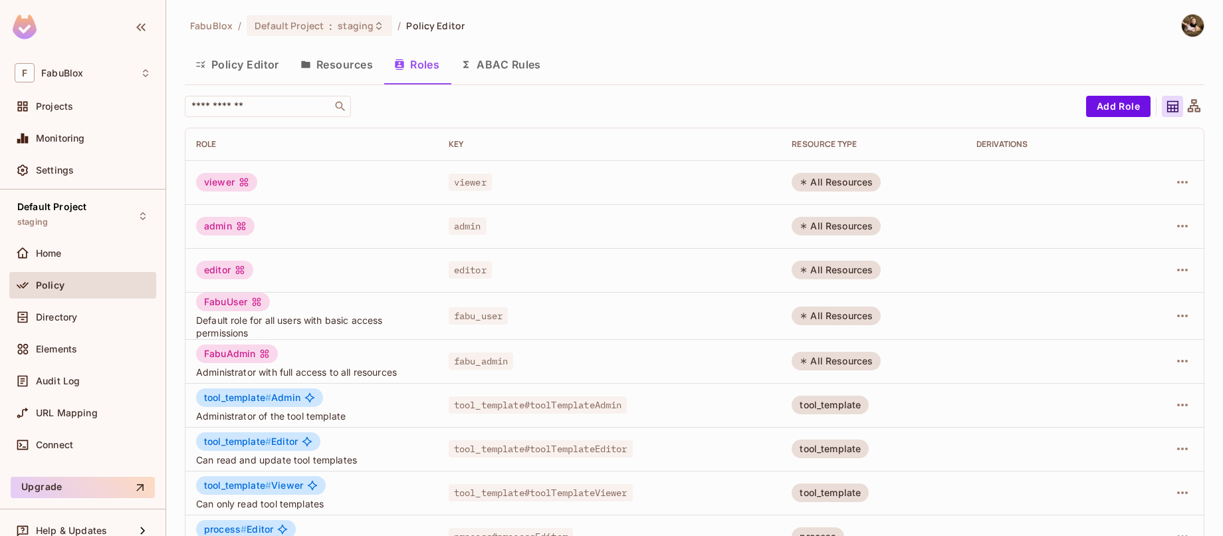
scroll to position [0, 0]
drag, startPoint x: 378, startPoint y: 339, endPoint x: 191, endPoint y: 317, distance: 188.0
click at [191, 317] on tbody "viewer viewer All Resources admin admin All Resources editor editor All Resourc…" at bounding box center [694, 491] width 1018 height 661
click at [191, 317] on td "FabuUser Default role for all users with basic access permissions" at bounding box center [311, 315] width 253 height 47
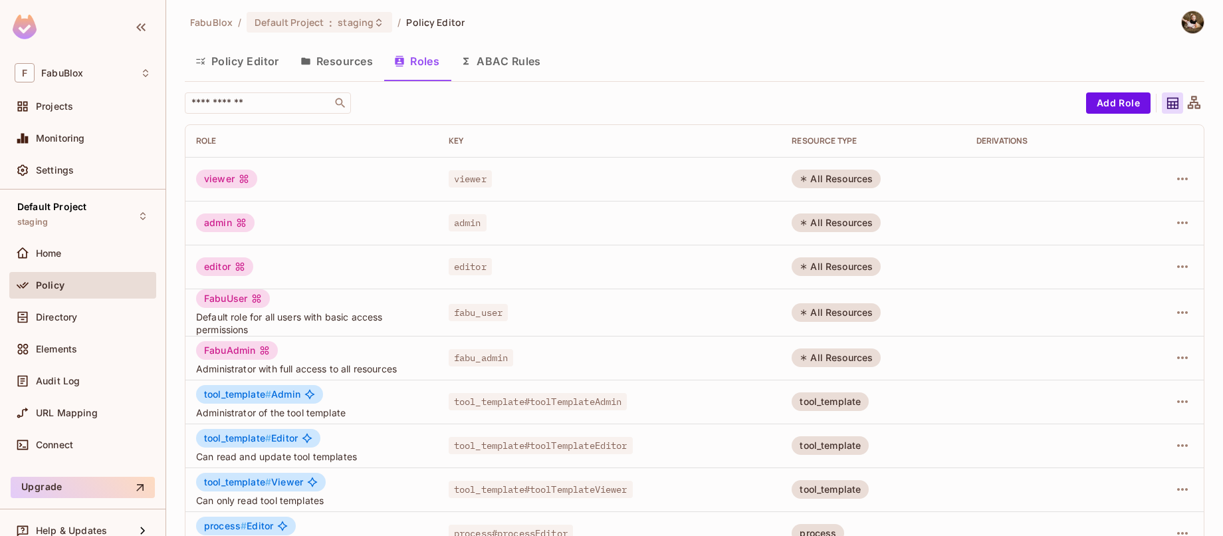
scroll to position [5, 0]
drag, startPoint x: 365, startPoint y: 327, endPoint x: 202, endPoint y: 318, distance: 163.7
click at [202, 318] on span "Default role for all users with basic access permissions" at bounding box center [311, 321] width 231 height 25
drag, startPoint x: 197, startPoint y: 316, endPoint x: 322, endPoint y: 331, distance: 125.8
click at [322, 331] on span "Default role for all users with basic access permissions" at bounding box center [311, 321] width 231 height 25
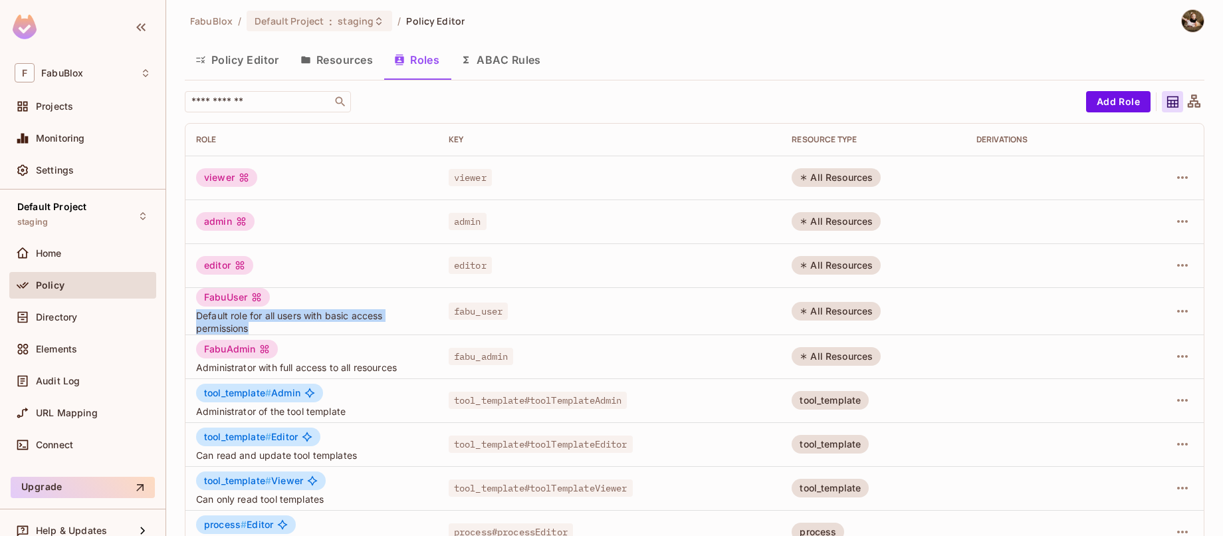
click at [322, 331] on span "Default role for all users with basic access permissions" at bounding box center [311, 321] width 231 height 25
drag, startPoint x: 322, startPoint y: 331, endPoint x: 201, endPoint y: 309, distance: 122.3
click at [201, 309] on span "Default role for all users with basic access permissions" at bounding box center [311, 321] width 231 height 25
drag, startPoint x: 200, startPoint y: 309, endPoint x: 291, endPoint y: 320, distance: 91.7
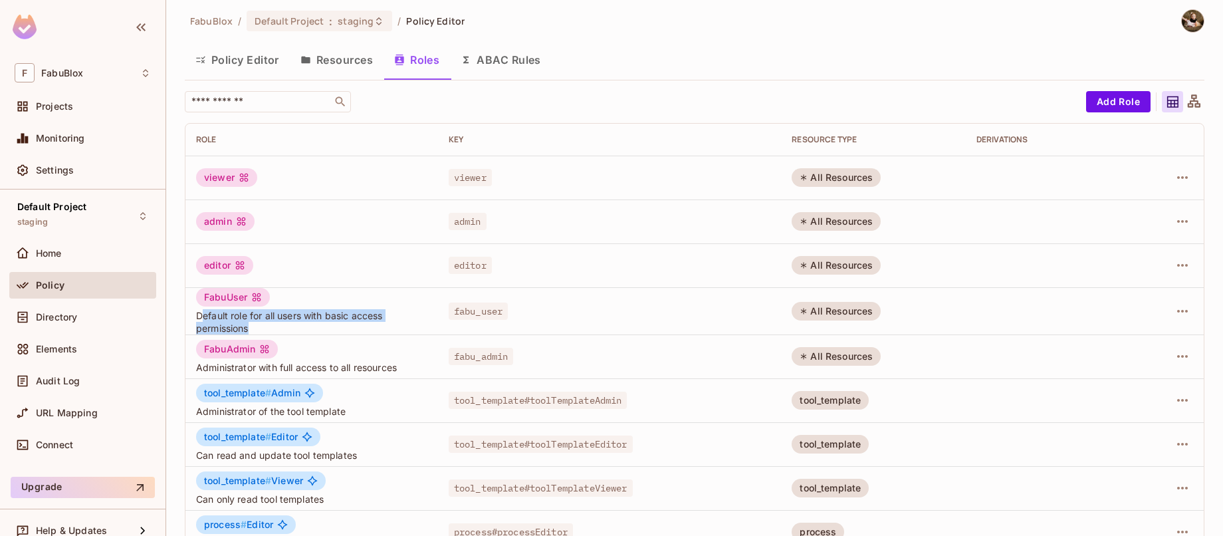
click at [289, 320] on span "Default role for all users with basic access permissions" at bounding box center [311, 321] width 231 height 25
click at [291, 320] on span "Default role for all users with basic access permissions" at bounding box center [311, 321] width 231 height 25
drag, startPoint x: 293, startPoint y: 326, endPoint x: 203, endPoint y: 314, distance: 90.5
click at [203, 314] on span "Default role for all users with basic access permissions" at bounding box center [311, 321] width 231 height 25
click at [201, 314] on span "Default role for all users with basic access permissions" at bounding box center [311, 321] width 231 height 25
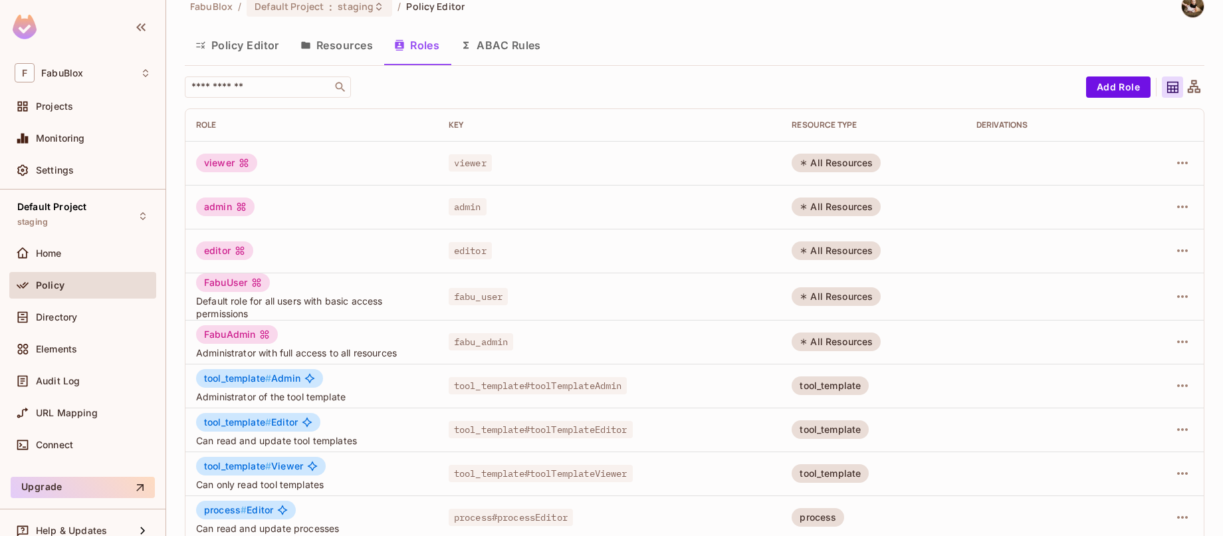
scroll to position [0, 0]
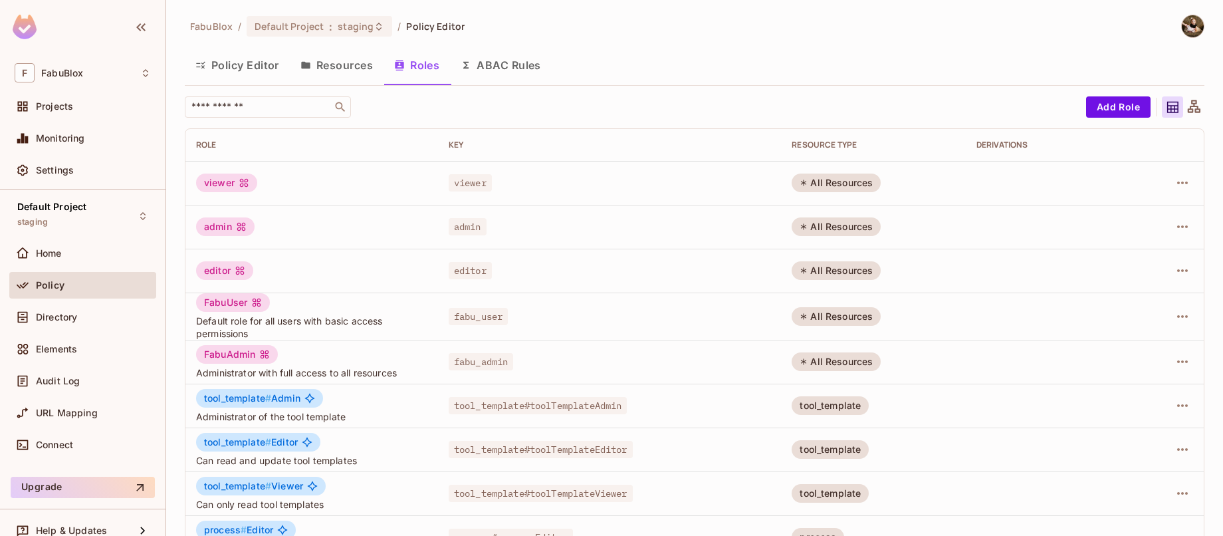
click at [243, 62] on button "Policy Editor" at bounding box center [237, 65] width 105 height 33
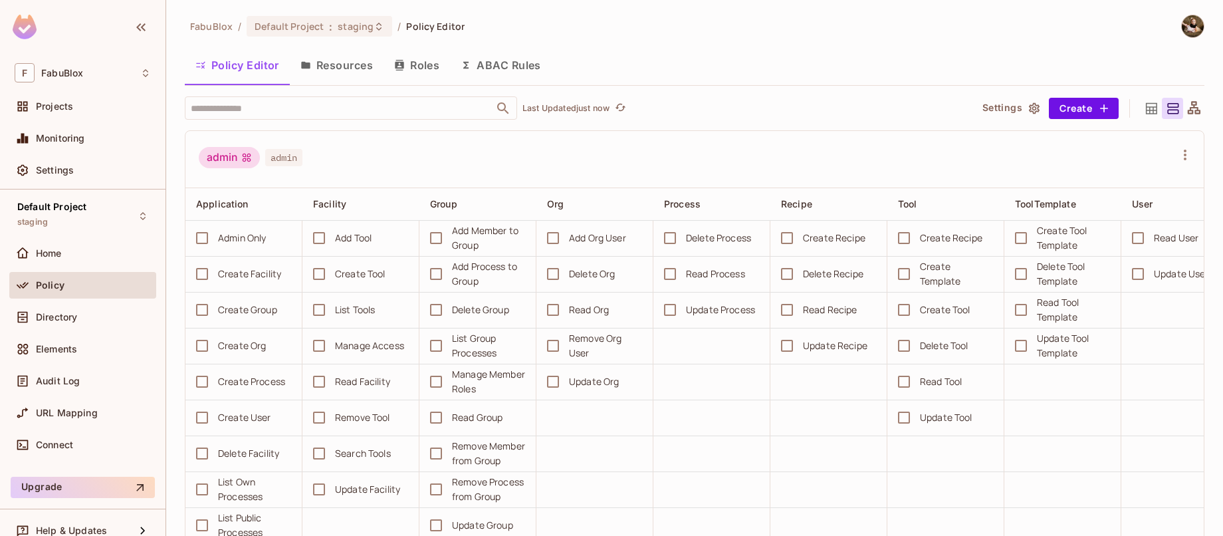
click at [360, 74] on button "Resources" at bounding box center [337, 65] width 94 height 33
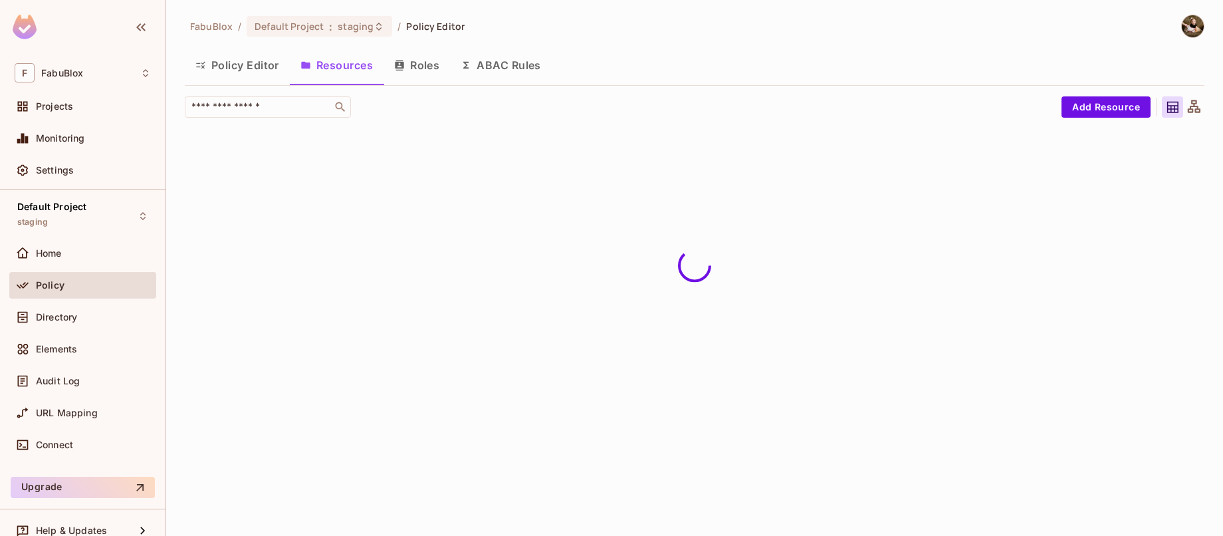
click at [420, 67] on button "Roles" at bounding box center [416, 65] width 66 height 33
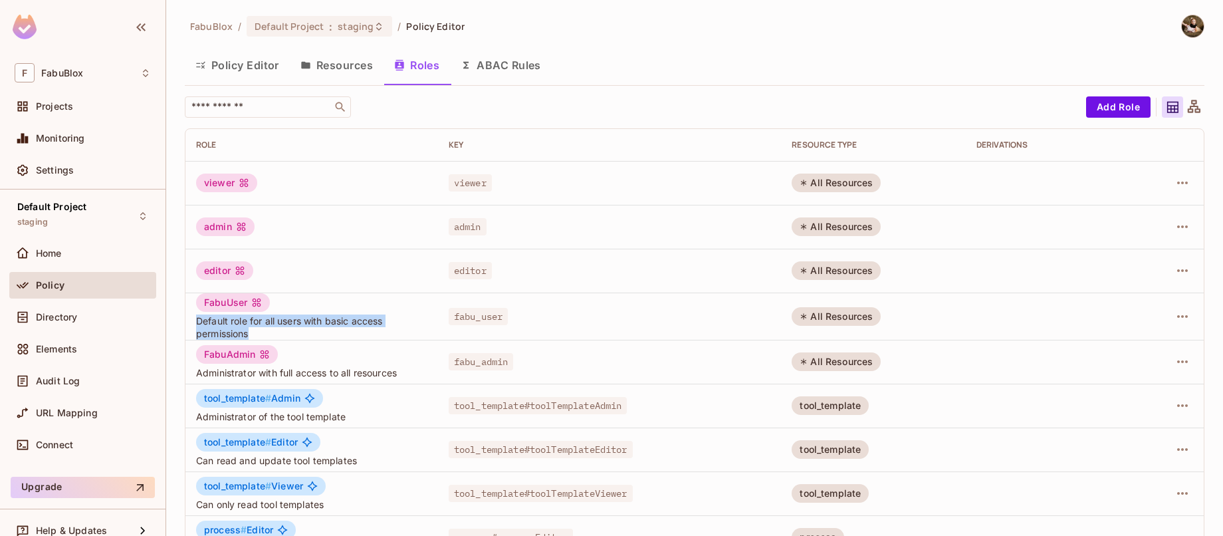
drag, startPoint x: 272, startPoint y: 338, endPoint x: 191, endPoint y: 319, distance: 83.8
click at [193, 320] on td "FabuUser Default role for all users with basic access permissions" at bounding box center [311, 315] width 253 height 47
click at [191, 319] on td "FabuUser Default role for all users with basic access permissions" at bounding box center [311, 315] width 253 height 47
click at [370, 56] on button "Resources" at bounding box center [337, 65] width 94 height 33
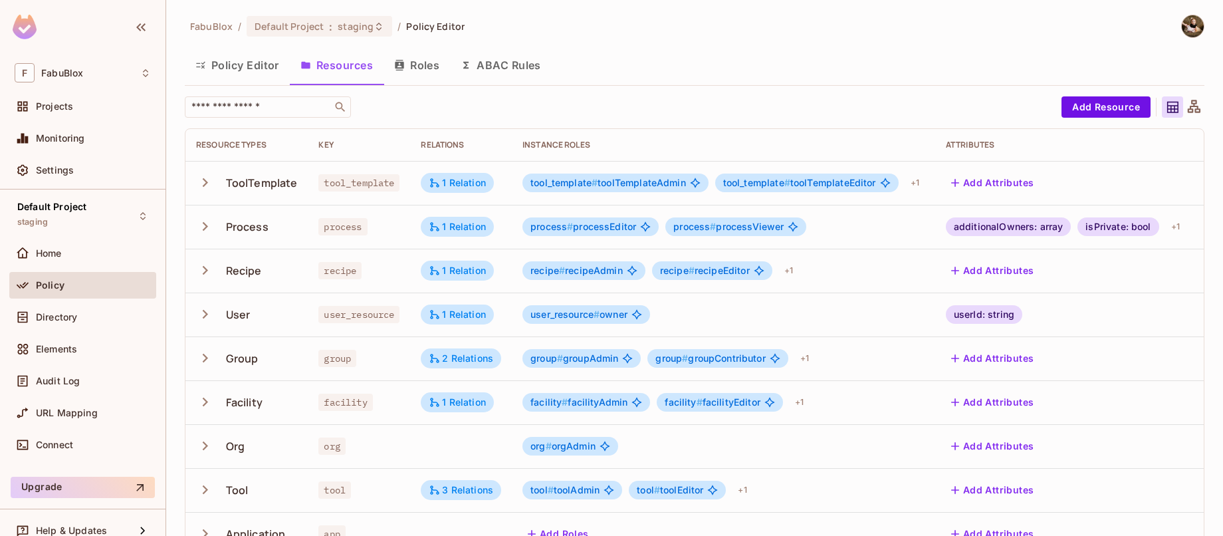
click at [200, 187] on icon "button" at bounding box center [205, 182] width 18 height 18
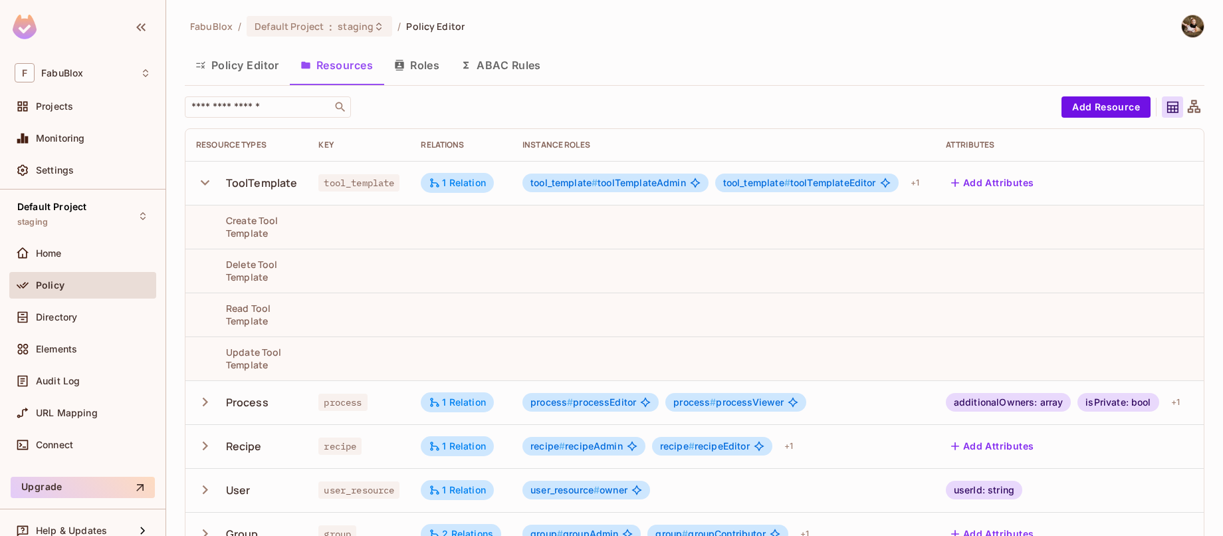
click at [200, 187] on icon "button" at bounding box center [205, 182] width 18 height 18
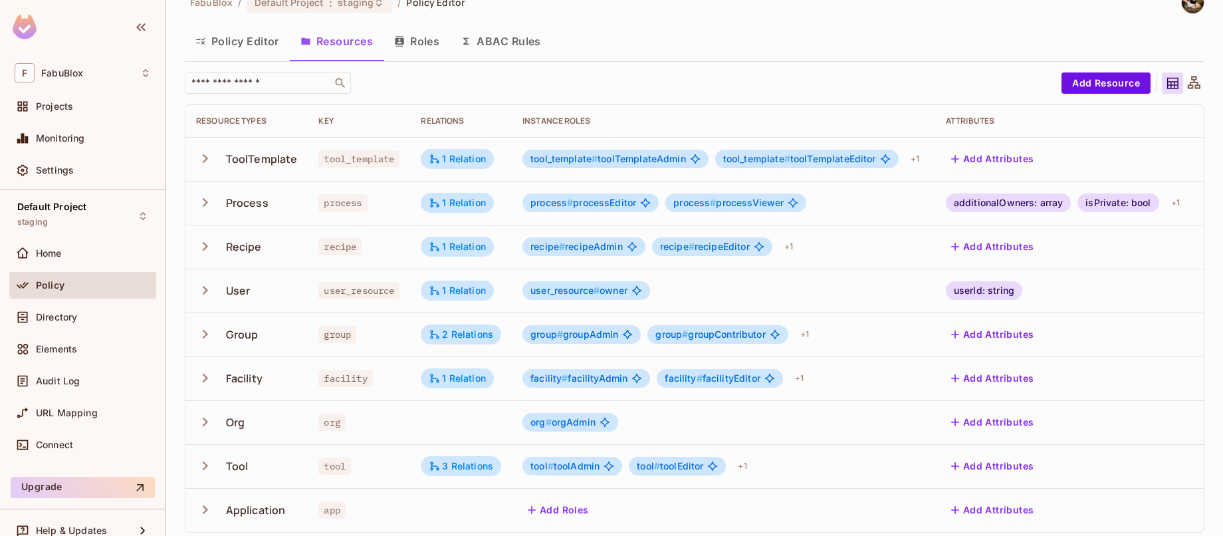
scroll to position [25, 0]
click at [210, 334] on icon "button" at bounding box center [205, 333] width 18 height 18
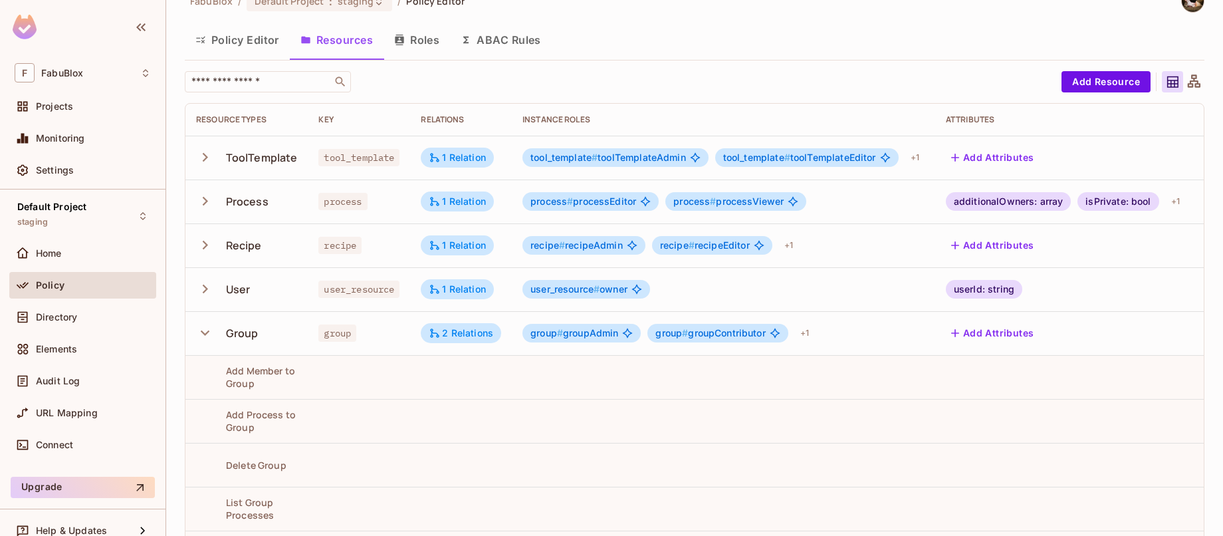
click at [210, 334] on icon "button" at bounding box center [205, 333] width 18 height 18
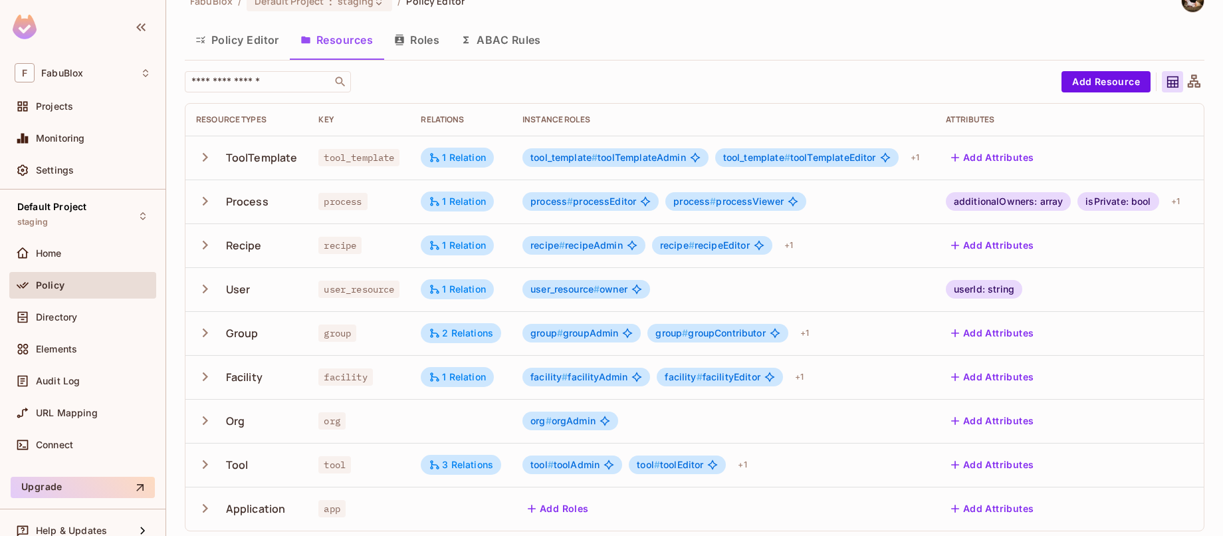
click at [1068, 324] on div "Add Attributes" at bounding box center [1065, 332] width 239 height 21
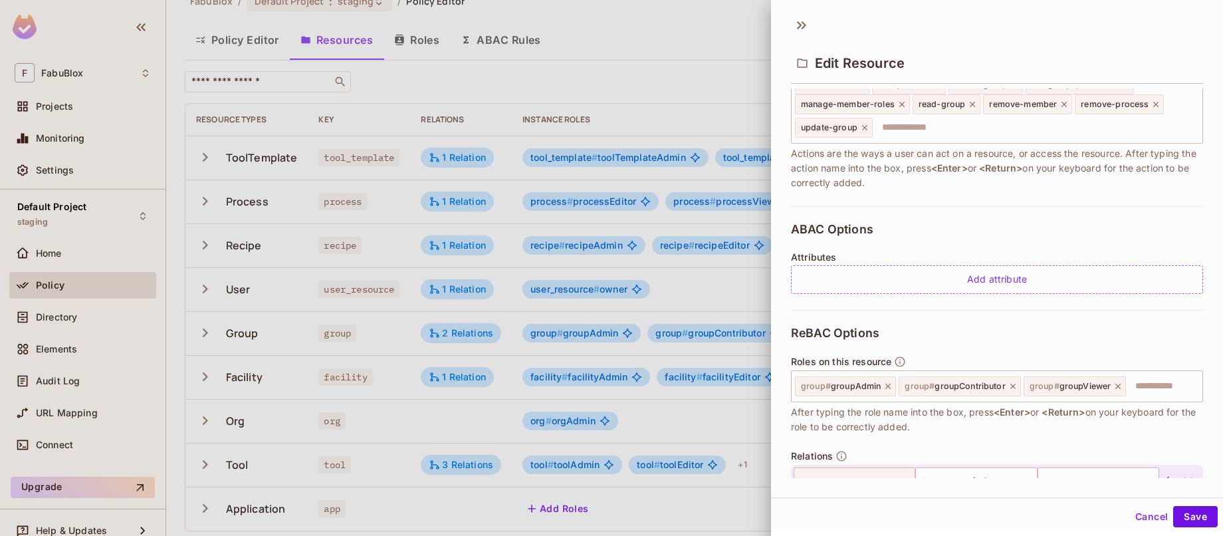
scroll to position [312, 0]
